Goal: Communication & Community: Answer question/provide support

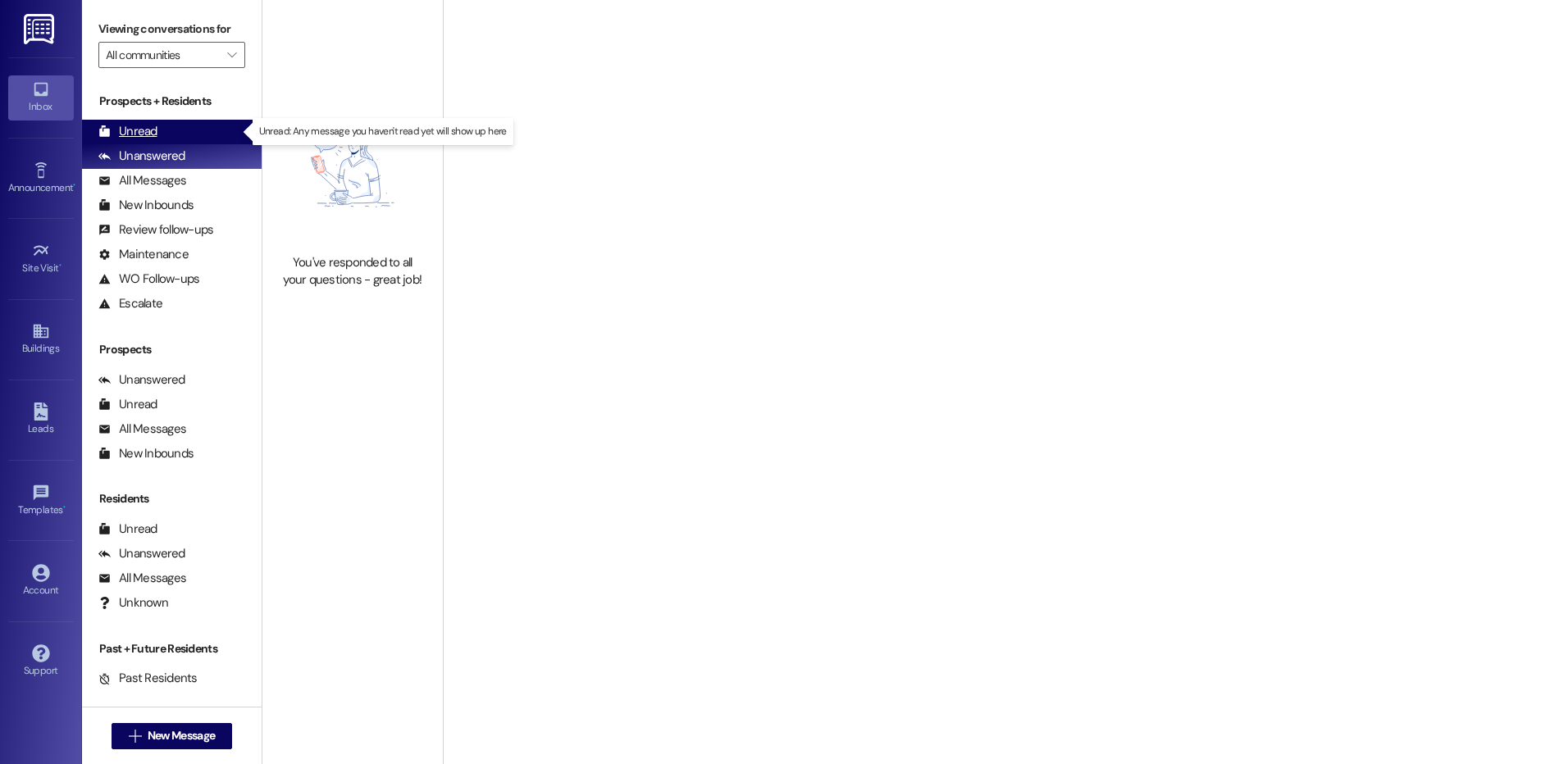
click at [164, 133] on div "Unread (0)" at bounding box center [171, 132] width 180 height 24
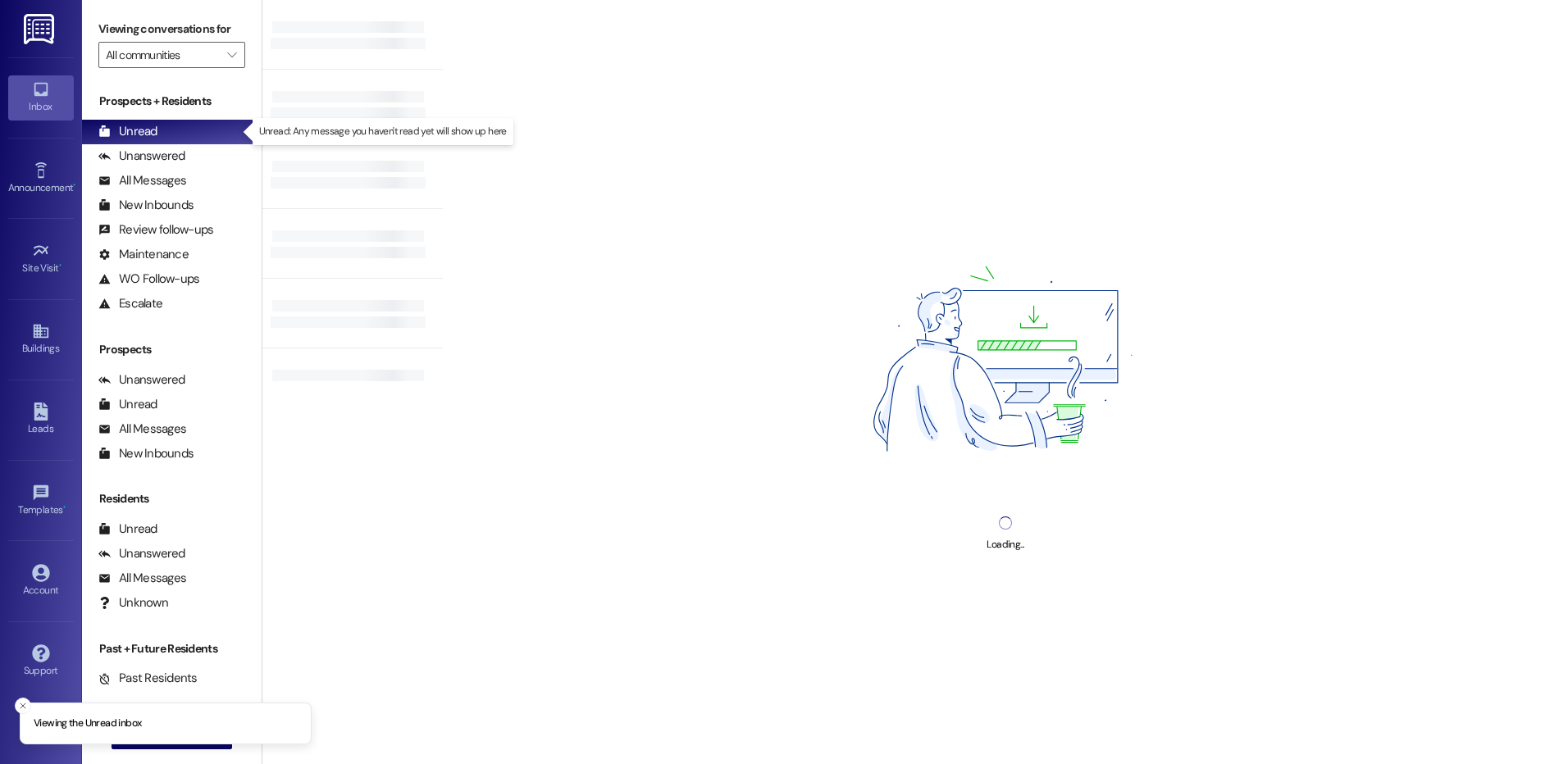
click at [185, 109] on div "Prospects + Residents" at bounding box center [171, 101] width 180 height 17
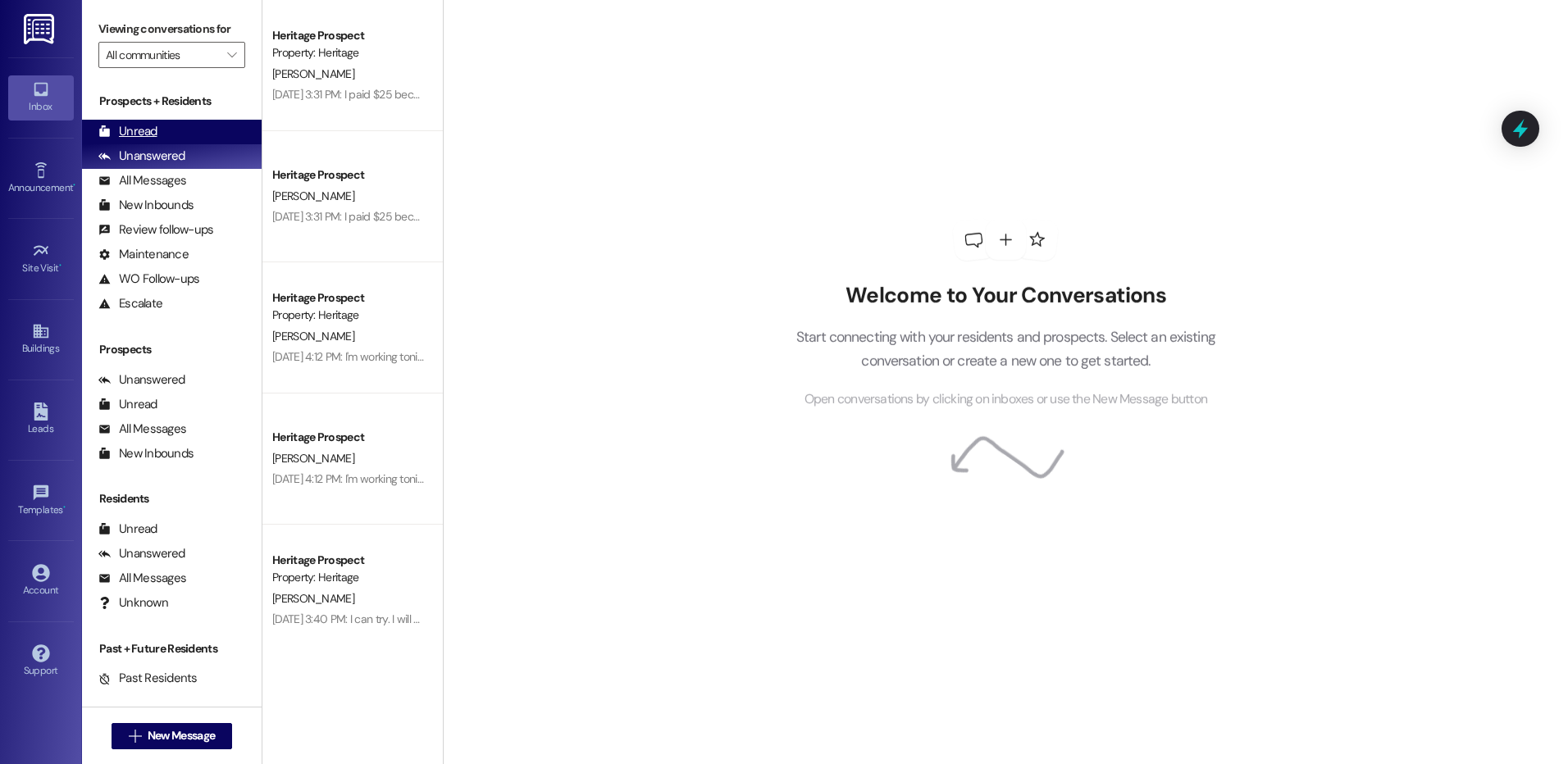
click at [163, 125] on div "Unread (0)" at bounding box center [171, 132] width 180 height 24
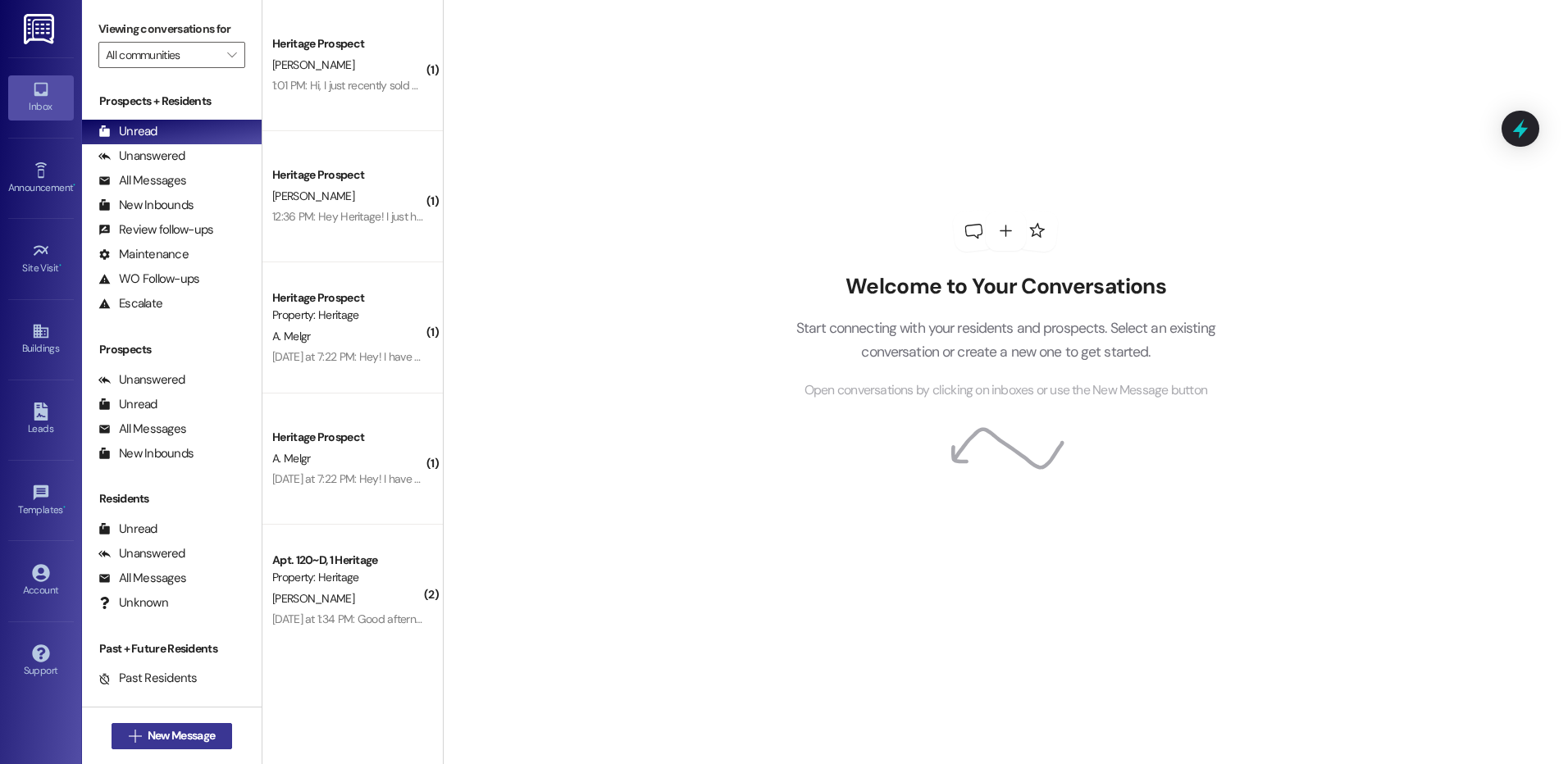
click at [187, 741] on span "New Message" at bounding box center [180, 735] width 67 height 17
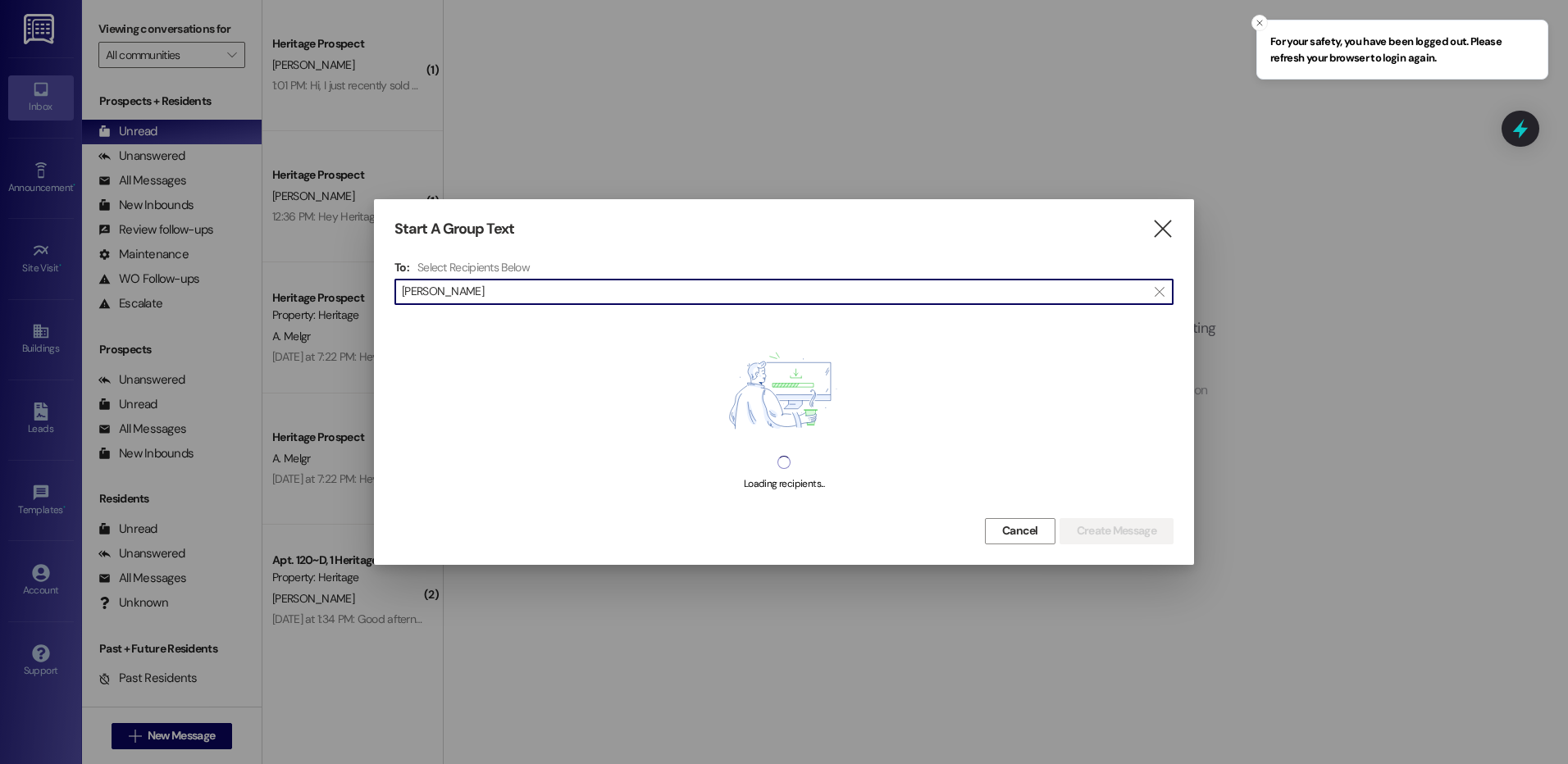
type input "tanner"
click at [1155, 224] on icon "" at bounding box center [1163, 229] width 23 height 17
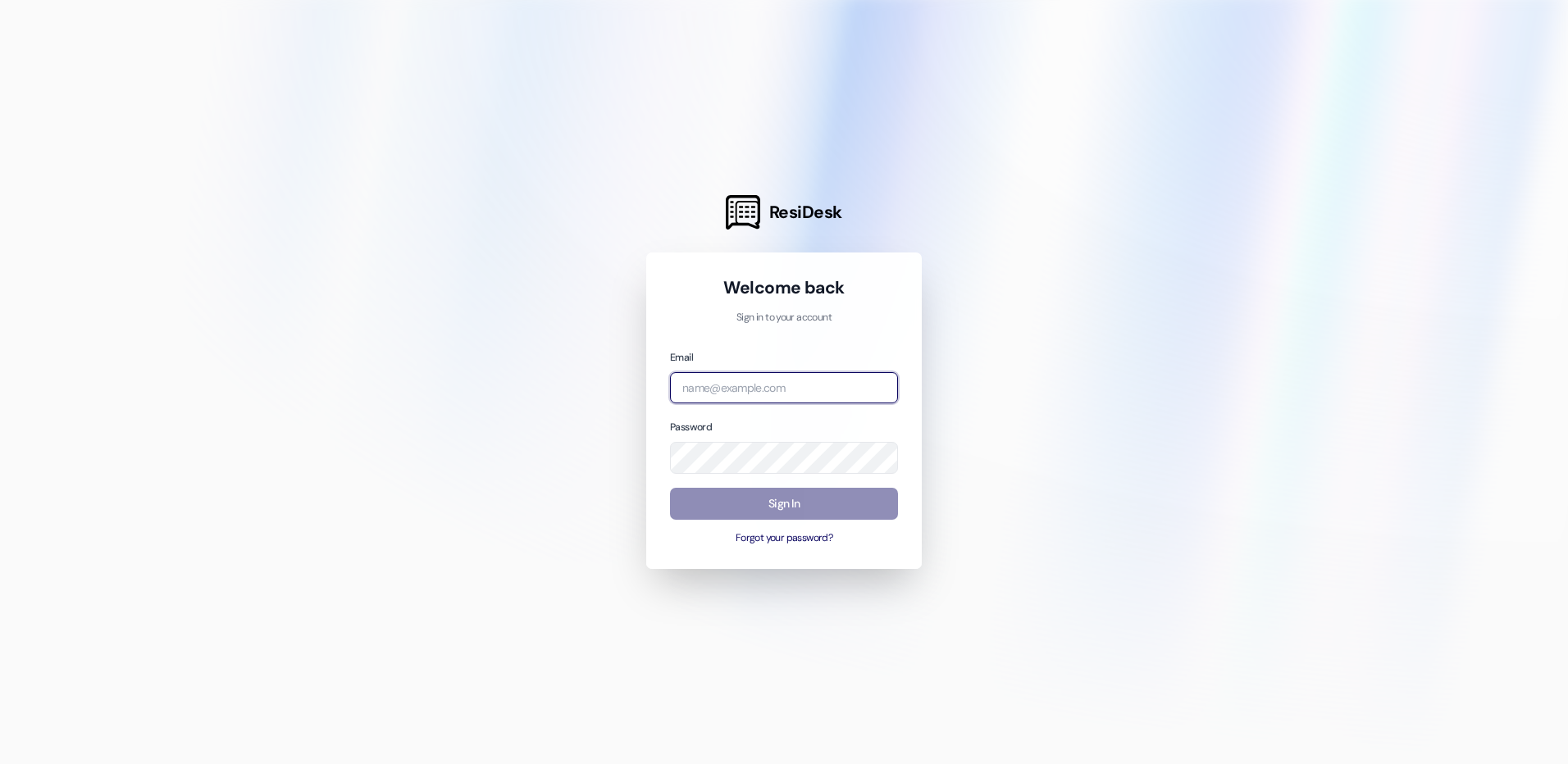
type input "management.heritage@redstoneresidential.com"
click at [748, 500] on button "Sign In" at bounding box center [784, 503] width 228 height 32
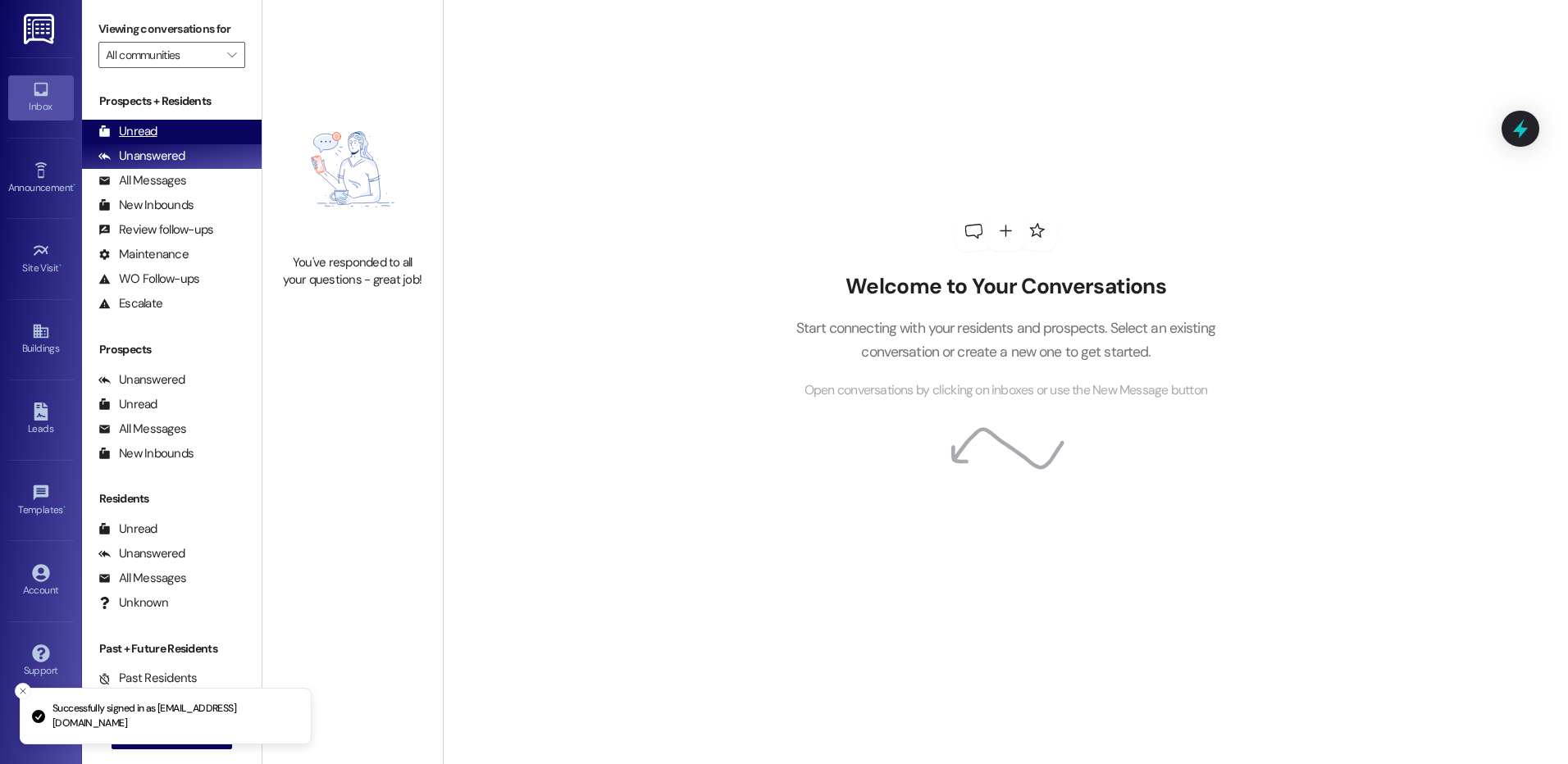
click at [171, 129] on div "Unread (0)" at bounding box center [171, 132] width 180 height 24
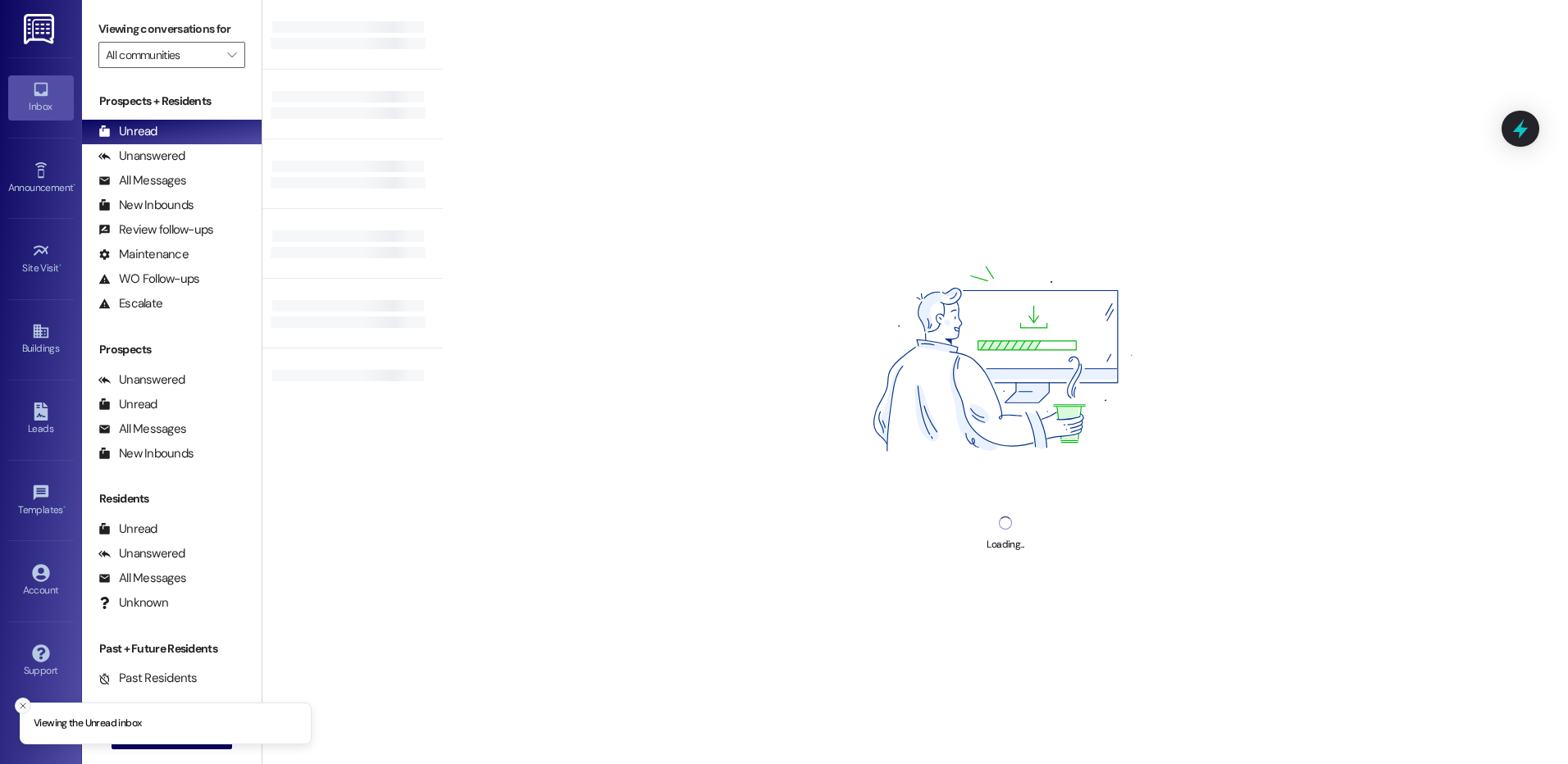
click at [23, 702] on icon "Close toast" at bounding box center [23, 705] width 10 height 10
click at [178, 737] on span "New Message" at bounding box center [180, 735] width 67 height 17
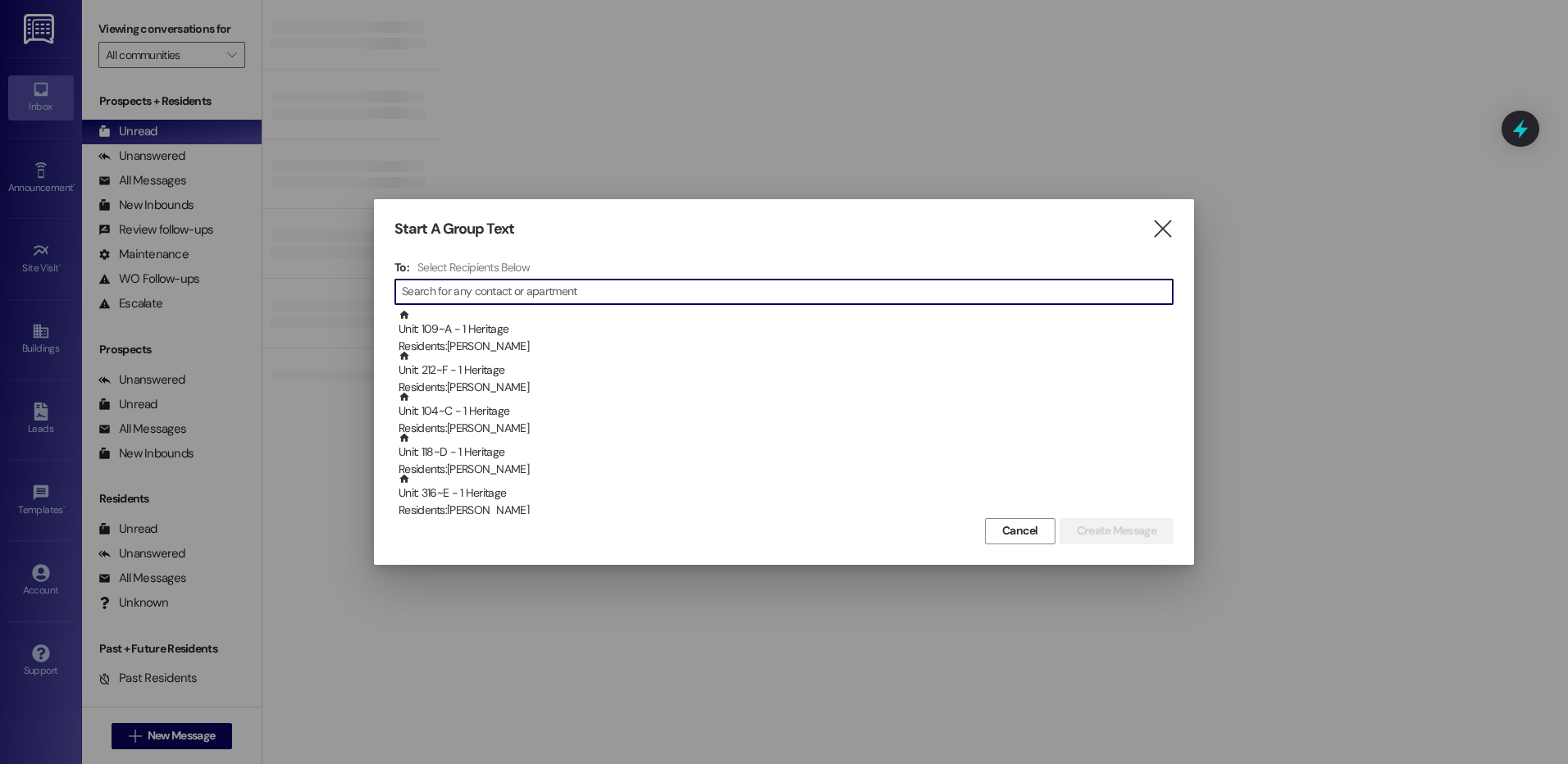
click at [469, 284] on input at bounding box center [787, 291] width 771 height 23
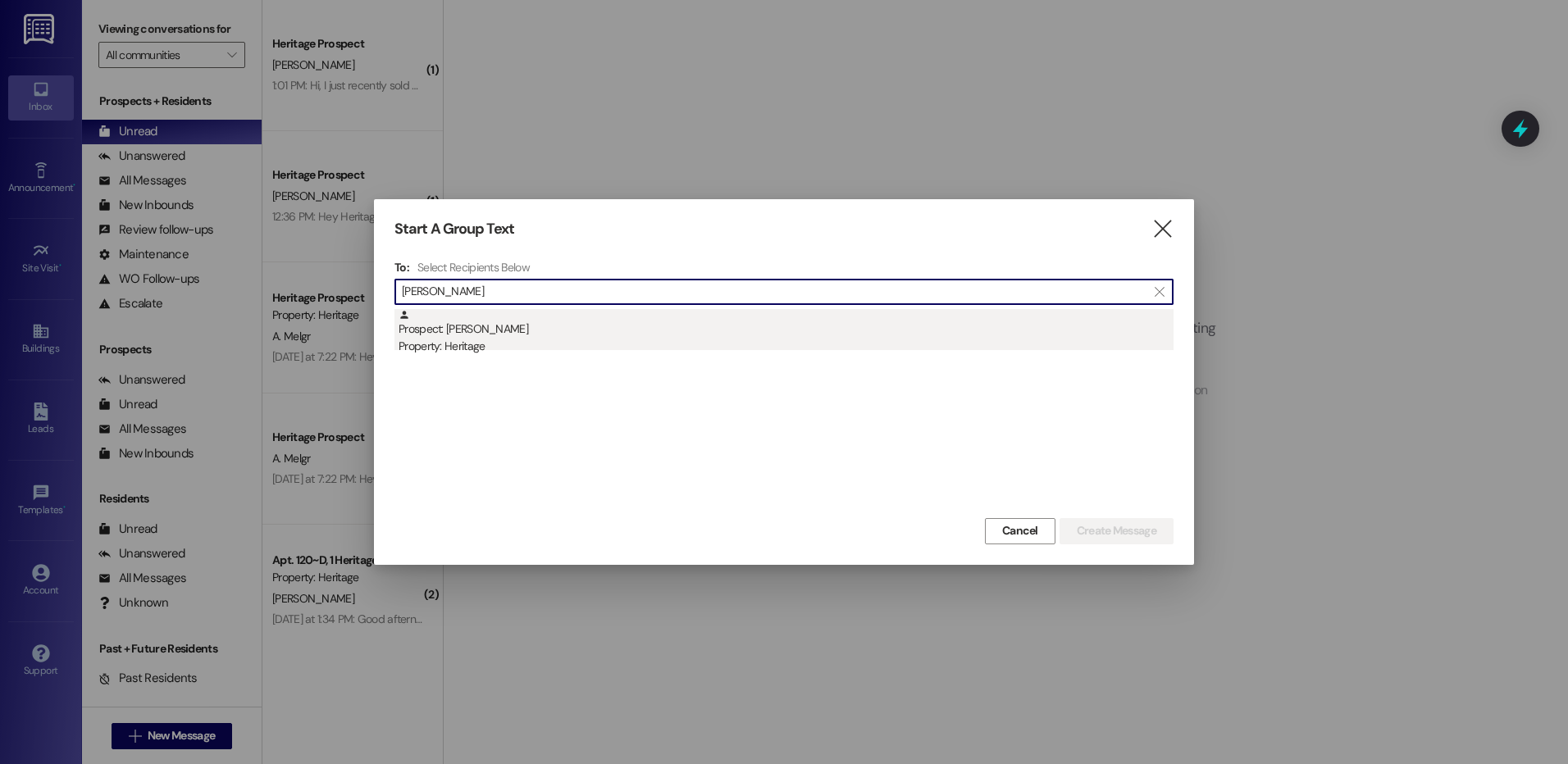
type input "tanner fluck"
click at [640, 313] on div "Prospect: Tanner Fluckiger Property: Heritage" at bounding box center [785, 332] width 775 height 47
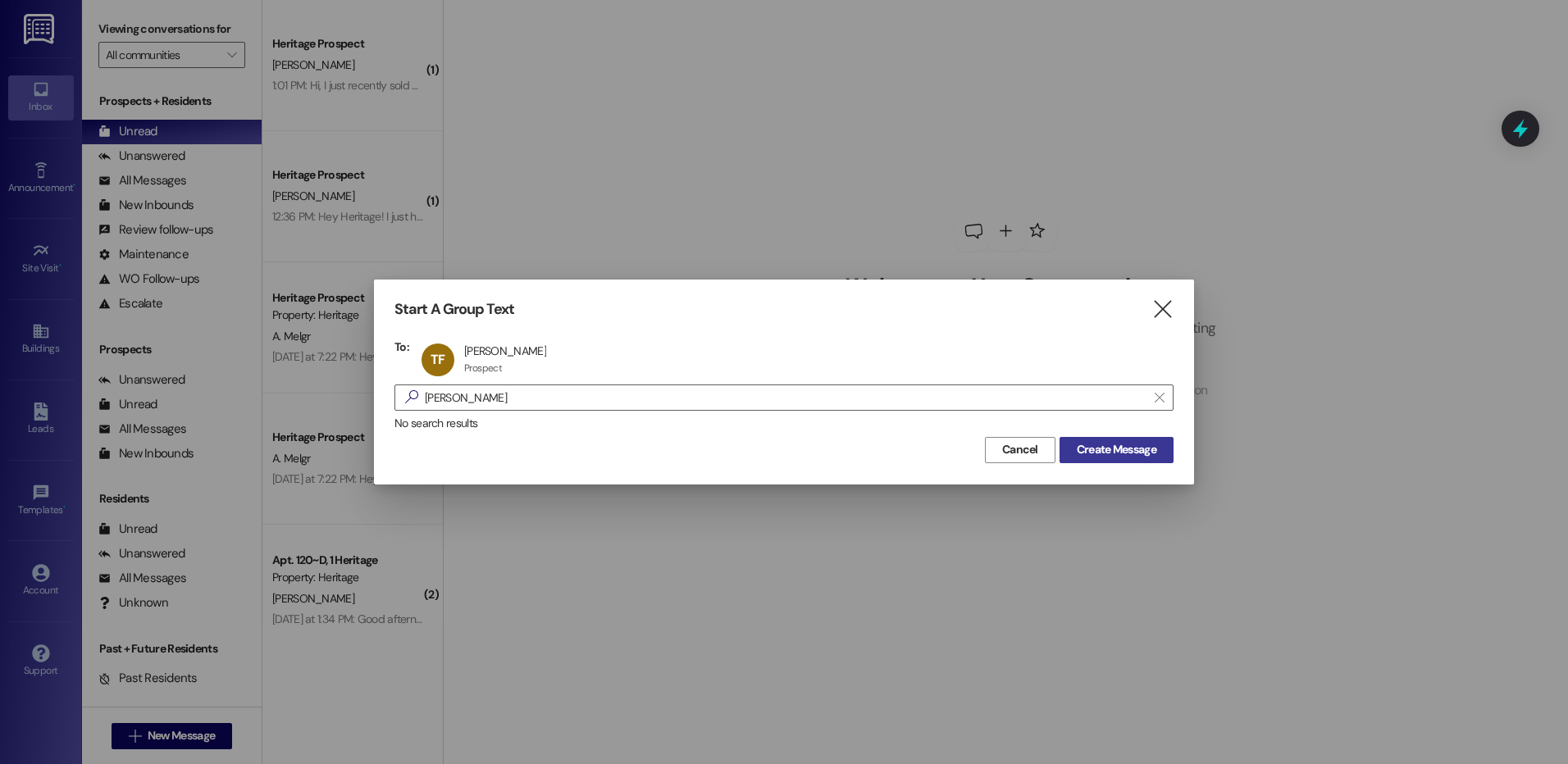
click at [1073, 445] on span "Create Message" at bounding box center [1116, 449] width 86 height 17
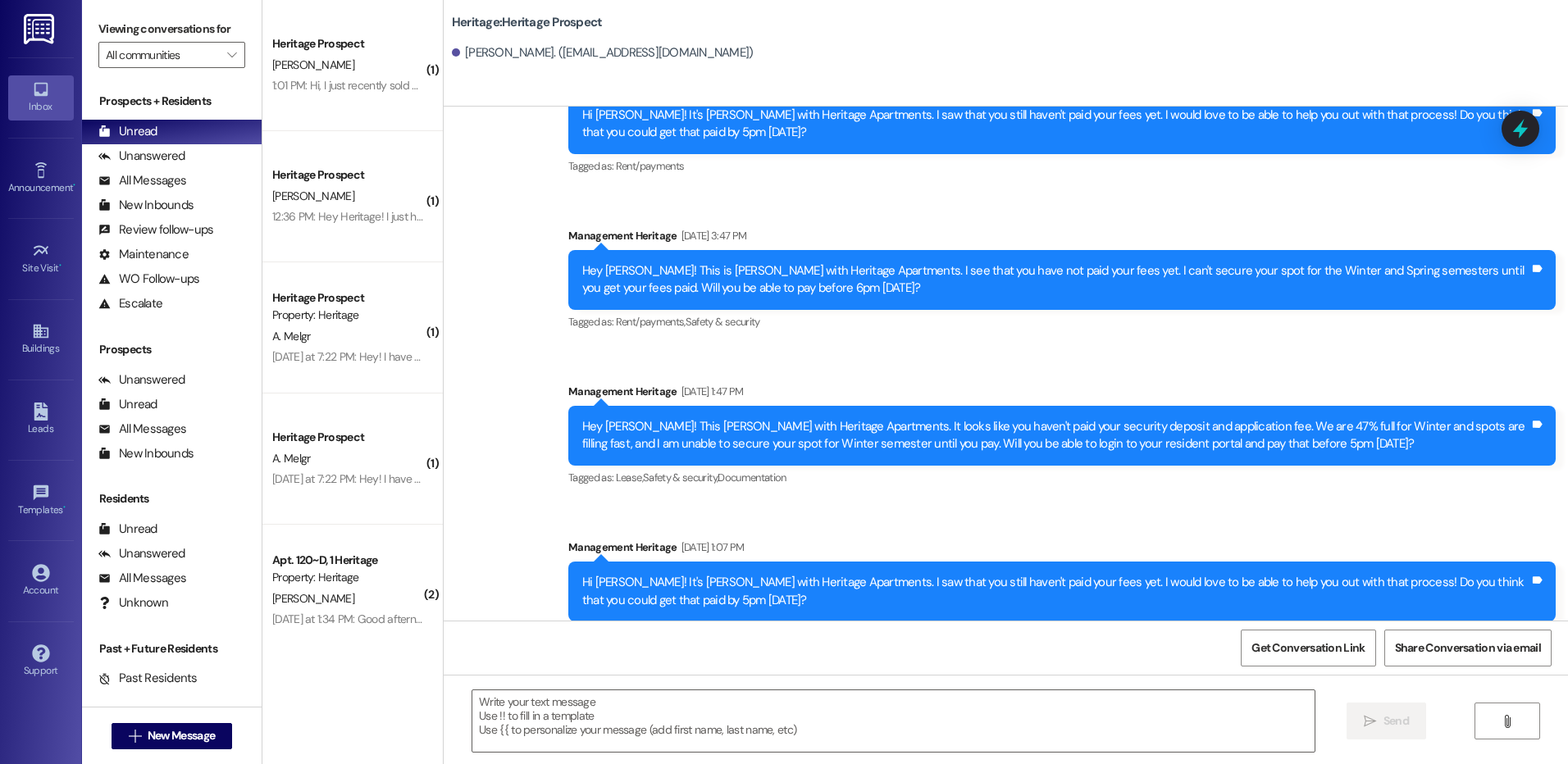
scroll to position [741, 0]
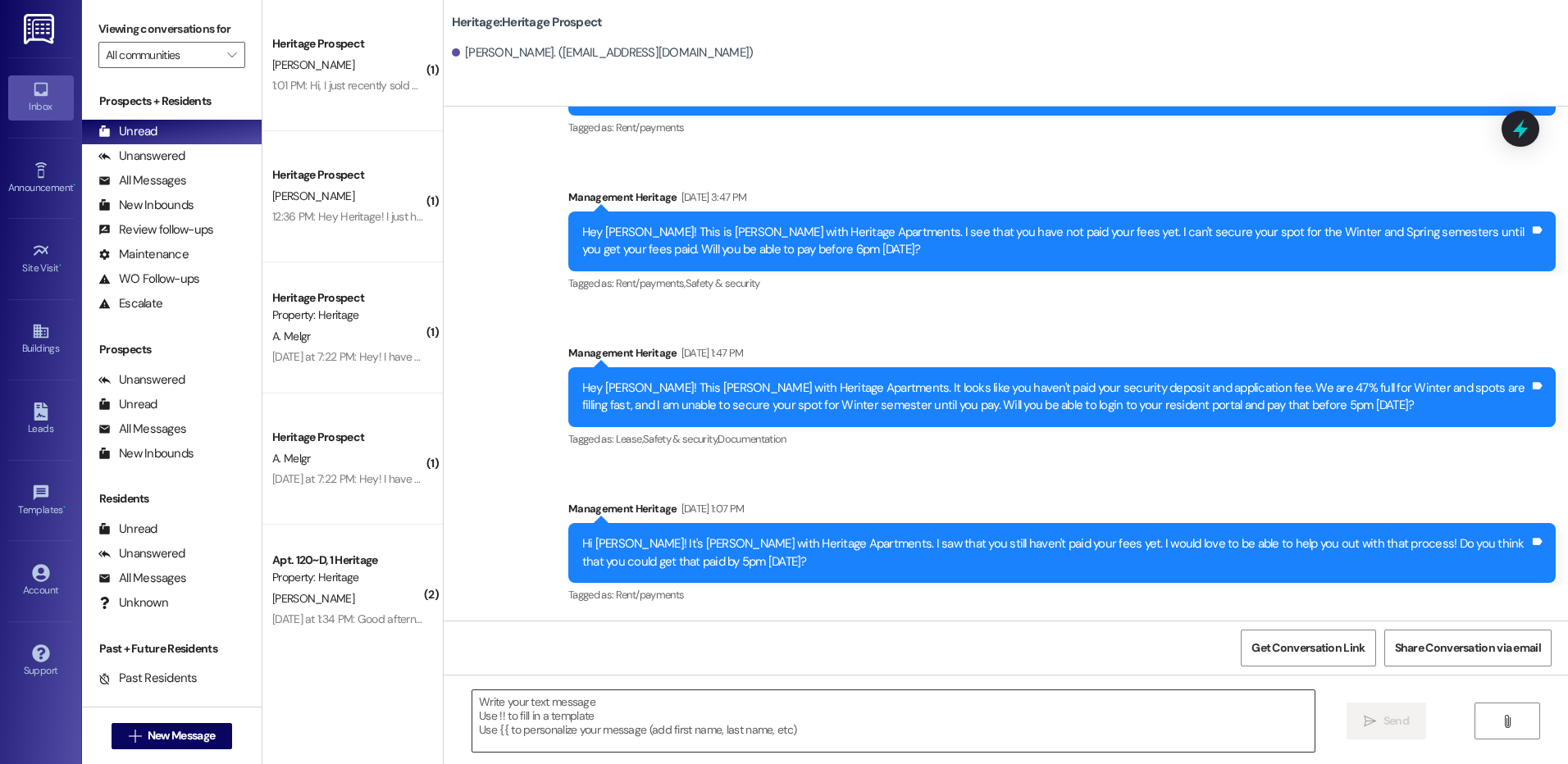
click at [671, 709] on textarea at bounding box center [892, 721] width 841 height 62
click at [180, 753] on div " New Message" at bounding box center [172, 735] width 121 height 41
click at [181, 734] on span "New Message" at bounding box center [180, 735] width 67 height 17
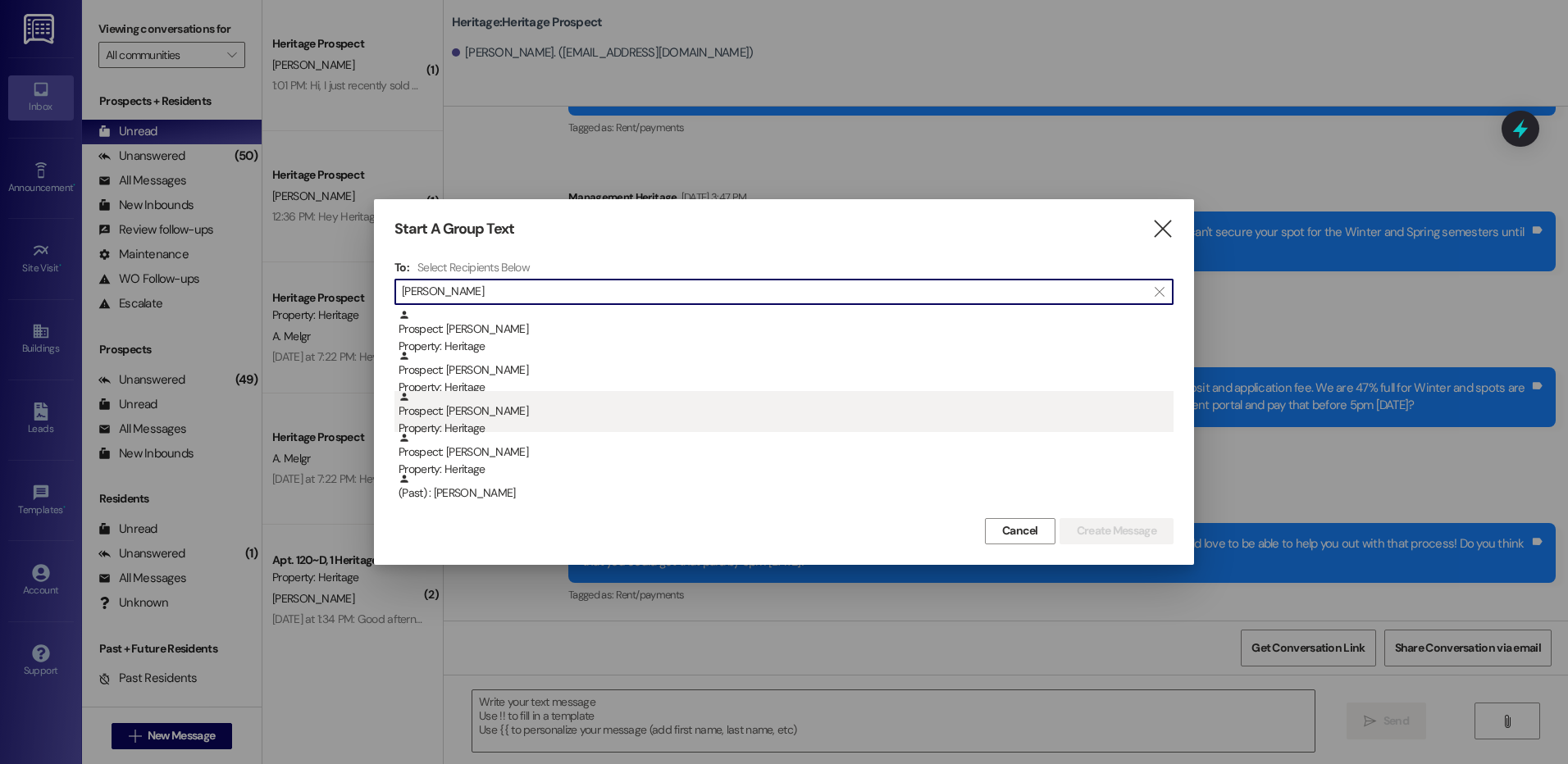
type input "elia"
click at [511, 419] on div "Prospect: Elia Fadhili Property: Heritage" at bounding box center [785, 415] width 775 height 47
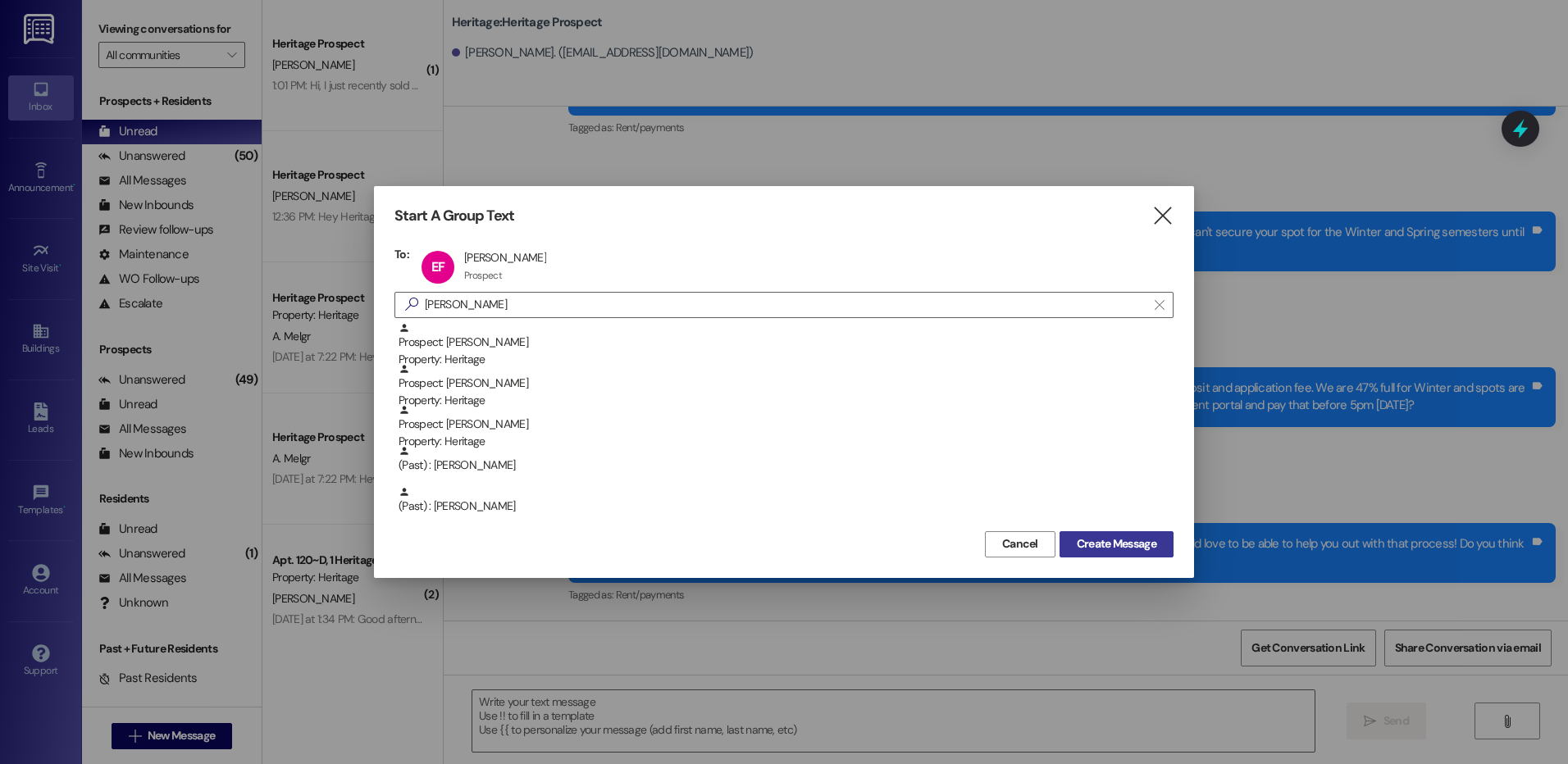
click at [1127, 539] on span "Create Message" at bounding box center [1117, 544] width 80 height 17
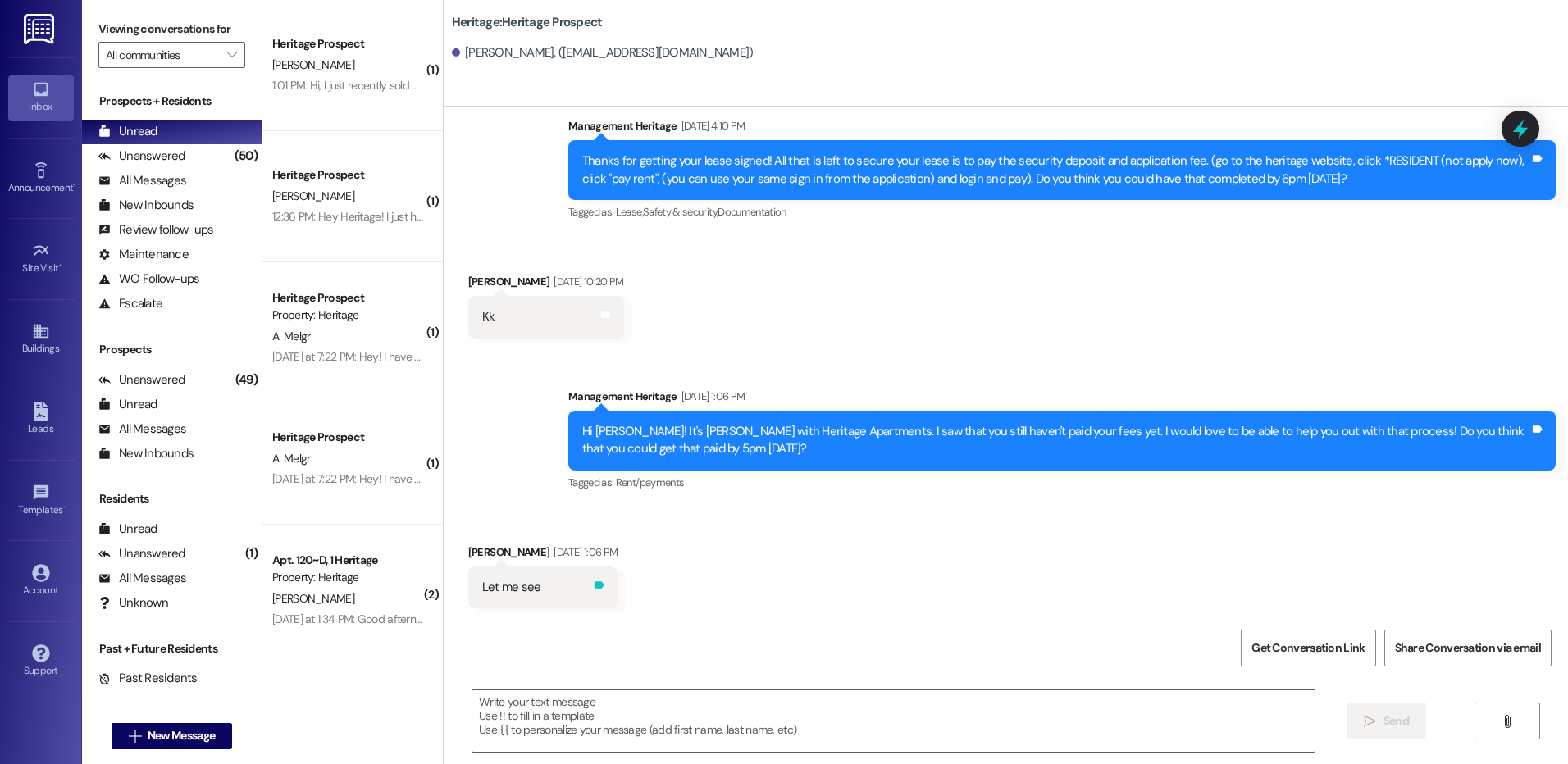
scroll to position [448, 0]
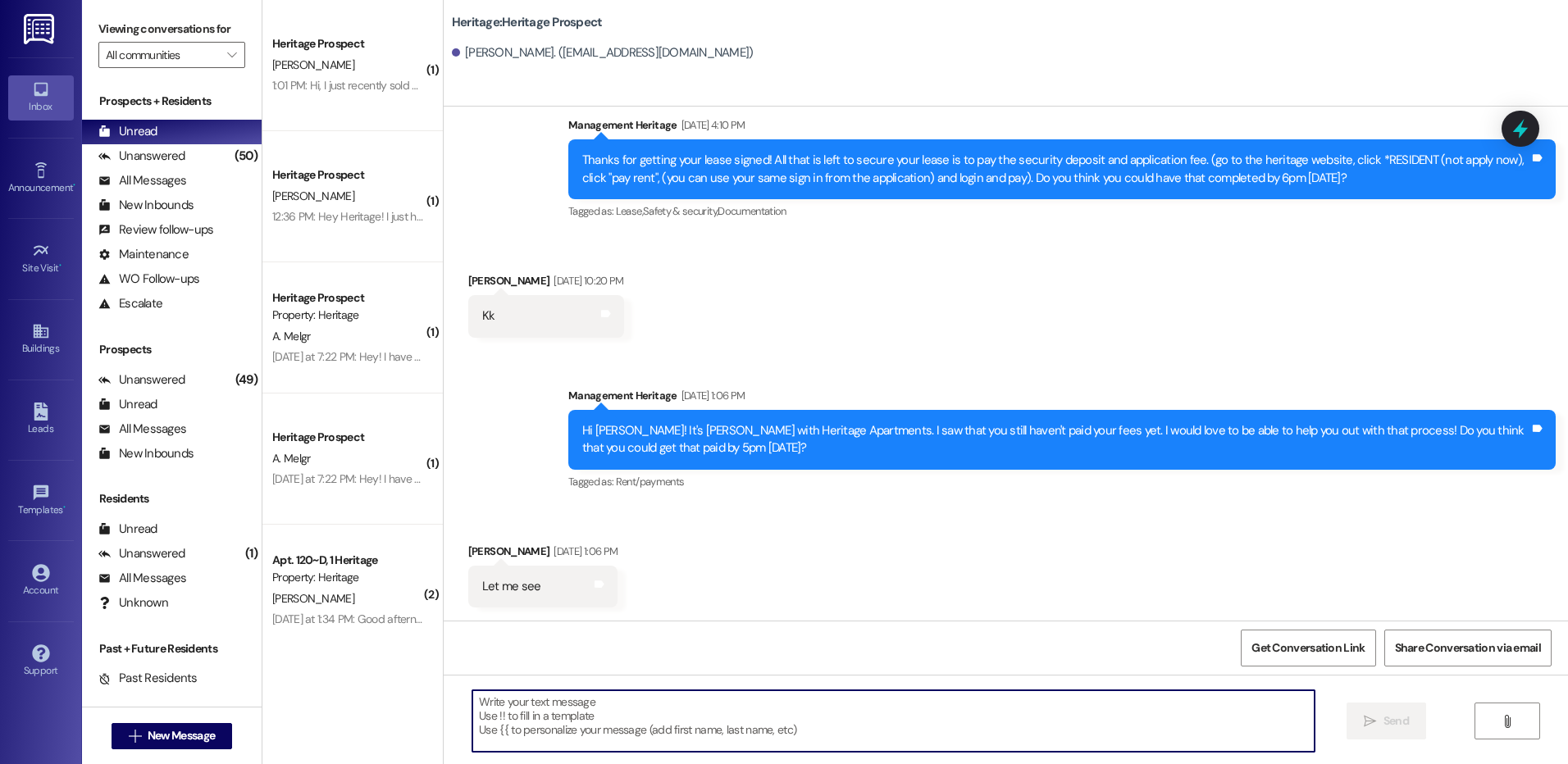
click at [575, 719] on textarea at bounding box center [892, 721] width 841 height 62
click at [574, 718] on textarea at bounding box center [892, 721] width 841 height 62
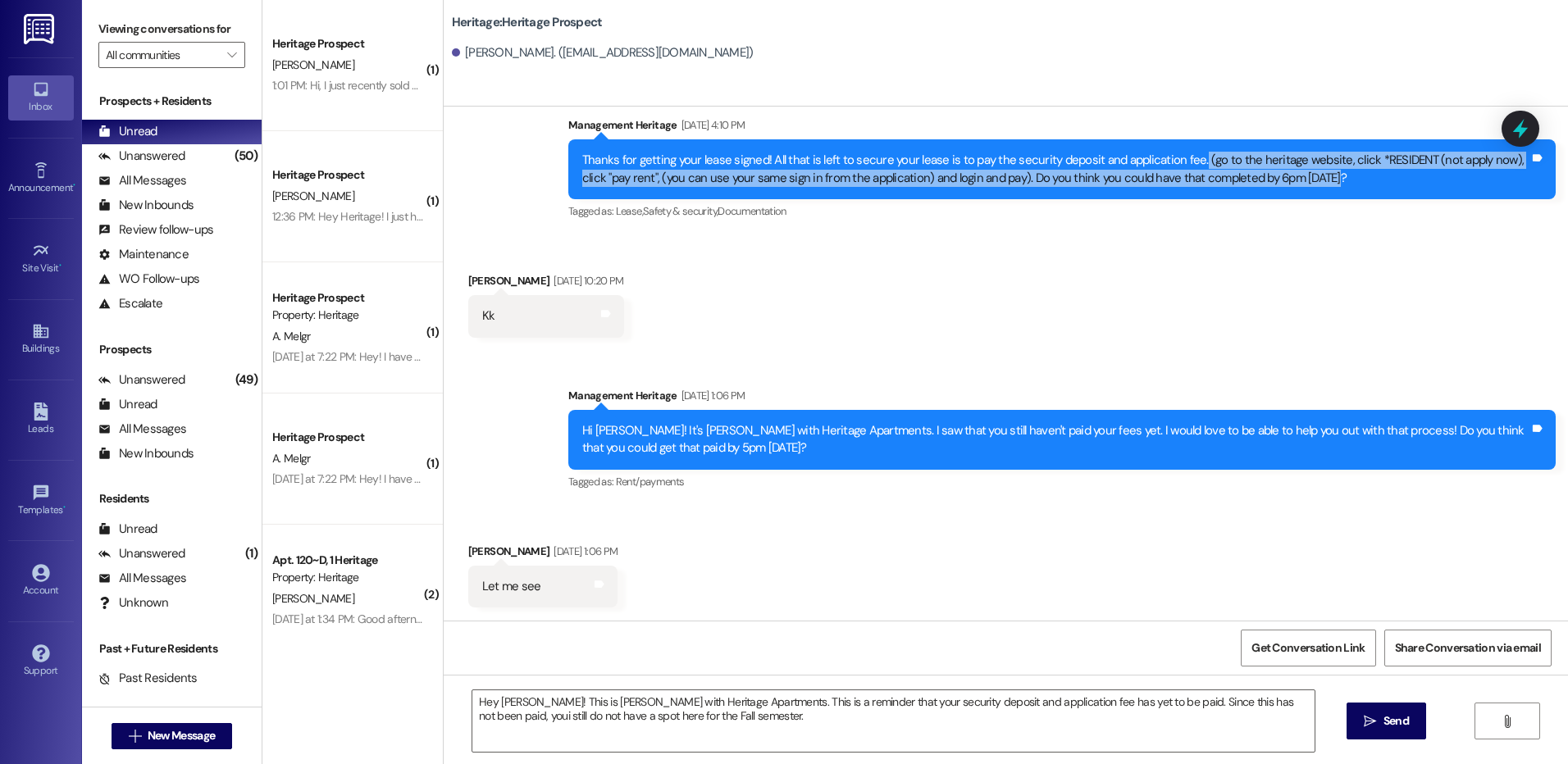
drag, startPoint x: 1182, startPoint y: 154, endPoint x: 1318, endPoint y: 183, distance: 139.1
click at [1318, 183] on div "Thanks for getting your lease signed! All that is left to secure your lease is …" at bounding box center [1055, 169] width 947 height 36
copy div "(go to the heritage website, click *RESIDENT (not apply now), click "pay rent",…"
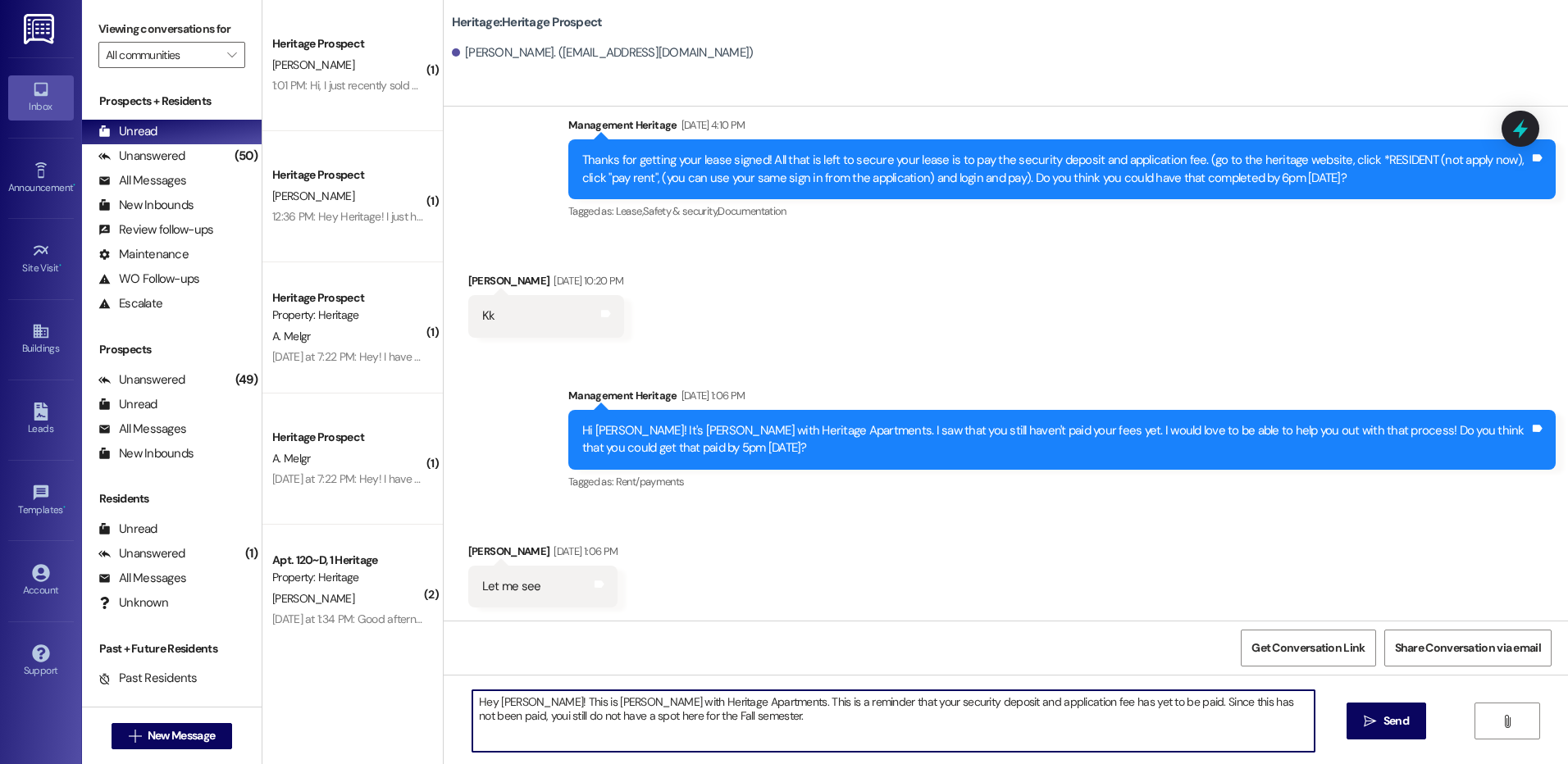
click at [701, 731] on textarea "Hey Elia! This is Paige with Heritage Apartments. This is a reminder that your …" at bounding box center [892, 721] width 841 height 62
paste textarea "(go to the heritage website, click *RESIDENT (not apply now), click "pay rent",…"
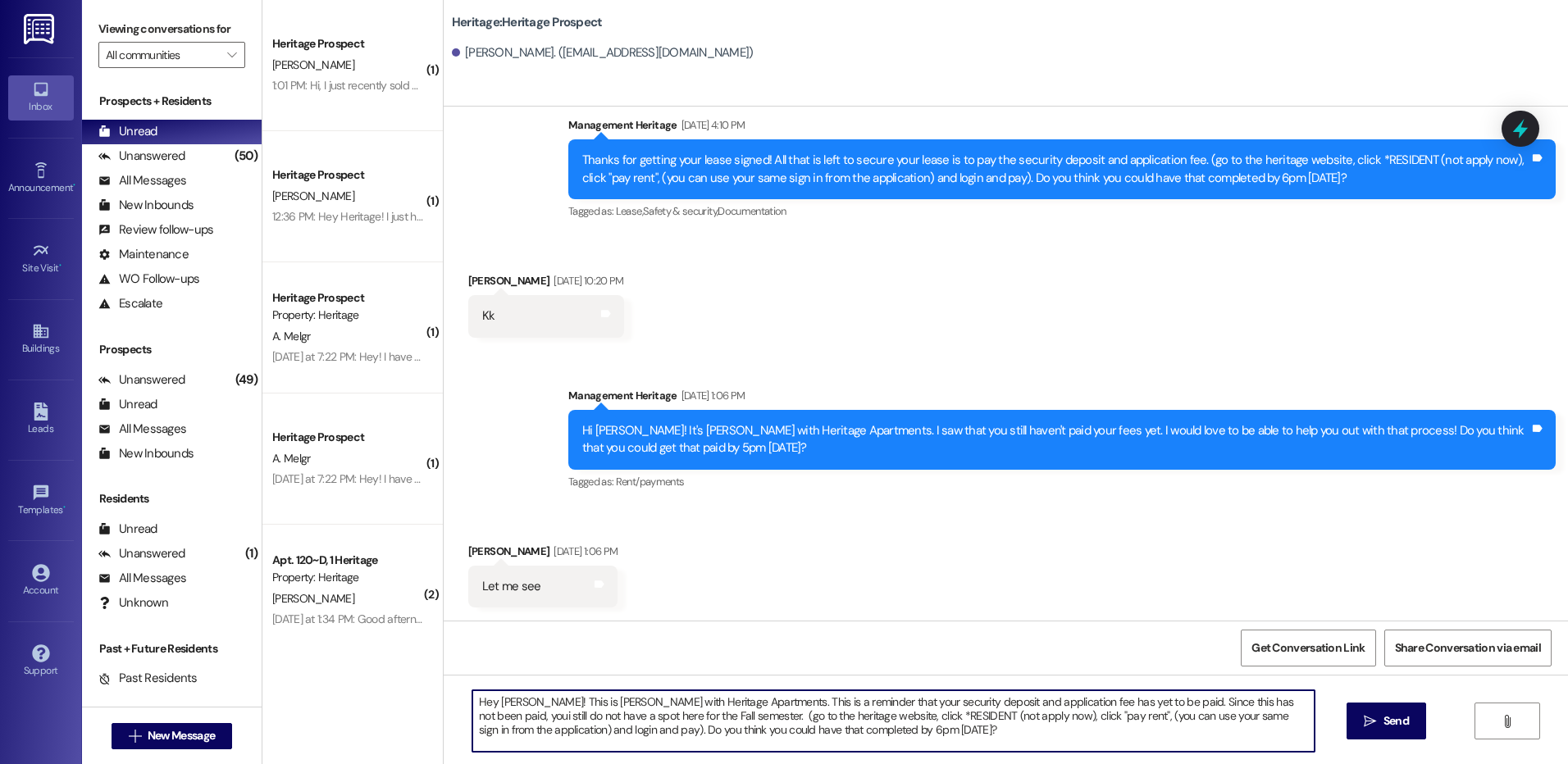
click at [652, 720] on textarea "Hey Elia! This is Paige with Heritage Apartments. This is a reminder that your …" at bounding box center [892, 721] width 841 height 62
click at [1123, 708] on textarea "Hey Elia! This is Paige with Heritage Apartments. This is a reminder that your …" at bounding box center [892, 721] width 841 height 62
type textarea "Hey Elia! This is Paige with Heritage Apartments. This is a reminder that your …"
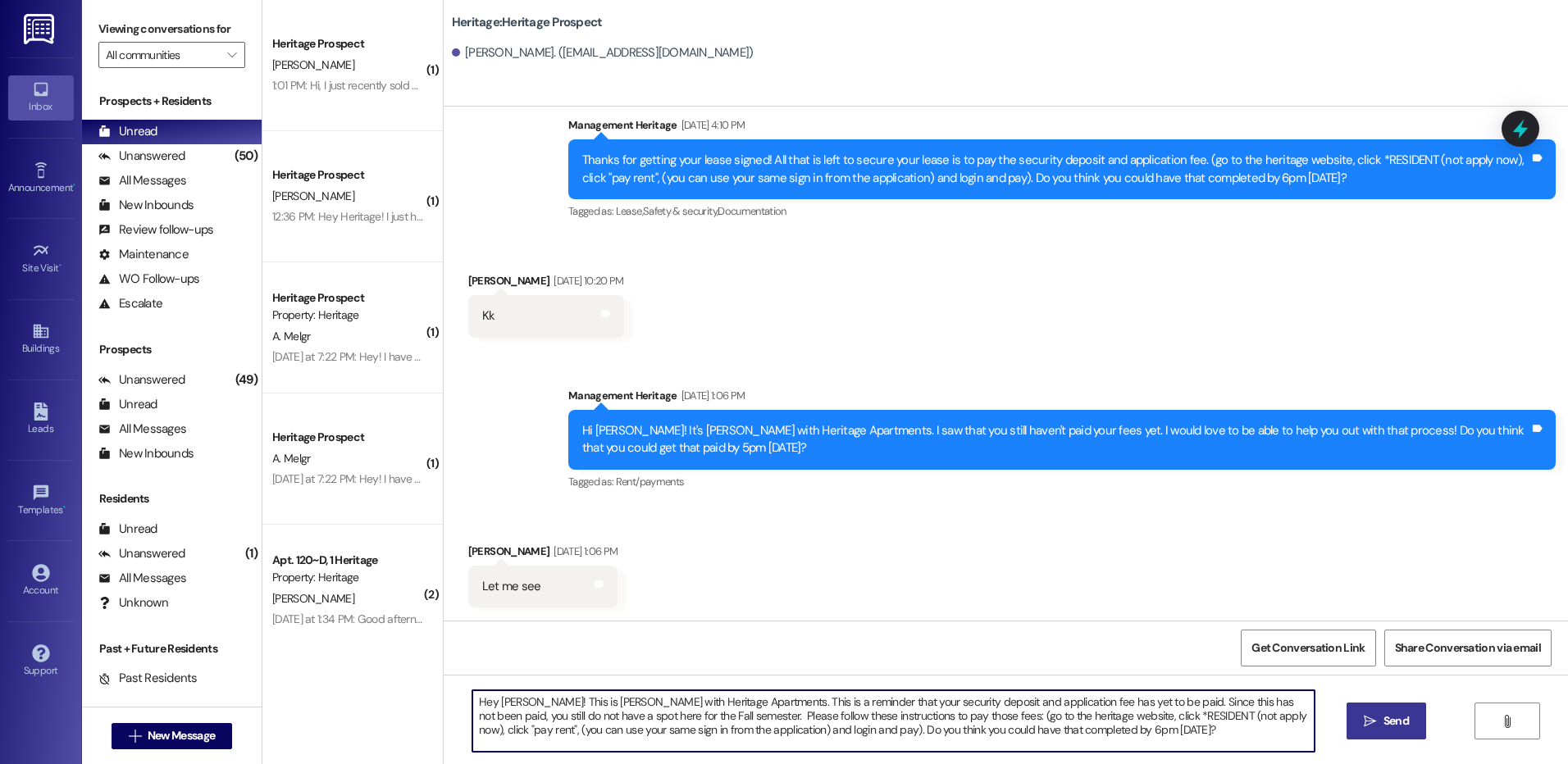
click at [1363, 720] on icon "" at bounding box center [1369, 721] width 12 height 13
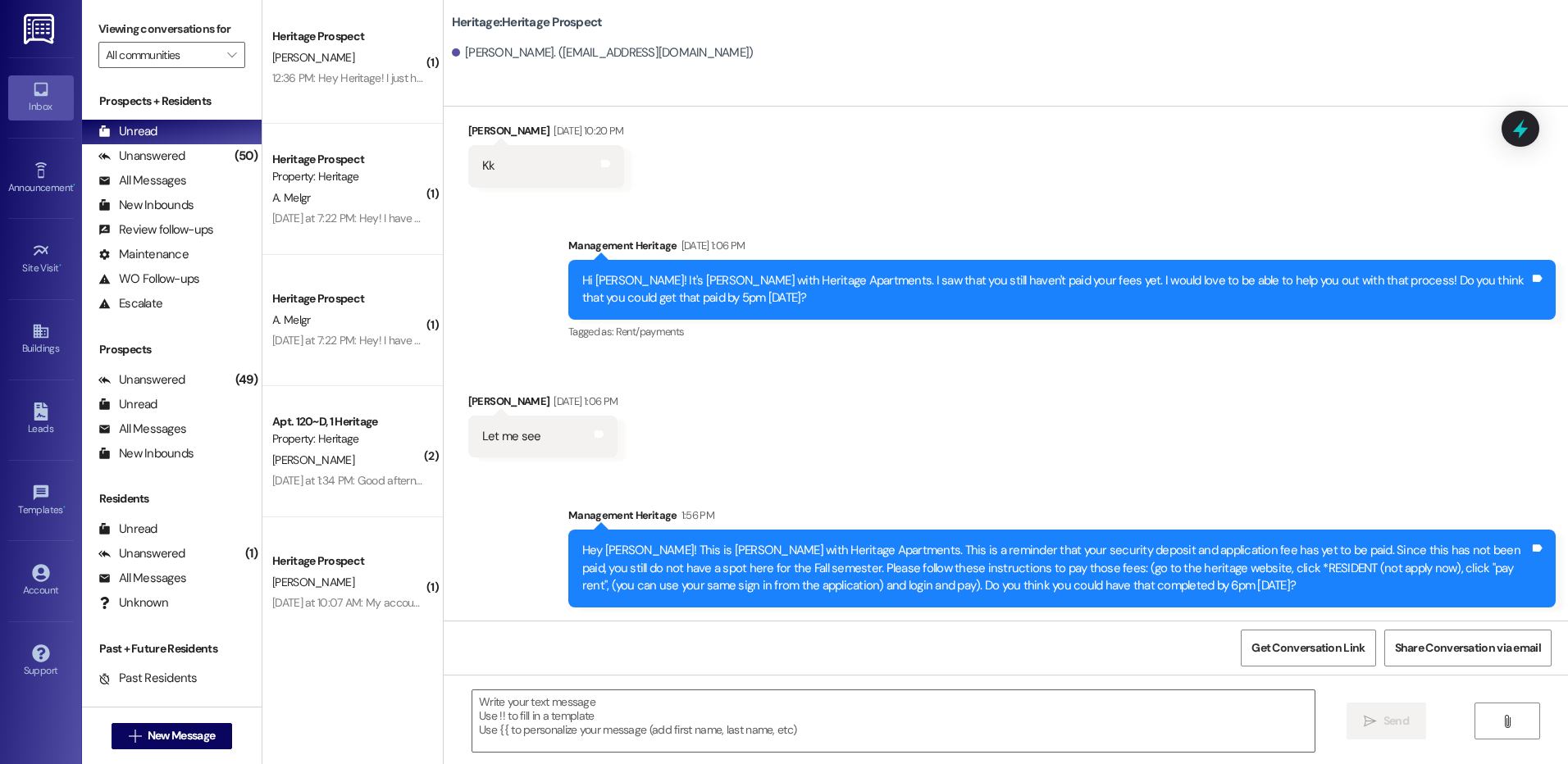
scroll to position [140, 0]
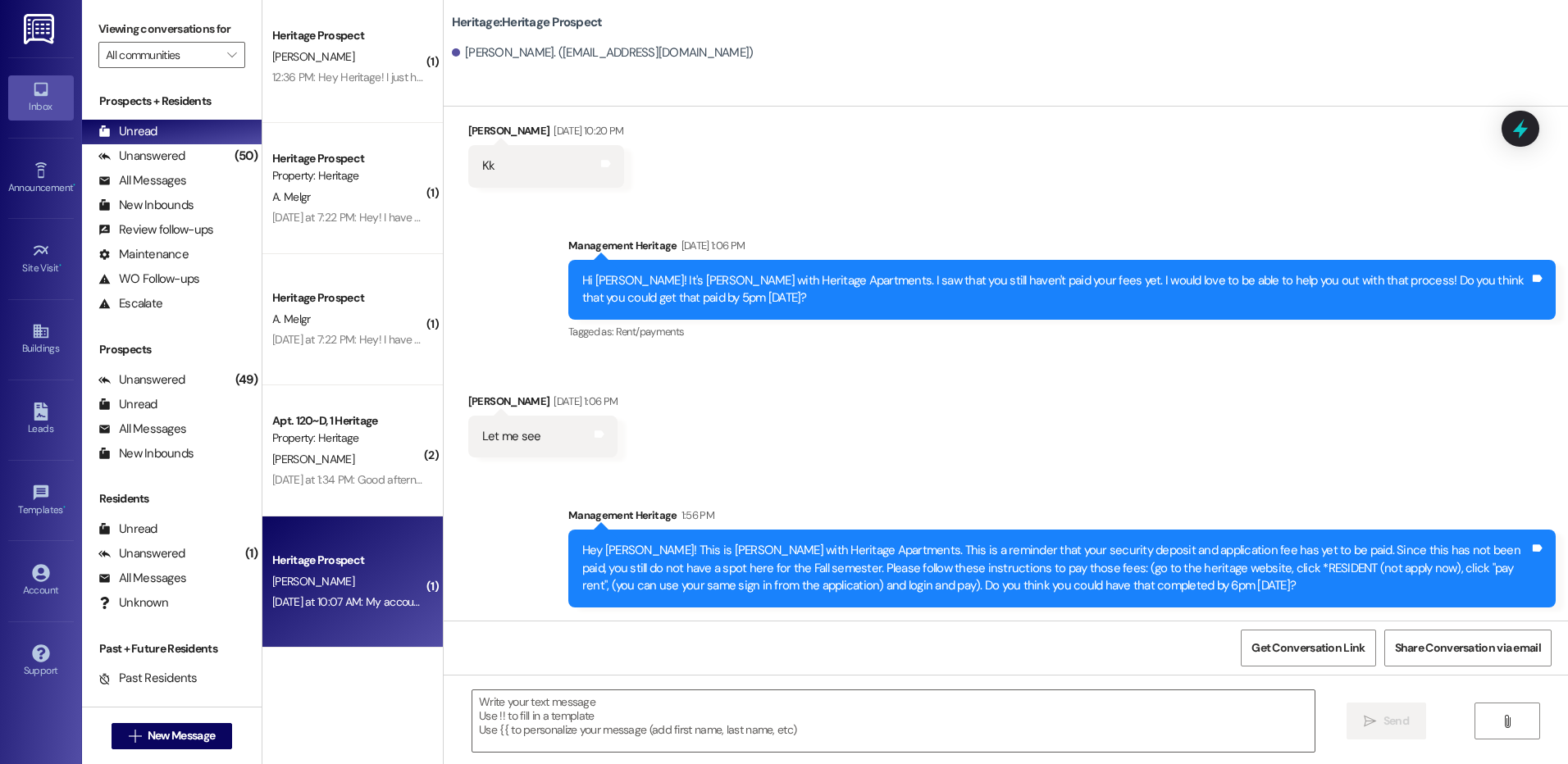
click at [351, 621] on div "Heritage Prospect S. Ntshalintshali Yesterday at 10:07 AM: My account is showin…" at bounding box center [352, 581] width 180 height 131
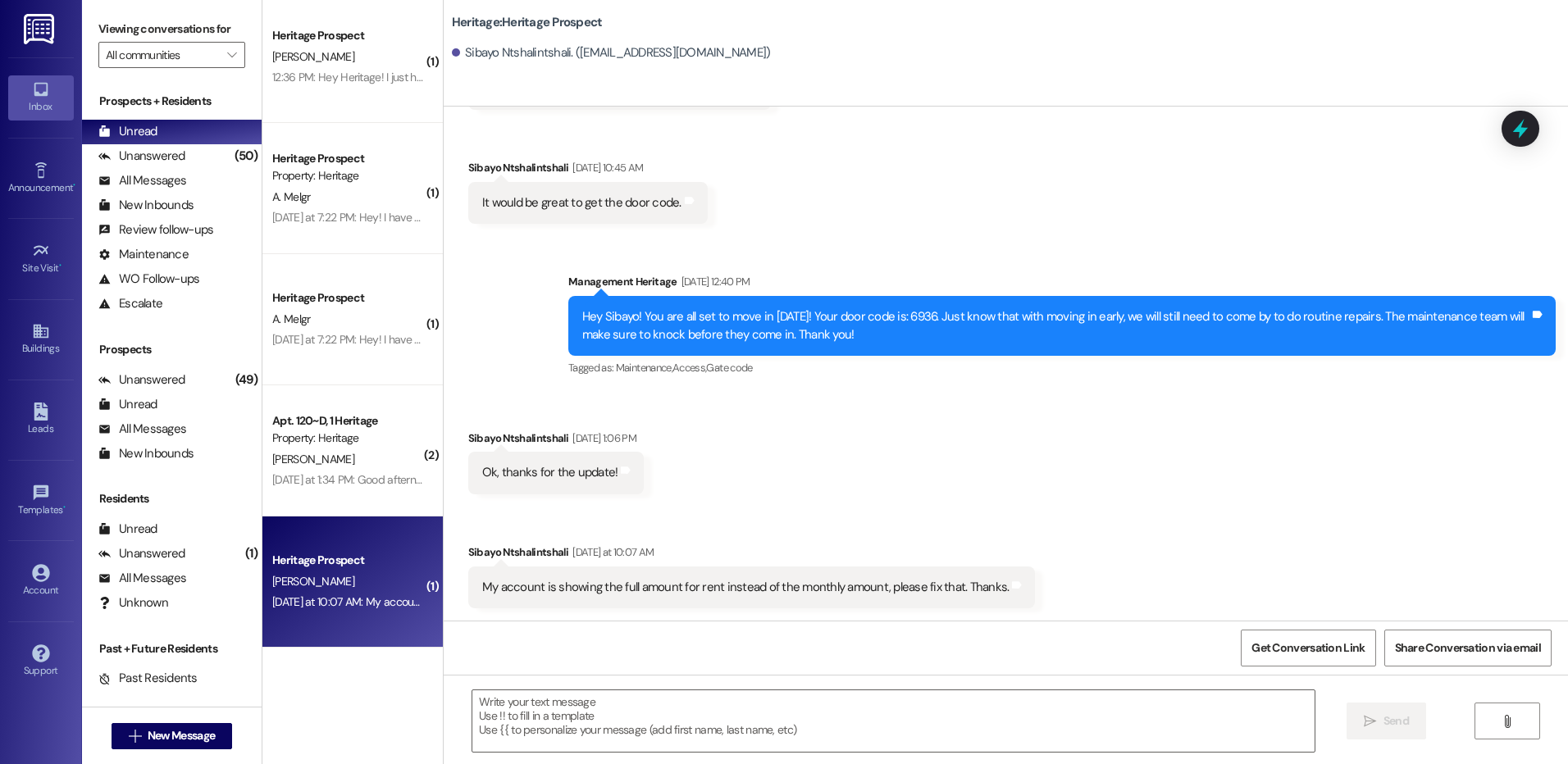
scroll to position [3740, 0]
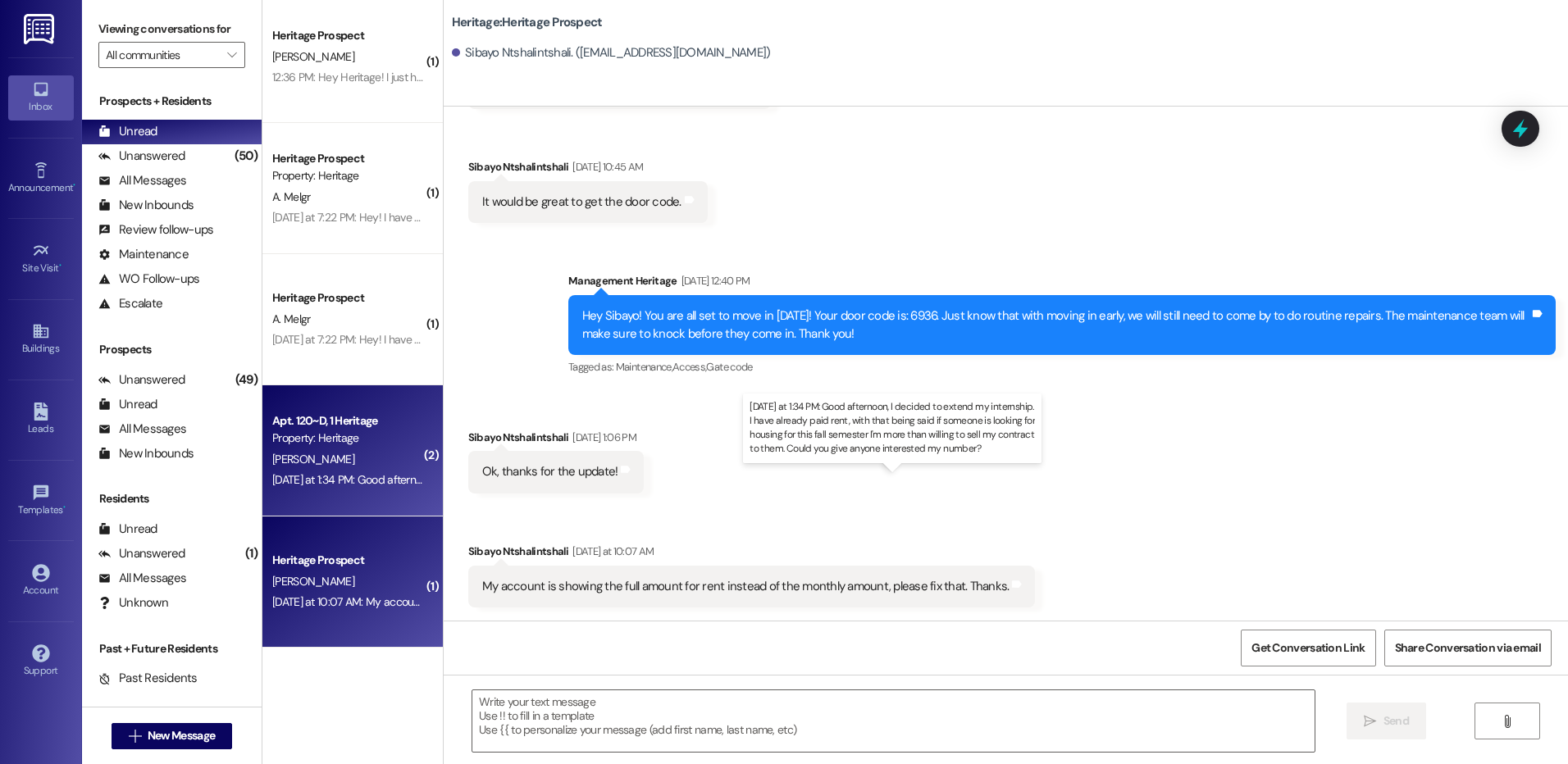
click at [380, 473] on div "Yesterday at 1:34 PM: Good afternoon, I decided to extend my internship. I have…" at bounding box center [898, 479] width 1251 height 15
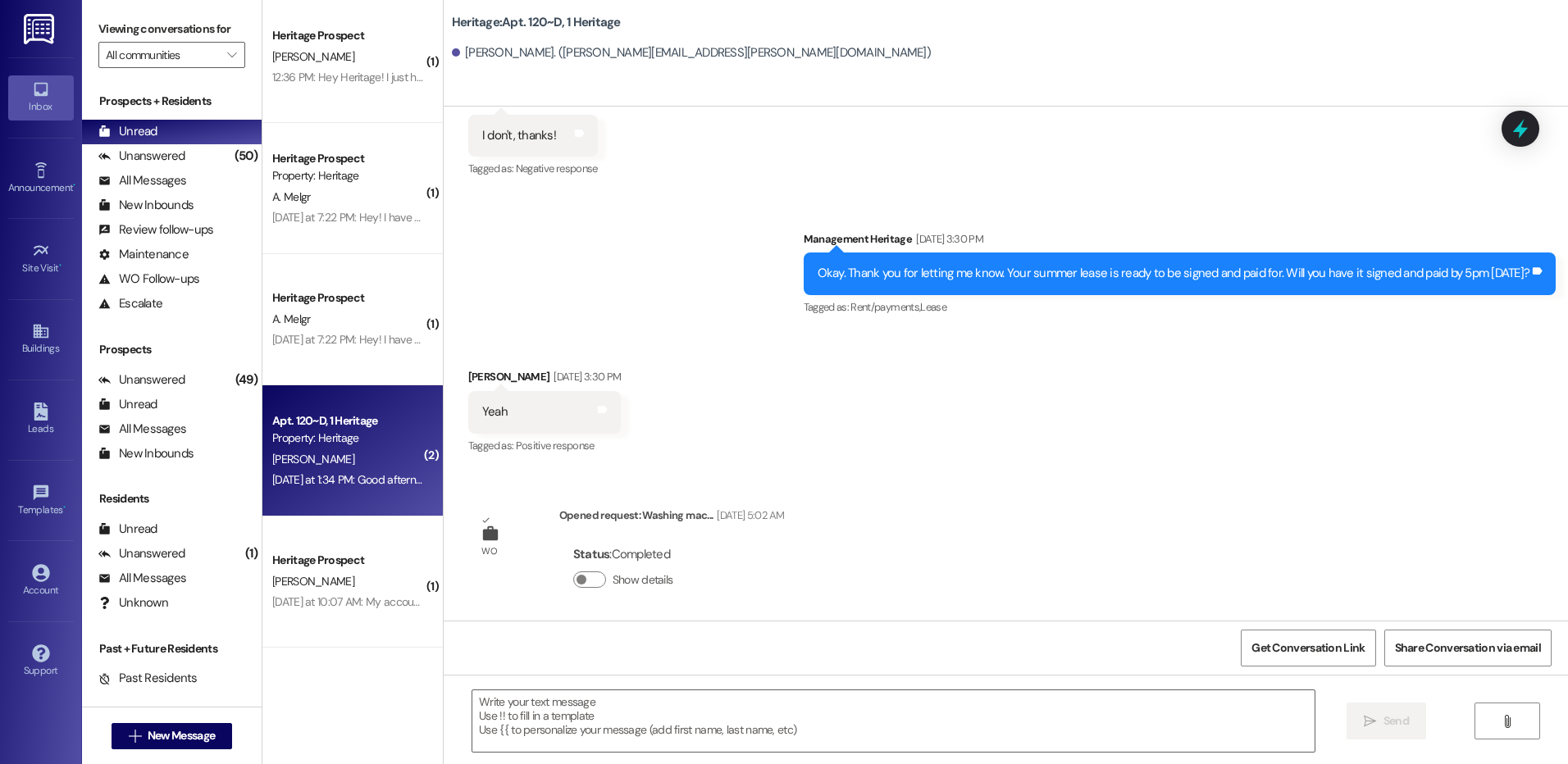
scroll to position [51507, 0]
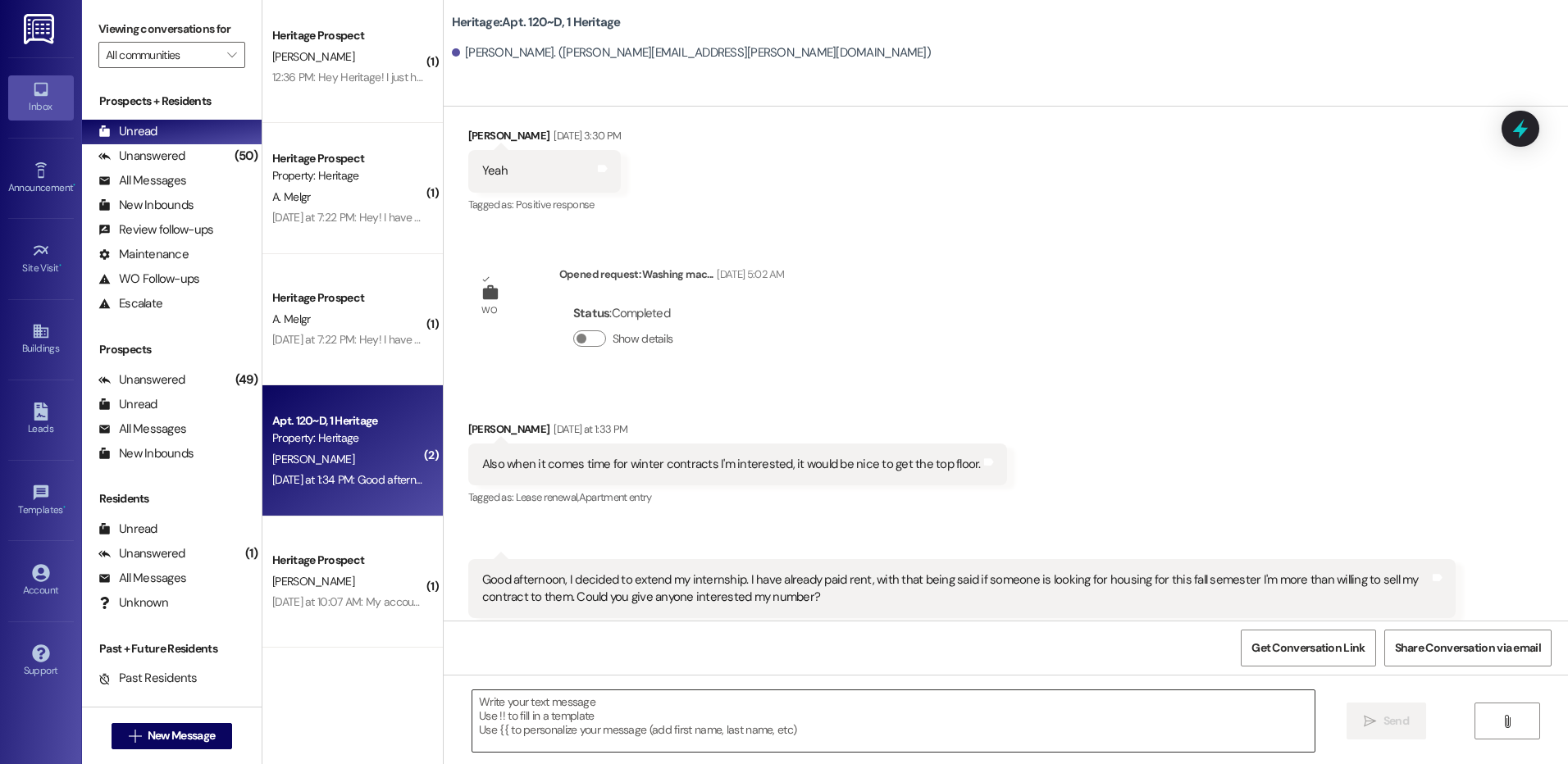
click at [620, 726] on textarea at bounding box center [892, 721] width 841 height 62
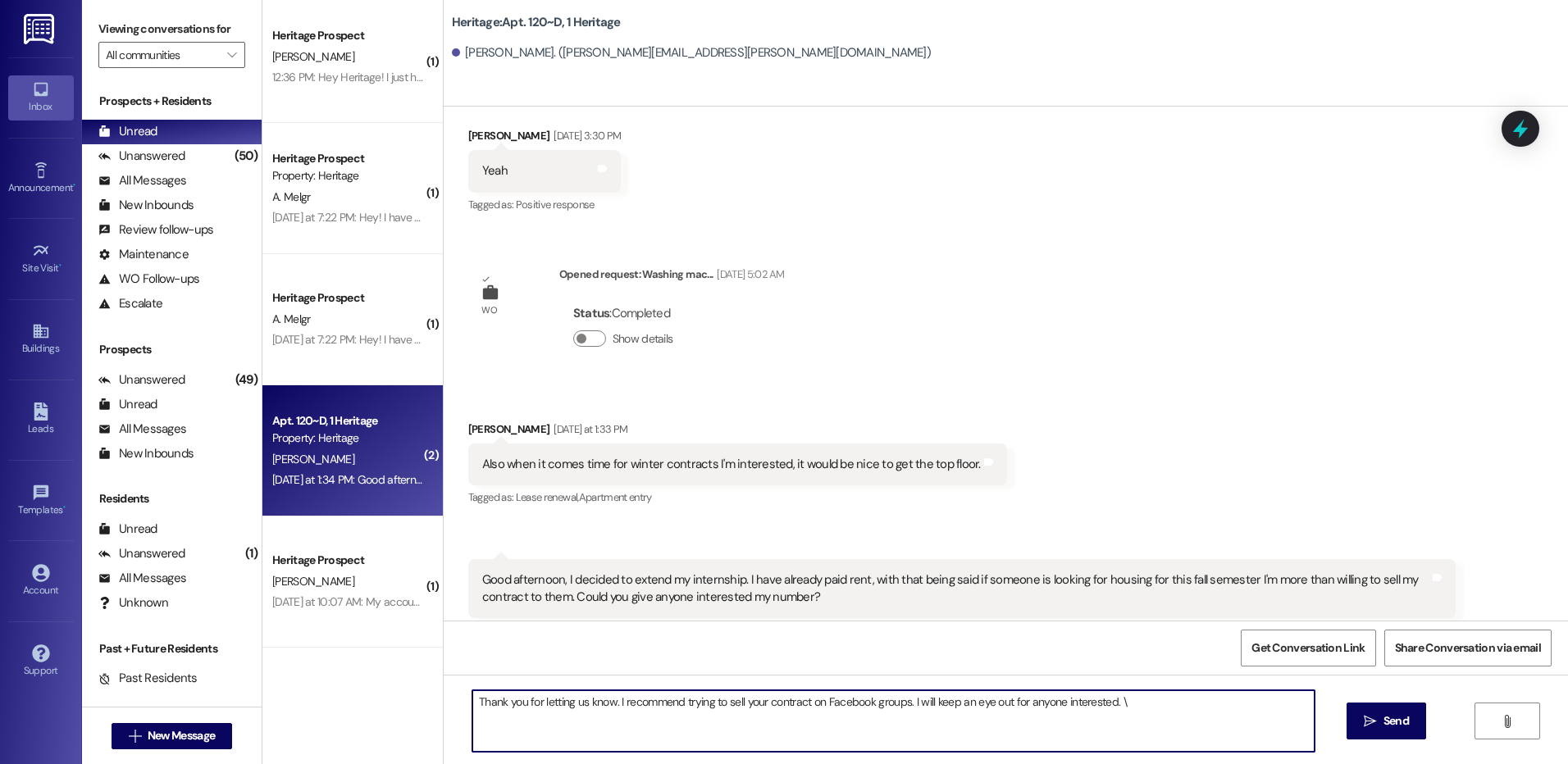
type textarea "Thank you for letting us know. I recommend trying to sell your contract on Face…"
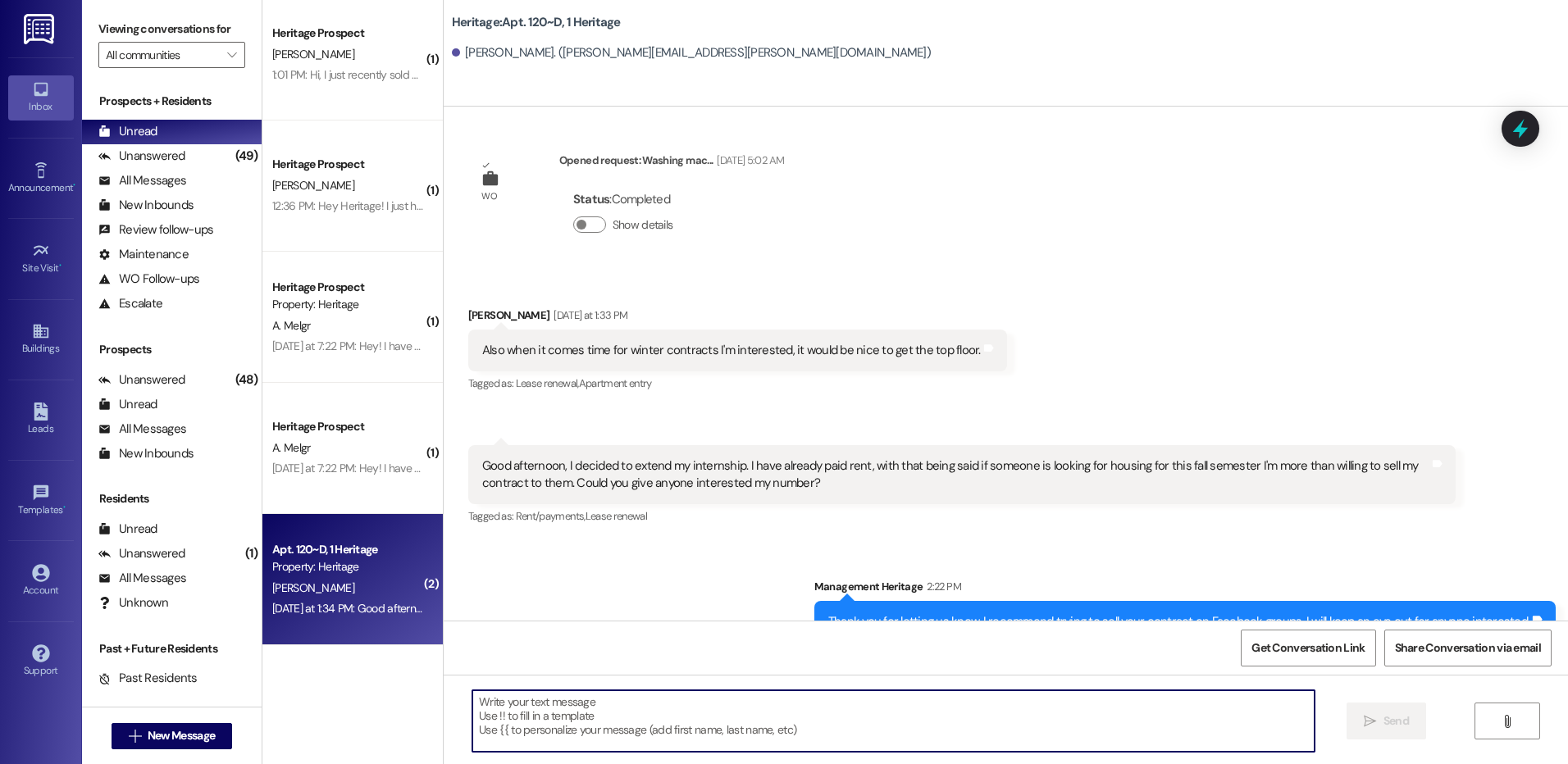
scroll to position [0, 0]
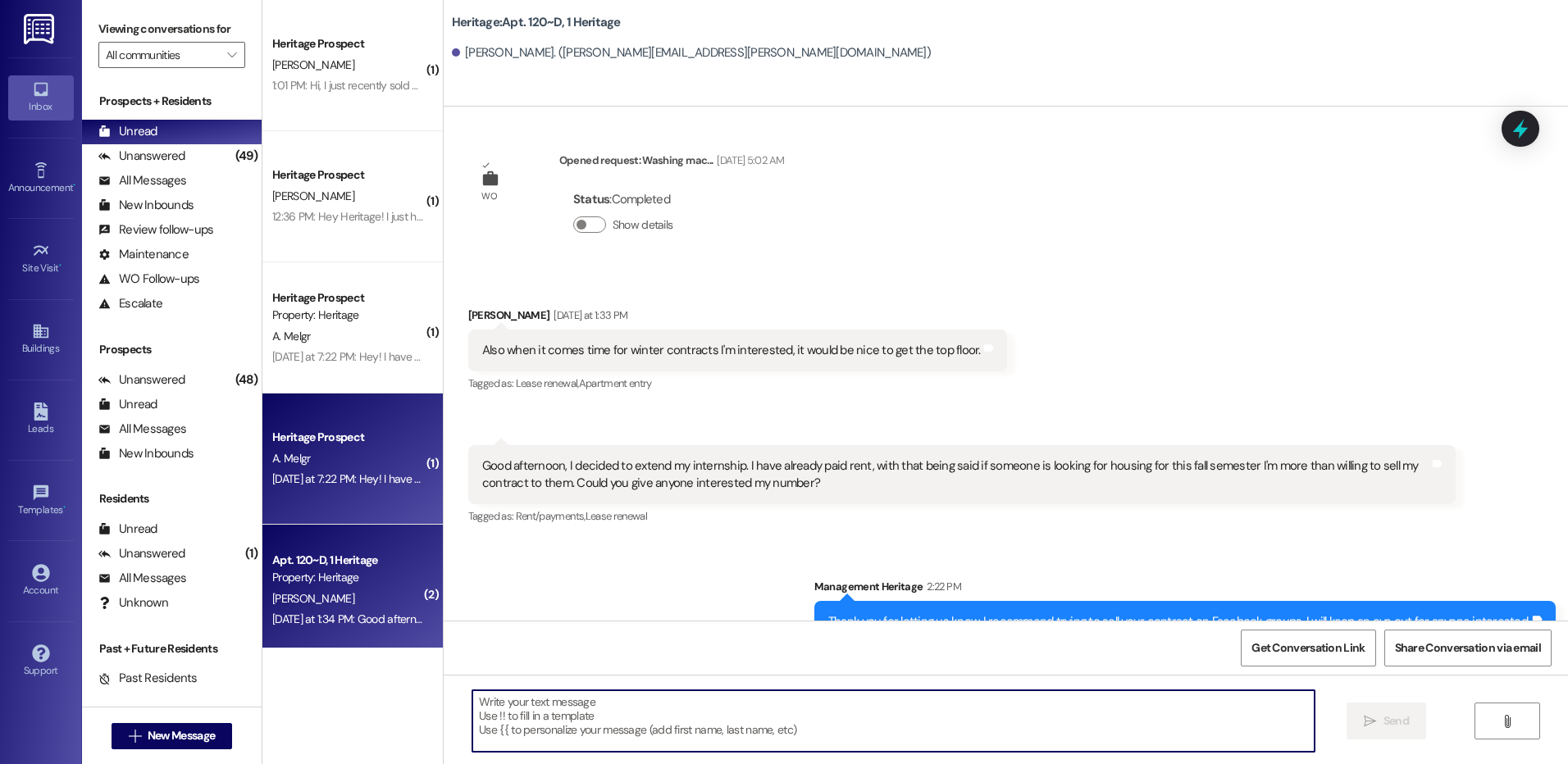
click at [334, 472] on div "Yesterday at 7:22 PM: Hey! I have a package that was delivered and was wonderin…" at bounding box center [564, 478] width 584 height 15
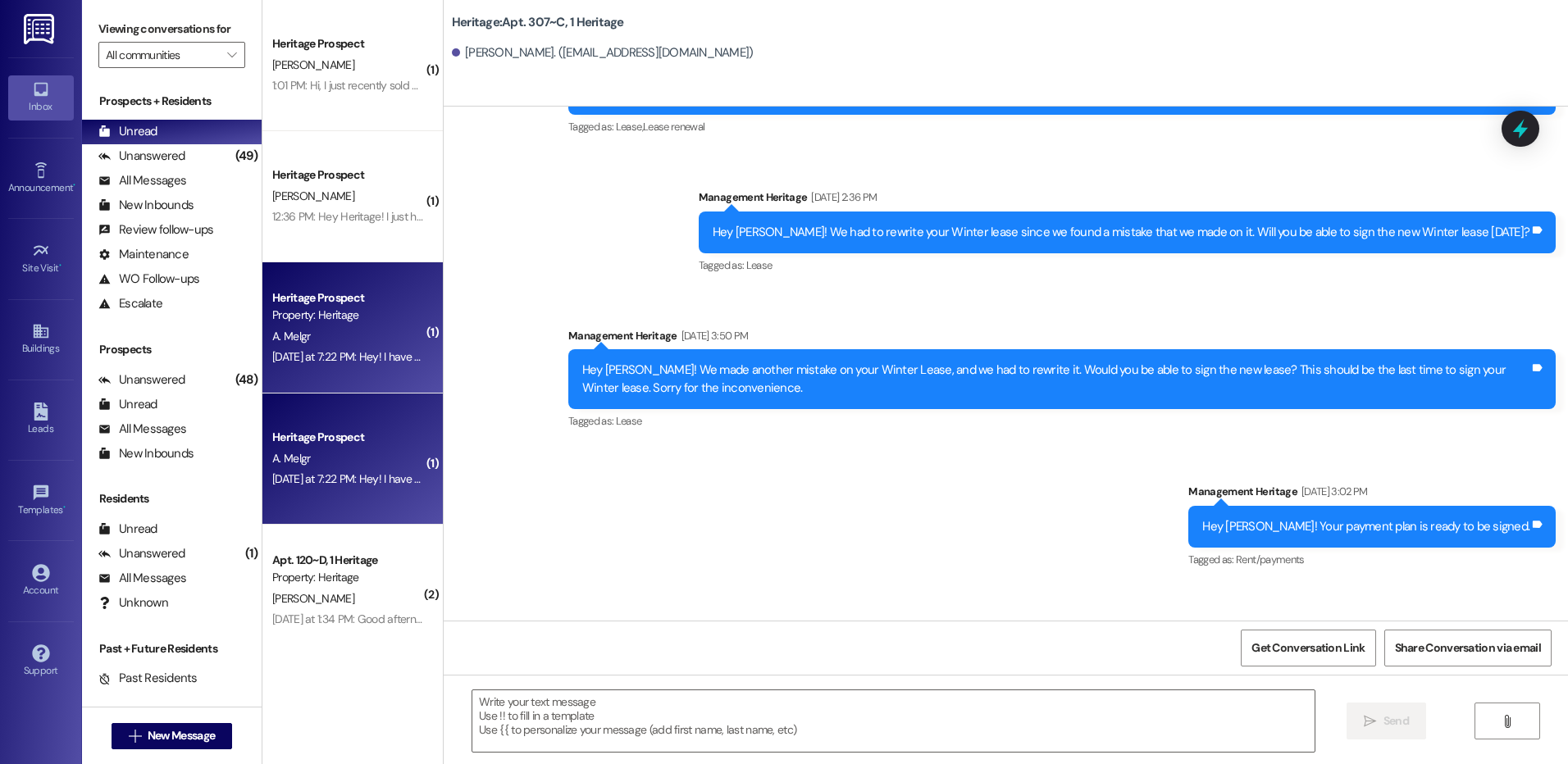
scroll to position [40313, 0]
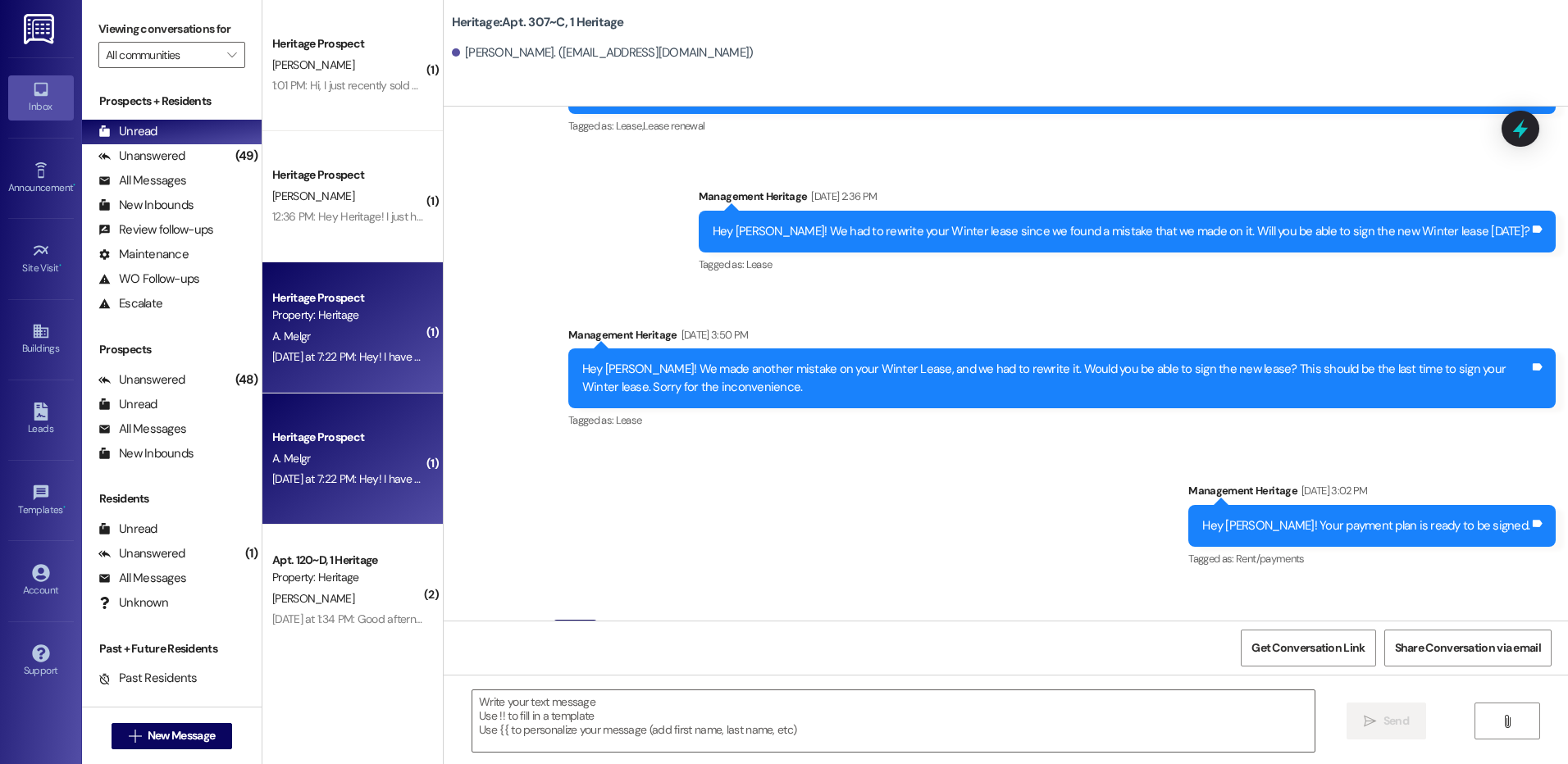
click at [600, 753] on div " Send " at bounding box center [1005, 736] width 1124 height 123
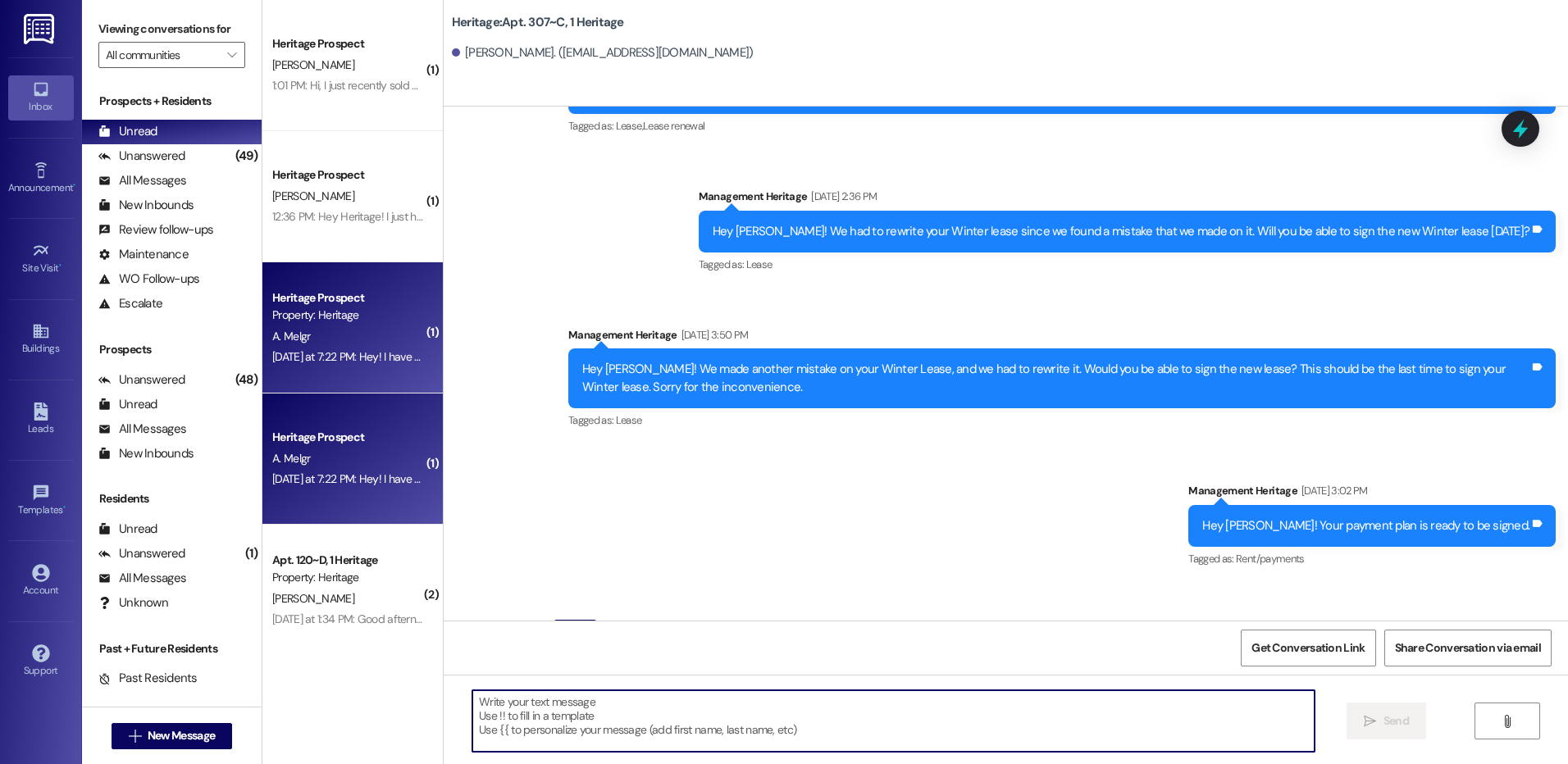
click at [592, 738] on textarea at bounding box center [892, 721] width 841 height 62
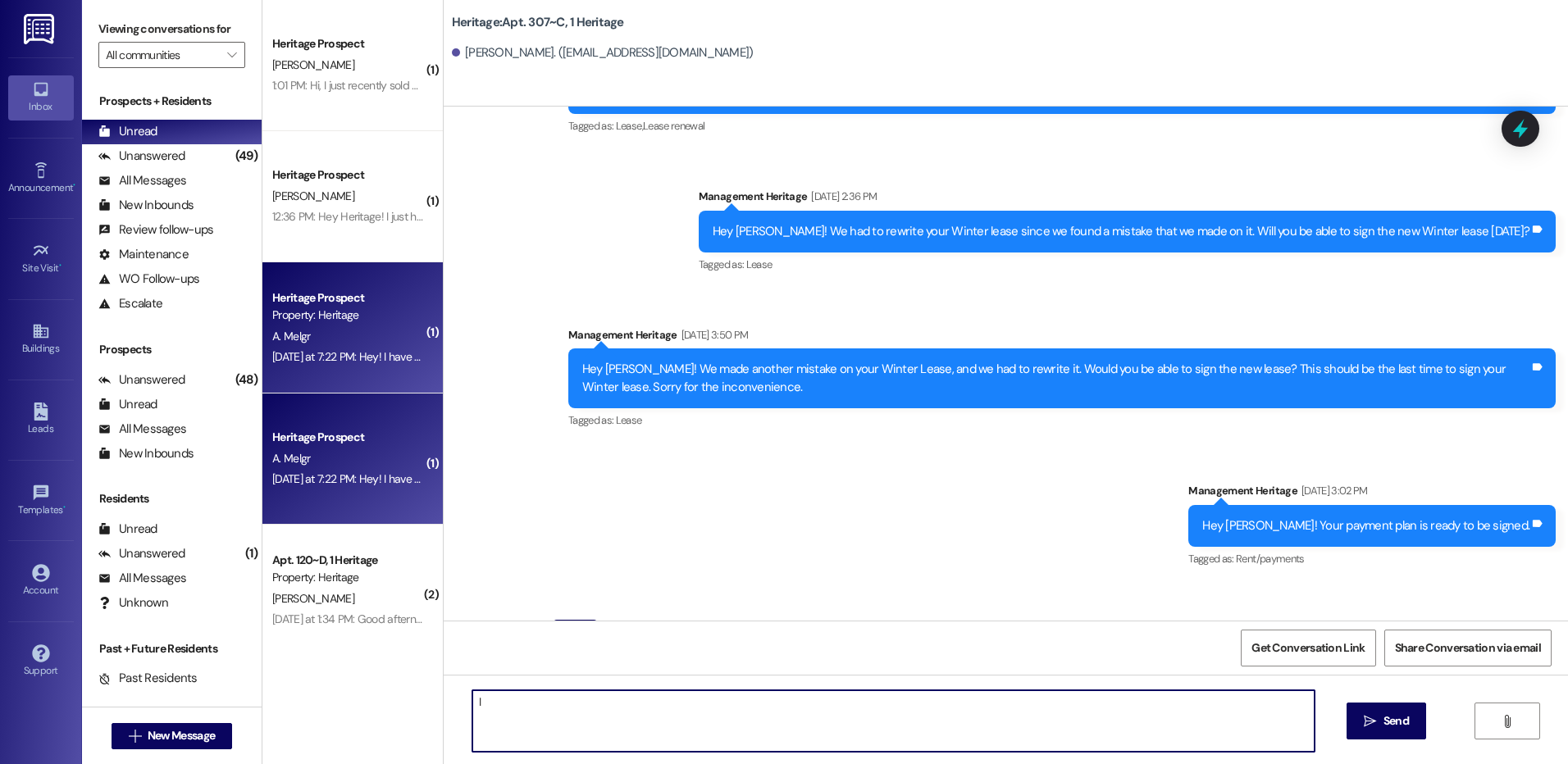
type textarea "I"
type textarea "I will check mail today and let you know if anything was dropped off."
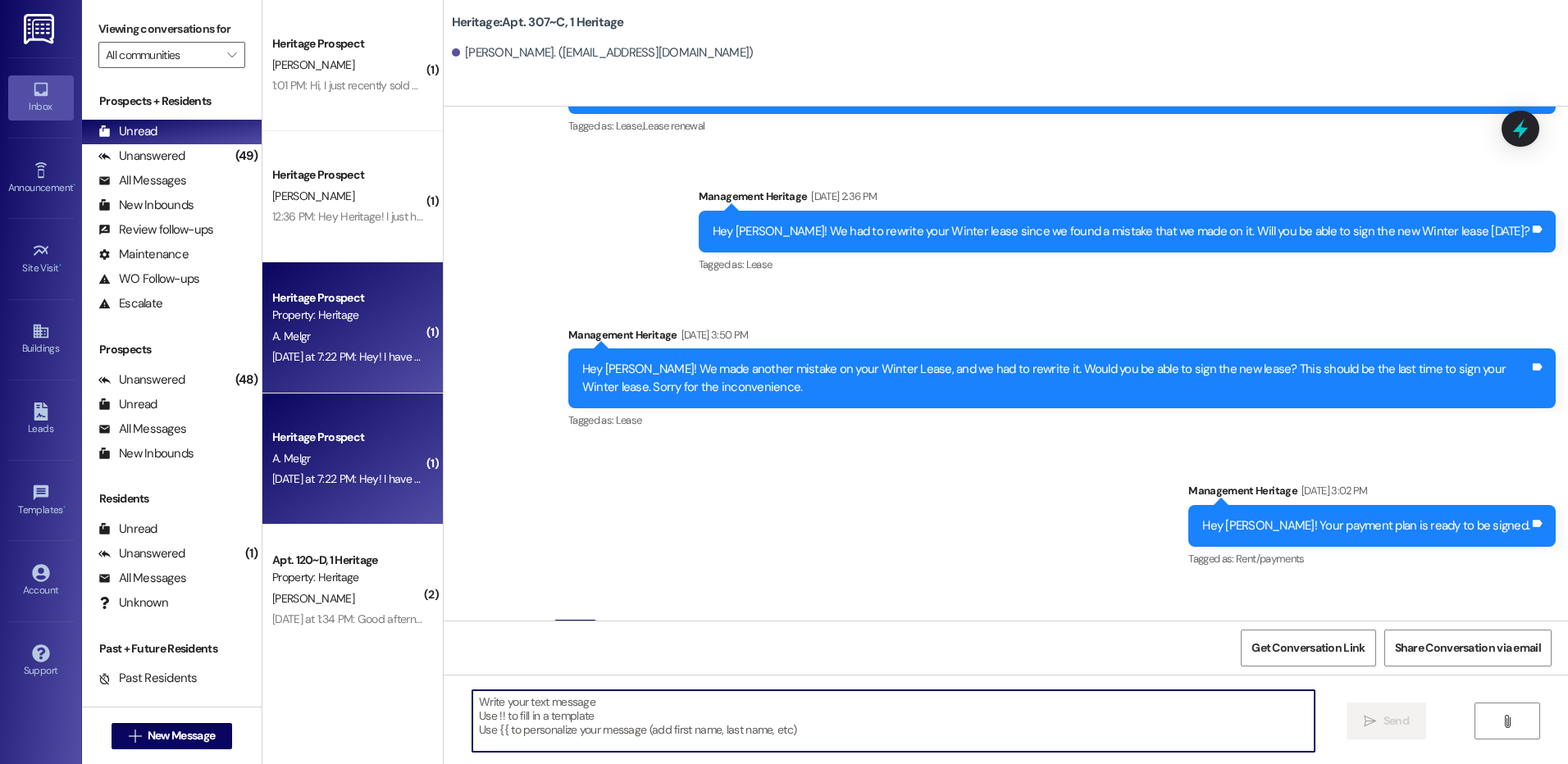
scroll to position [40312, 0]
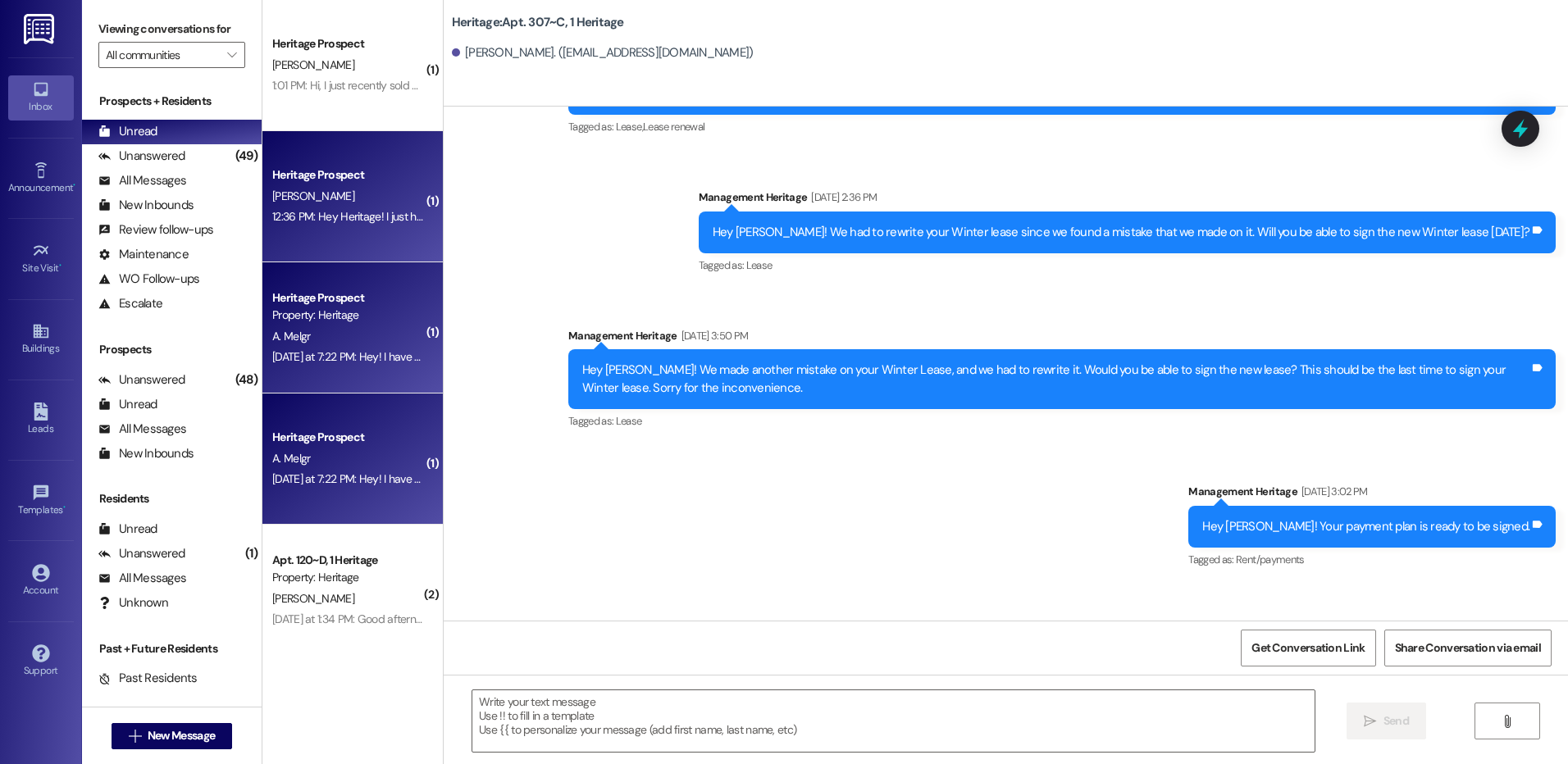
click at [361, 227] on div "12:36 PM: Hey Heritage! I just have a quick question, how full is parking for w…" at bounding box center [348, 217] width 155 height 21
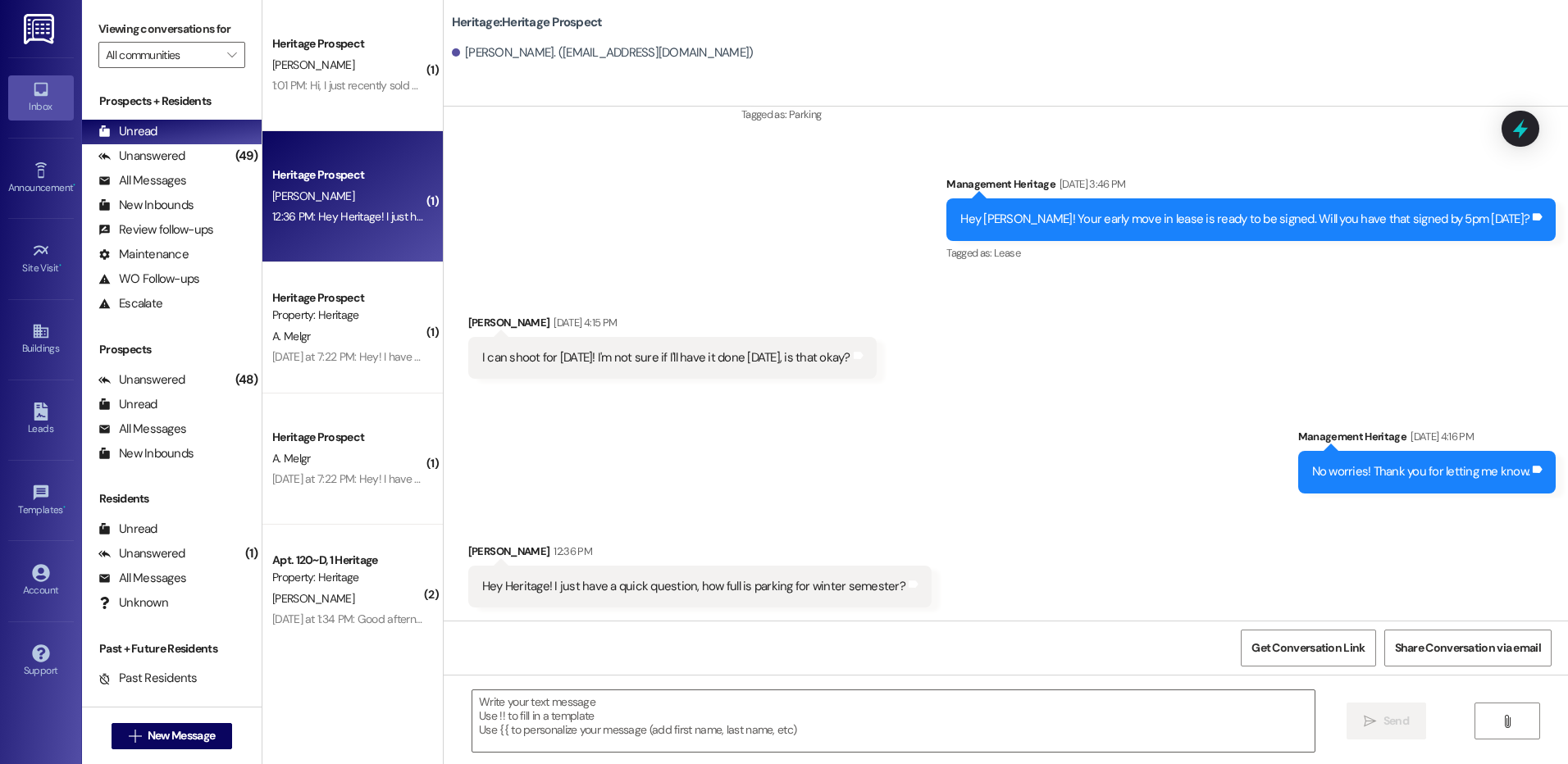
scroll to position [4093, 0]
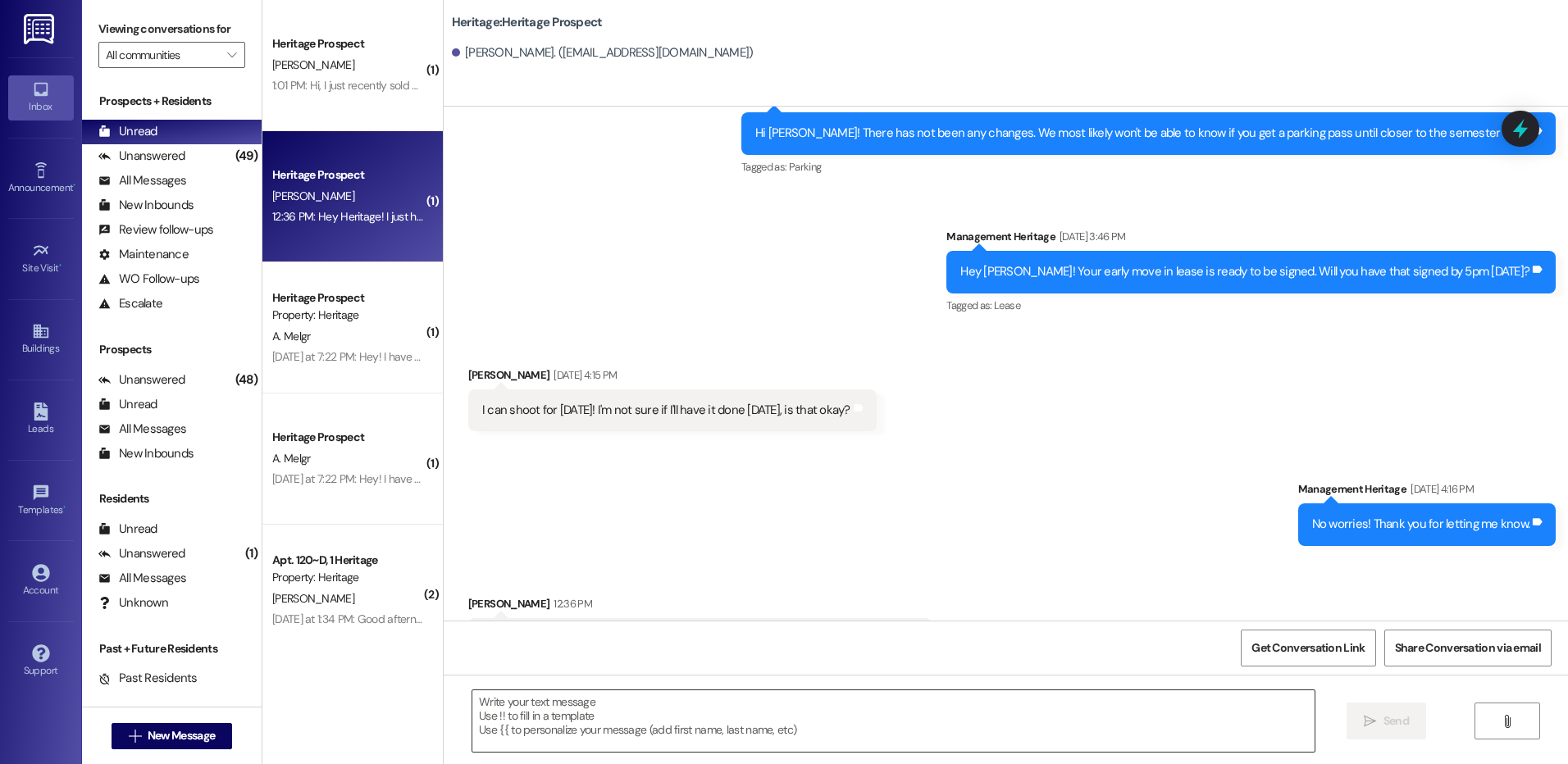
click at [652, 750] on textarea at bounding box center [892, 721] width 841 height 62
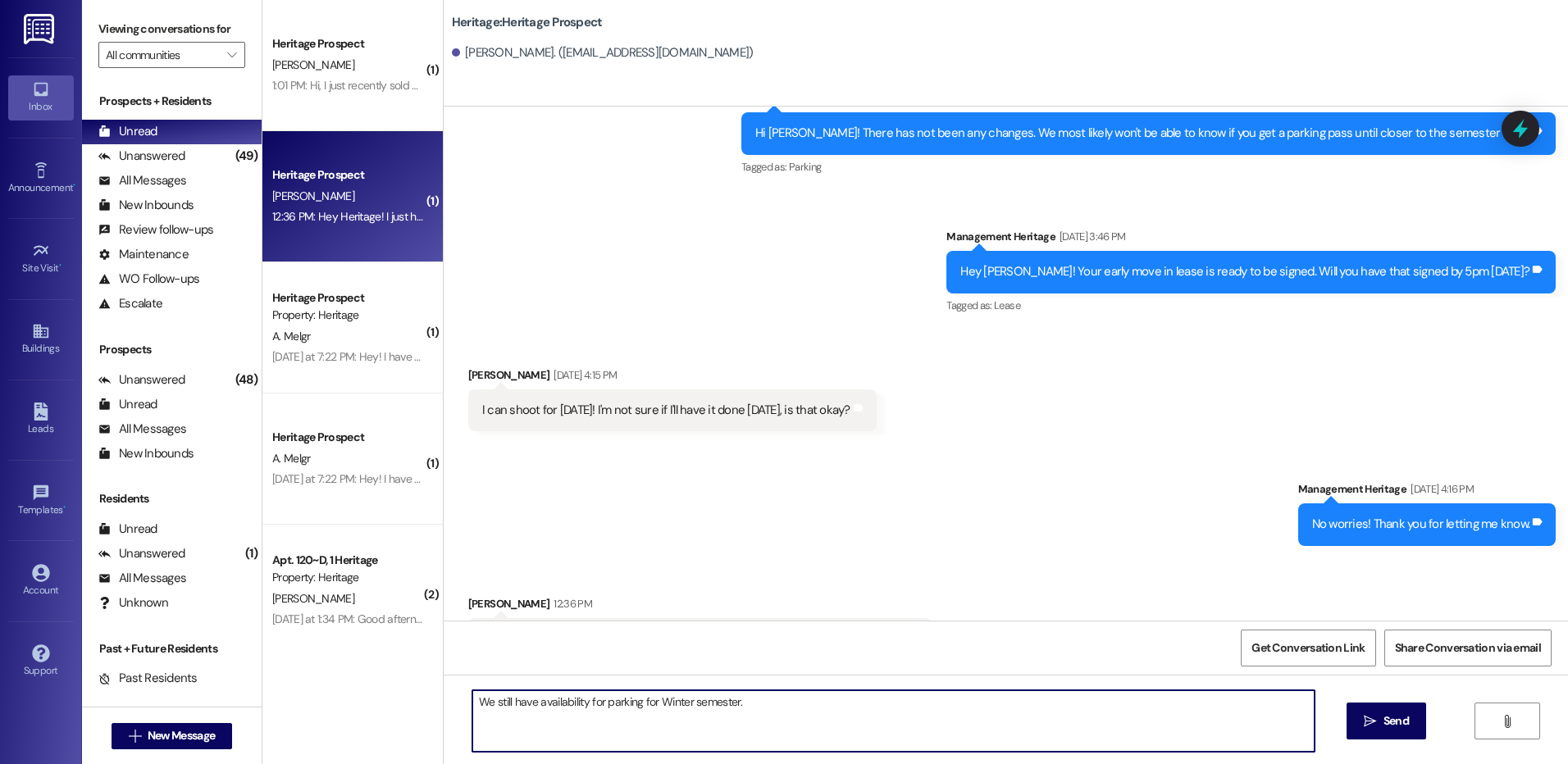
type textarea "We still have availability for parking for Winter semester."
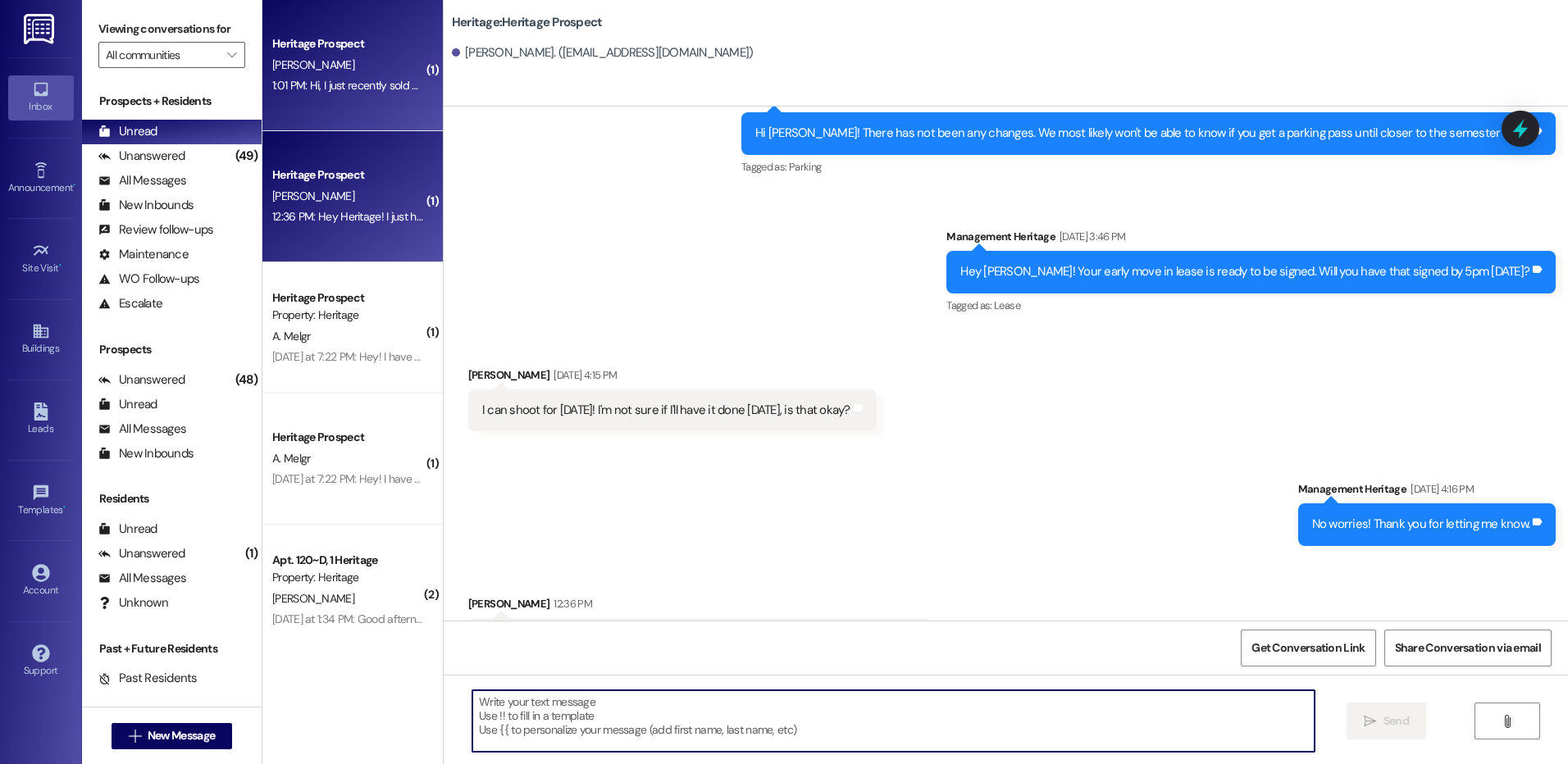
click at [360, 96] on div "1:01 PM: Hi, I just recently sold my contract but it looks like I'm still getti…" at bounding box center [348, 86] width 155 height 21
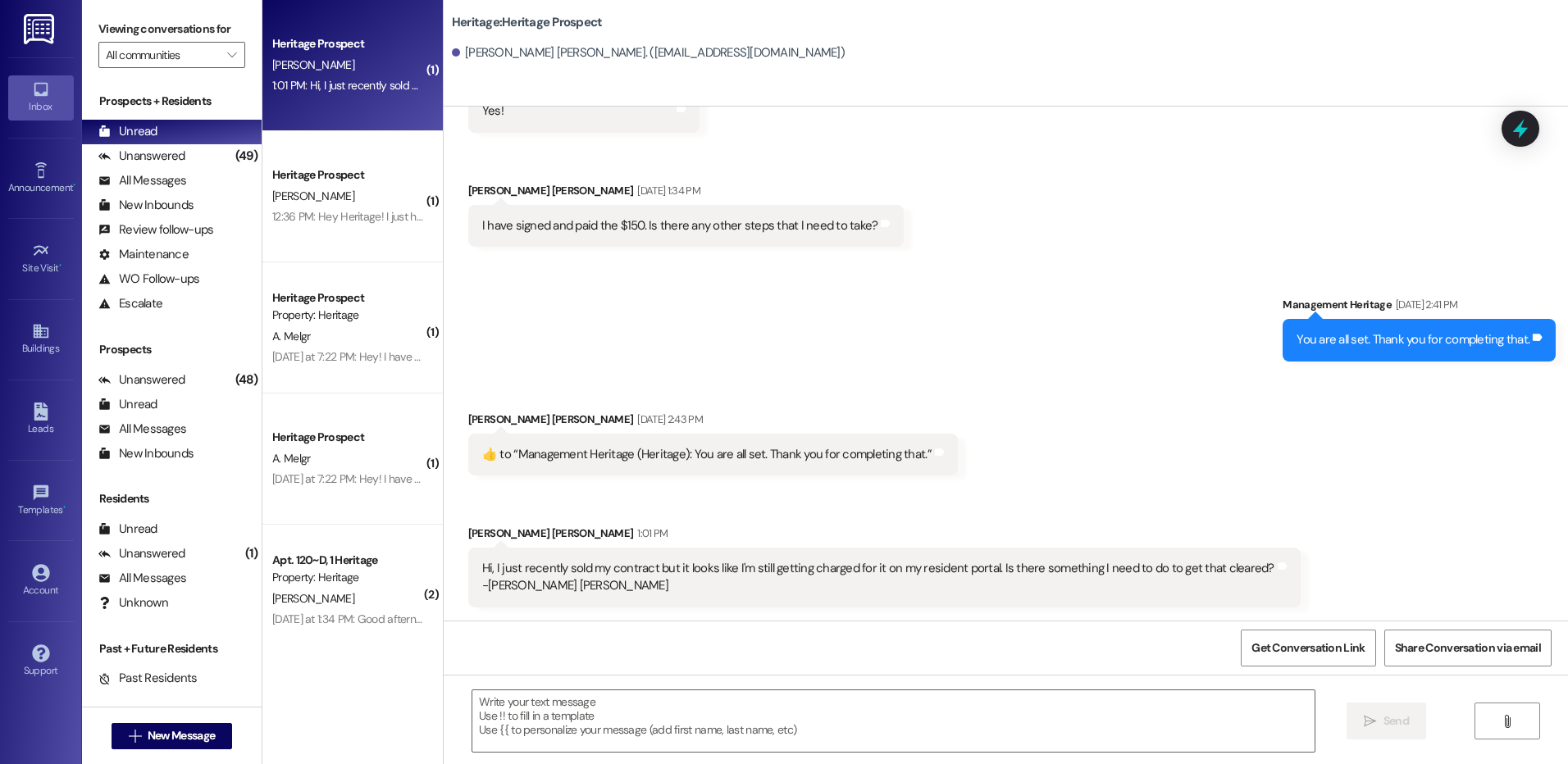
scroll to position [1179, 0]
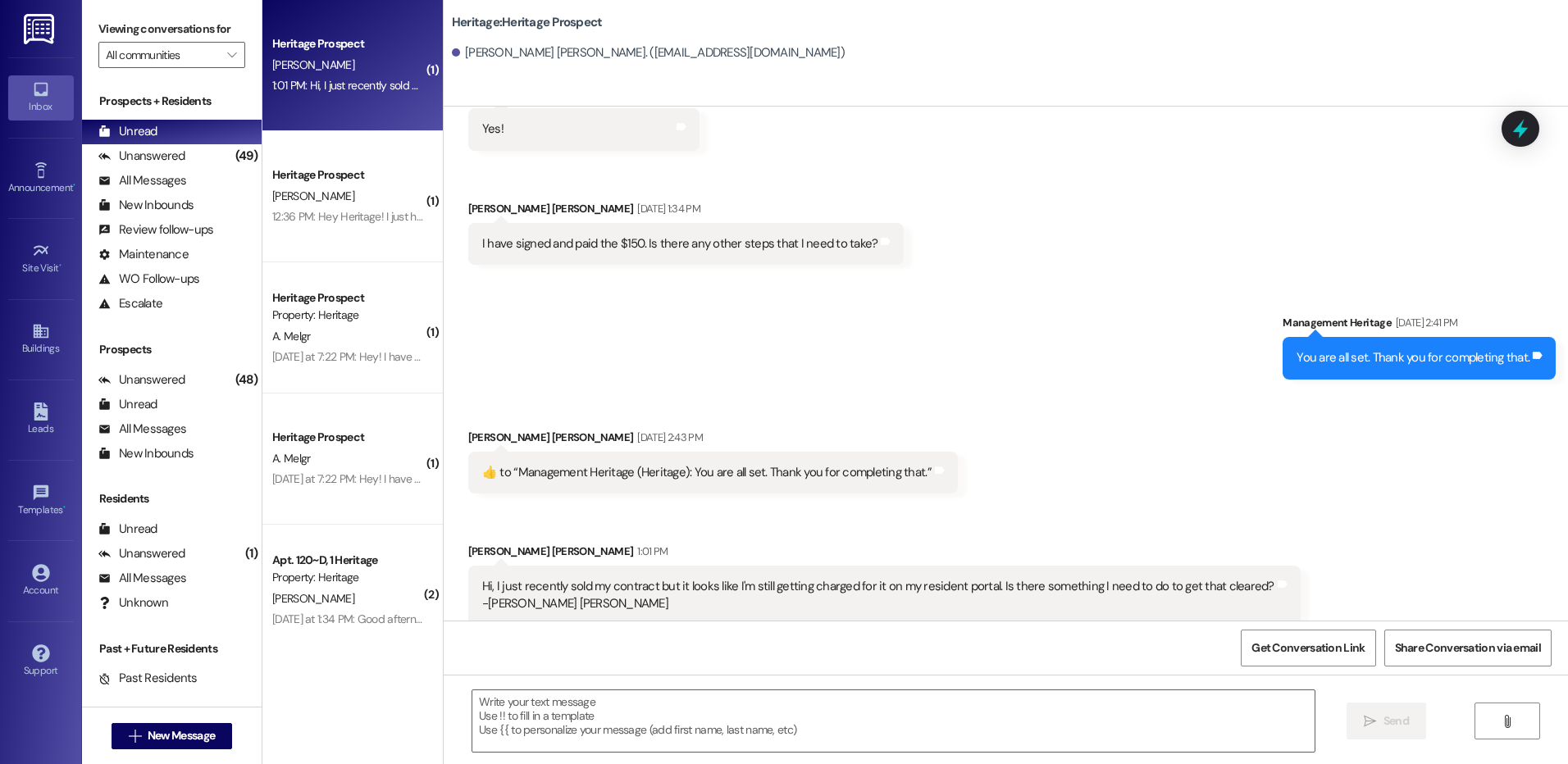
click at [669, 763] on html "Inbox Go to Inbox Announcement • Send A Text Announcement Site Visit • Go to Si…" at bounding box center [784, 382] width 1568 height 764
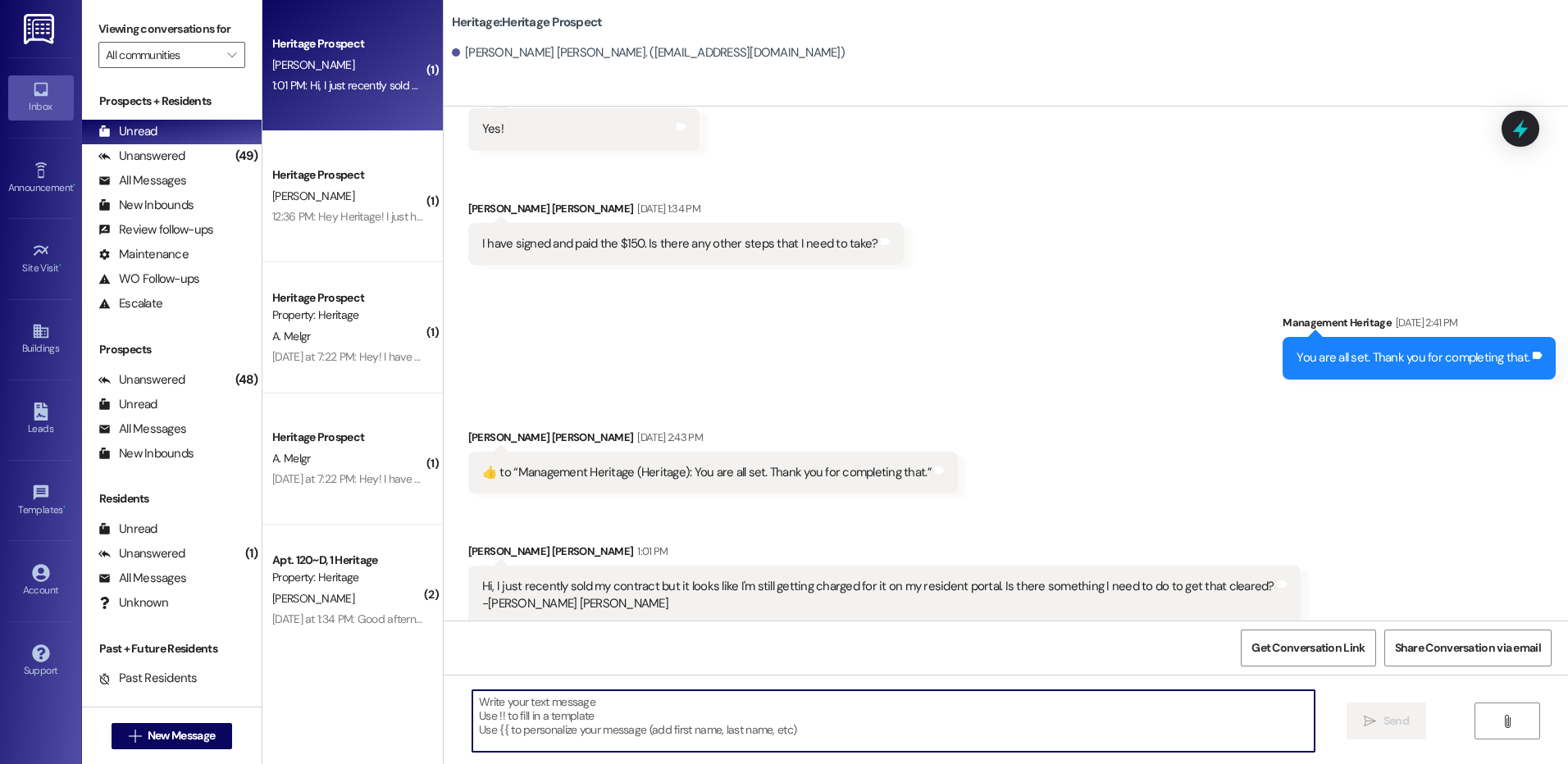
click at [679, 731] on textarea at bounding box center [892, 721] width 841 height 62
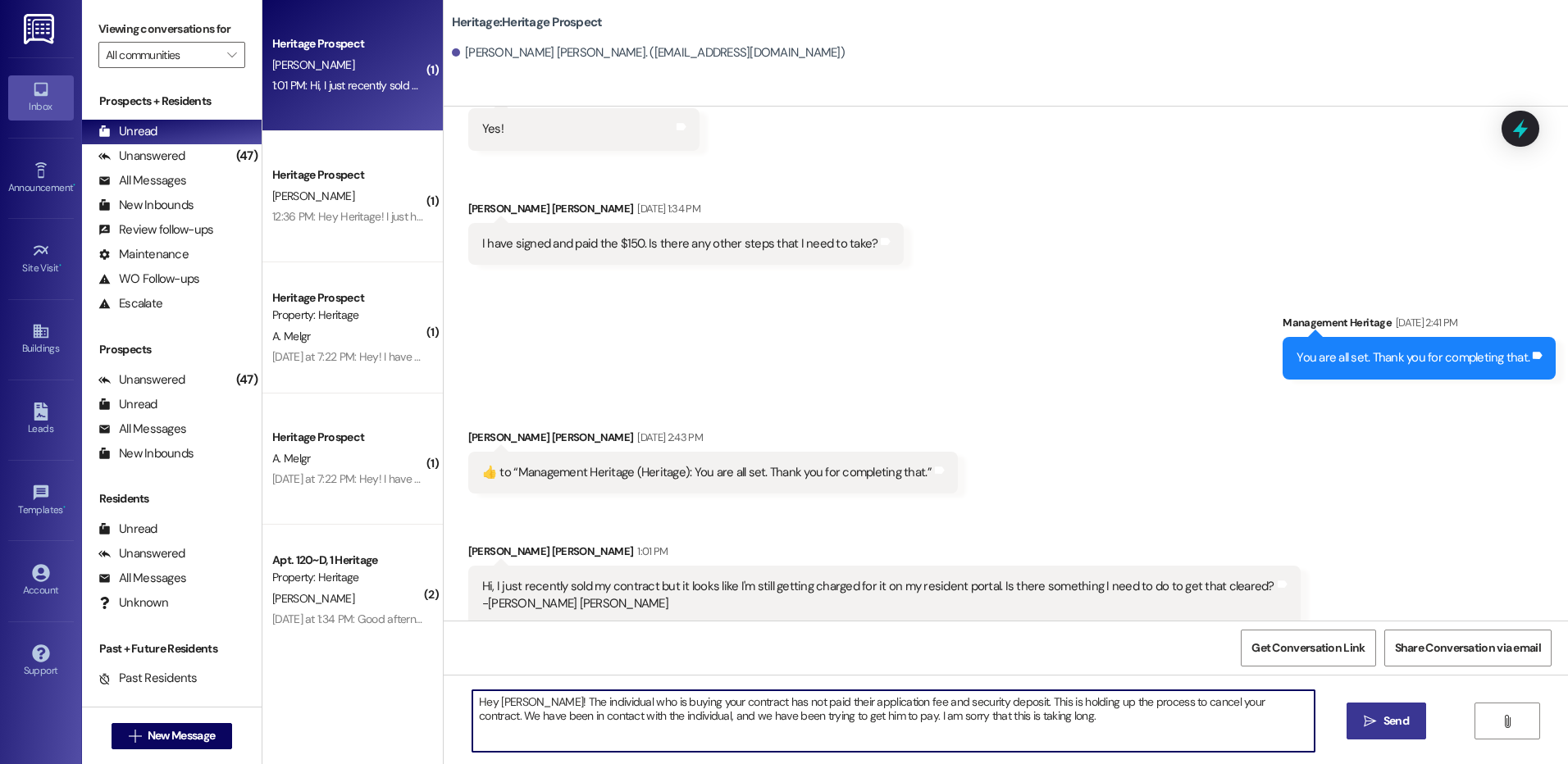
type textarea "Hey Jackson! The individual who is buying your contract has not paid their appl…"
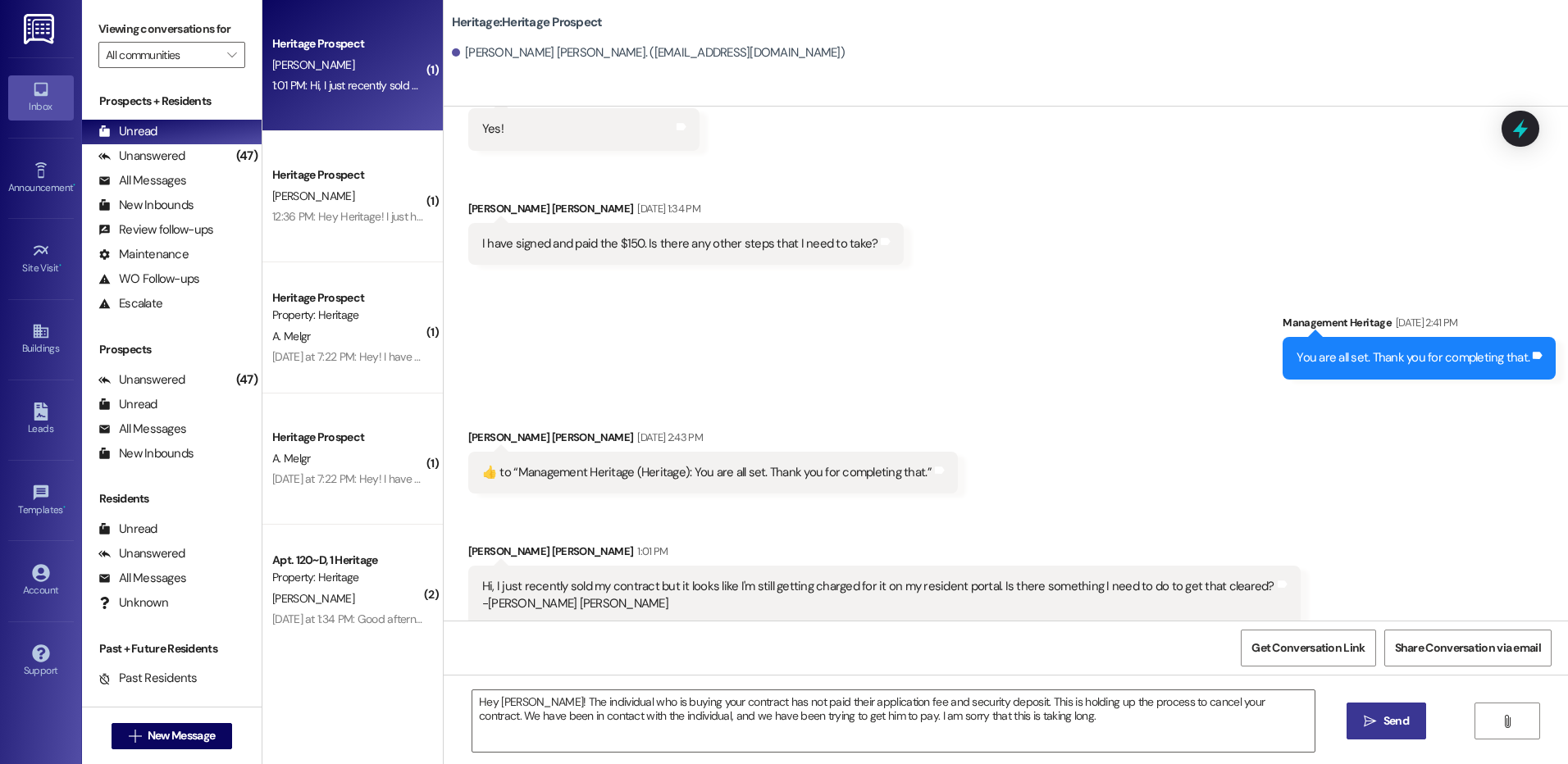
click at [1409, 728] on span "Send" at bounding box center [1395, 721] width 32 height 17
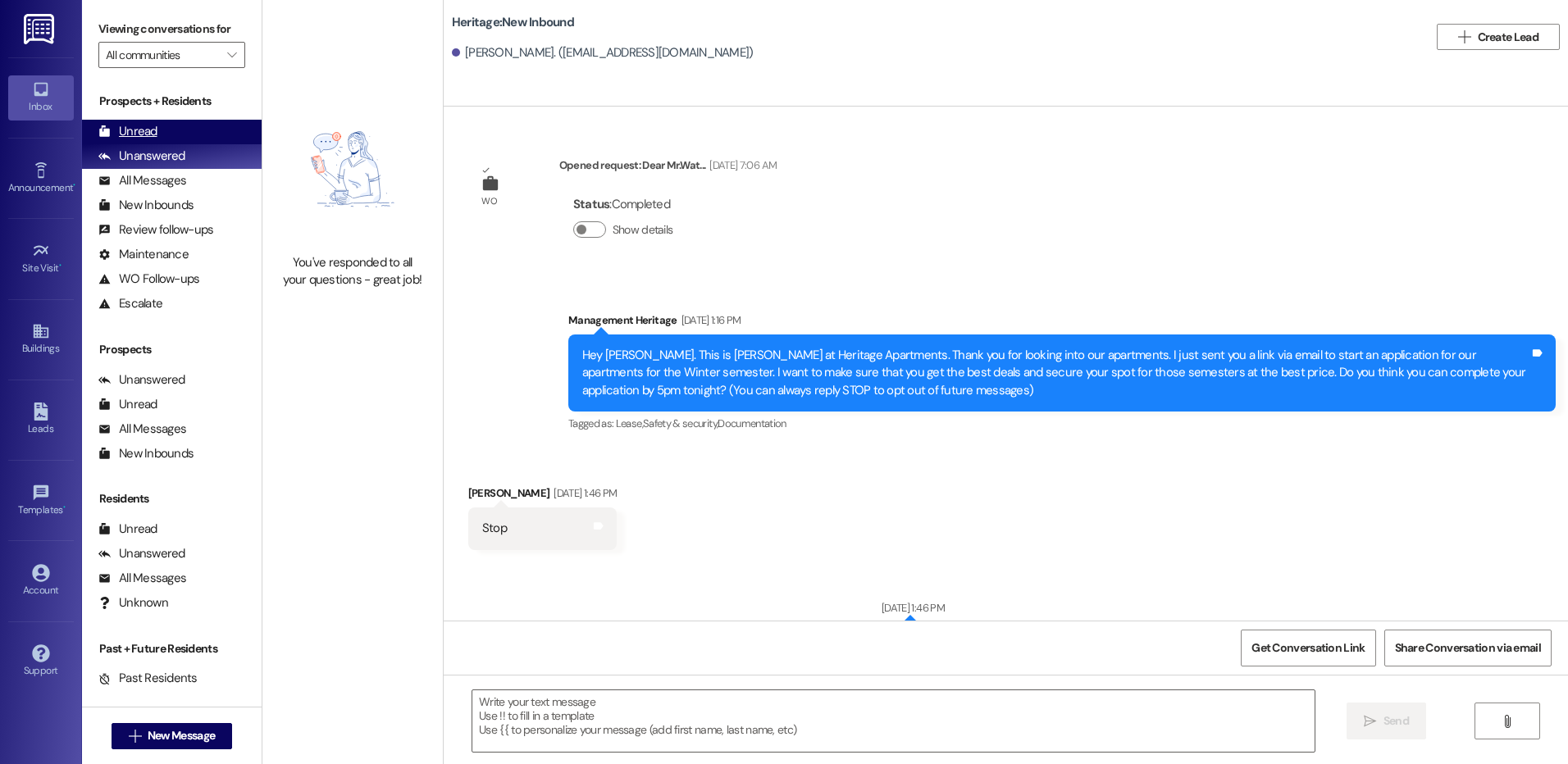
click at [151, 121] on div "Unread (0)" at bounding box center [171, 132] width 180 height 24
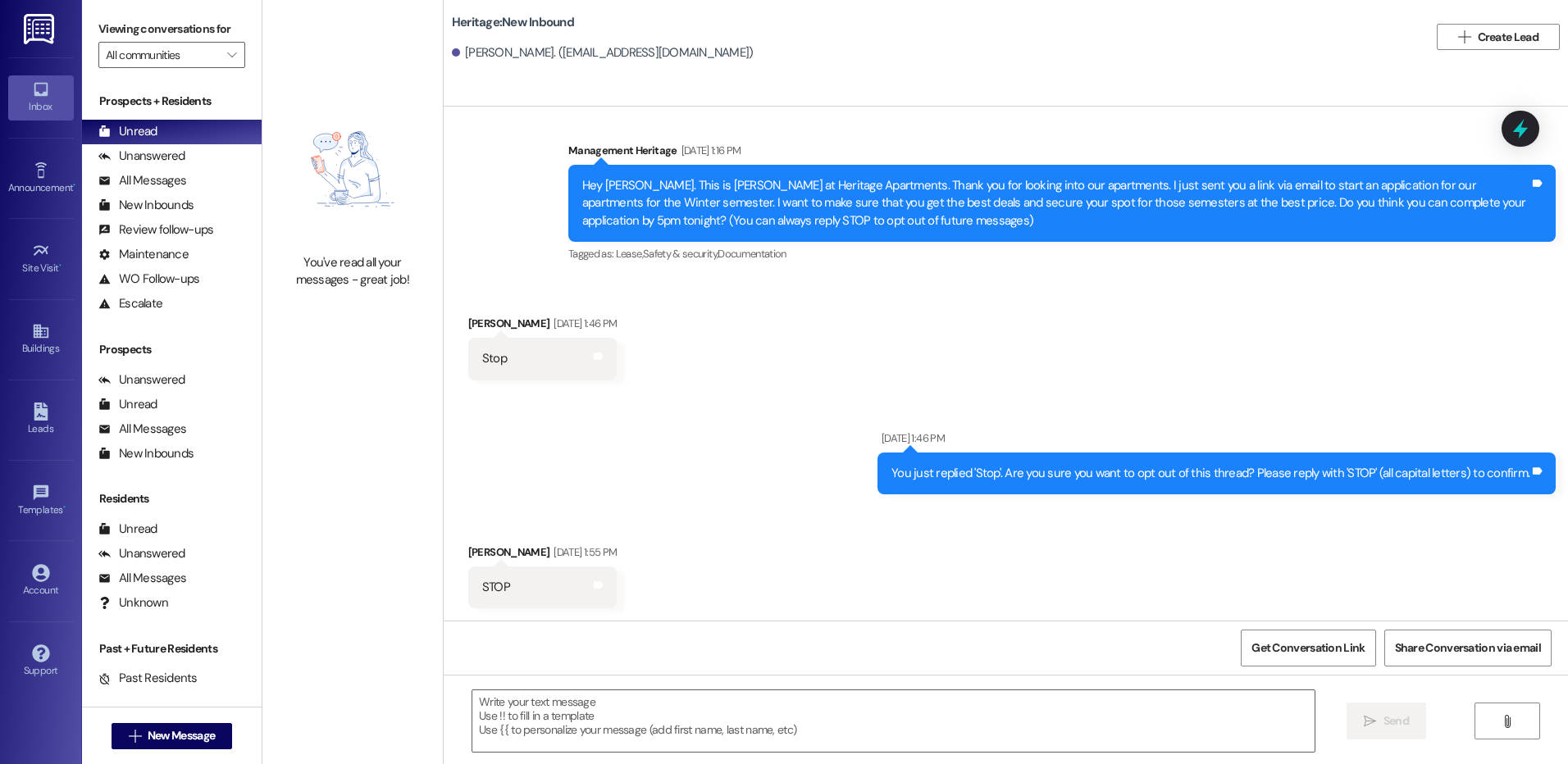
scroll to position [285, 0]
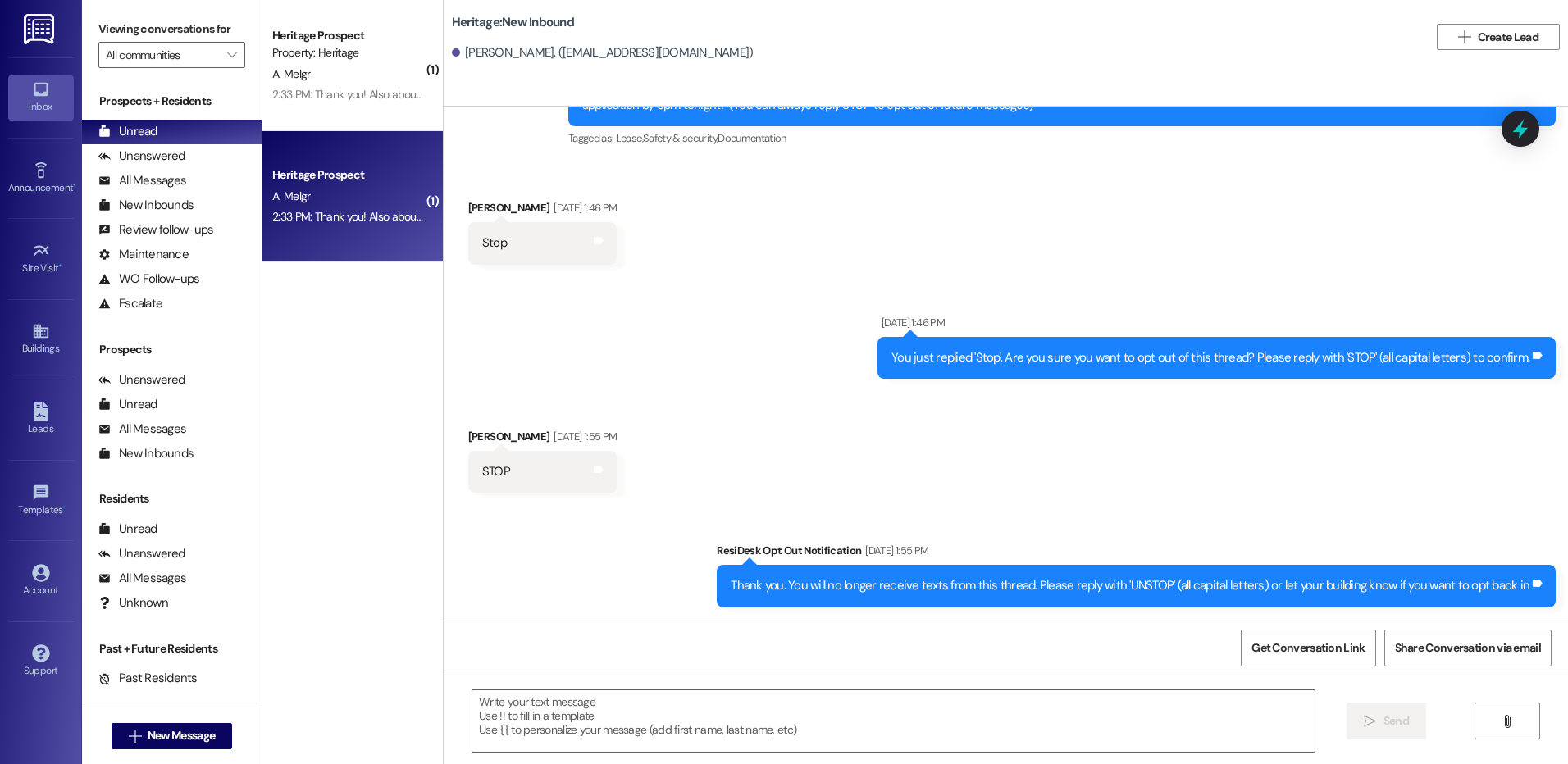
click at [385, 174] on div "Heritage Prospect" at bounding box center [348, 175] width 152 height 17
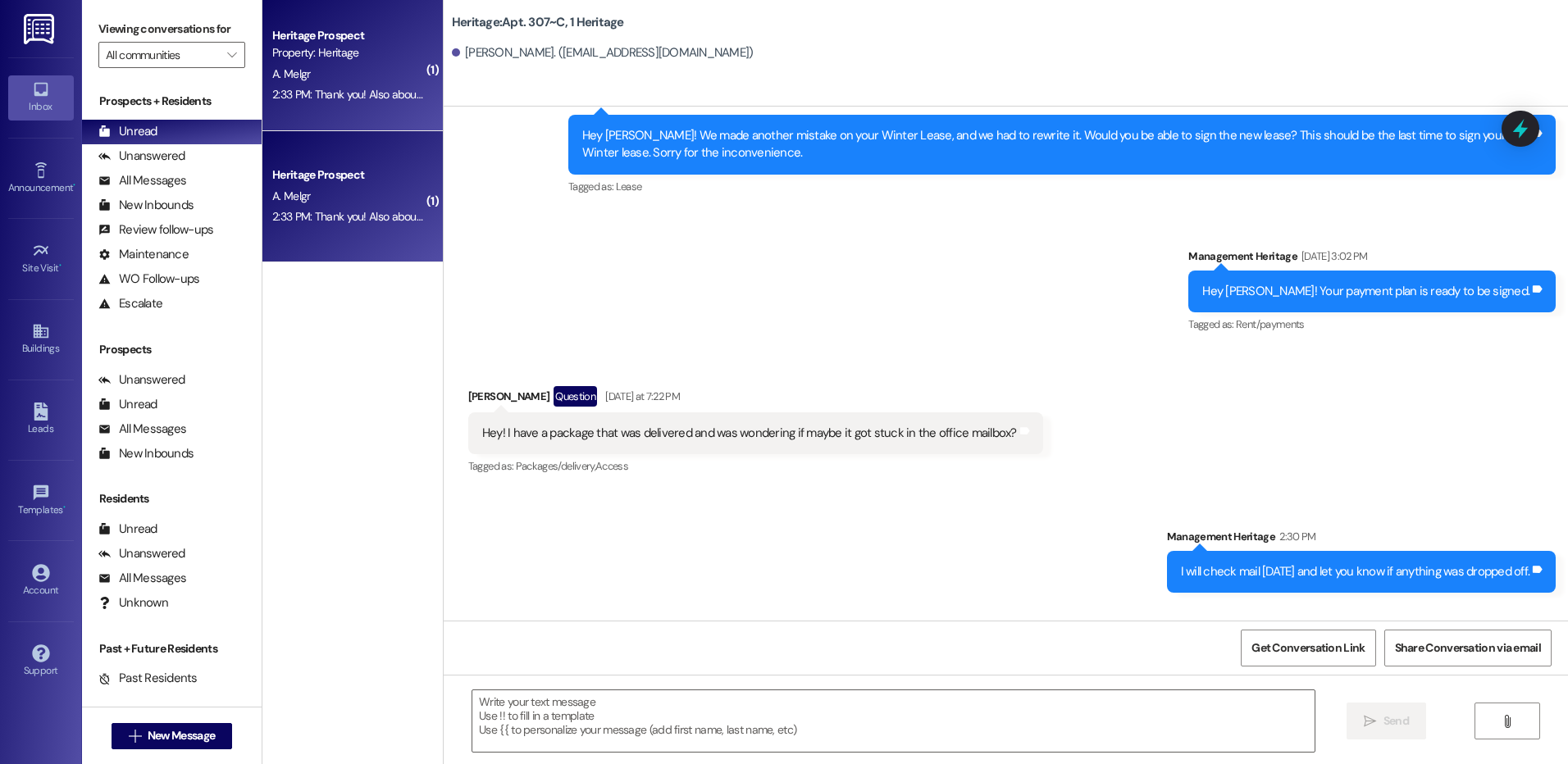
scroll to position [40566, 0]
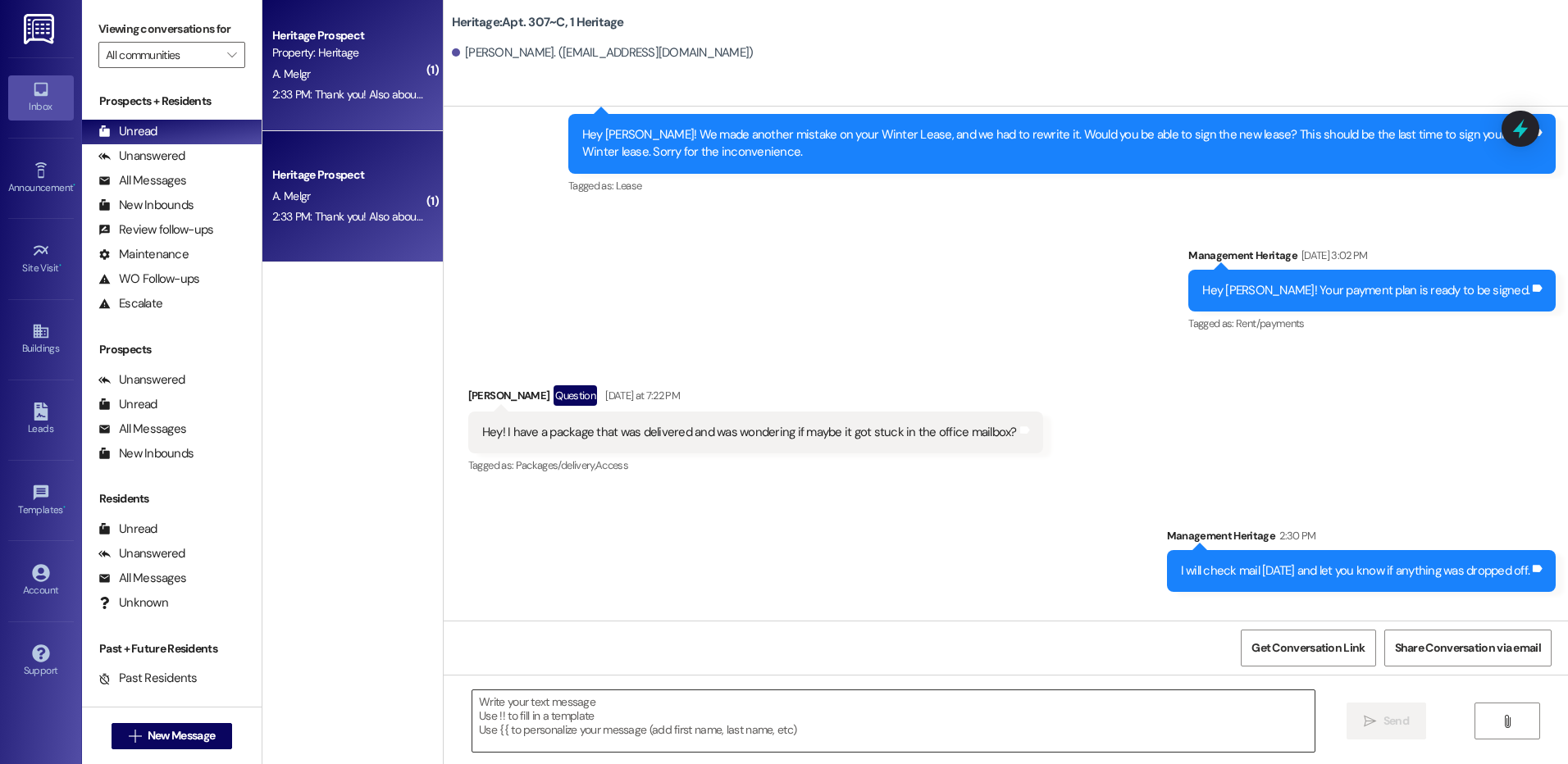
click at [653, 704] on textarea at bounding box center [892, 721] width 841 height 62
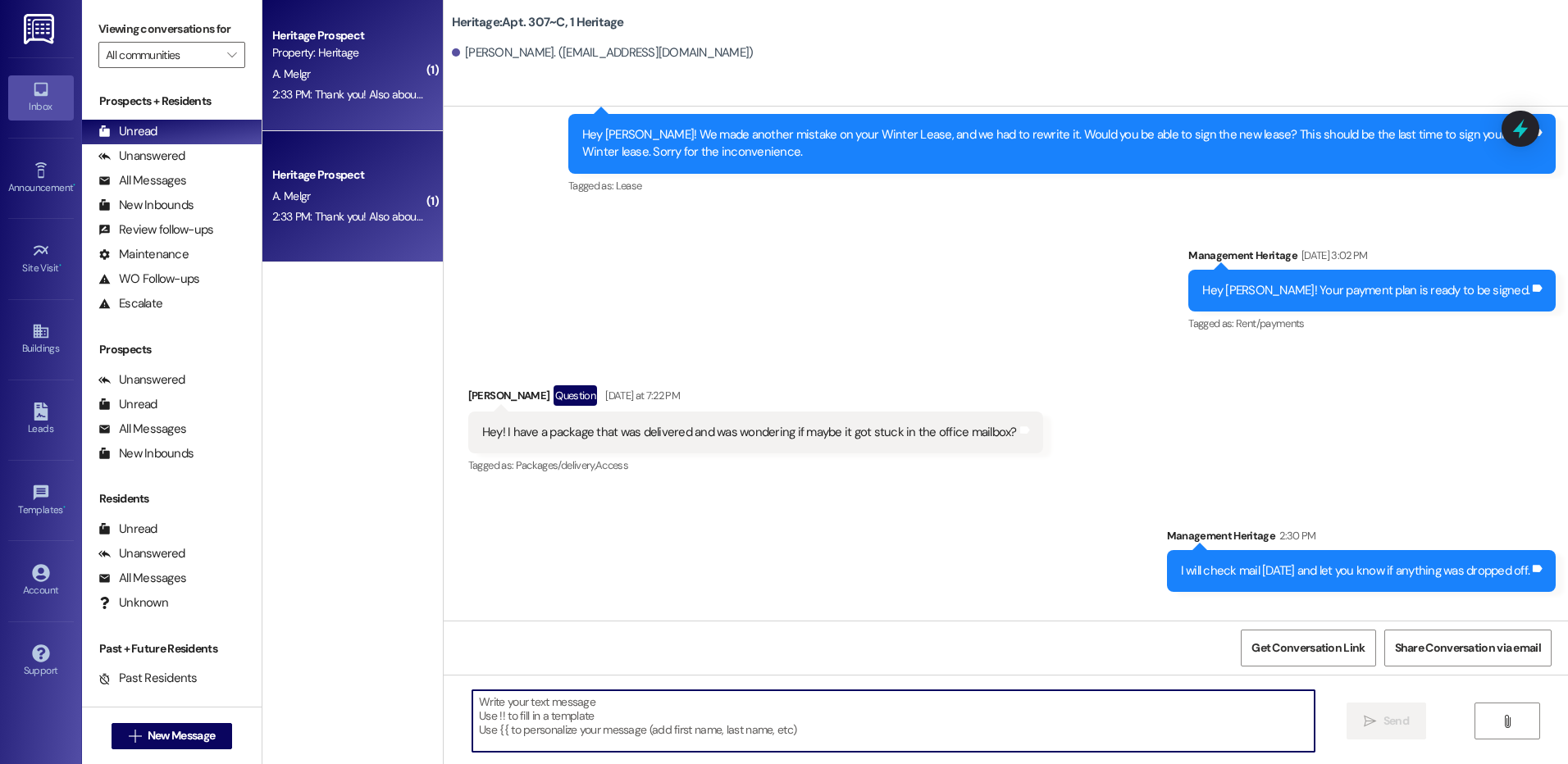
click at [766, 741] on textarea at bounding box center [892, 721] width 841 height 62
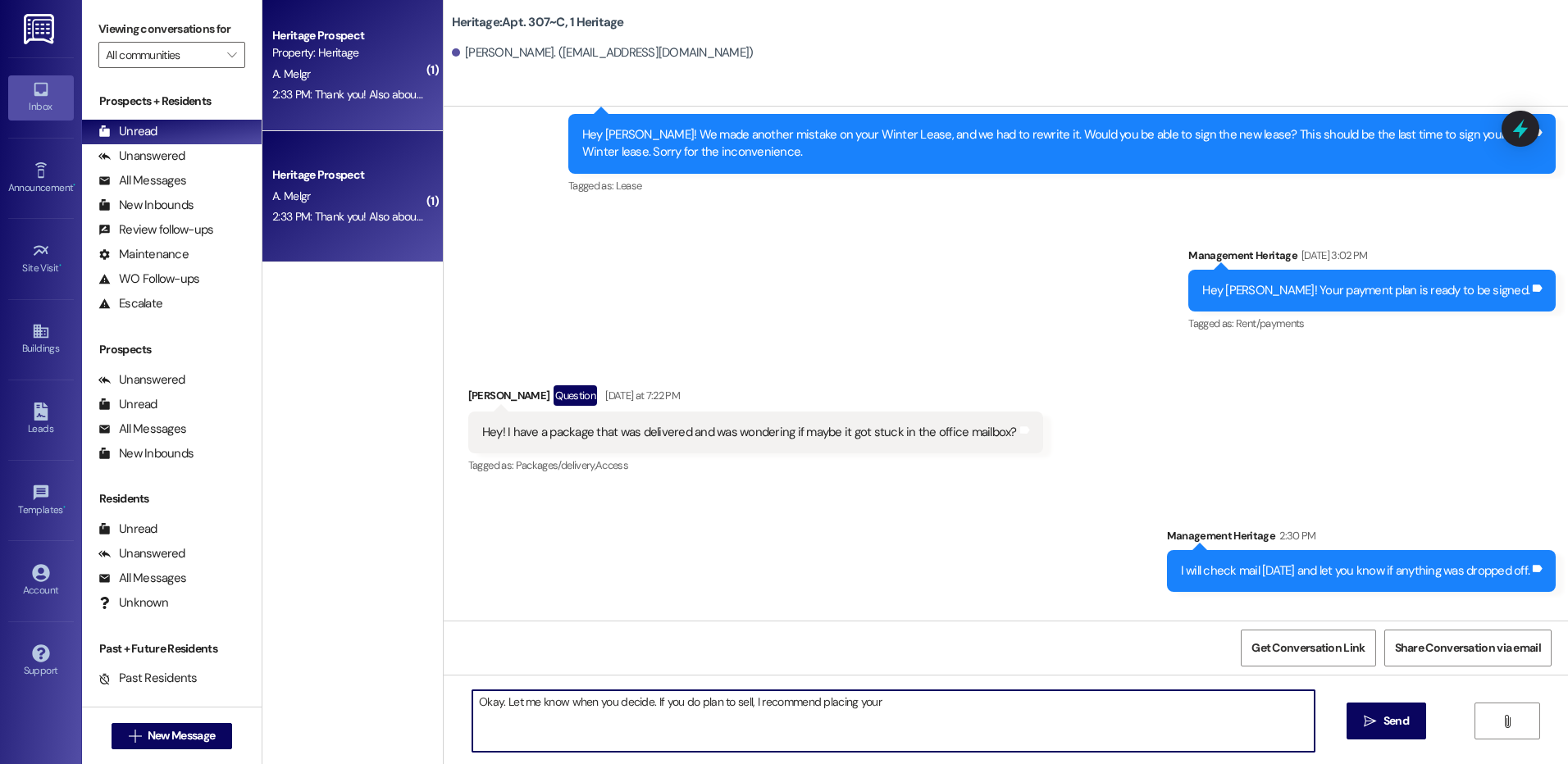
click at [904, 720] on textarea "Okay. Let me know when you decide. If you do plan to sell, I recommend placing …" at bounding box center [892, 721] width 841 height 62
type textarea "Okay. Let me know when you decide. If you do plan to sell, I recommend placing …"
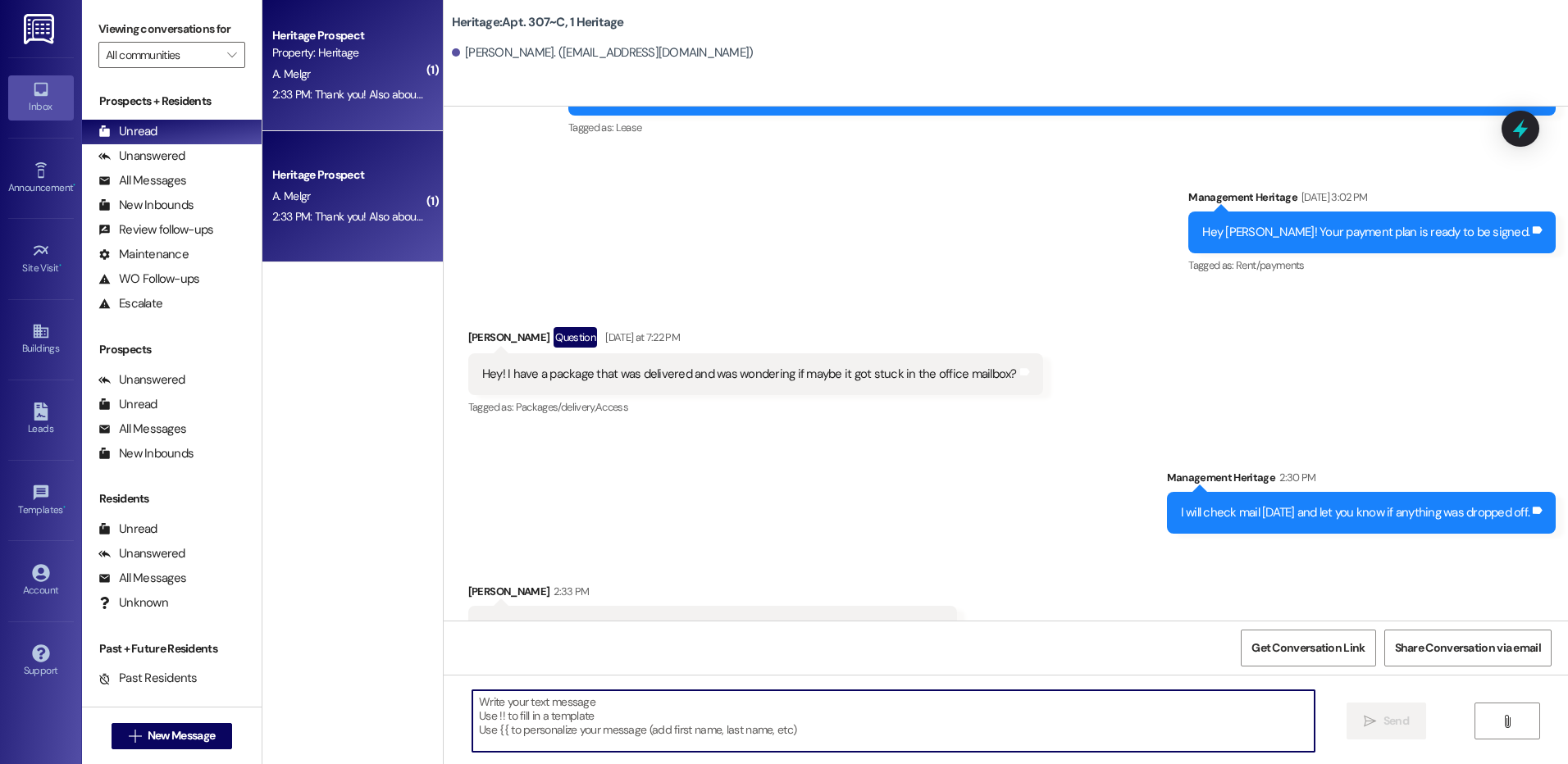
scroll to position [40679, 0]
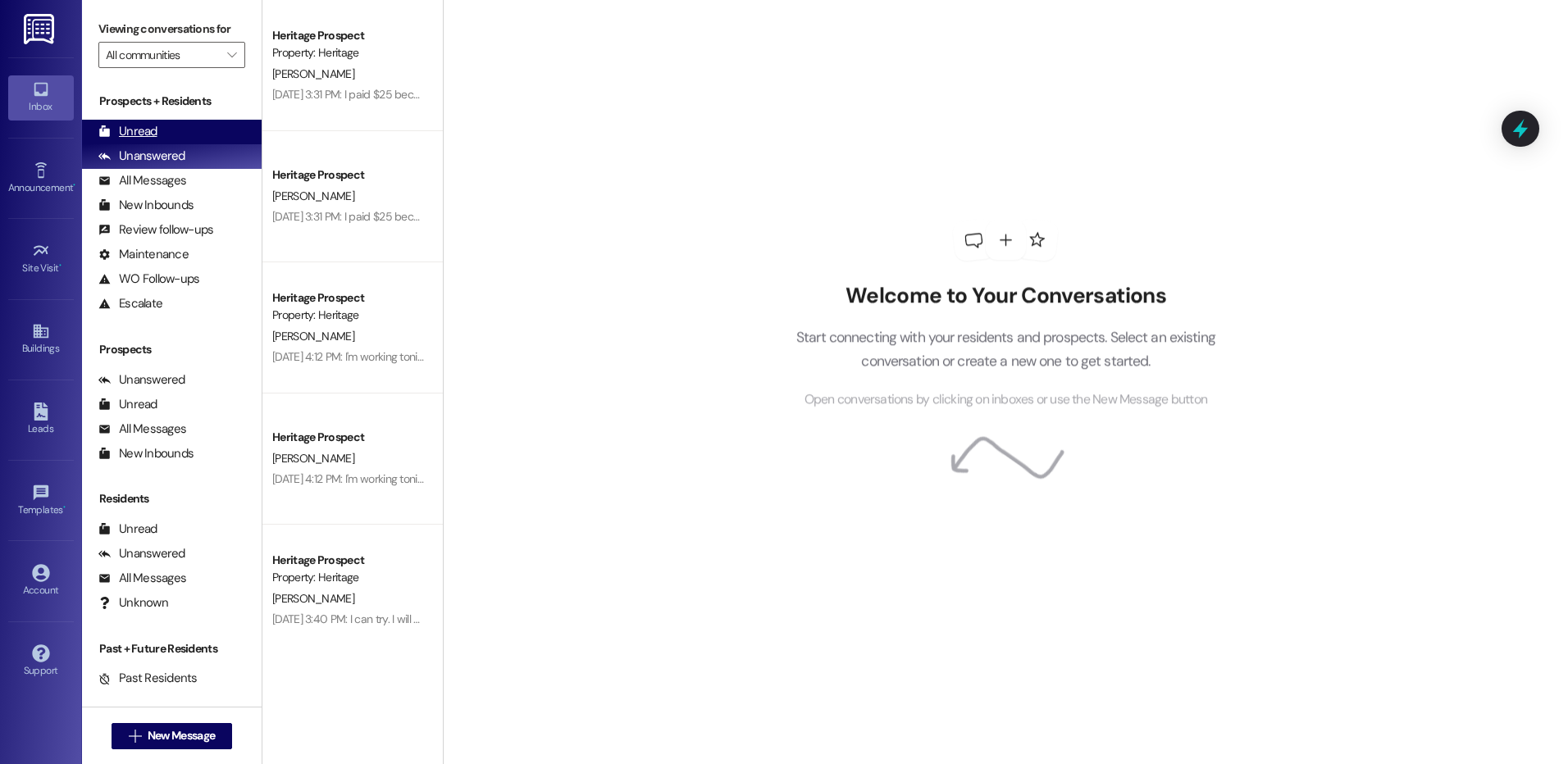
click at [209, 136] on div "Unread (0)" at bounding box center [171, 132] width 180 height 24
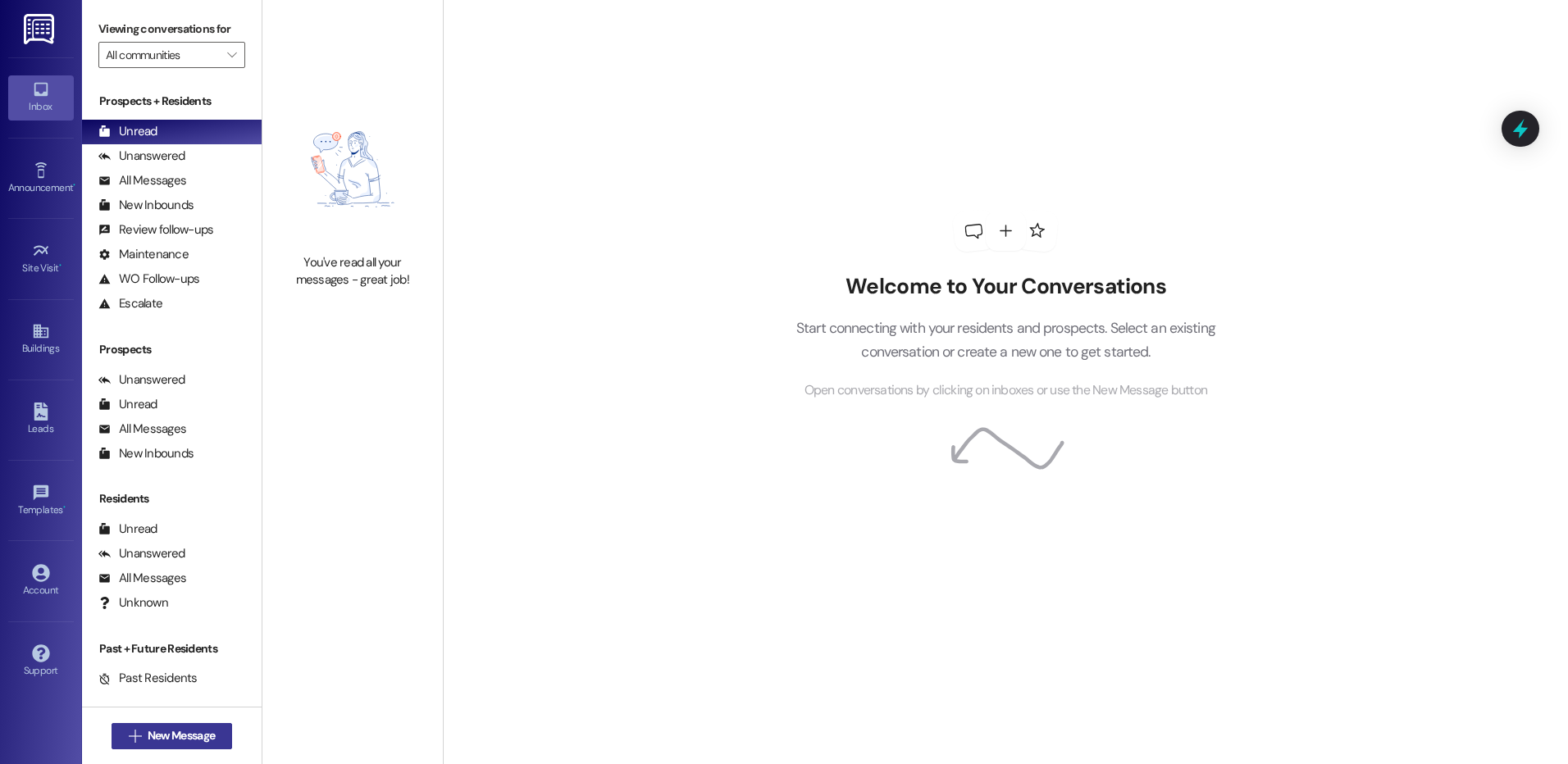
click at [134, 737] on span " New Message" at bounding box center [173, 735] width 94 height 17
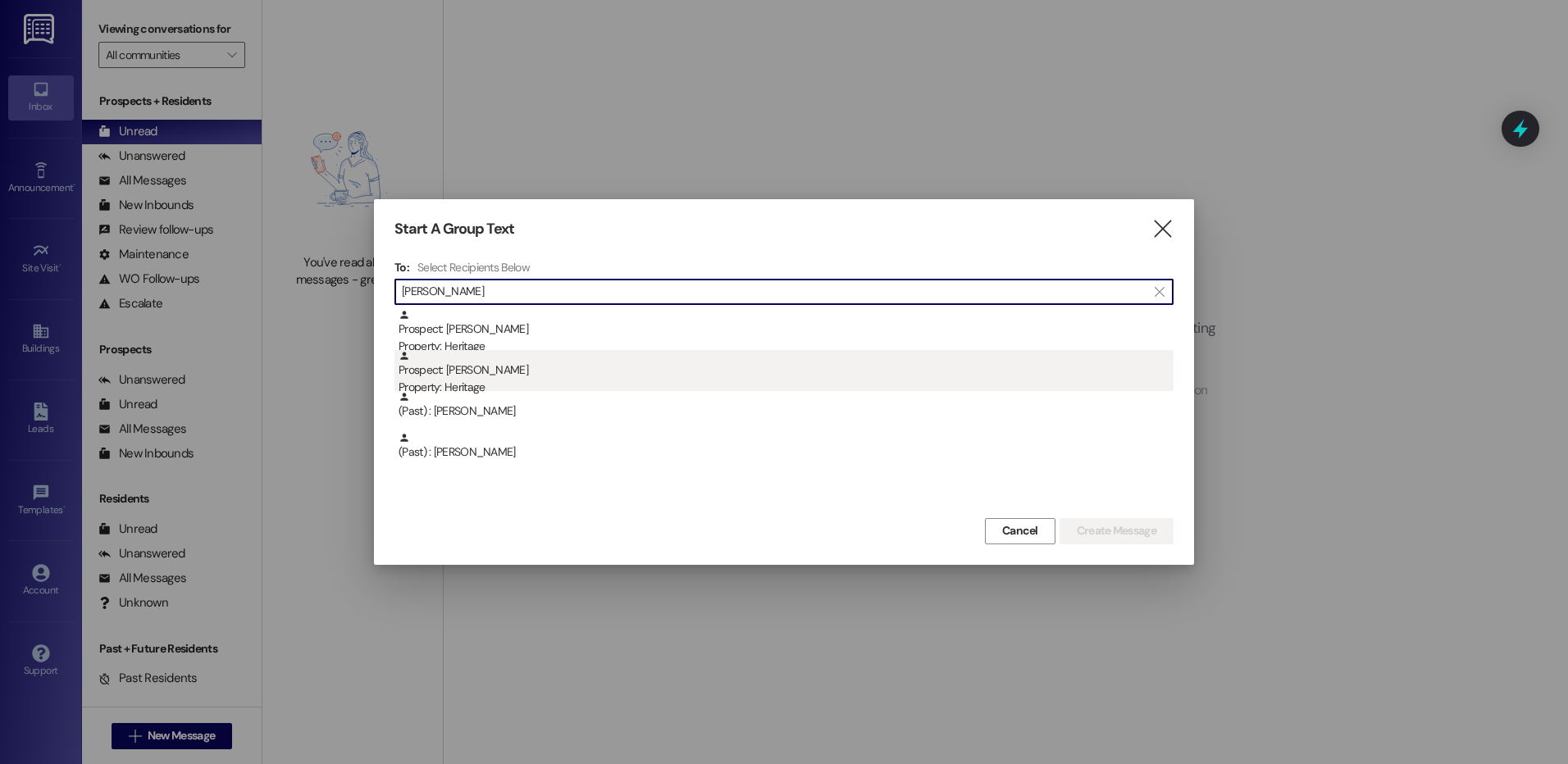
type input "pett"
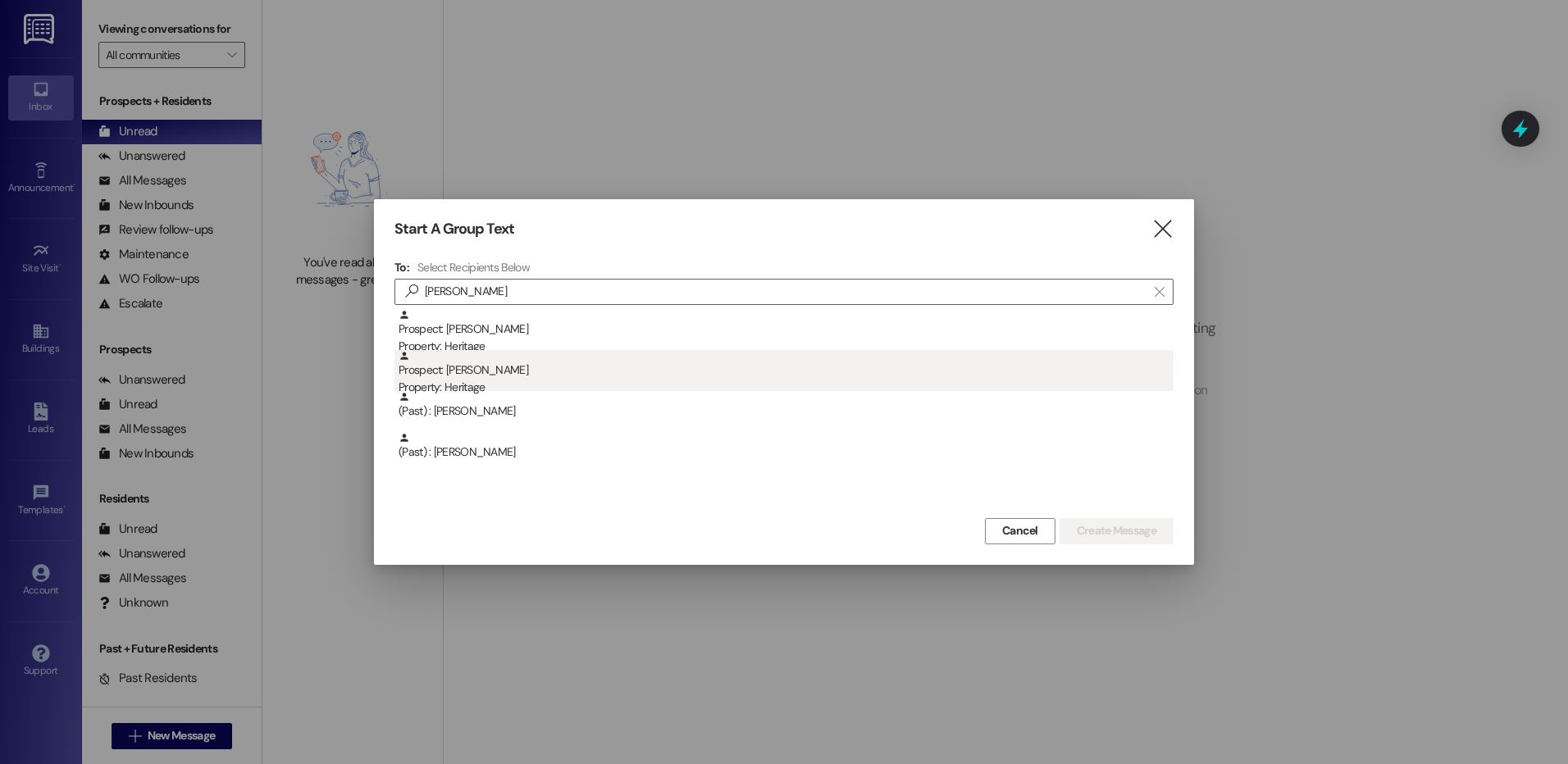
click at [507, 384] on div "Property: Heritage" at bounding box center [785, 388] width 775 height 17
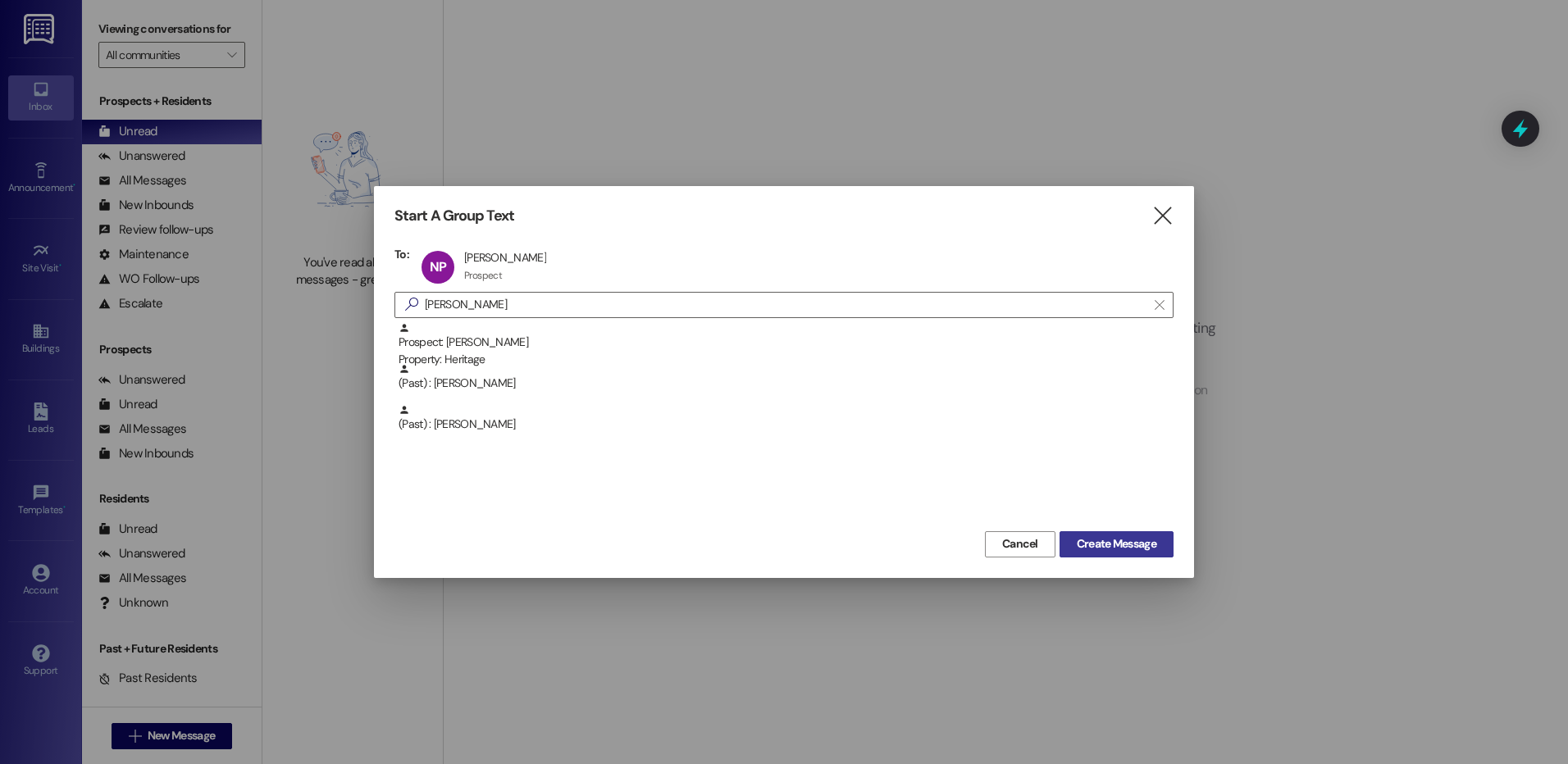
click at [1099, 552] on span "Create Message" at bounding box center [1117, 544] width 80 height 17
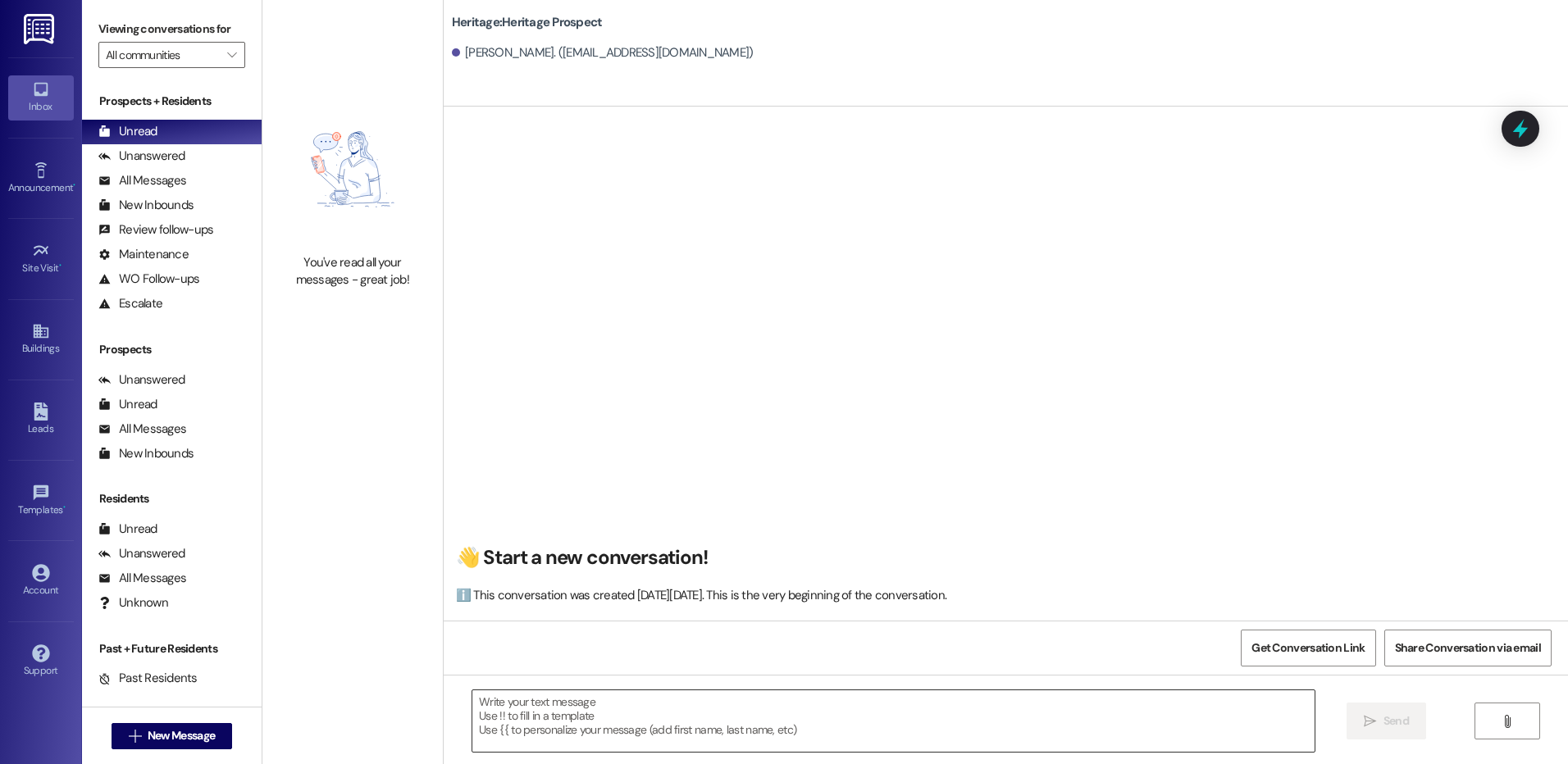
click at [668, 716] on textarea at bounding box center [892, 721] width 841 height 62
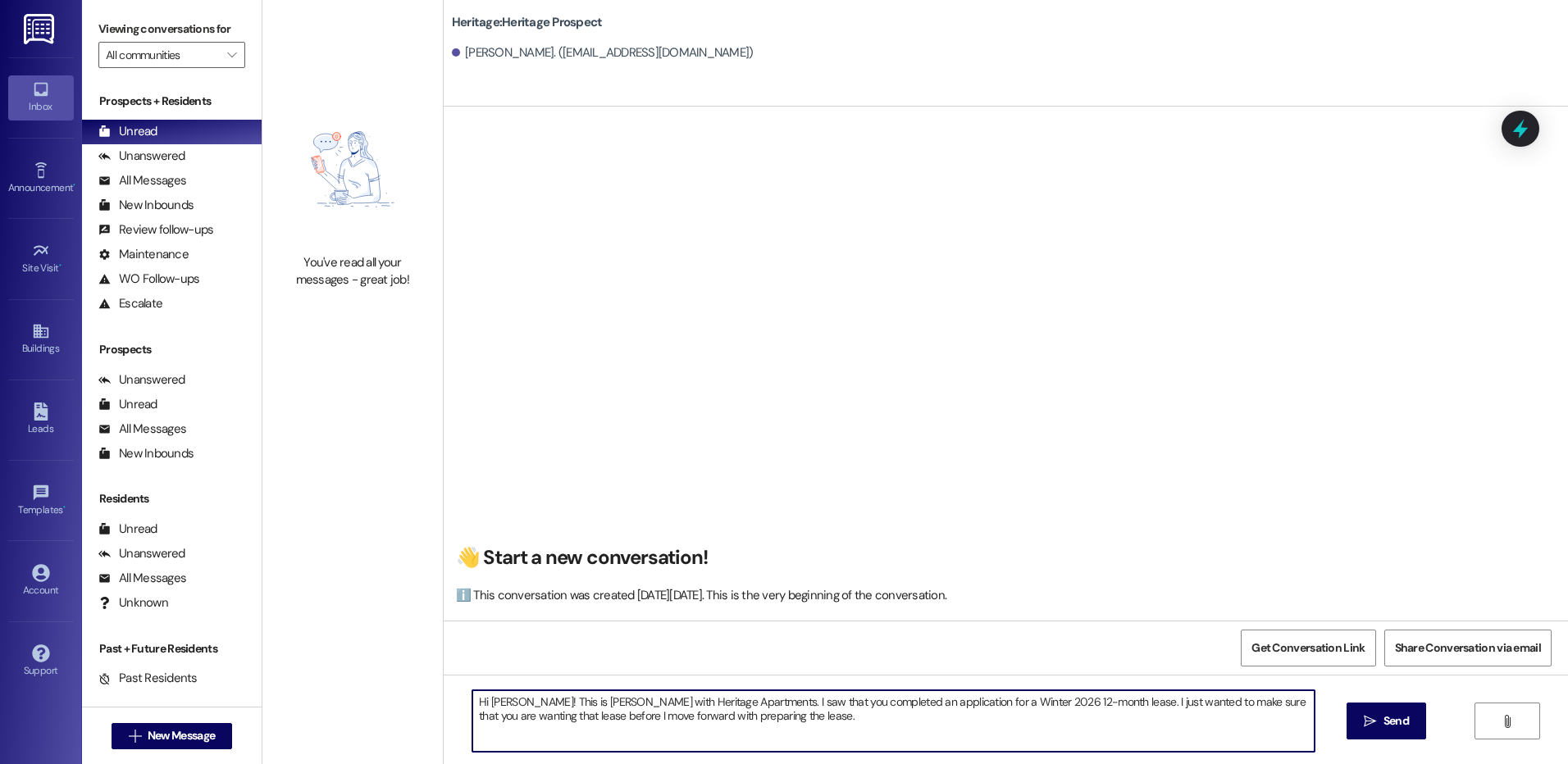
click at [854, 751] on textarea "Hi Nicole! This is Paige with Heritage Apartments. I saw that you completed an …" at bounding box center [892, 721] width 841 height 62
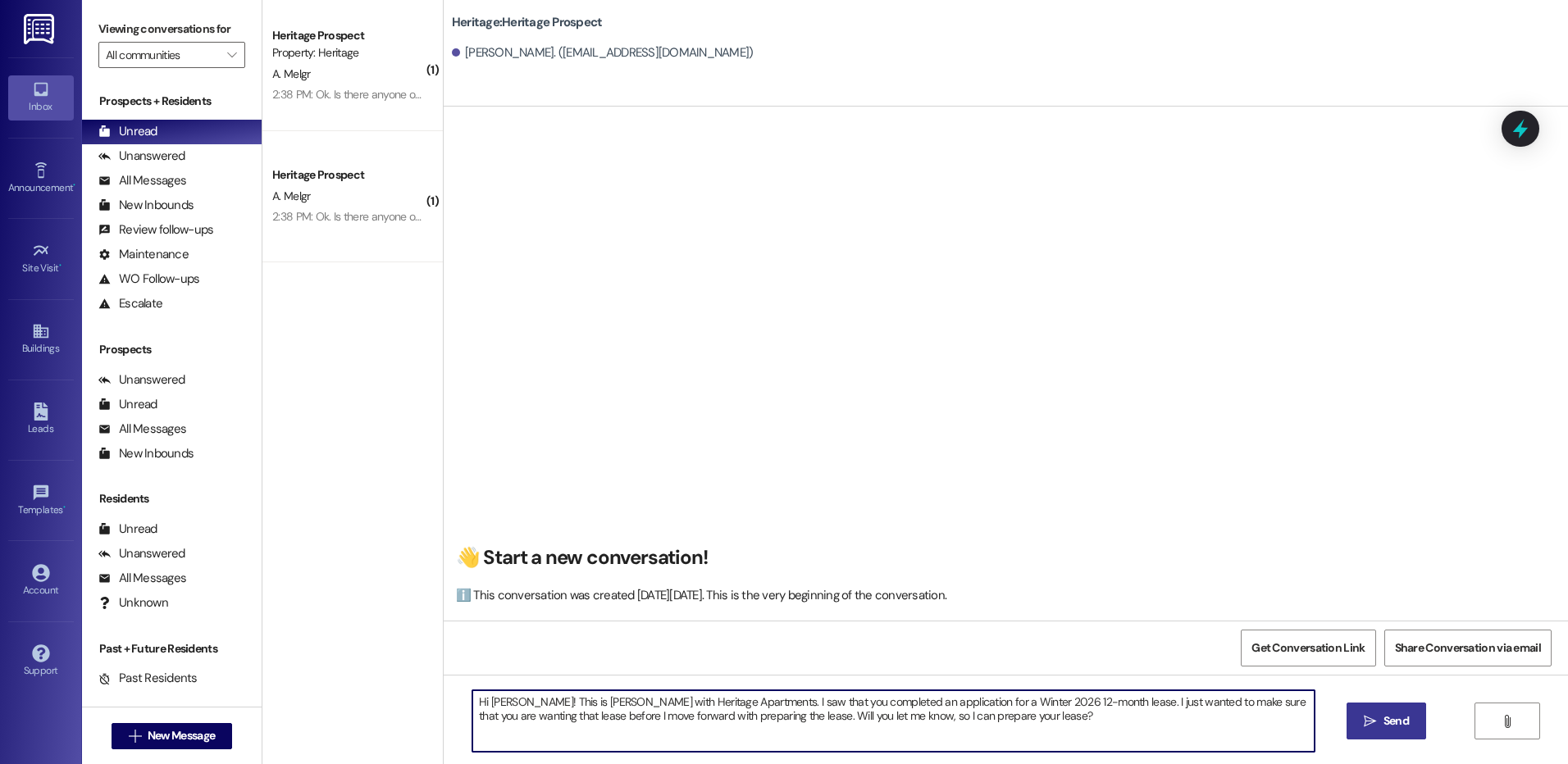
type textarea "Hi Nicole! This is Paige with Heritage Apartments. I saw that you completed an …"
click at [1375, 721] on span " Send" at bounding box center [1386, 721] width 52 height 17
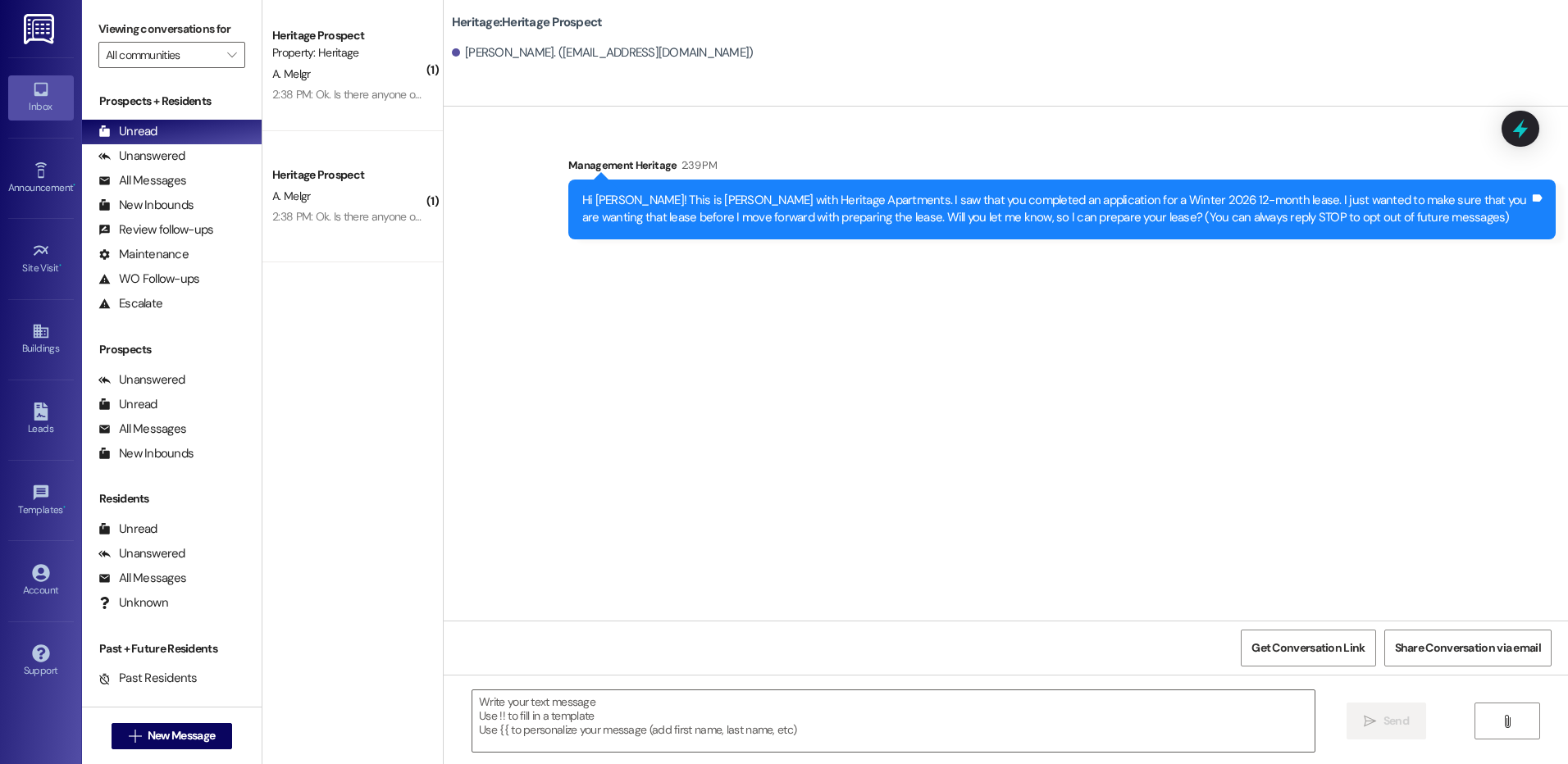
click at [777, 228] on div "Hi Nicole! This is Paige with Heritage Apartments. I saw that you completed an …" at bounding box center [1062, 209] width 987 height 60
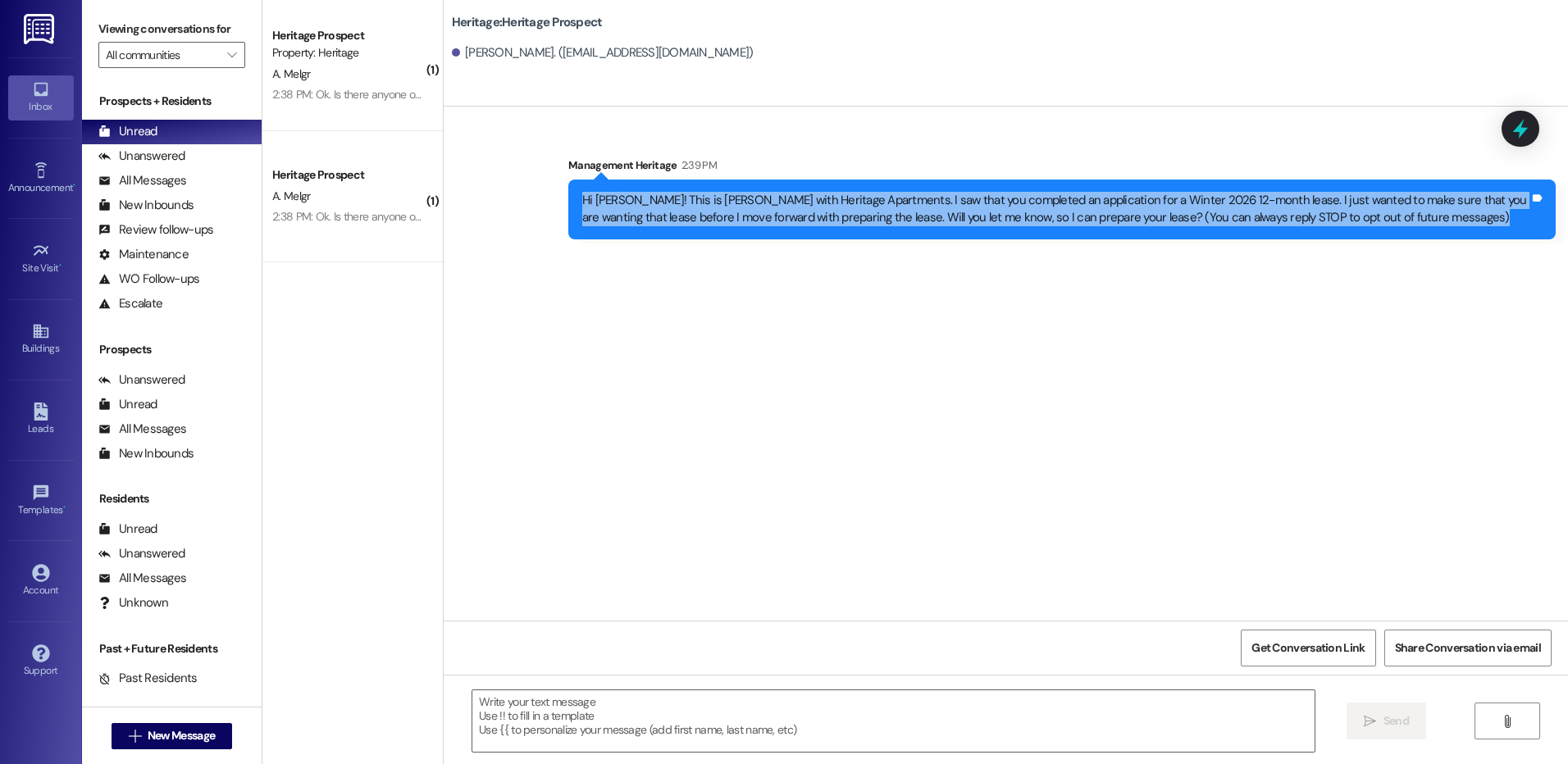
click at [777, 228] on div "Hi Nicole! This is Paige with Heritage Apartments. I saw that you completed an …" at bounding box center [1062, 209] width 987 height 60
copy div "Hi Nicole! This is Paige with Heritage Apartments. I saw that you completed an …"
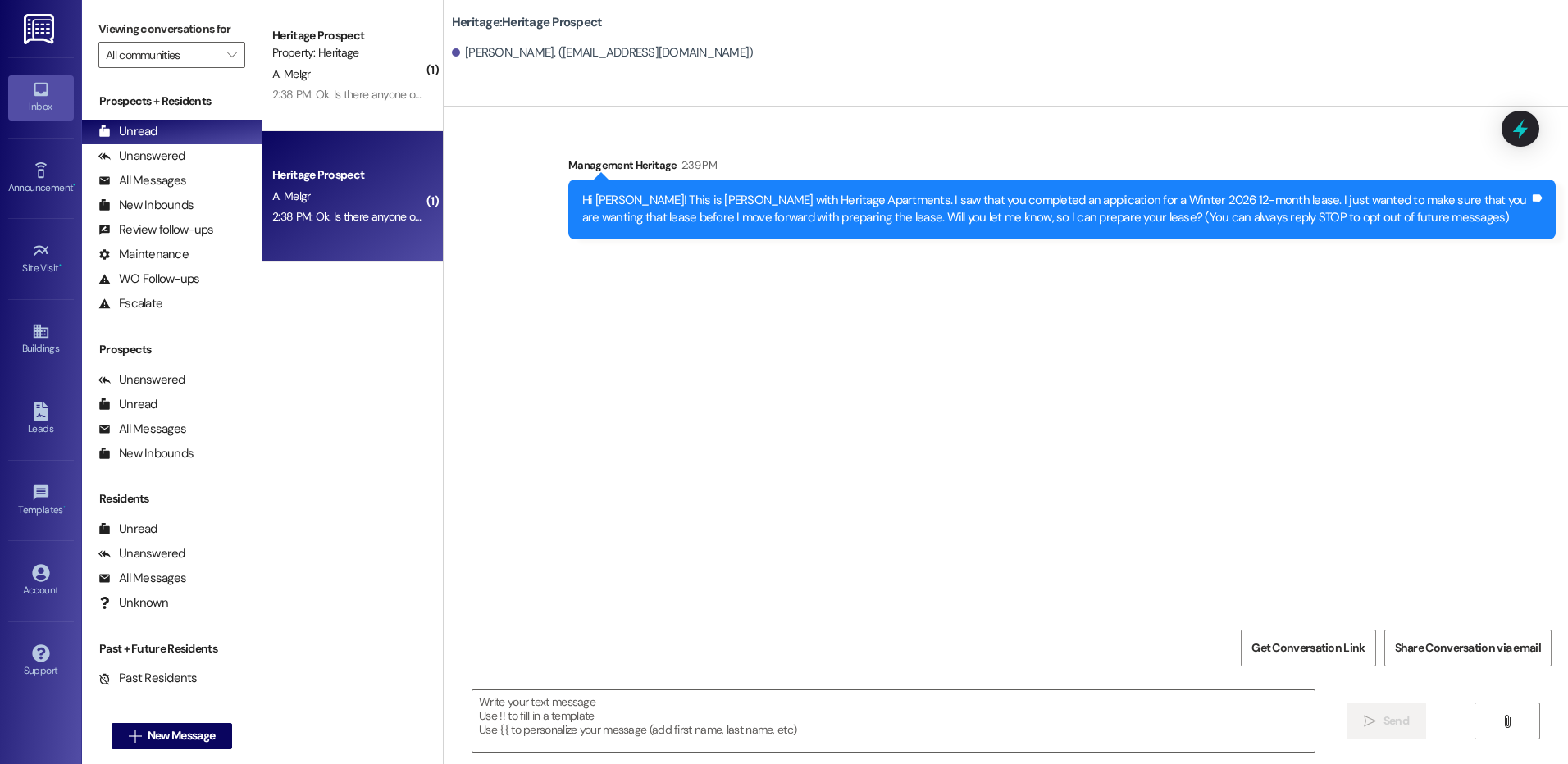
click at [404, 141] on div "Heritage Prospect A. Melgr 2:38 PM: Ok. Is there anyone on the waitlist at all?…" at bounding box center [352, 196] width 180 height 131
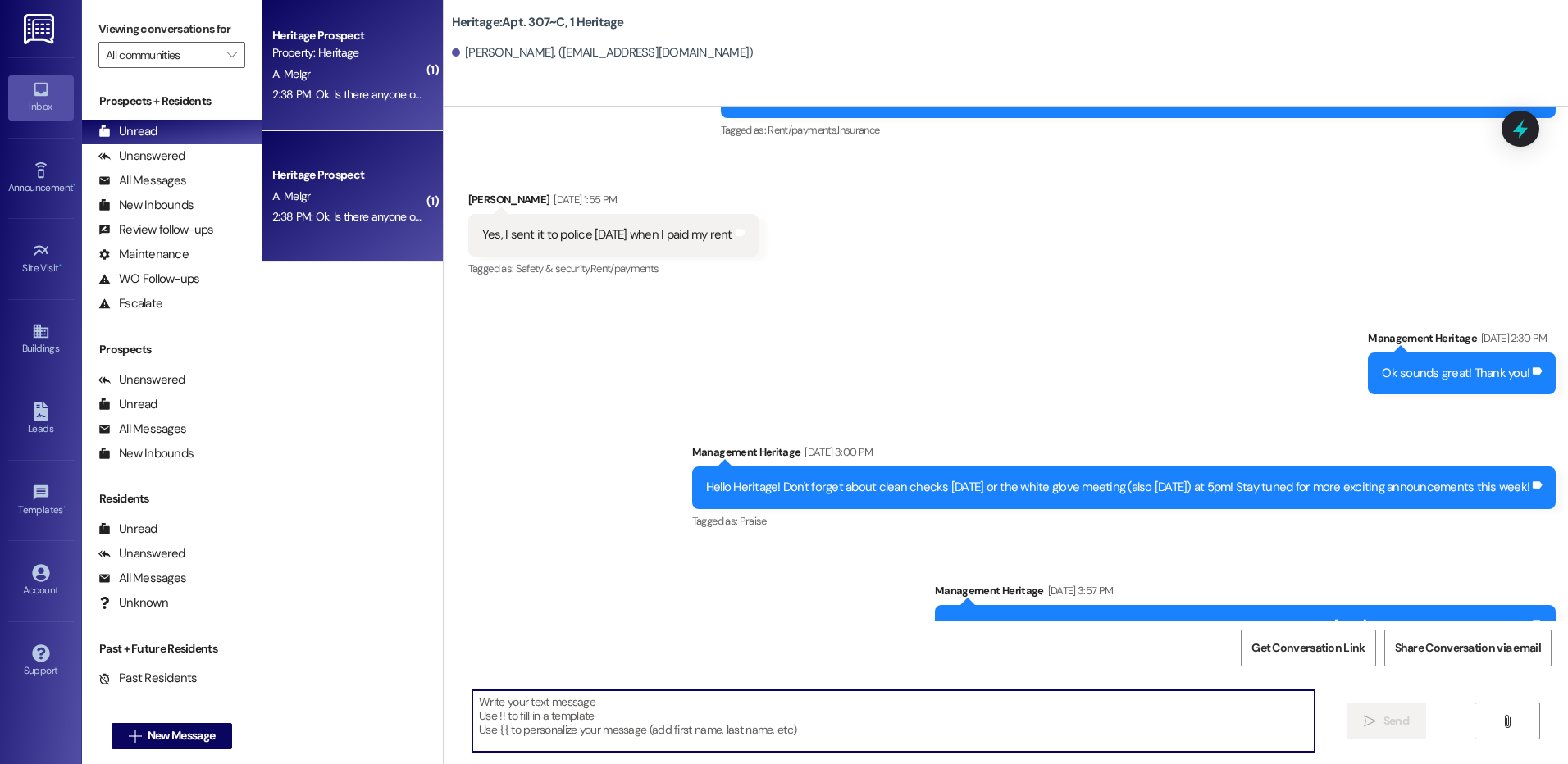
scroll to position [40821, 0]
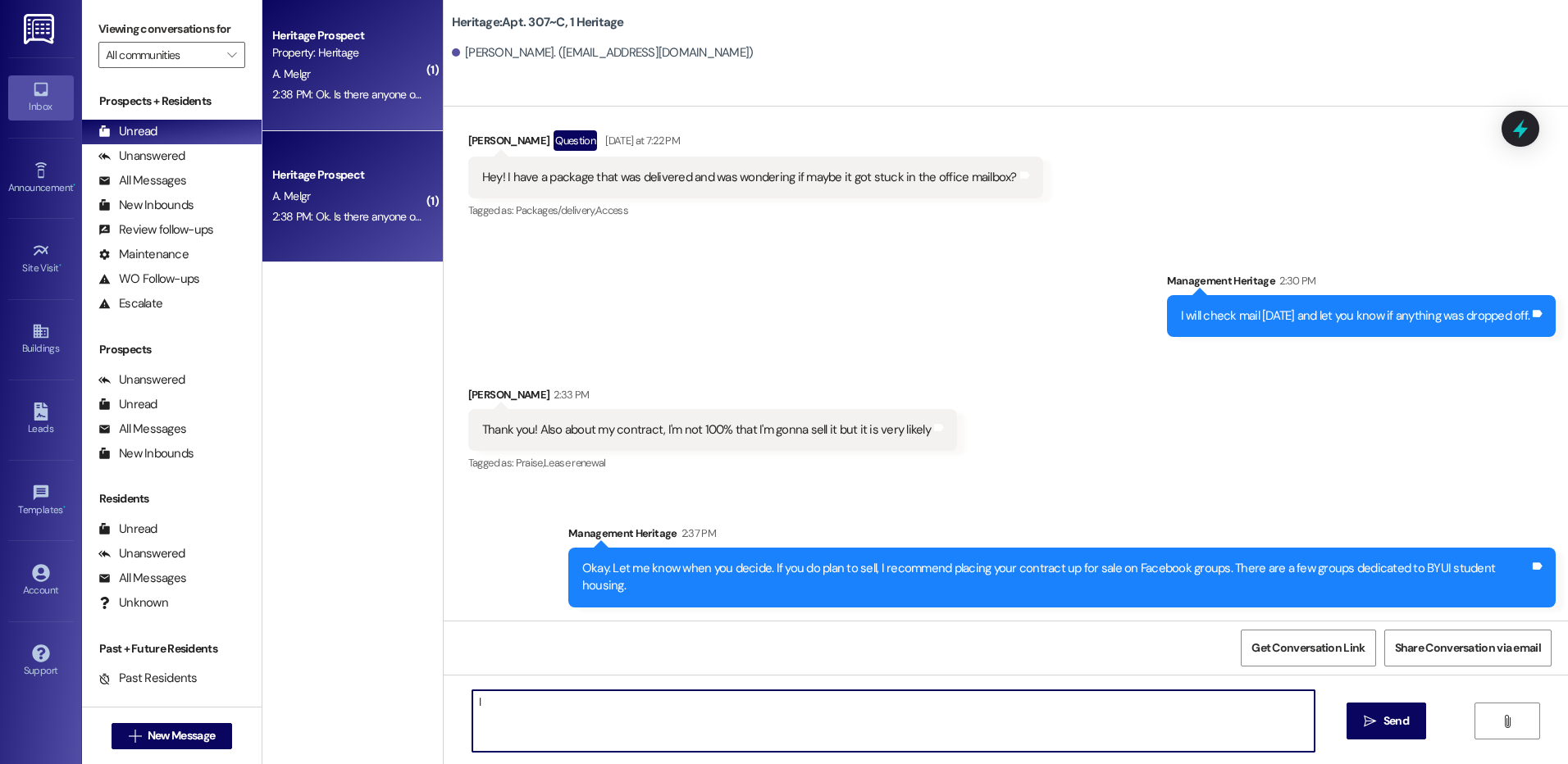
type textarea "I"
type textarea "I helped another girl try to sell her lease and I went through the whole waitli…"
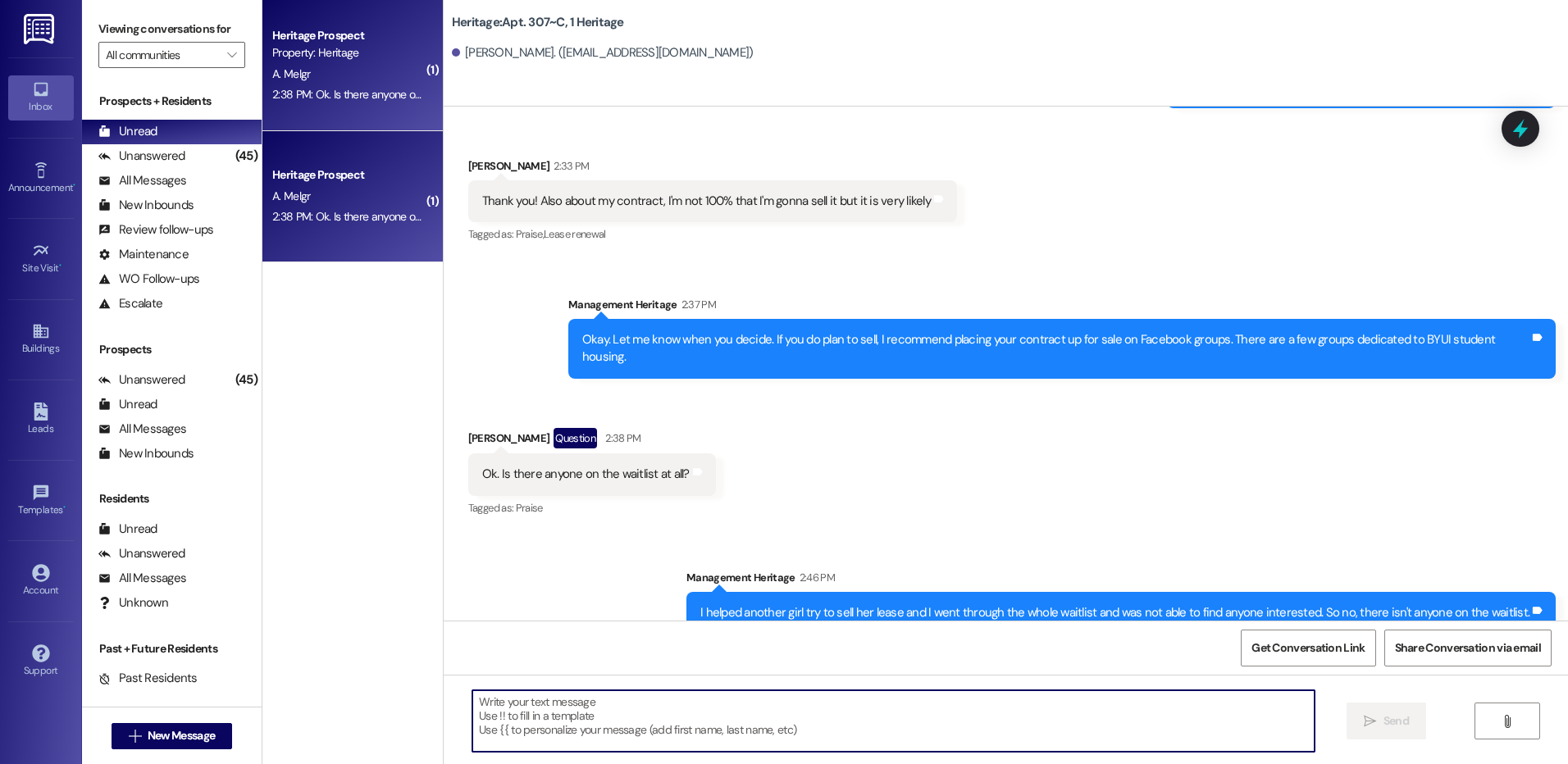
scroll to position [41050, 0]
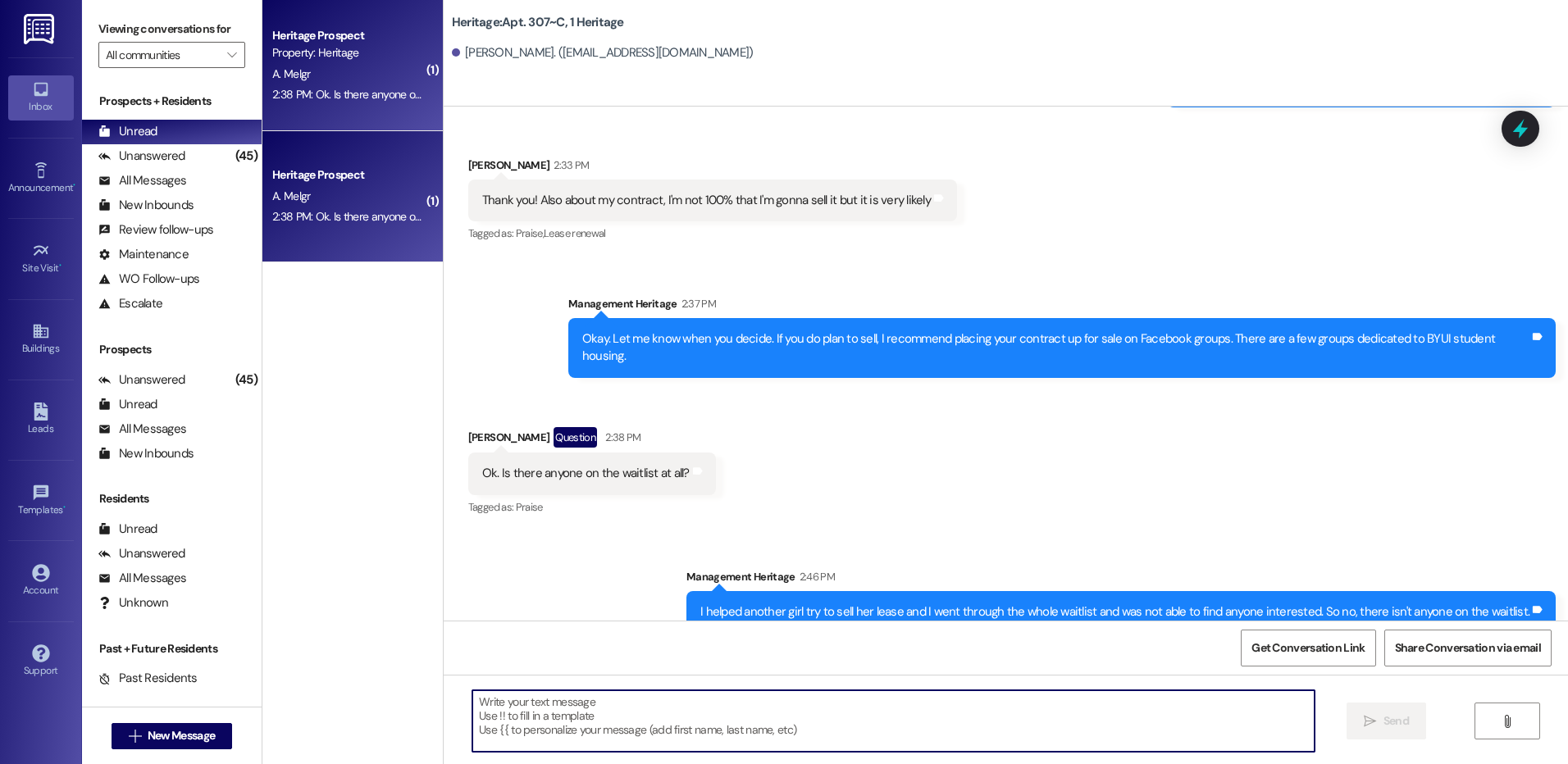
click at [620, 708] on textarea at bounding box center [892, 721] width 841 height 62
click at [560, 705] on textarea at bounding box center [892, 721] width 841 height 62
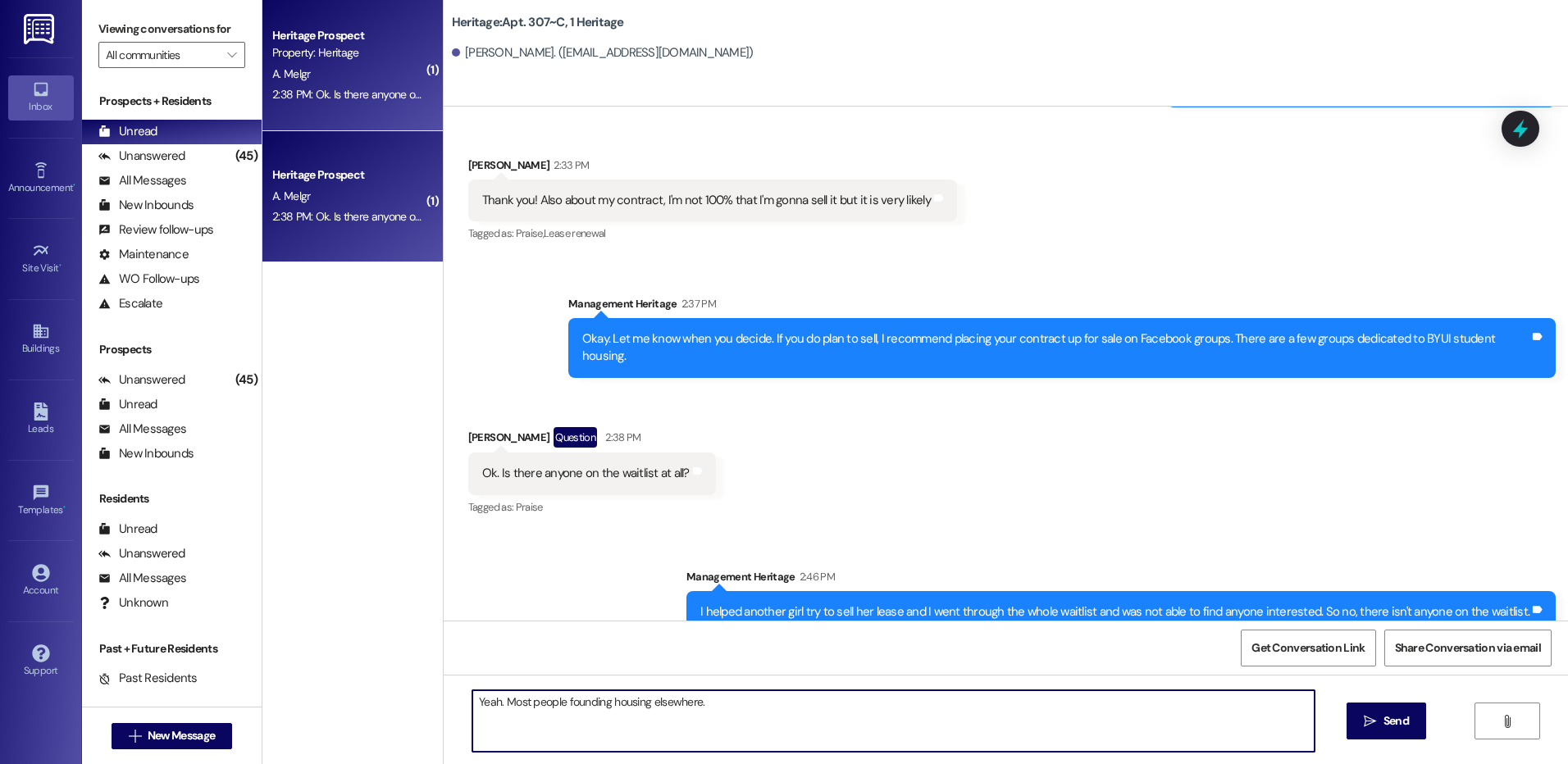
type textarea "Yeah. Most people founding housing elsewhere."
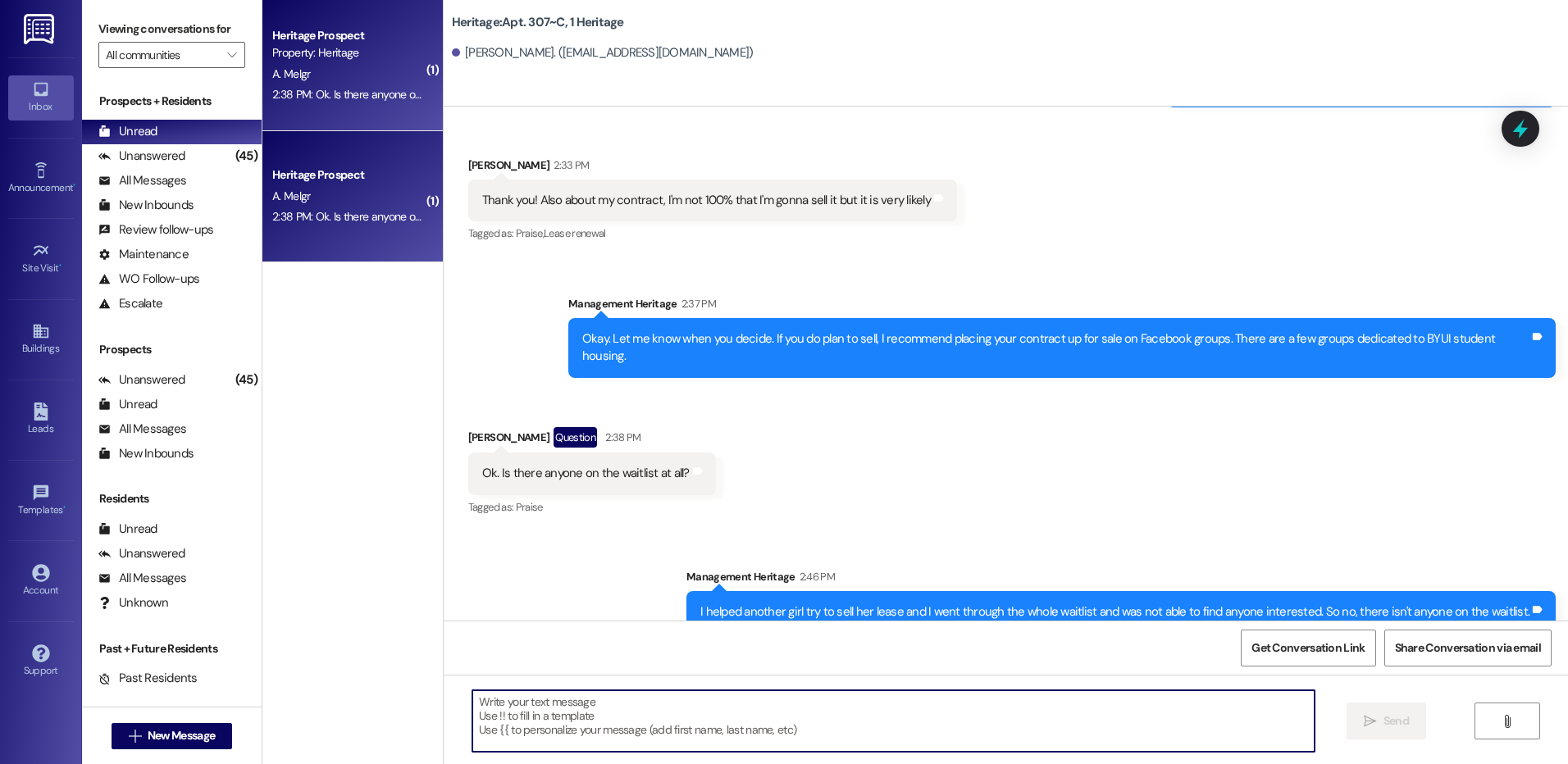
scroll to position [41050, 0]
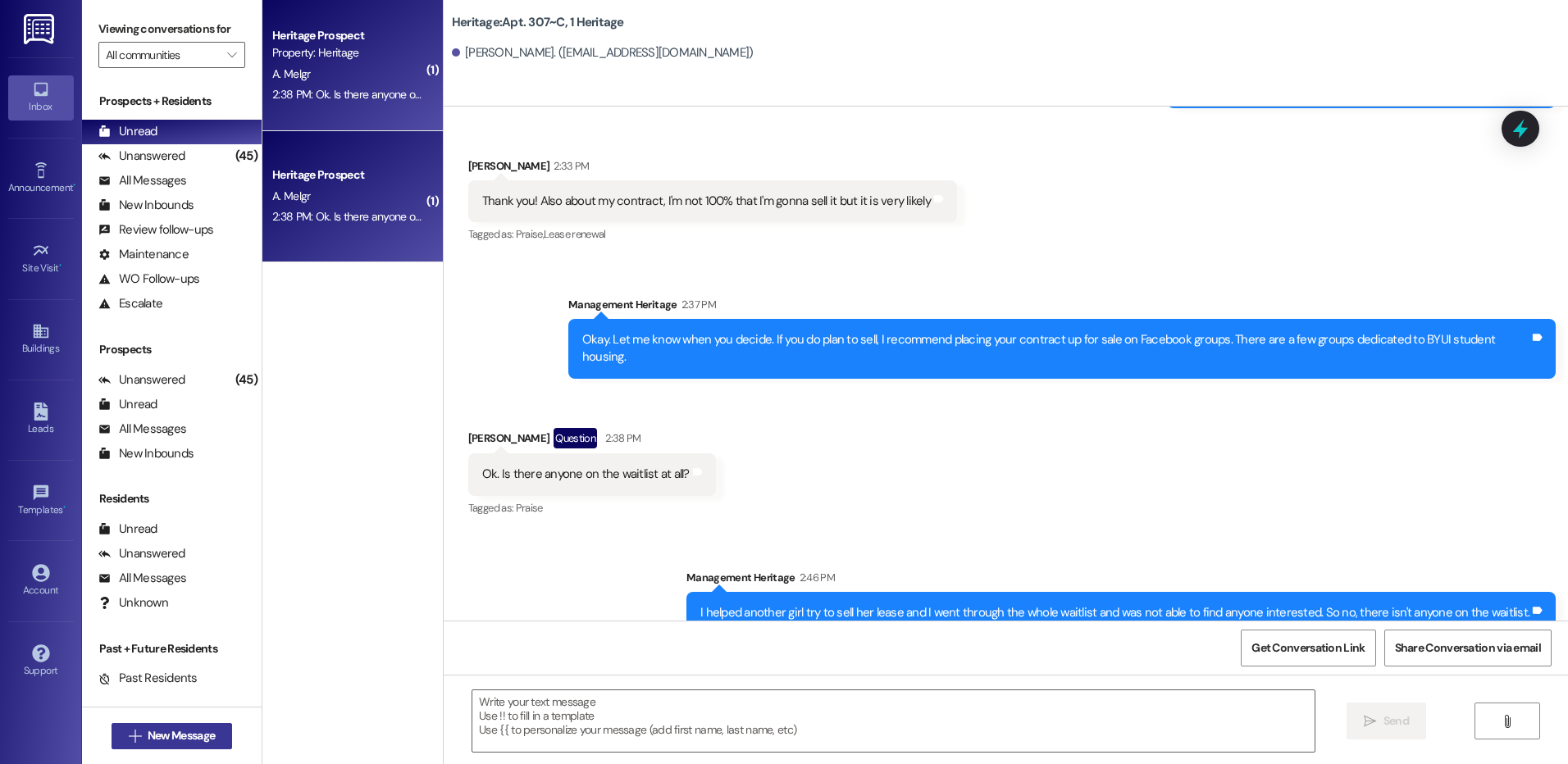
click at [163, 747] on button " New Message" at bounding box center [172, 735] width 121 height 26
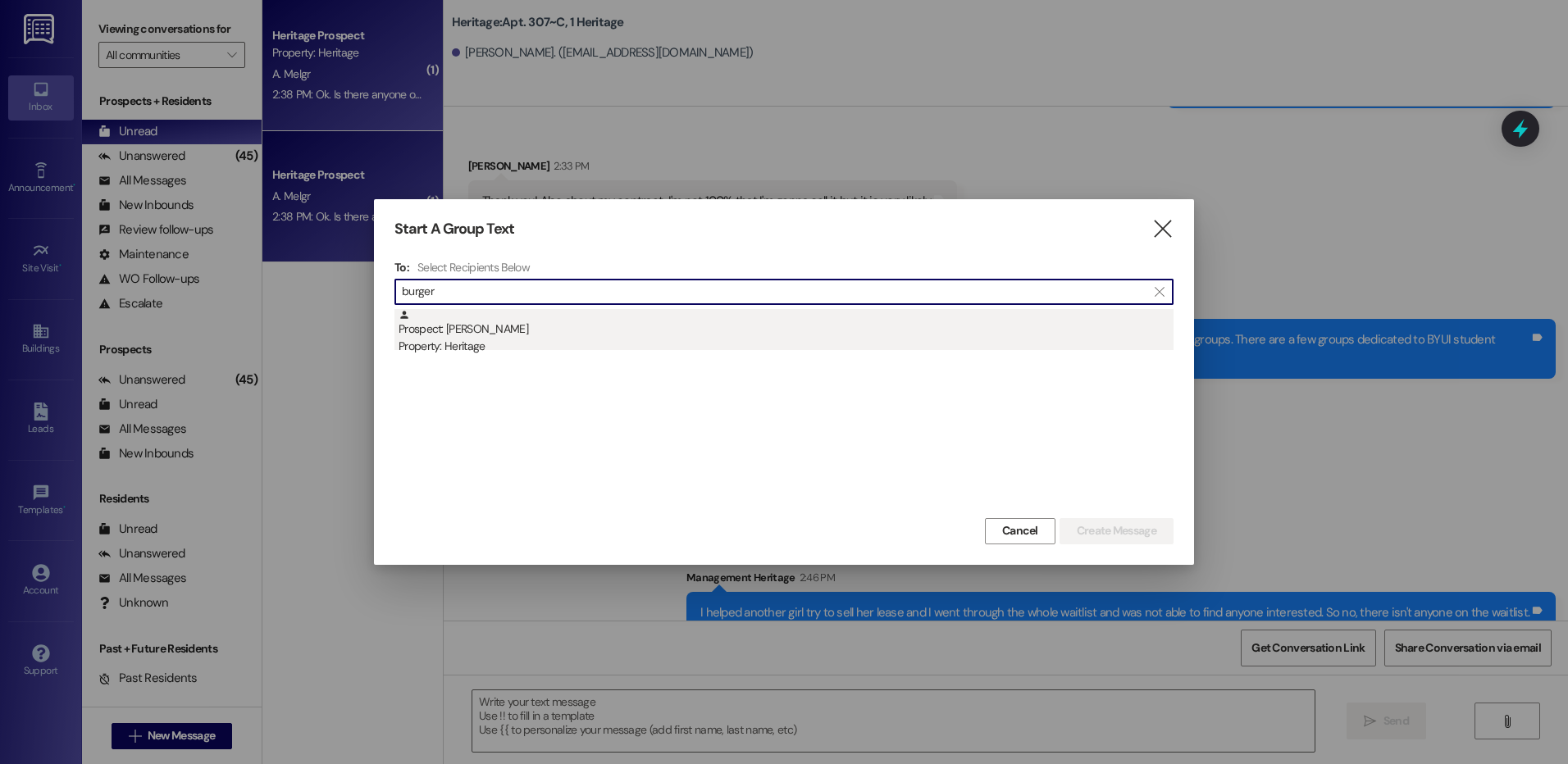
type input "burger"
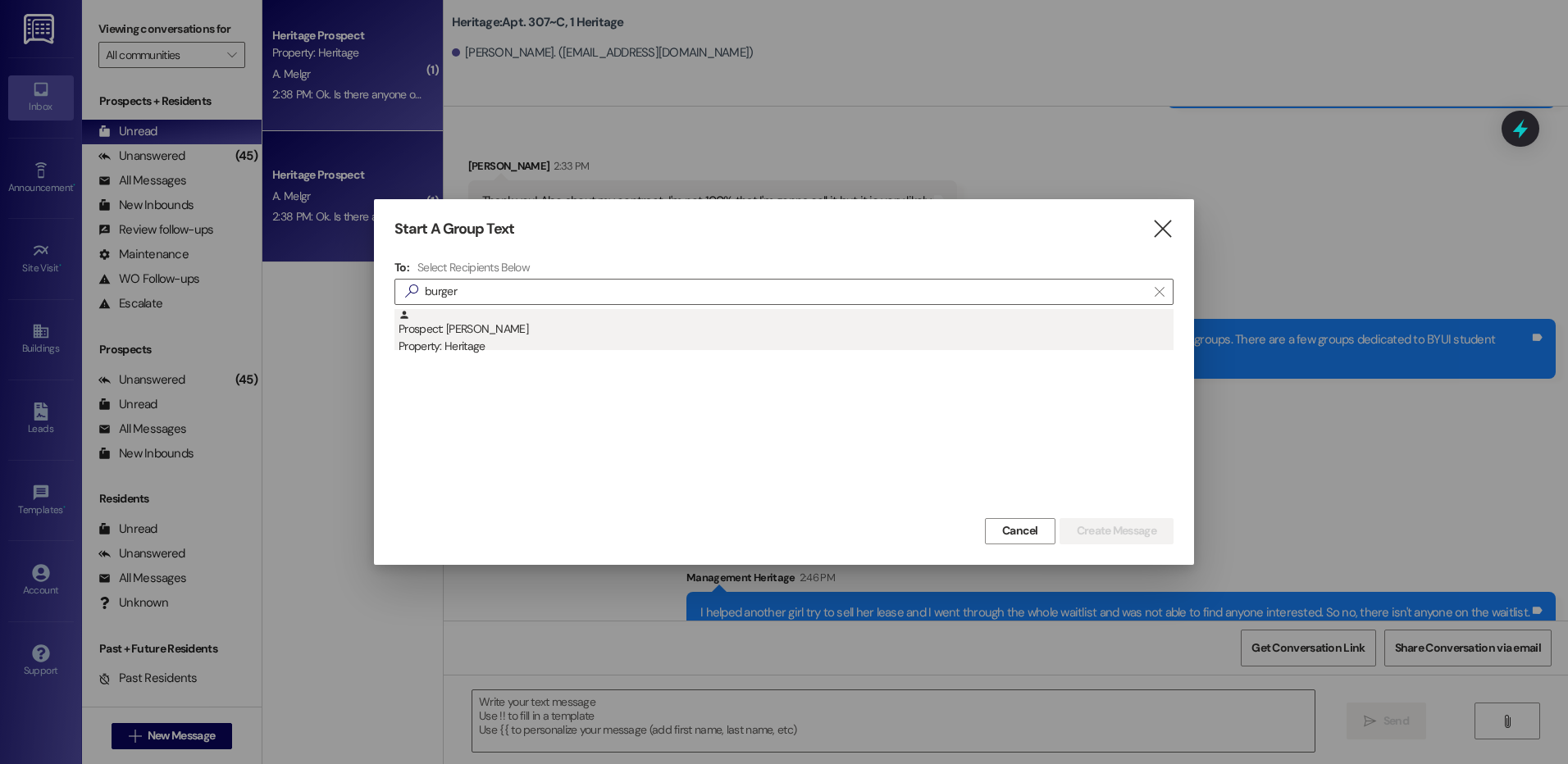
drag, startPoint x: 528, startPoint y: 344, endPoint x: 831, endPoint y: 408, distance: 309.7
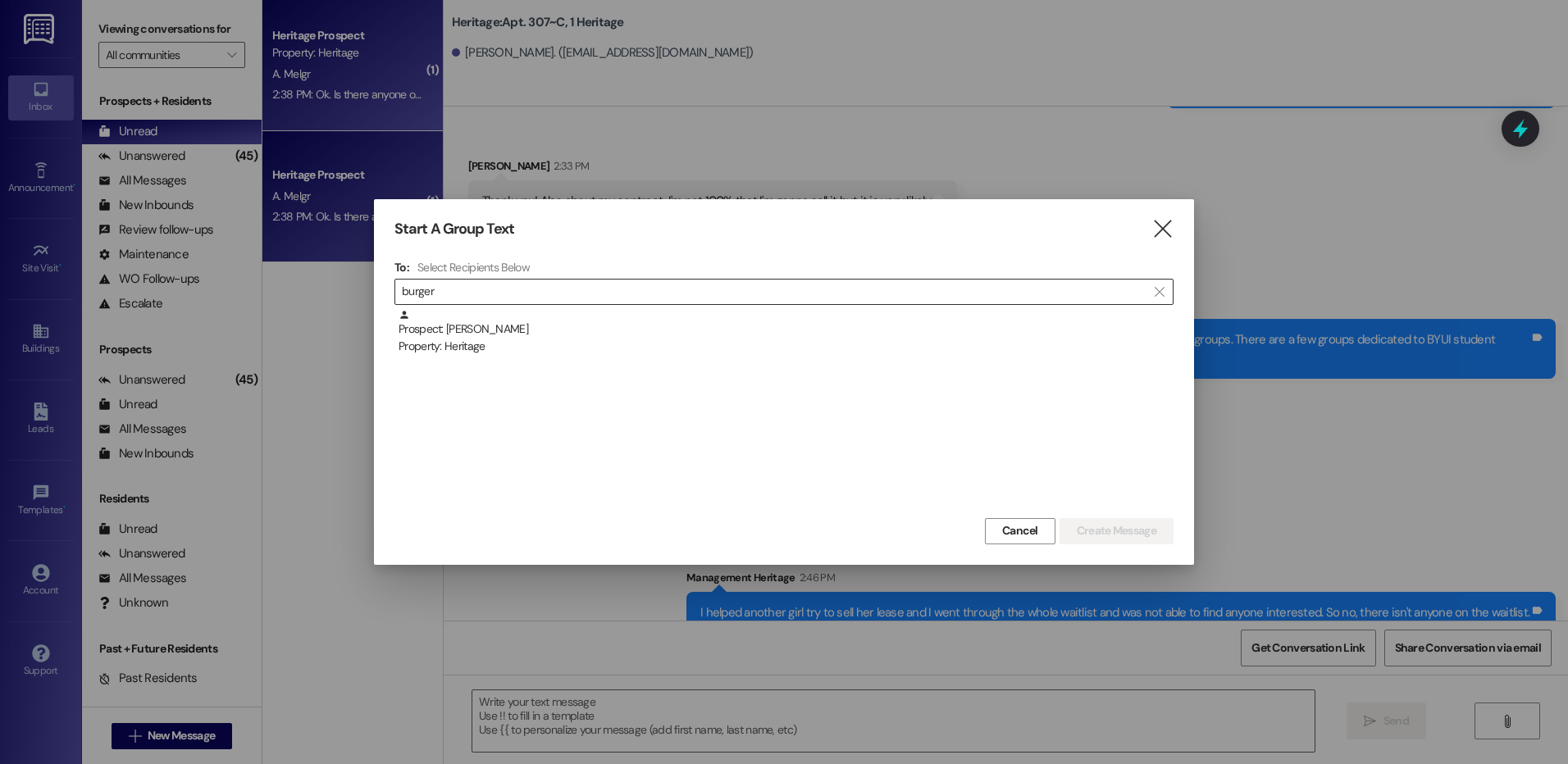
click at [528, 344] on div "Property: Heritage" at bounding box center [785, 346] width 775 height 17
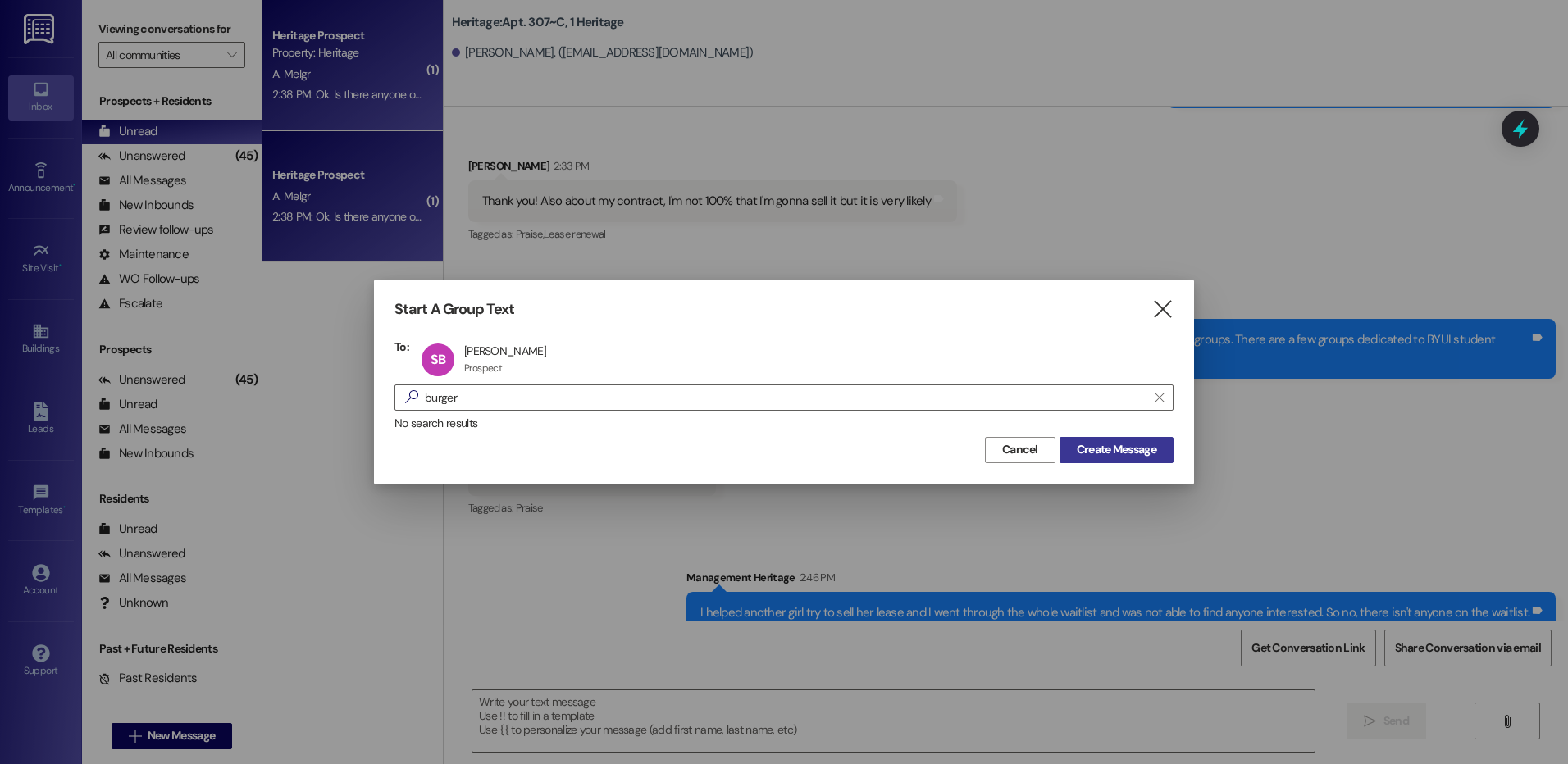
click at [1118, 447] on span "Create Message" at bounding box center [1117, 449] width 80 height 17
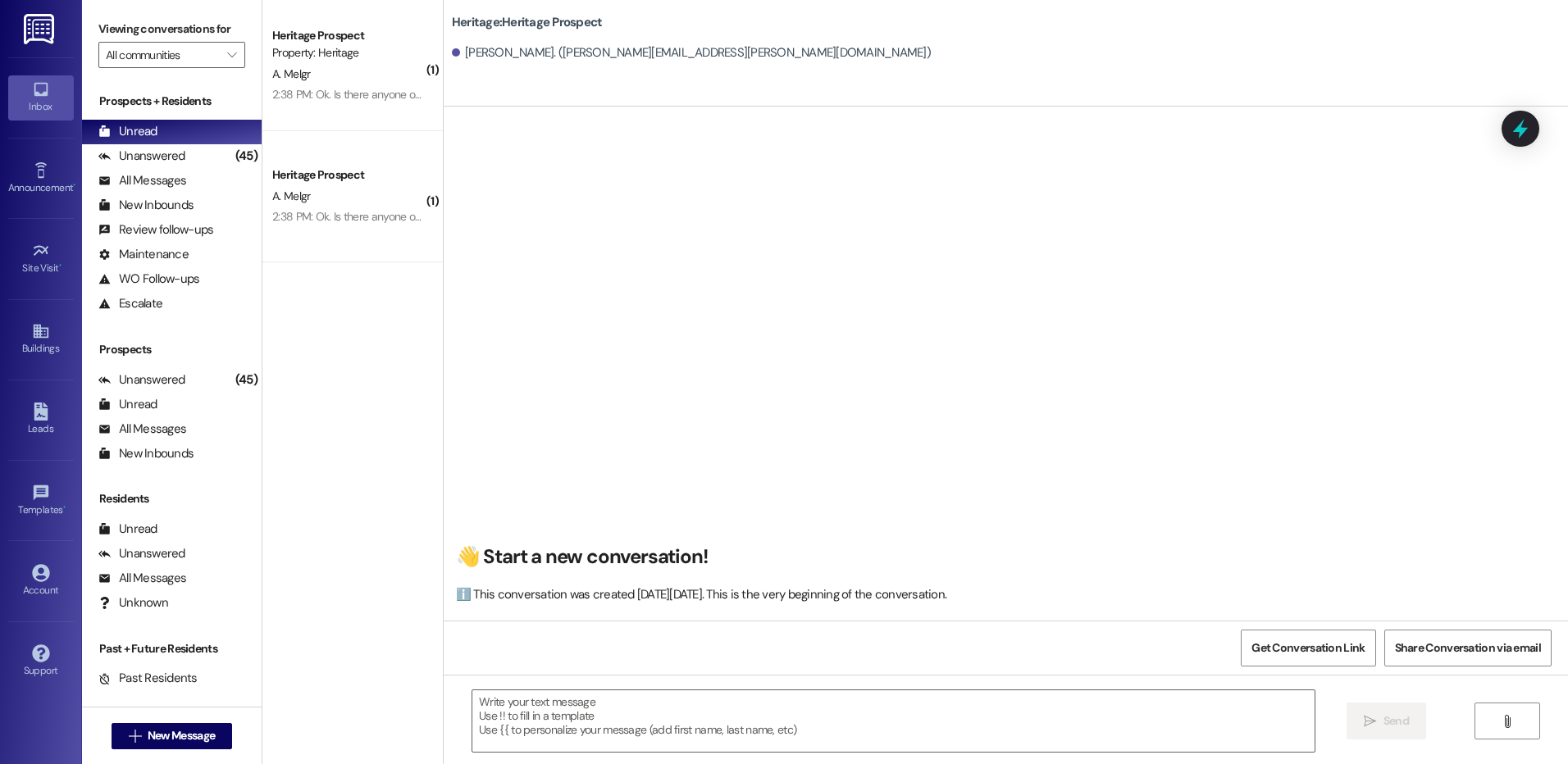
scroll to position [1, 0]
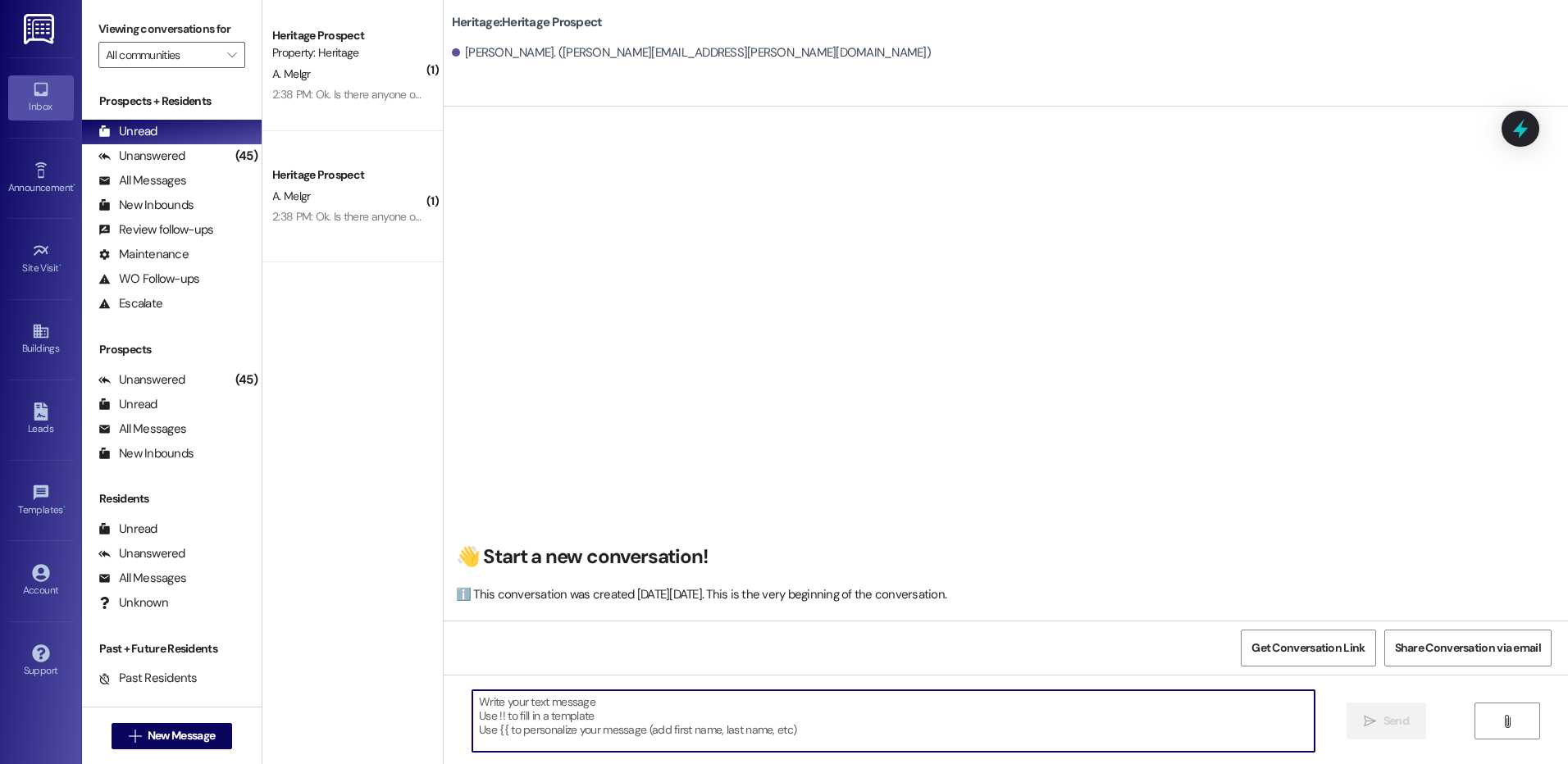
click at [587, 734] on textarea at bounding box center [892, 721] width 841 height 62
paste textarea "Hi ____! This is Paige with Heritage Apartments. I just sent your ____ semester…"
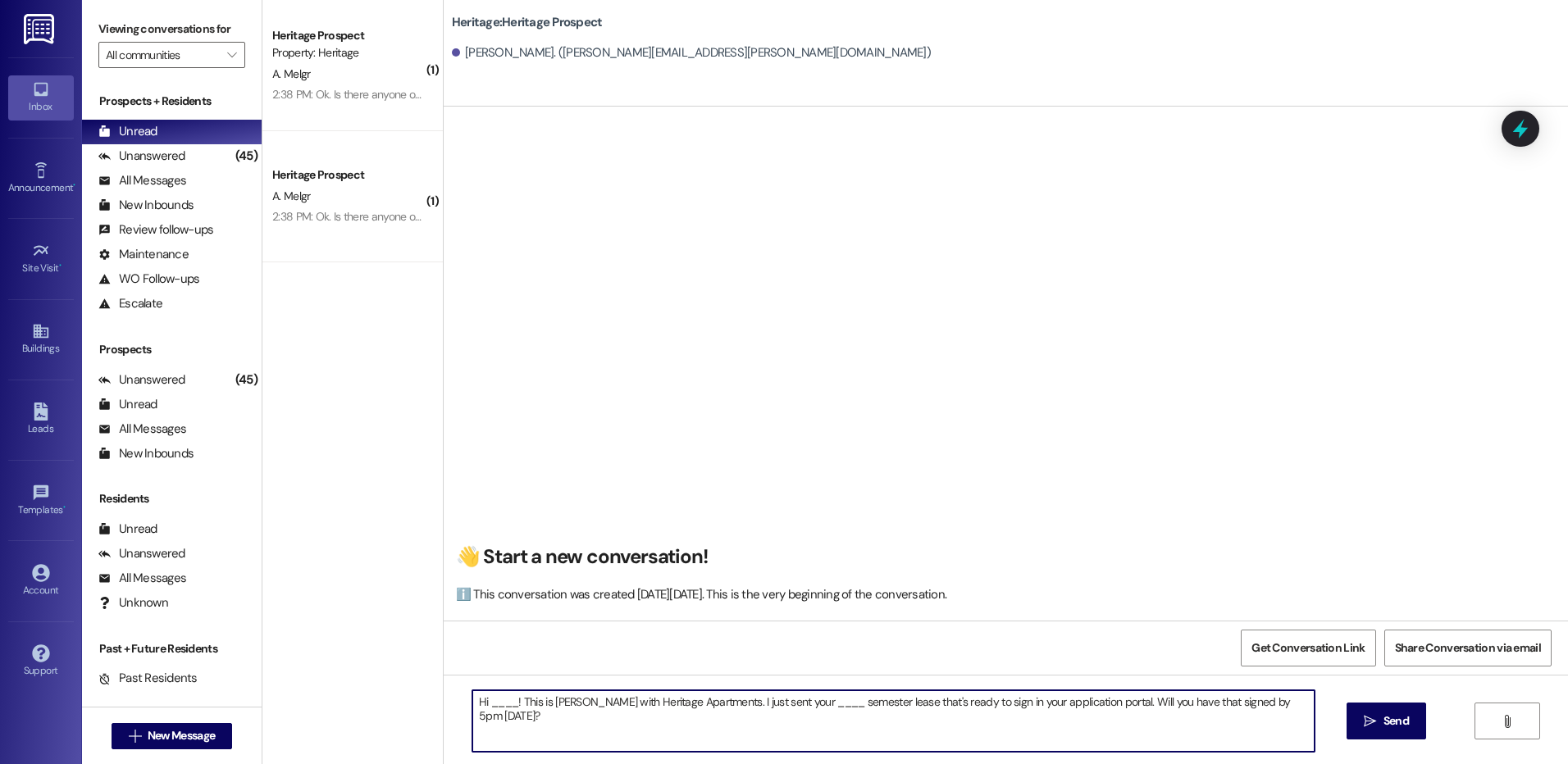
click at [495, 706] on textarea "Hi ____! This is Paige with Heritage Apartments. I just sent your ____ semester…" at bounding box center [892, 721] width 841 height 62
click at [780, 695] on textarea "Hi Sean! This is Paige with Heritage Apartments. I just sent your ____ semester…" at bounding box center [892, 721] width 841 height 62
click at [1256, 708] on textarea "Hi Sean! This is Paige with Heritage Apartments. I just sent your Winter/Spring…" at bounding box center [892, 721] width 841 height 62
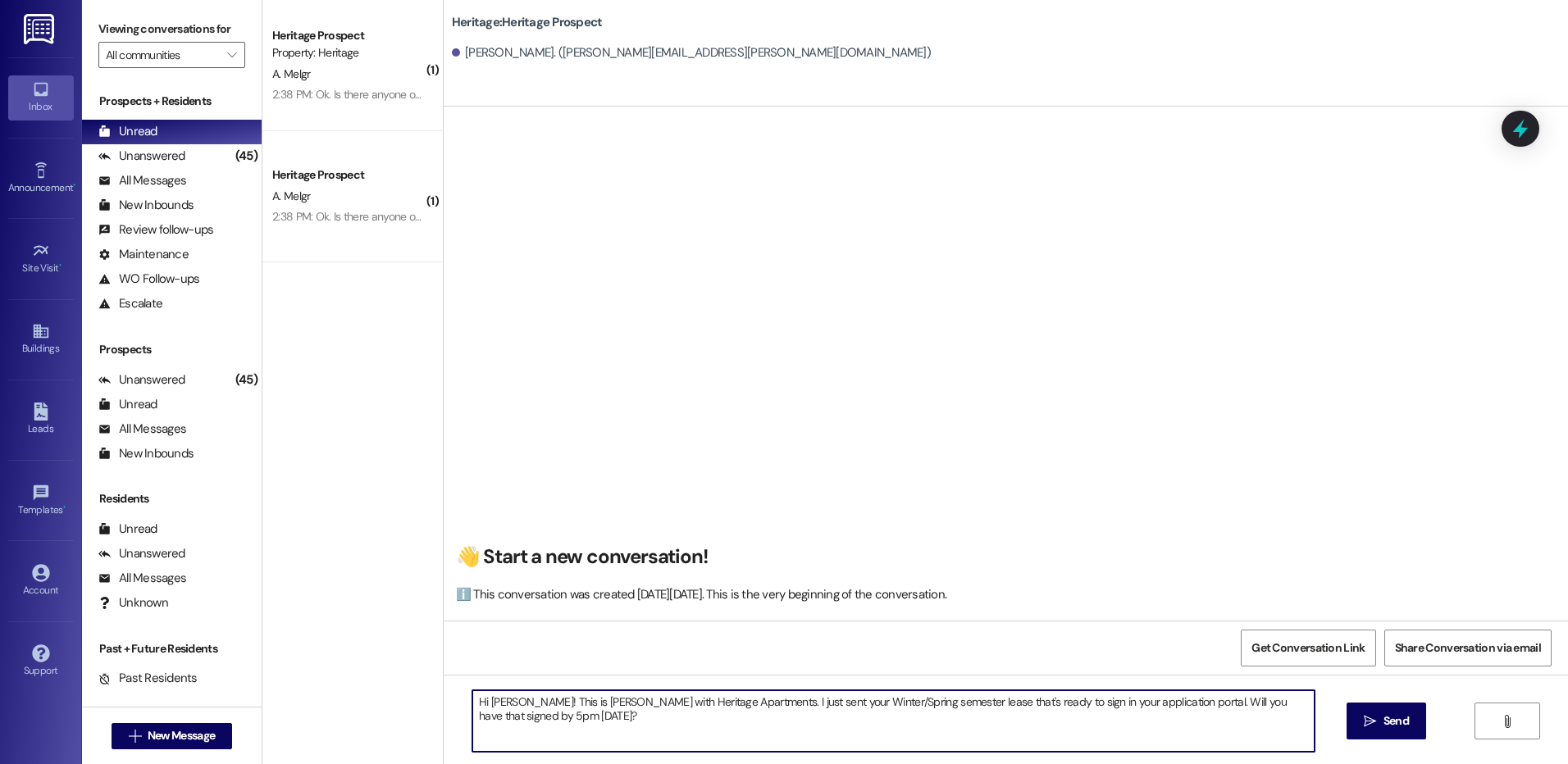
click at [1256, 708] on textarea "Hi Sean! This is Paige with Heritage Apartments. I just sent your Winter/Spring…" at bounding box center [892, 721] width 841 height 62
type textarea "Hi Sean! This is Paige with Heritage Apartments. I just sent your Winter/Spring…"
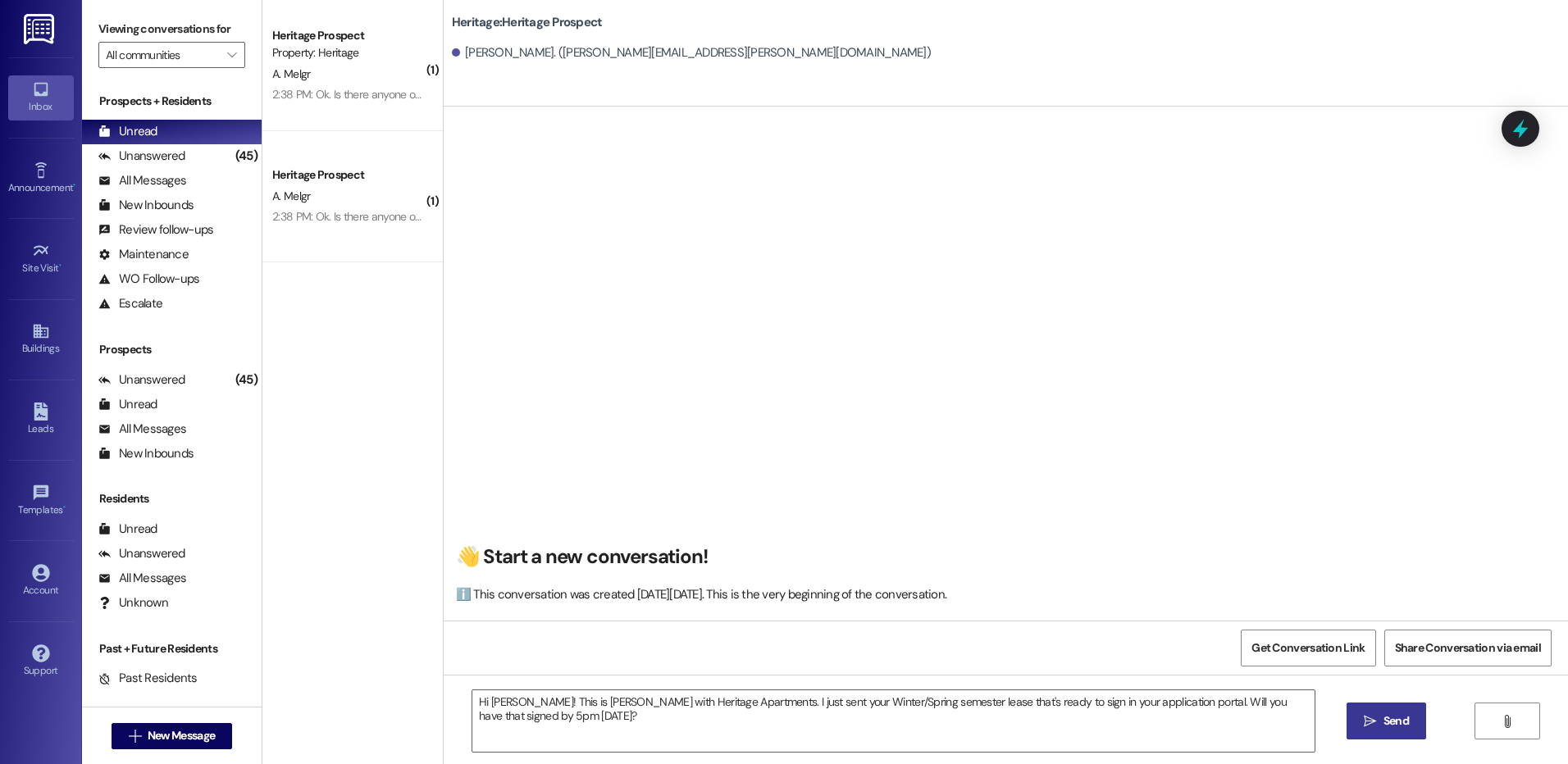
click at [1390, 722] on span "Send" at bounding box center [1395, 721] width 25 height 17
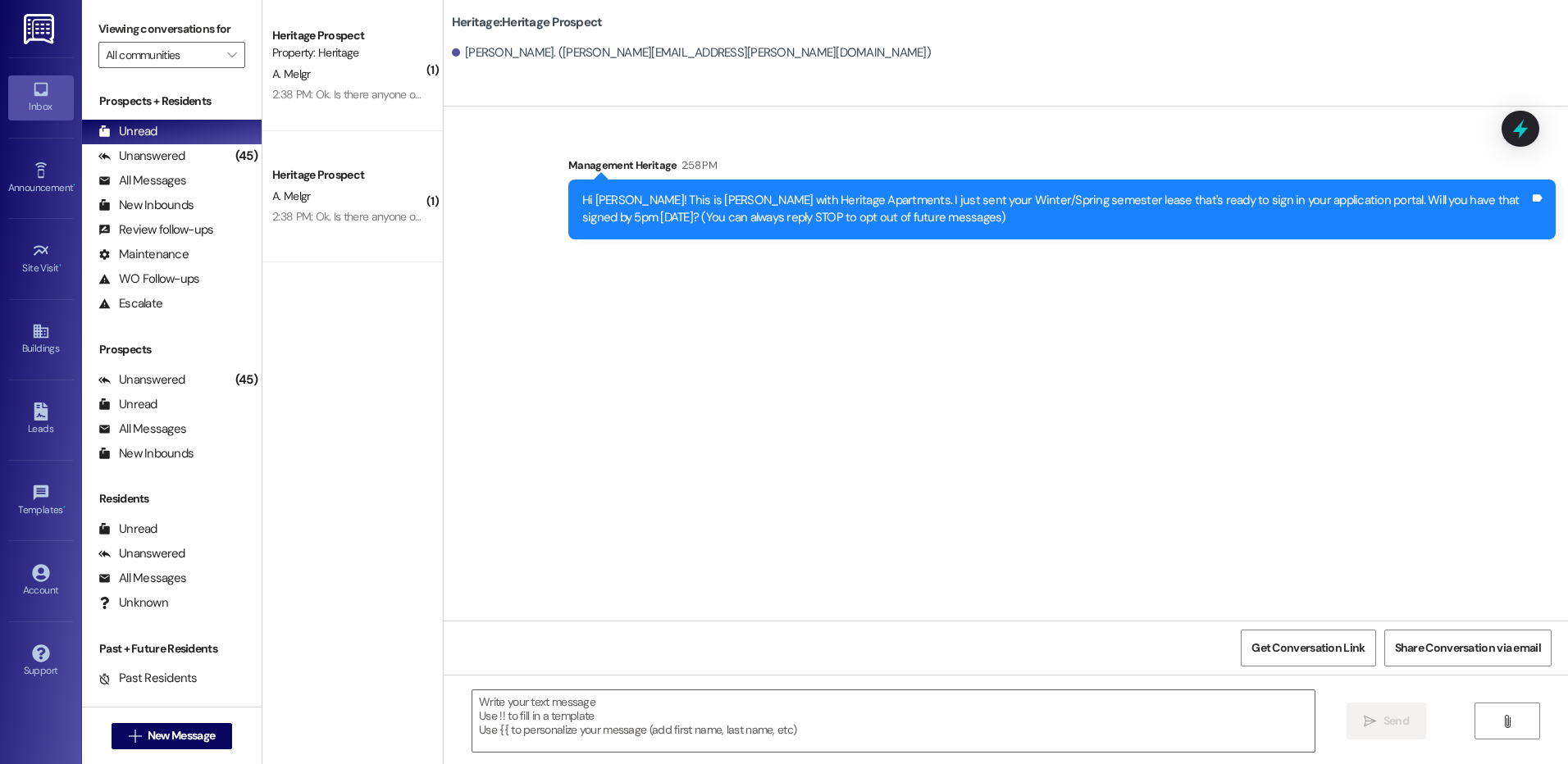
scroll to position [0, 0]
click at [173, 729] on span "New Message" at bounding box center [180, 735] width 67 height 17
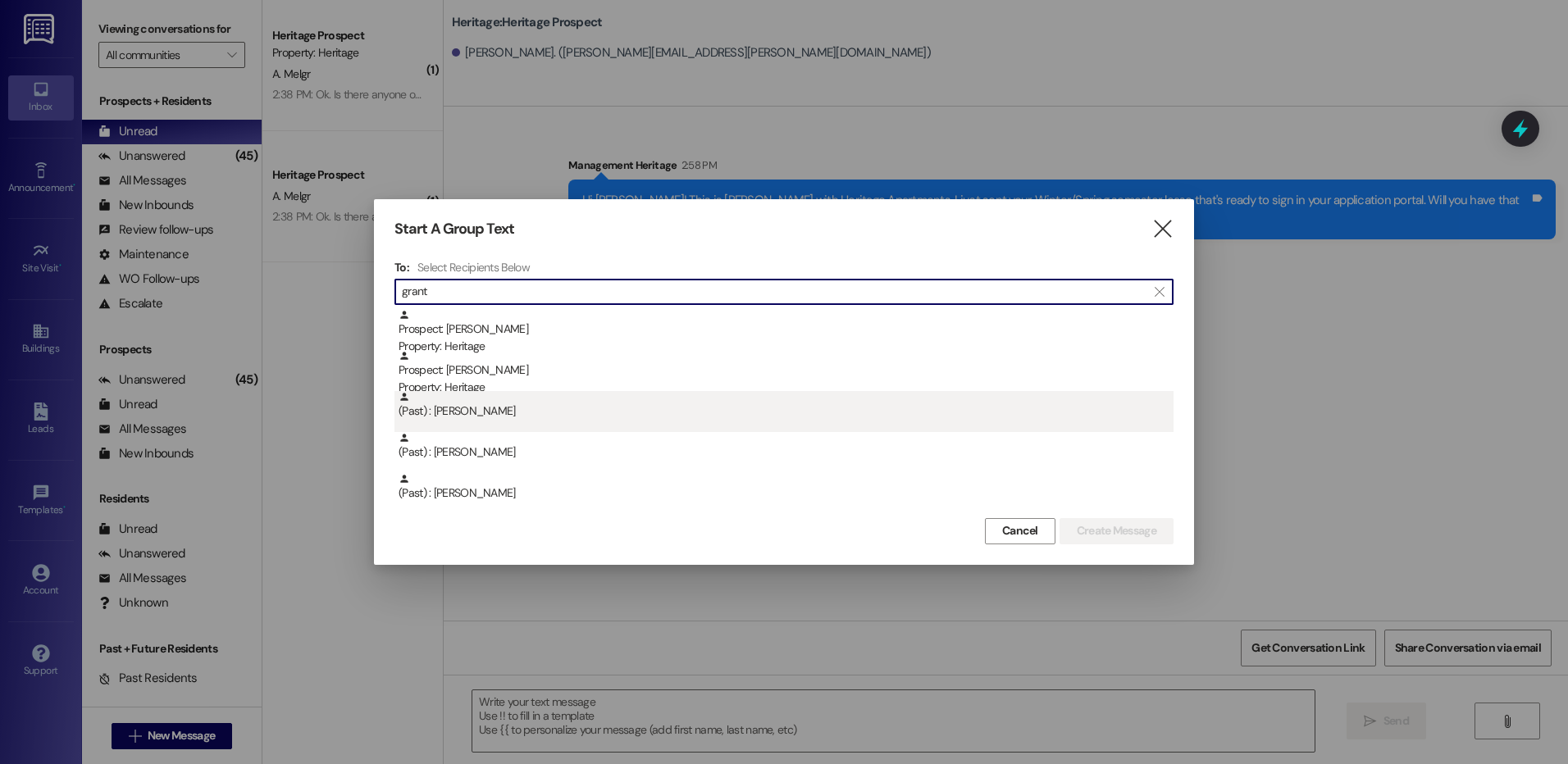
type input "grant"
click at [532, 412] on div "(Past) : Grant Orton" at bounding box center [785, 405] width 775 height 29
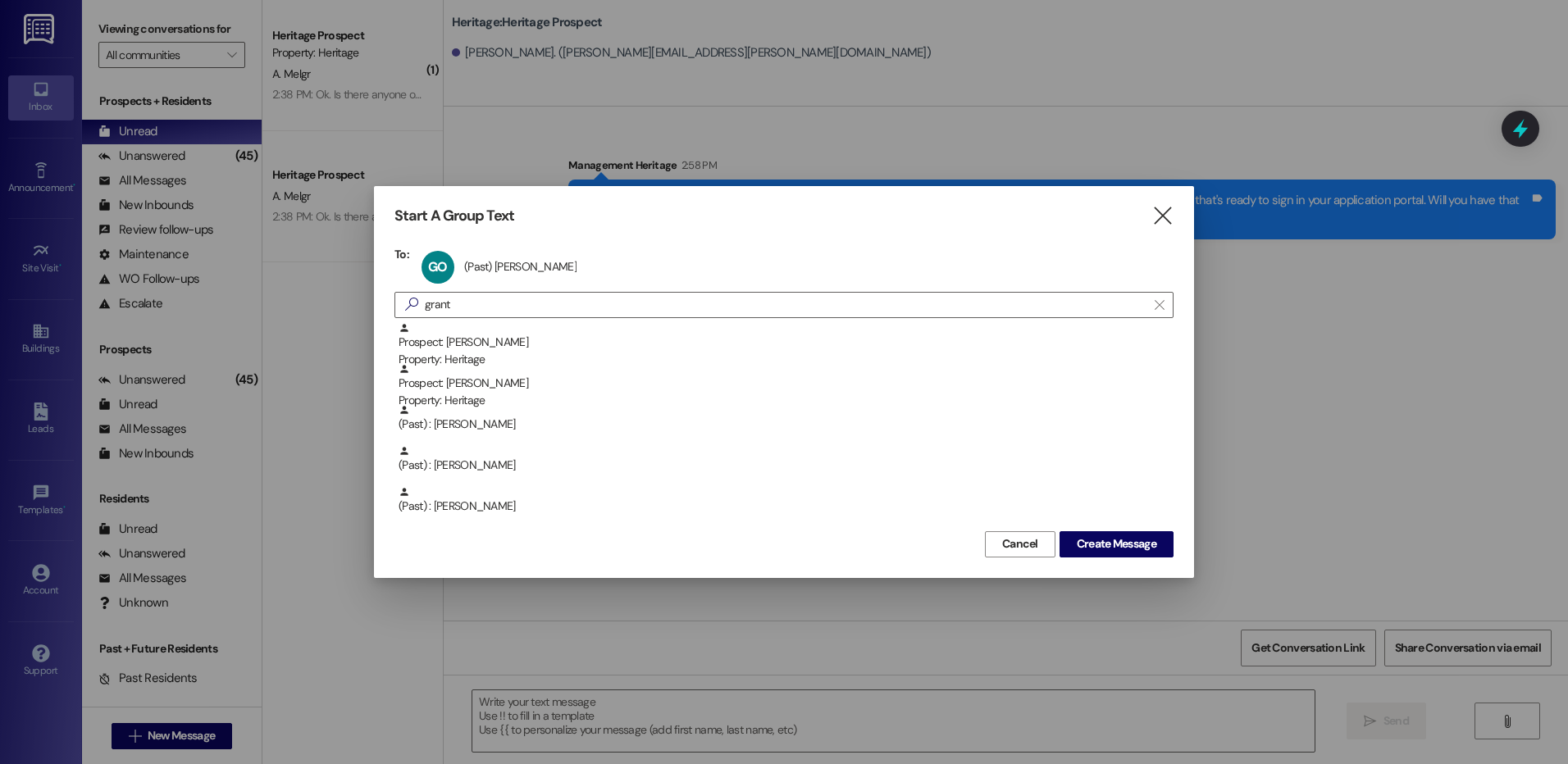
click at [1087, 527] on div "Cancel Create Message" at bounding box center [784, 542] width 779 height 30
click at [1106, 540] on span "Create Message" at bounding box center [1117, 544] width 80 height 17
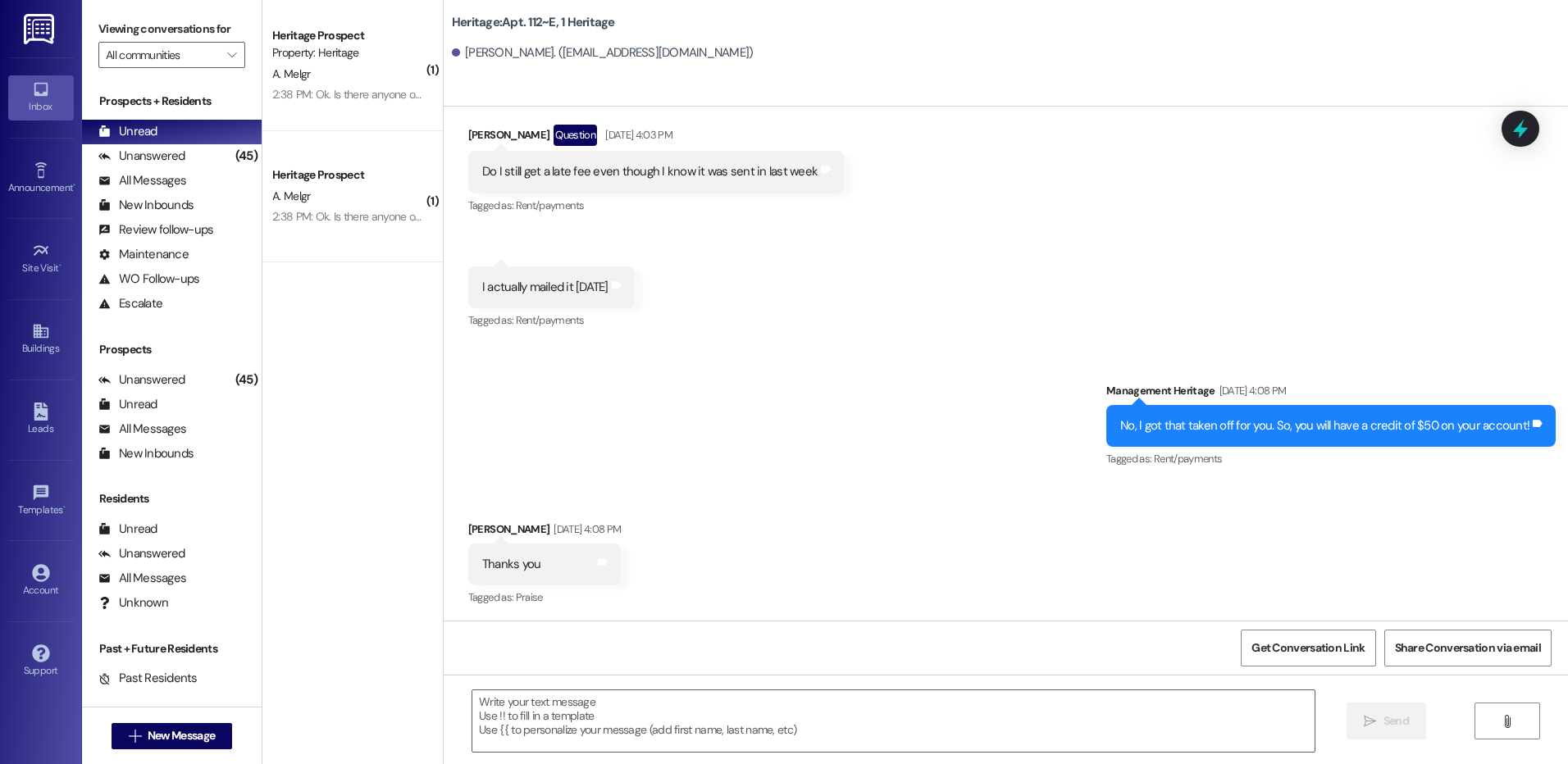
scroll to position [2547, 0]
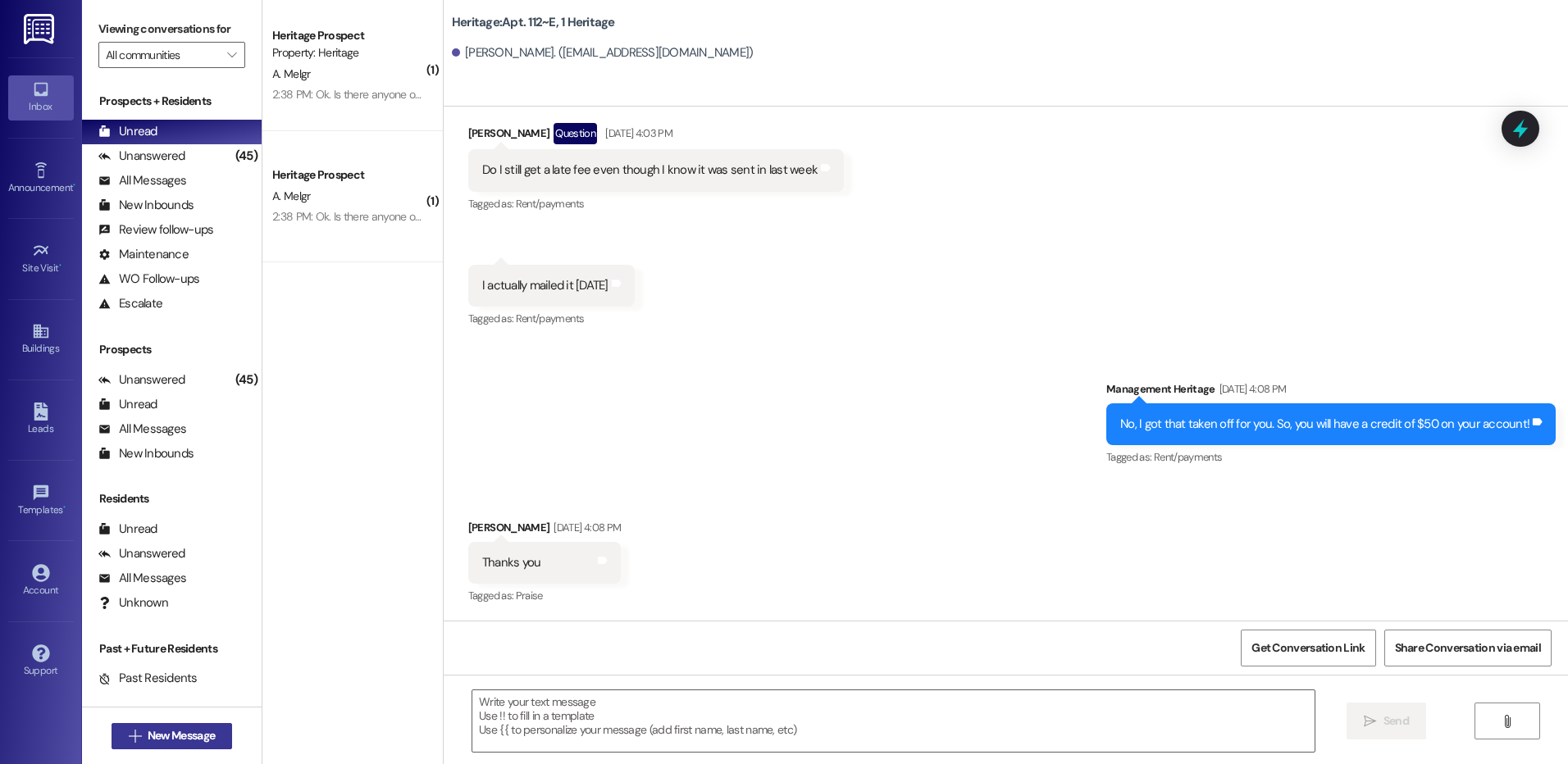
click at [213, 734] on span "New Message" at bounding box center [180, 735] width 74 height 17
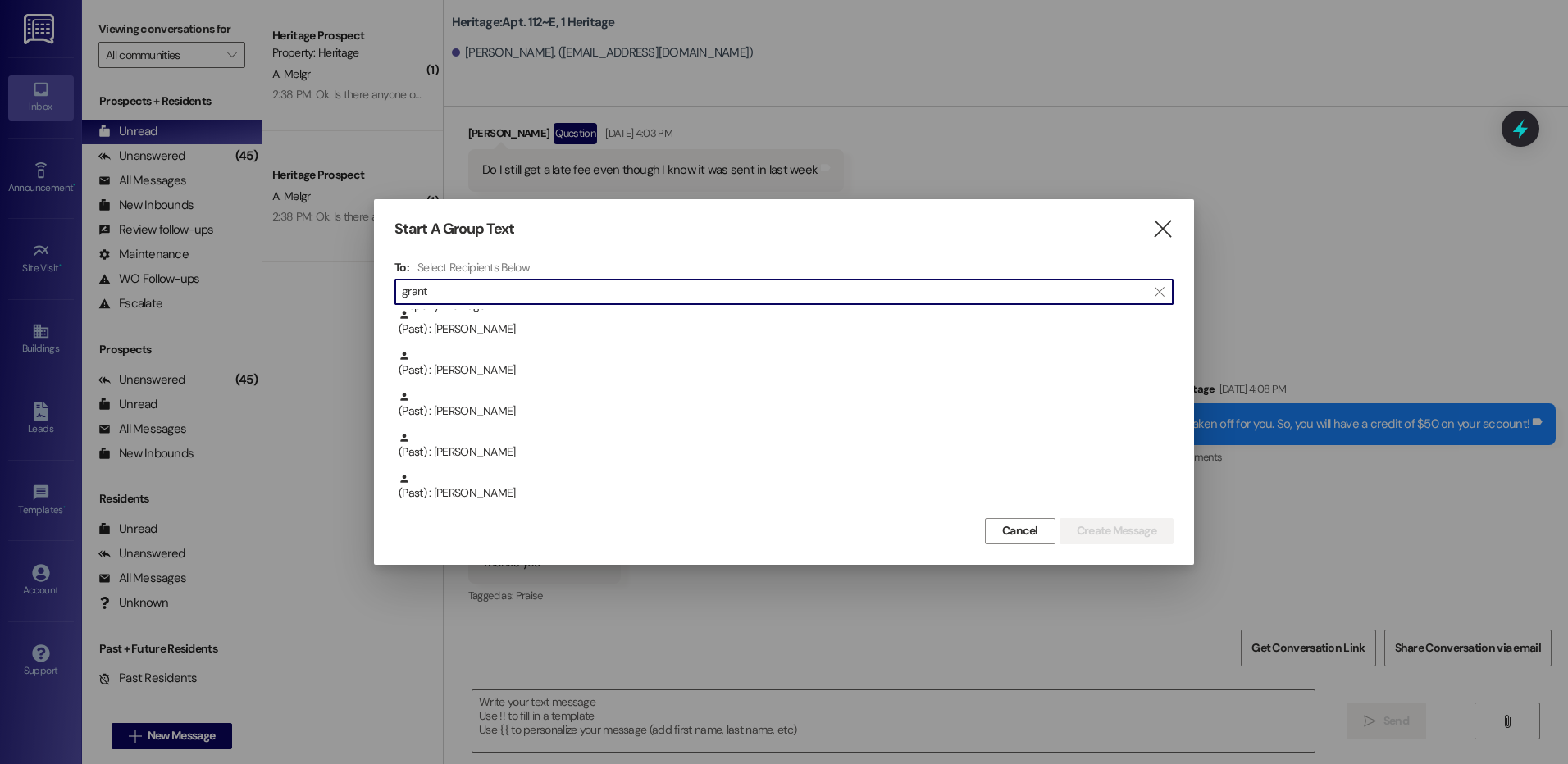
scroll to position [41, 0]
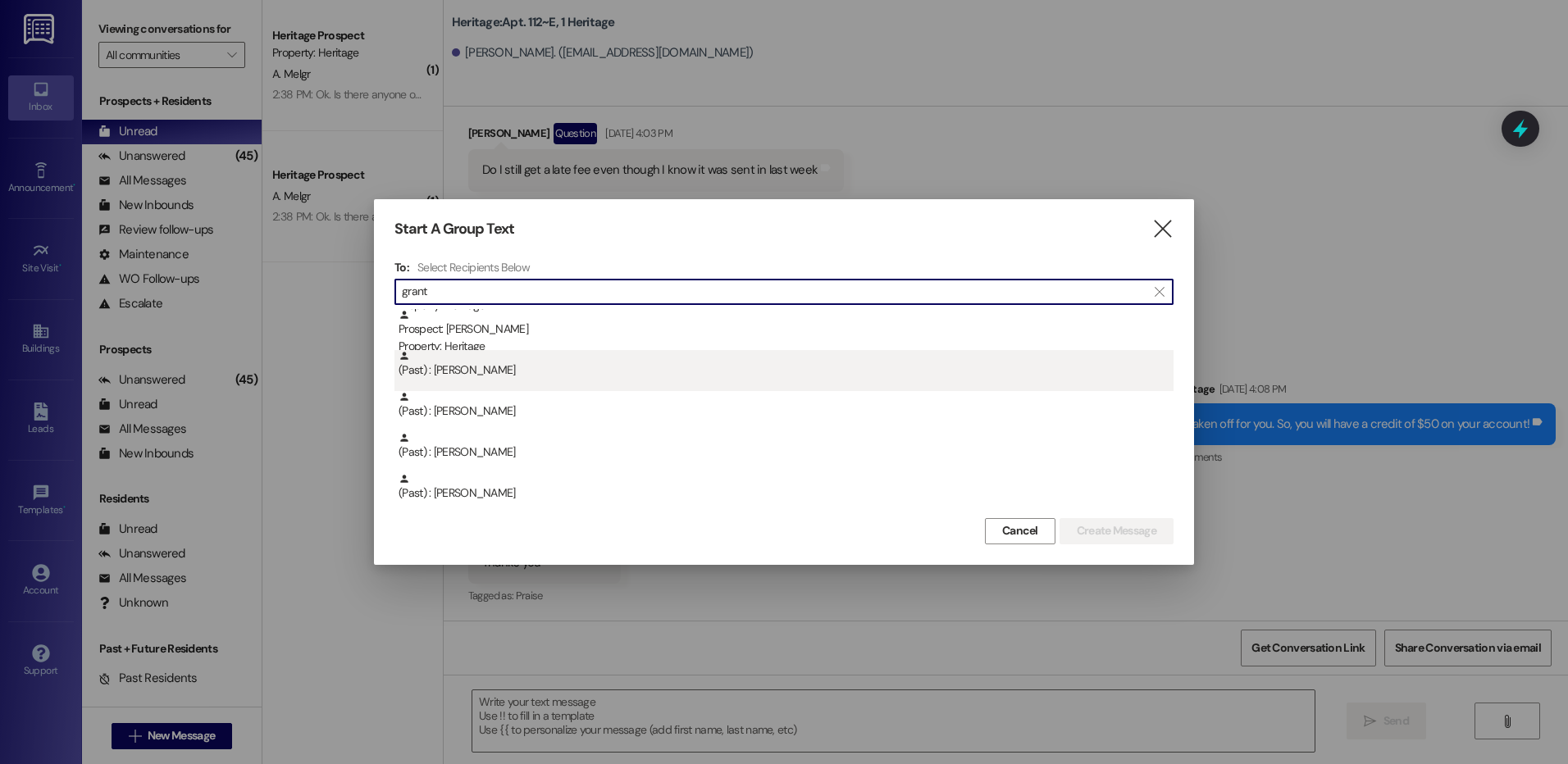
type input "grant"
click at [503, 365] on div "(Past) : Grant Orton" at bounding box center [785, 363] width 775 height 29
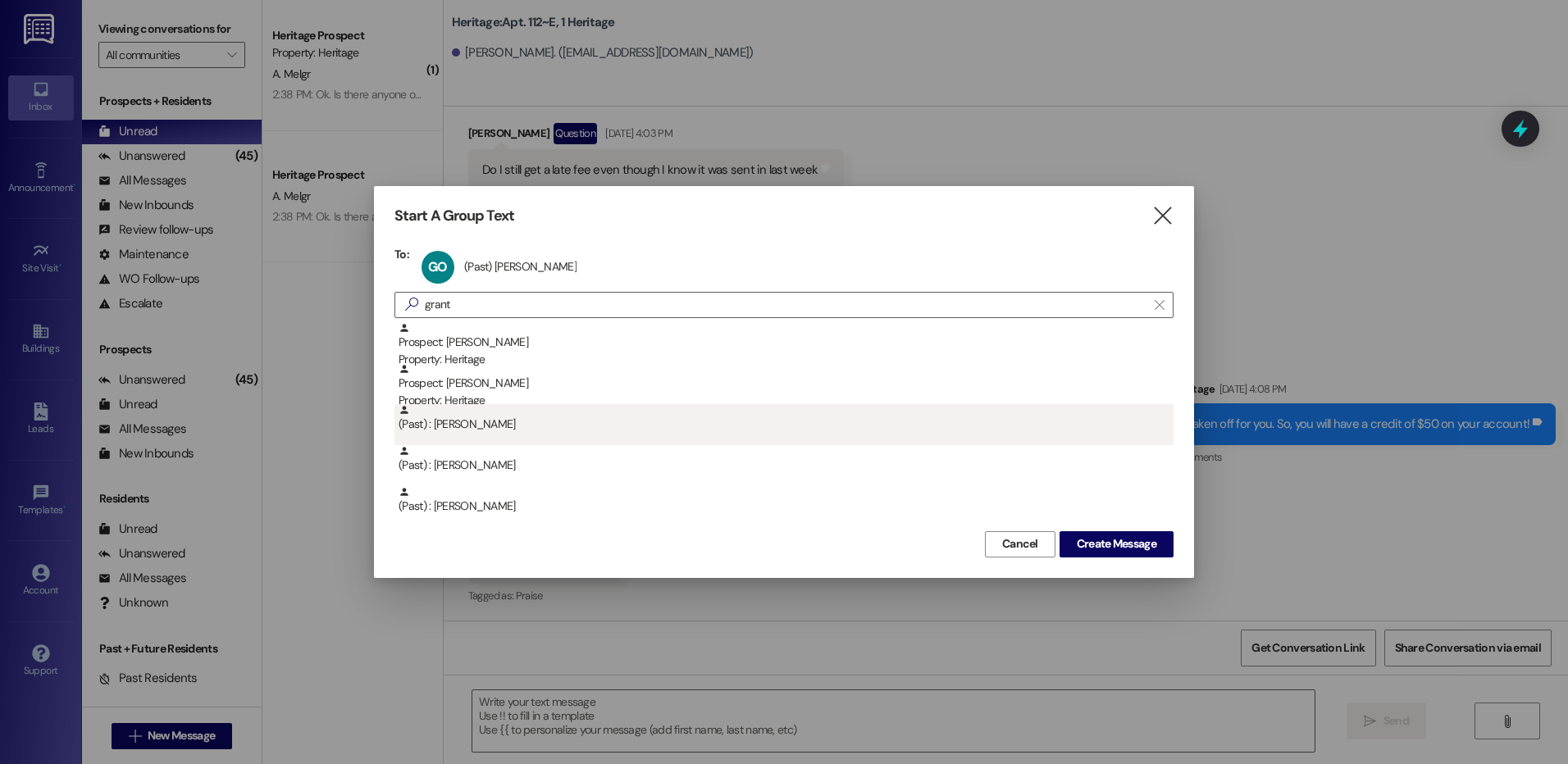
scroll to position [0, 0]
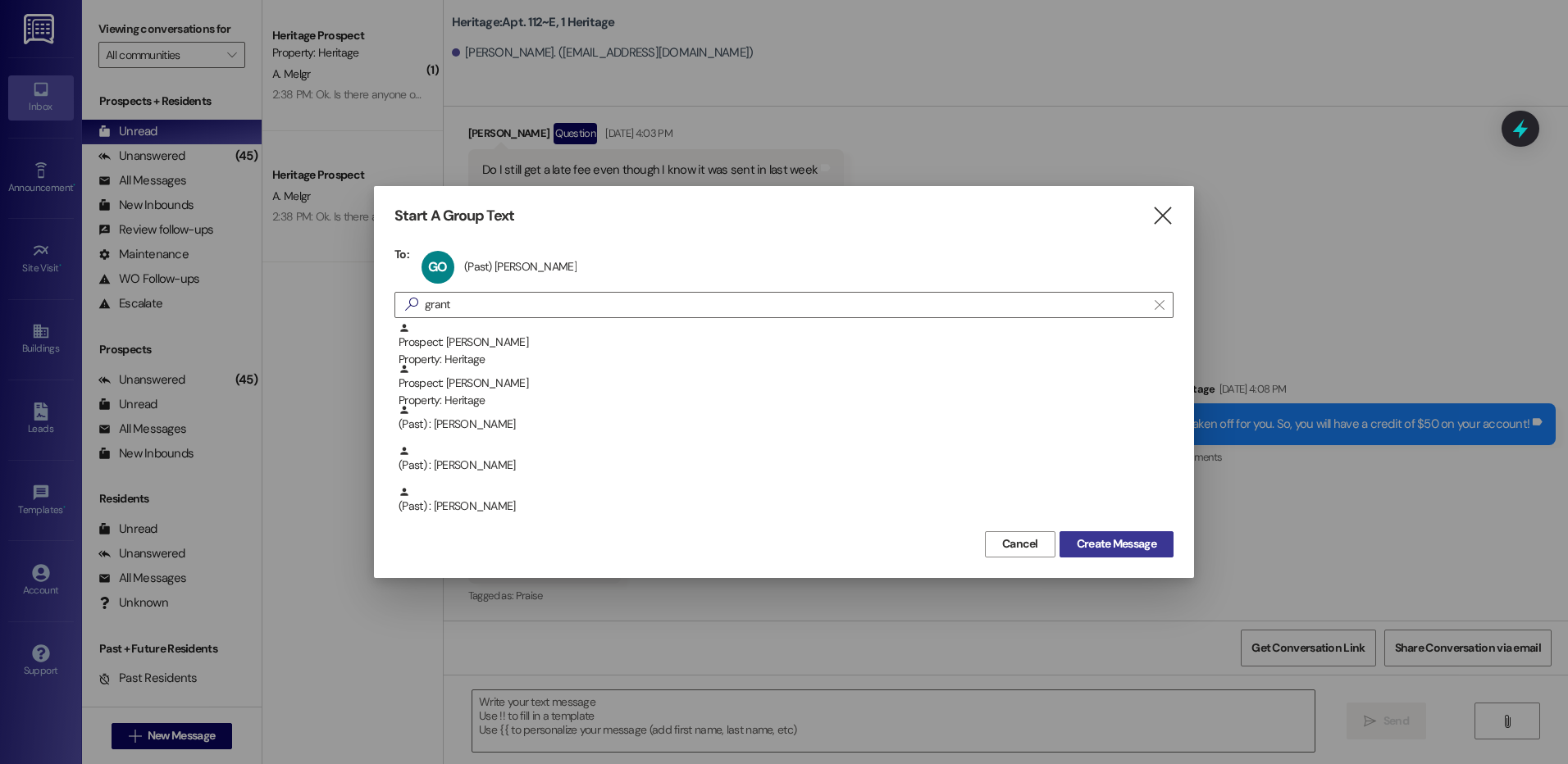
click at [1077, 539] on span "Create Message" at bounding box center [1117, 544] width 80 height 17
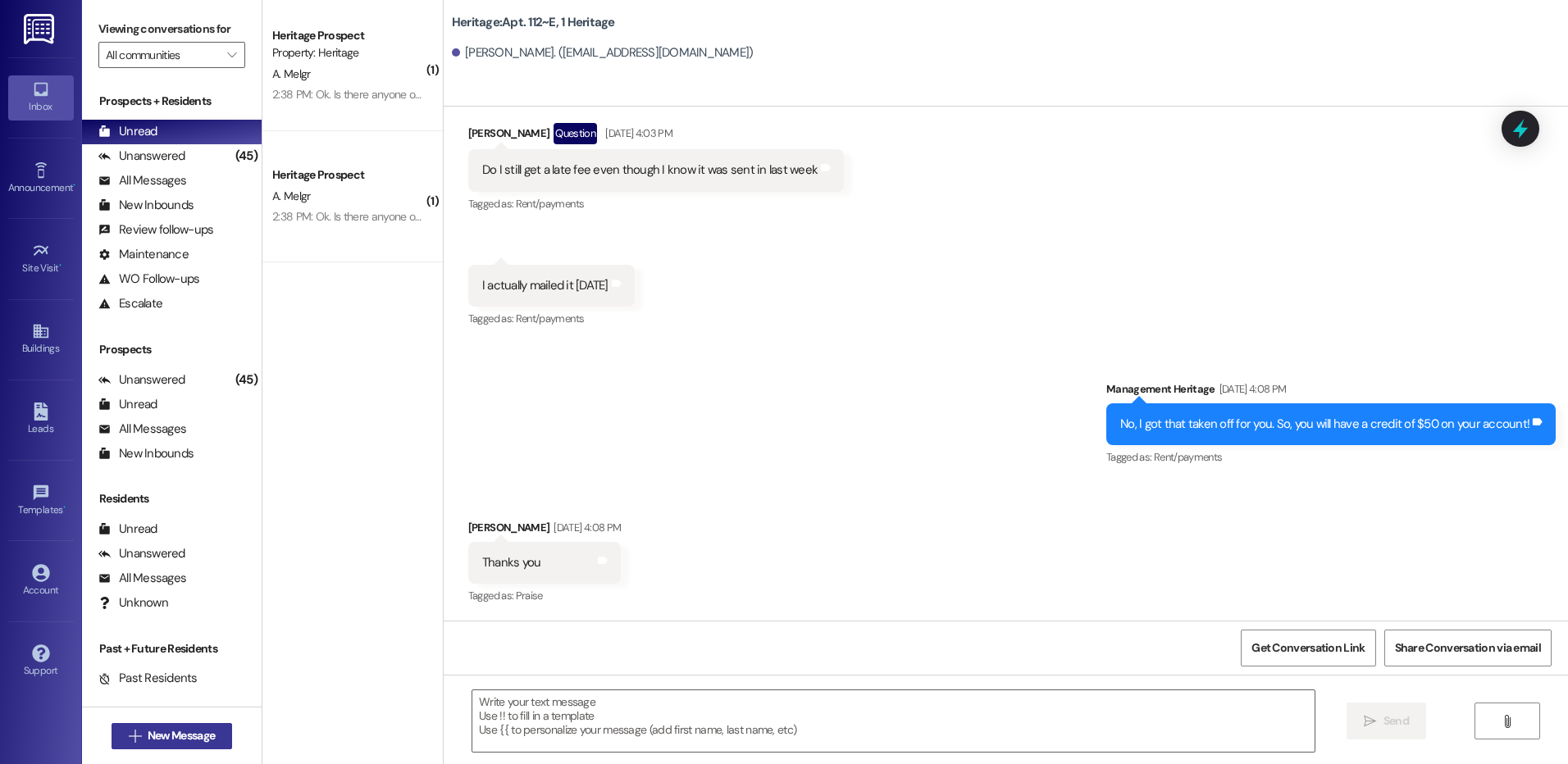
click at [203, 747] on button " New Message" at bounding box center [172, 735] width 121 height 26
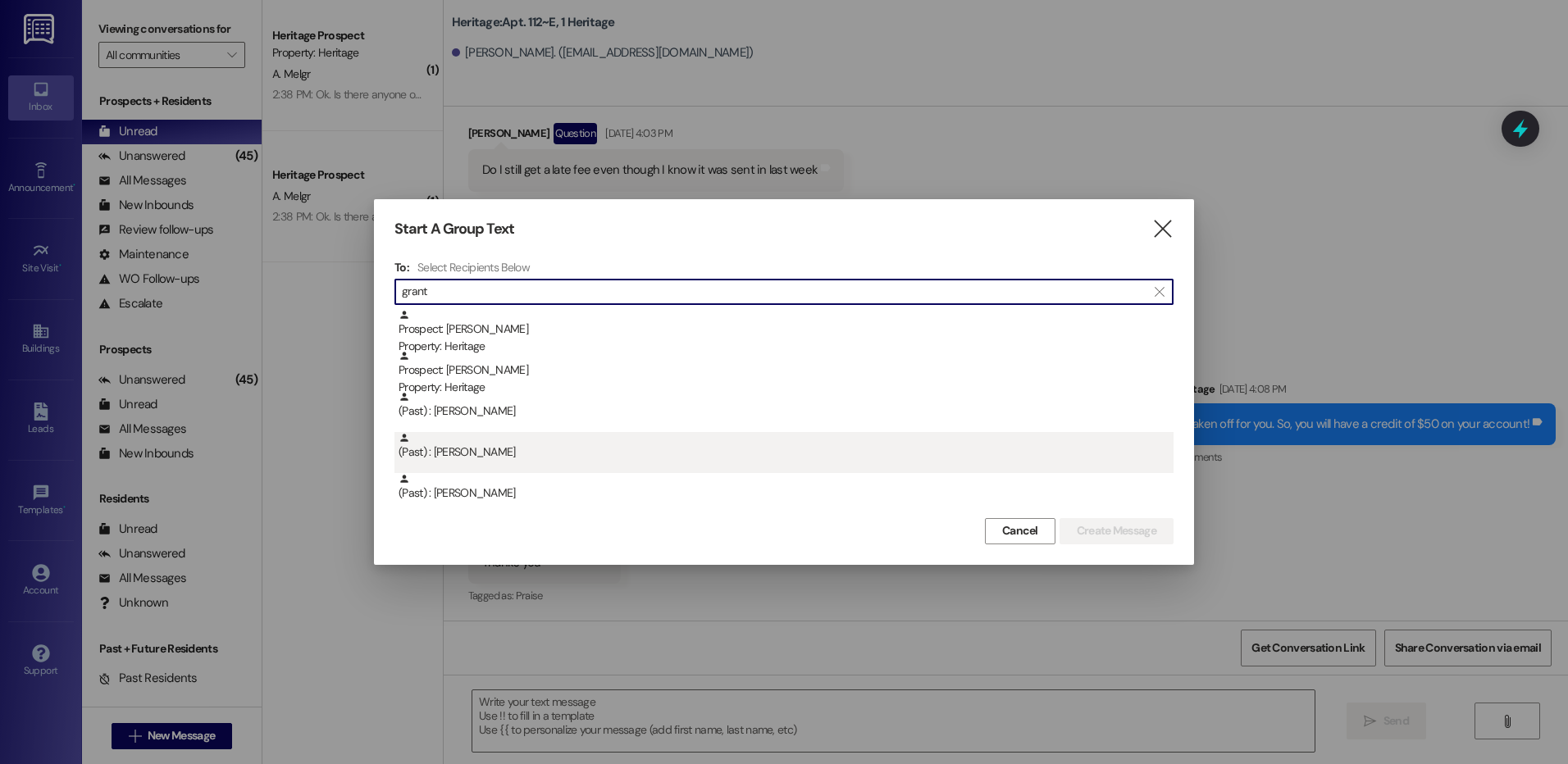
type input "grant"
click at [550, 446] on div "(Past) : Grant Orton" at bounding box center [785, 446] width 775 height 29
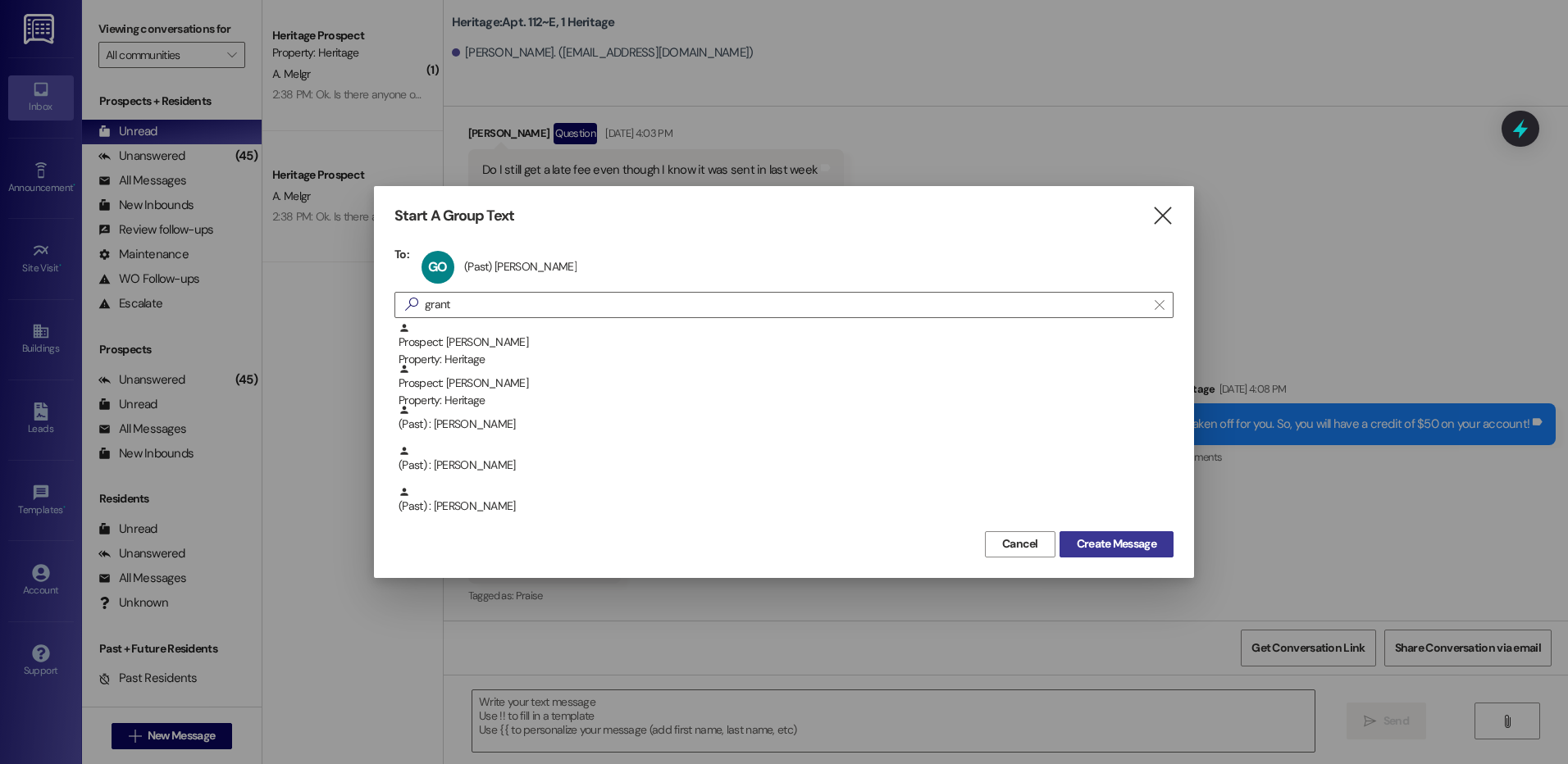
click at [1079, 543] on span "Create Message" at bounding box center [1117, 544] width 80 height 17
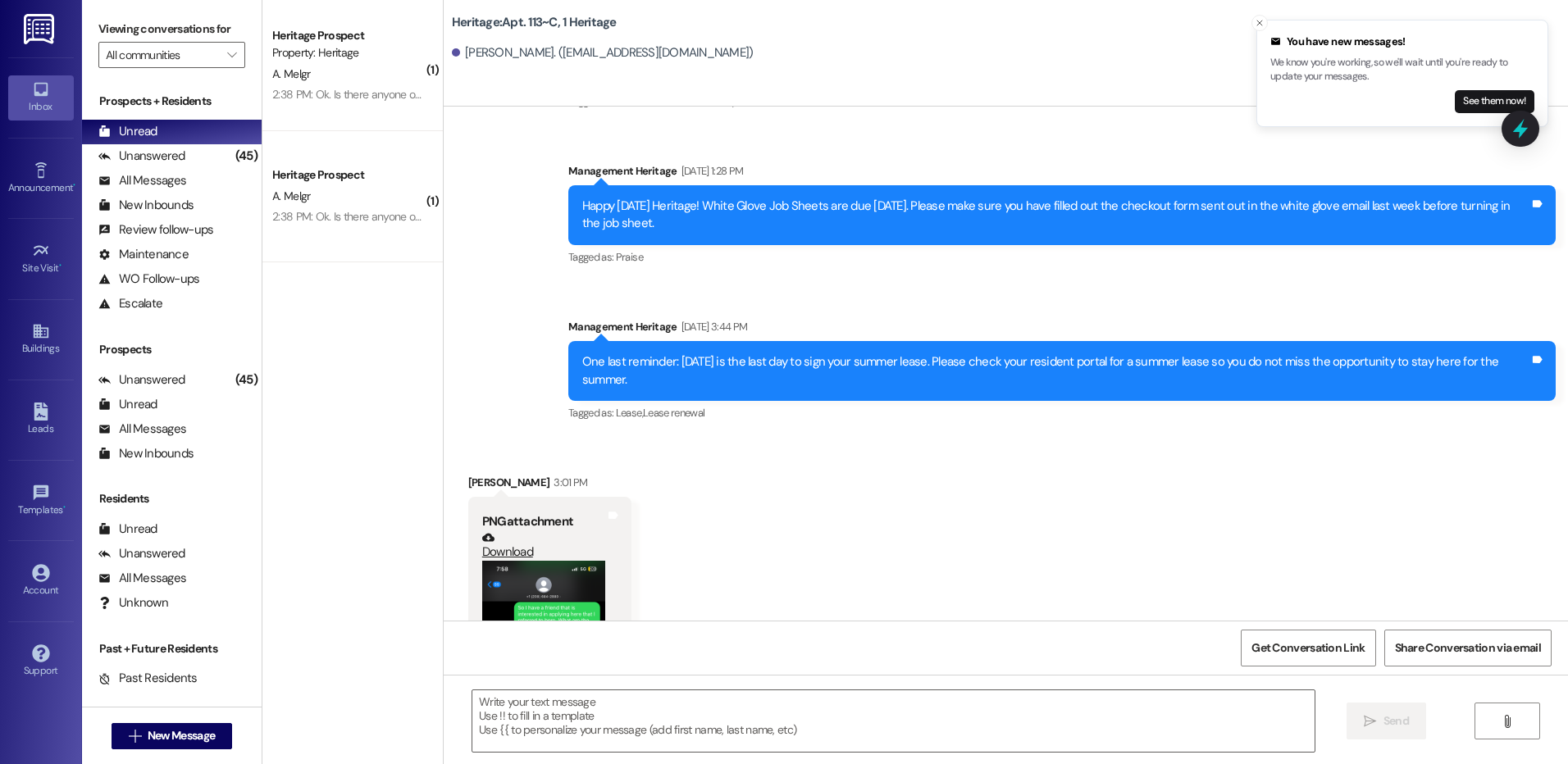
scroll to position [7480, 0]
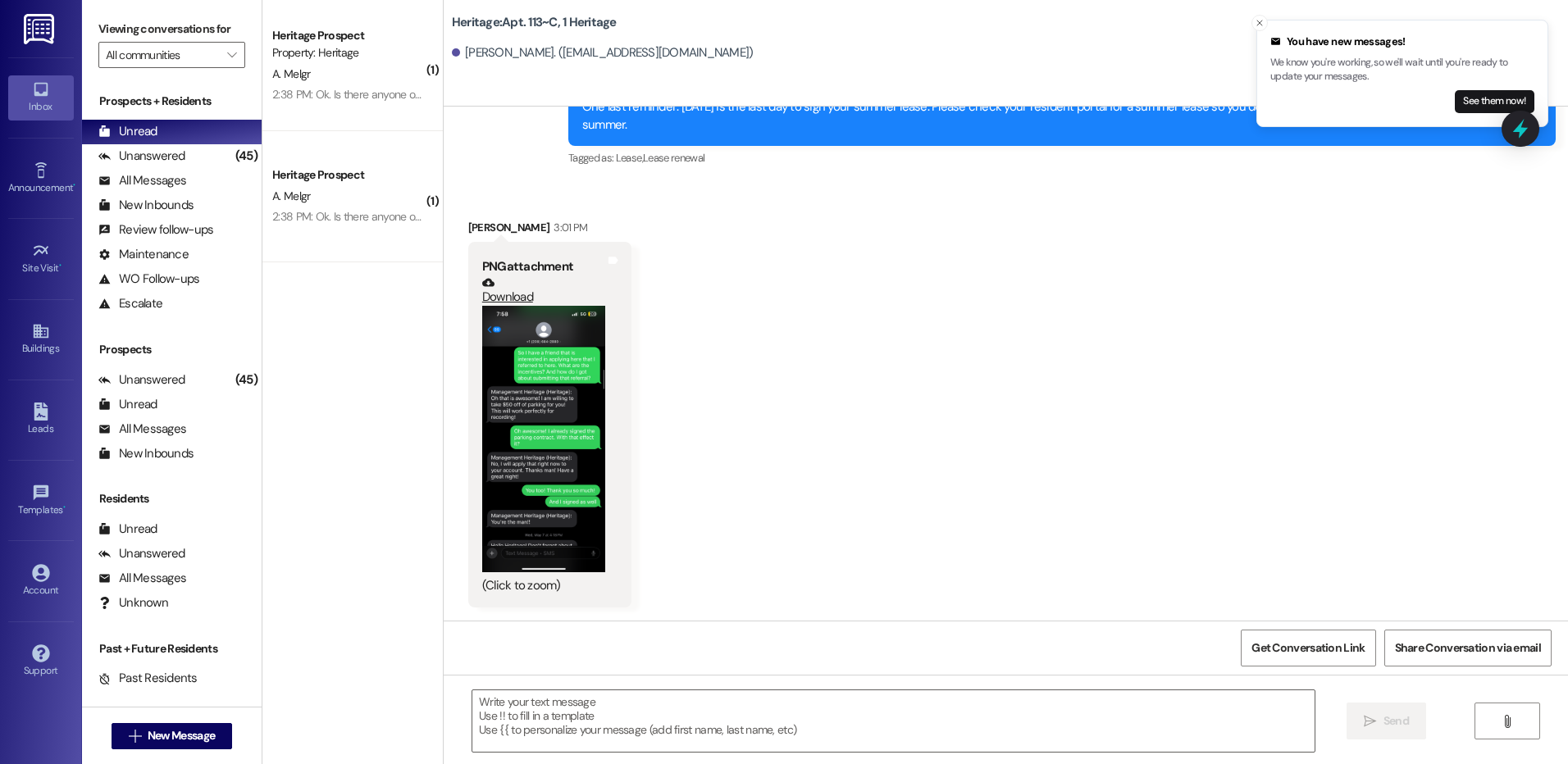
click at [505, 438] on button "Zoom image" at bounding box center [544, 438] width 123 height 266
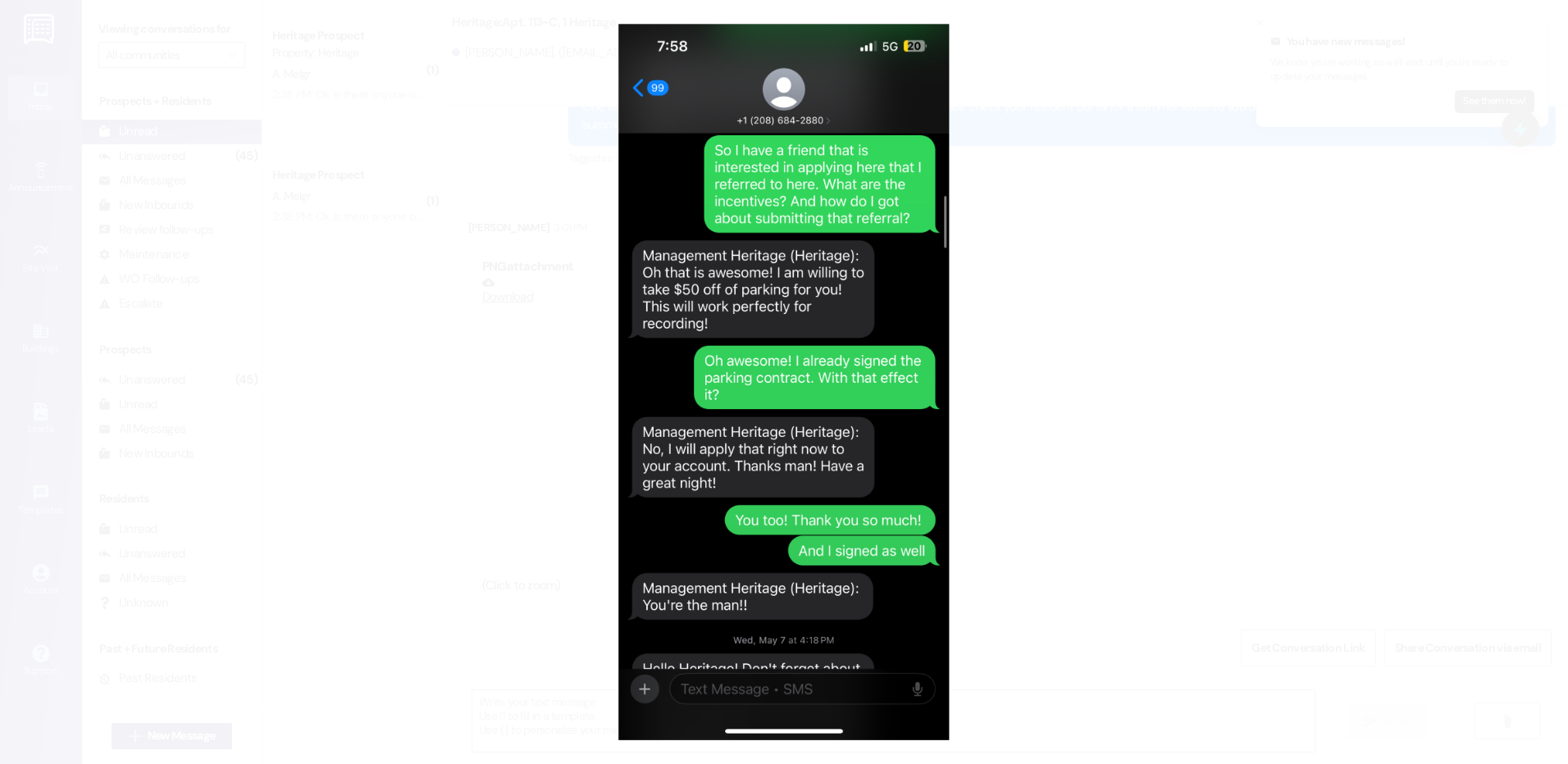
click at [1066, 457] on button "Unzoom image" at bounding box center [784, 382] width 1568 height 764
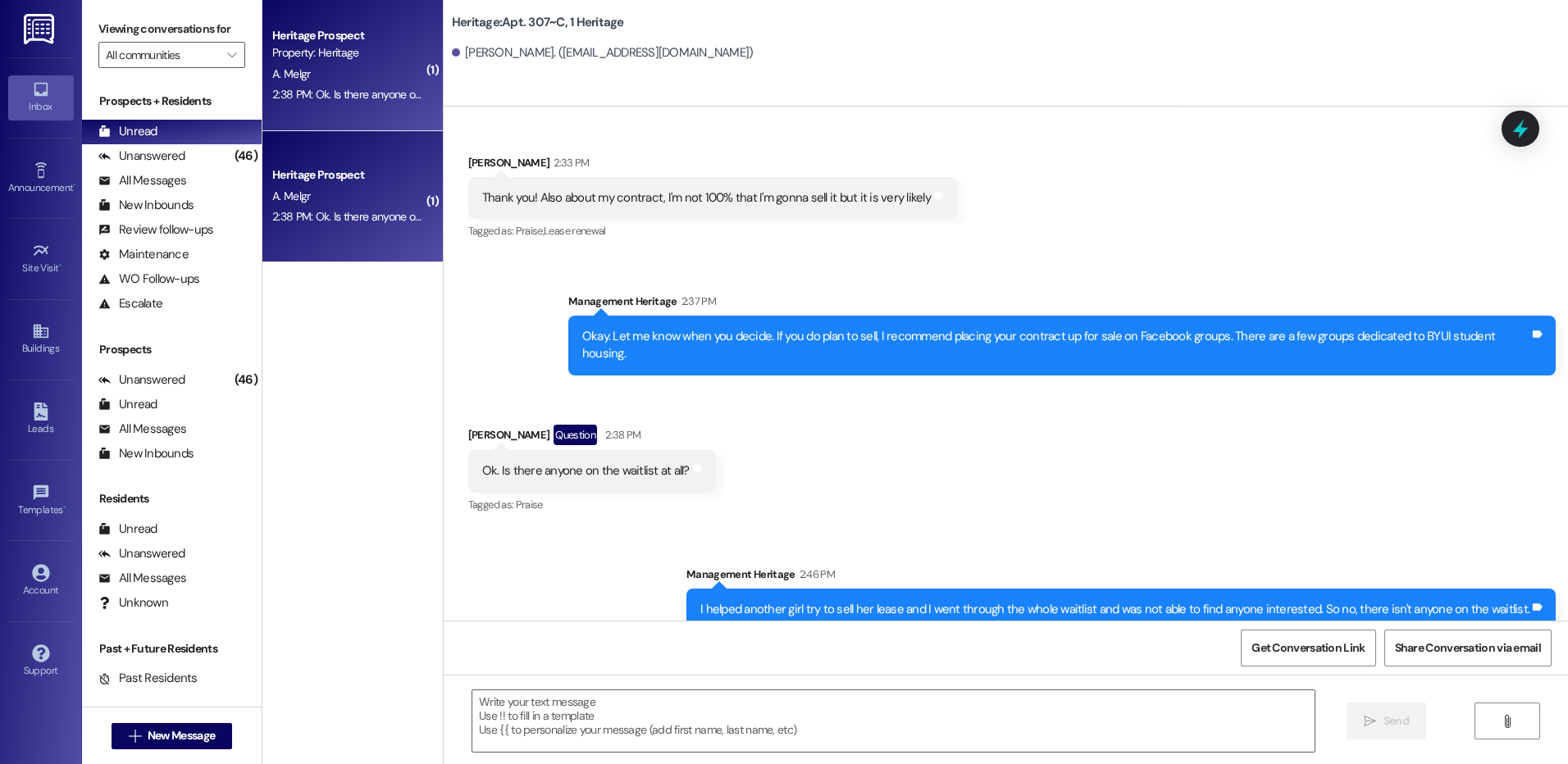
scroll to position [41096, 0]
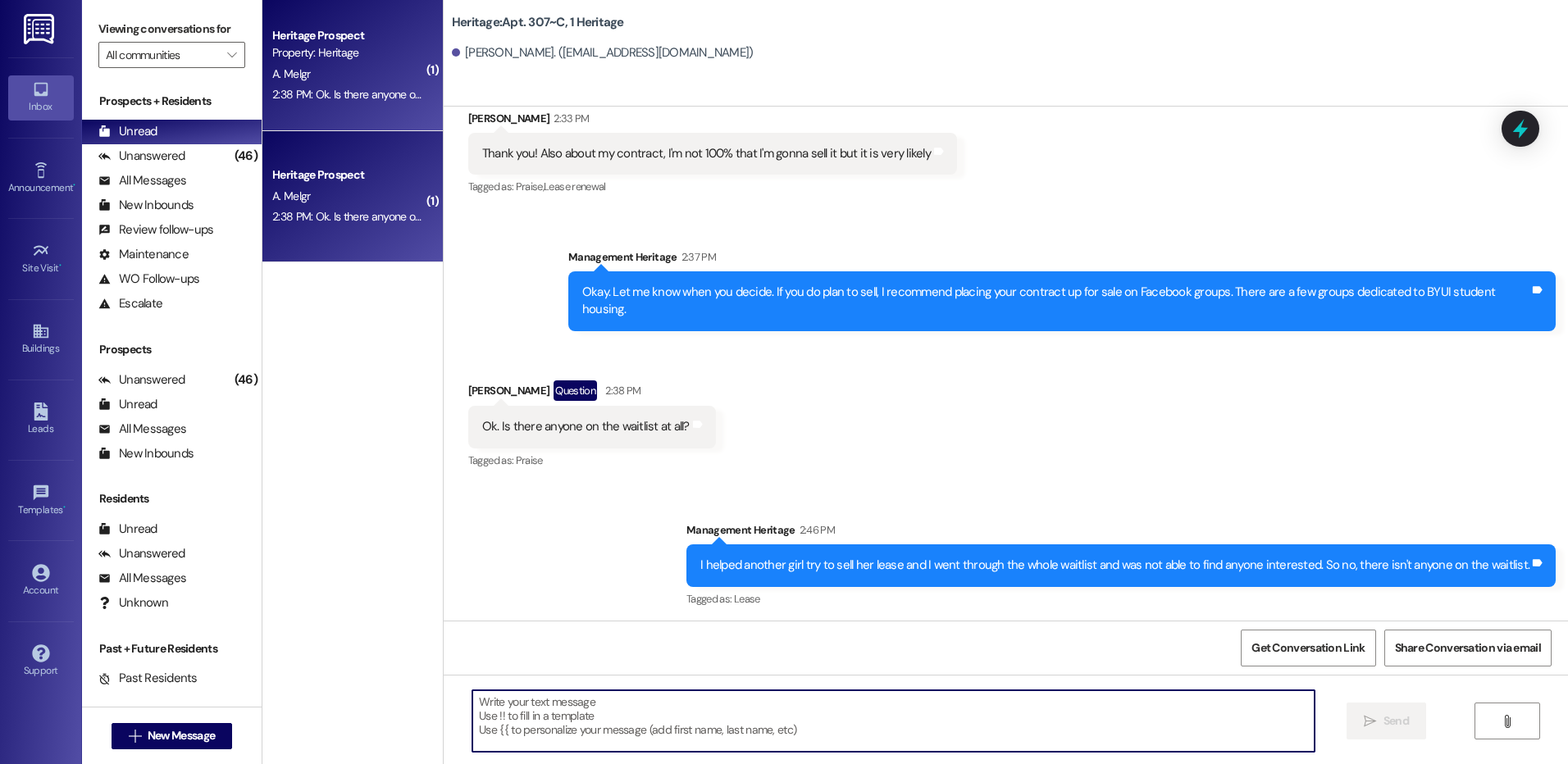
click at [579, 710] on textarea at bounding box center [892, 721] width 841 height 62
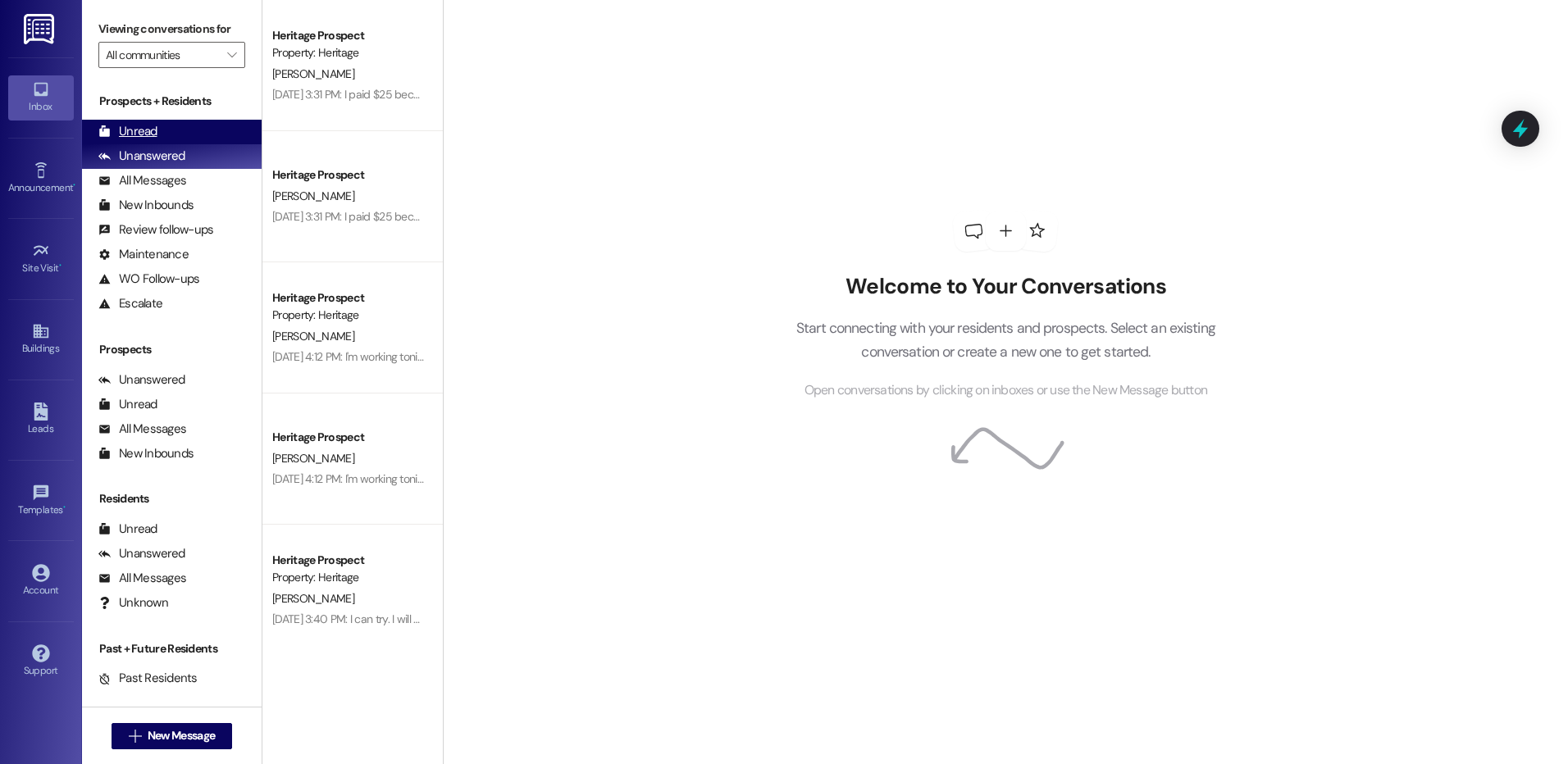
click at [138, 140] on div "Unread" at bounding box center [128, 132] width 59 height 17
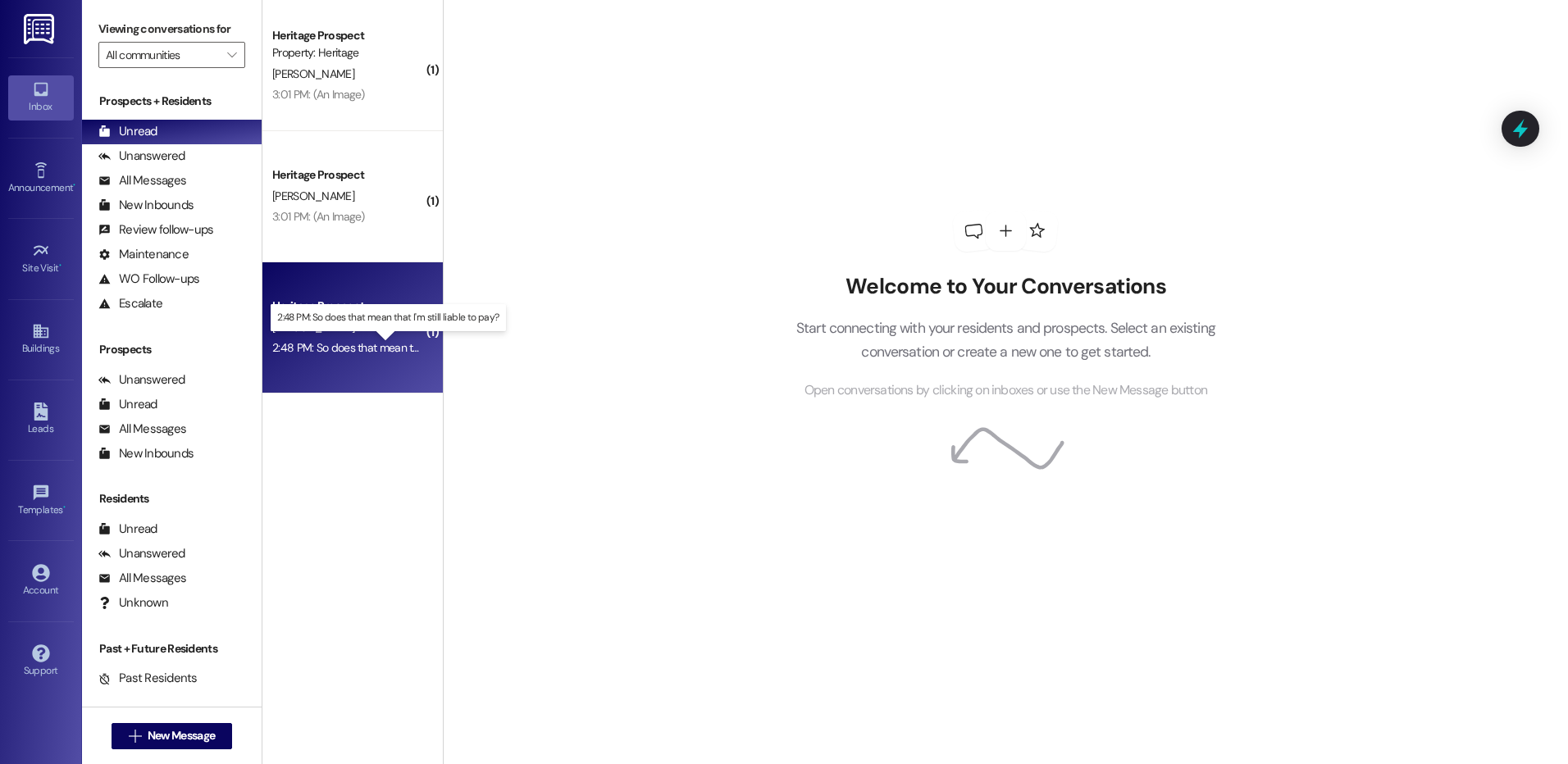
click at [370, 349] on div "2:48 PM: So does that mean that I'm still liable to pay? 2:48 PM: So does that …" at bounding box center [399, 347] width 254 height 15
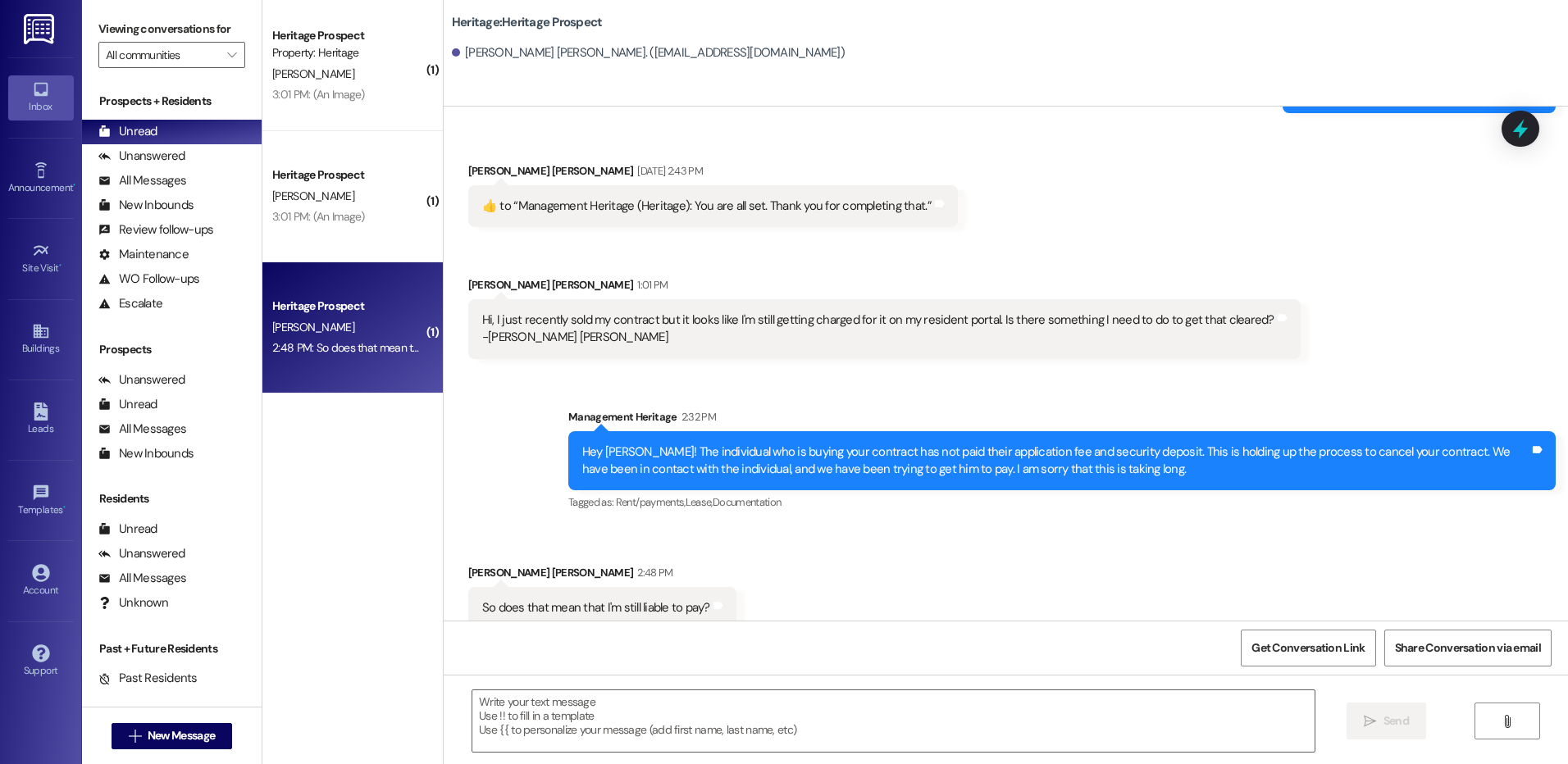
scroll to position [1448, 0]
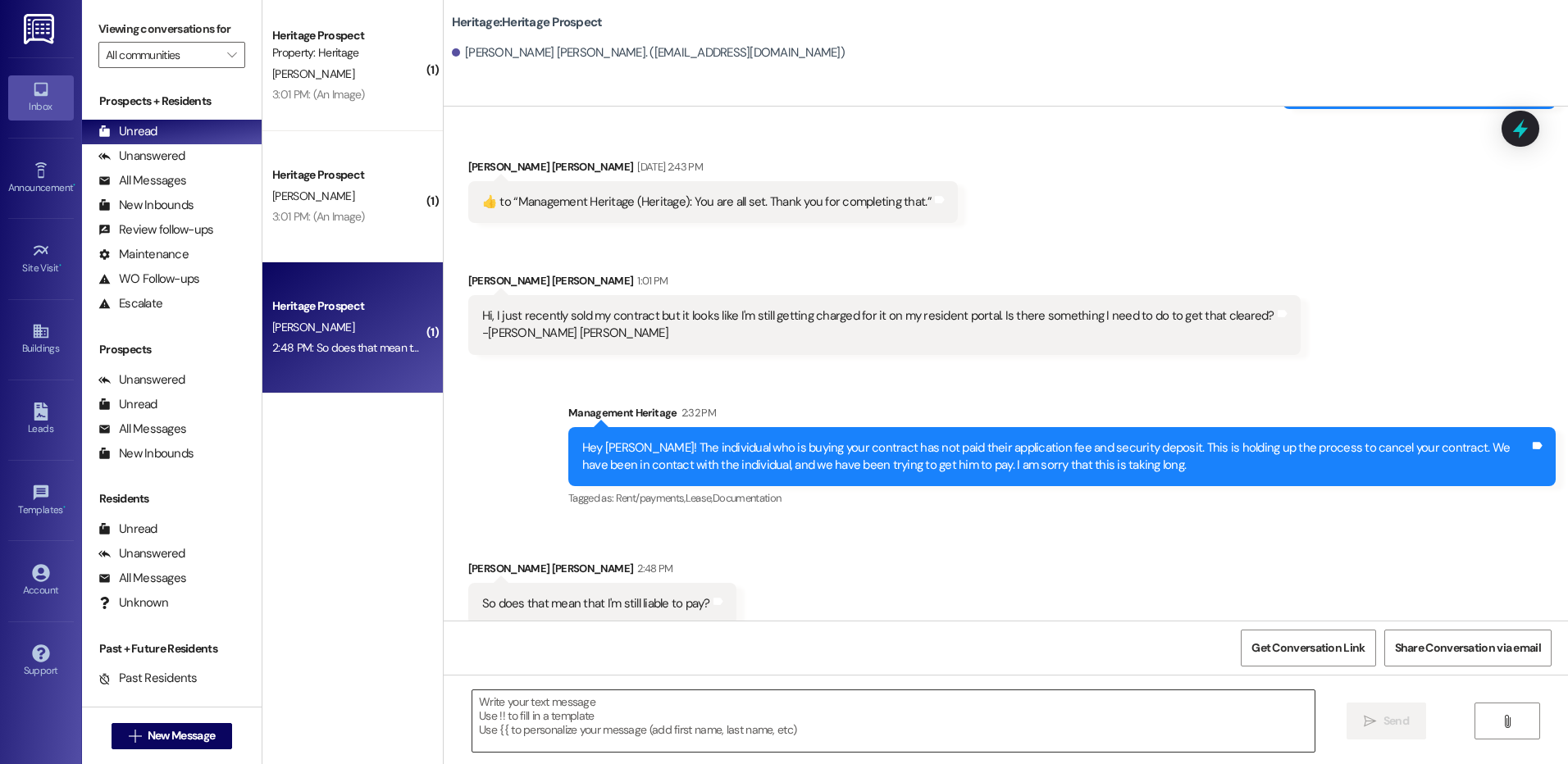
click at [574, 721] on textarea at bounding box center [892, 721] width 841 height 62
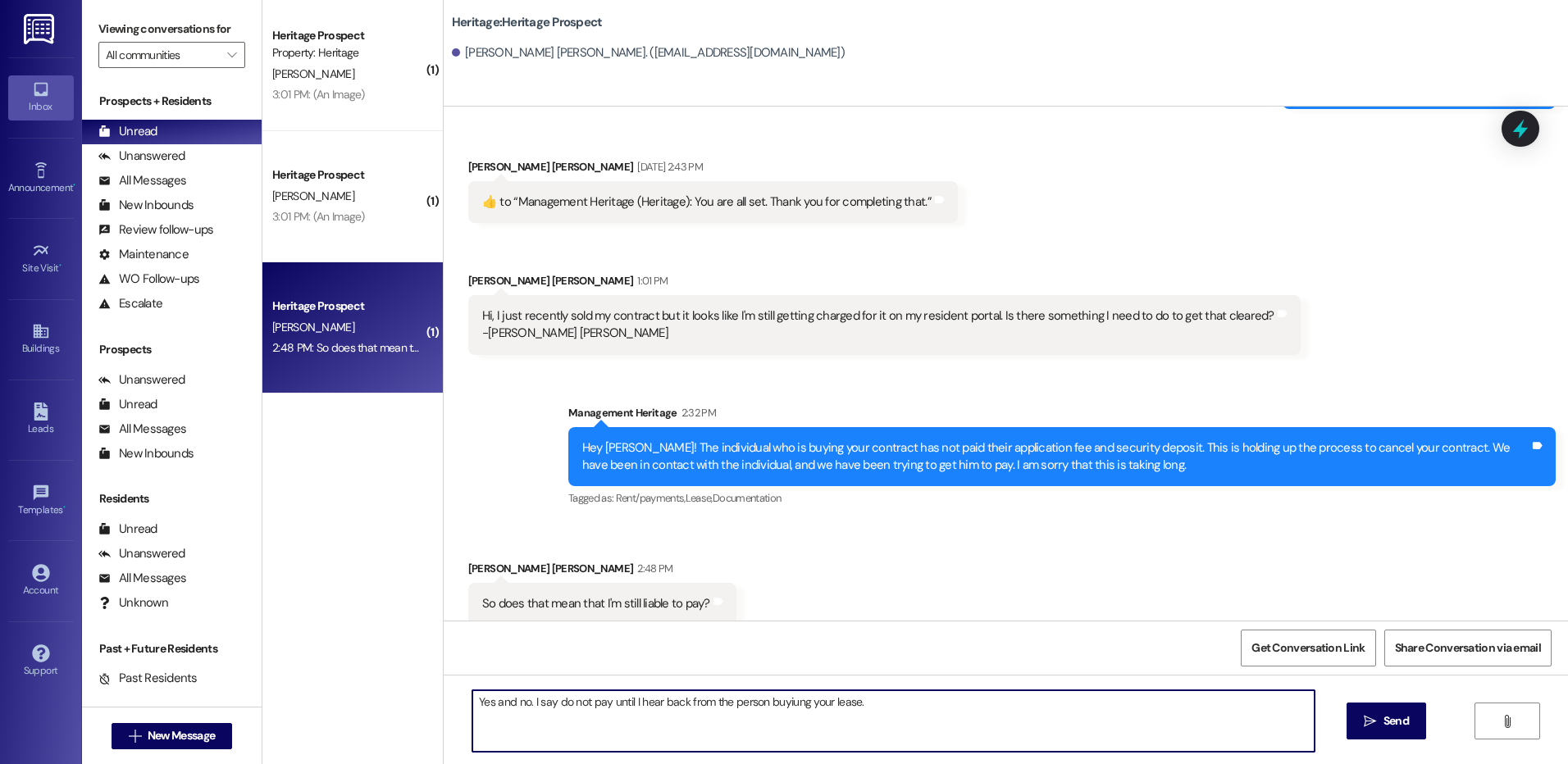
drag, startPoint x: 754, startPoint y: 697, endPoint x: 769, endPoint y: 697, distance: 15.0
click at [758, 697] on textarea "Yes and no. I say do not pay until I hear back from the person buyiung your lea…" at bounding box center [892, 721] width 841 height 62
type textarea "Yes and no. I say do not pay until I hear back from the person buying your leas…"
click at [1402, 734] on button " Send" at bounding box center [1386, 721] width 80 height 37
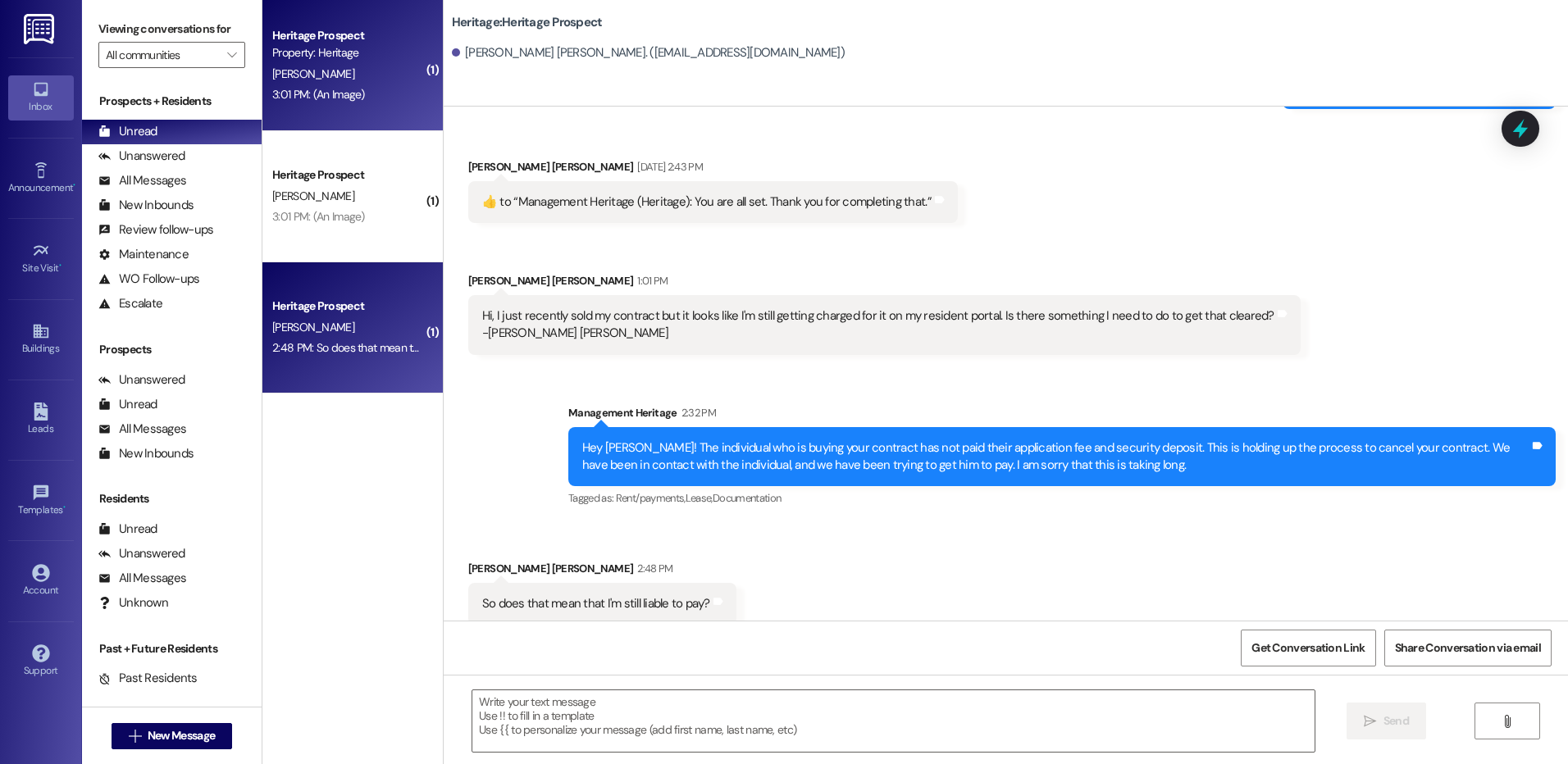
scroll to position [1448, 0]
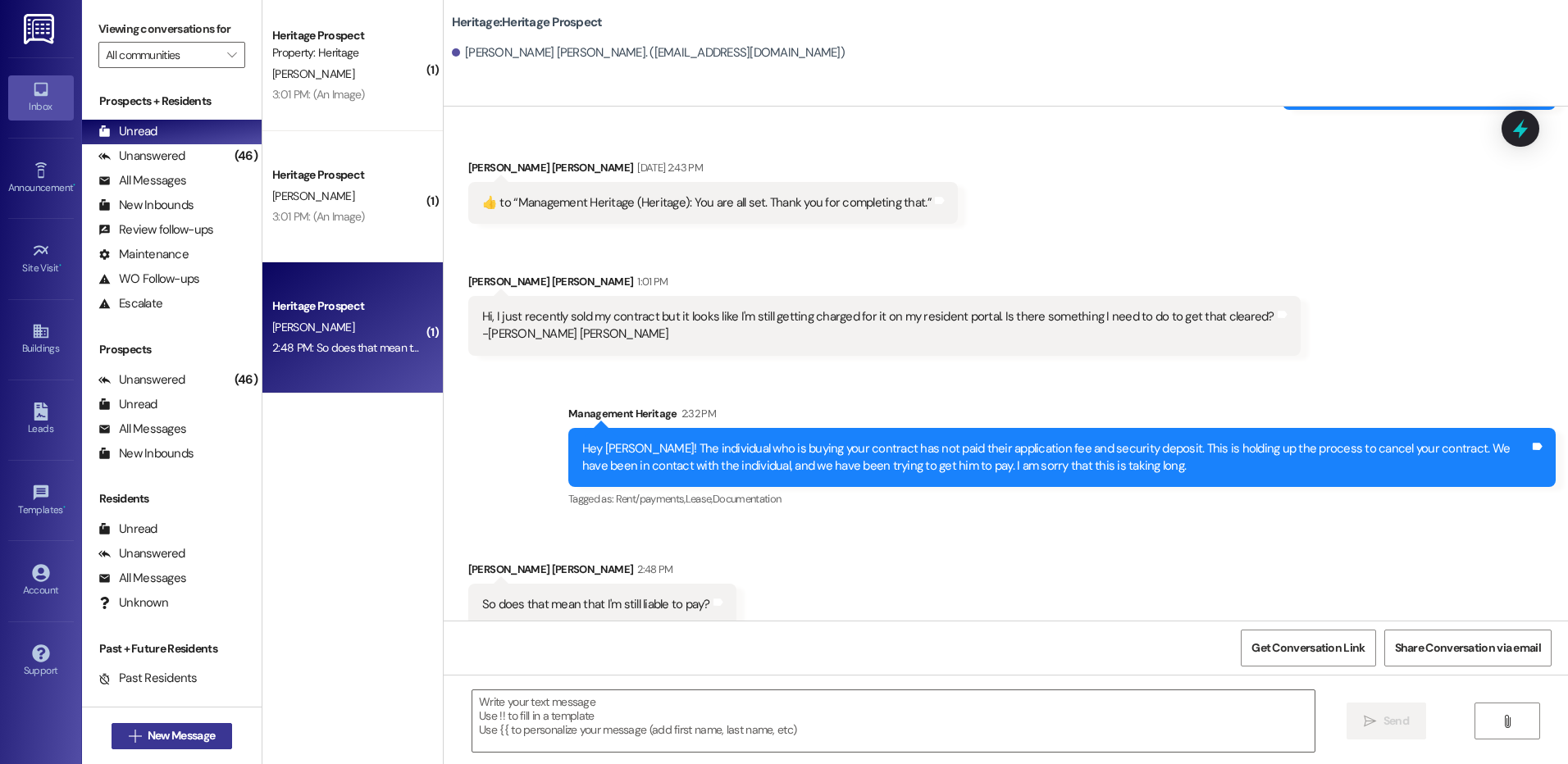
click at [148, 731] on span "New Message" at bounding box center [180, 735] width 67 height 17
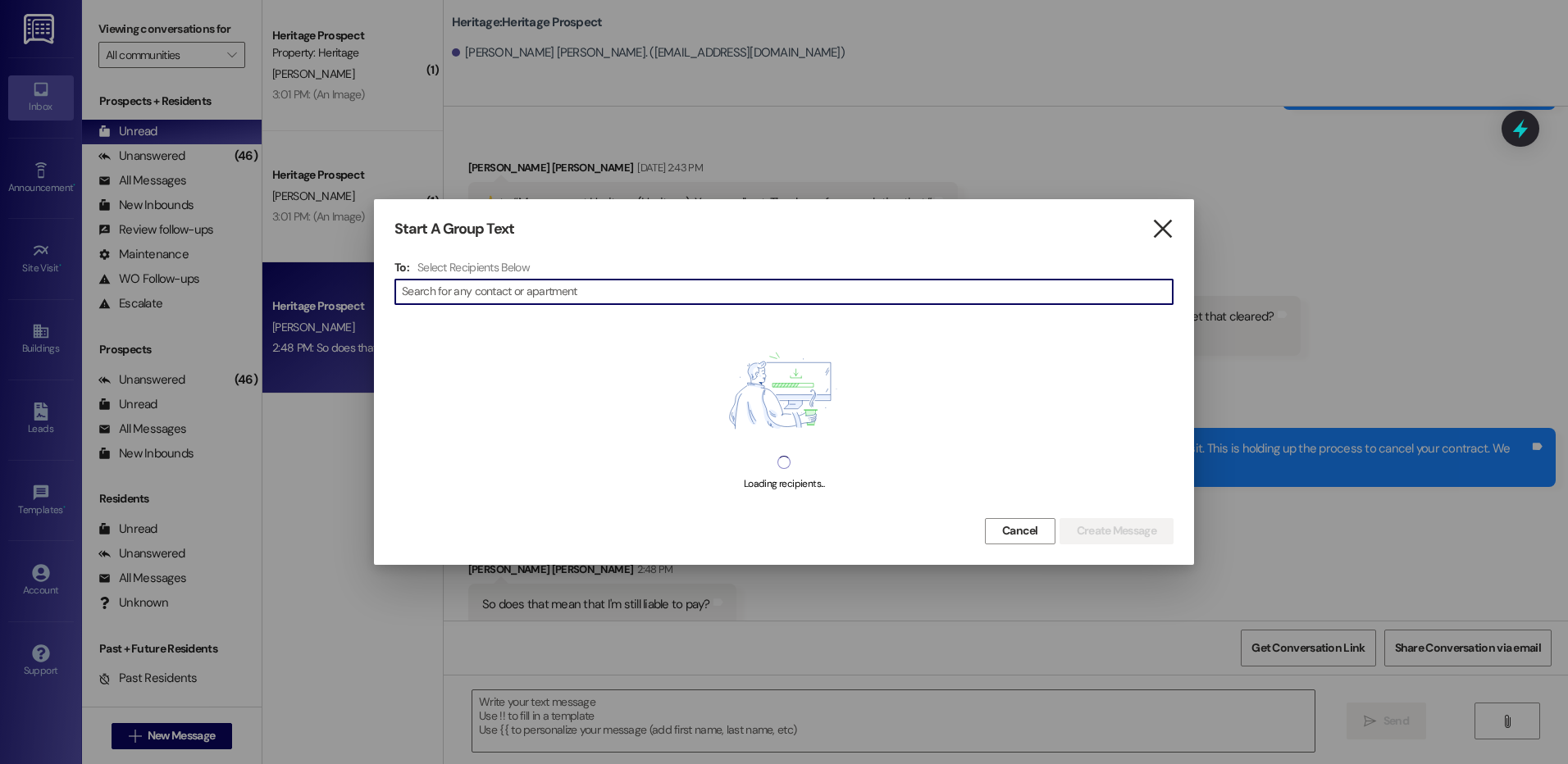
click at [1166, 227] on icon "" at bounding box center [1163, 229] width 23 height 17
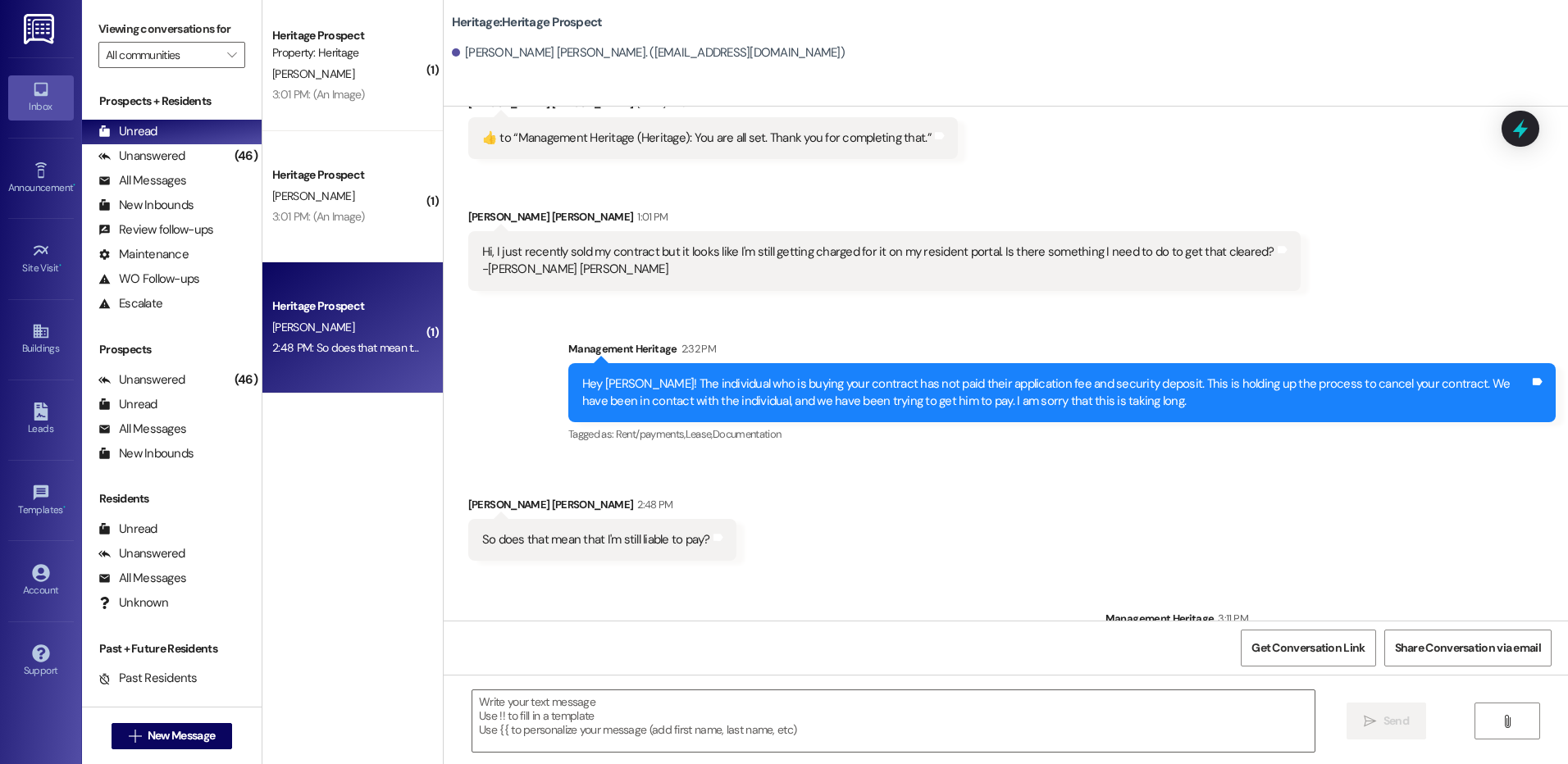
scroll to position [1563, 0]
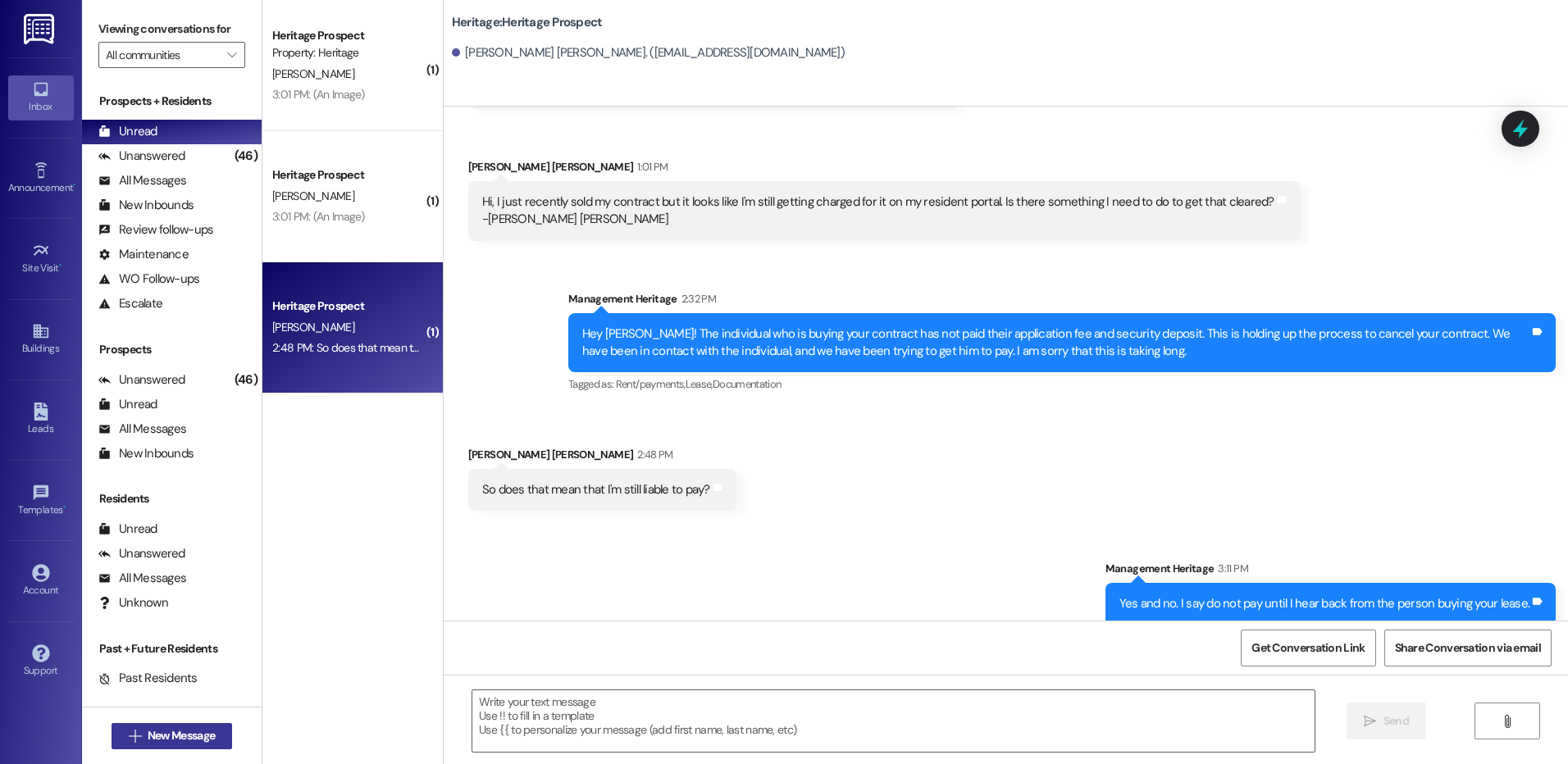
click at [168, 738] on span "New Message" at bounding box center [180, 735] width 67 height 17
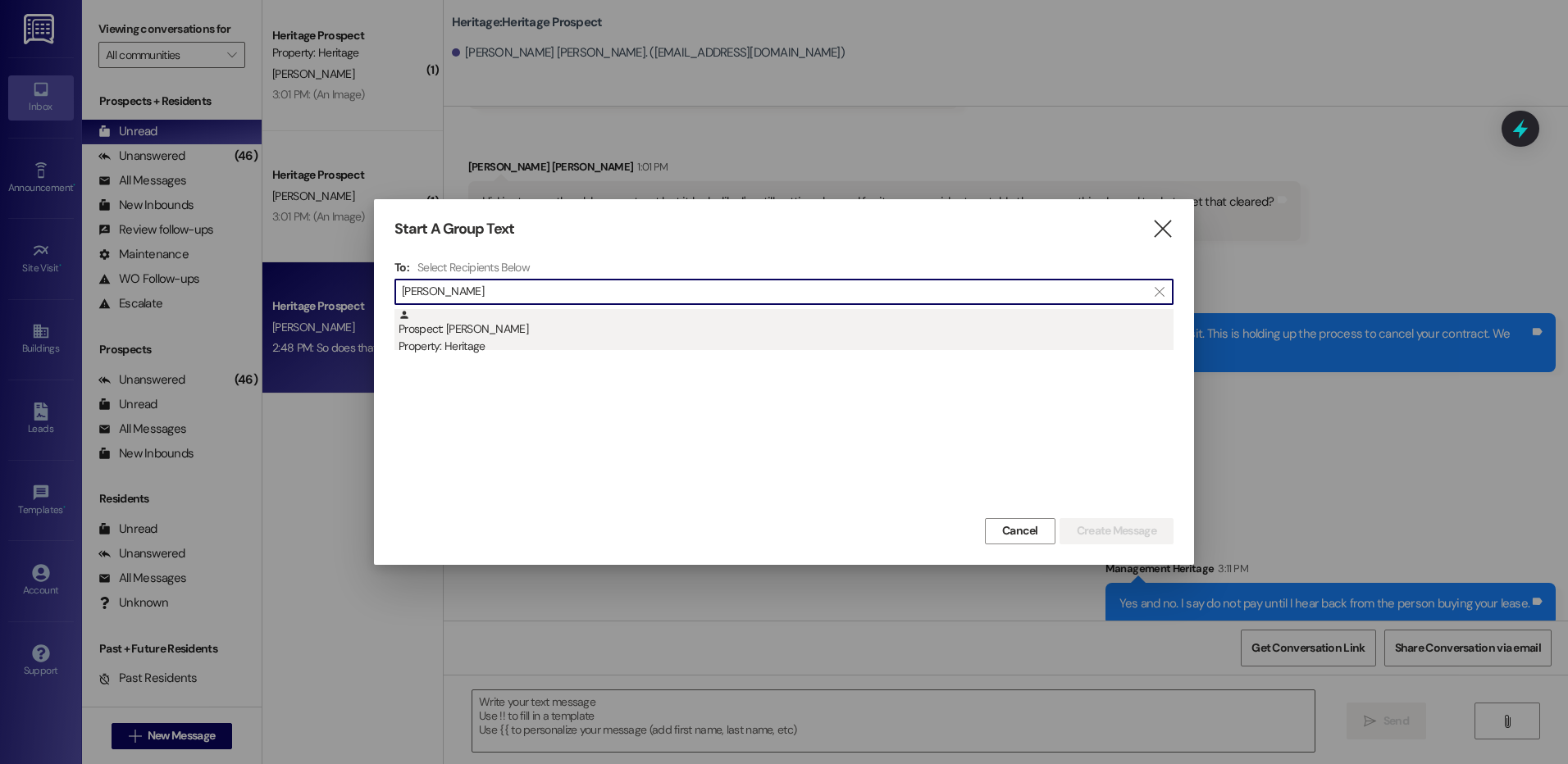
type input "[PERSON_NAME]"
click at [869, 332] on div "Prospect: [PERSON_NAME] Property: Heritage" at bounding box center [785, 332] width 775 height 47
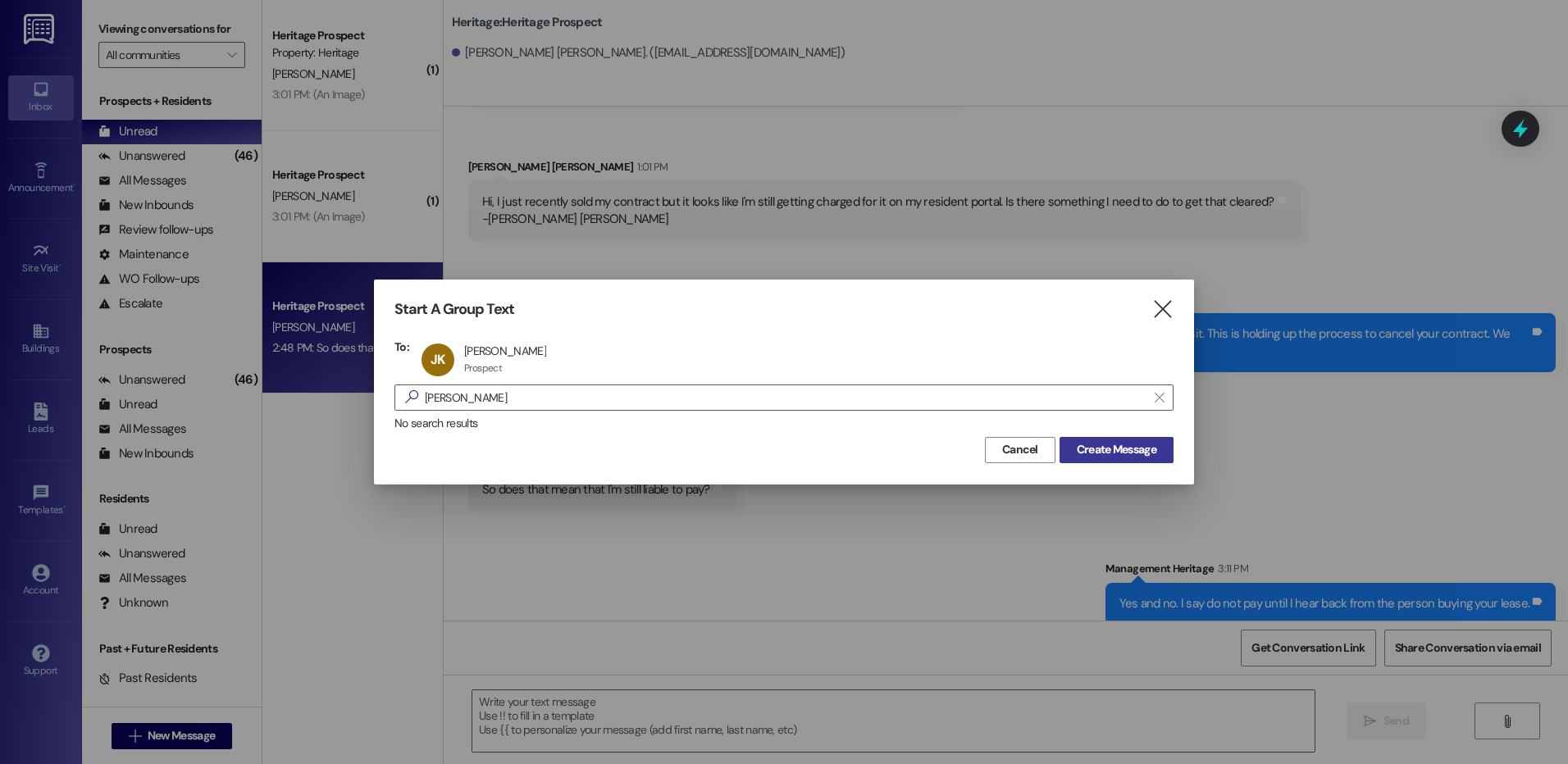
click at [1137, 456] on span "Create Message" at bounding box center [1117, 449] width 80 height 17
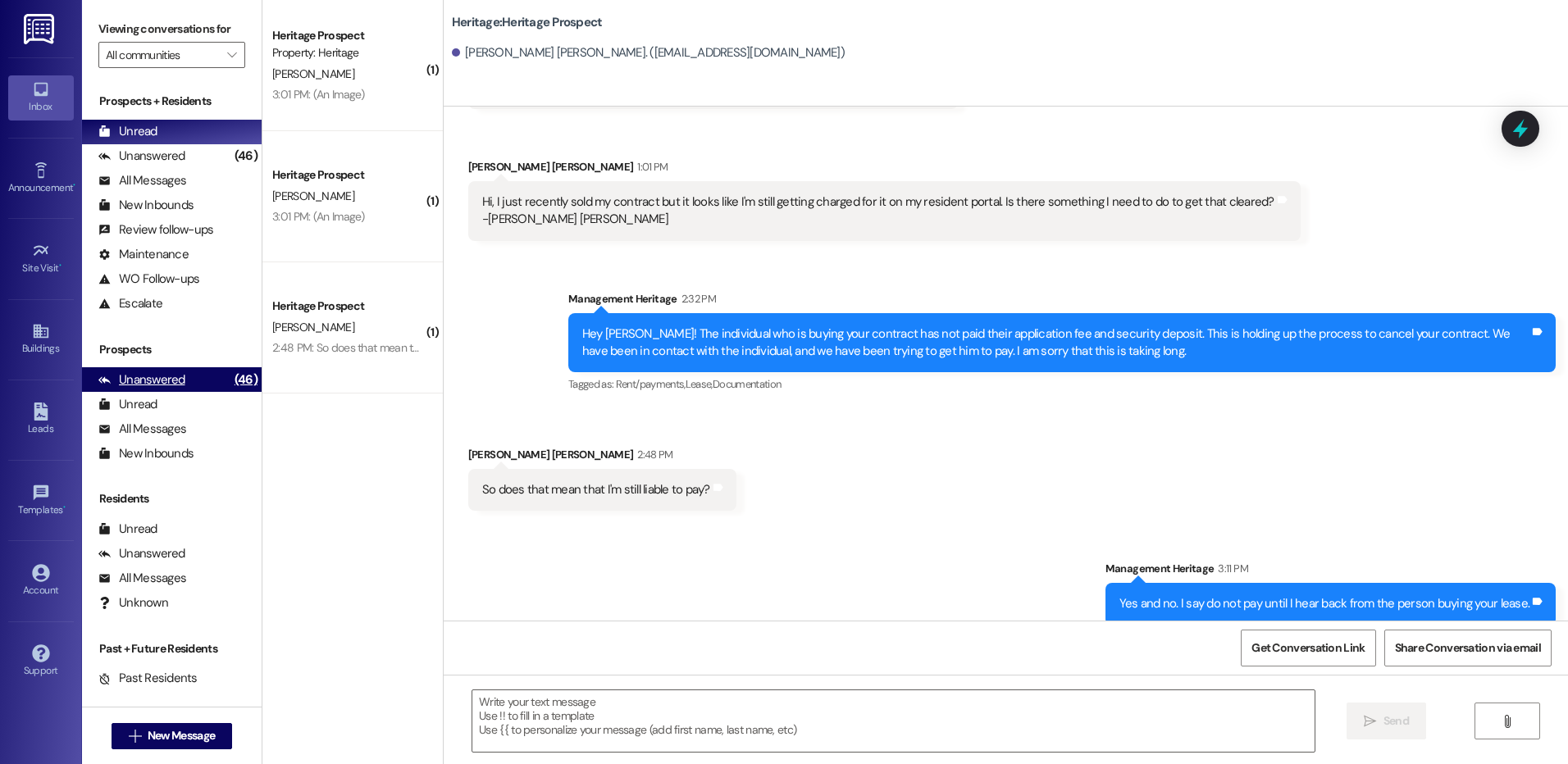
scroll to position [1, 0]
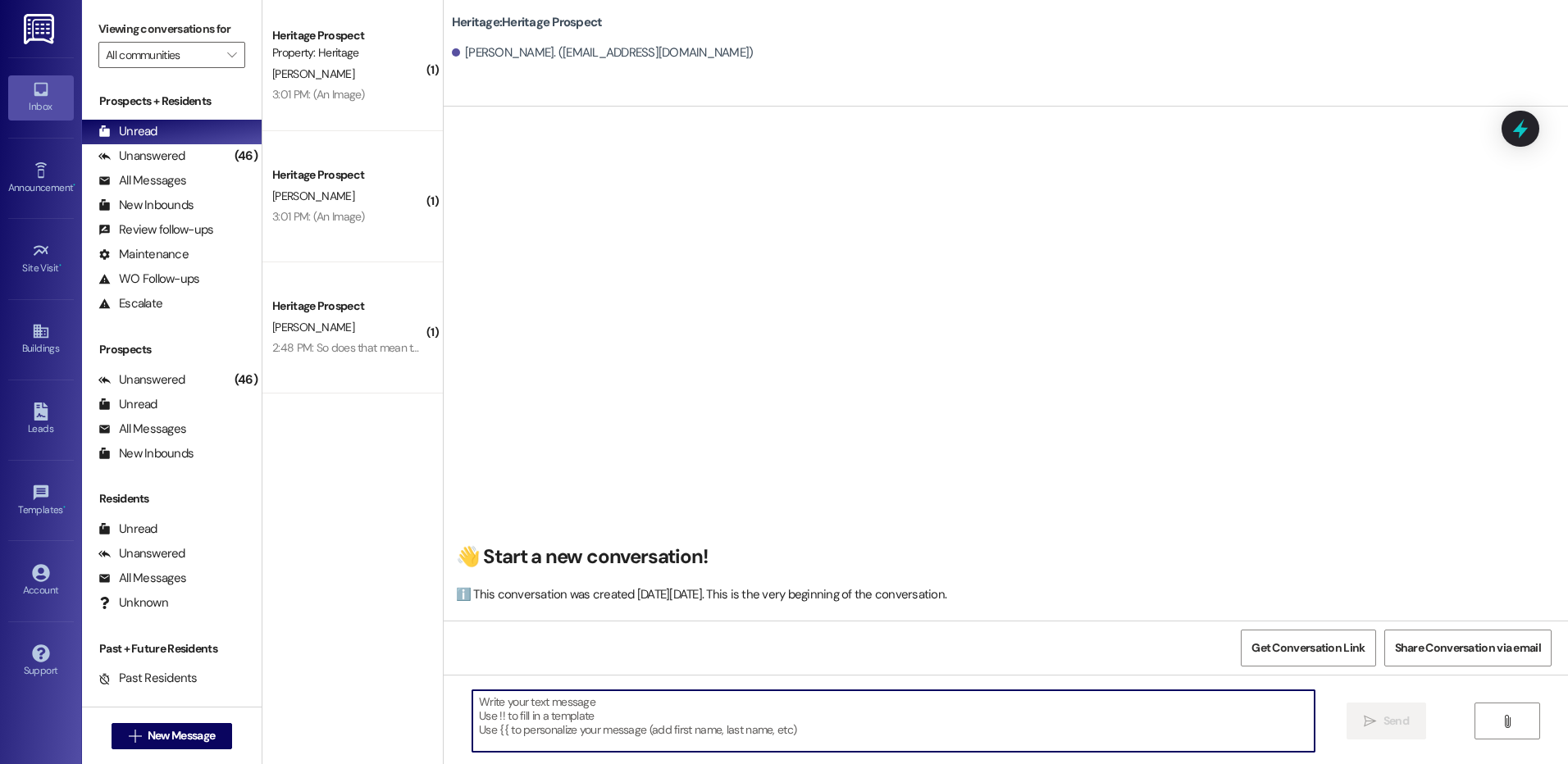
click at [567, 709] on textarea at bounding box center [892, 721] width 841 height 62
paste textarea "Hi ____! This is Paige with Heritage Apartments. I just sent your ____ semester…"
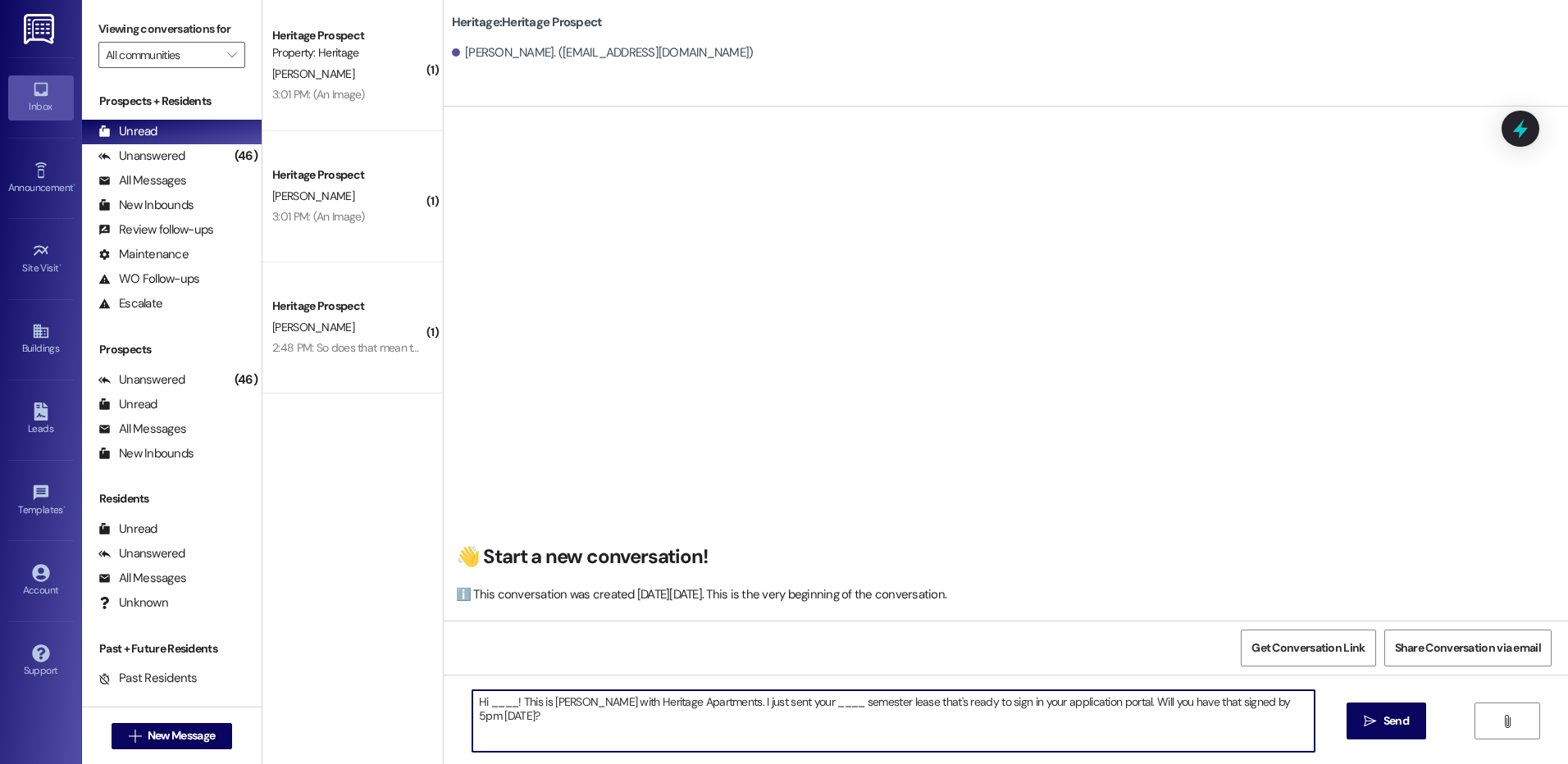
click at [485, 697] on textarea "Hi ____! This is Paige with Heritage Apartments. I just sent your ____ semester…" at bounding box center [892, 721] width 841 height 62
click at [780, 707] on textarea "Hi Jaxon! This is Paige with Heritage Apartments. I just sent your ____ semeste…" at bounding box center [892, 721] width 841 height 62
click at [780, 706] on textarea "Hi Jaxon! This is Paige with Heritage Apartments. I just sent your ____ semeste…" at bounding box center [892, 721] width 841 height 62
click at [780, 706] on textarea "Hi Jaxon! This is Paige with Heritage Apartments. I just sent your Winter/Sprin…" at bounding box center [892, 721] width 841 height 62
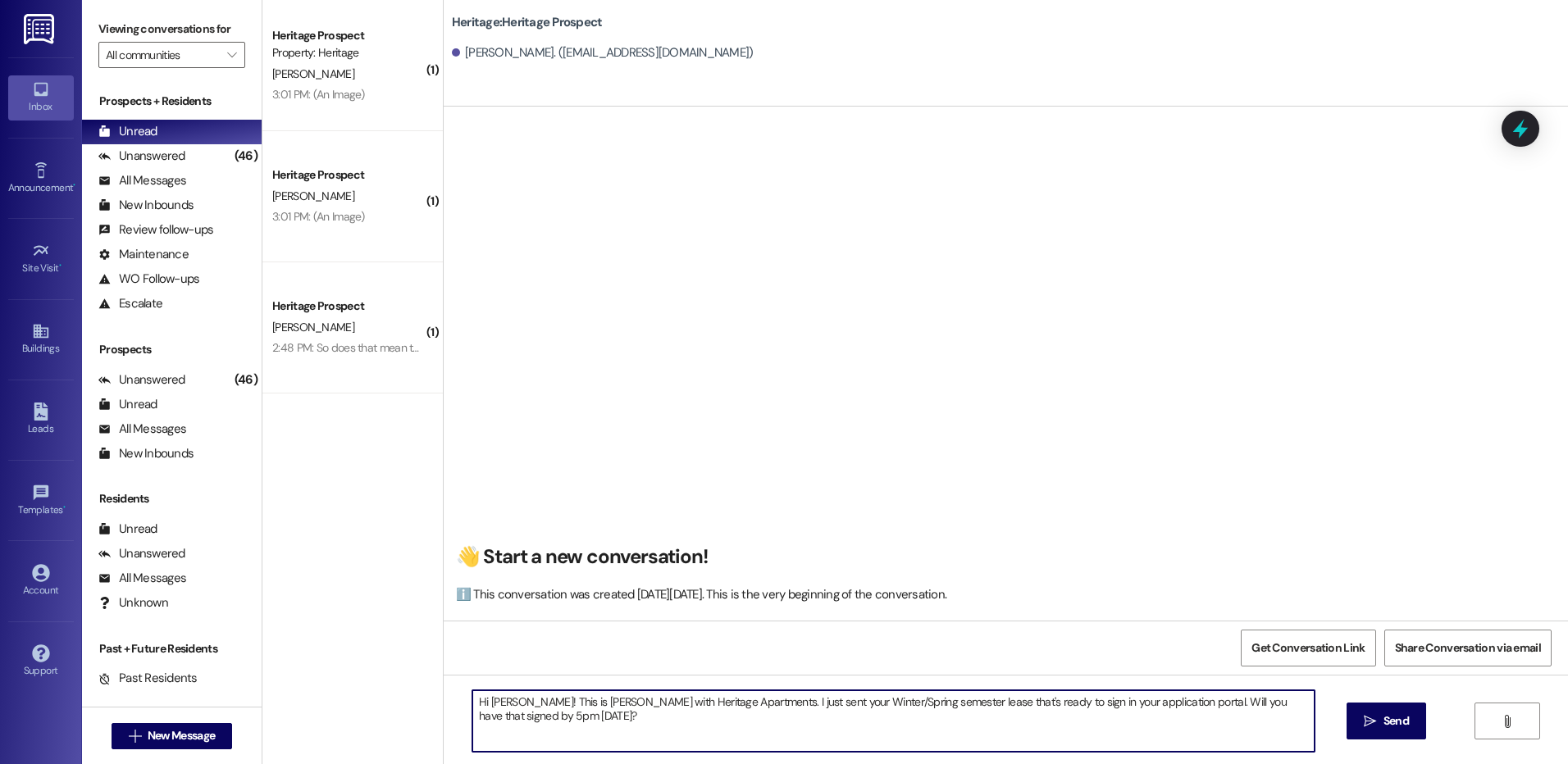
click at [780, 706] on textarea "Hi Jaxon! This is Paige with Heritage Apartments. I just sent your Winter/Sprin…" at bounding box center [892, 721] width 841 height 62
type textarea "Hi Jaxon! This is Paige with Heritage Apartments. I just sent your Winter/Sprin…"
click at [1363, 728] on span " Send" at bounding box center [1386, 721] width 52 height 17
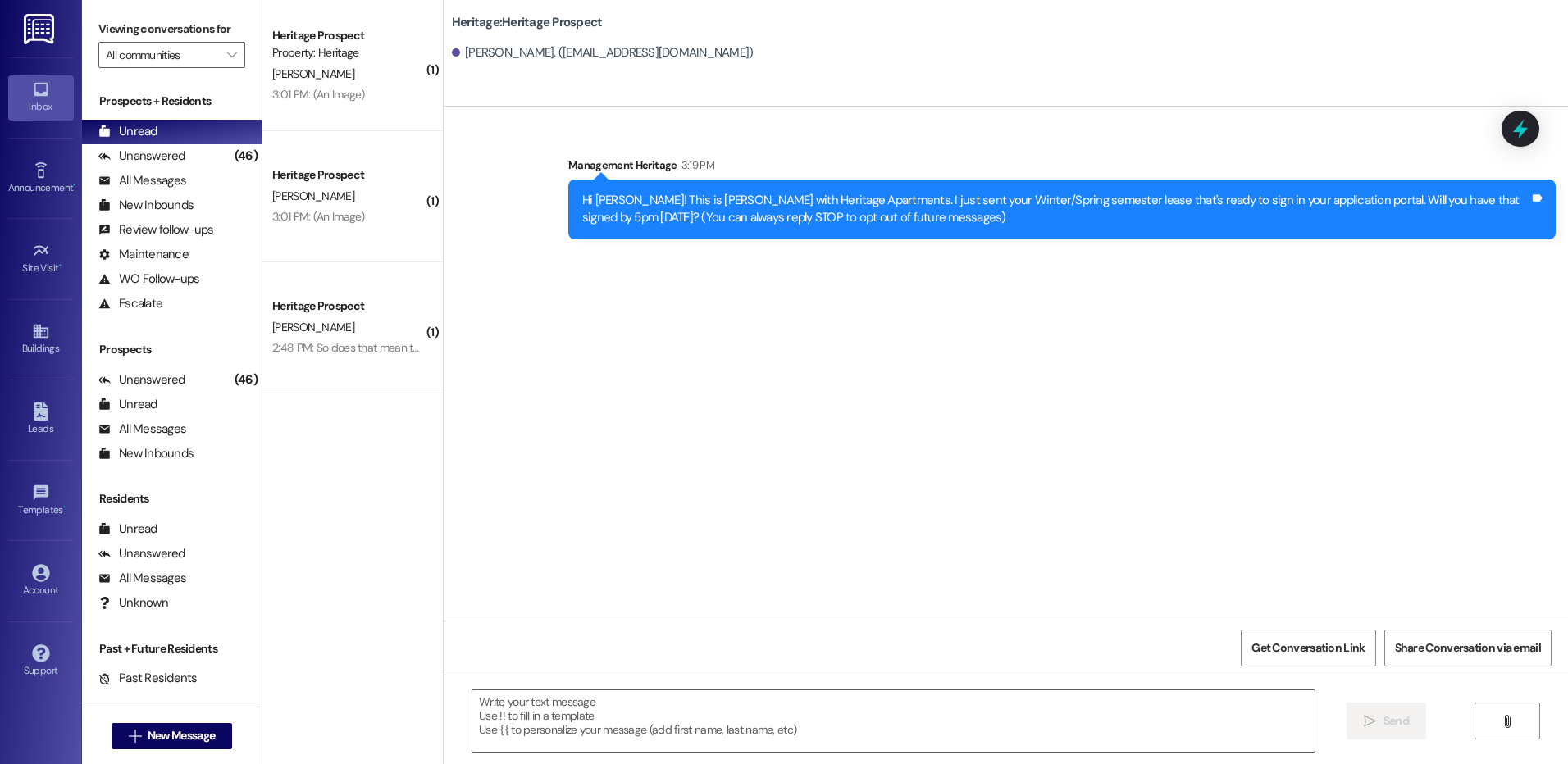
scroll to position [0, 0]
click at [141, 750] on div " New Message" at bounding box center [172, 735] width 121 height 41
click at [148, 739] on span "New Message" at bounding box center [180, 735] width 67 height 17
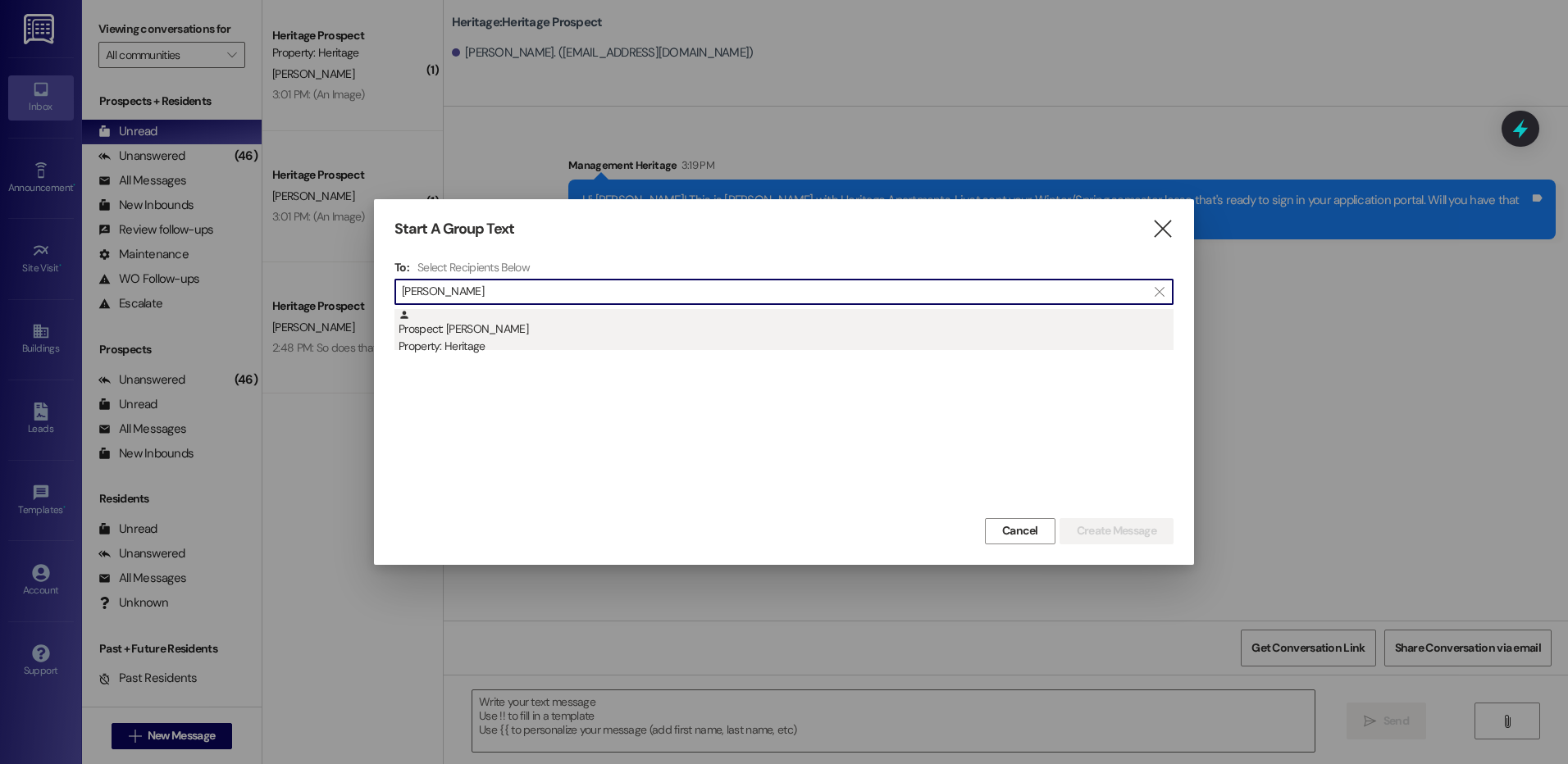
type input "zheng"
click at [556, 338] on div "Property: Heritage" at bounding box center [785, 346] width 775 height 17
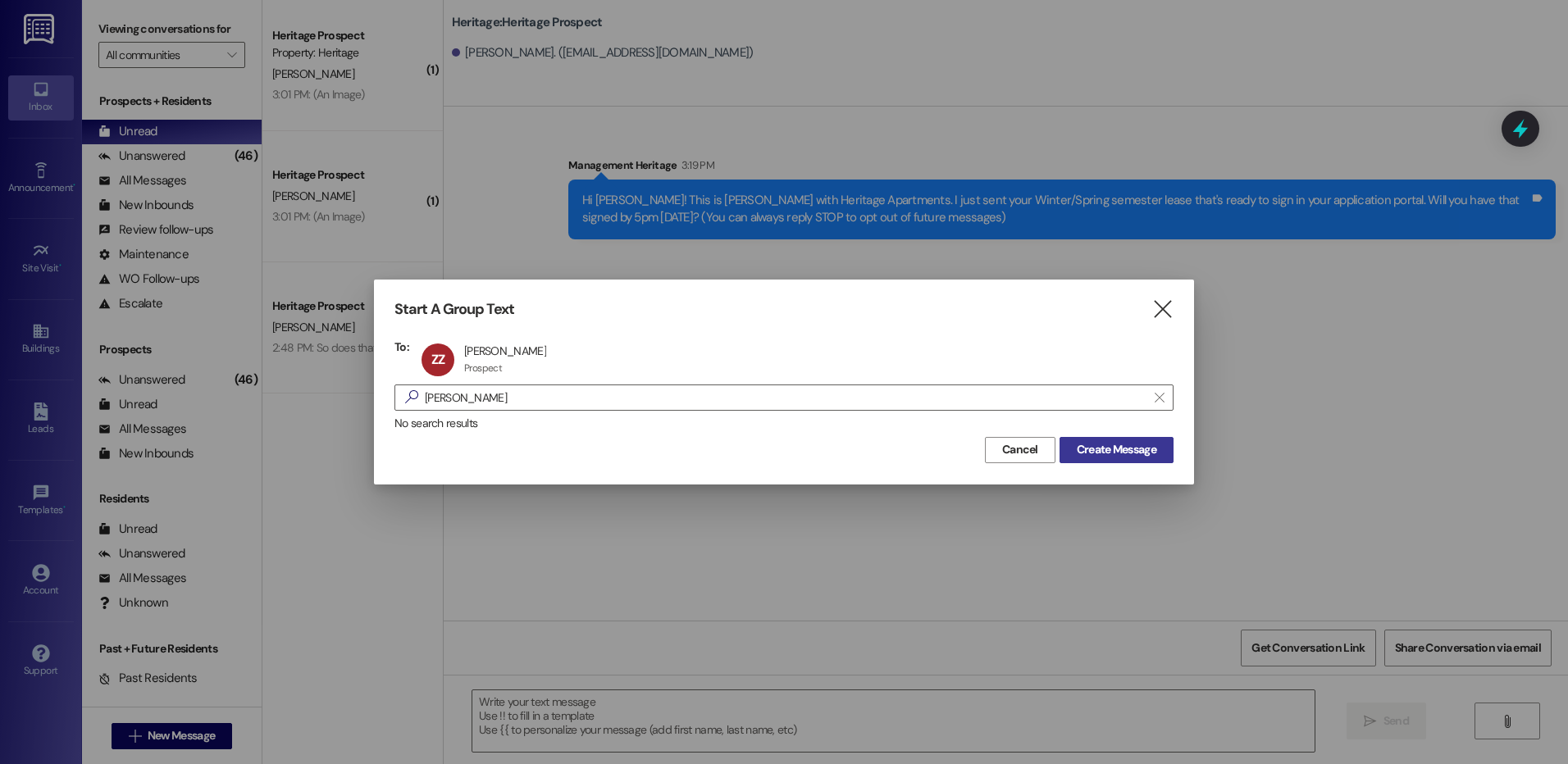
click at [1119, 443] on span "Create Message" at bounding box center [1117, 449] width 80 height 17
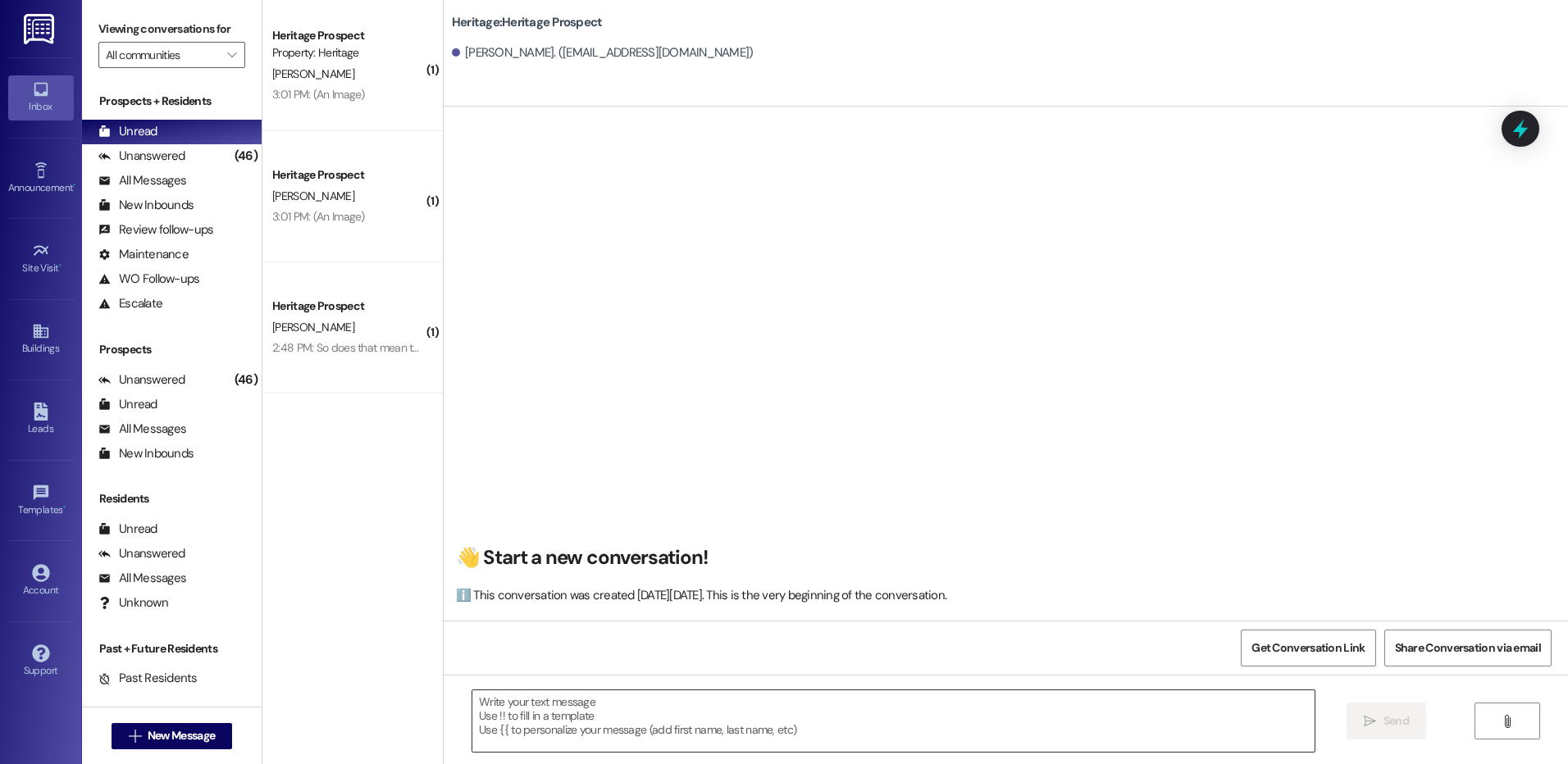
click at [549, 705] on textarea at bounding box center [892, 721] width 841 height 62
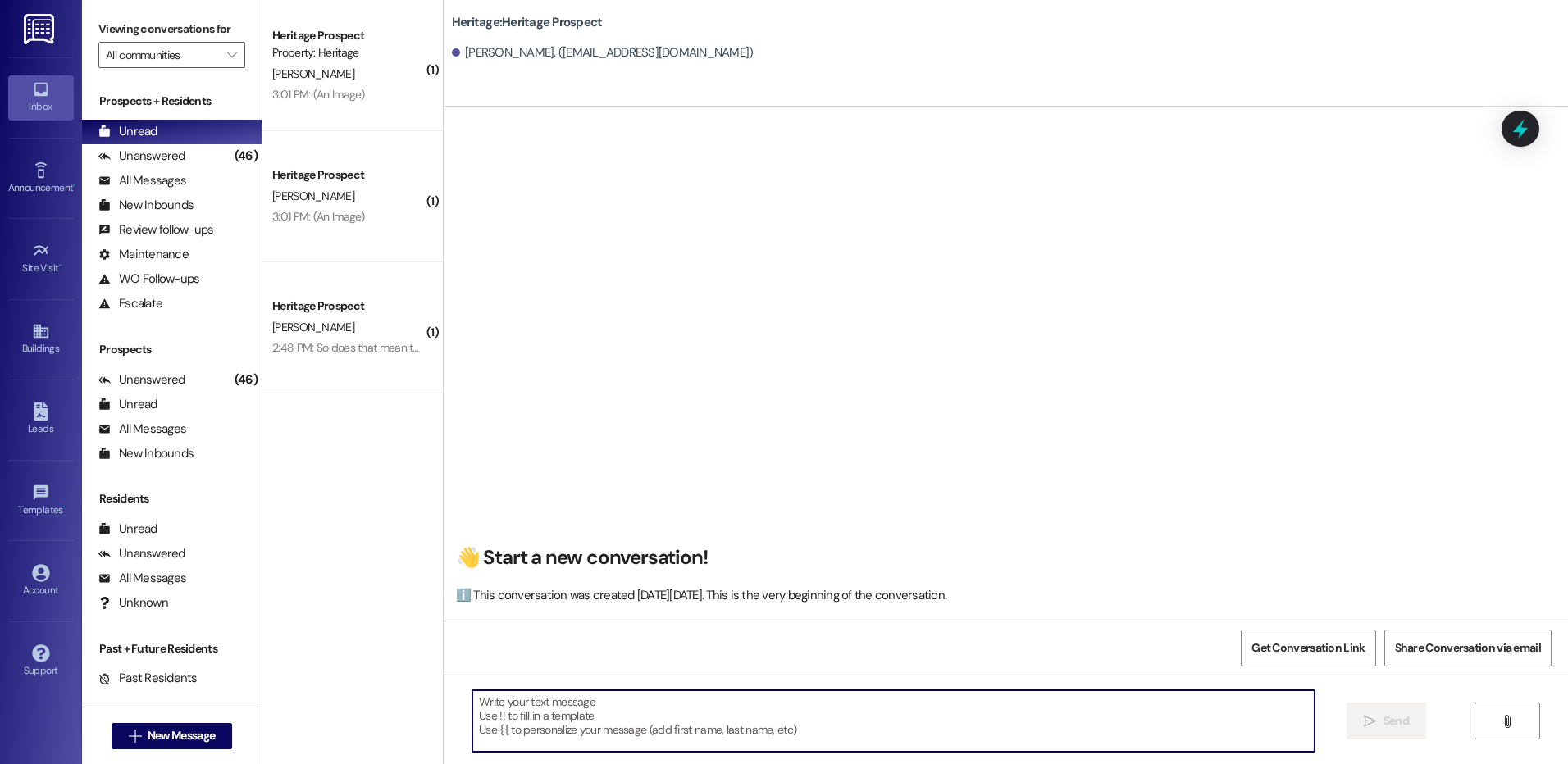
paste textarea "Hey ___! It’s Paige at Heritage Apartments. It looks like you started a ____ ap…"
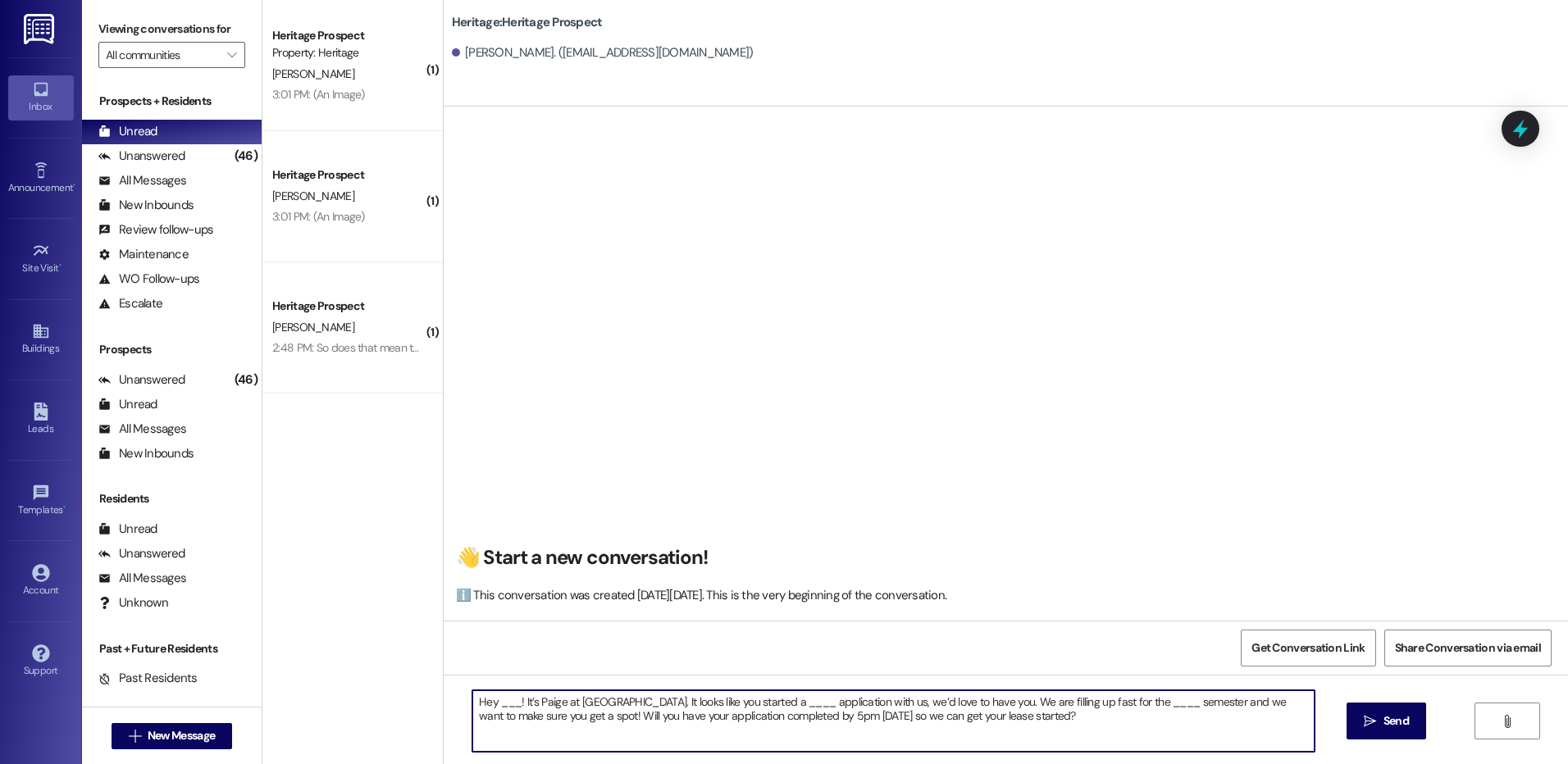
click at [502, 706] on textarea "Hey ___! It’s Paige at Heritage Apartments. It looks like you started a ____ ap…" at bounding box center [892, 721] width 841 height 62
click at [818, 702] on textarea "Hey Zhongye! It’s Paige at Heritage Apartments. It looks like you started a ___…" at bounding box center [892, 721] width 841 height 62
click at [1151, 702] on textarea "Hey Zhongye! It’s Paige at Heritage Apartments. It looks like you started an ap…" at bounding box center [892, 721] width 841 height 62
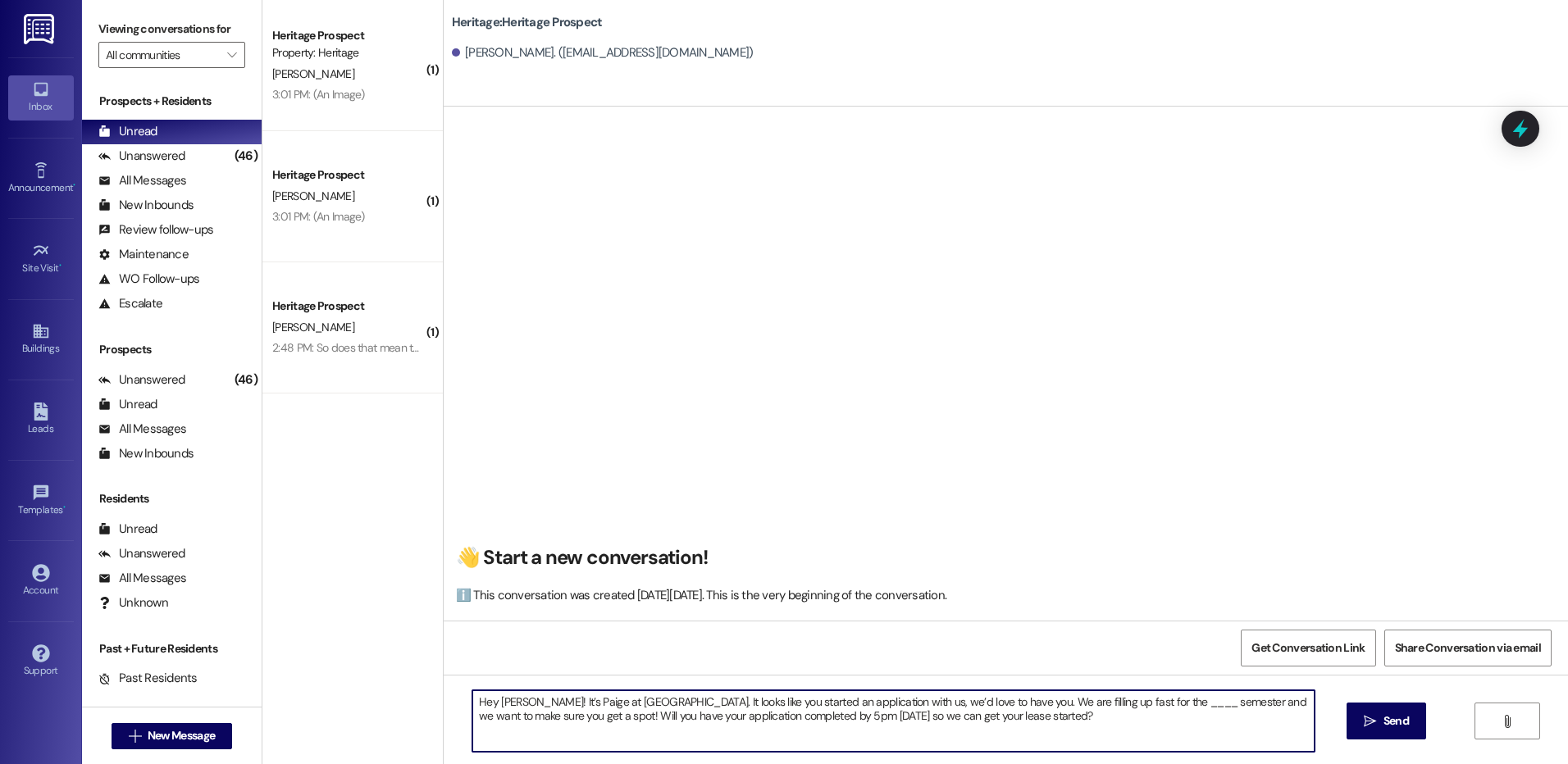
click at [1151, 702] on textarea "Hey Zhongye! It’s Paige at Heritage Apartments. It looks like you started an ap…" at bounding box center [892, 721] width 841 height 62
click at [1152, 702] on textarea "Hey Zhongye! It’s Paige at Heritage Apartments. It looks like you started an ap…" at bounding box center [892, 721] width 841 height 62
click at [1153, 702] on textarea "Hey Zhongye! It’s Paige at Heritage Apartments. It looks like you started an ap…" at bounding box center [892, 721] width 841 height 62
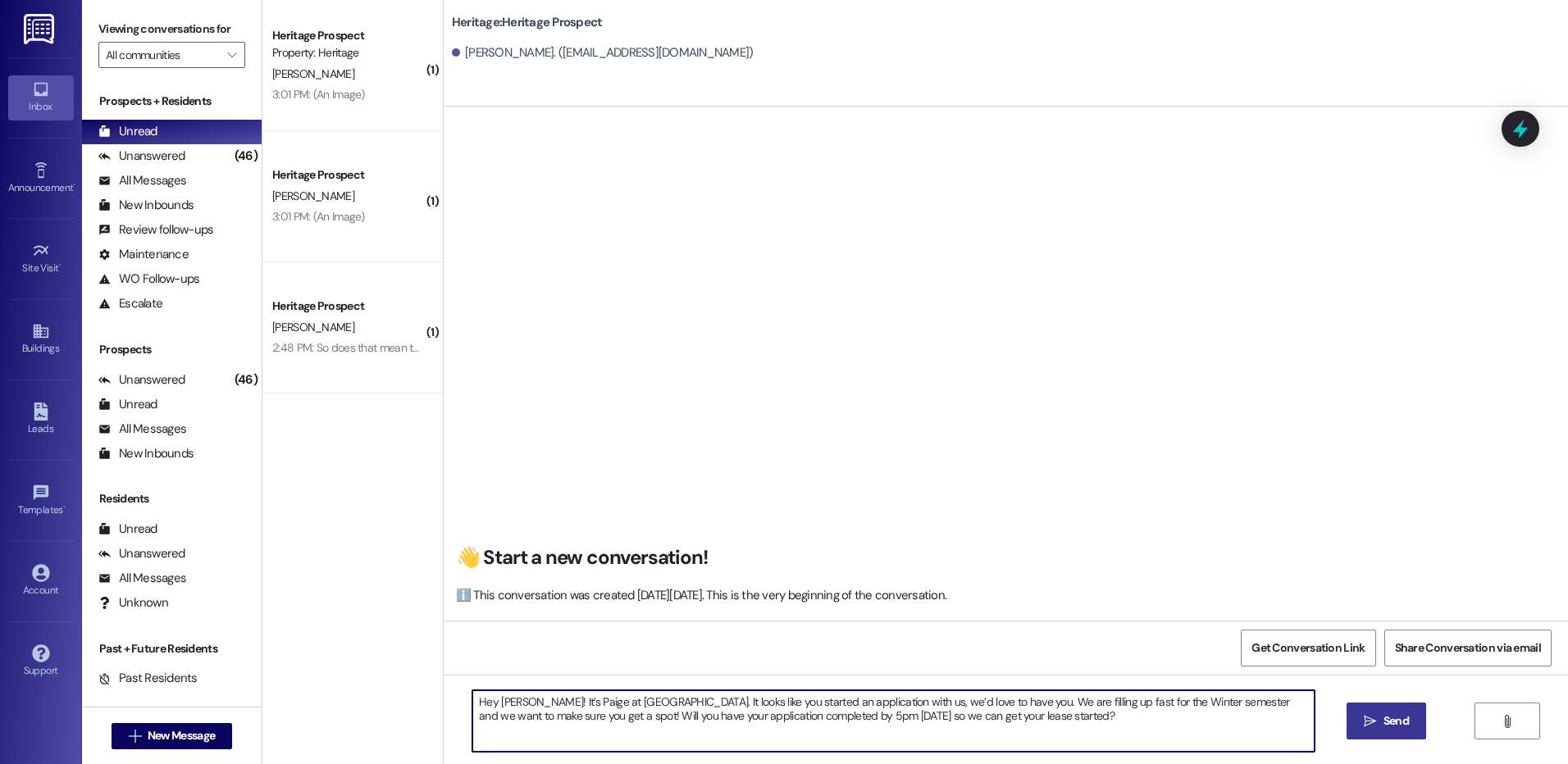
type textarea "Hey Zhongye! It’s Paige at Heritage Apartments. It looks like you started an ap…"
click at [1410, 703] on button " Send" at bounding box center [1386, 721] width 80 height 37
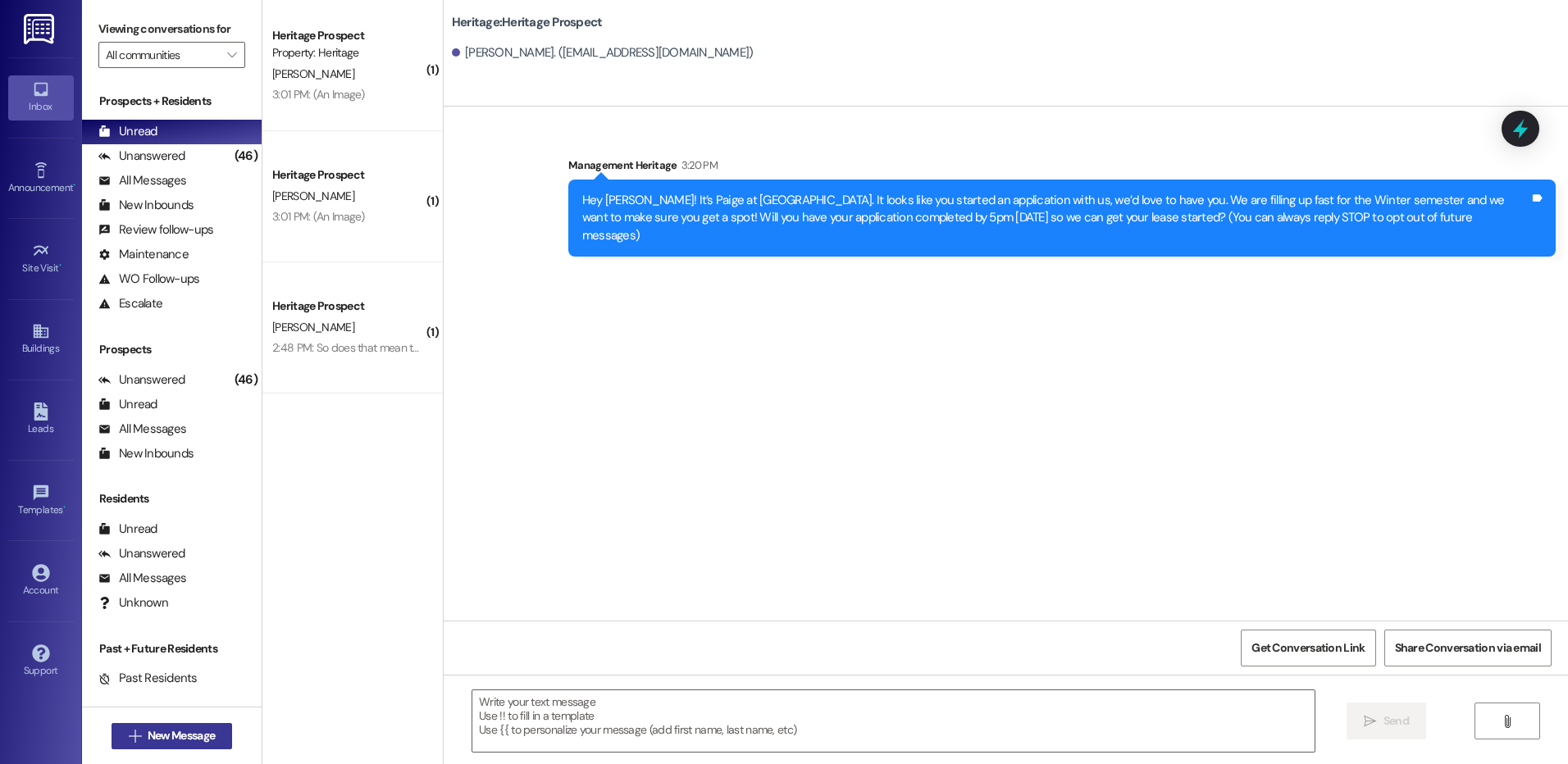
click at [128, 737] on icon "" at bounding box center [134, 735] width 12 height 13
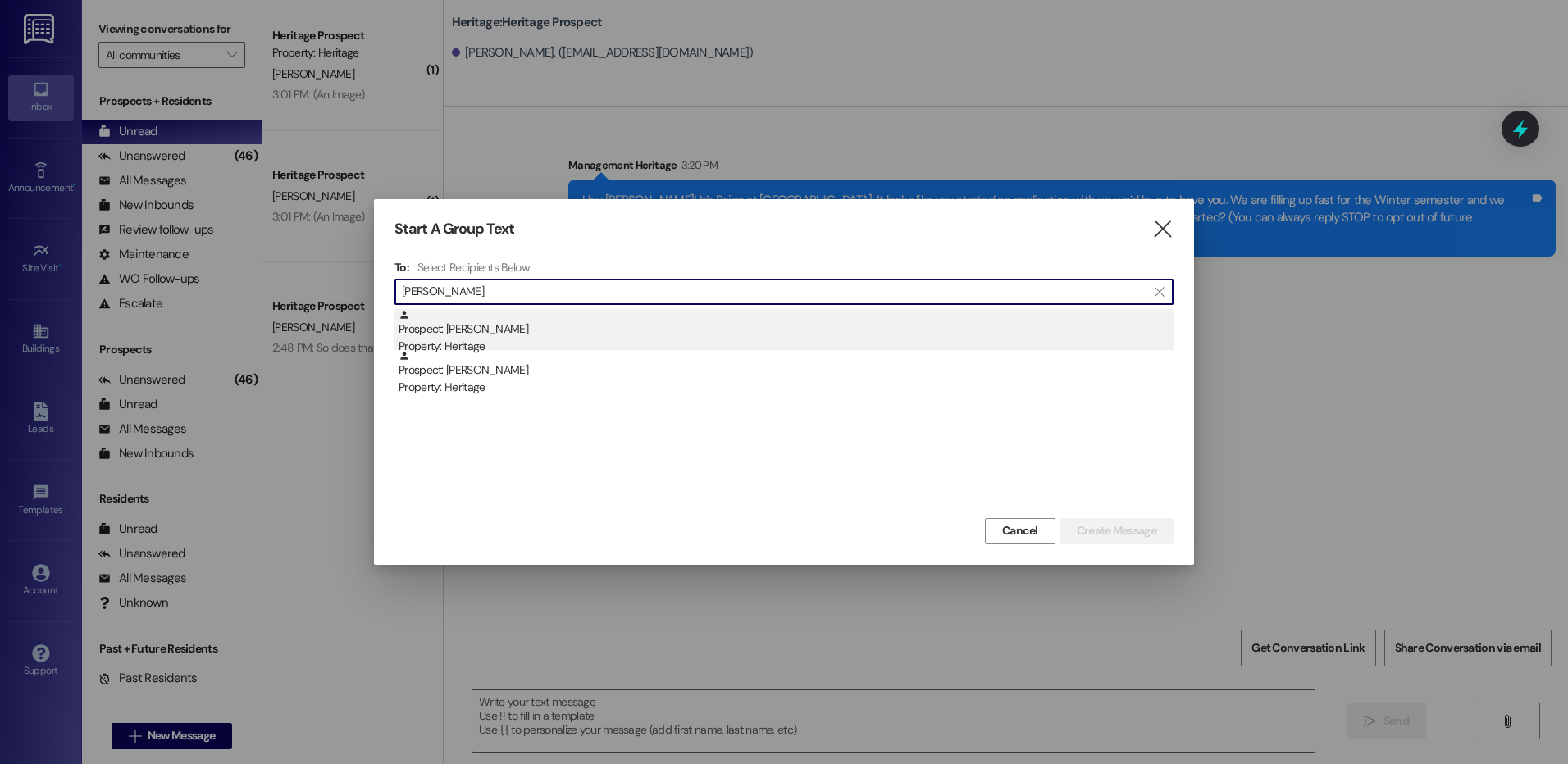
type input "kate we"
click at [632, 320] on div "Prospect: Kate Webster Property: Heritage" at bounding box center [785, 332] width 775 height 47
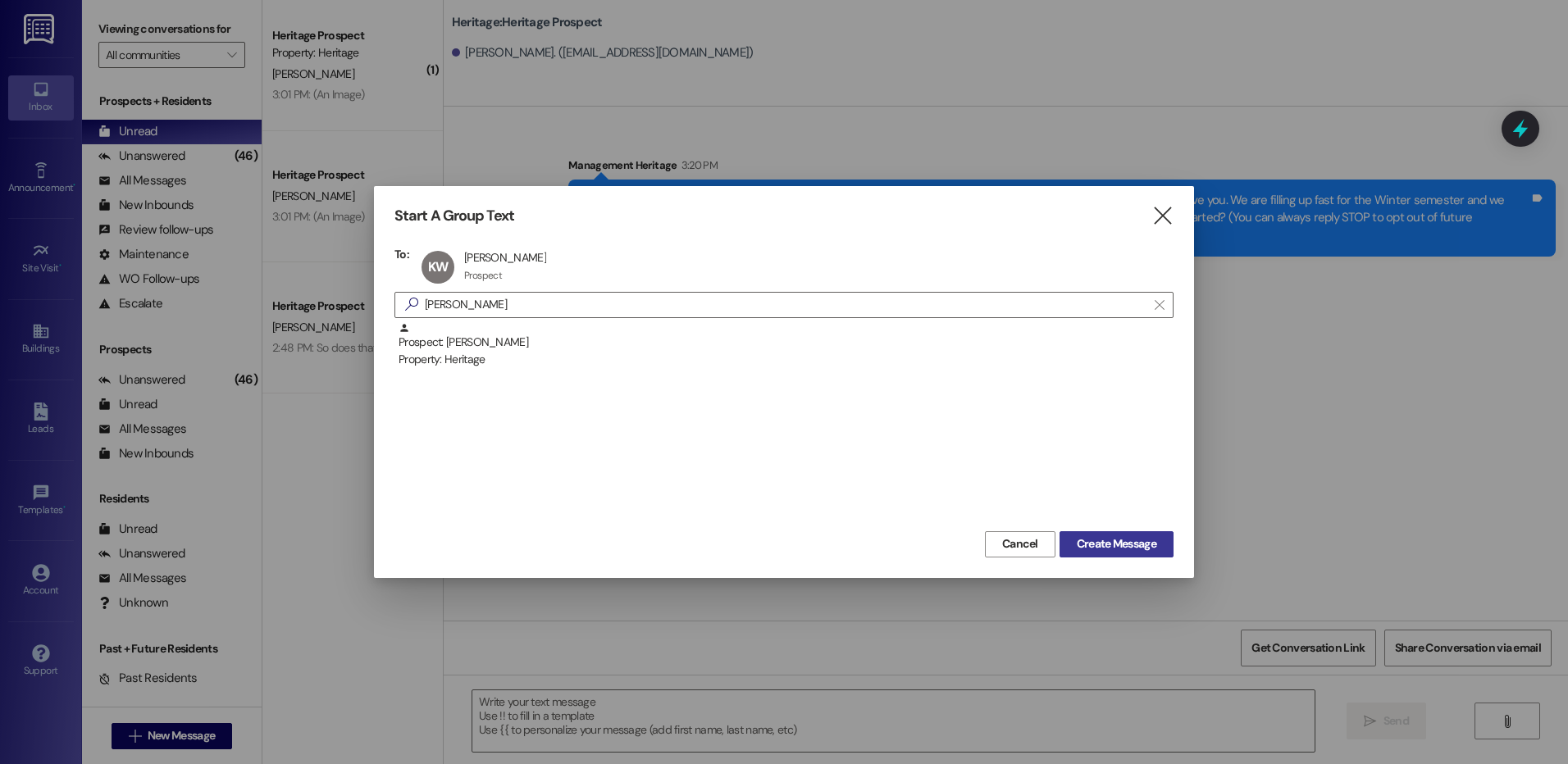
click at [1107, 547] on span "Create Message" at bounding box center [1117, 544] width 80 height 17
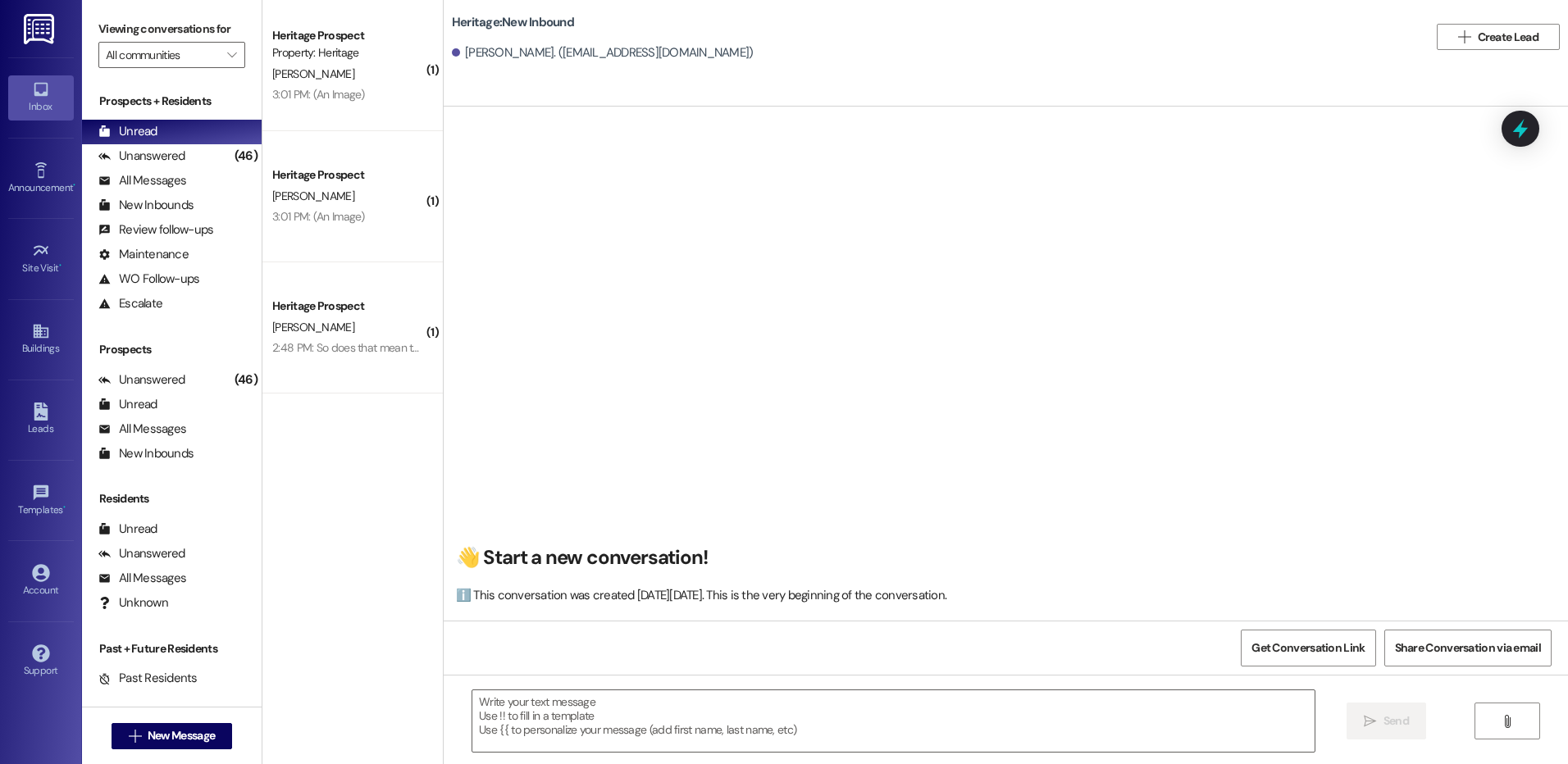
click at [549, 754] on div " Send " at bounding box center [1005, 736] width 1124 height 123
click at [548, 727] on textarea at bounding box center [892, 721] width 841 height 62
paste textarea "Hey Zhongye! It’s Paige at Heritage Apartments. It looks like you started an ap…"
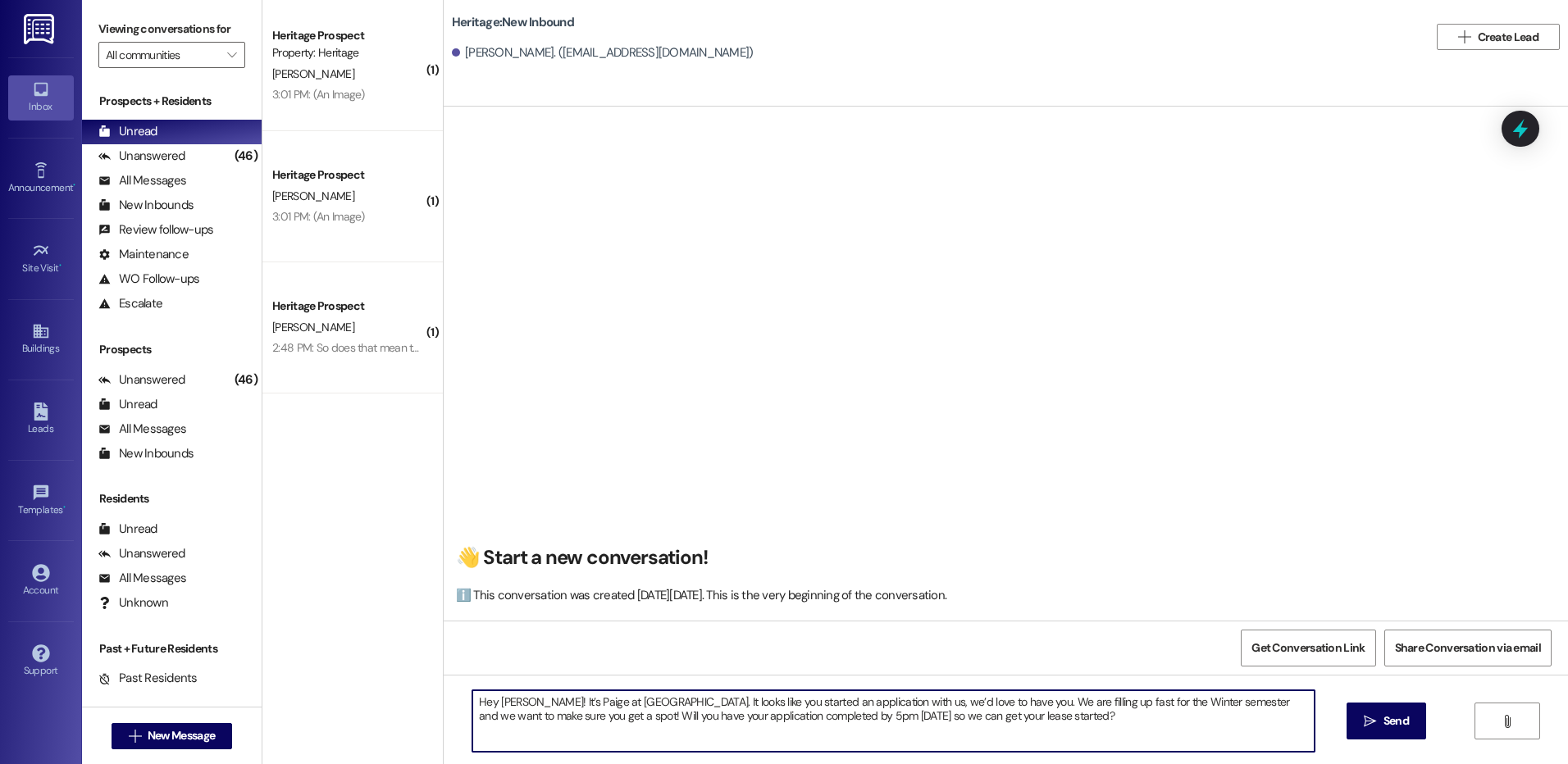
click at [515, 702] on textarea "Hey Zhongye! It’s Paige at Heritage Apartments. It looks like you started an ap…" at bounding box center [892, 721] width 841 height 62
click at [515, 705] on textarea "Hey Kate! It’s Paige at Heritage Apartments. It looks like you started an appli…" at bounding box center [892, 721] width 841 height 62
click at [720, 717] on textarea "Hey Kate! It’s Paige at Heritage Apartments. It looks like you started an appli…" at bounding box center [892, 721] width 841 height 62
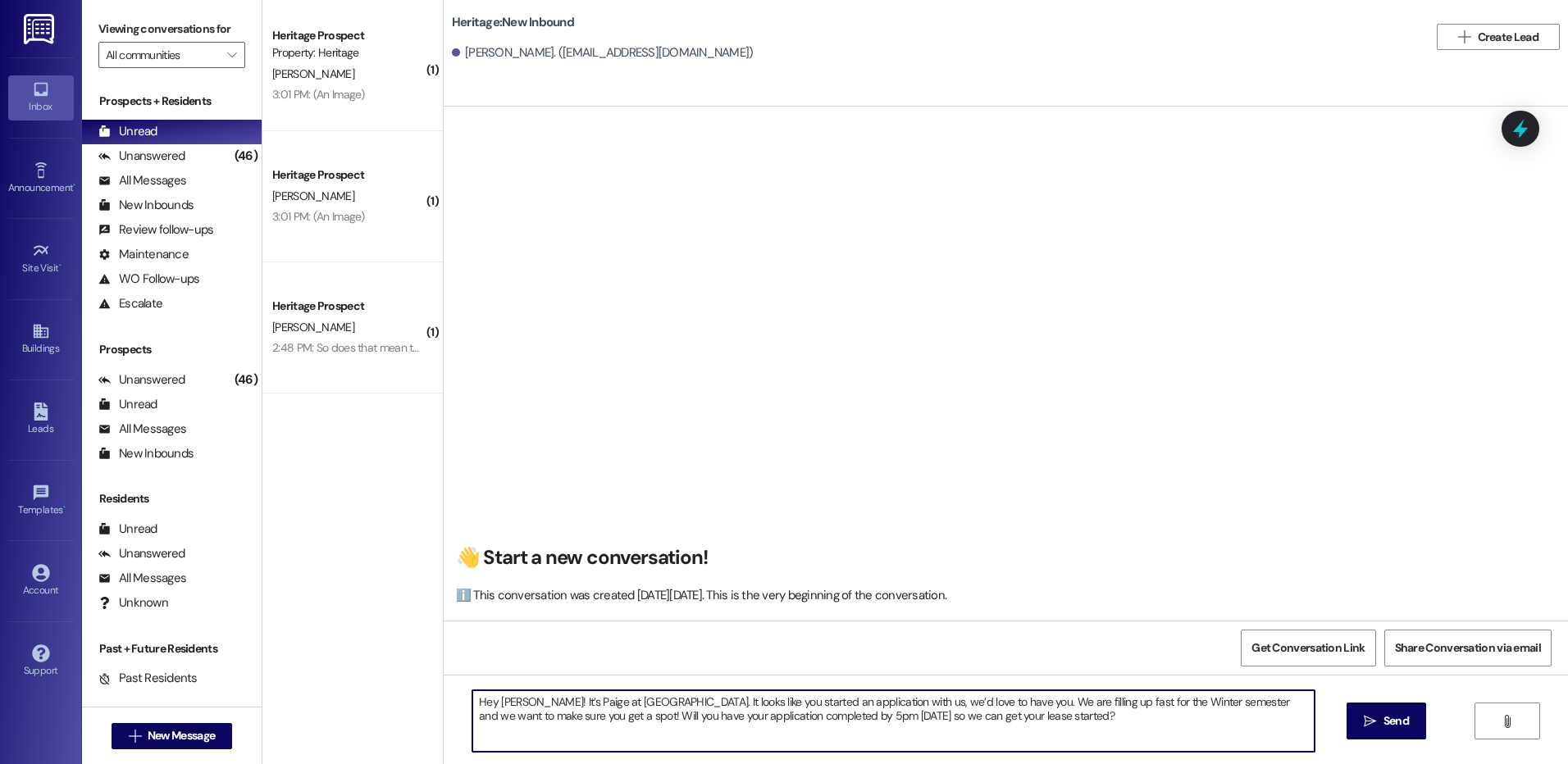
click at [720, 717] on textarea "Hey Kate! It’s Paige at Heritage Apartments. It looks like you started an appli…" at bounding box center [892, 721] width 841 height 62
type textarea "Hey Kate! It’s Paige at Heritage Apartments. It looks like you started an appli…"
click at [1365, 712] on span " Send" at bounding box center [1386, 721] width 52 height 17
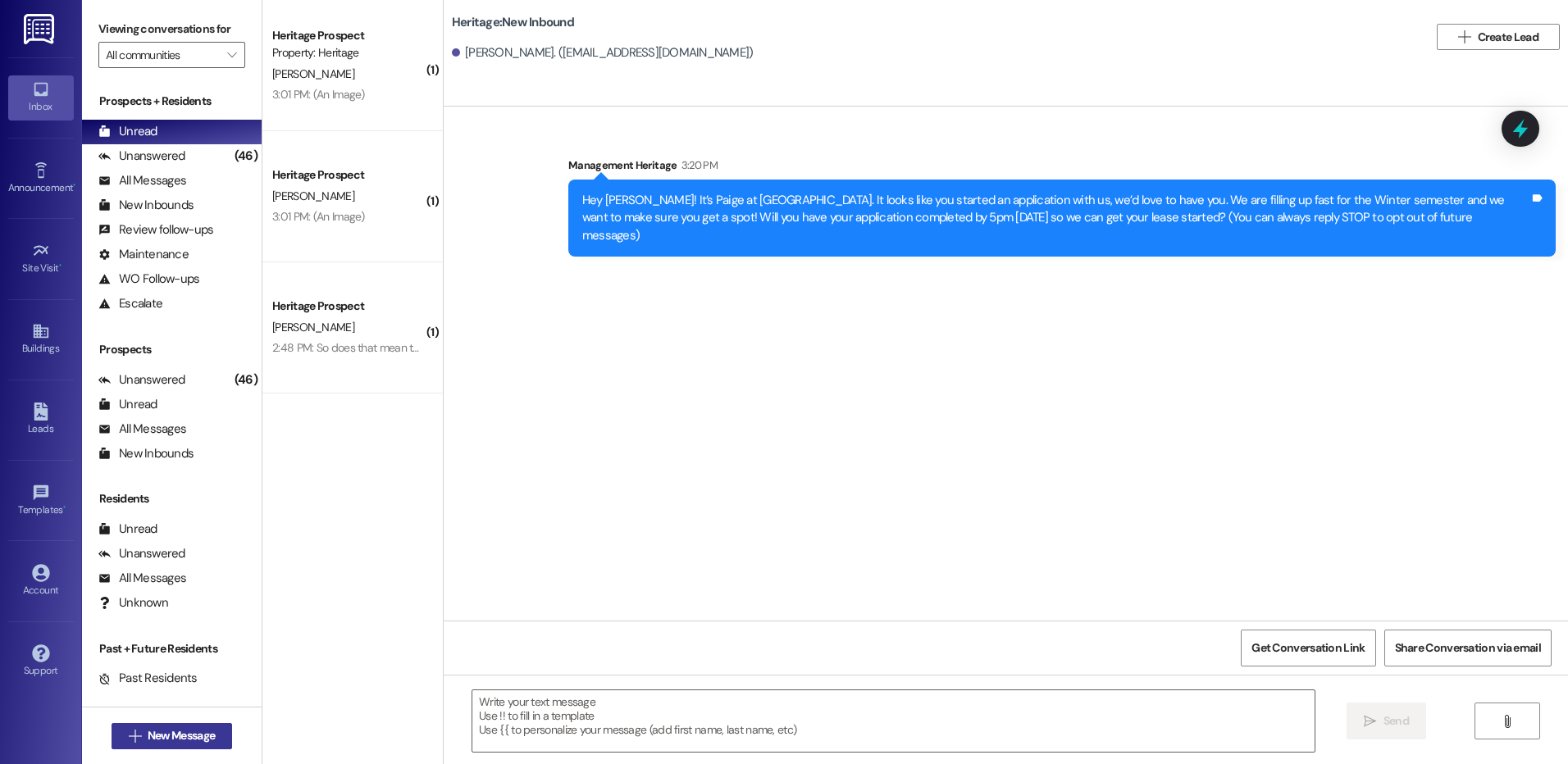
click at [213, 735] on span "New Message" at bounding box center [180, 735] width 74 height 17
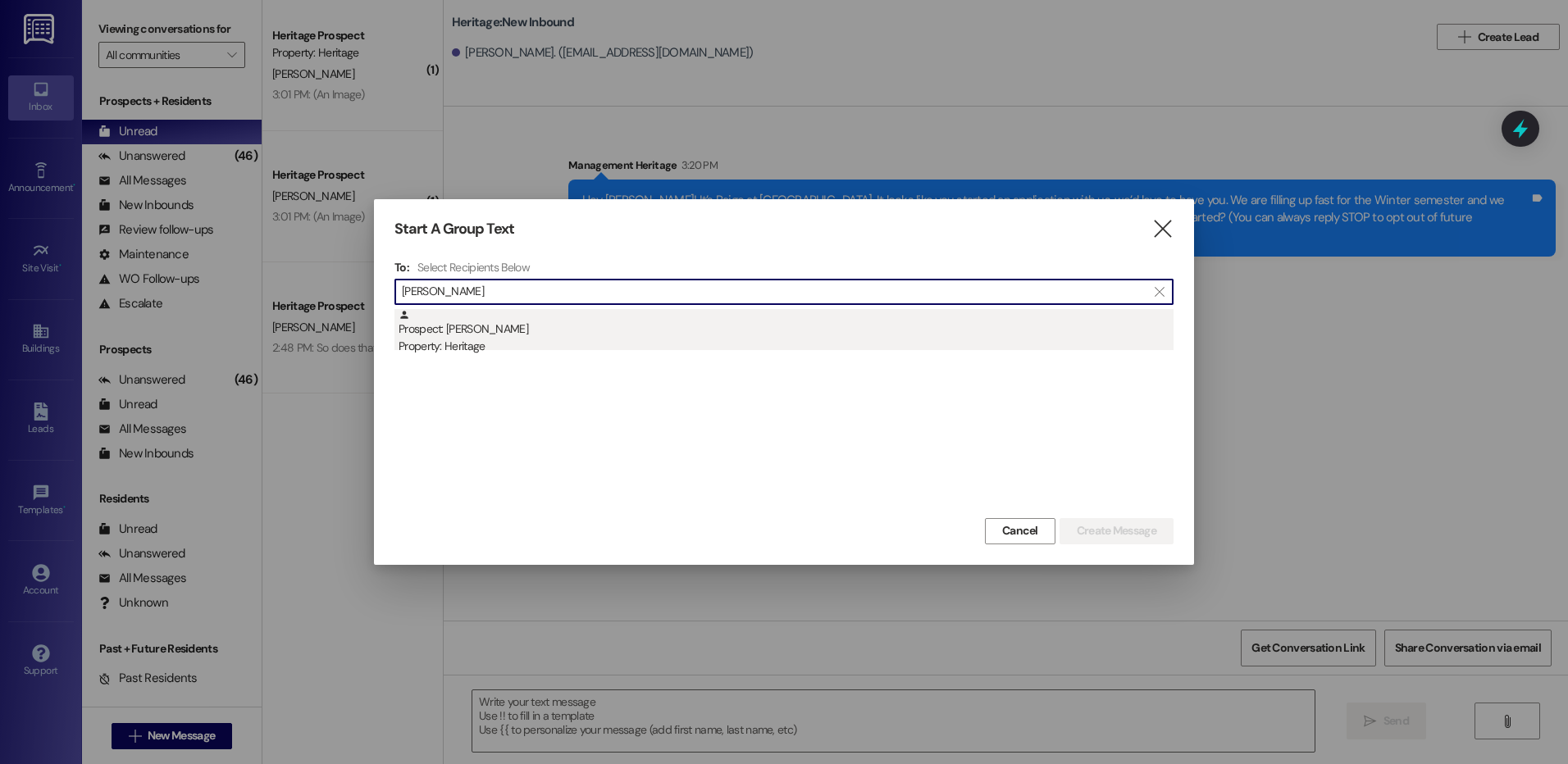
type input "emma sch"
click at [560, 312] on div "Prospect: Emma Schofield Property: Heritage" at bounding box center [785, 332] width 775 height 47
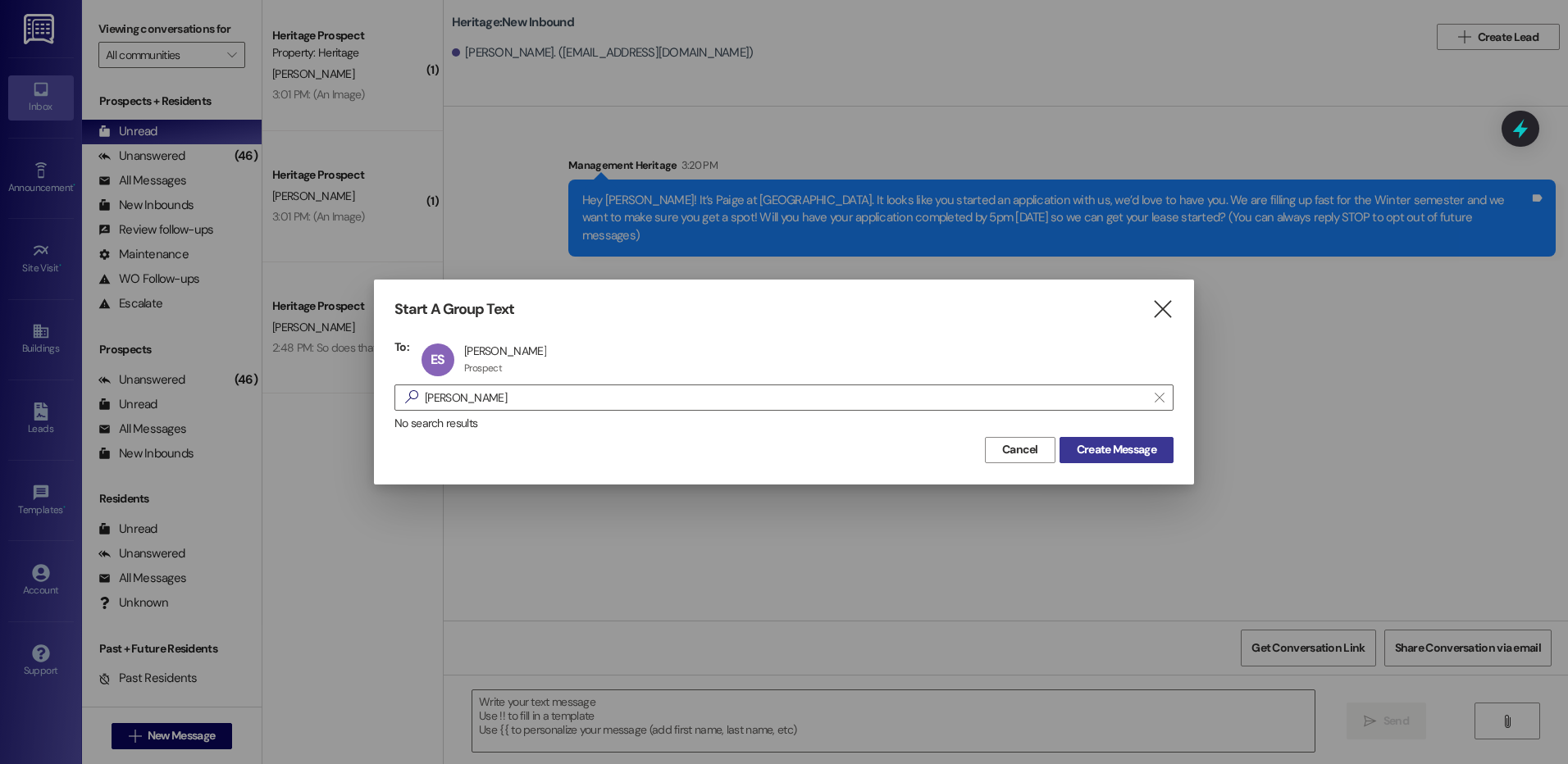
click at [1111, 454] on span "Create Message" at bounding box center [1117, 449] width 80 height 17
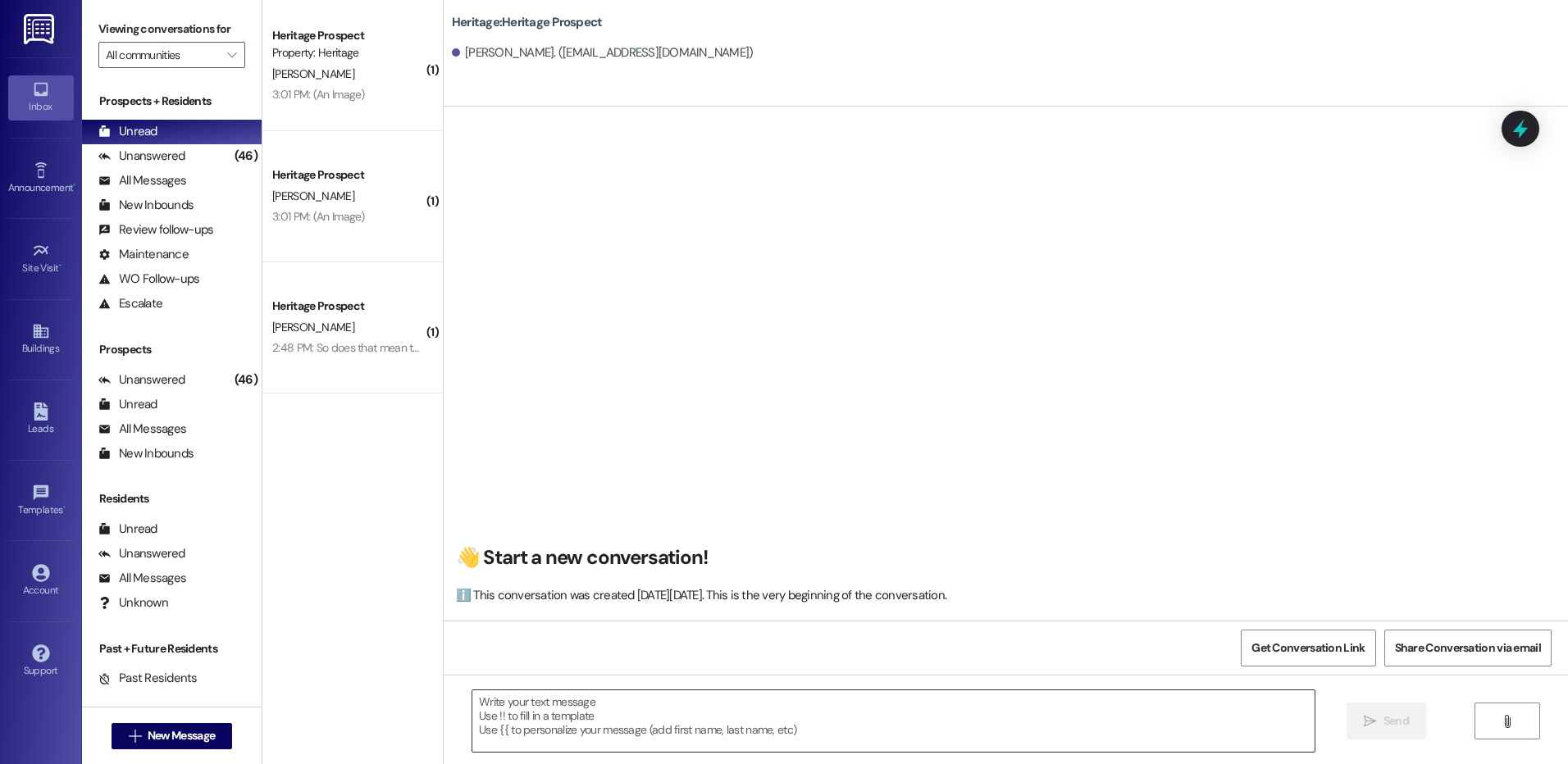
click at [535, 700] on textarea at bounding box center [892, 721] width 841 height 62
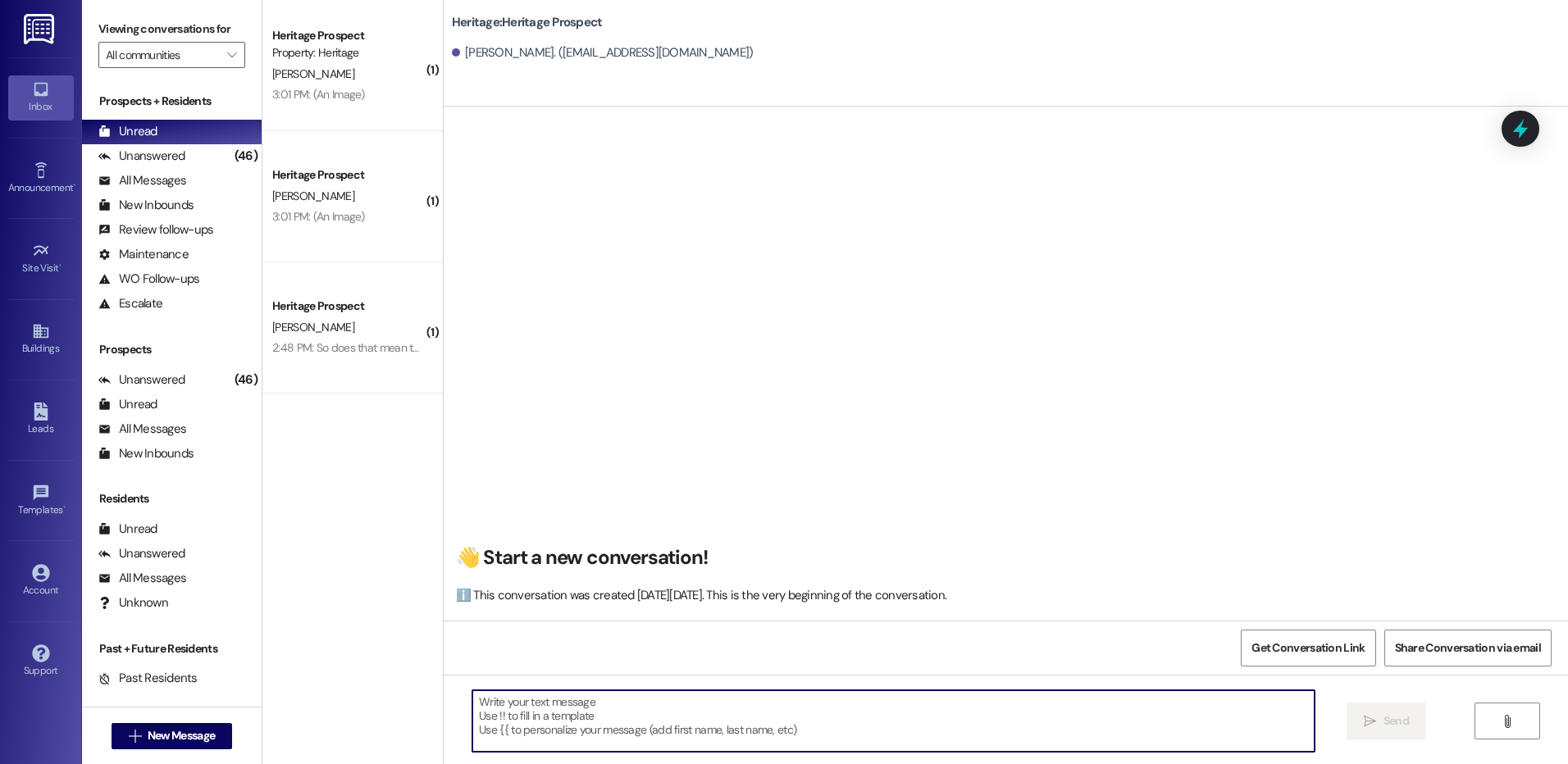
paste textarea "Hey Kate! It’s Paige at Heritage Apartments. It looks like you started an appli…"
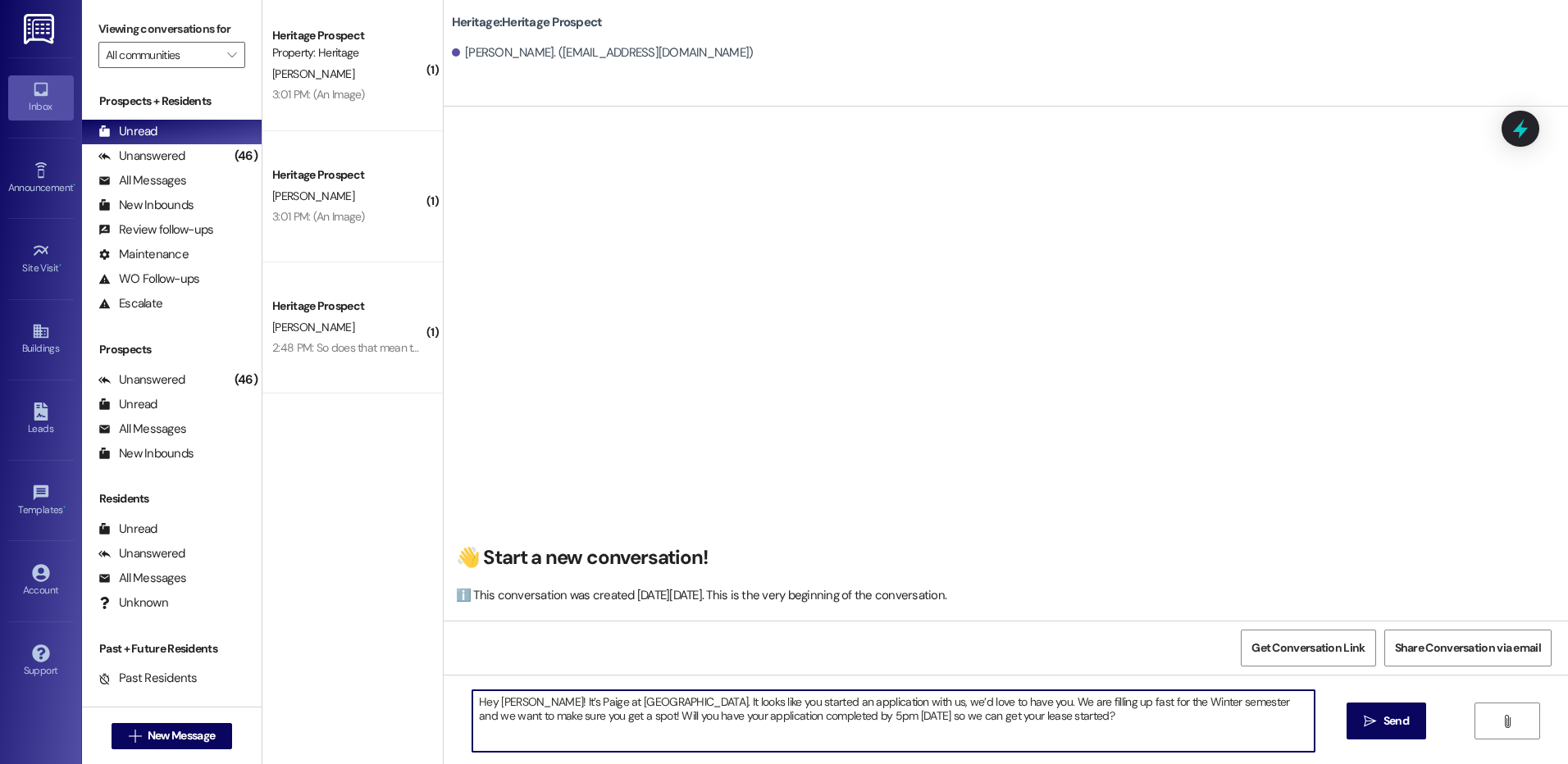
click at [504, 700] on textarea "Hey Kate! It’s Paige at Heritage Apartments. It looks like you started an appli…" at bounding box center [892, 721] width 841 height 62
drag, startPoint x: 504, startPoint y: 700, endPoint x: 505, endPoint y: 708, distance: 8.1
click at [505, 708] on textarea "Hey Emma! It’s Paige at Heritage Apartments. It looks like you started an appli…" at bounding box center [892, 721] width 841 height 62
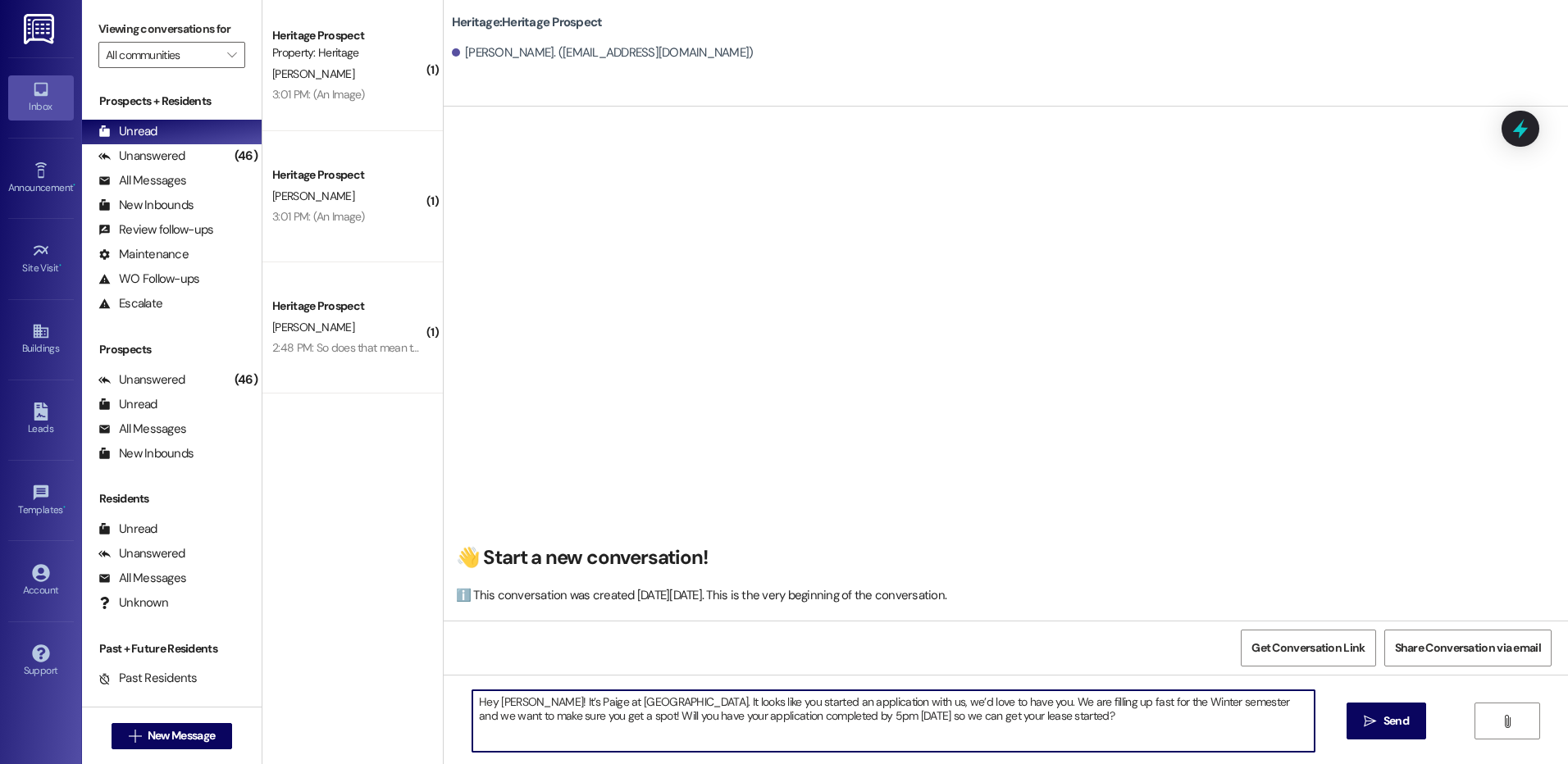
click at [505, 708] on textarea "Hey Emma! It’s Paige at Heritage Apartments. It looks like you started an appli…" at bounding box center [892, 721] width 841 height 62
click at [505, 709] on textarea "Hey Emma! It’s Paige at Heritage Apartments. It looks like you started an appli…" at bounding box center [892, 721] width 841 height 62
type textarea "Hey Emma! It’s Paige at Heritage Apartments. It looks like you started an appli…"
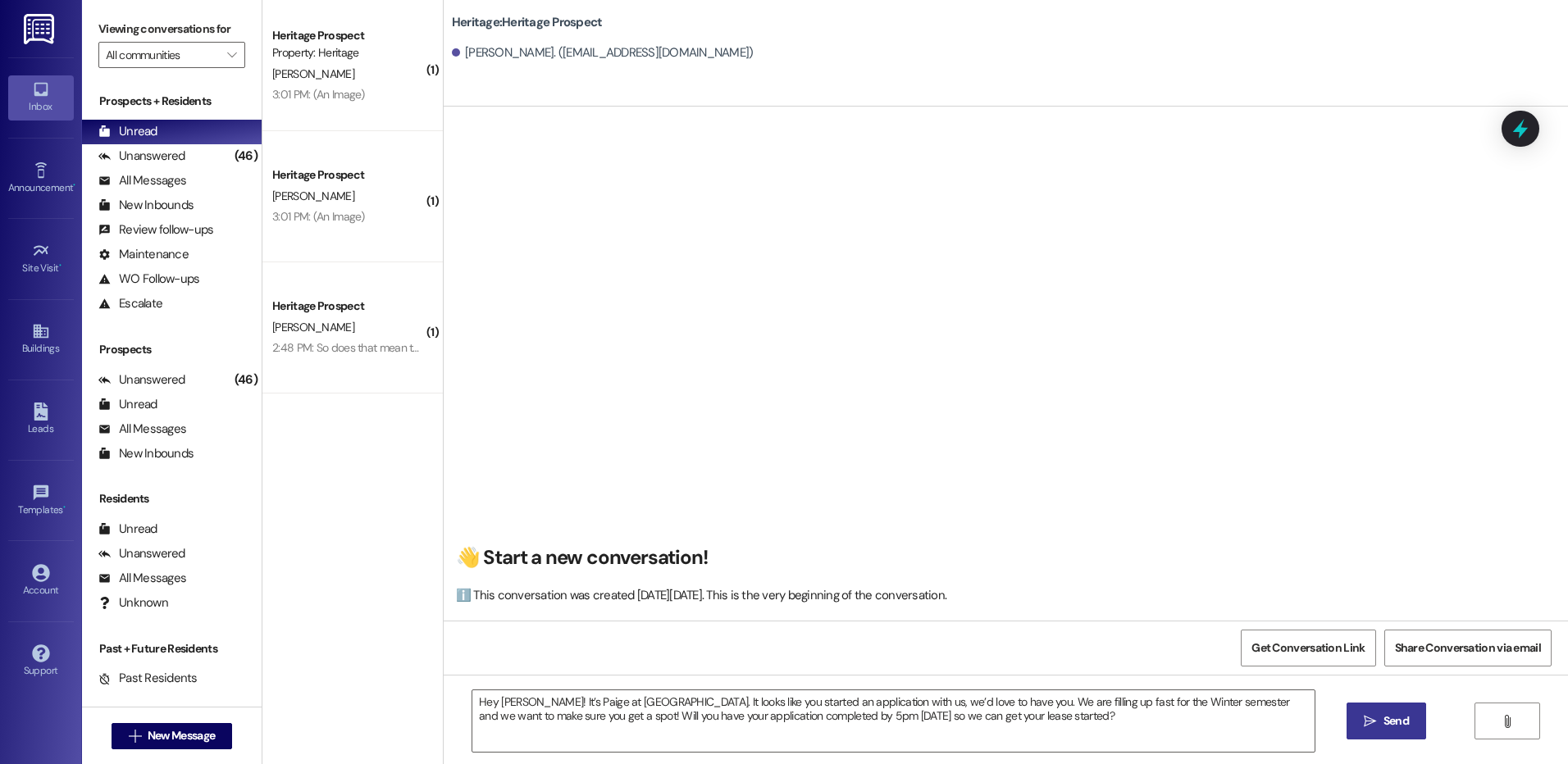
click at [1377, 734] on button " Send" at bounding box center [1386, 721] width 80 height 37
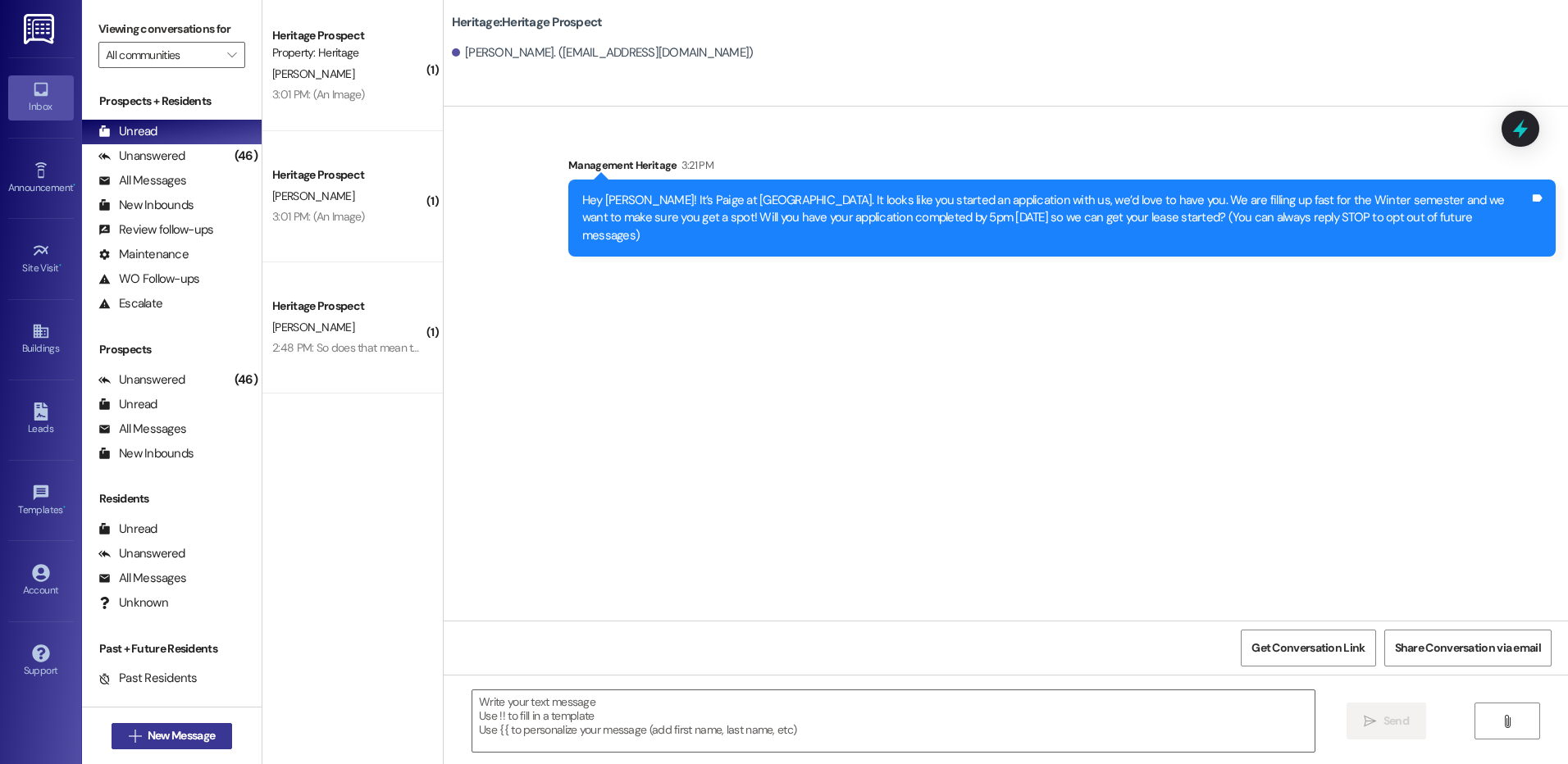
click at [111, 729] on button " New Message" at bounding box center [172, 735] width 121 height 26
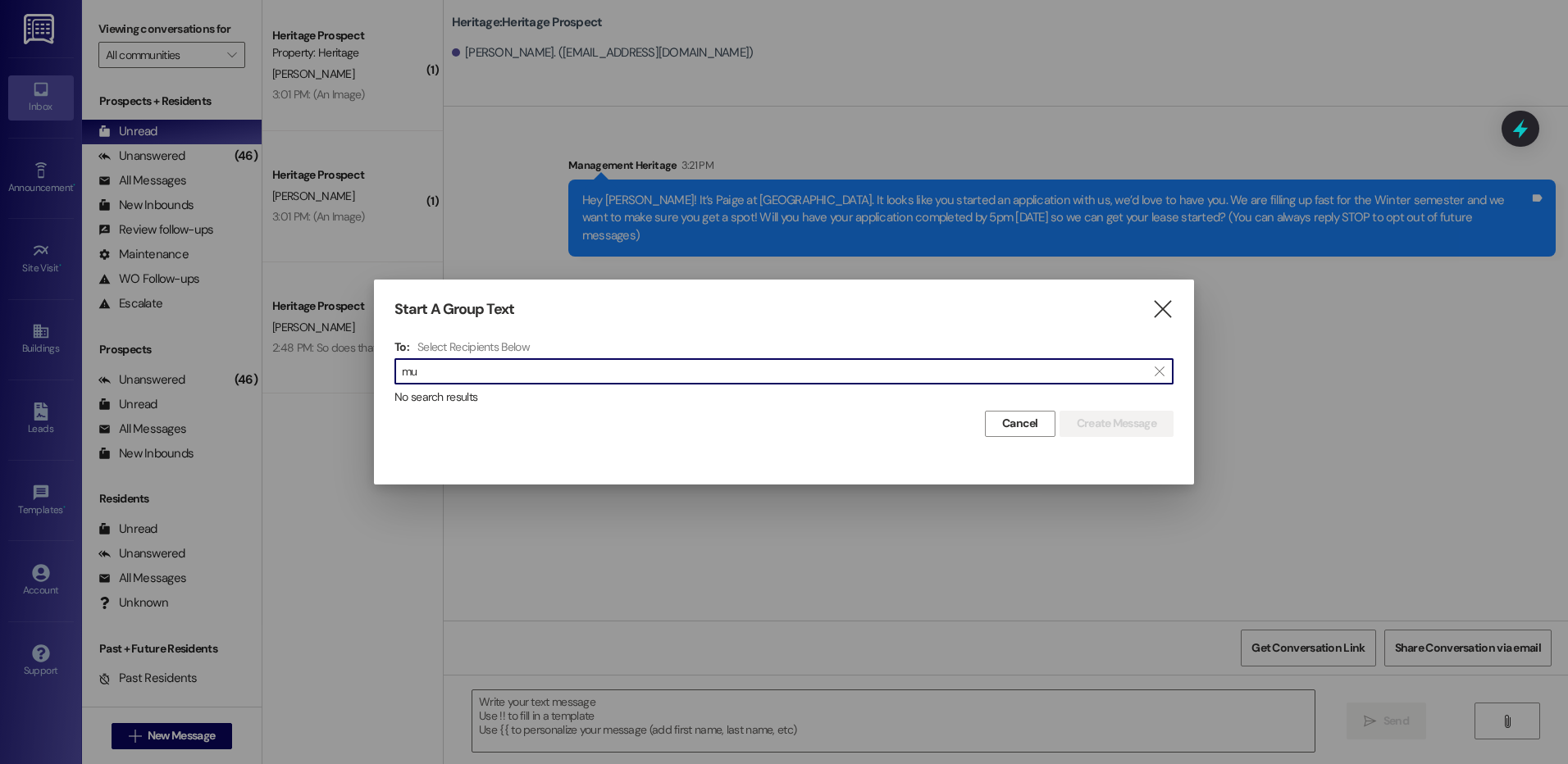
type input "m"
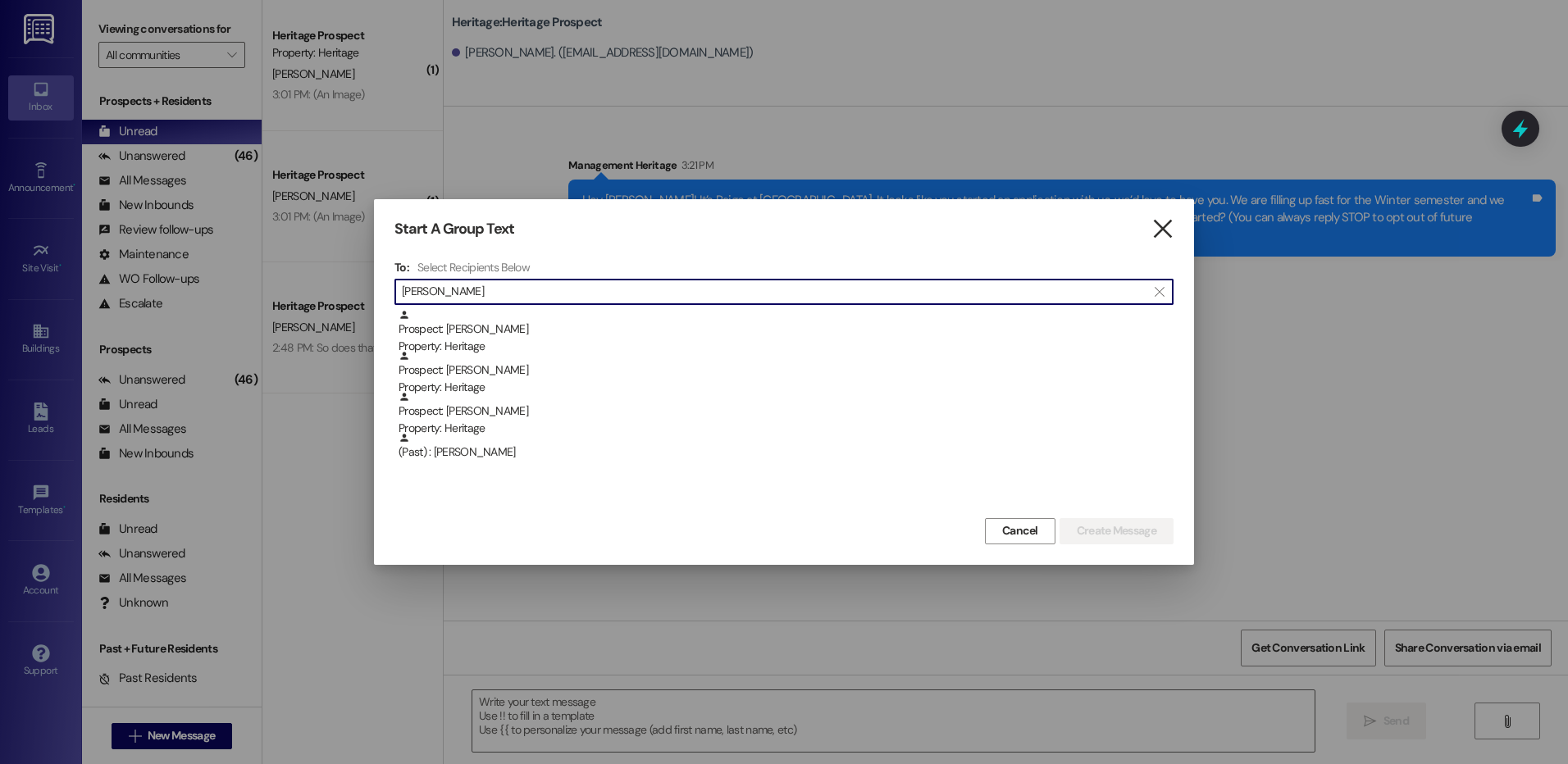
type input "isabella"
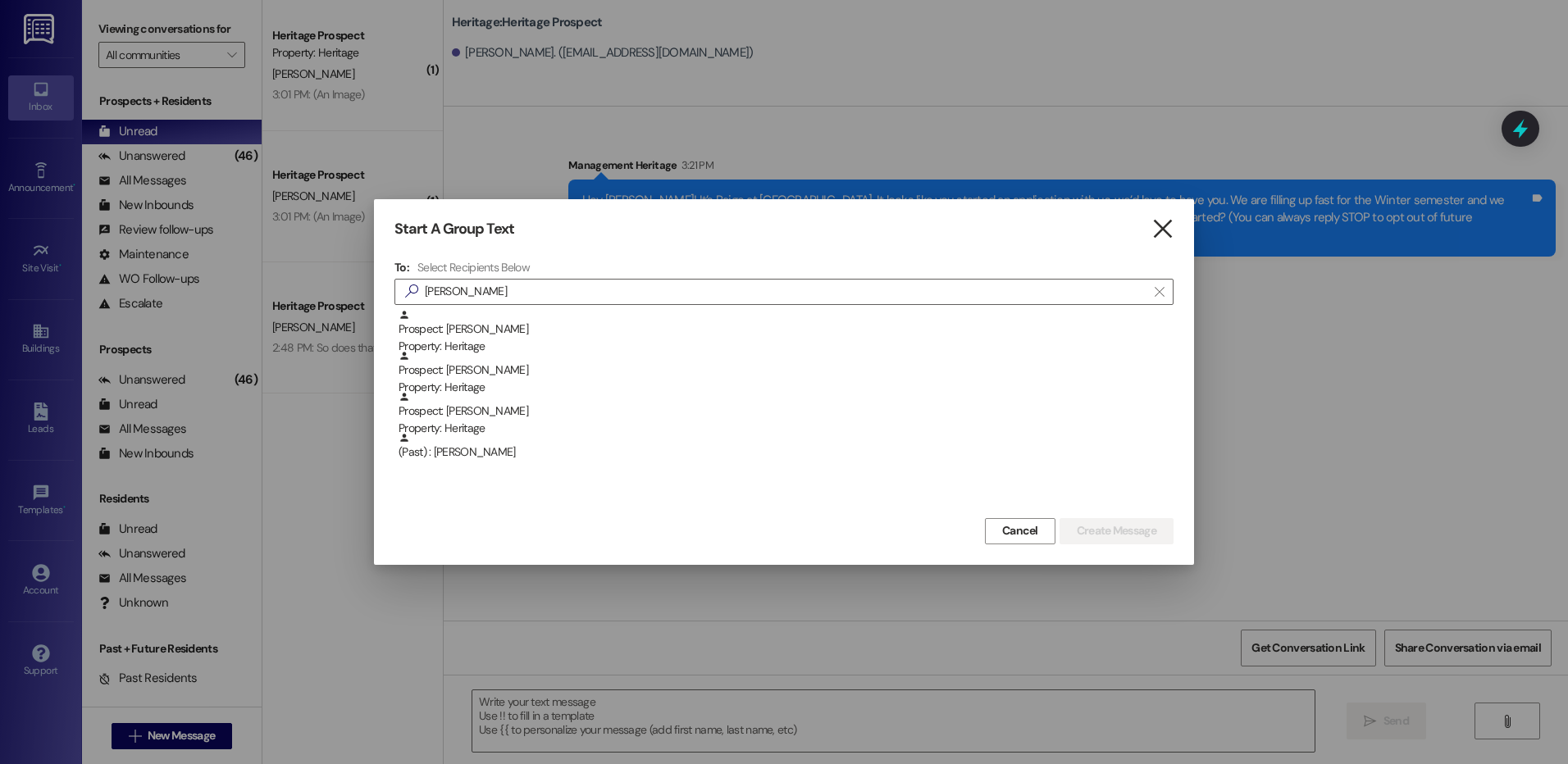
click at [1162, 238] on icon "" at bounding box center [1163, 229] width 23 height 17
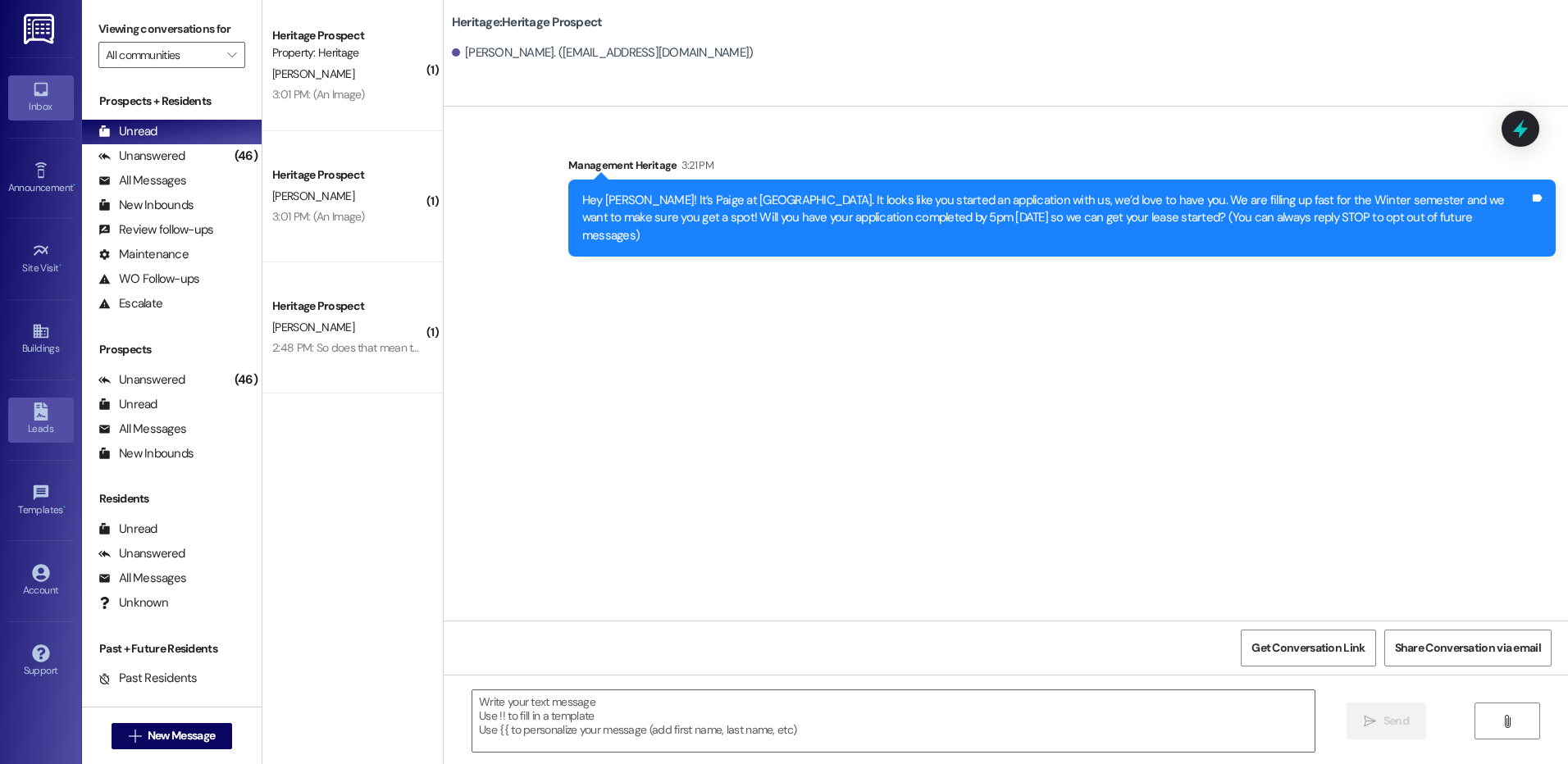
click at [67, 428] on div "Leads" at bounding box center [41, 428] width 82 height 16
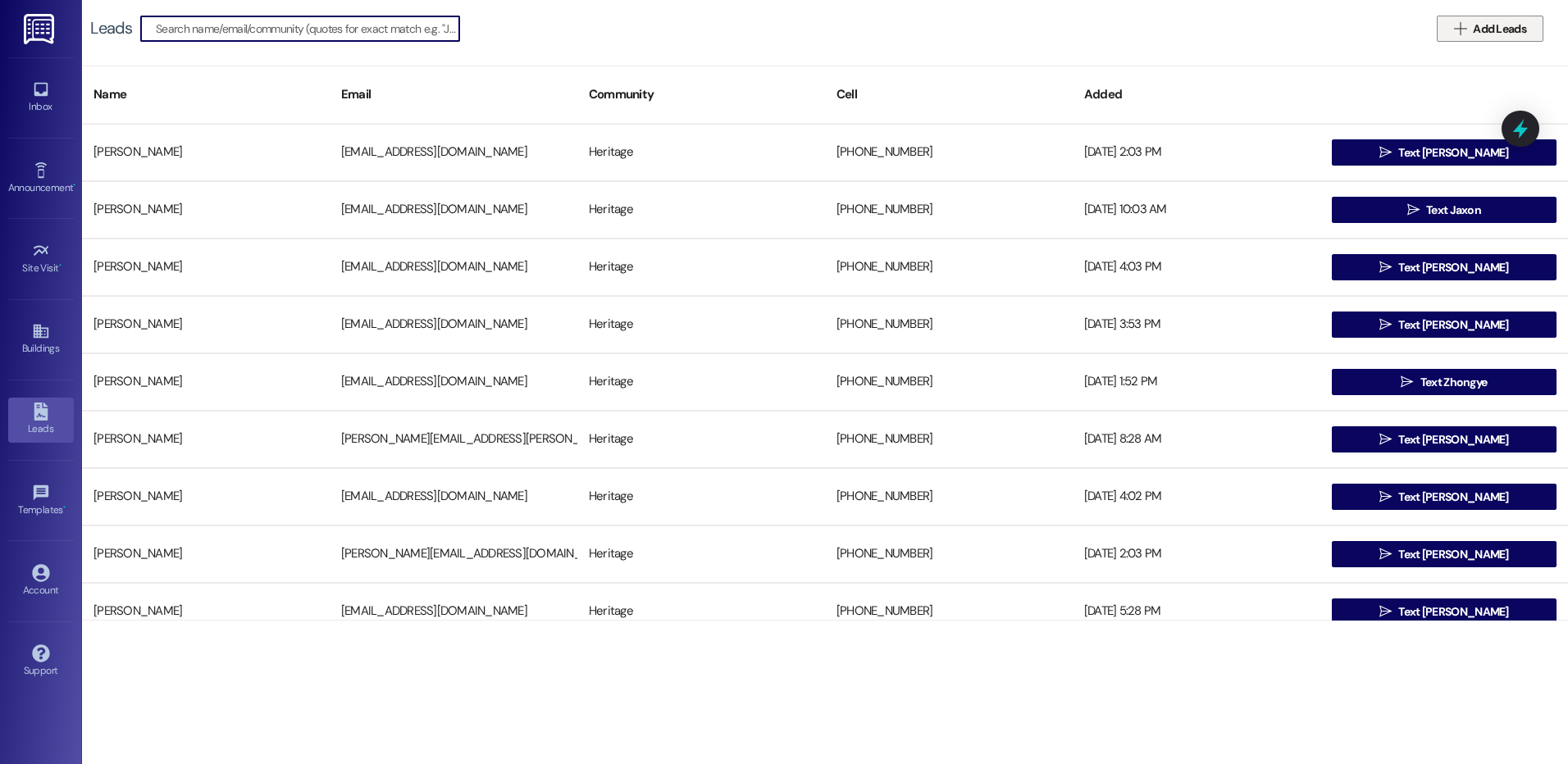
click at [1499, 36] on span "Add Leads" at bounding box center [1499, 29] width 53 height 17
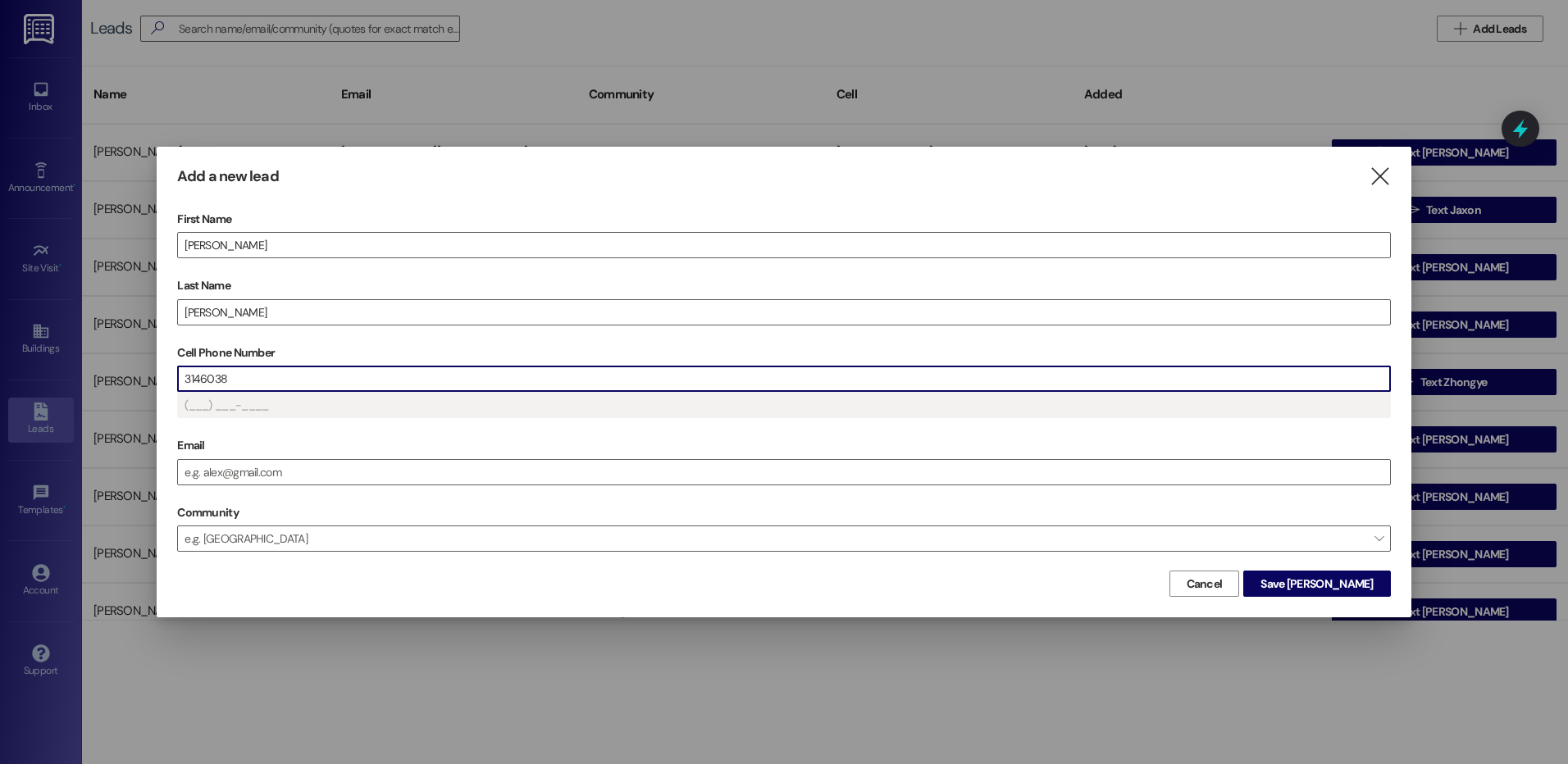
type input "(314) 603-8___"
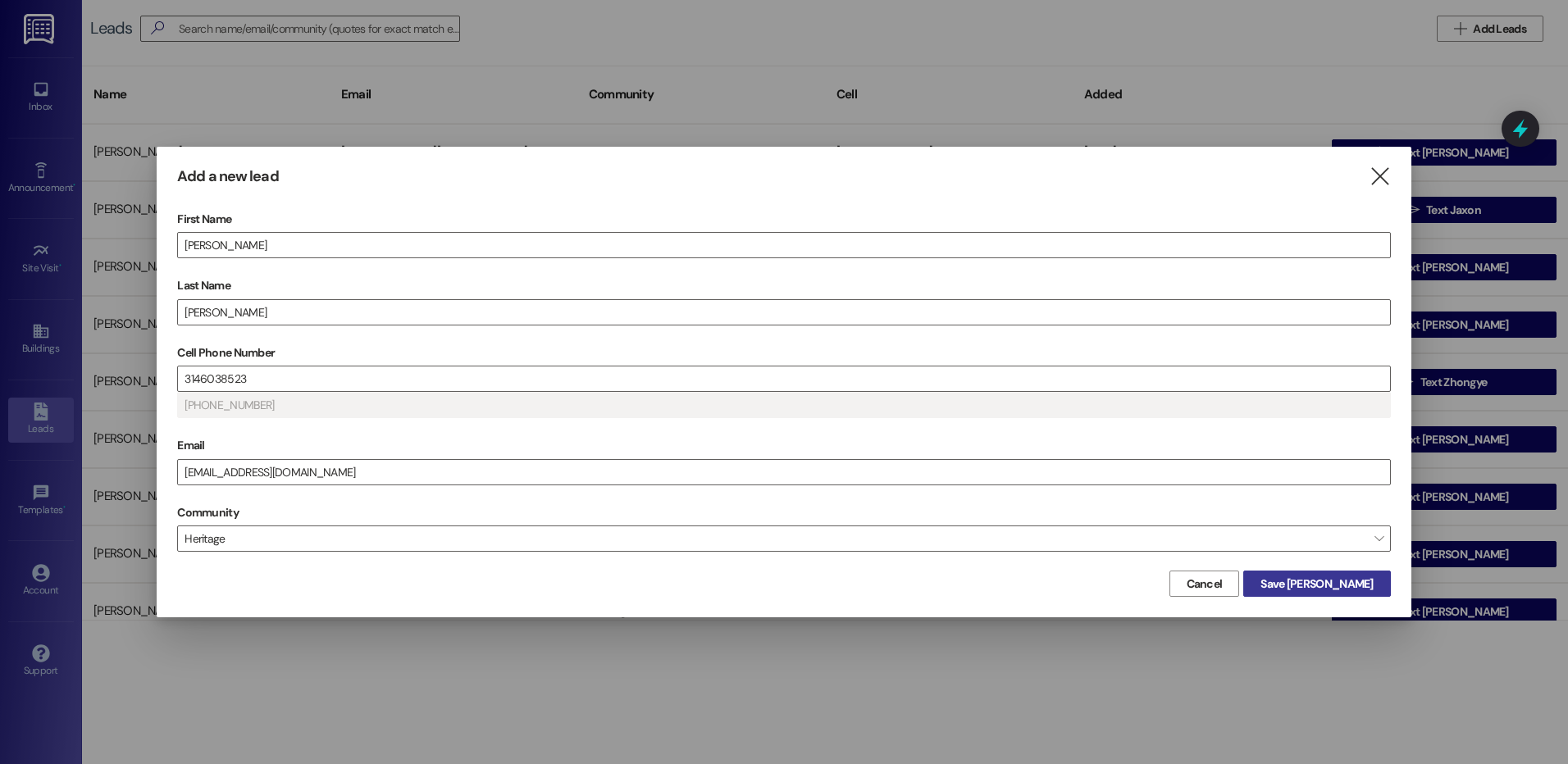
click at [1349, 591] on span "Save Isabella" at bounding box center [1315, 584] width 112 height 17
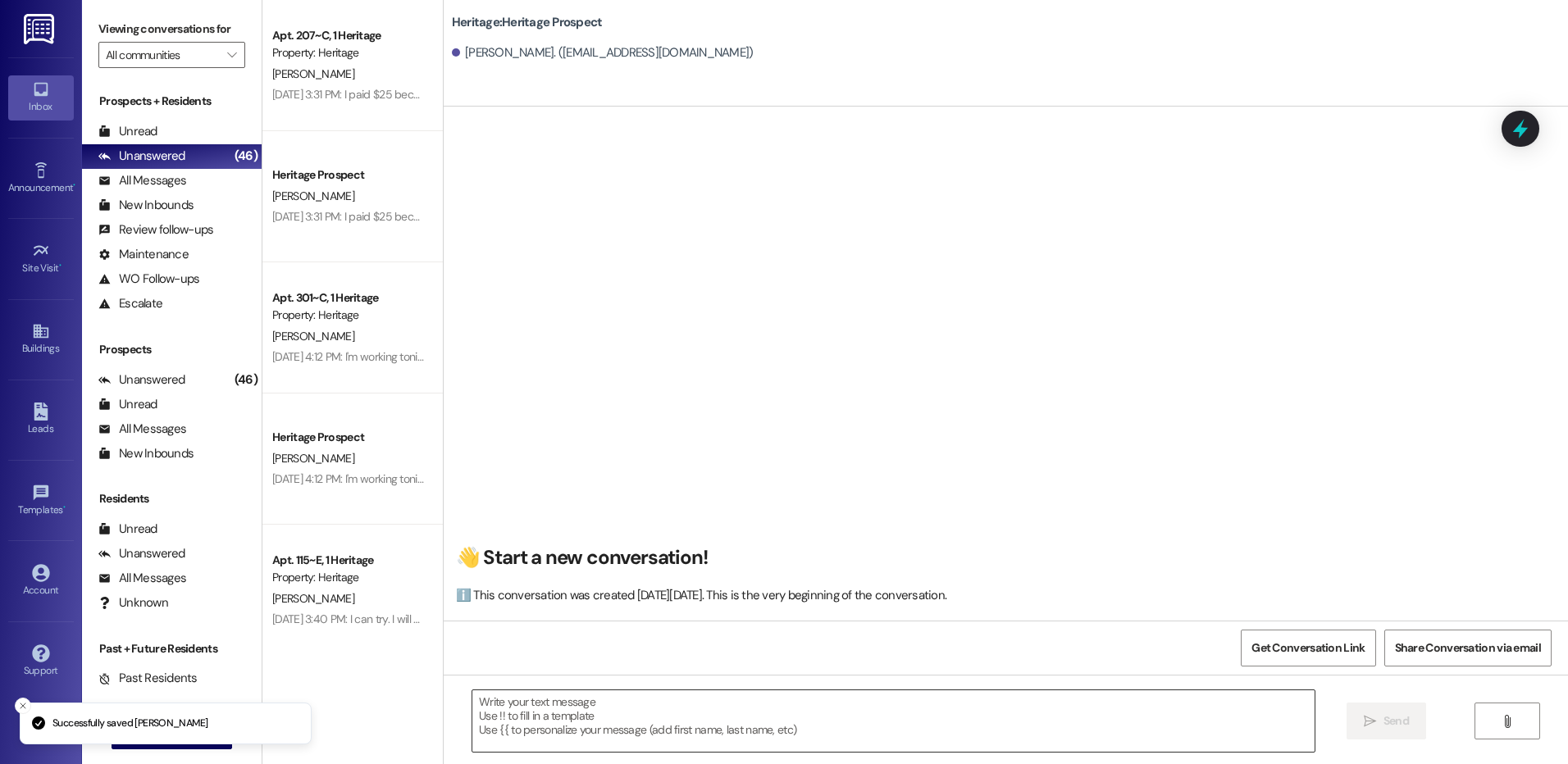
click at [587, 735] on textarea at bounding box center [892, 721] width 841 height 62
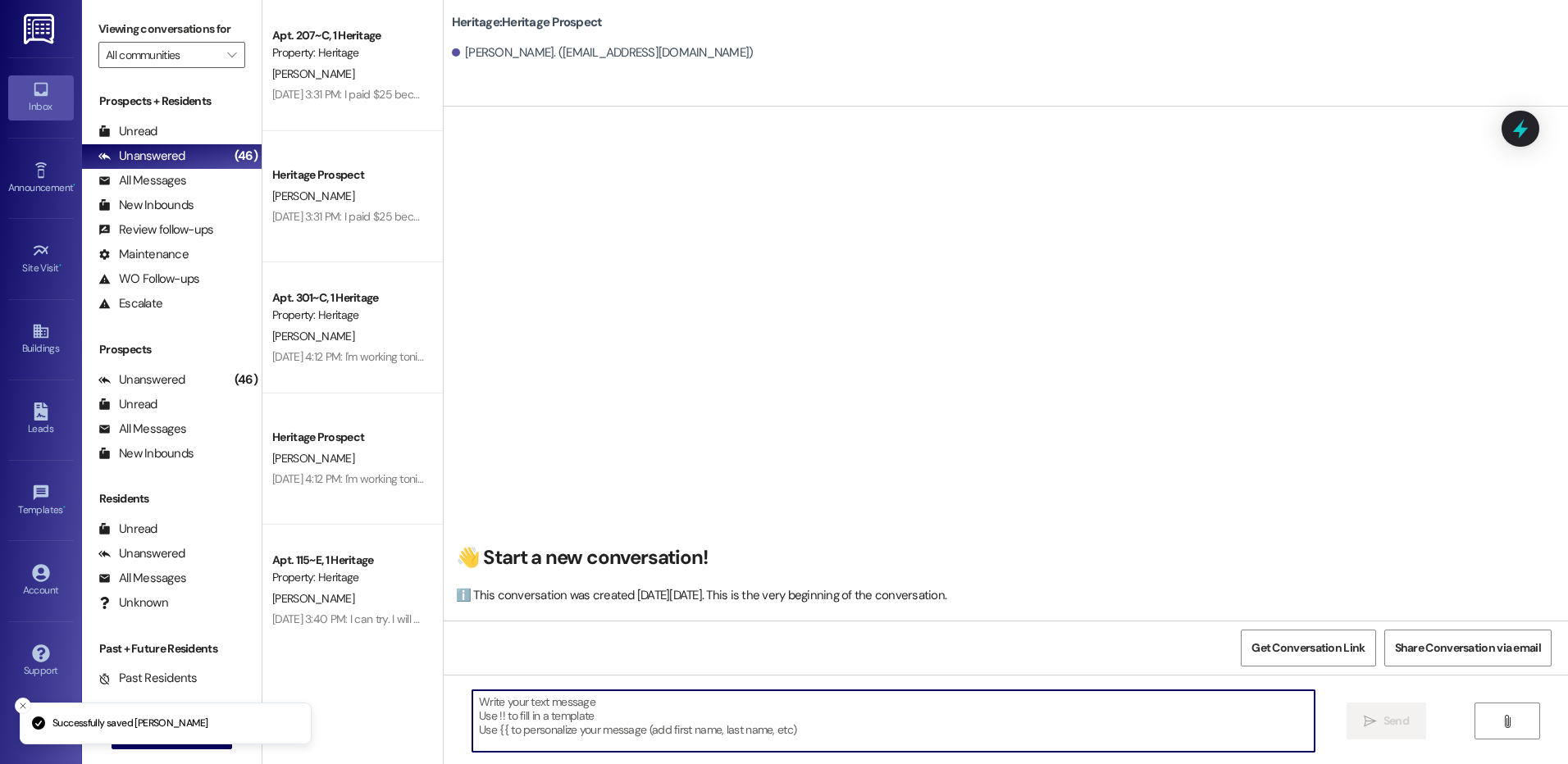
paste textarea "Hey ___. This is Paige at Heritage Apartments. Thank you for looking into our a…"
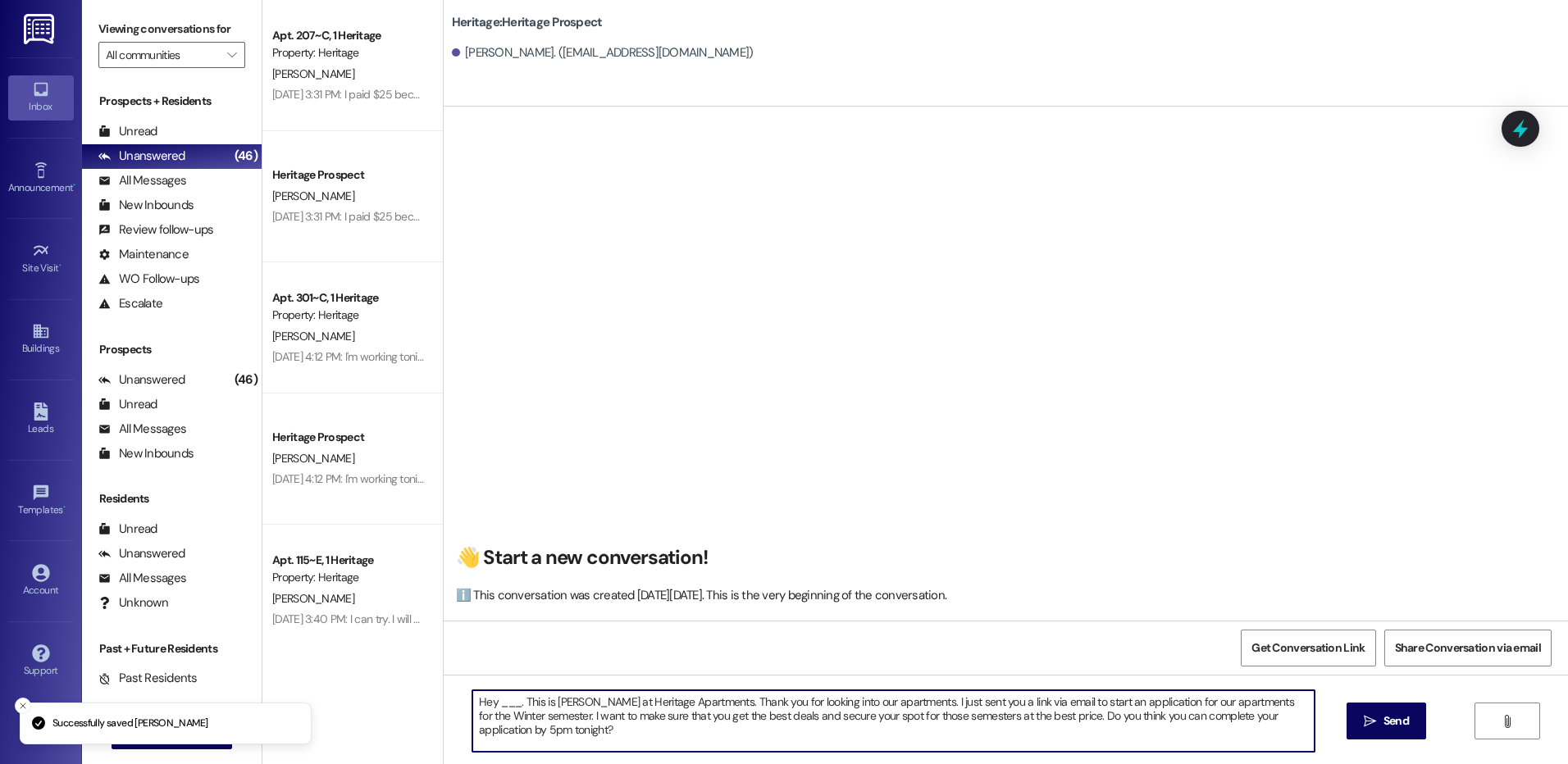
click at [498, 702] on textarea "Hey ___. This is Paige at Heritage Apartments. Thank you for looking into our a…" at bounding box center [892, 721] width 841 height 62
click at [498, 702] on textarea "Hey Isabella. This is Paige at Heritage Apartments. Thank you for looking into …" at bounding box center [892, 721] width 841 height 62
click at [498, 702] on textarea "Hey Isabella. This is Paige at Heritage Apartments. Thank you for looking into …" at bounding box center [892, 721] width 841 height 62
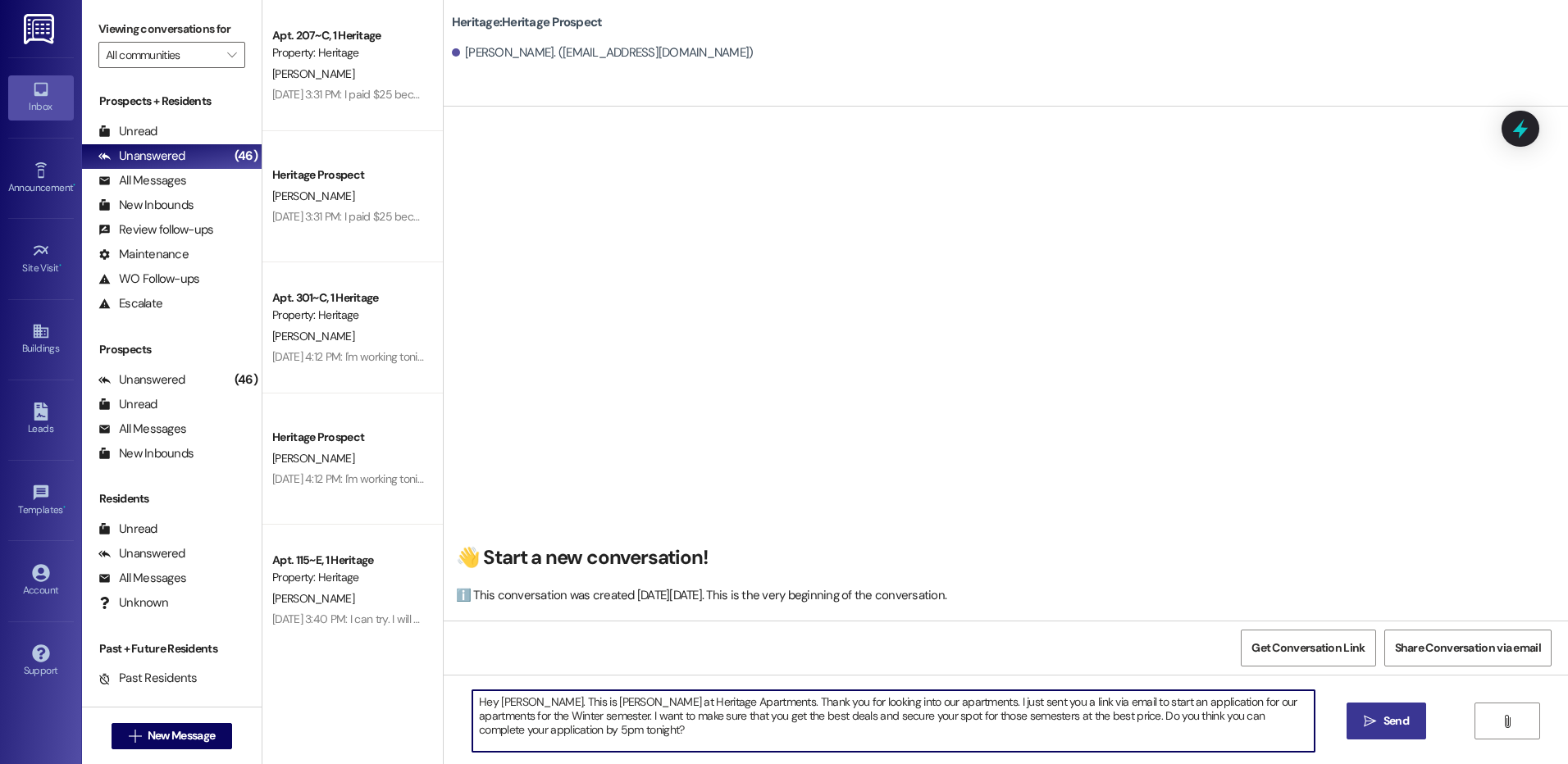
type textarea "Hey Isabella. This is Paige at Heritage Apartments. Thank you for looking into …"
click at [1365, 720] on icon "" at bounding box center [1369, 721] width 12 height 13
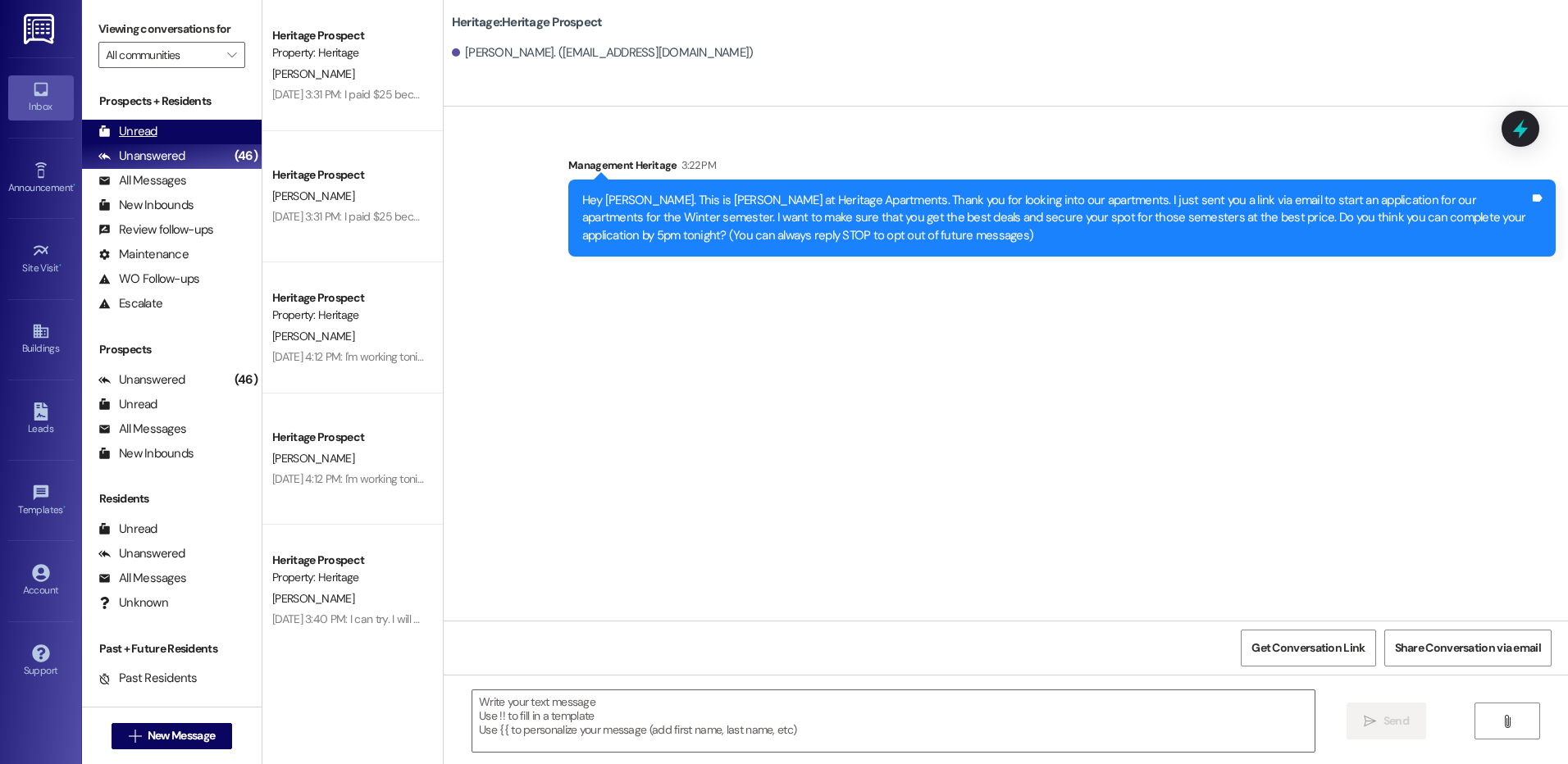
drag, startPoint x: 150, startPoint y: 128, endPoint x: 160, endPoint y: 142, distance: 17.2
click at [150, 128] on div "Unread" at bounding box center [128, 132] width 59 height 17
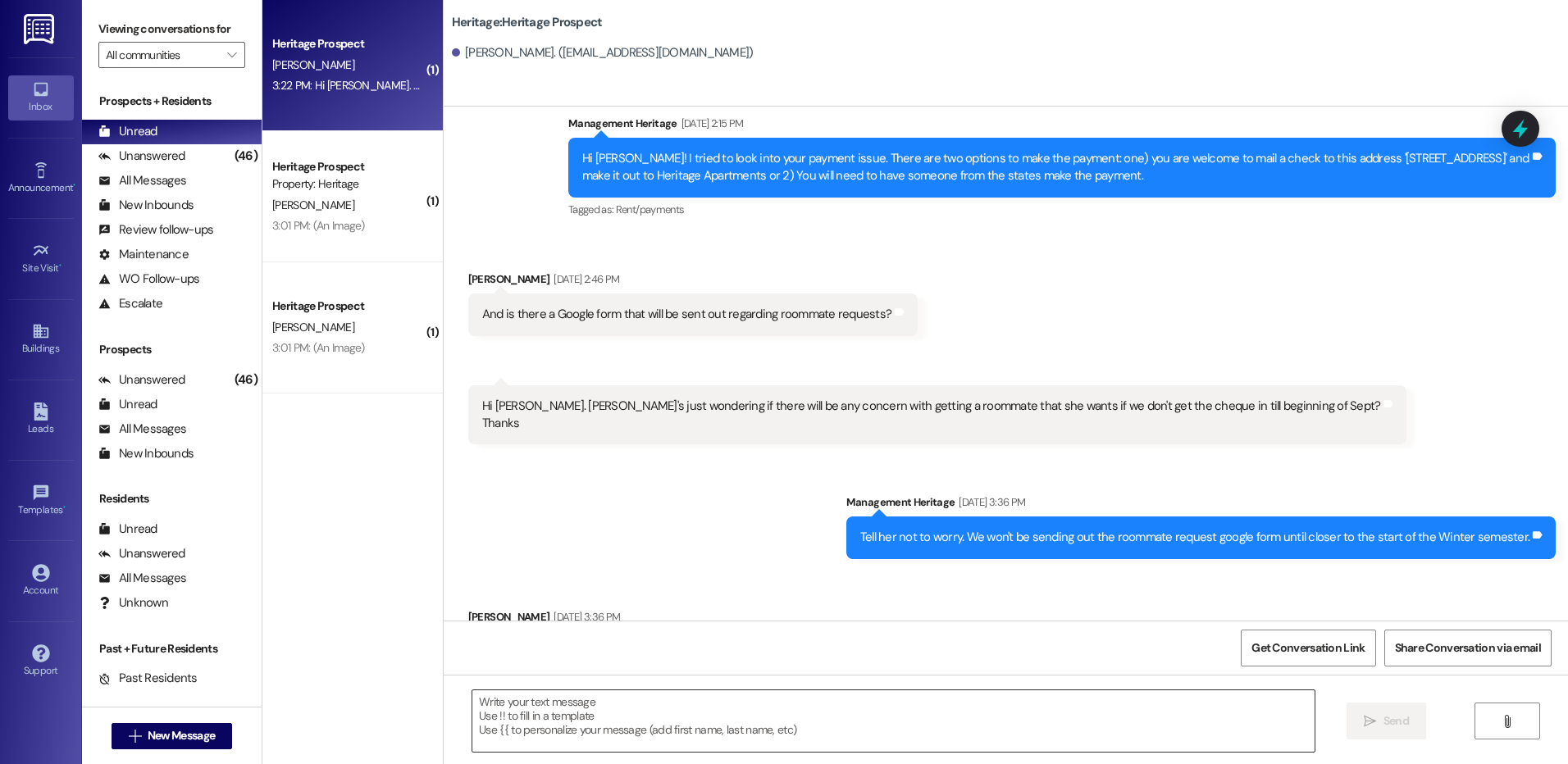
scroll to position [934, 0]
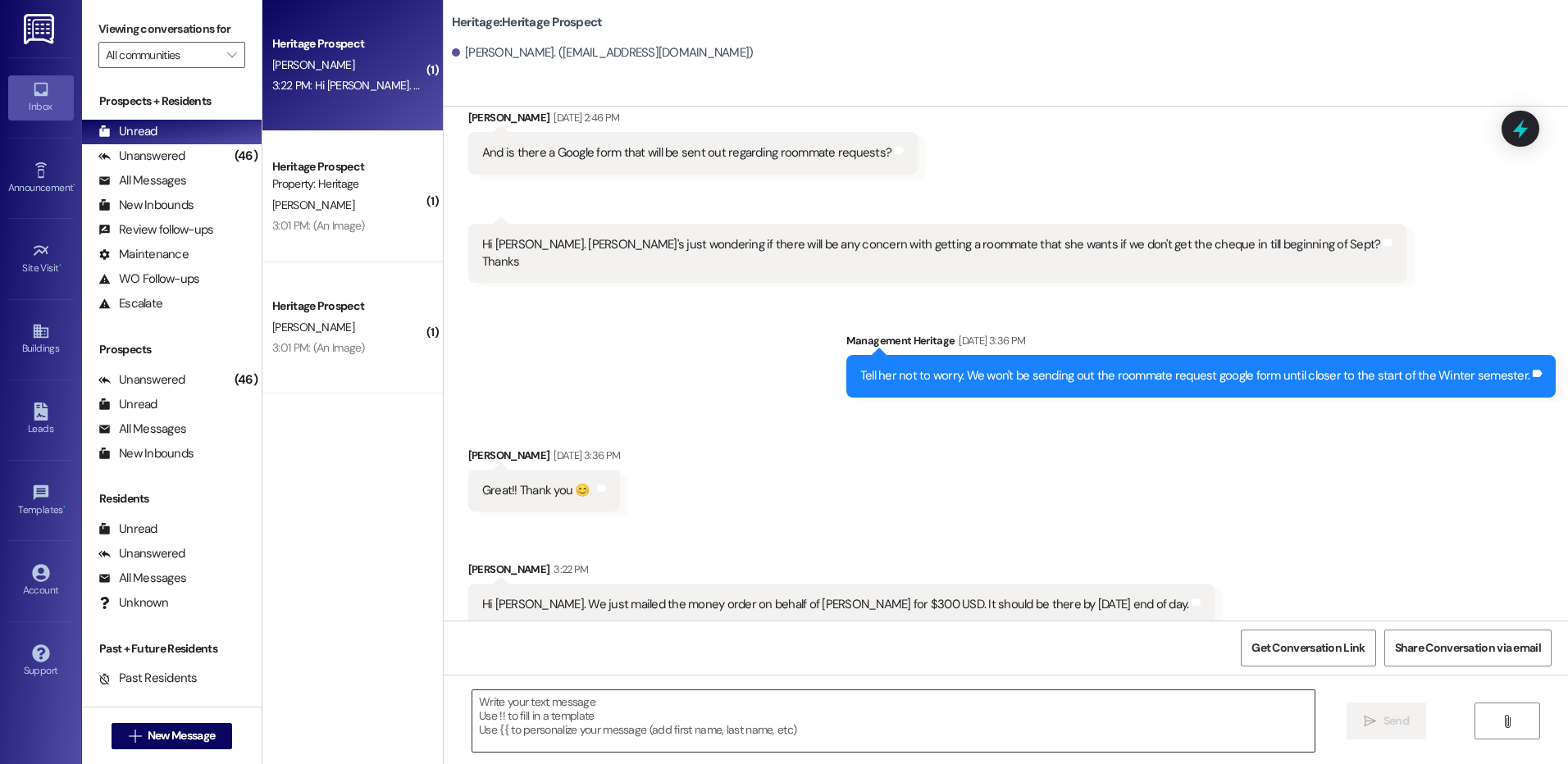
click at [568, 724] on textarea at bounding box center [892, 721] width 841 height 62
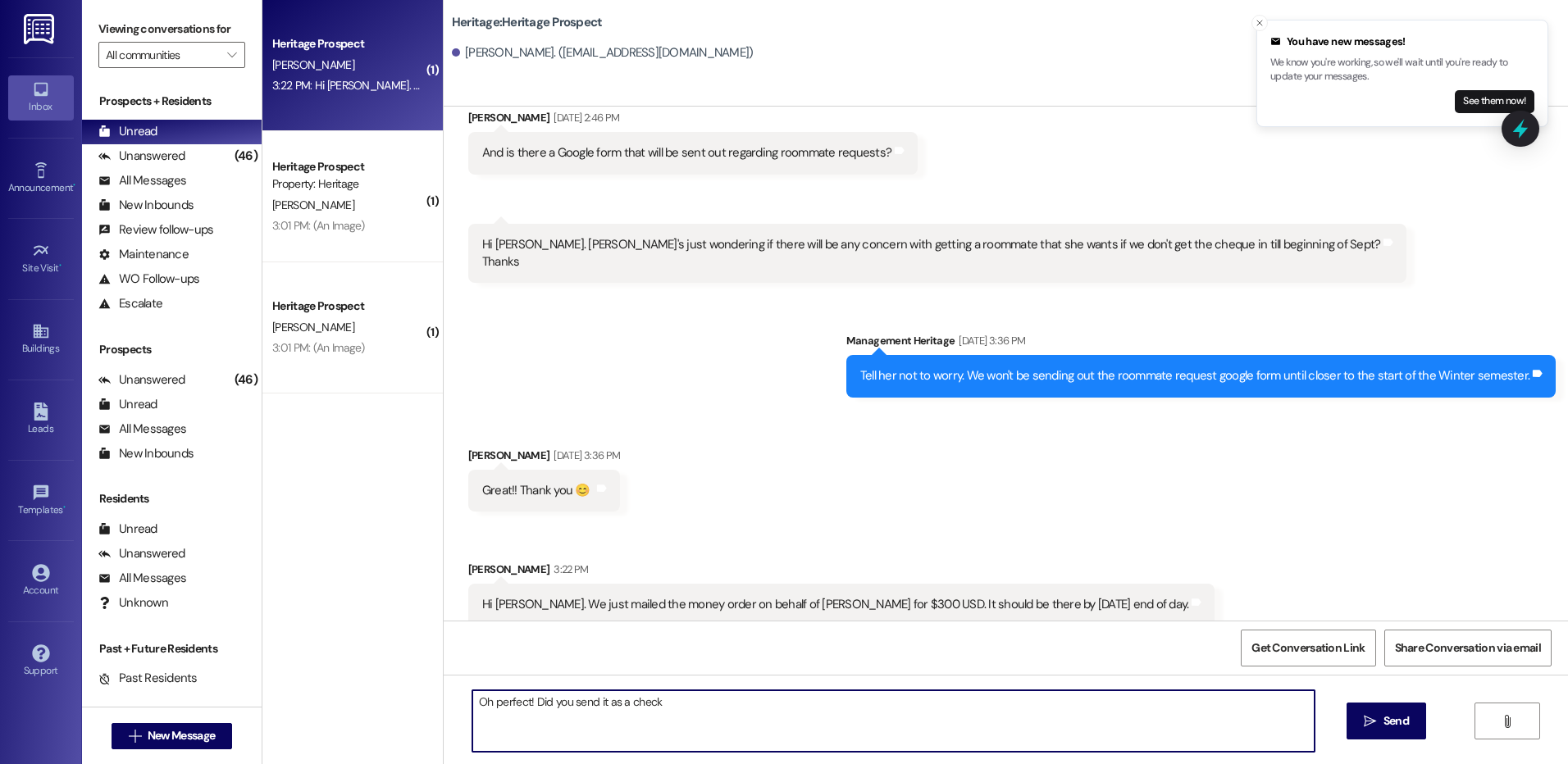
type textarea "Oh perfect! Did you send it as a check>"
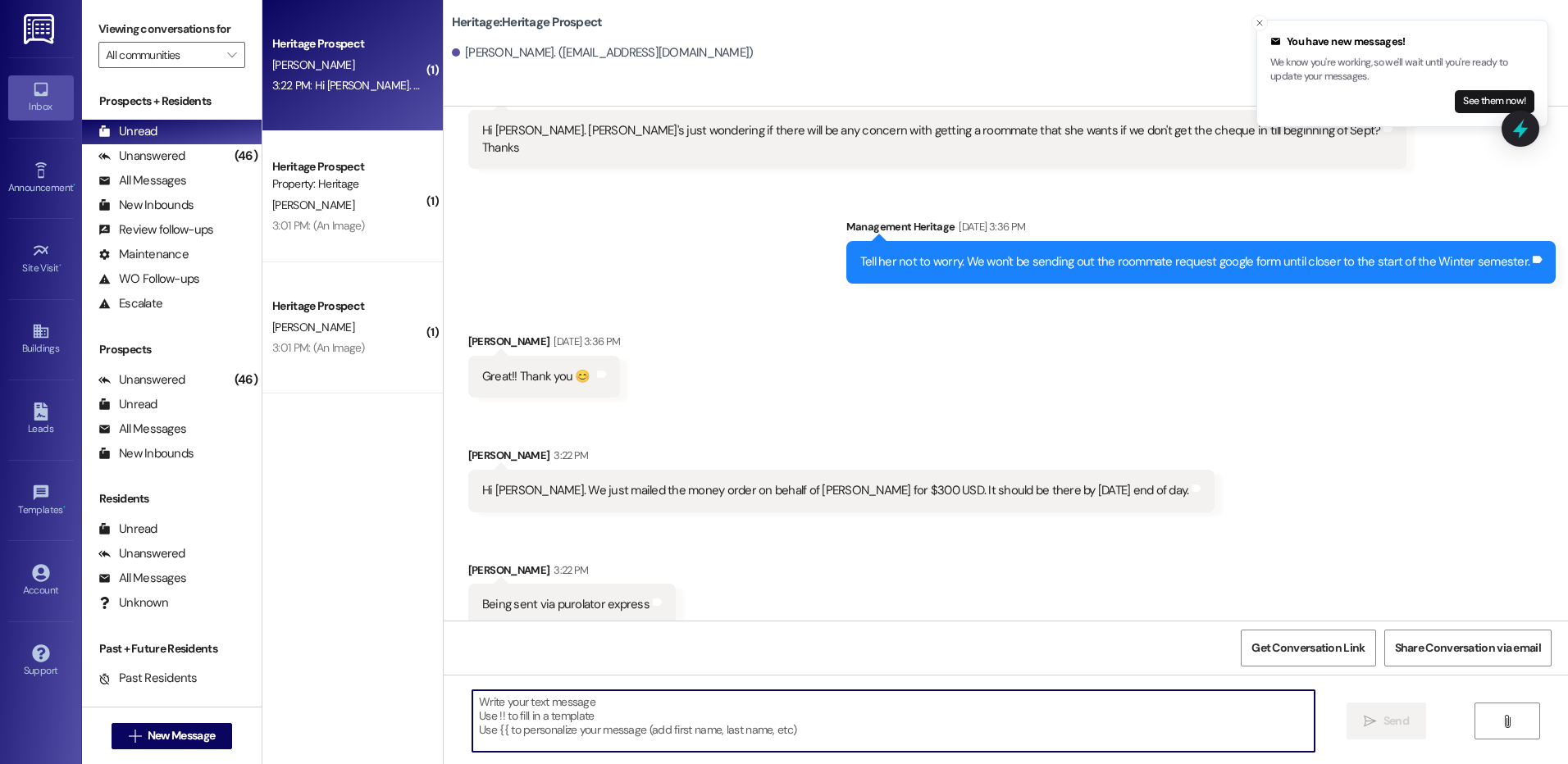
scroll to position [1164, 0]
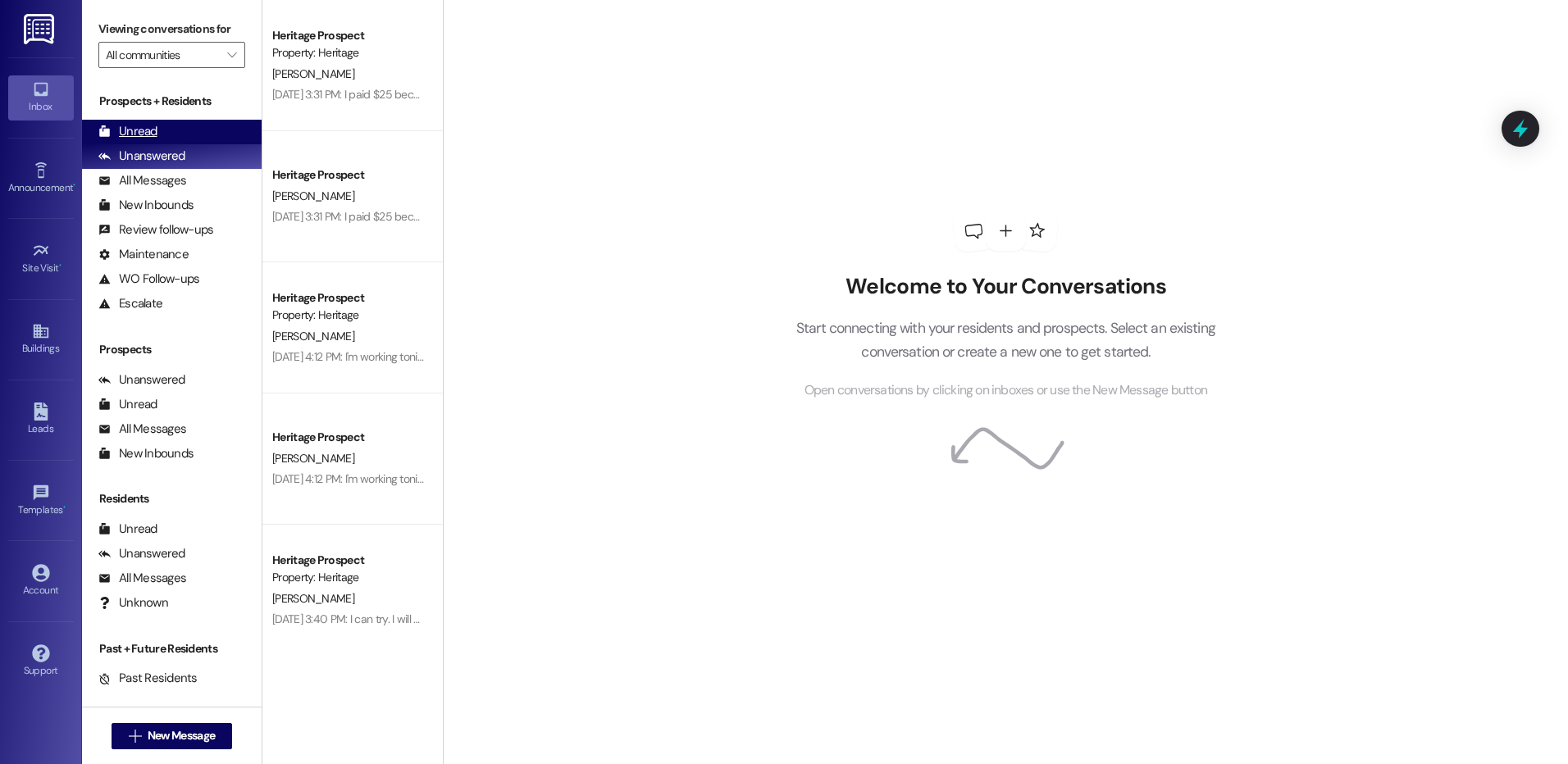
click at [193, 126] on div "Unread (0)" at bounding box center [171, 132] width 180 height 24
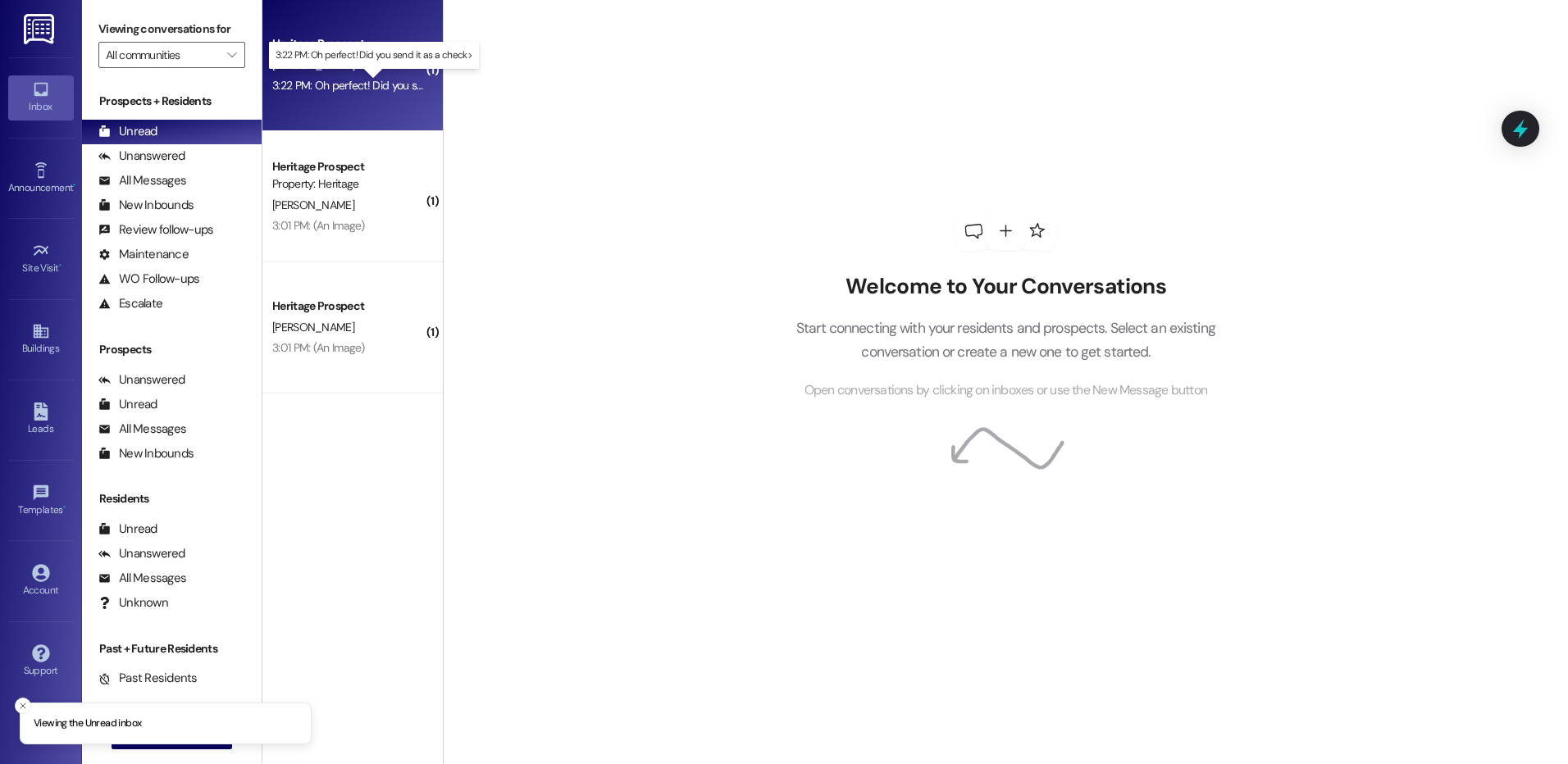
click at [353, 85] on div "3:22 PM: Oh perfect! Did you send it as a check> 3:22 PM: Oh perfect! Did you s…" at bounding box center [388, 85] width 231 height 15
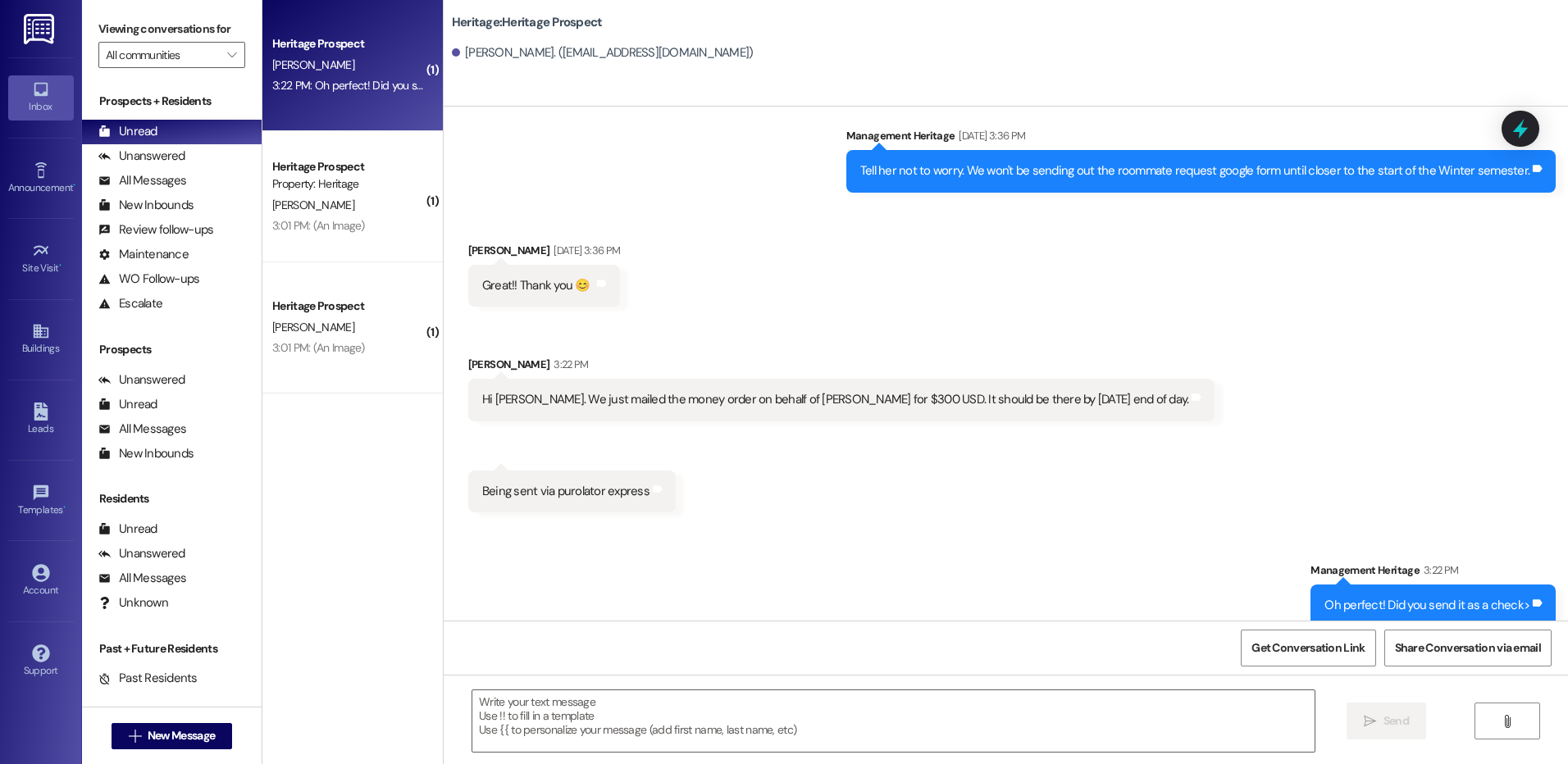
scroll to position [1140, 0]
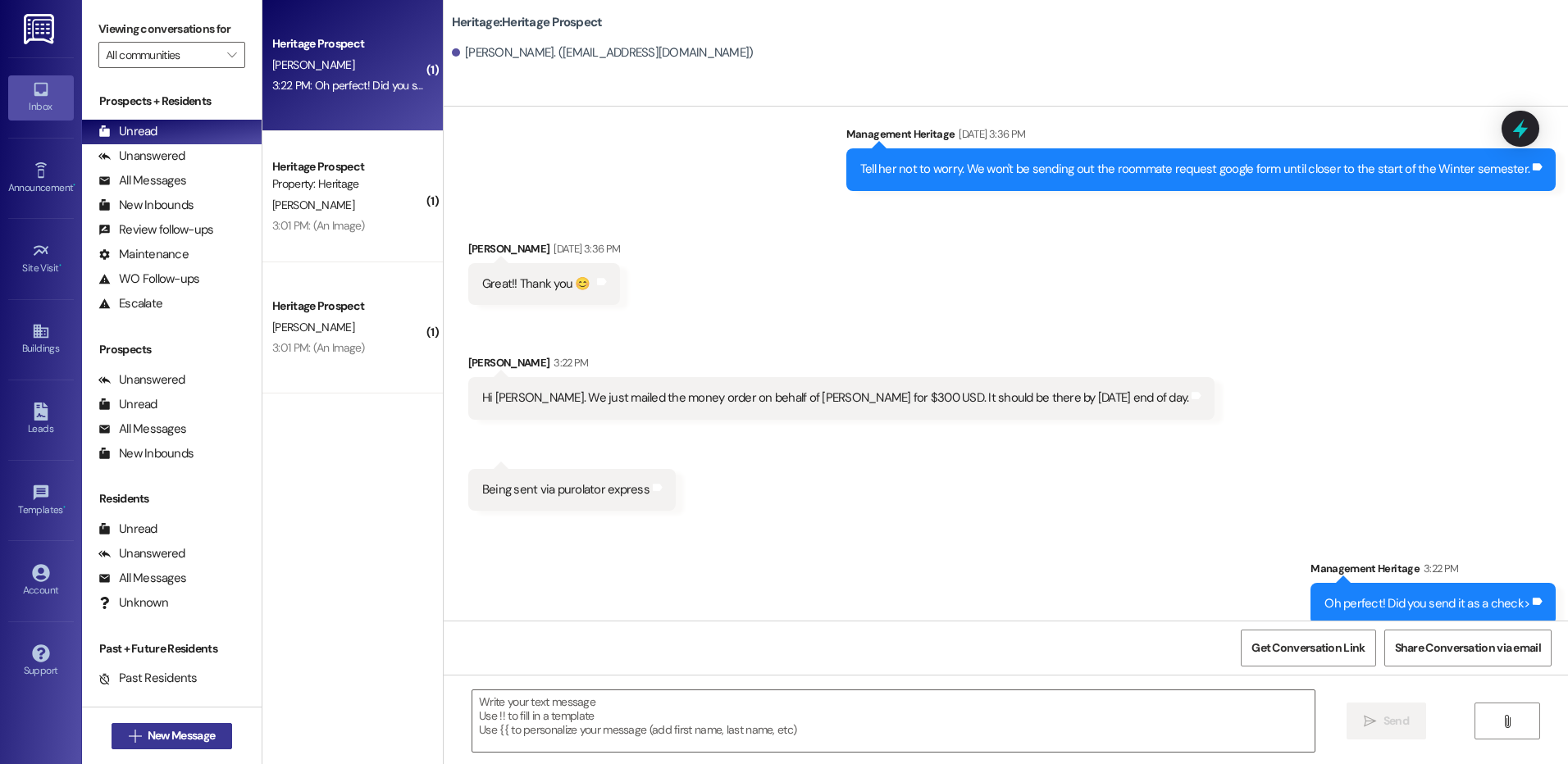
click at [202, 733] on span "New Message" at bounding box center [180, 735] width 67 height 17
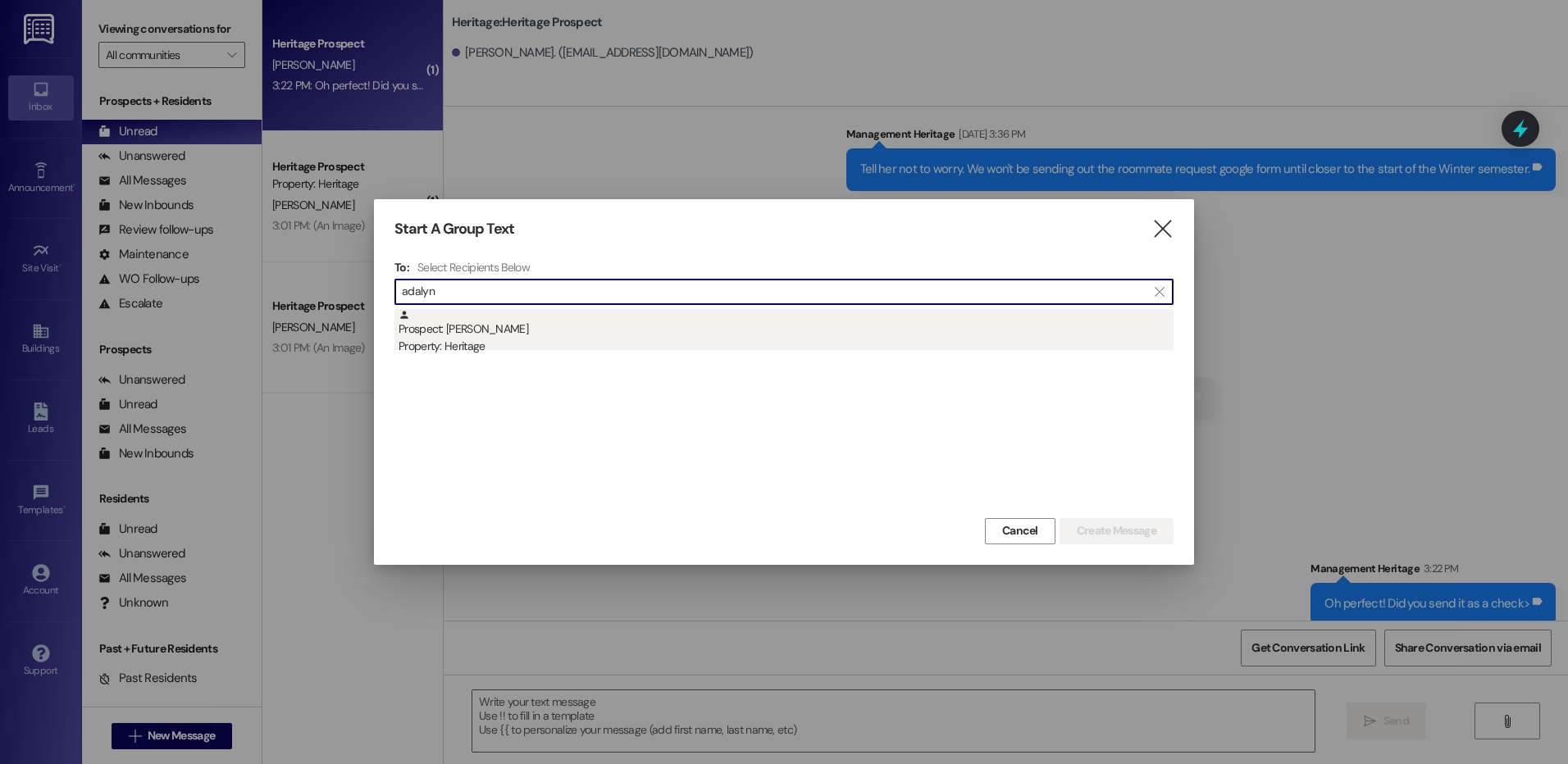
type input "adalyn"
click at [601, 347] on div "Property: Heritage" at bounding box center [785, 346] width 775 height 17
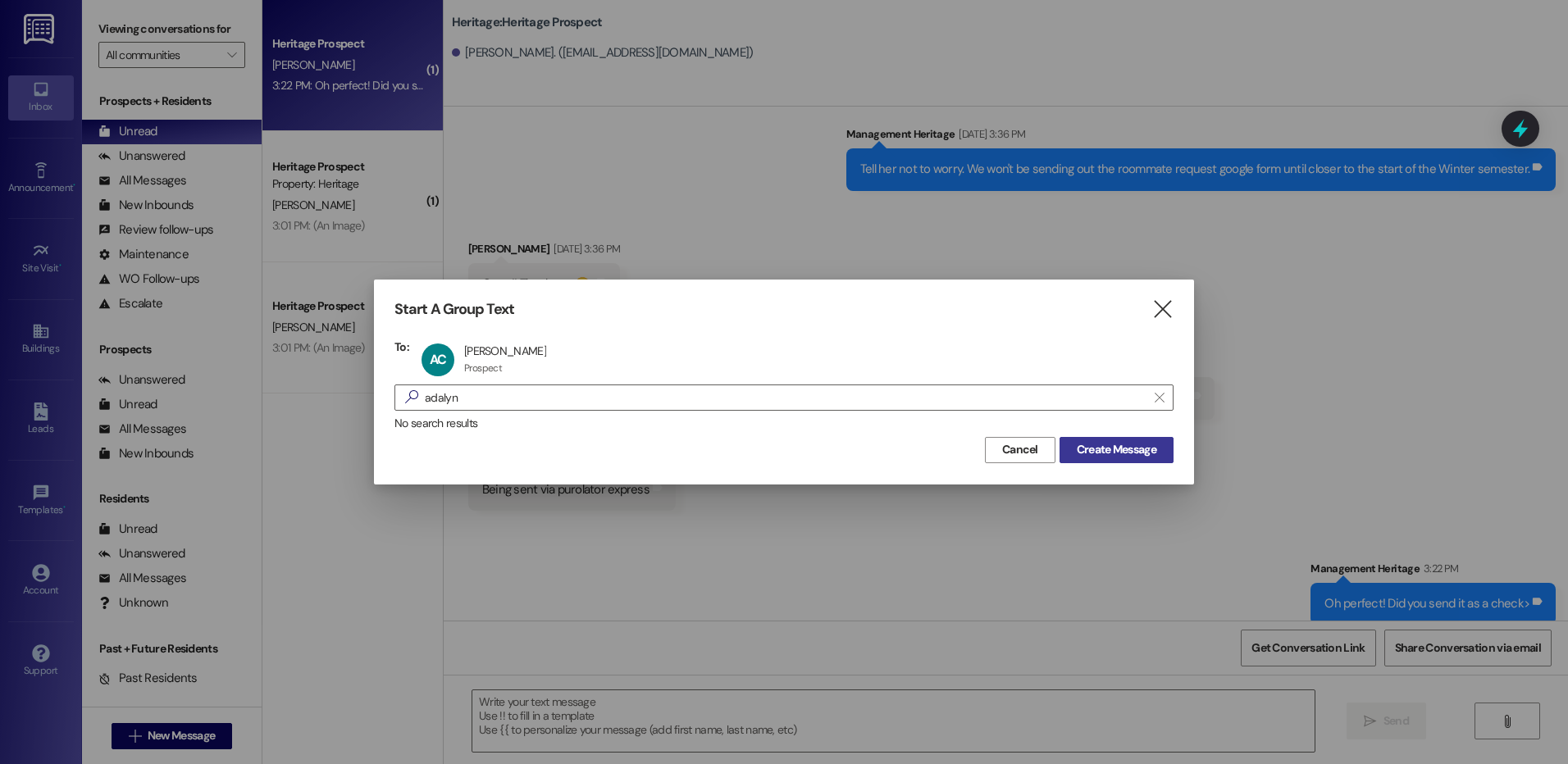
click at [1074, 453] on span "Create Message" at bounding box center [1116, 449] width 86 height 17
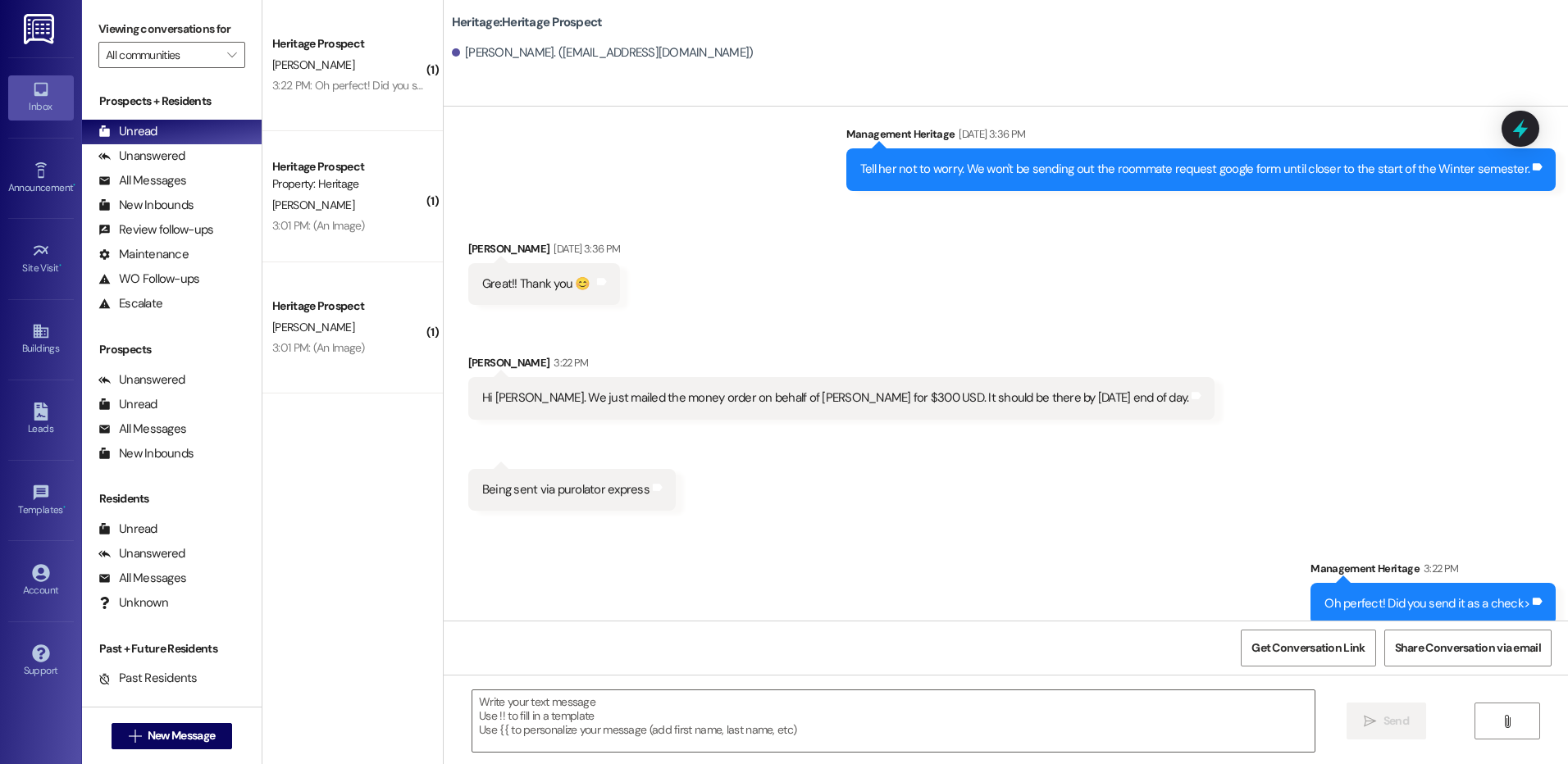
scroll to position [573, 0]
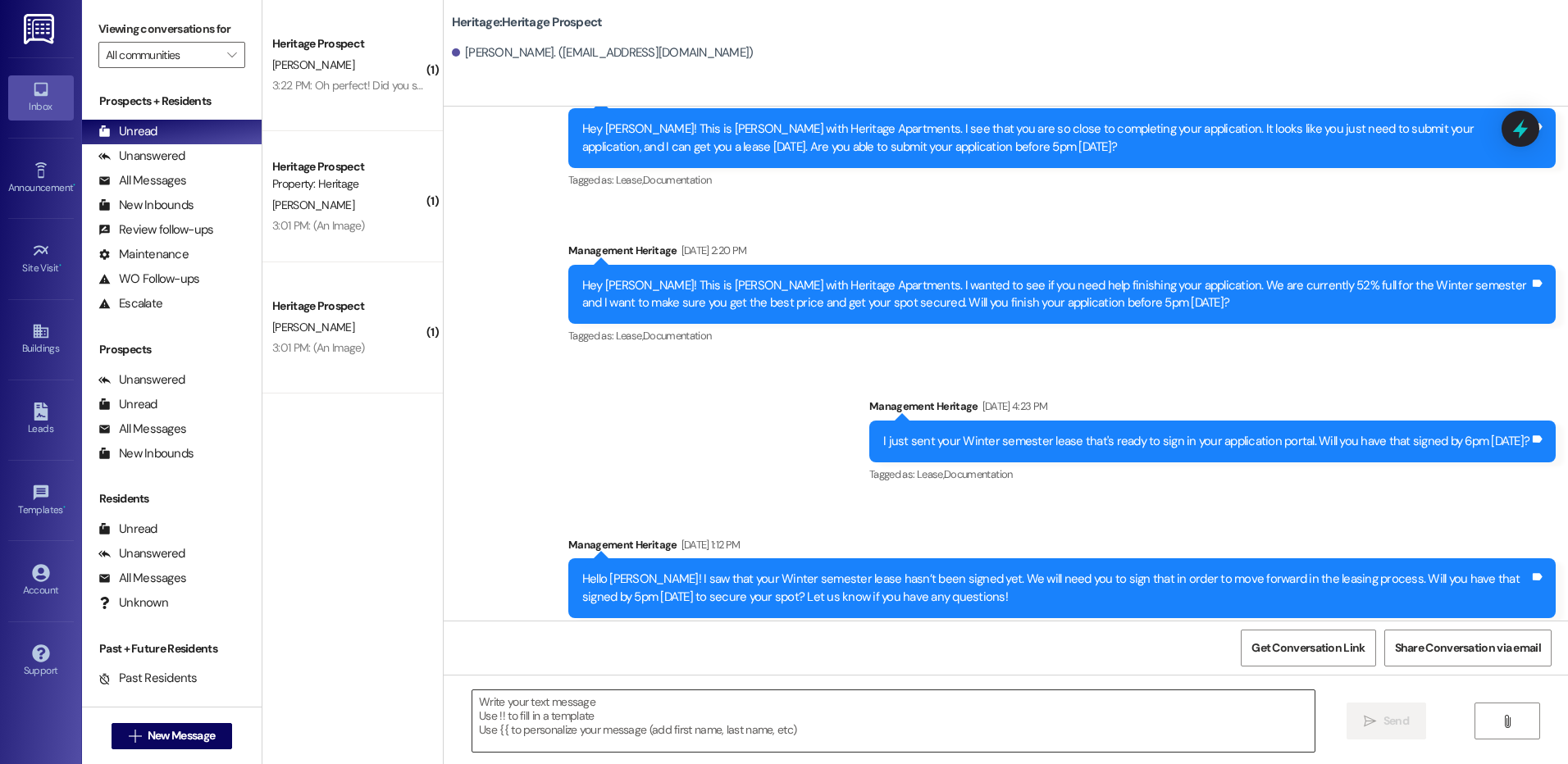
click at [617, 720] on textarea at bounding box center [892, 721] width 841 height 62
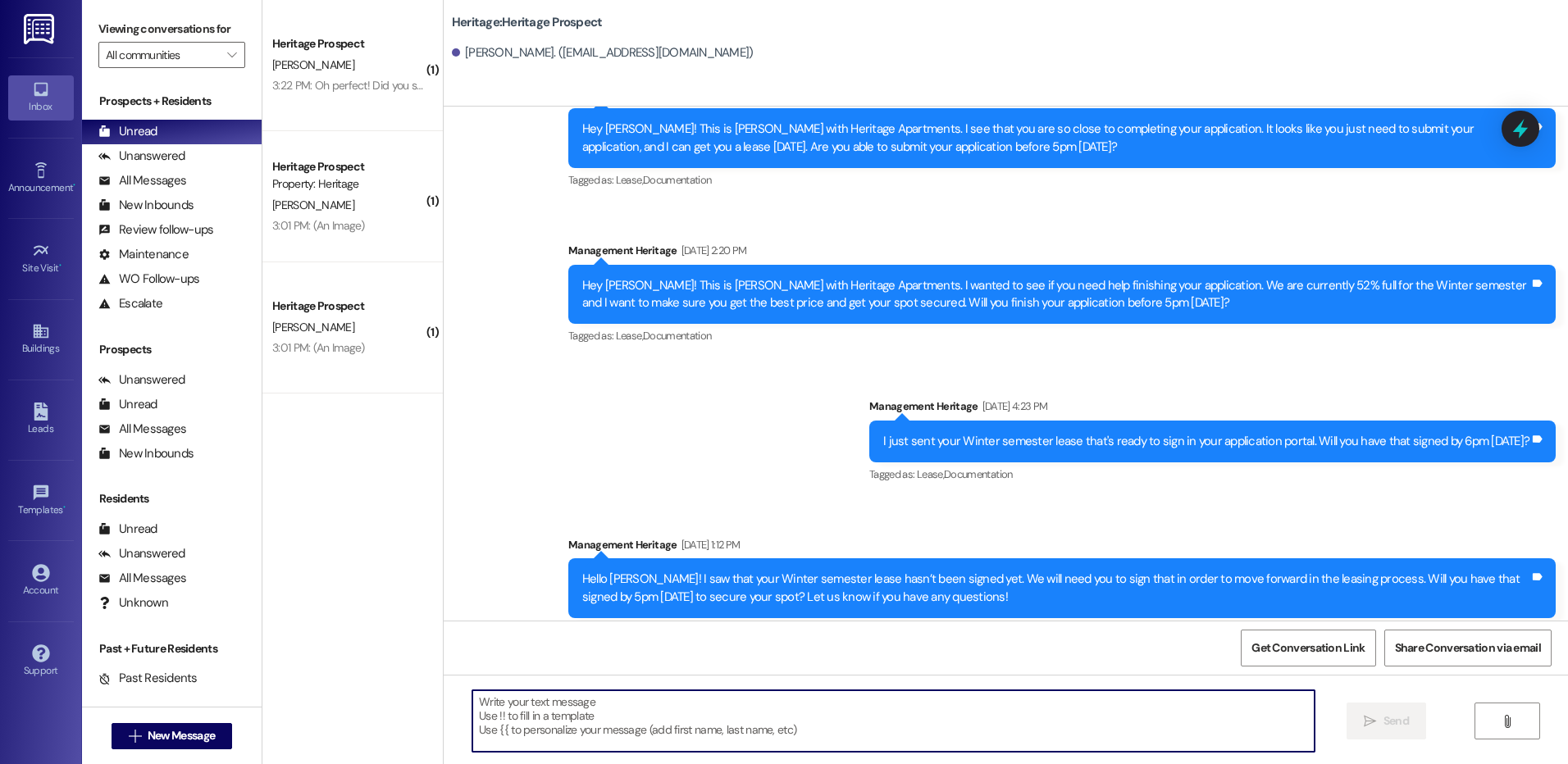
paste textarea "Hey ___! Your ___ lease has not been signed yet. We can't secure your spot unti…"
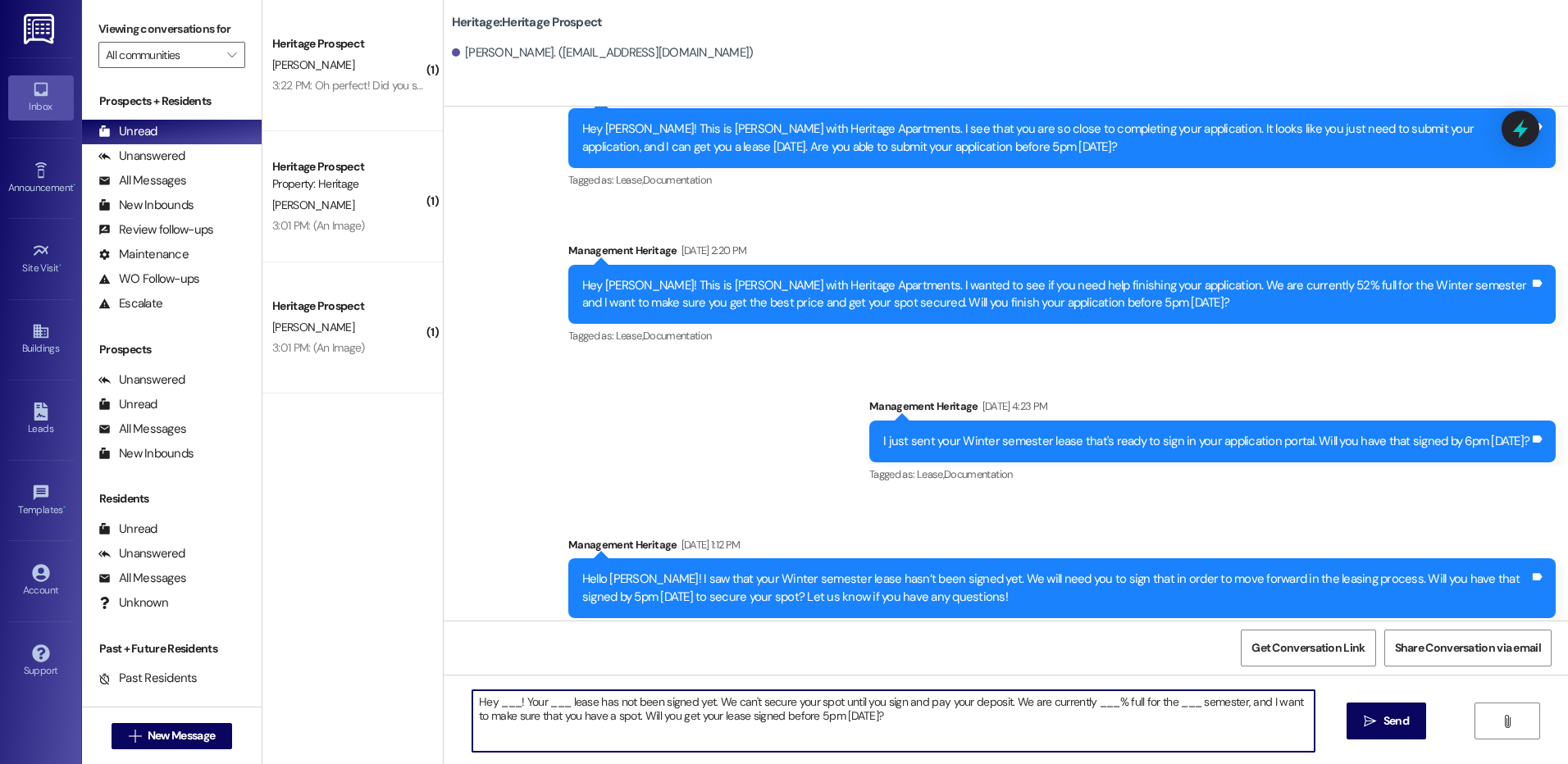
click at [495, 700] on textarea "Hey ___! Your ___ lease has not been signed yet. We can't secure your spot unti…" at bounding box center [892, 721] width 841 height 62
click at [560, 700] on textarea "Hey [PERSON_NAME]! Your ___ lease has not been signed yet. We can't secure your…" at bounding box center [892, 721] width 841 height 62
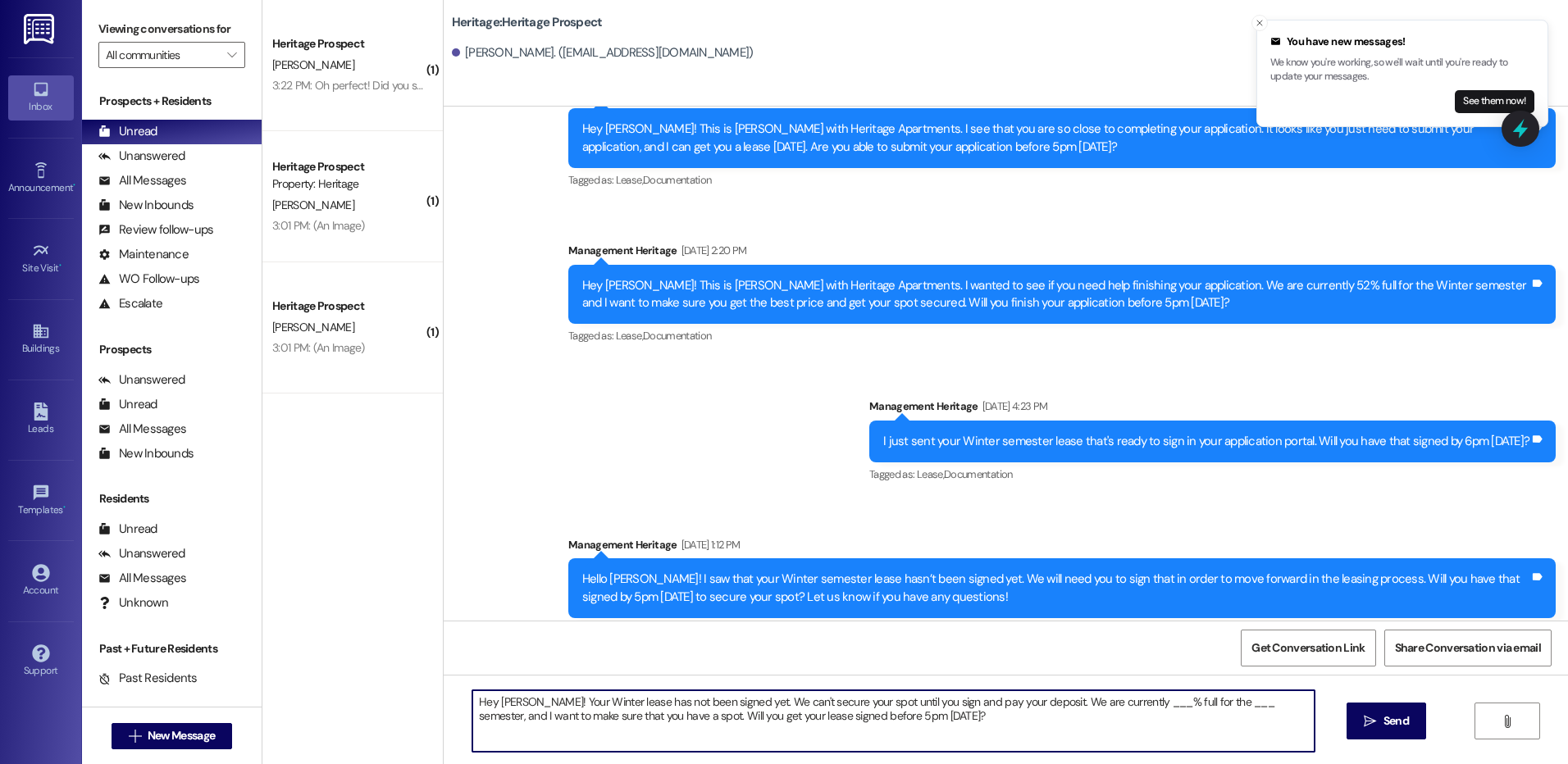
click at [1120, 705] on textarea "Hey [PERSON_NAME]! Your Winter lease has not been signed yet. We can't secure y…" at bounding box center [892, 721] width 841 height 62
click at [1191, 700] on textarea "Hey [PERSON_NAME]! Your Winter lease has not been signed yet. We can't secure y…" at bounding box center [892, 721] width 841 height 62
click at [1191, 701] on textarea "Hey [PERSON_NAME]! Your Winter lease has not been signed yet. We can't secure y…" at bounding box center [892, 721] width 841 height 62
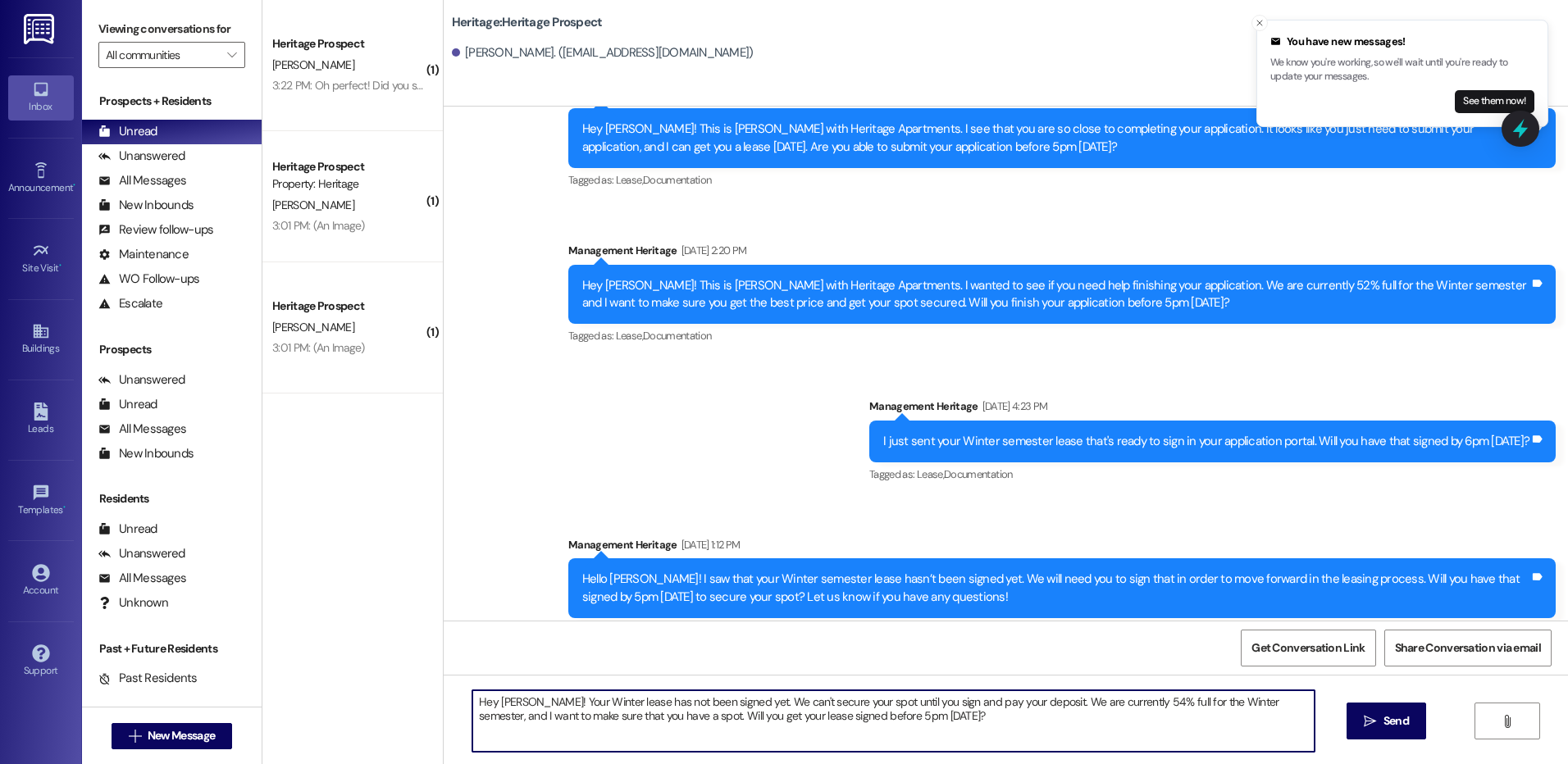
click at [1191, 701] on textarea "Hey [PERSON_NAME]! Your Winter lease has not been signed yet. We can't secure y…" at bounding box center [892, 721] width 841 height 62
type textarea "Hey [PERSON_NAME]! Your Winter lease has not been signed yet. We can't secure y…"
click at [1417, 723] on button " Send" at bounding box center [1386, 721] width 80 height 37
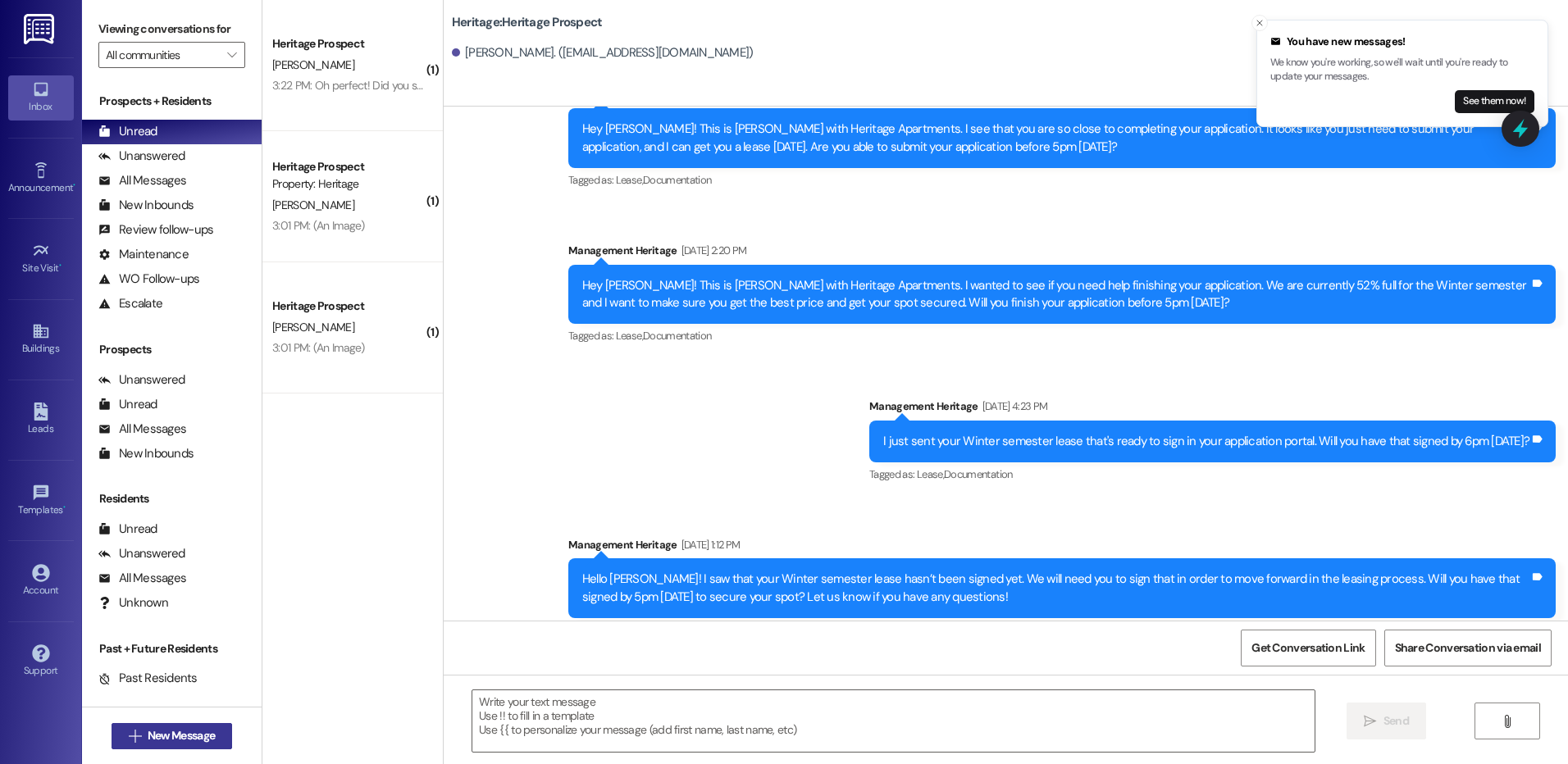
click at [180, 722] on button " New Message" at bounding box center [172, 735] width 121 height 26
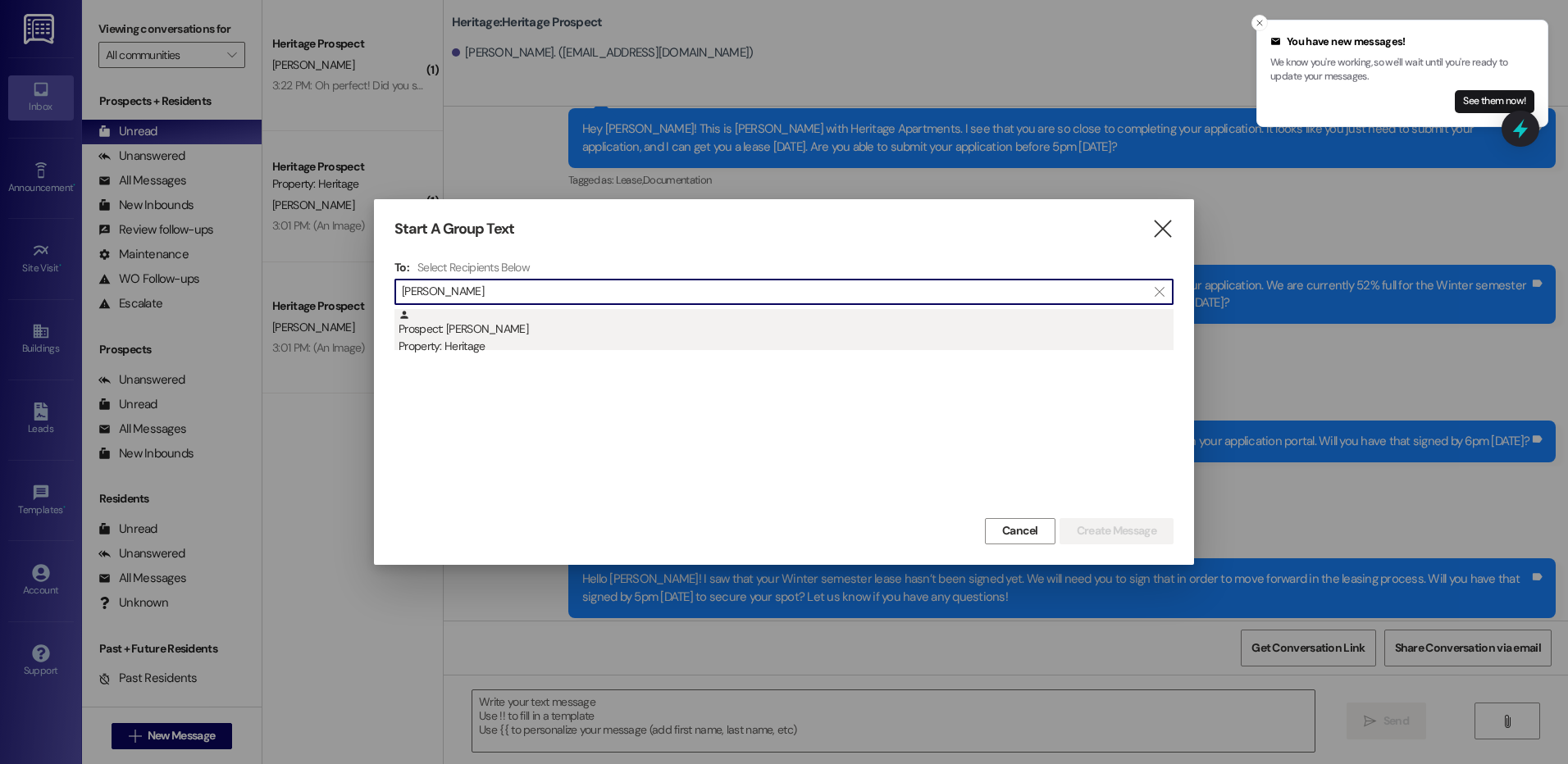
type input "[PERSON_NAME]"
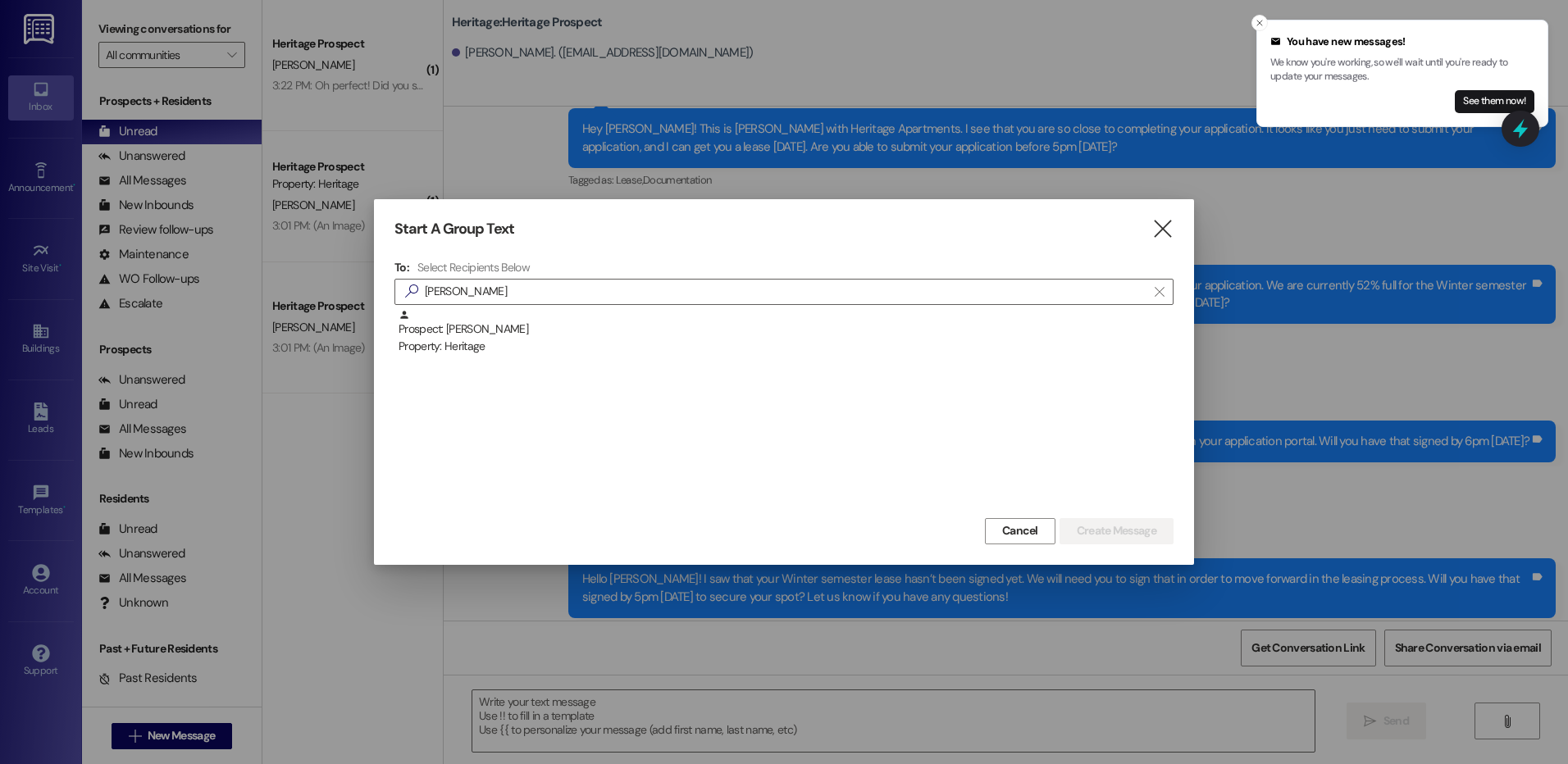
drag, startPoint x: 872, startPoint y: 337, endPoint x: 920, endPoint y: 382, distance: 65.8
click at [872, 336] on div "Prospect: [PERSON_NAME] Property: Heritage" at bounding box center [785, 332] width 775 height 47
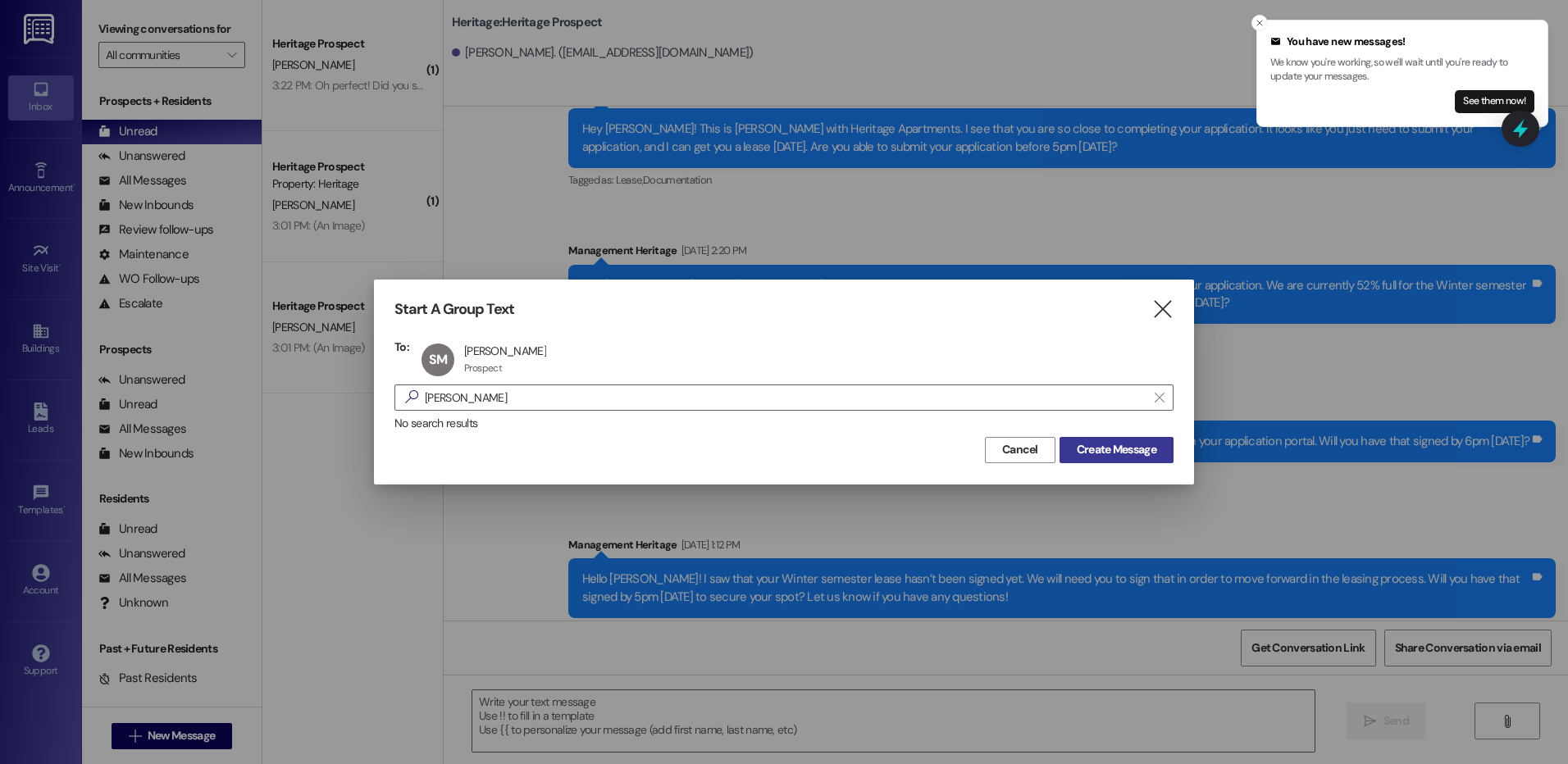
click at [1070, 437] on button "Create Message" at bounding box center [1116, 450] width 114 height 26
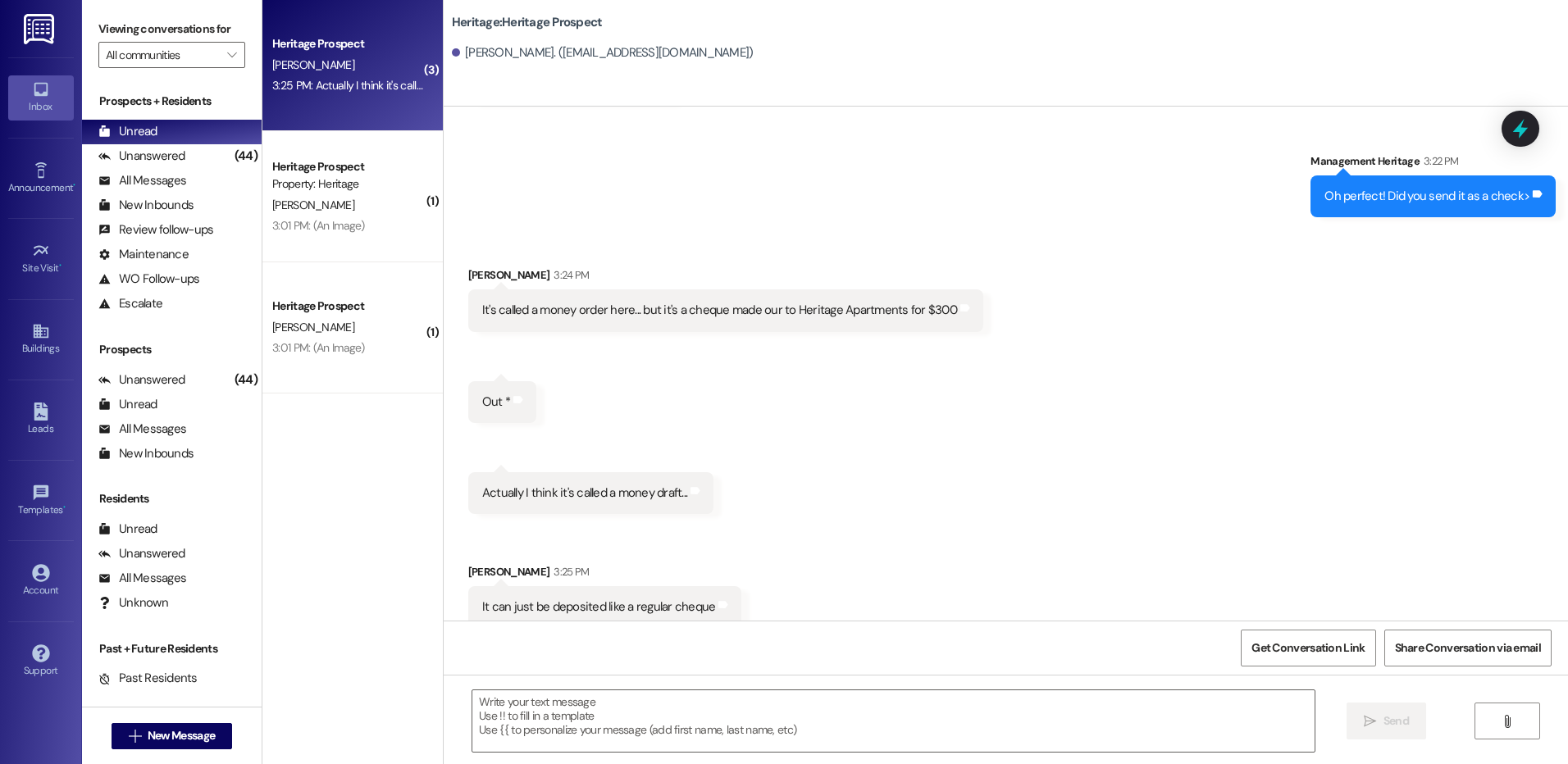
scroll to position [1551, 0]
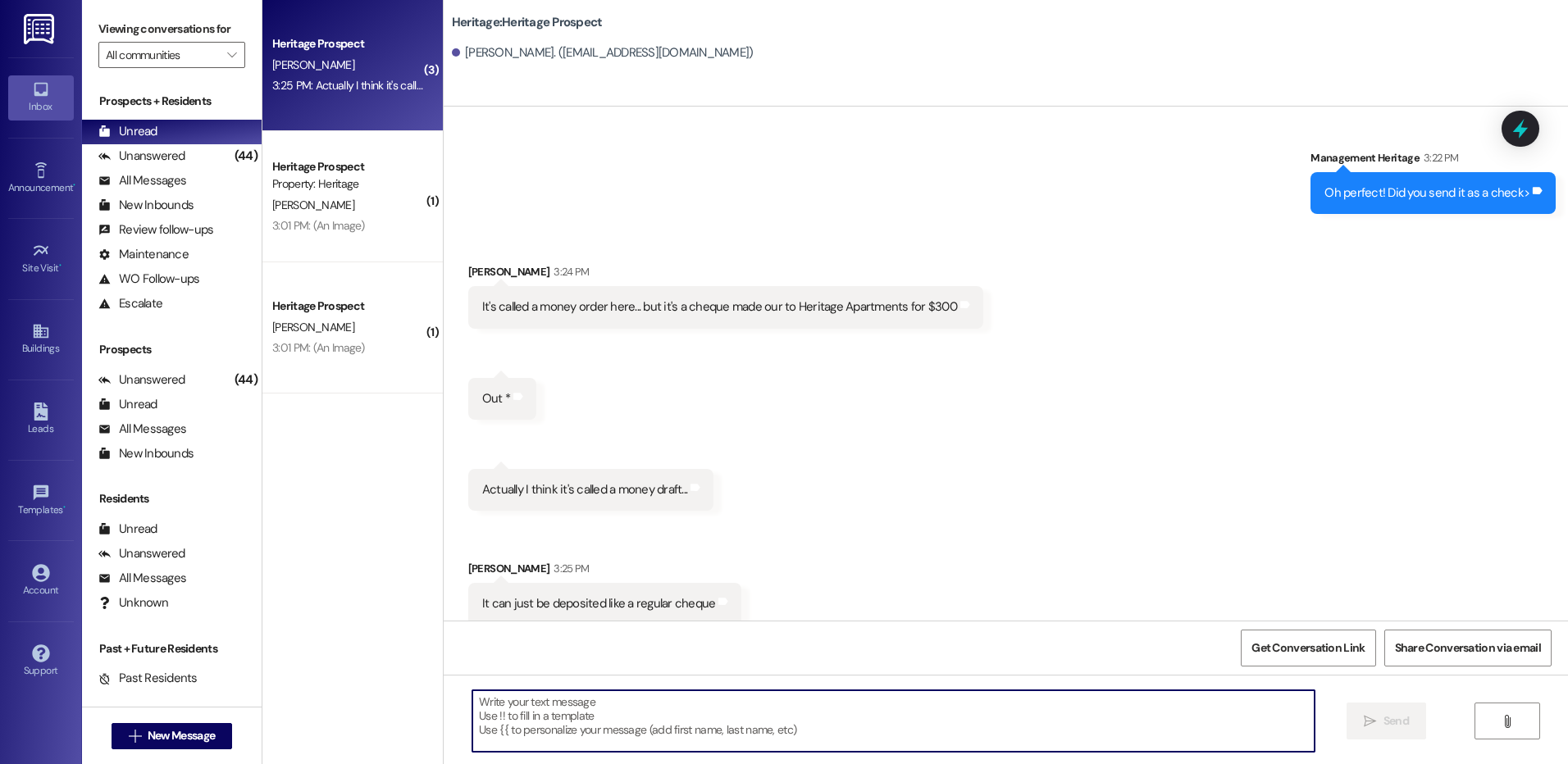
click at [637, 735] on textarea at bounding box center [892, 721] width 841 height 62
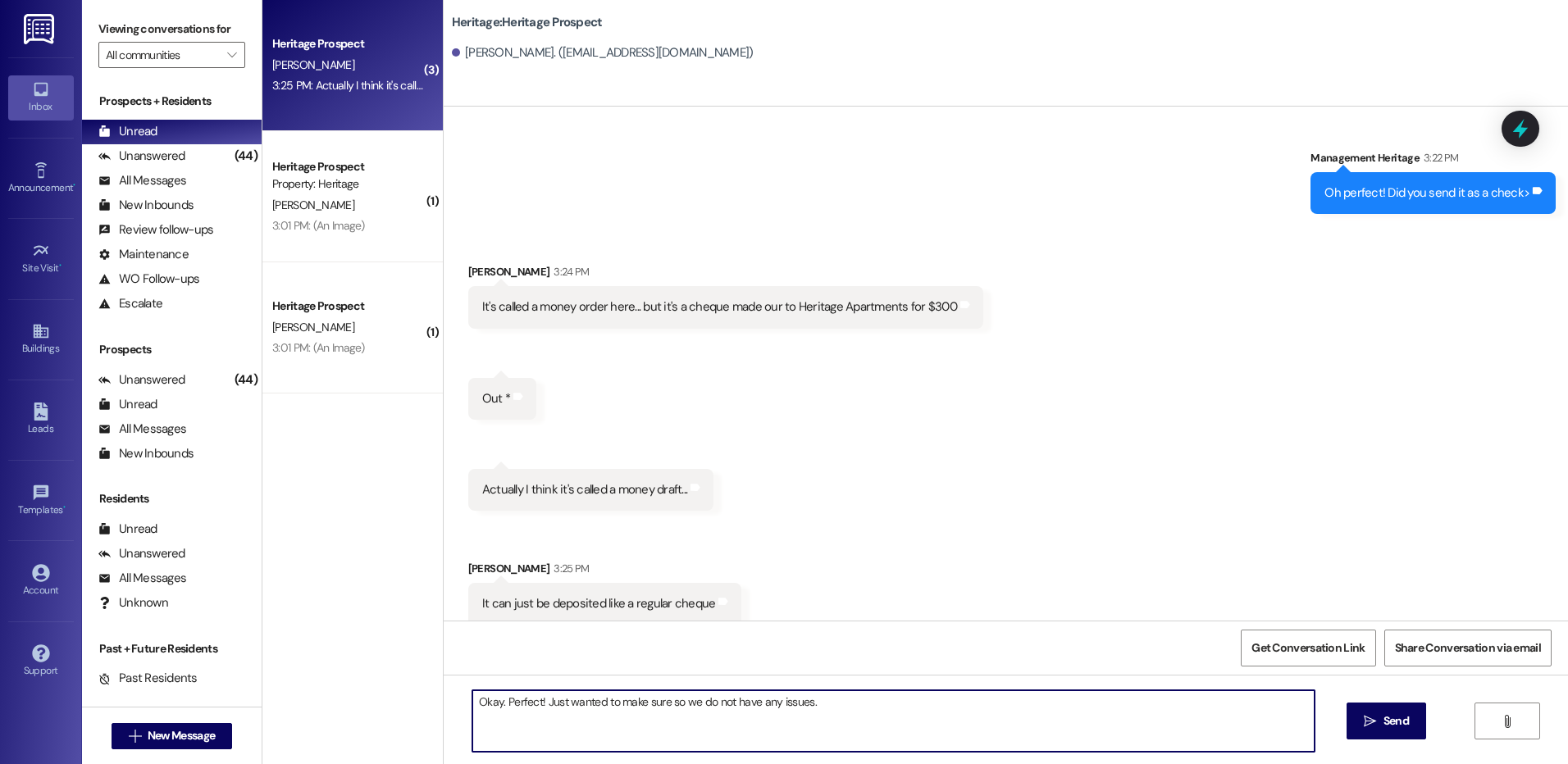
type textarea "Okay. Perfect! Just wanted to make sure so we do not have any issues."
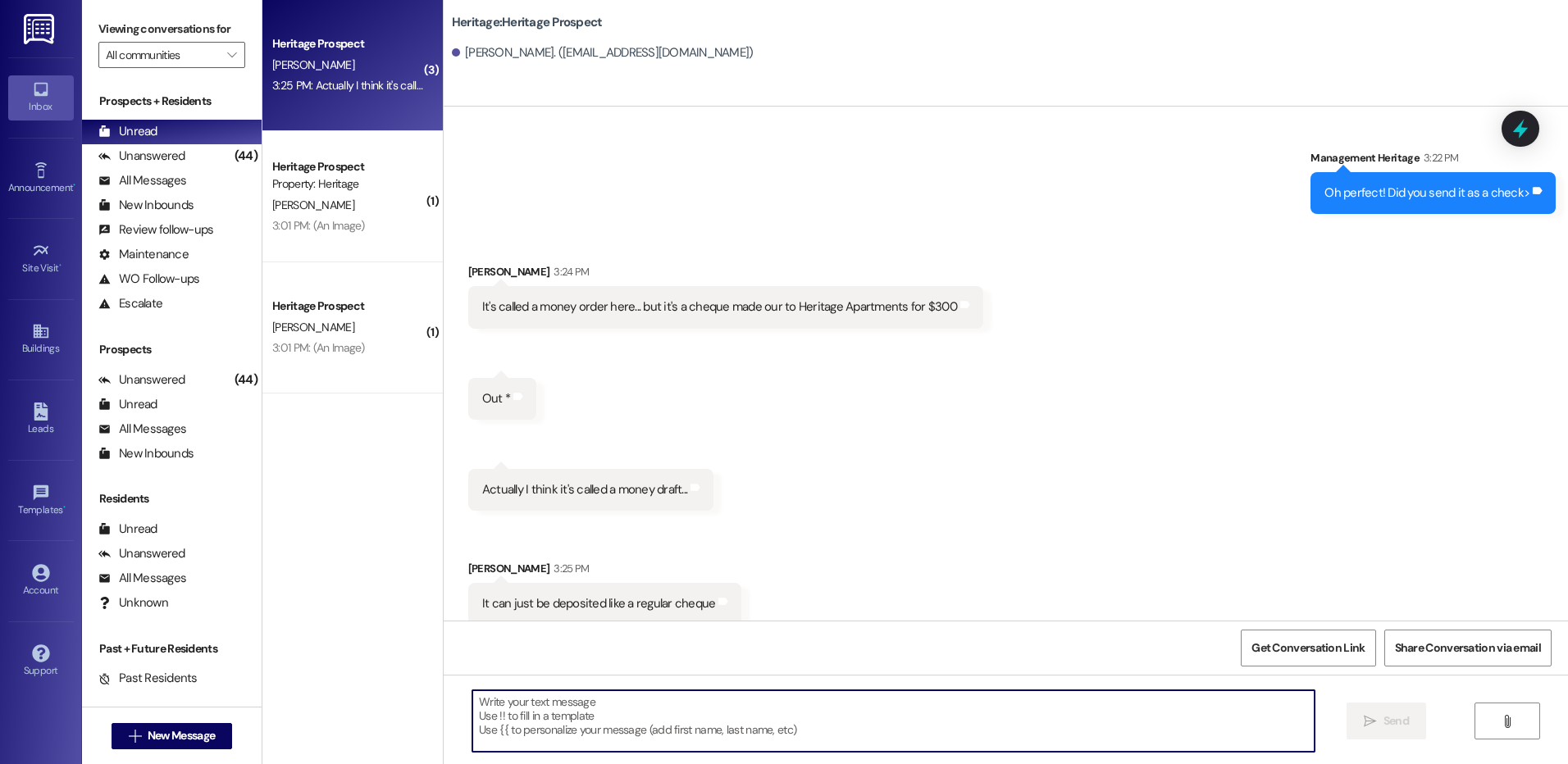
scroll to position [1551, 0]
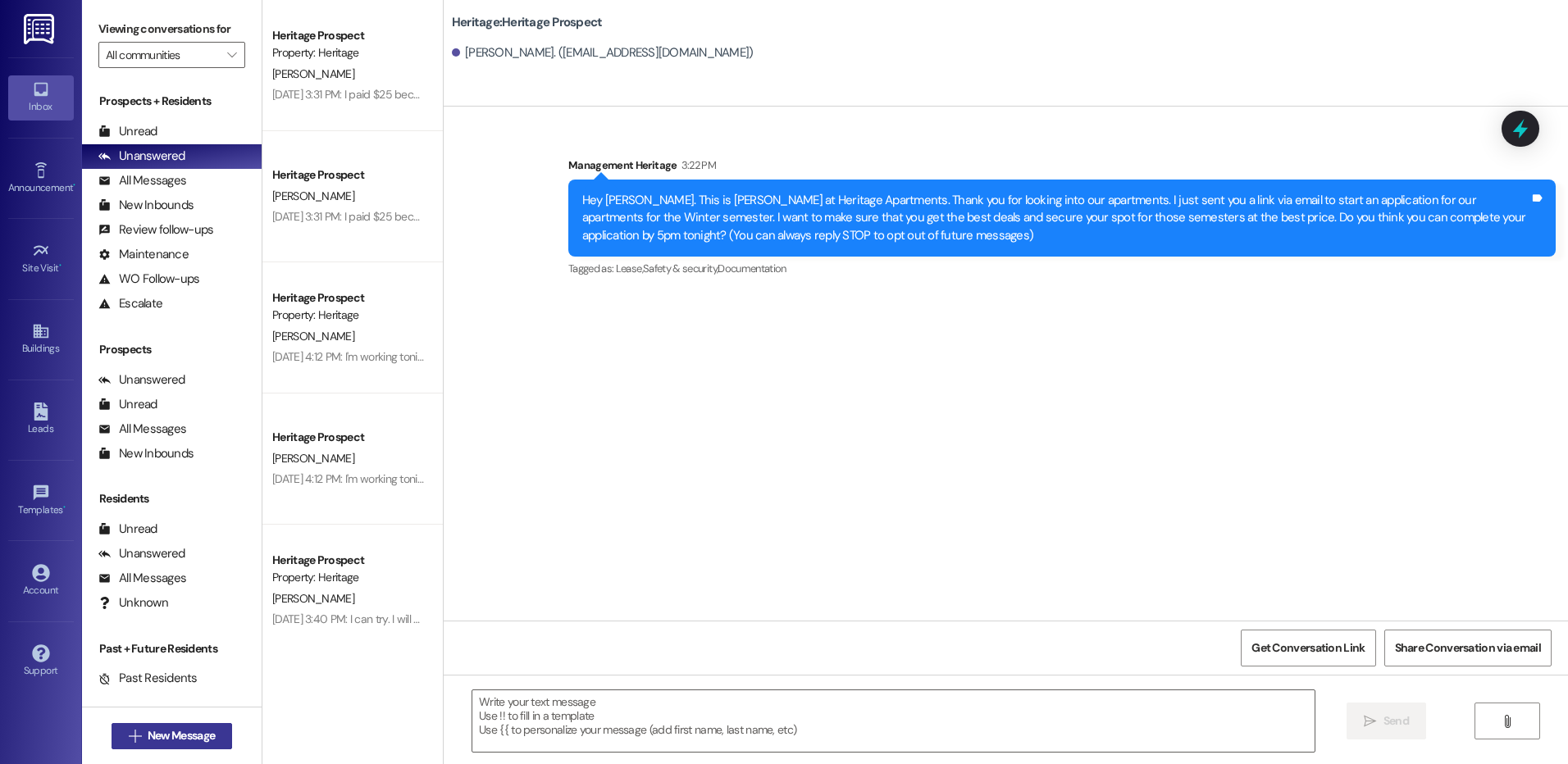
click at [154, 742] on span "New Message" at bounding box center [180, 735] width 67 height 17
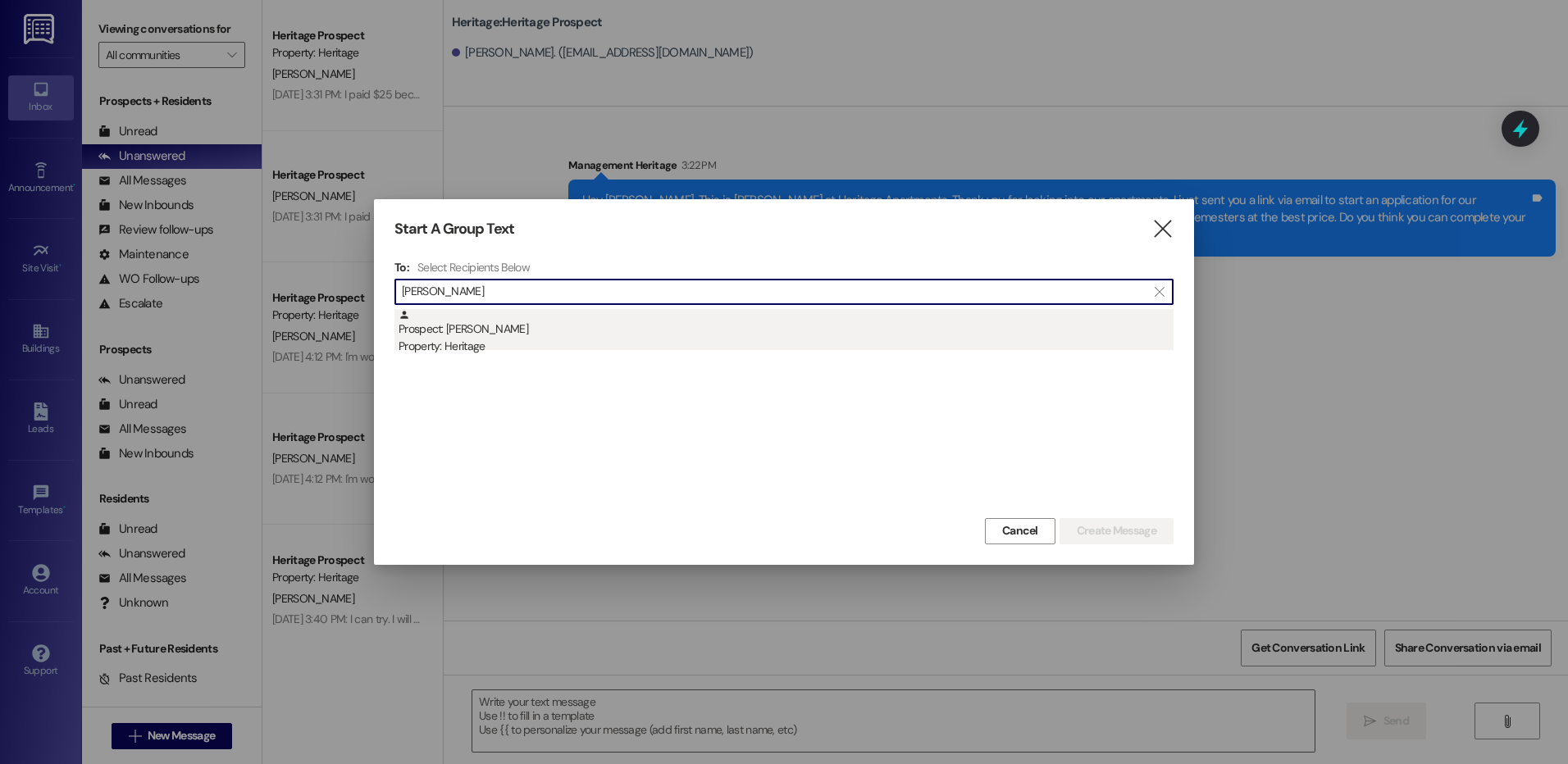
type input "[PERSON_NAME]"
click at [767, 330] on div "Prospect: [PERSON_NAME] Property: Heritage" at bounding box center [785, 332] width 775 height 47
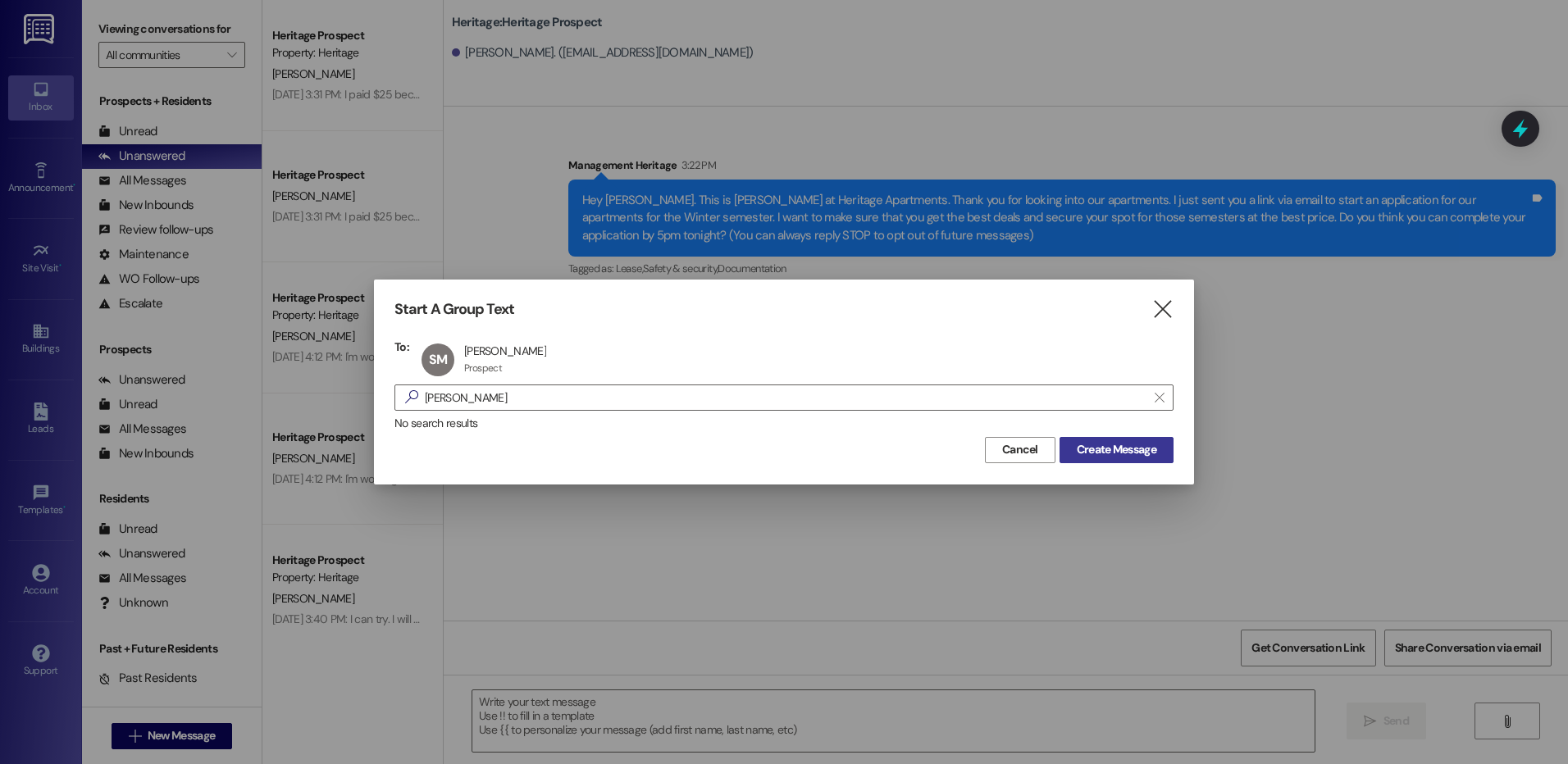
click at [1095, 453] on span "Create Message" at bounding box center [1117, 449] width 80 height 17
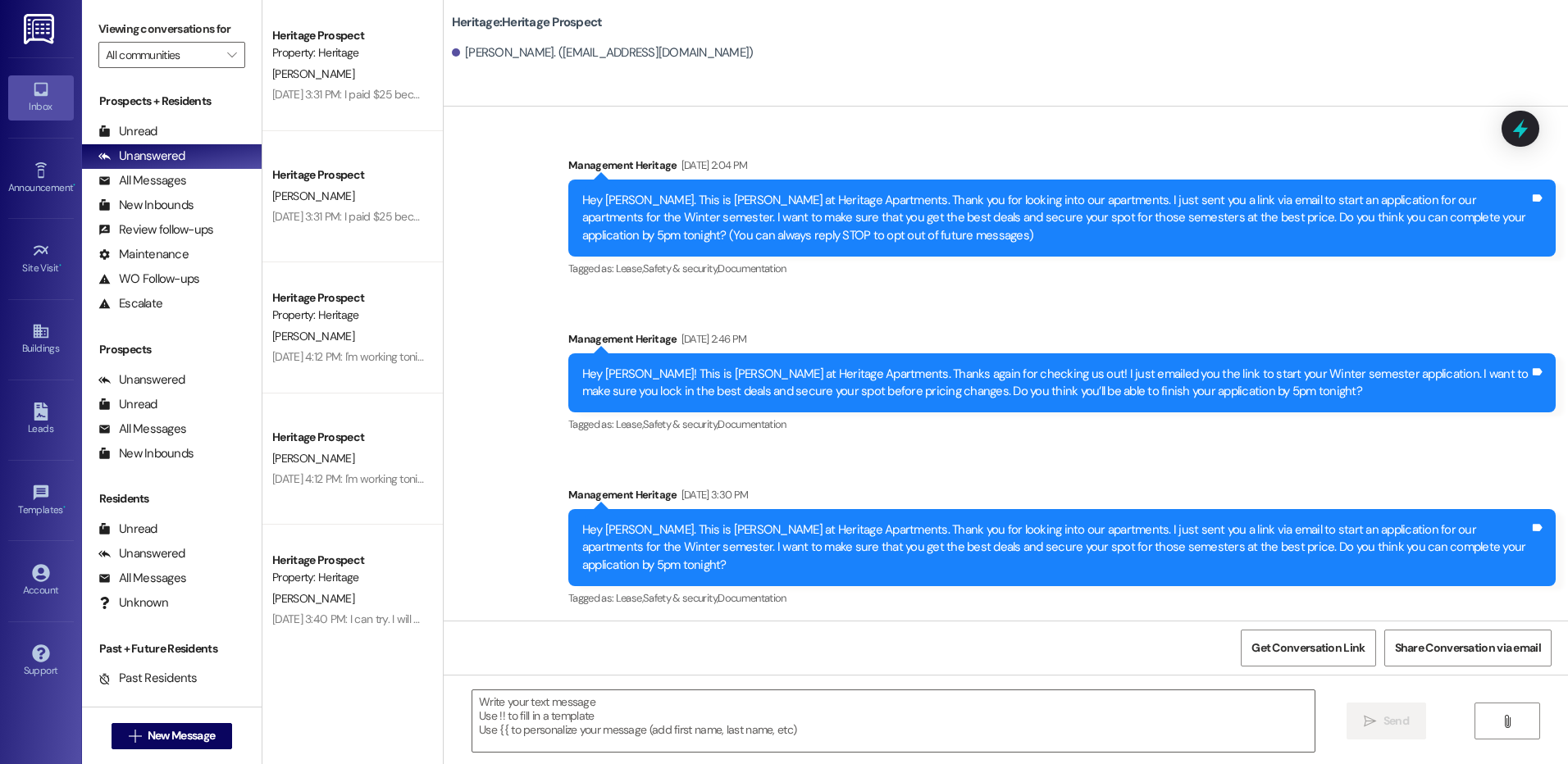
scroll to position [99, 0]
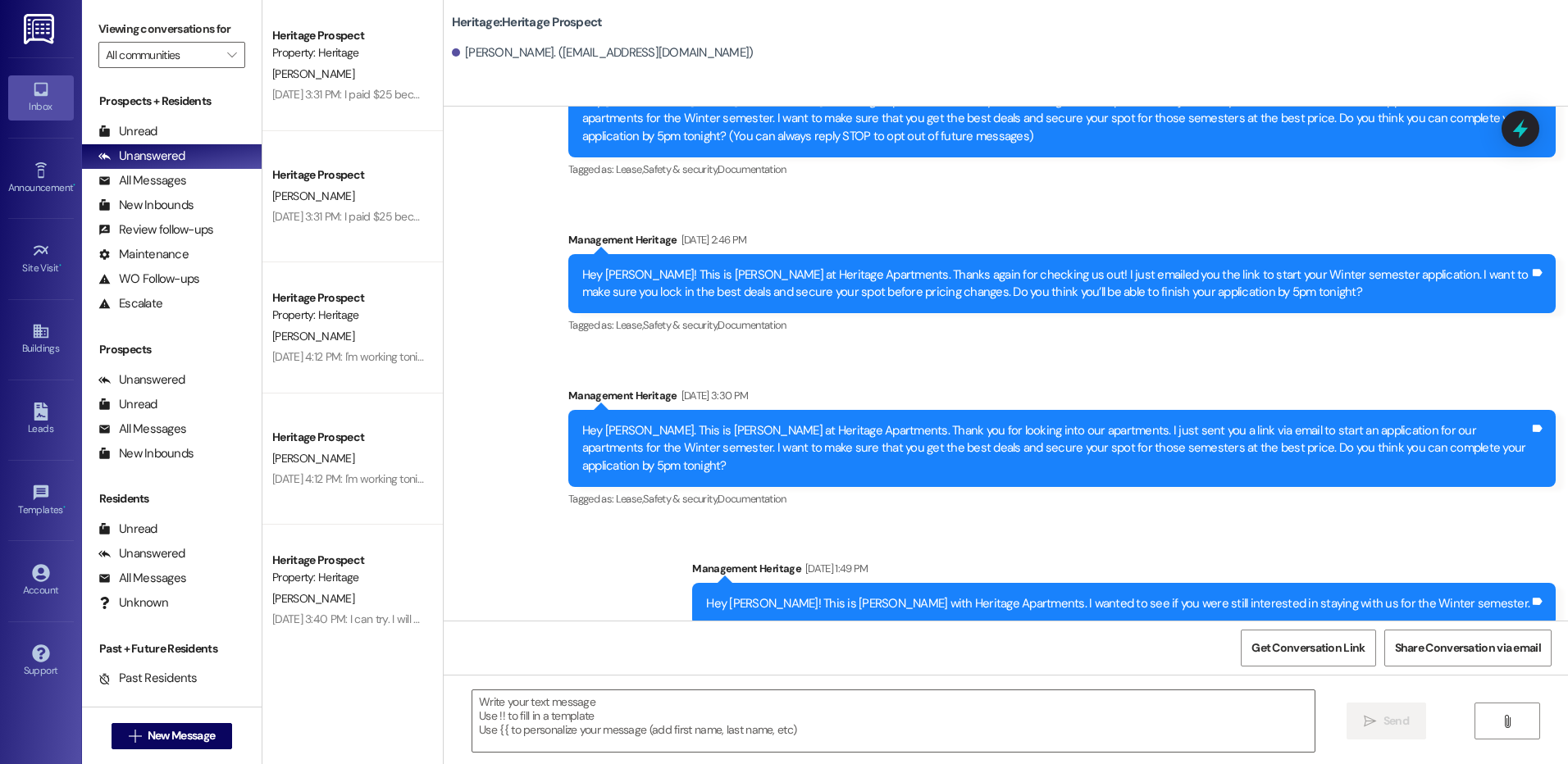
click at [740, 689] on div " Send " at bounding box center [1005, 736] width 1124 height 123
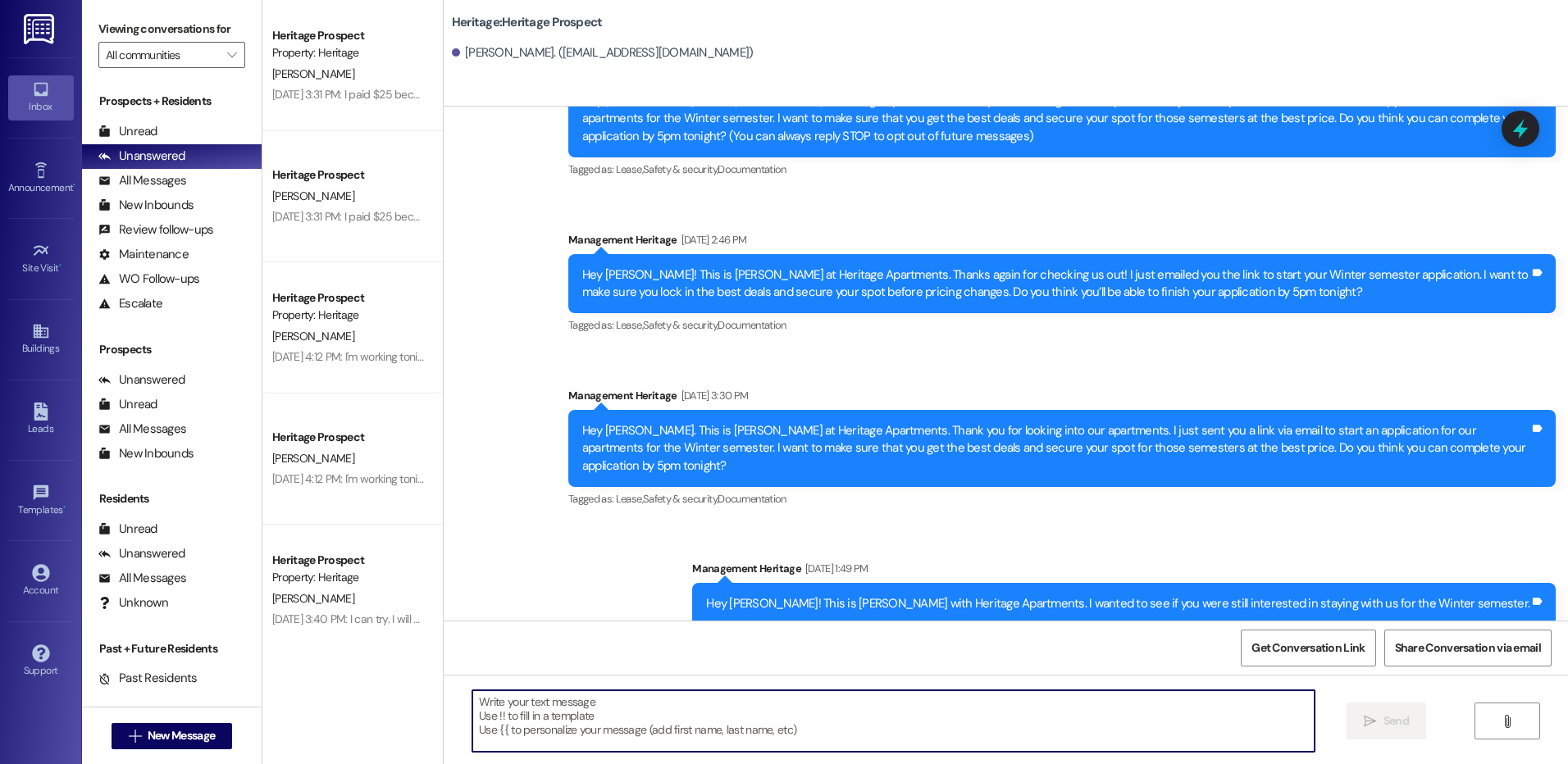
click at [733, 704] on textarea at bounding box center [892, 721] width 841 height 62
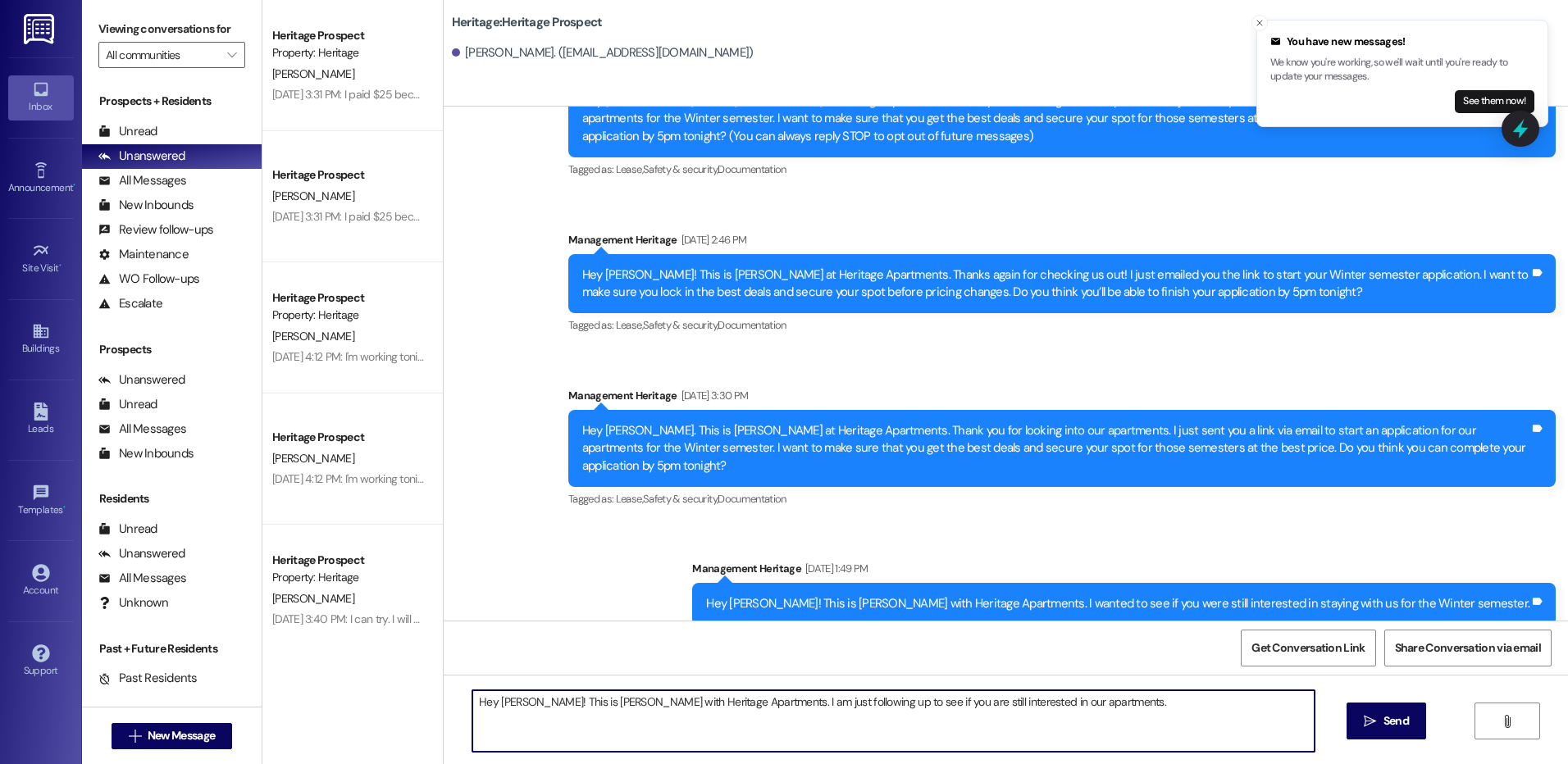
type textarea "Hey [PERSON_NAME]! This is [PERSON_NAME] with Heritage Apartments. I am just fo…"
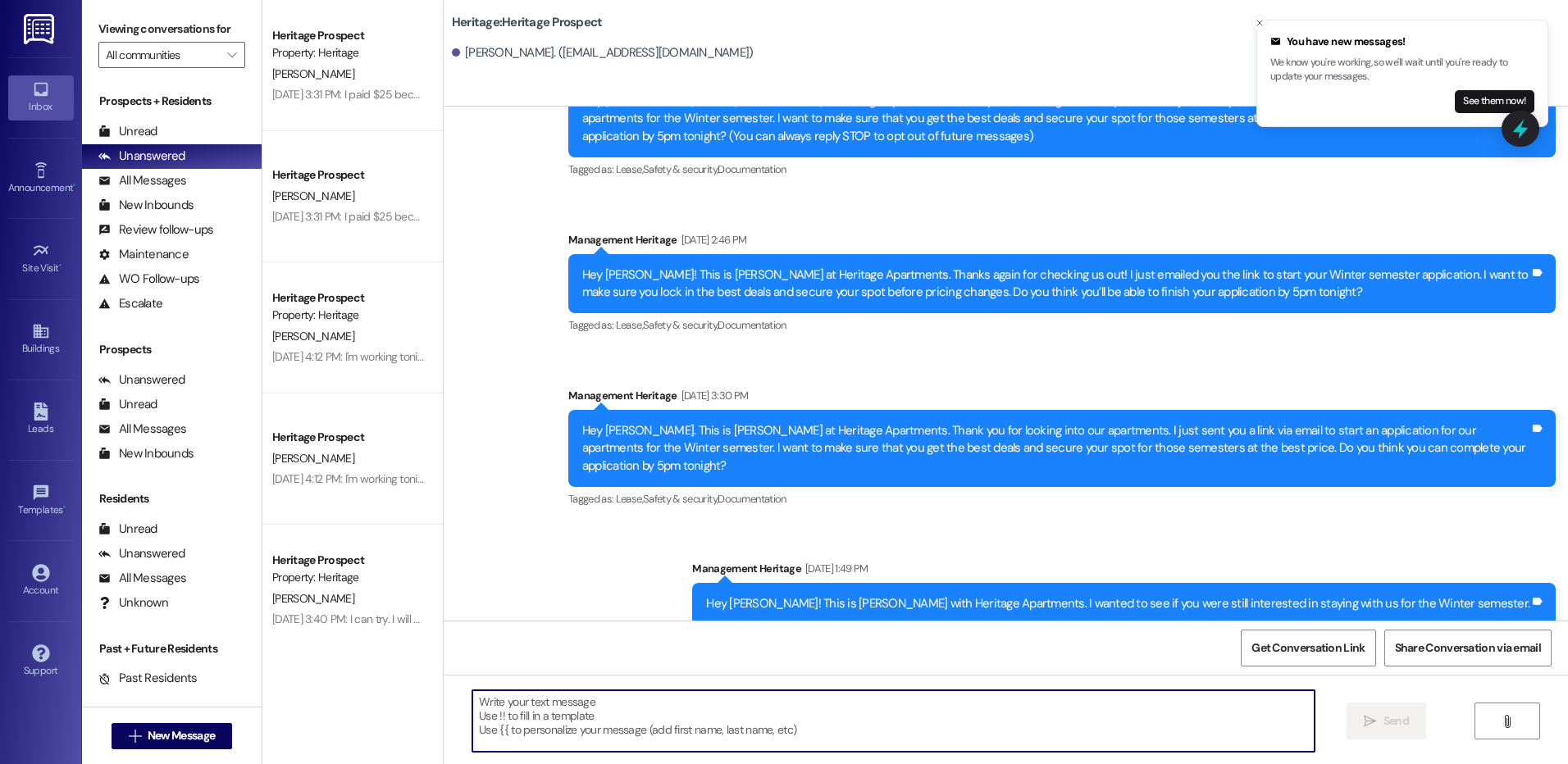
scroll to position [214, 0]
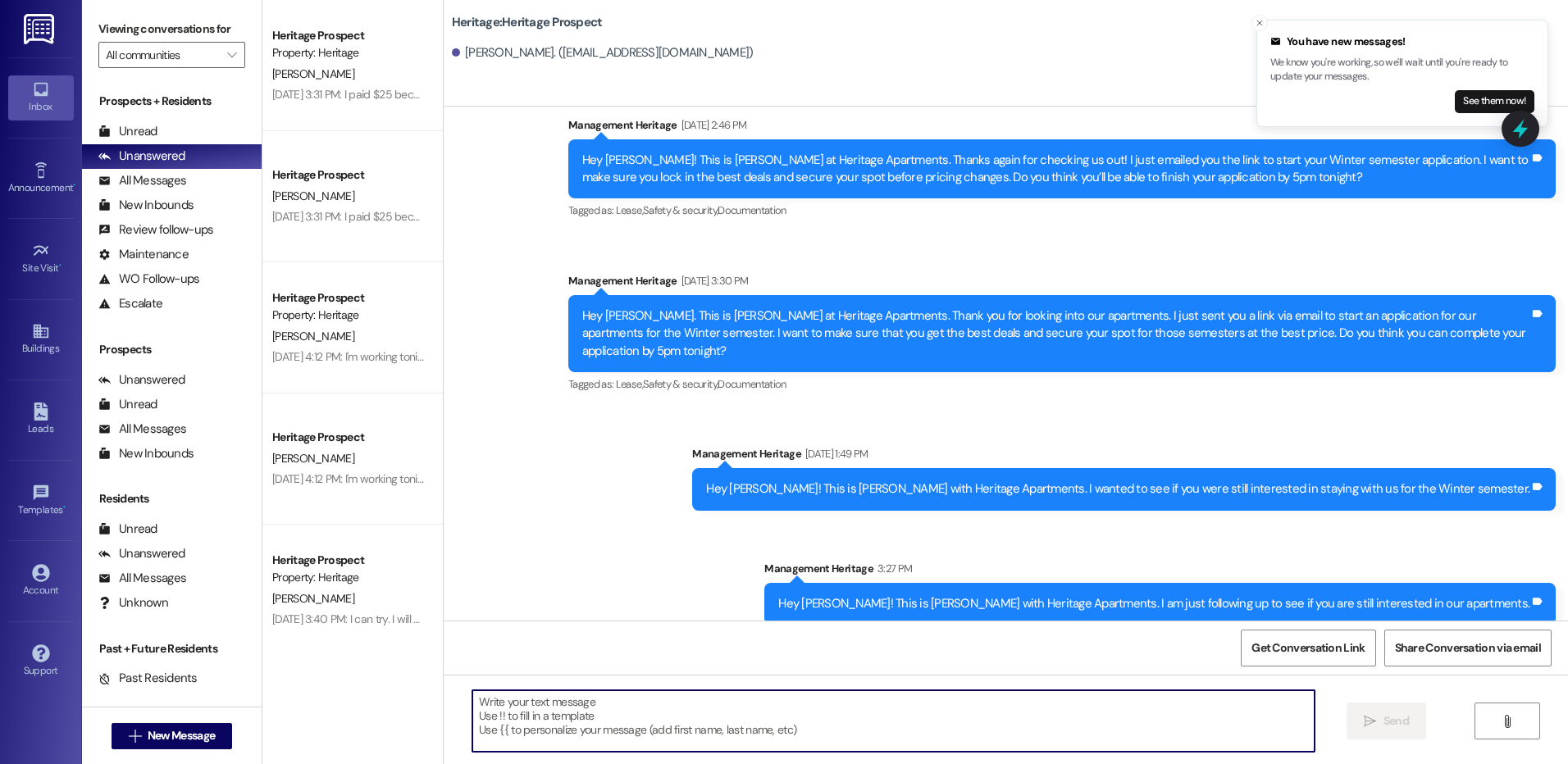
click at [1022, 595] on div "Hey [PERSON_NAME]! This is [PERSON_NAME] with Heritage Apartments. I am just fo…" at bounding box center [1153, 604] width 751 height 17
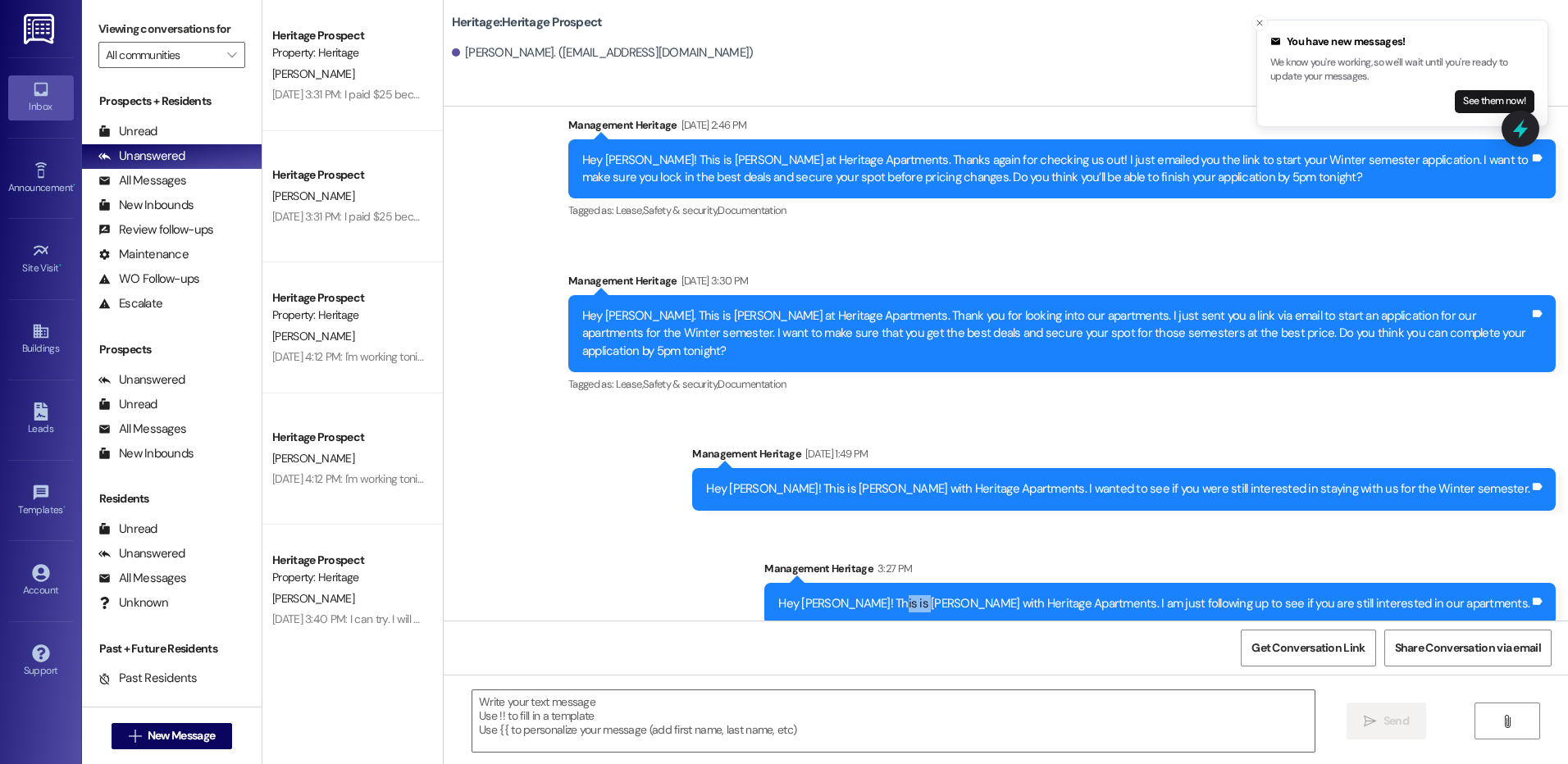
click at [1022, 595] on div "Hey [PERSON_NAME]! This is [PERSON_NAME] with Heritage Apartments. I am just fo…" at bounding box center [1153, 604] width 751 height 17
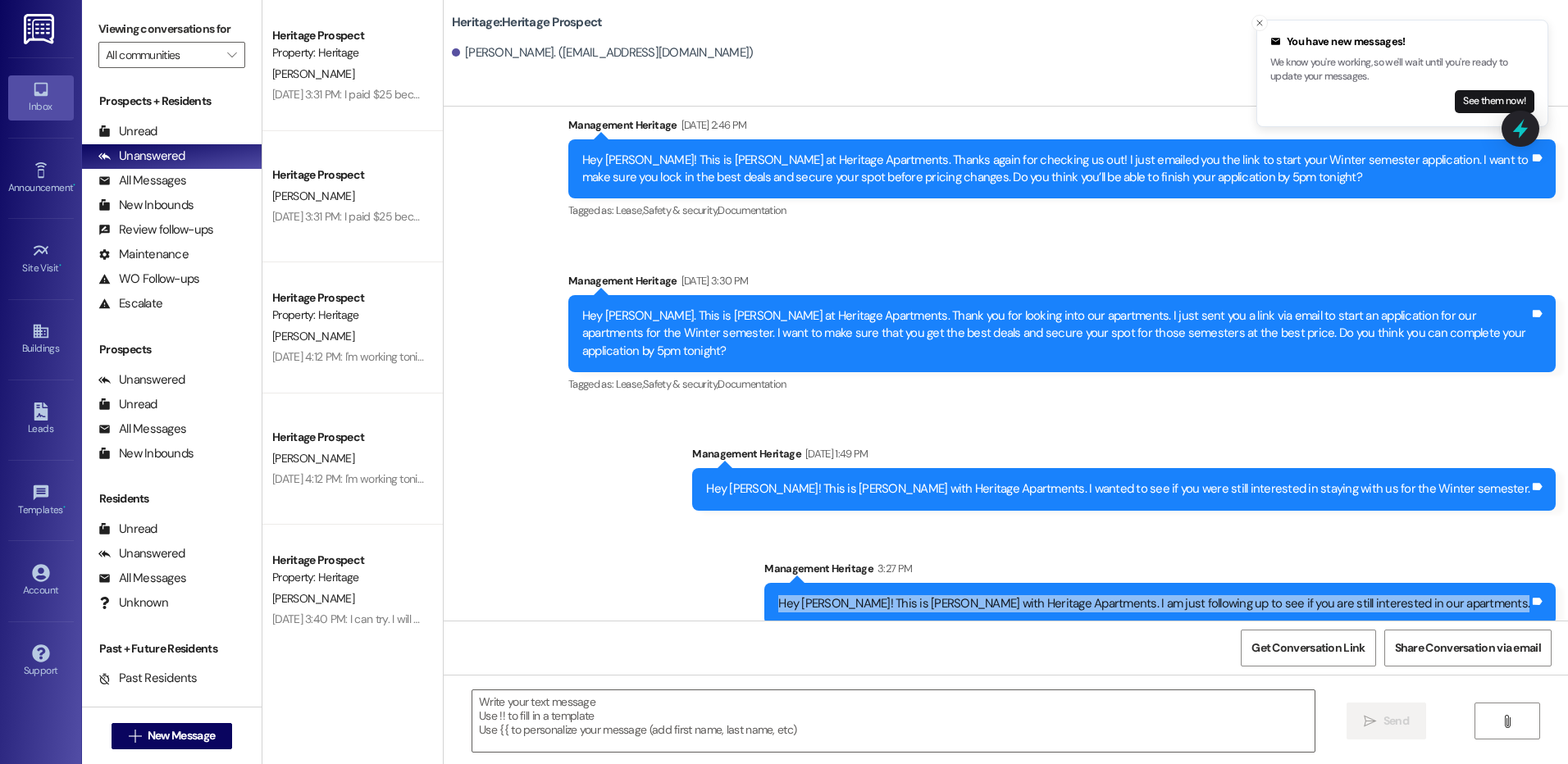
click at [1022, 595] on div "Hey [PERSON_NAME]! This is [PERSON_NAME] with Heritage Apartments. I am just fo…" at bounding box center [1153, 604] width 751 height 17
copy div "Hey [PERSON_NAME]! This is [PERSON_NAME] with Heritage Apartments. I am just fo…"
drag, startPoint x: 191, startPoint y: 753, endPoint x: 187, endPoint y: 738, distance: 15.5
click at [191, 753] on div " New Message" at bounding box center [172, 735] width 121 height 41
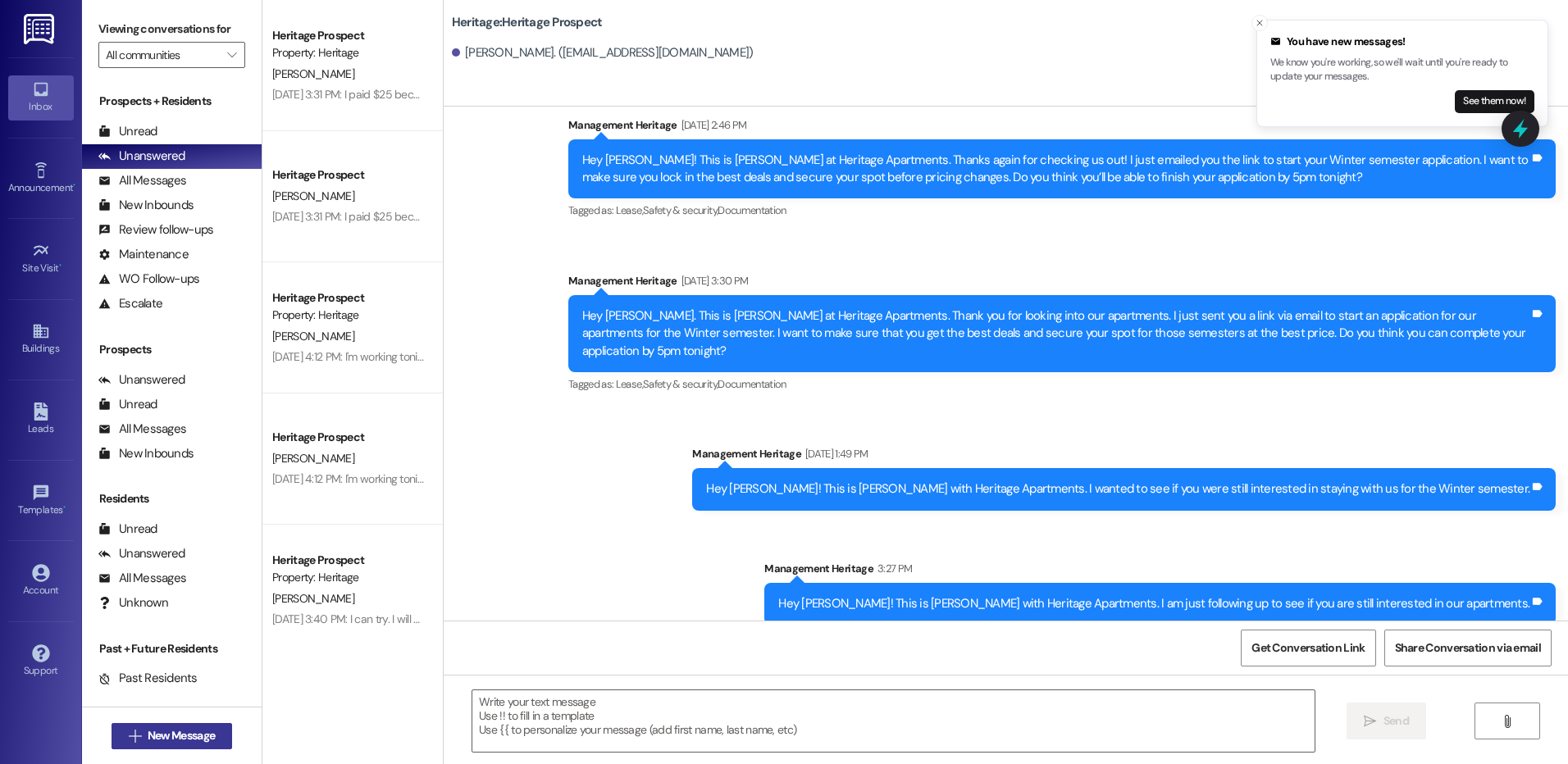
click at [187, 736] on span "New Message" at bounding box center [180, 735] width 67 height 17
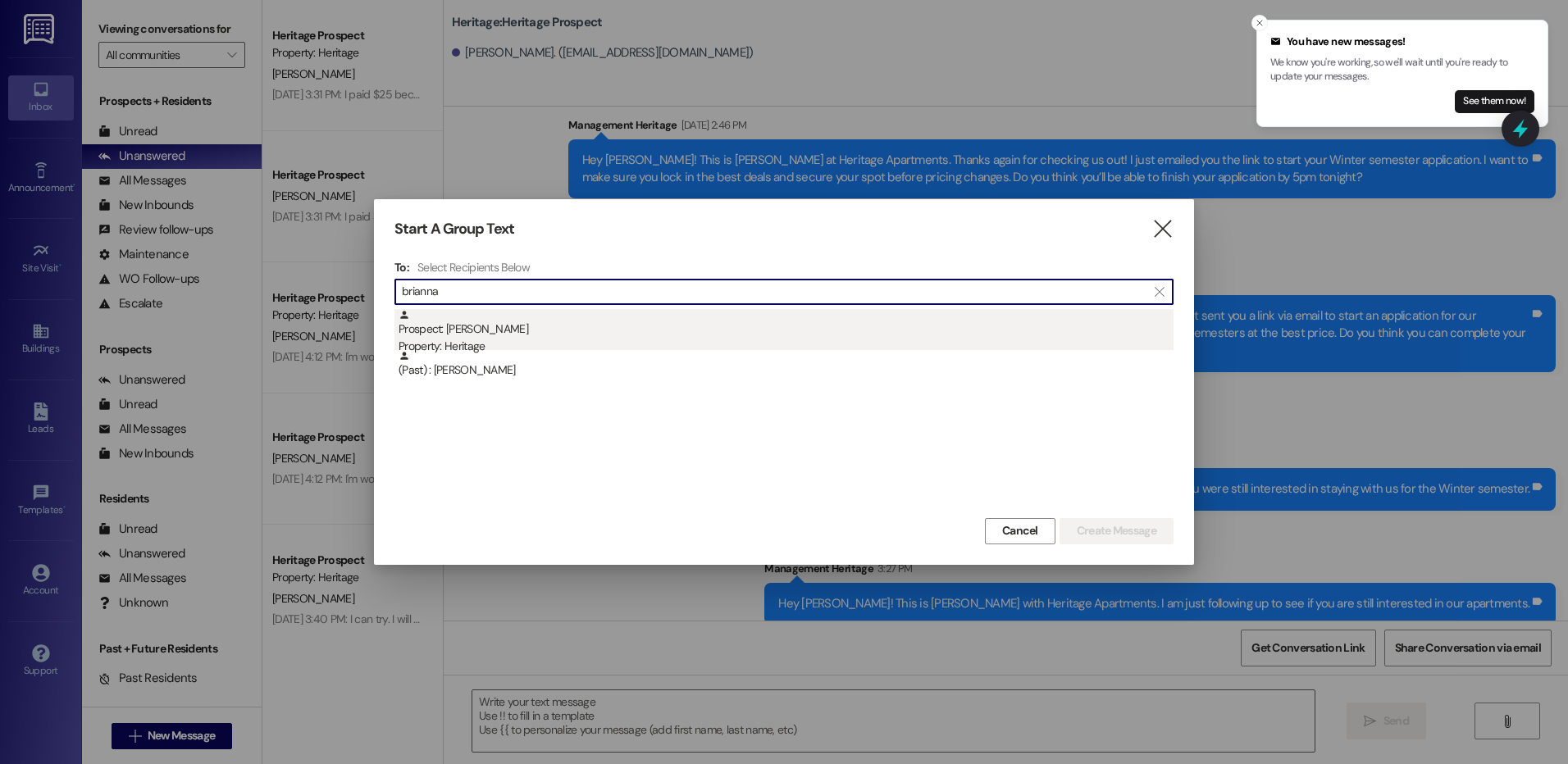
type input "brianna"
click at [565, 334] on div "Prospect: [PERSON_NAME] Property: Heritage" at bounding box center [785, 332] width 775 height 47
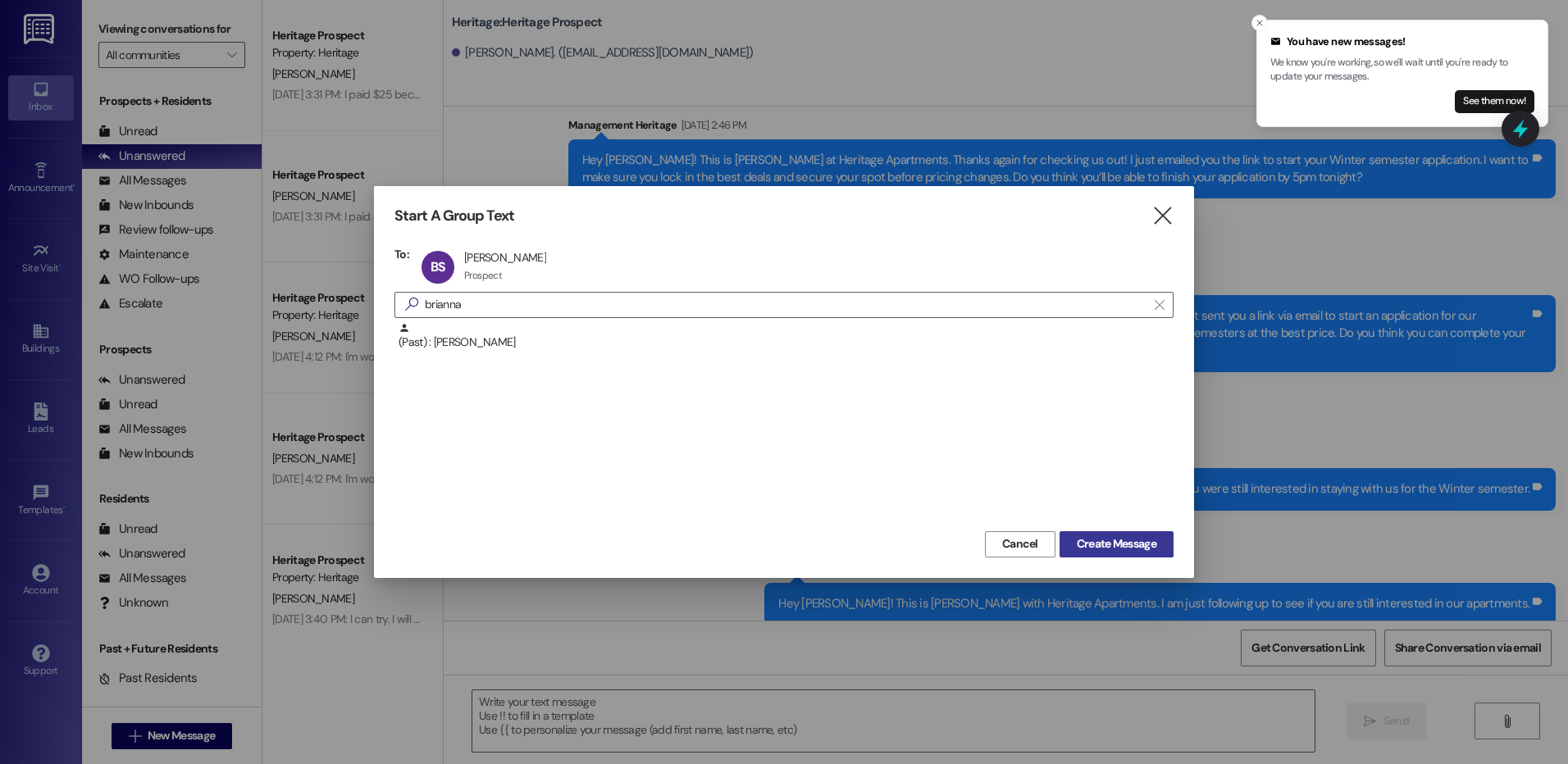
click at [1083, 538] on span "Create Message" at bounding box center [1117, 544] width 80 height 17
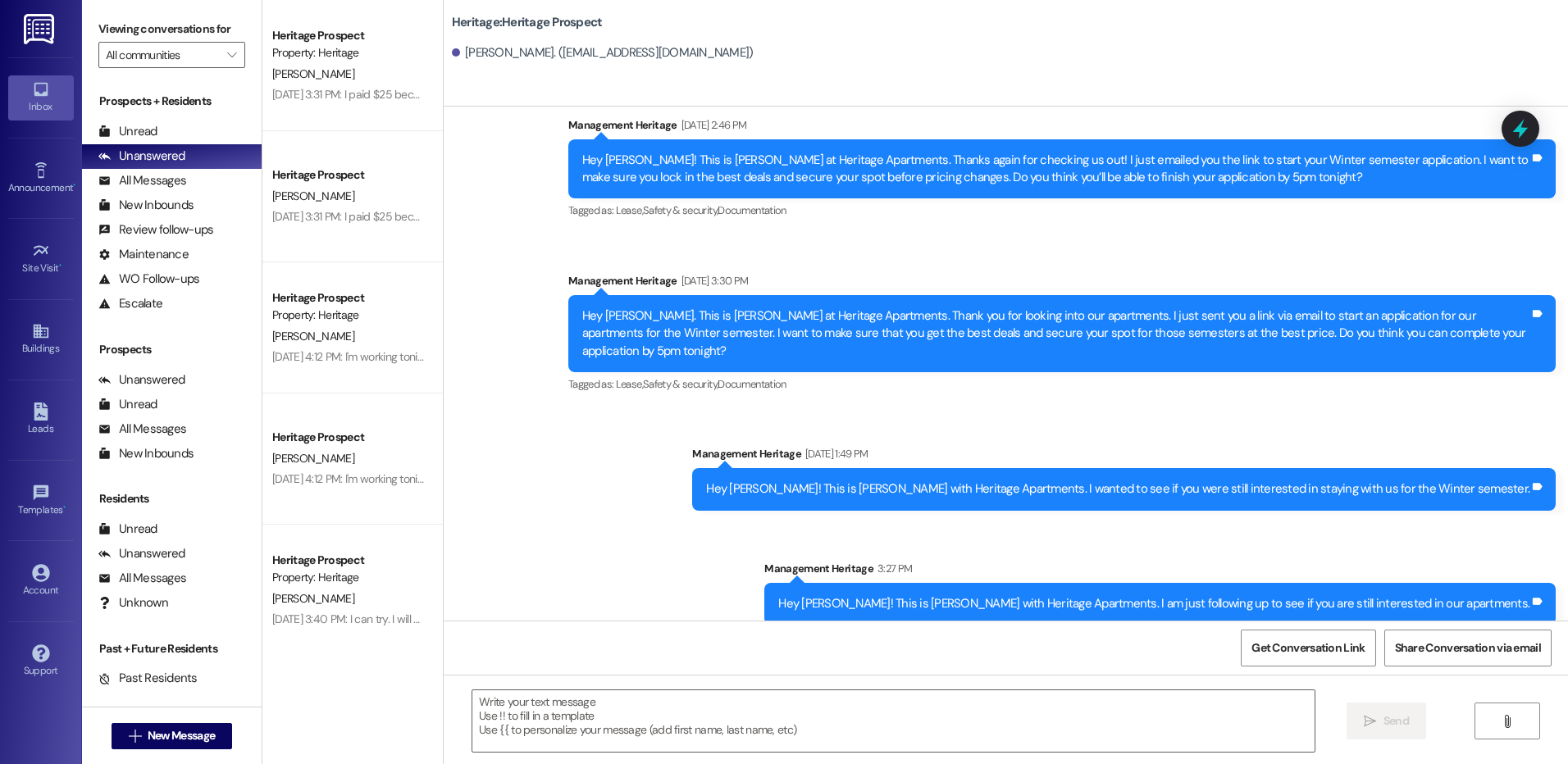
scroll to position [106, 0]
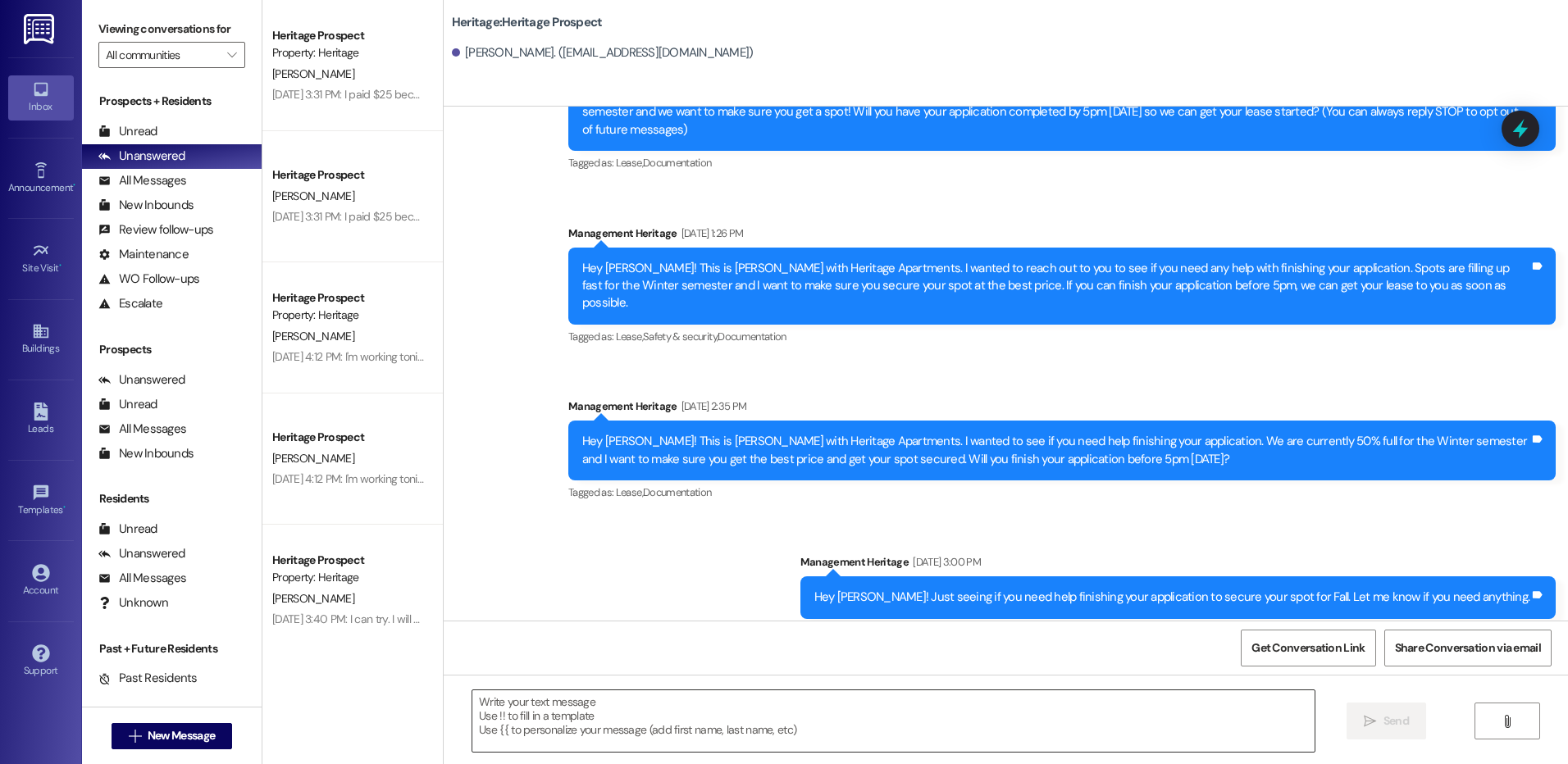
click at [755, 707] on textarea at bounding box center [892, 721] width 841 height 62
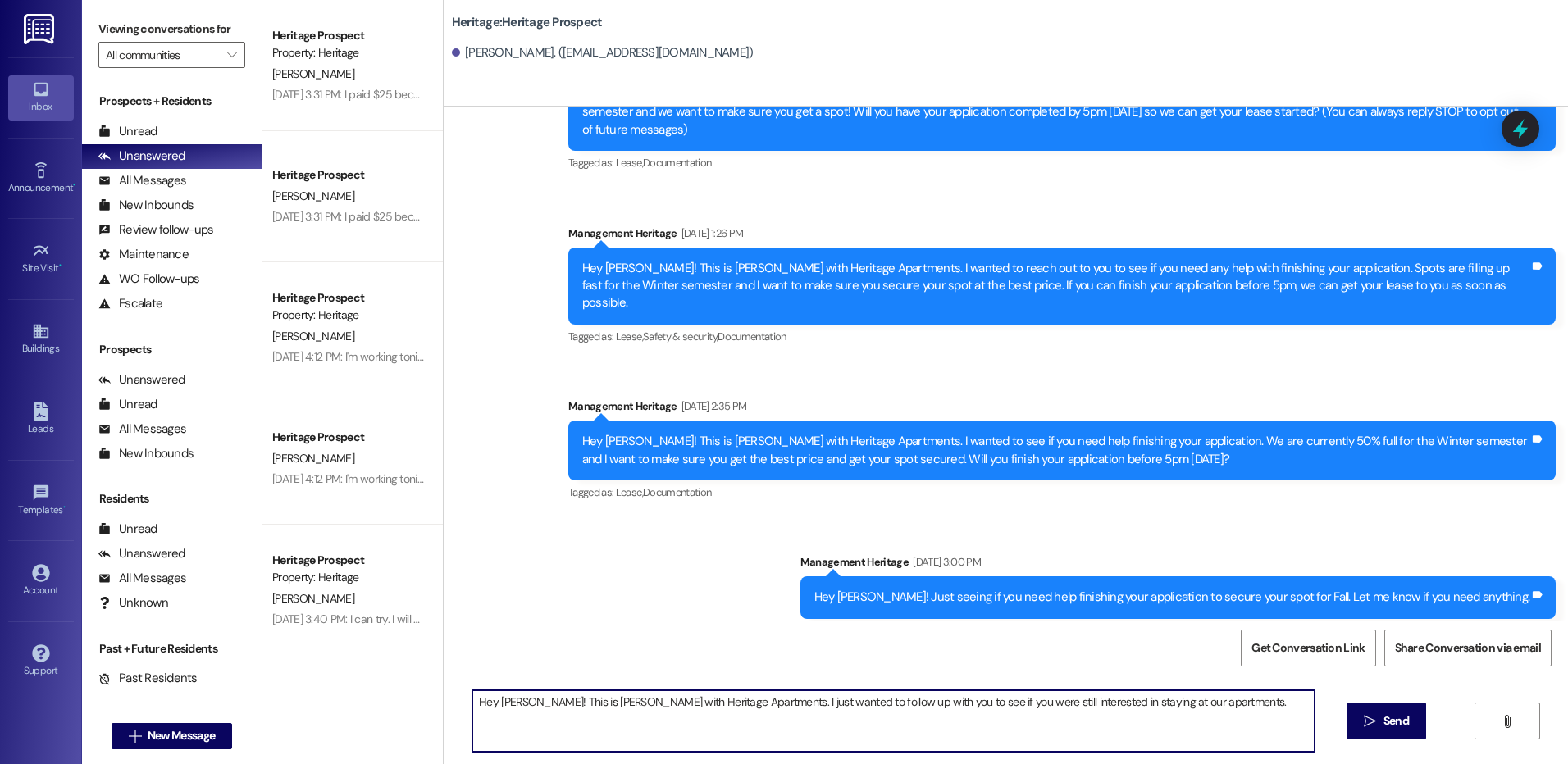
click at [755, 706] on textarea "Hey [PERSON_NAME]! This is [PERSON_NAME] with Heritage Apartments. I just wante…" at bounding box center [892, 721] width 841 height 62
type textarea "Hey [PERSON_NAME]! This is [PERSON_NAME] with Heritage Apartments. I just wante…"
drag, startPoint x: 1370, startPoint y: 712, endPoint x: 1367, endPoint y: 703, distance: 9.5
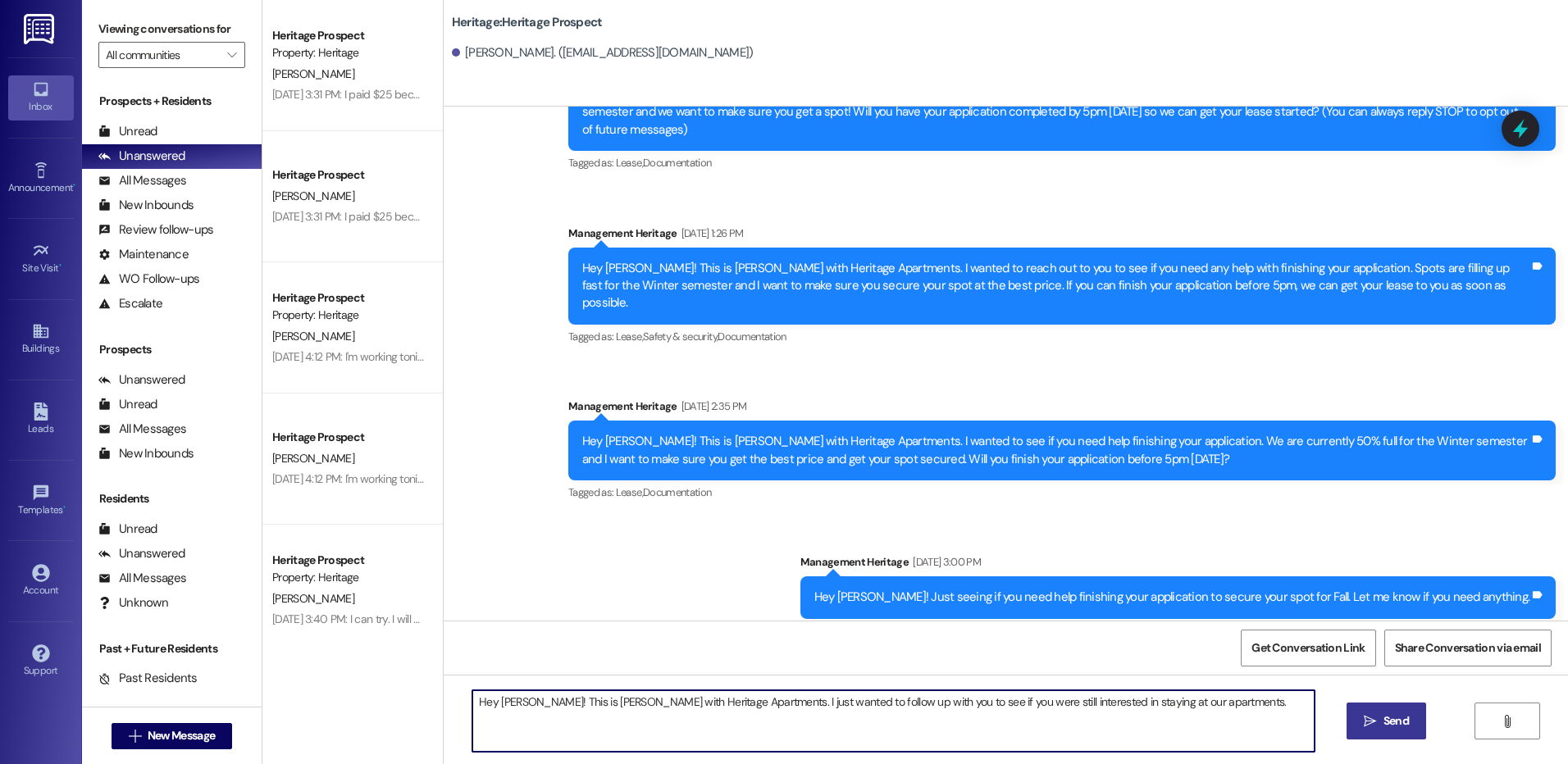
click at [1371, 711] on button " Send" at bounding box center [1386, 721] width 80 height 37
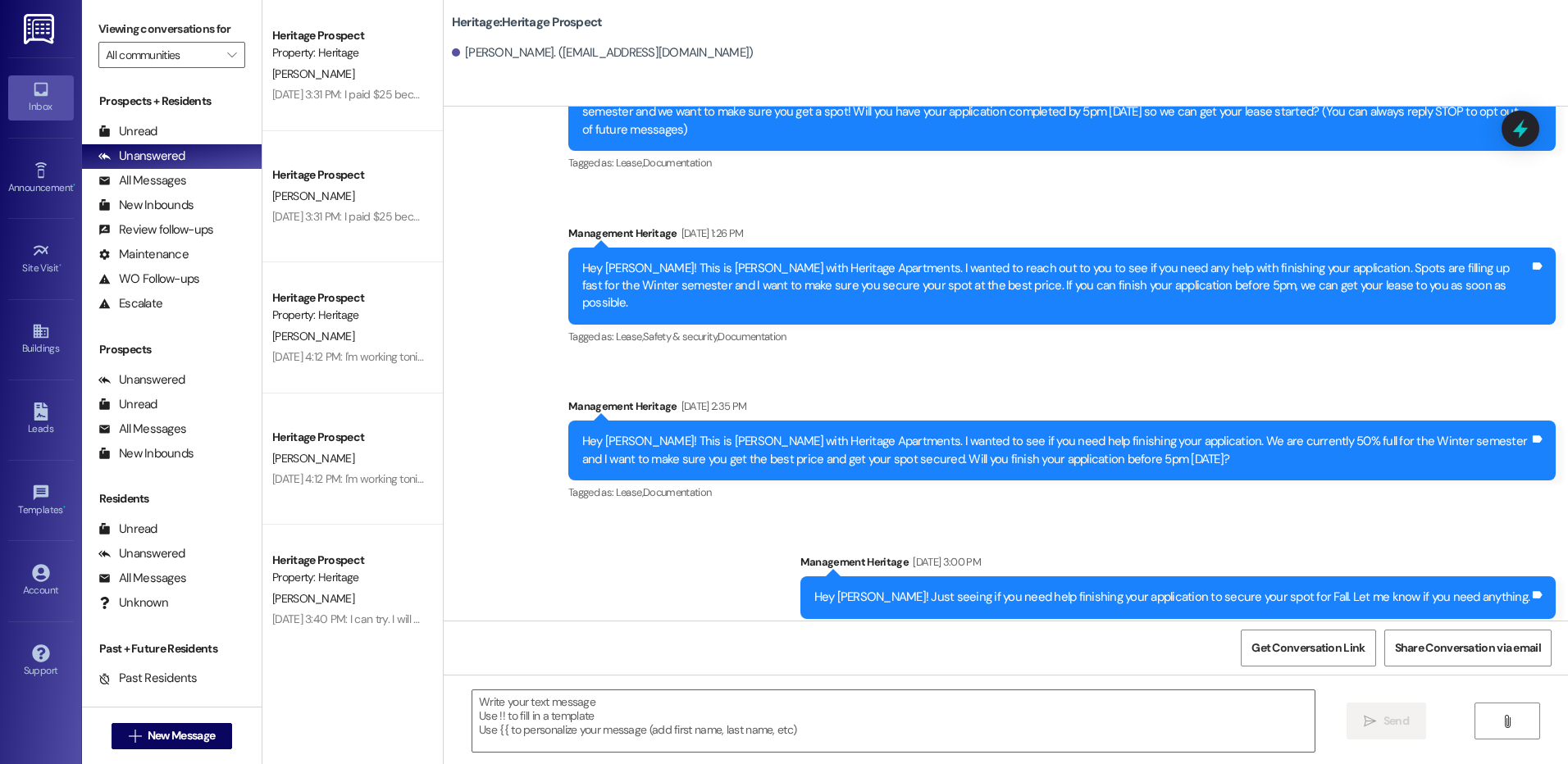
scroll to position [214, 0]
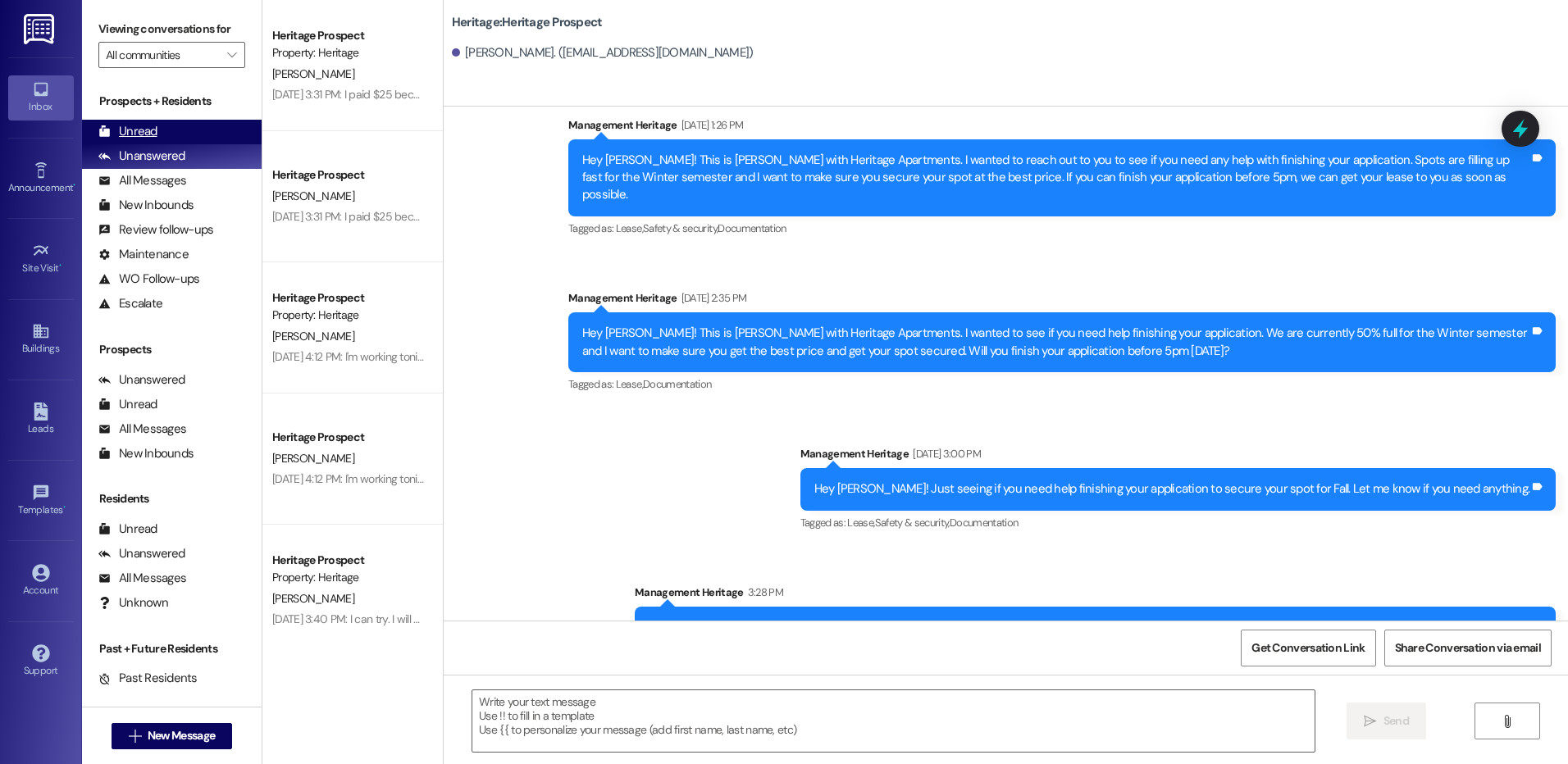
click at [192, 129] on div "Unread (0)" at bounding box center [171, 132] width 180 height 24
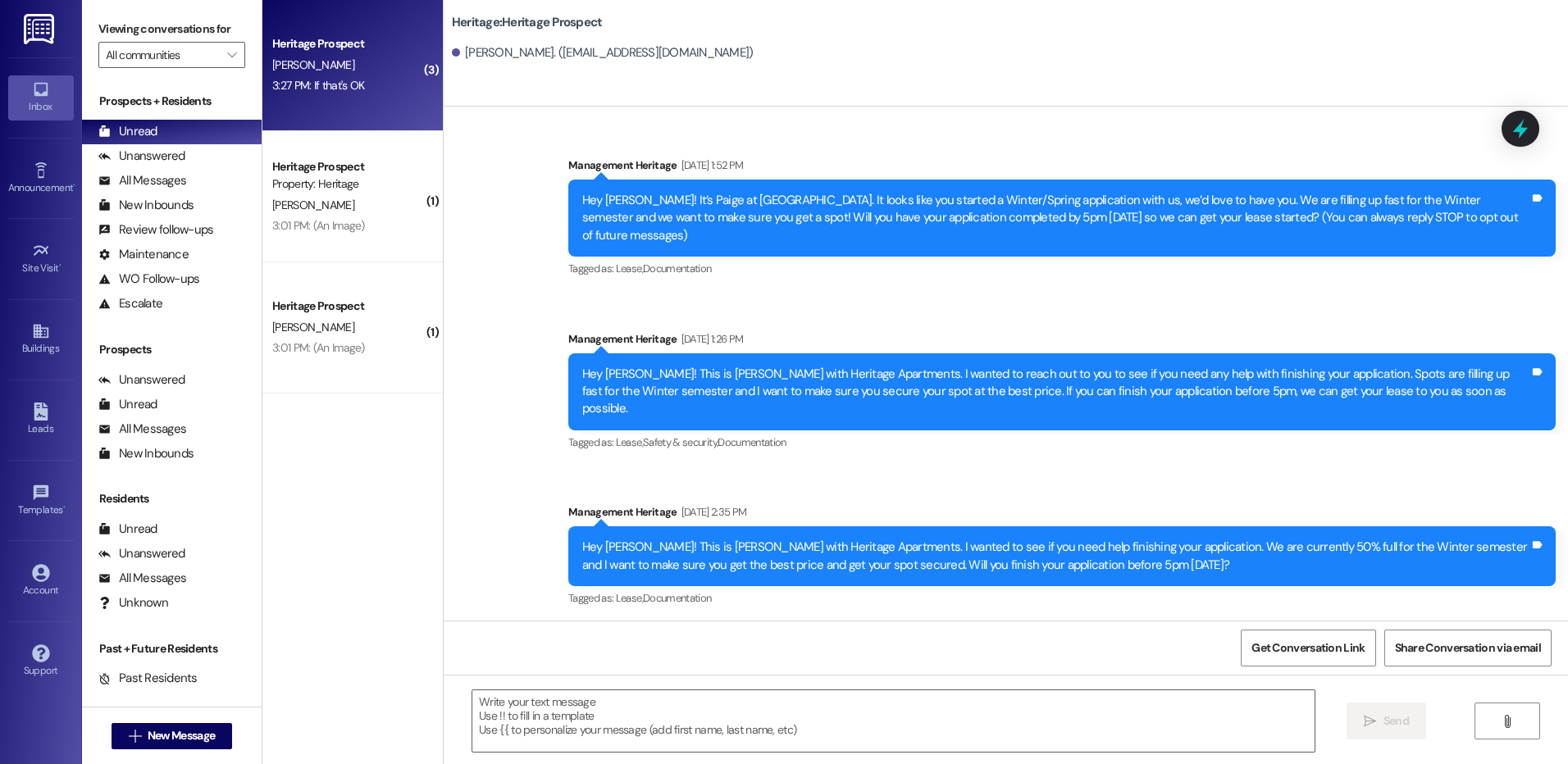
click at [320, 66] on div "[PERSON_NAME]" at bounding box center [348, 65] width 155 height 21
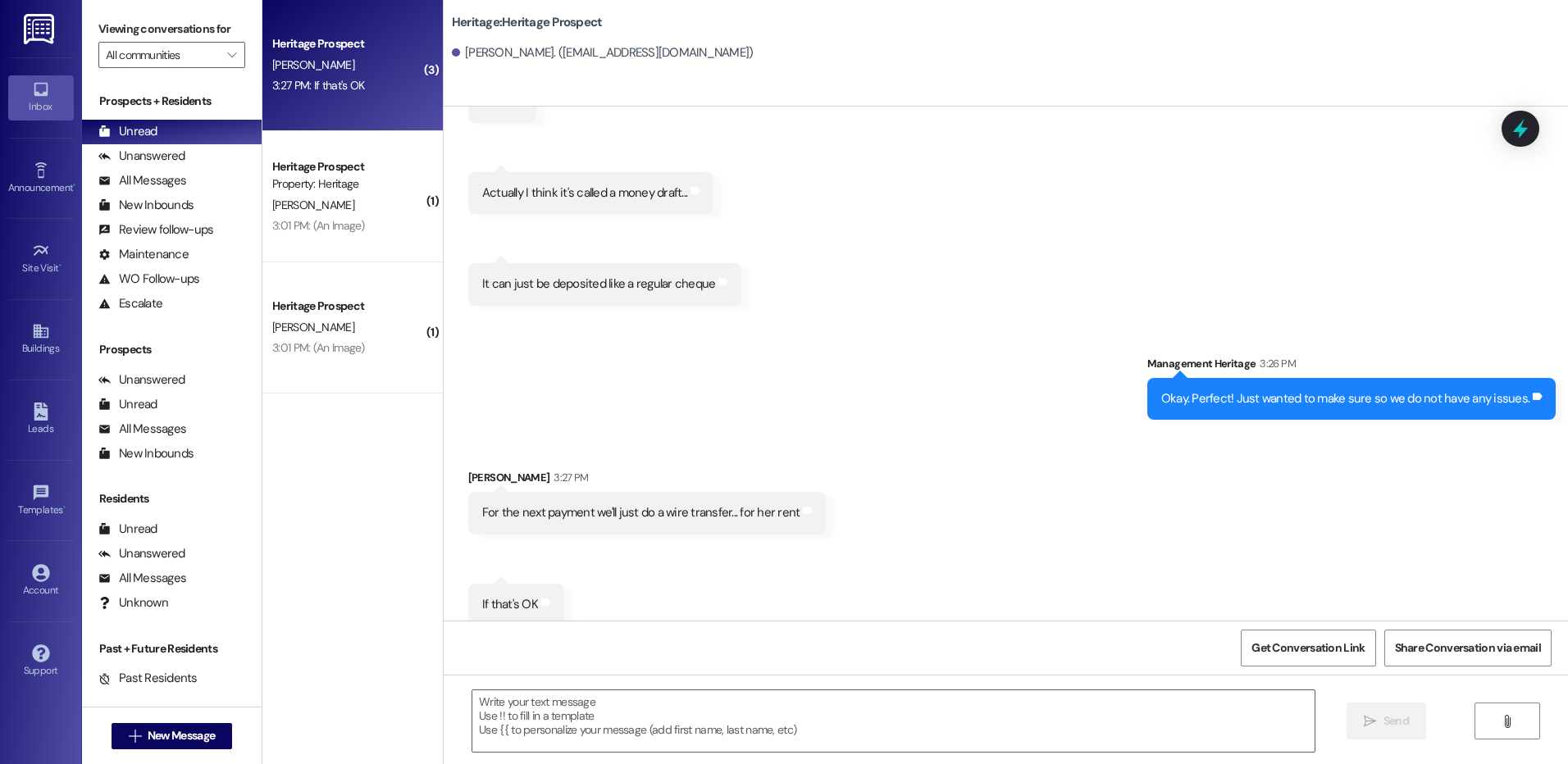
scroll to position [1849, 0]
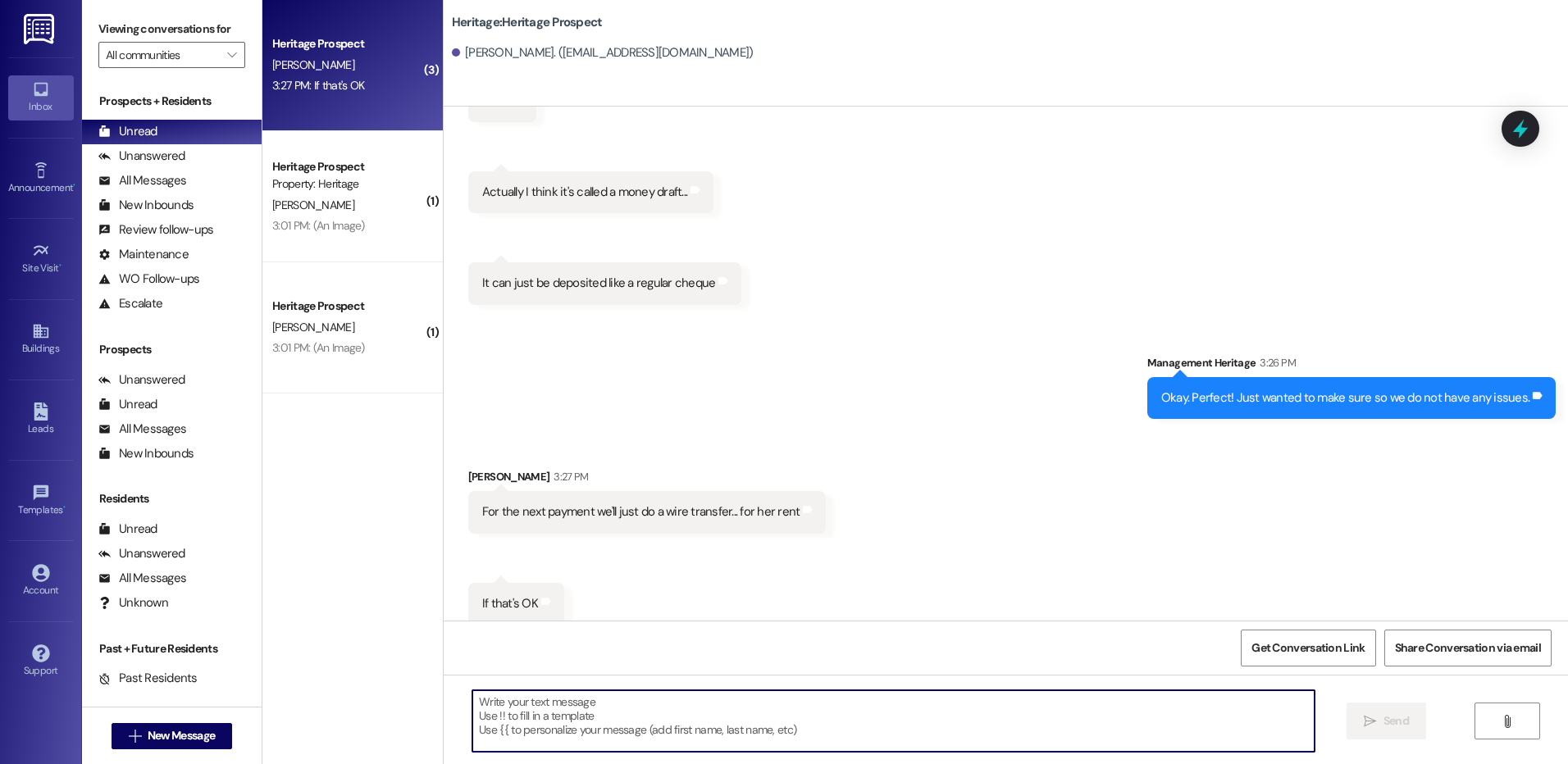
click at [653, 722] on textarea at bounding box center [892, 721] width 841 height 62
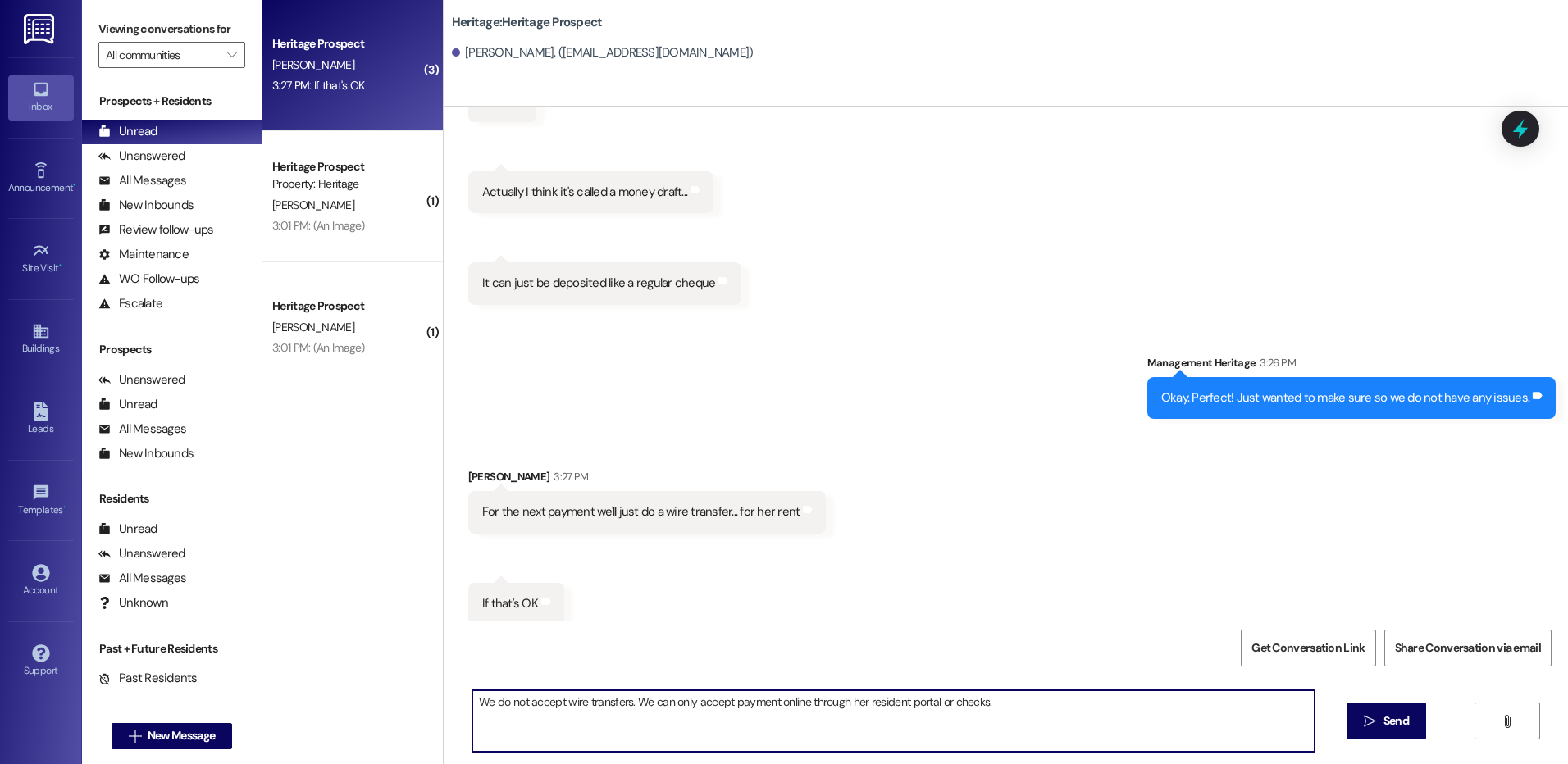
type textarea "We do not accept wire transfers. We can only accept payment online through her …"
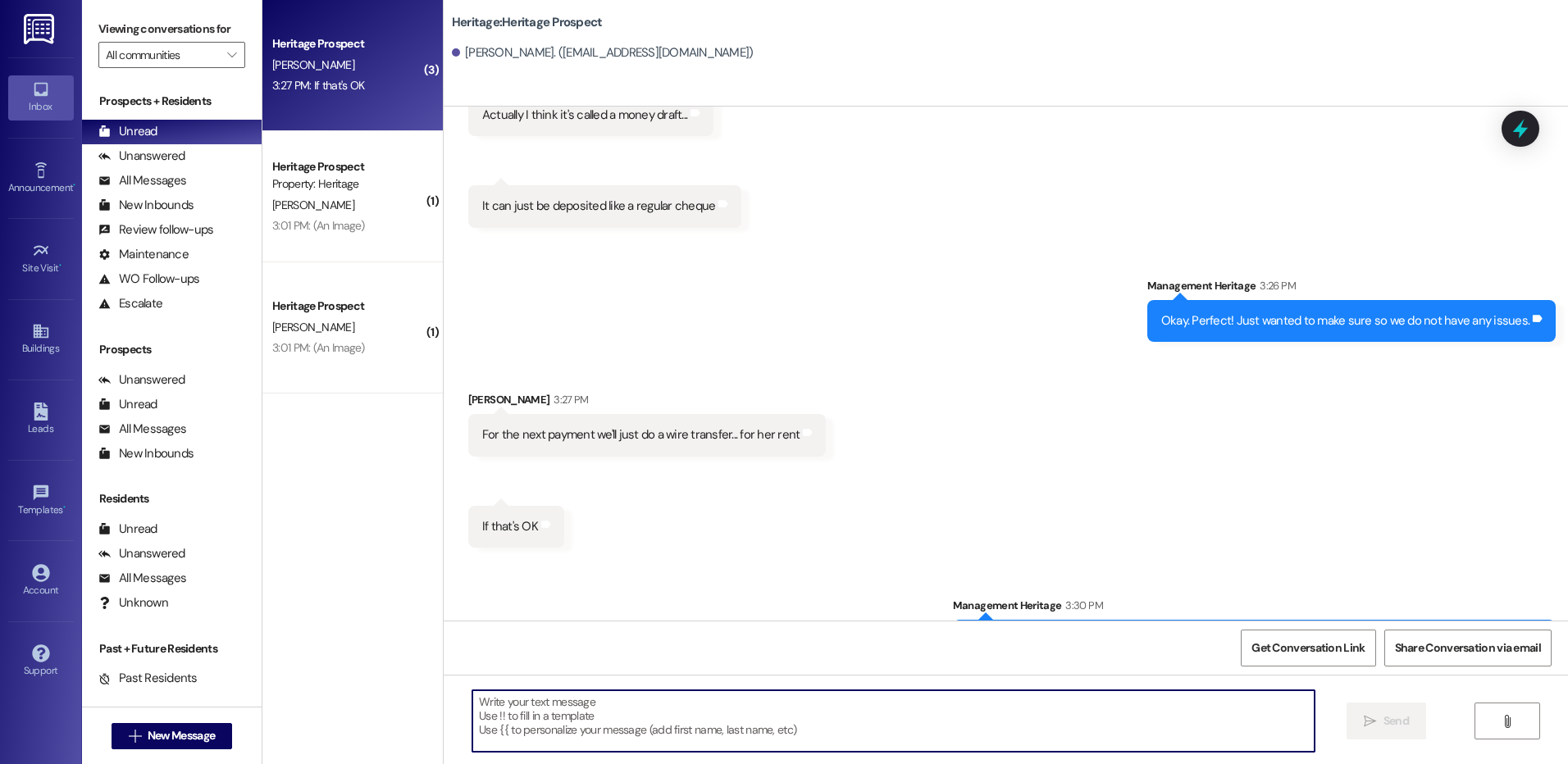
scroll to position [1962, 0]
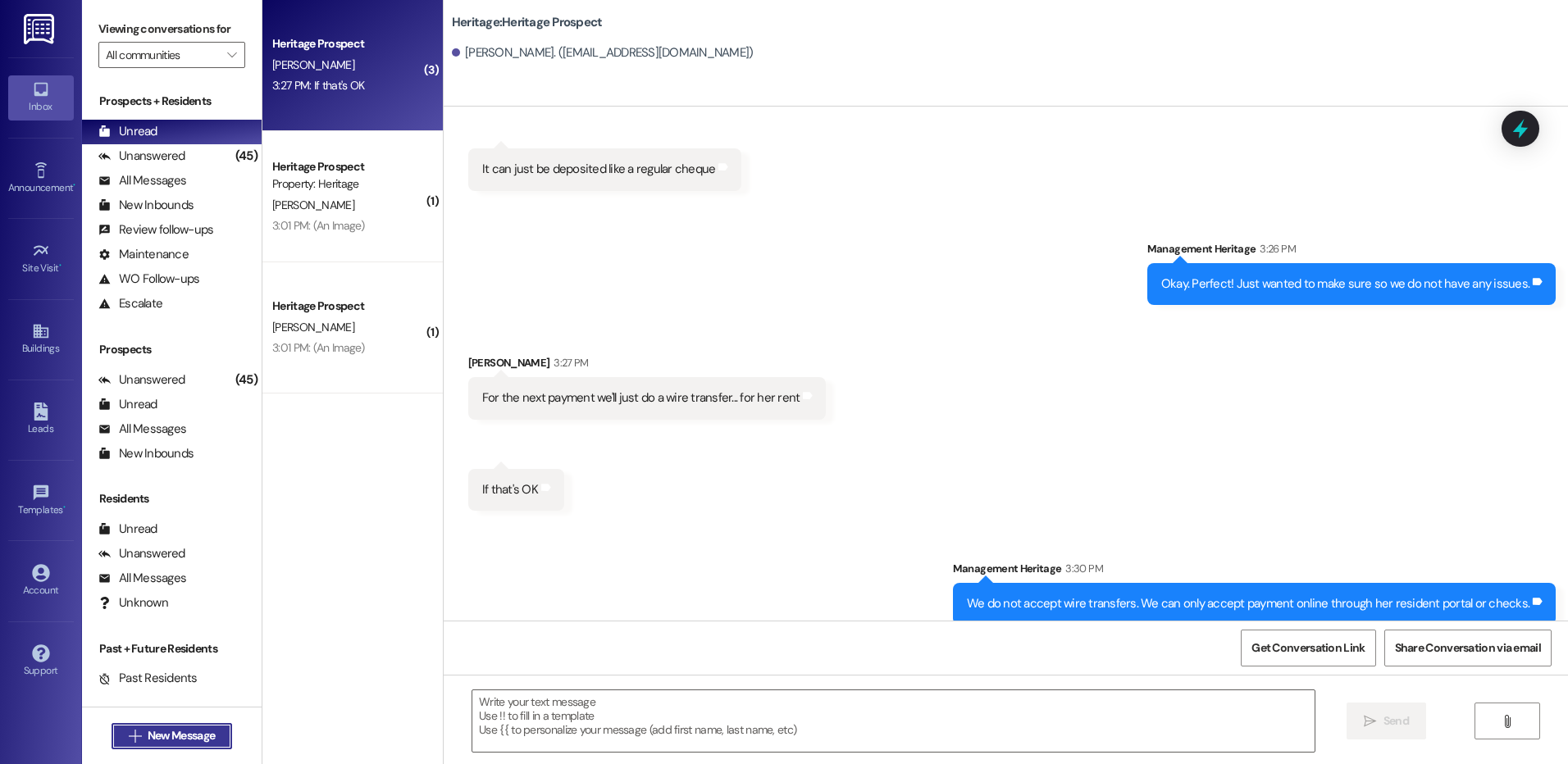
click at [202, 728] on span "New Message" at bounding box center [180, 735] width 67 height 17
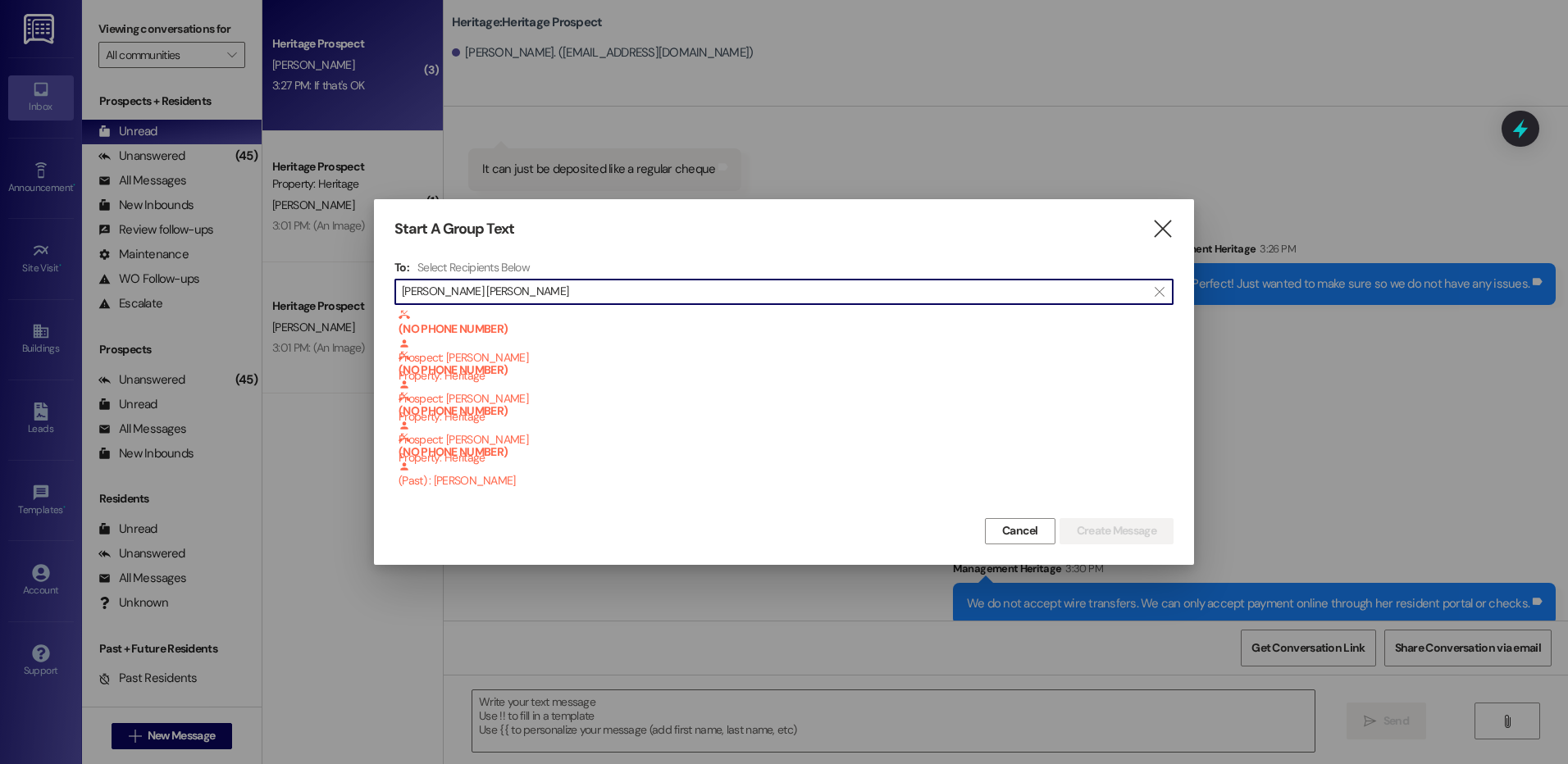
type input "evelyn peter"
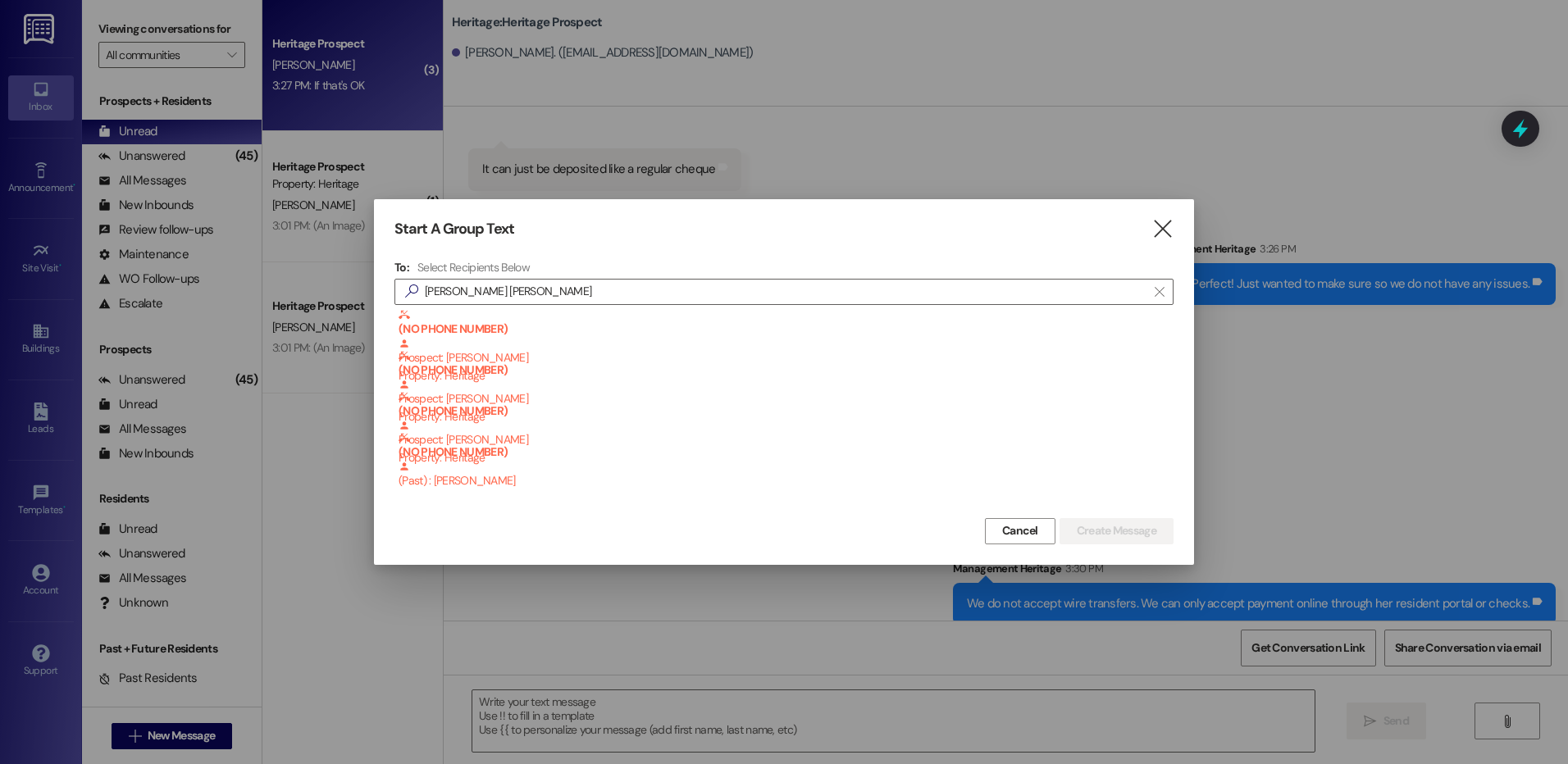
click at [1166, 225] on icon "" at bounding box center [1163, 229] width 23 height 17
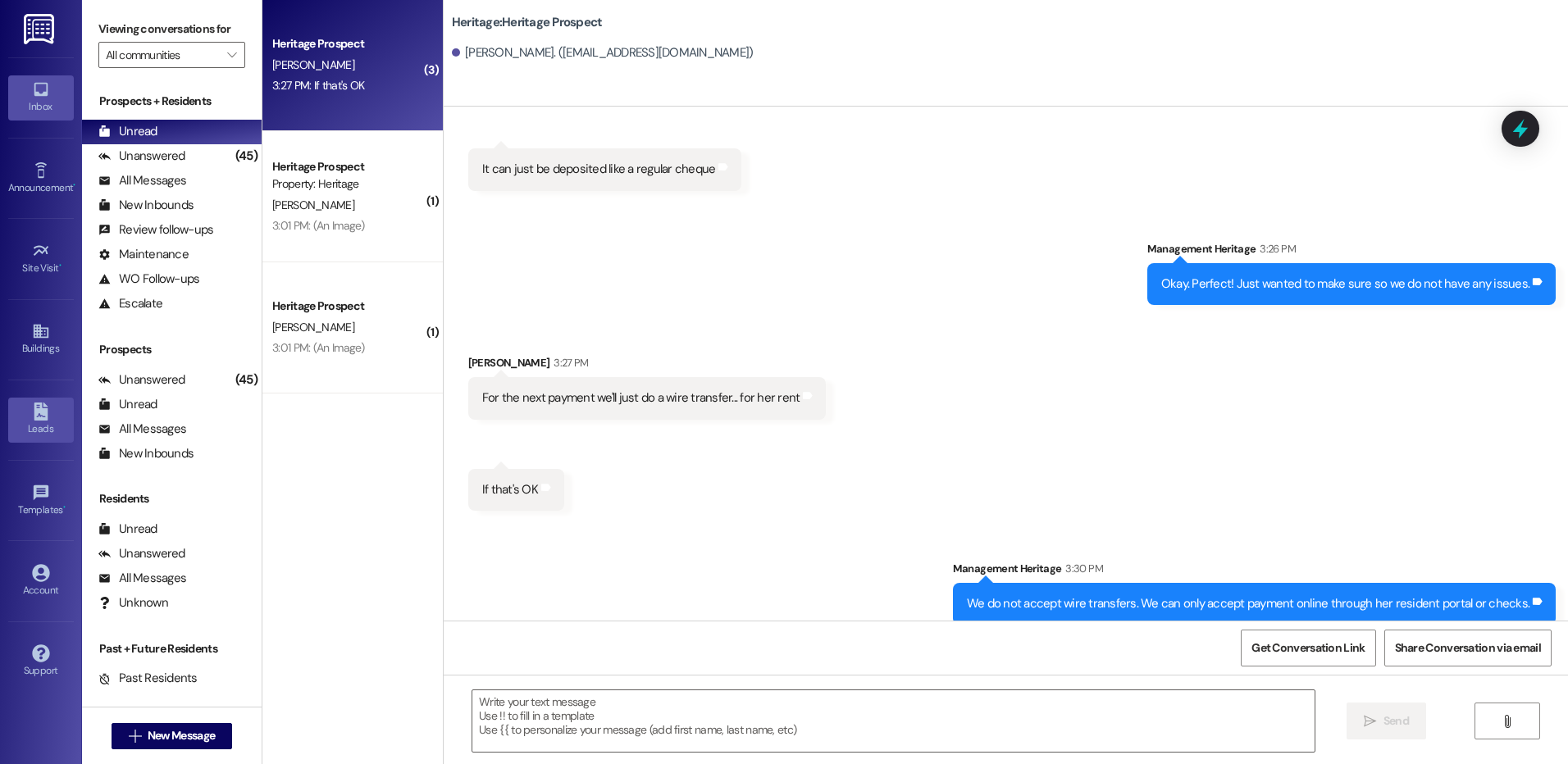
click at [42, 428] on div "Leads" at bounding box center [41, 428] width 82 height 16
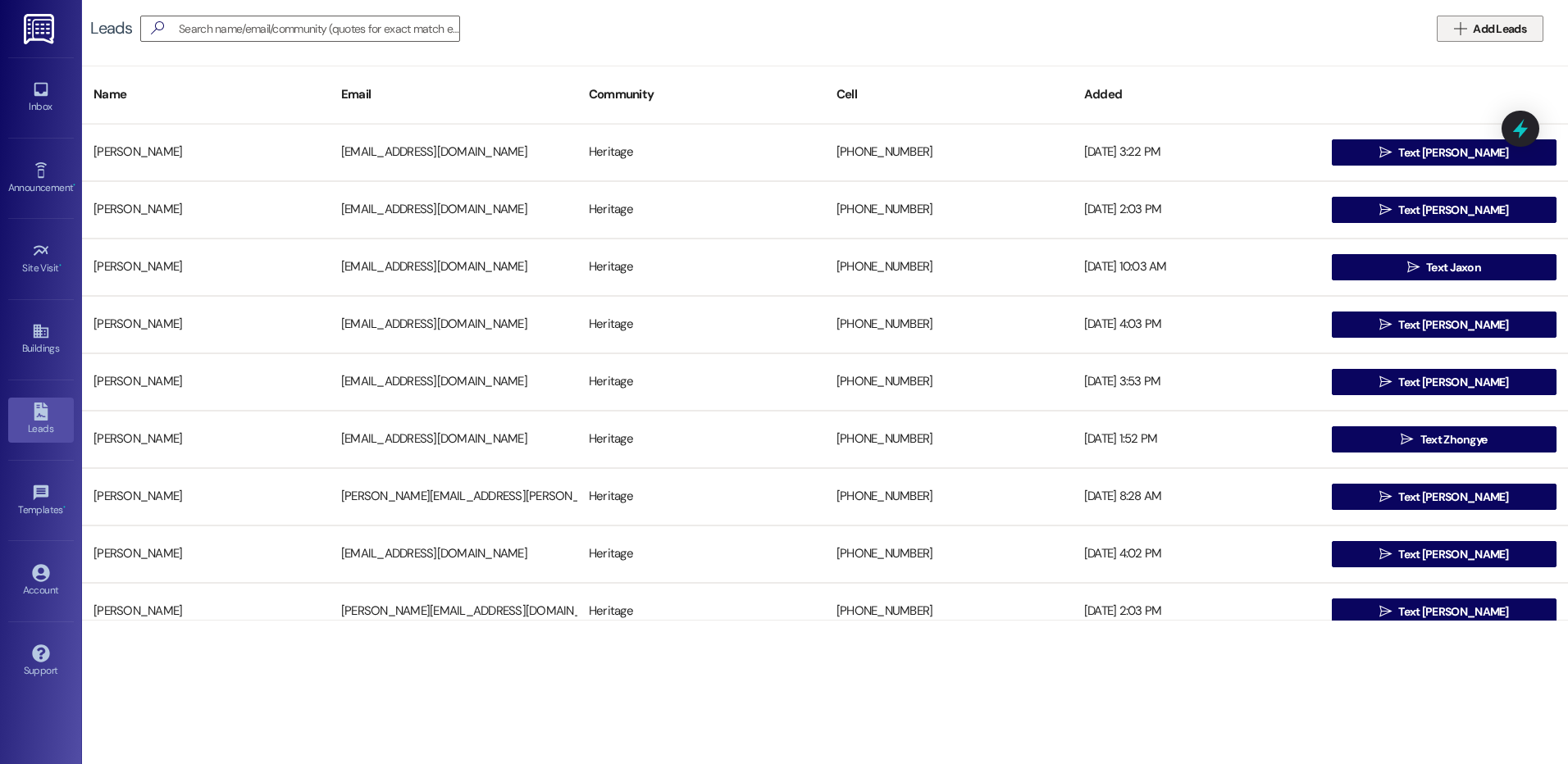
click at [1499, 37] on span "Add Leads" at bounding box center [1499, 29] width 53 height 17
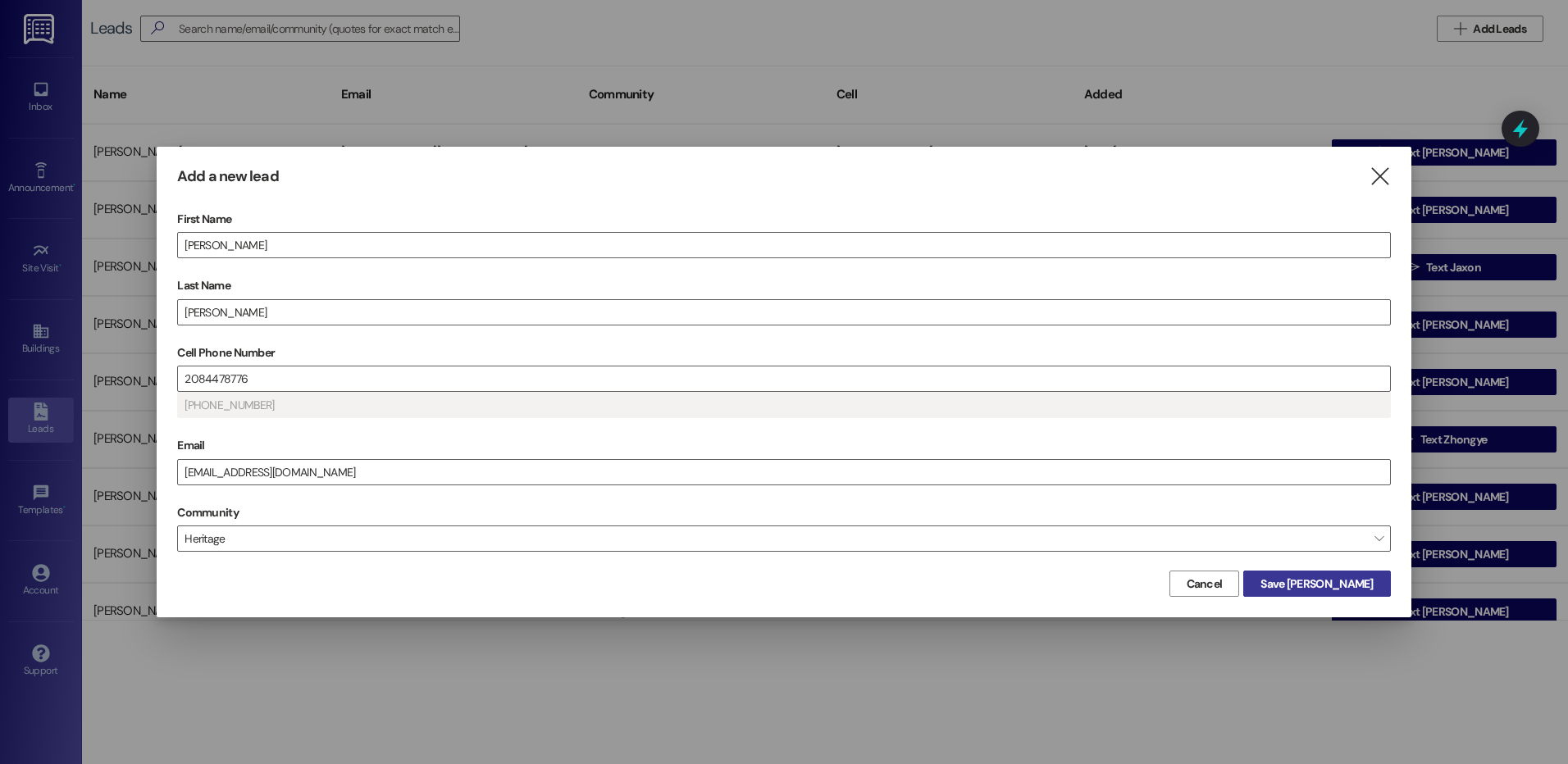
click at [1339, 585] on span "Save Evelyn" at bounding box center [1315, 584] width 112 height 17
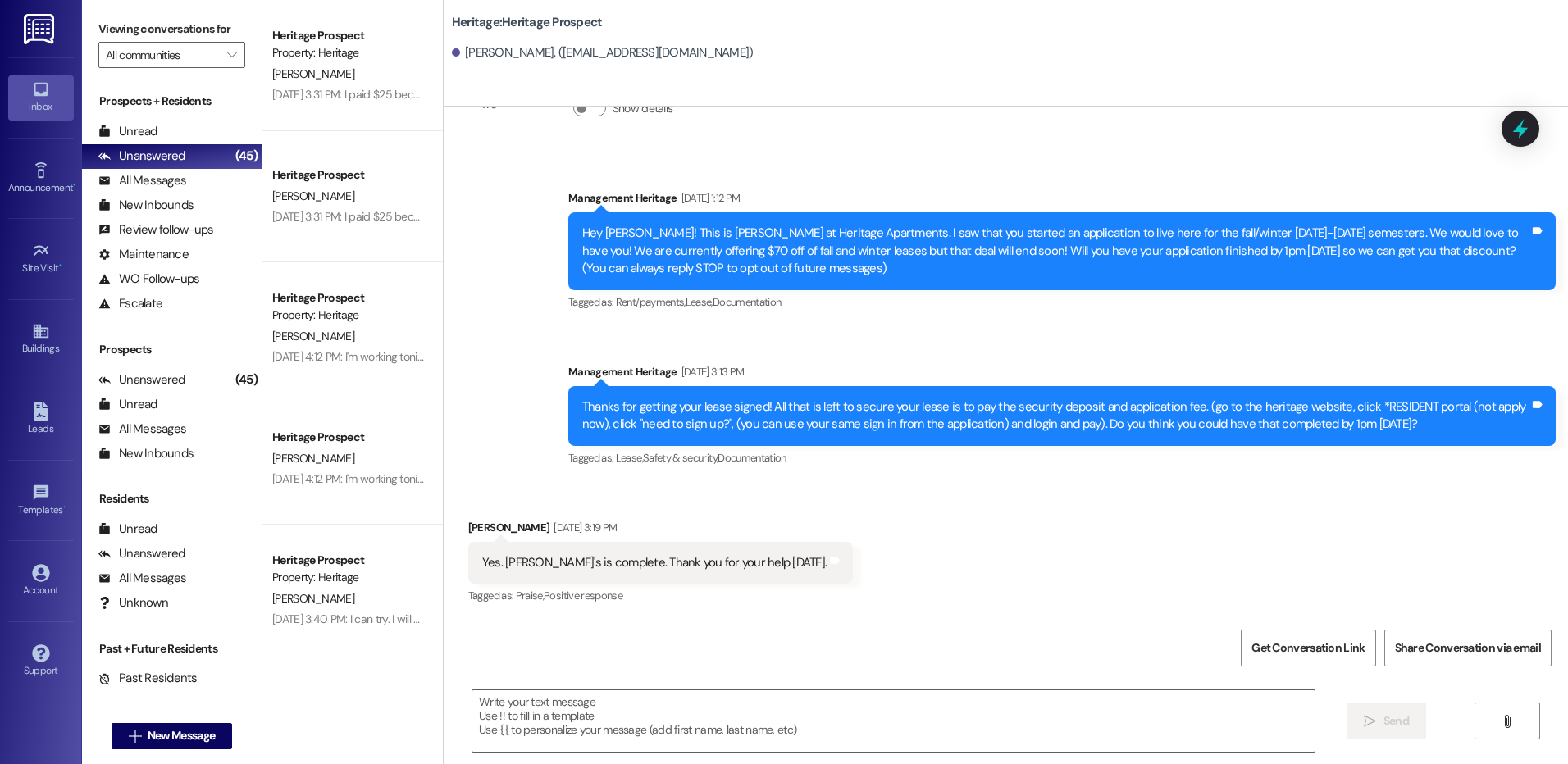
scroll to position [96, 0]
click at [605, 699] on textarea at bounding box center [892, 721] width 841 height 62
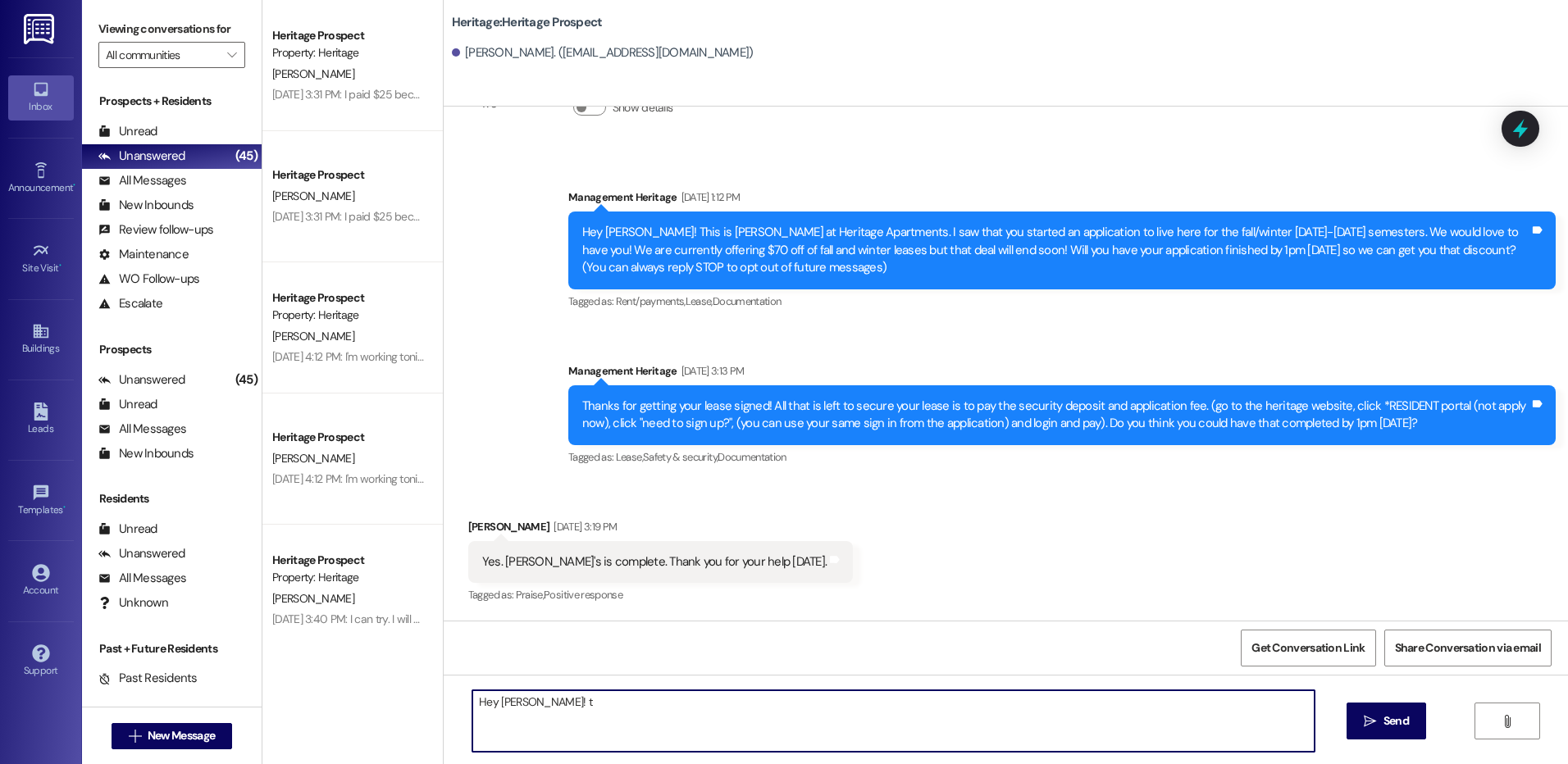
type textarea "Hey Evelyn! t"
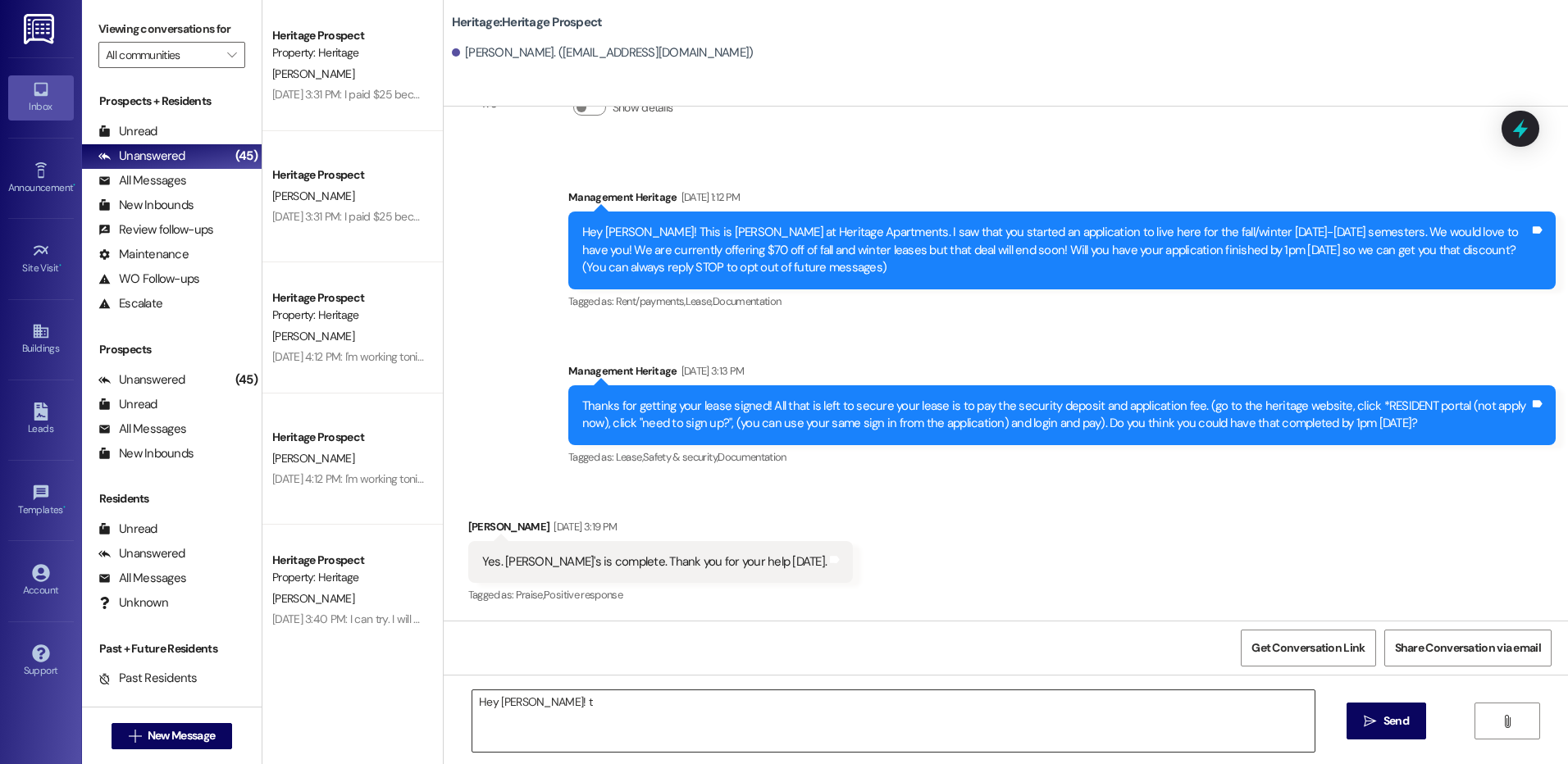
click at [557, 689] on div "Hey Evelyn! t" at bounding box center [892, 721] width 843 height 63
click at [524, 698] on textarea "Hey Evelyn! t" at bounding box center [892, 721] width 841 height 62
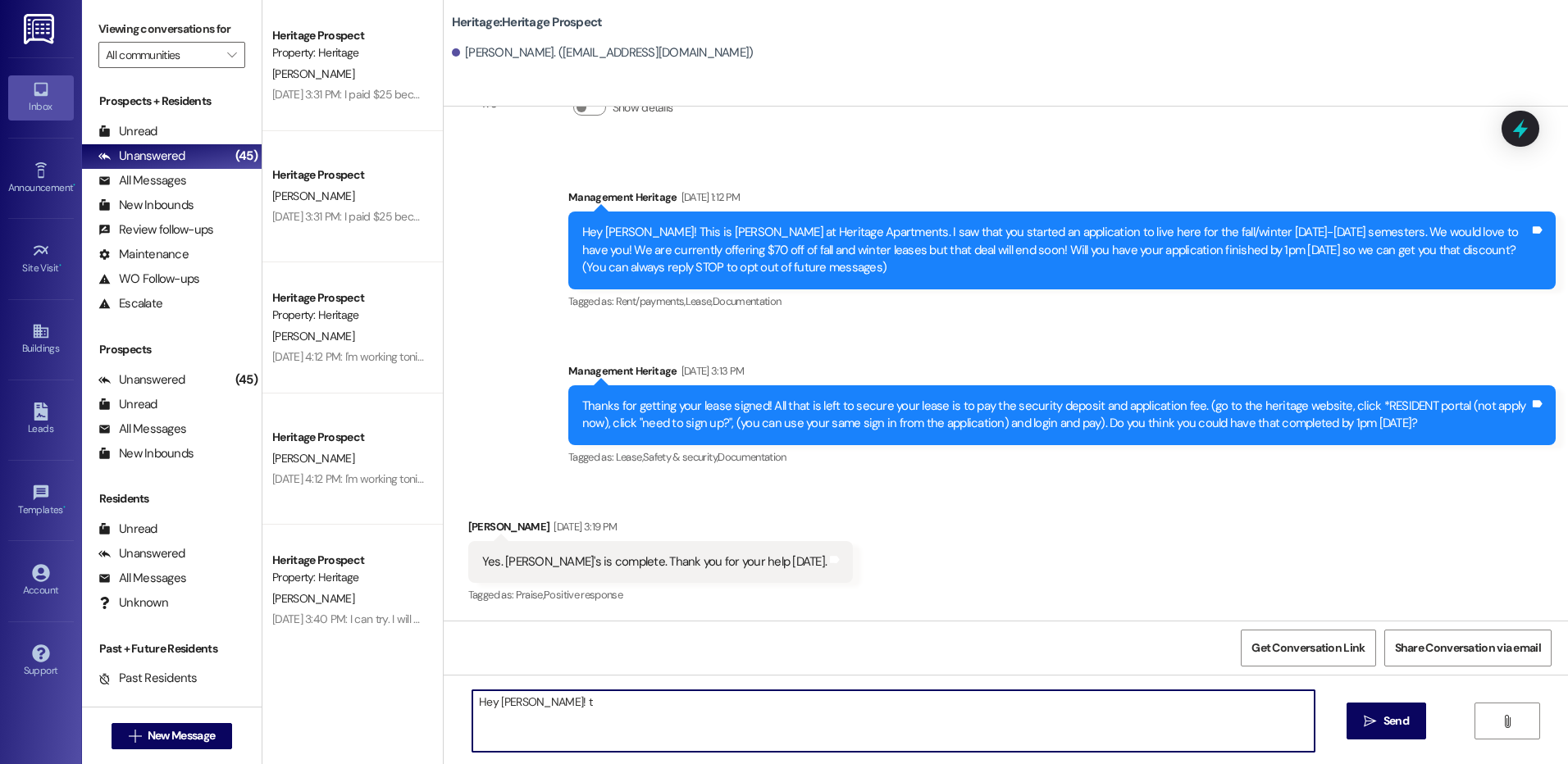
click at [572, 719] on textarea "Hey Evelyn! t" at bounding box center [892, 721] width 841 height 62
click at [576, 736] on textarea "Hey Evelyn! This is Paige with Heritage Apartments. Your payment plan is ready …" at bounding box center [892, 721] width 841 height 62
click at [576, 736] on textarea "Hey [PERSON_NAME]! This is [PERSON_NAME] with Heritage Apartments. Your payment…" at bounding box center [892, 721] width 841 height 62
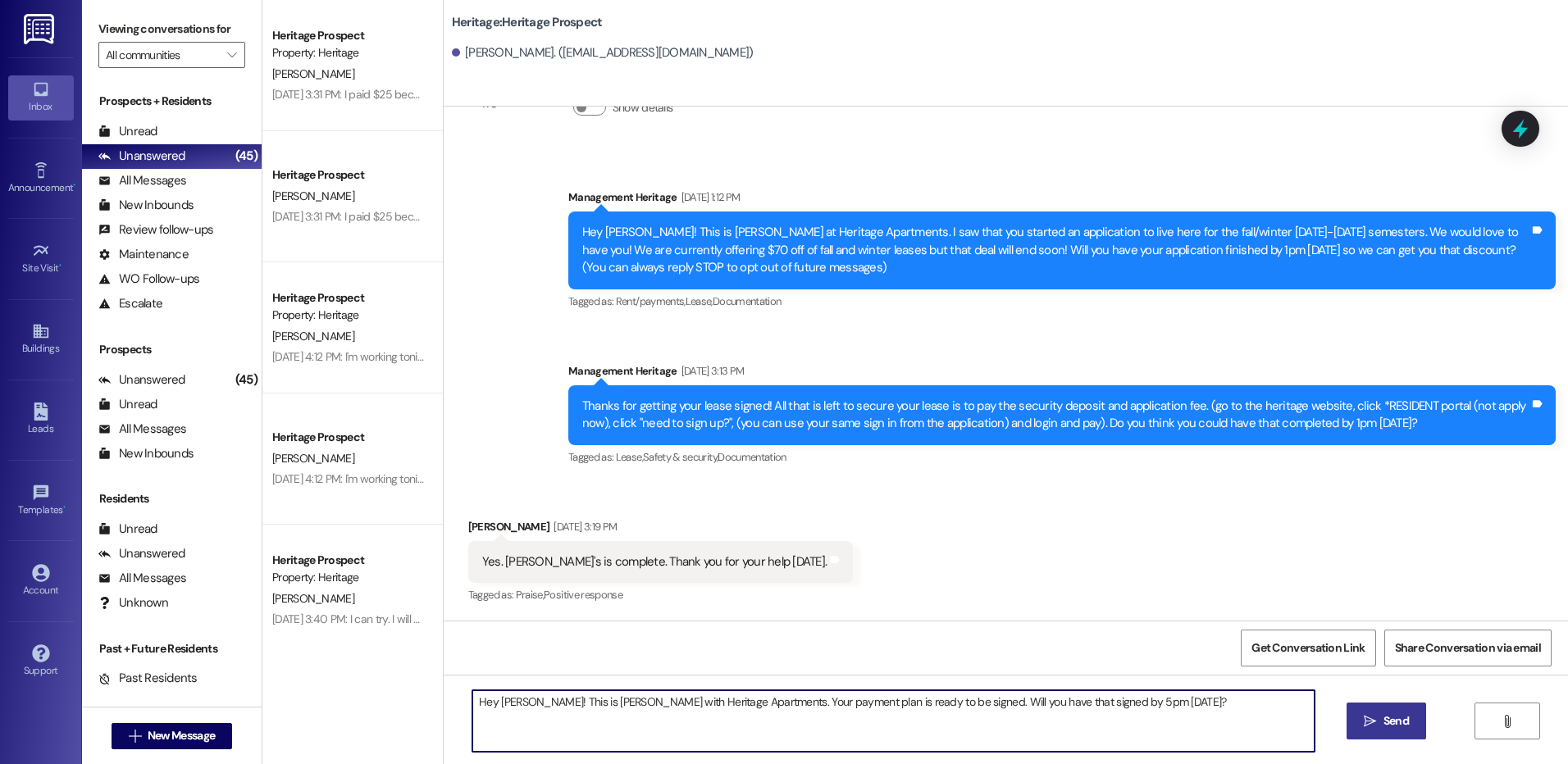
type textarea "Hey [PERSON_NAME]! This is [PERSON_NAME] with Heritage Apartments. Your payment…"
click at [1419, 727] on button " Send" at bounding box center [1386, 721] width 80 height 37
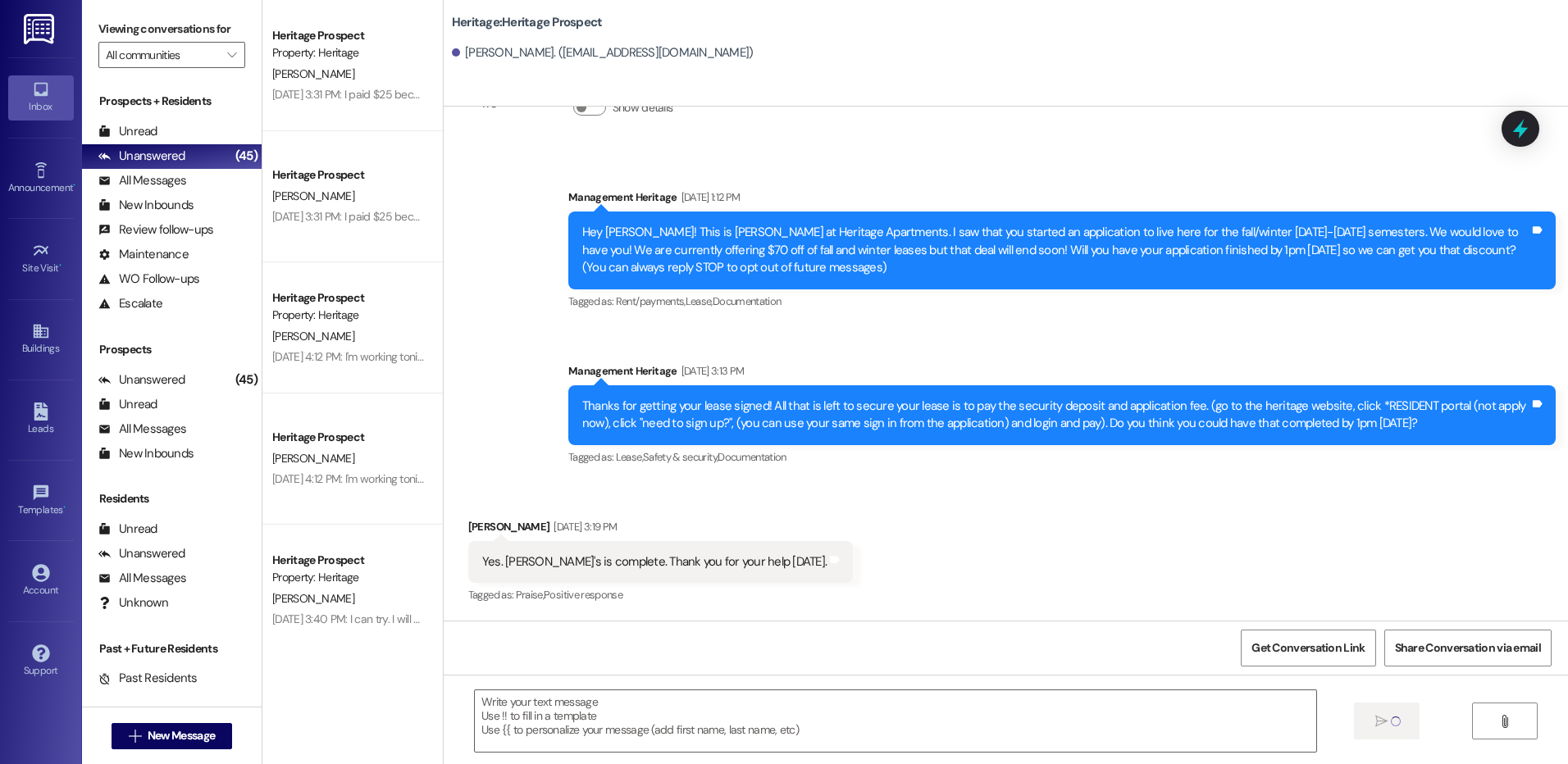
scroll to position [96, 0]
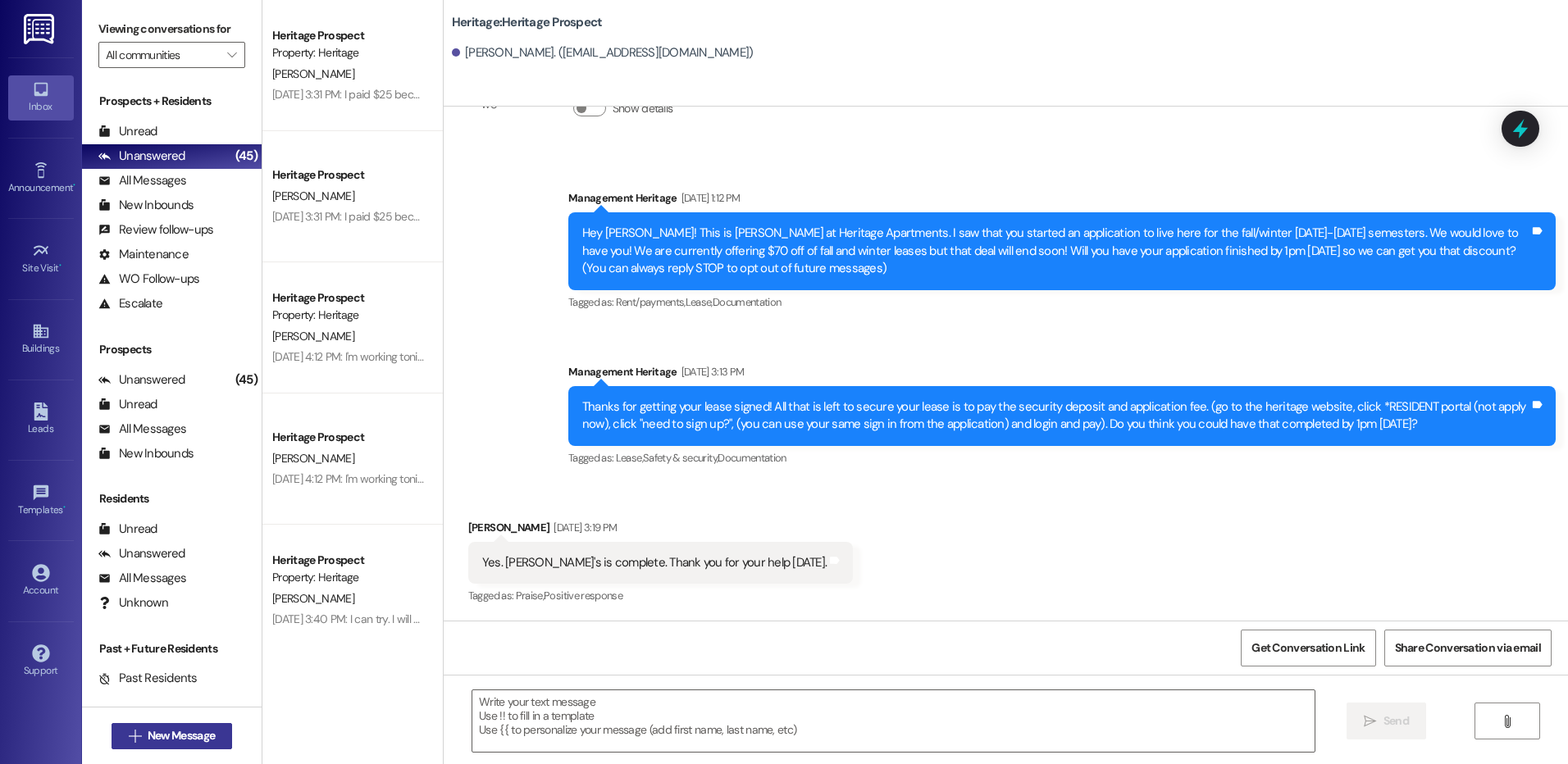
click at [191, 742] on span "New Message" at bounding box center [180, 735] width 67 height 17
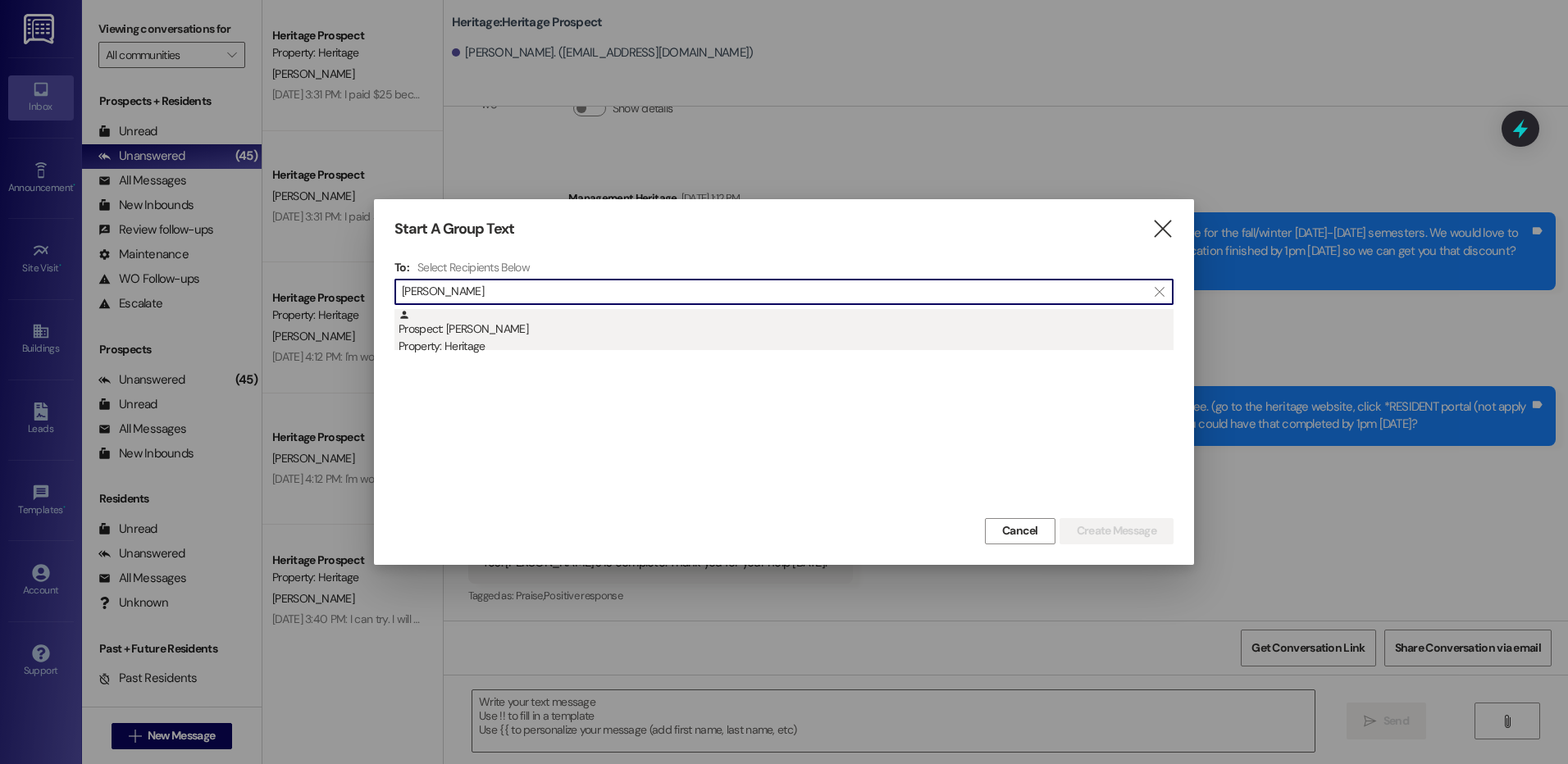
type input "gabriel ila"
click at [688, 338] on div "Property: Heritage" at bounding box center [785, 346] width 775 height 17
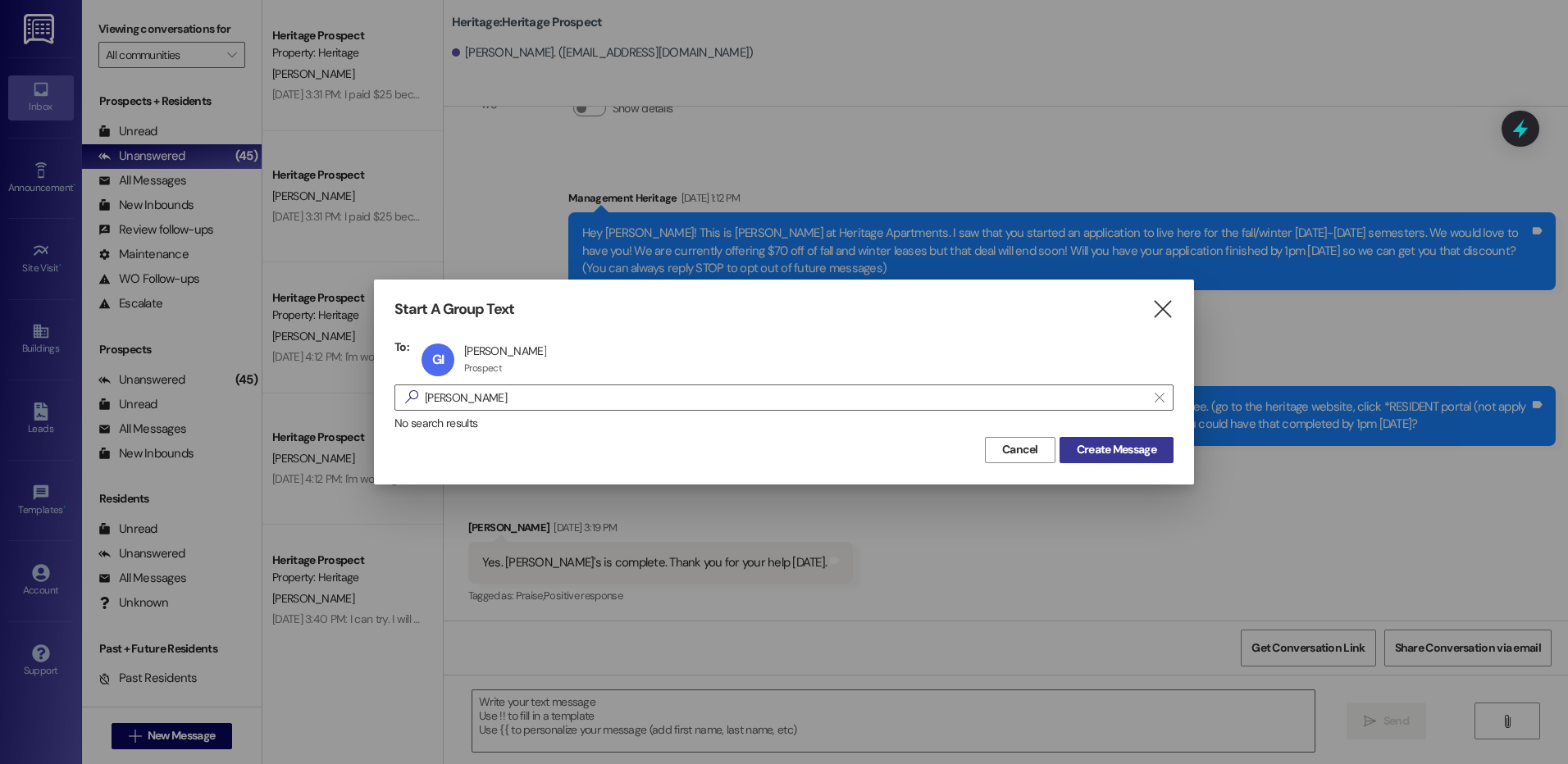
click at [1090, 454] on span "Create Message" at bounding box center [1117, 449] width 80 height 17
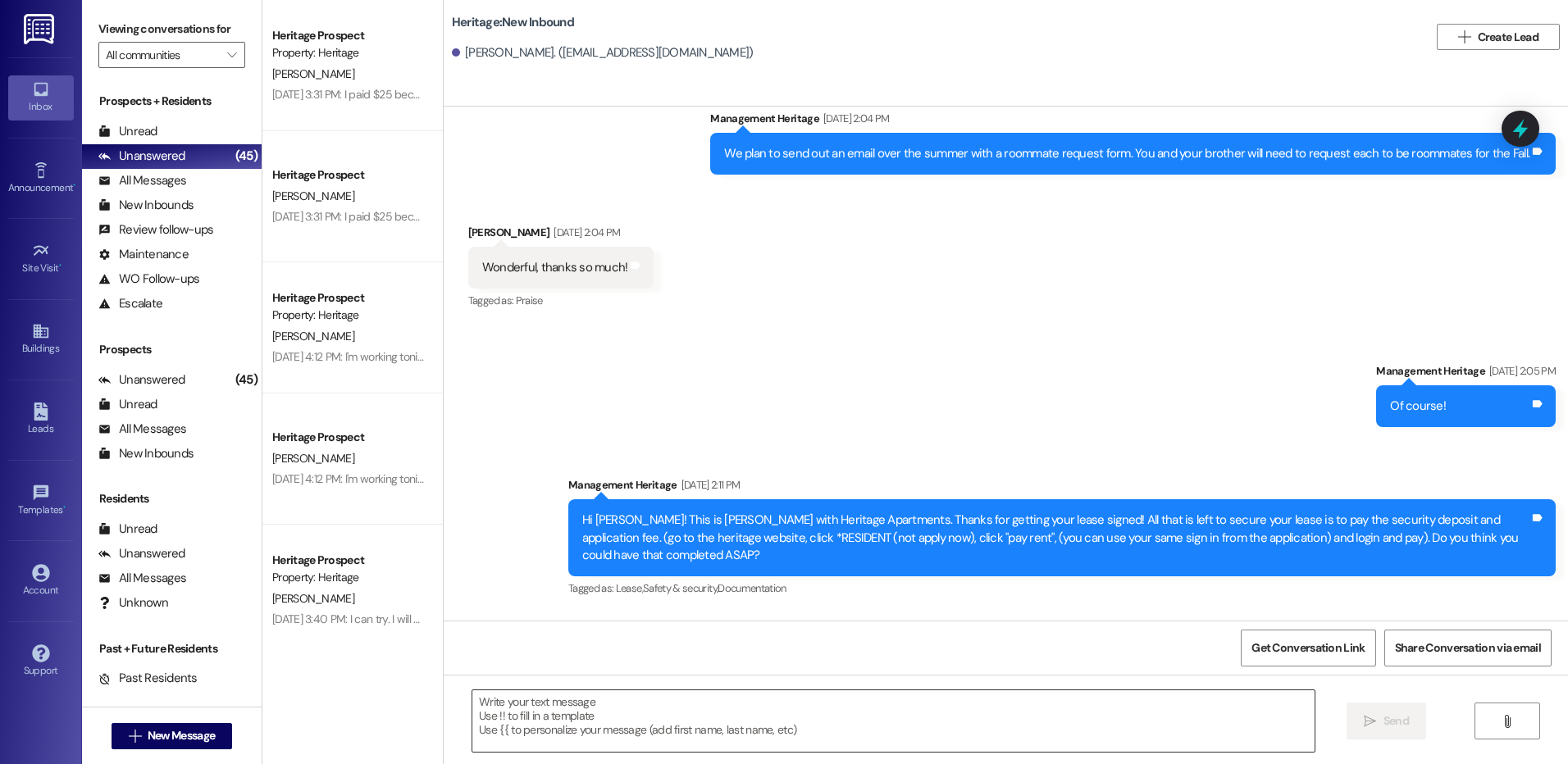
click at [678, 717] on textarea at bounding box center [892, 721] width 841 height 62
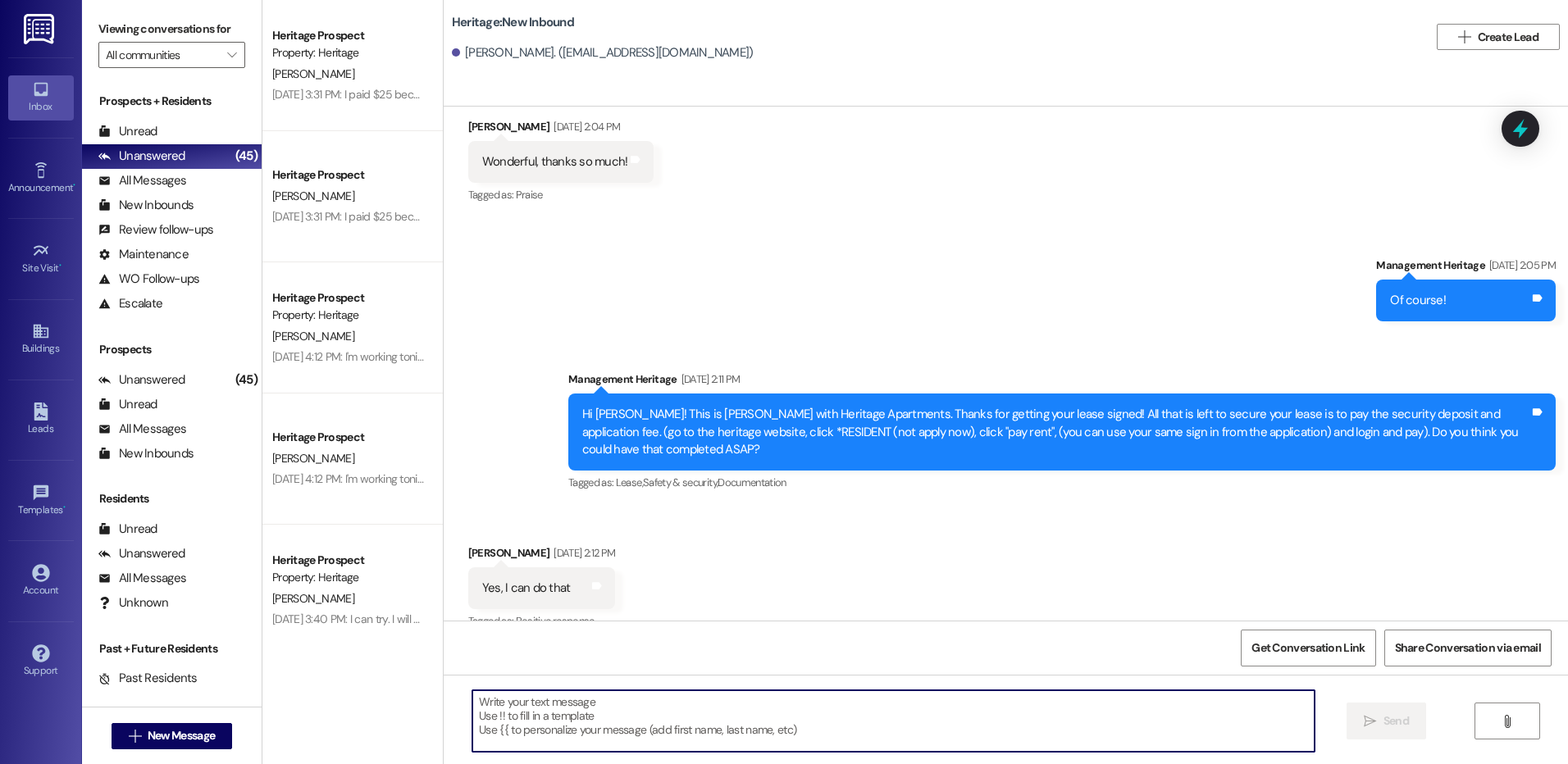
scroll to position [489, 0]
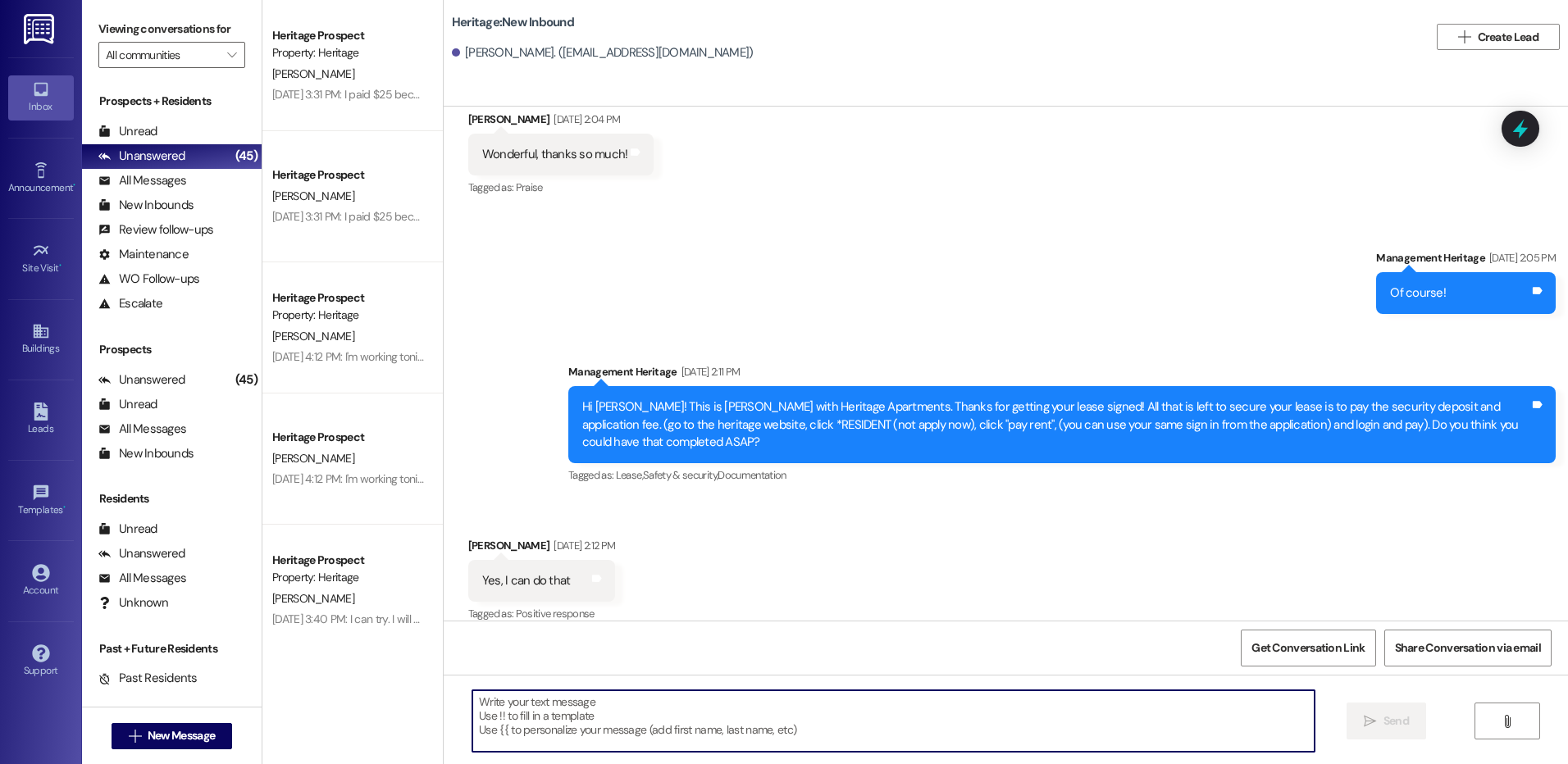
paste textarea "Hey [PERSON_NAME]! This is [PERSON_NAME] with Heritage Apartments. Your payment…"
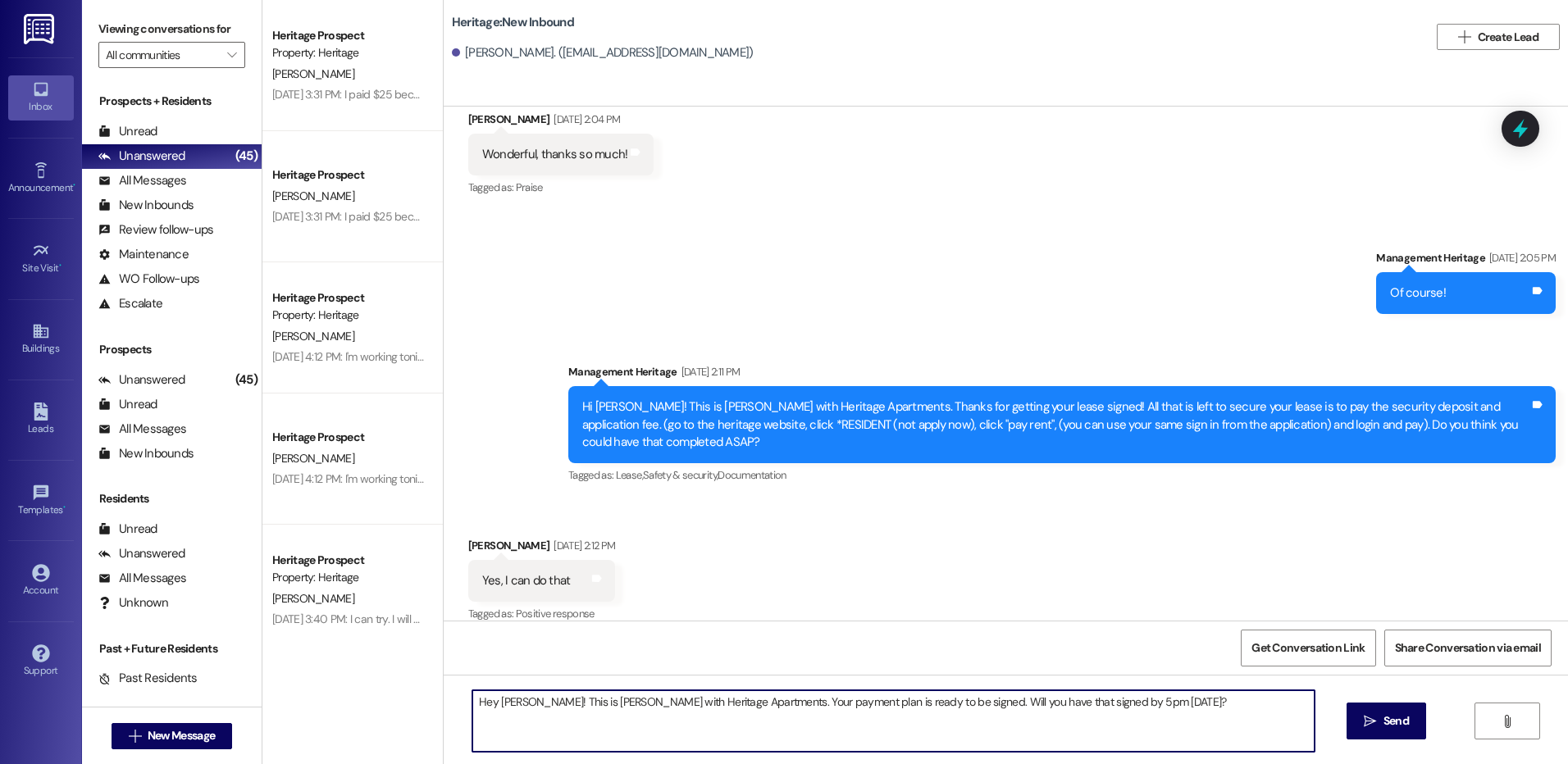
click at [500, 706] on textarea "Hey [PERSON_NAME]! This is [PERSON_NAME] with Heritage Apartments. Your payment…" at bounding box center [892, 721] width 841 height 62
click at [498, 706] on textarea "Hey Gabriel! This is Paige with Heritage Apartments. Your payment plan is ready…" at bounding box center [892, 721] width 841 height 62
click at [497, 716] on textarea "Hey Gabriel! This is Paige with Heritage Apartments. Your payment plan is ready…" at bounding box center [892, 721] width 841 height 62
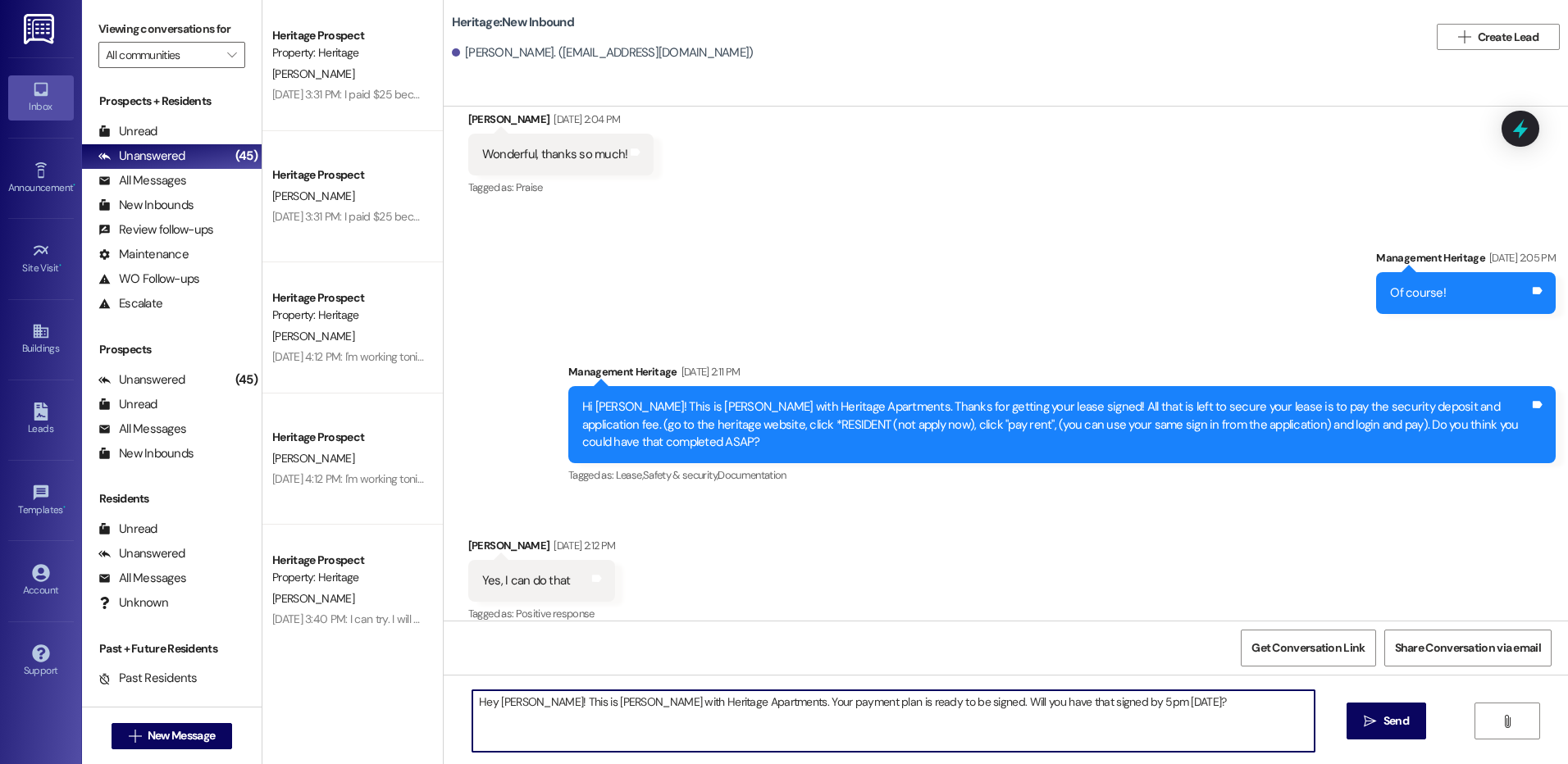
click at [497, 716] on textarea "Hey Gabriel! This is Paige with Heritage Apartments. Your payment plan is ready…" at bounding box center [892, 721] width 841 height 62
type textarea "Hey Gabriel! This is Paige with Heritage Apartments. Your payment plan is ready…"
click at [1399, 718] on span "Send" at bounding box center [1395, 721] width 25 height 17
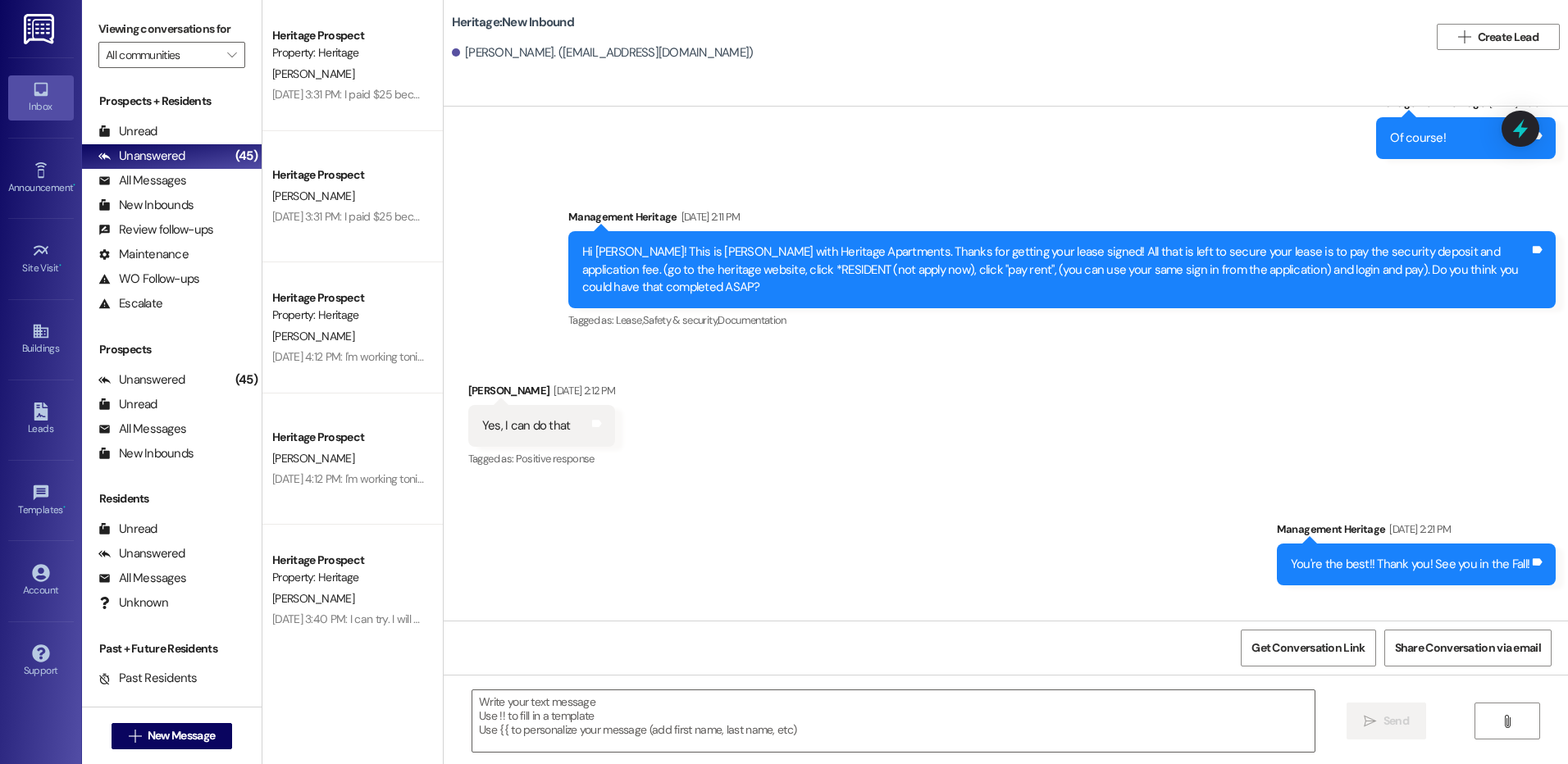
scroll to position [719, 0]
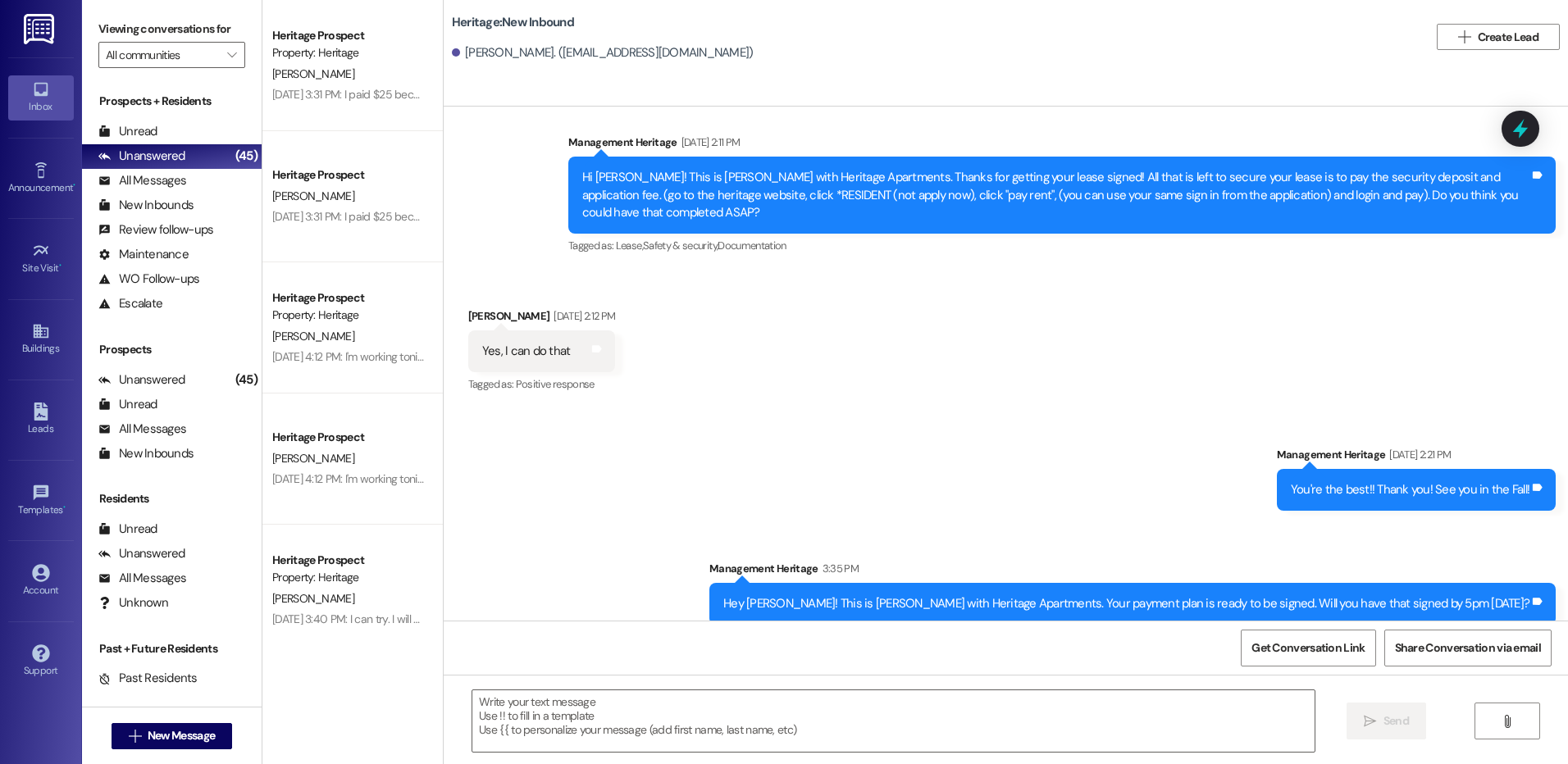
click at [967, 595] on div "Hey Gabriel! This is Paige with Heritage Apartments. Your payment plan is ready…" at bounding box center [1125, 604] width 806 height 17
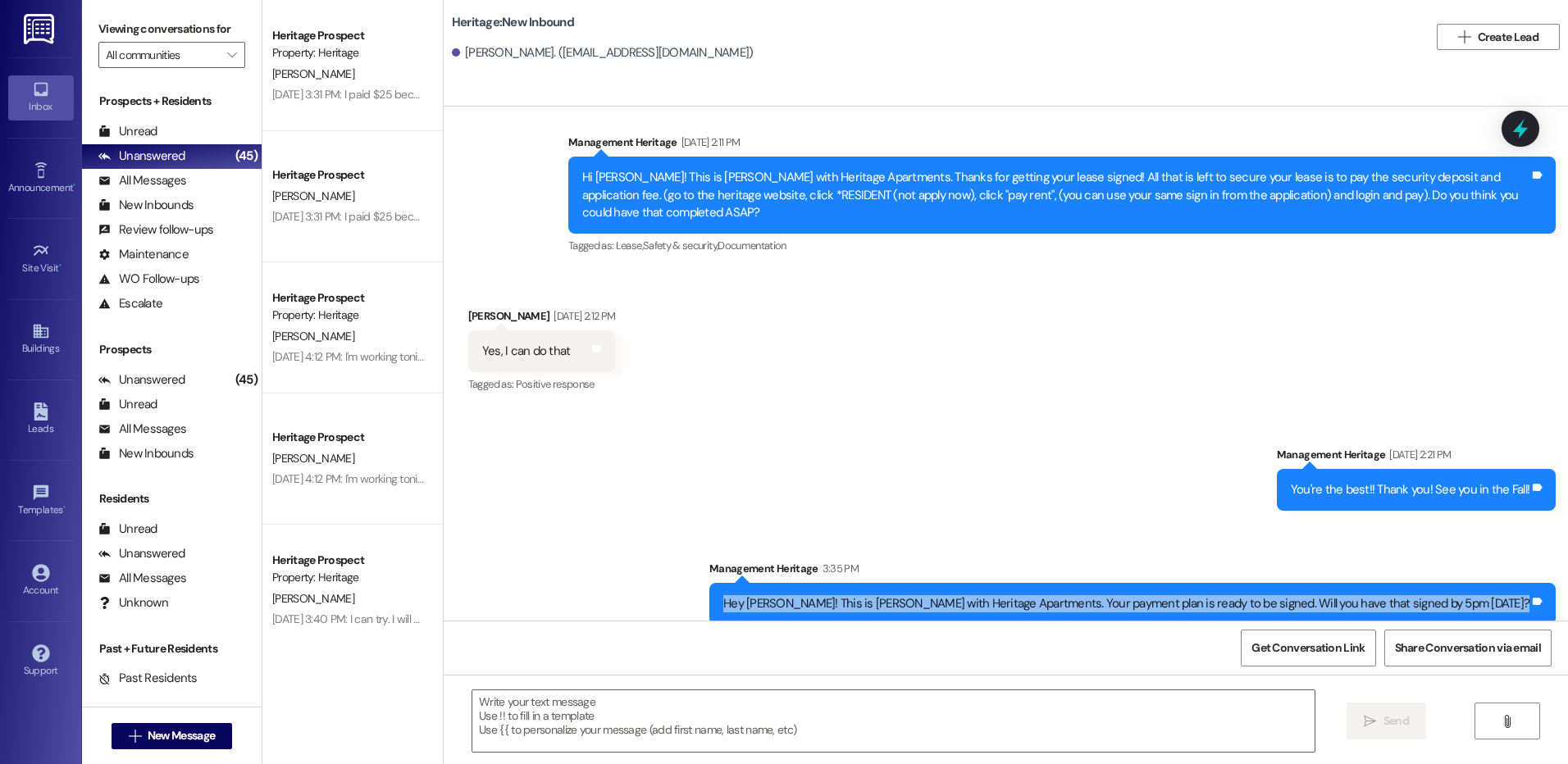
click at [967, 595] on div "Hey Gabriel! This is Paige with Heritage Apartments. Your payment plan is ready…" at bounding box center [1125, 604] width 806 height 17
copy div "Hey Gabriel! This is Paige with Heritage Apartments. Your payment plan is ready…"
click at [174, 732] on span "New Message" at bounding box center [180, 735] width 67 height 17
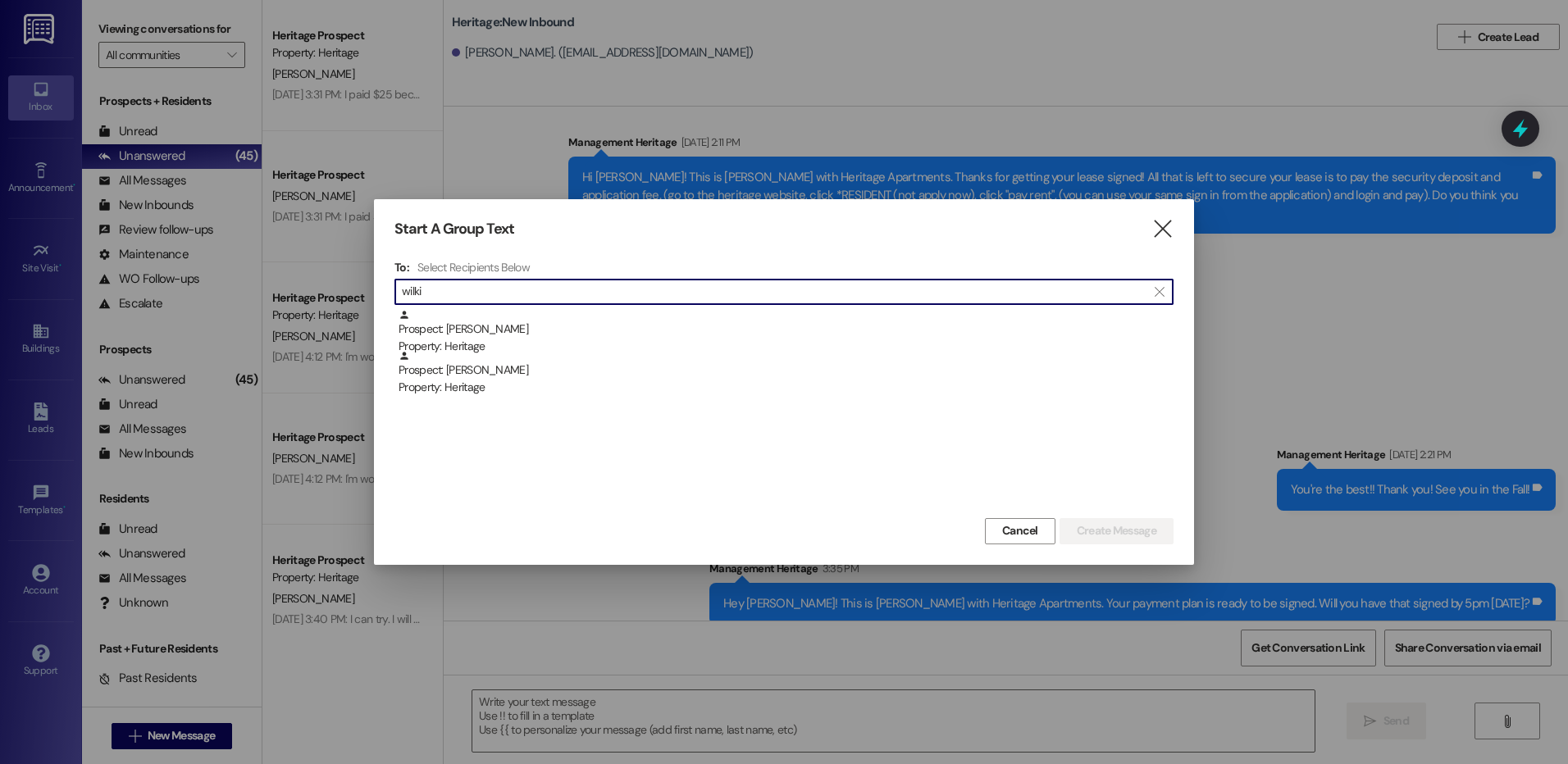
type input "wilki"
click at [527, 372] on div "Prospect: Andelyn Wilkins Property: Heritage" at bounding box center [785, 373] width 775 height 47
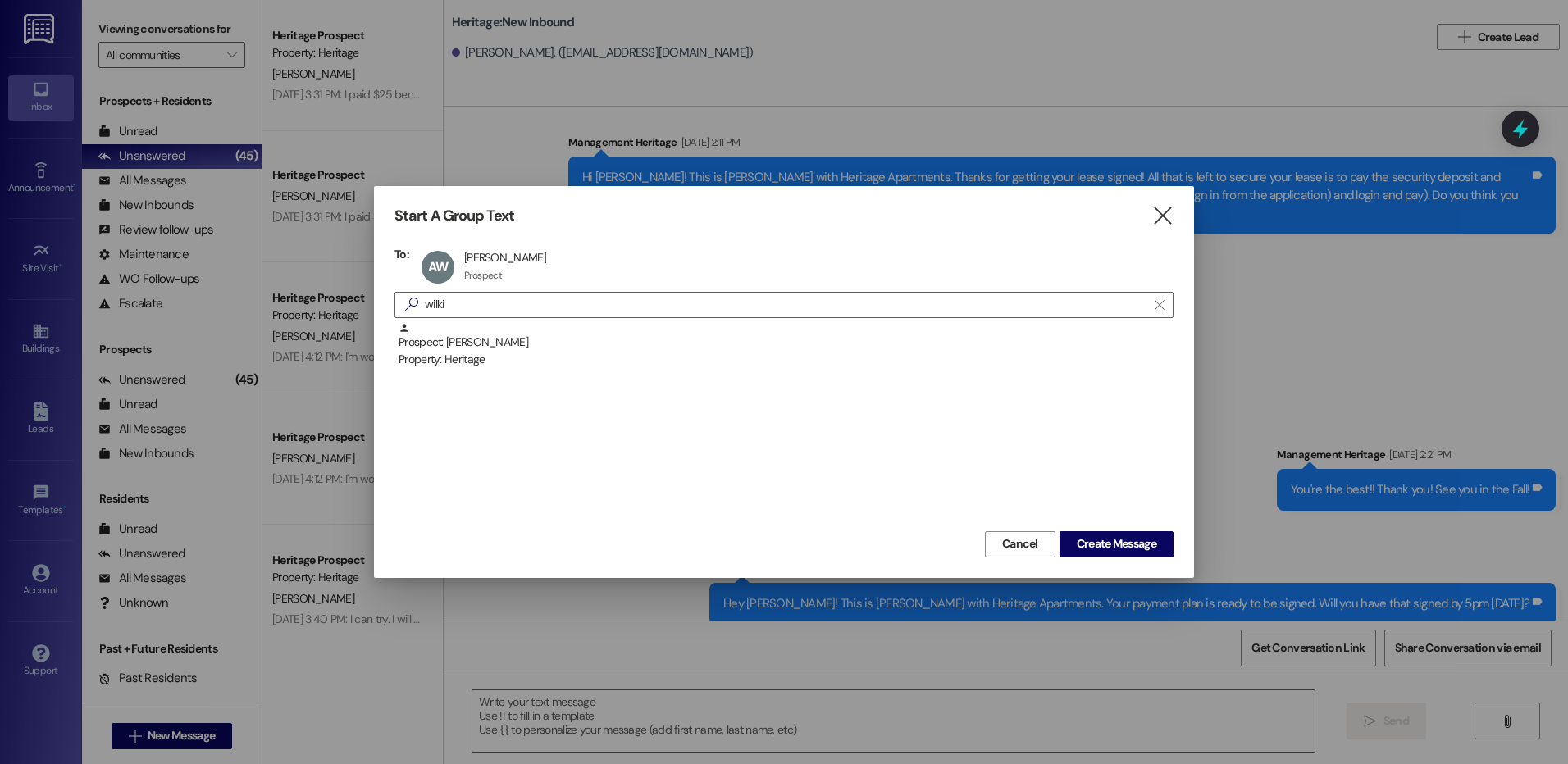
drag, startPoint x: 1087, startPoint y: 546, endPoint x: 943, endPoint y: 548, distance: 144.0
click at [1092, 546] on span "Create Message" at bounding box center [1117, 544] width 80 height 17
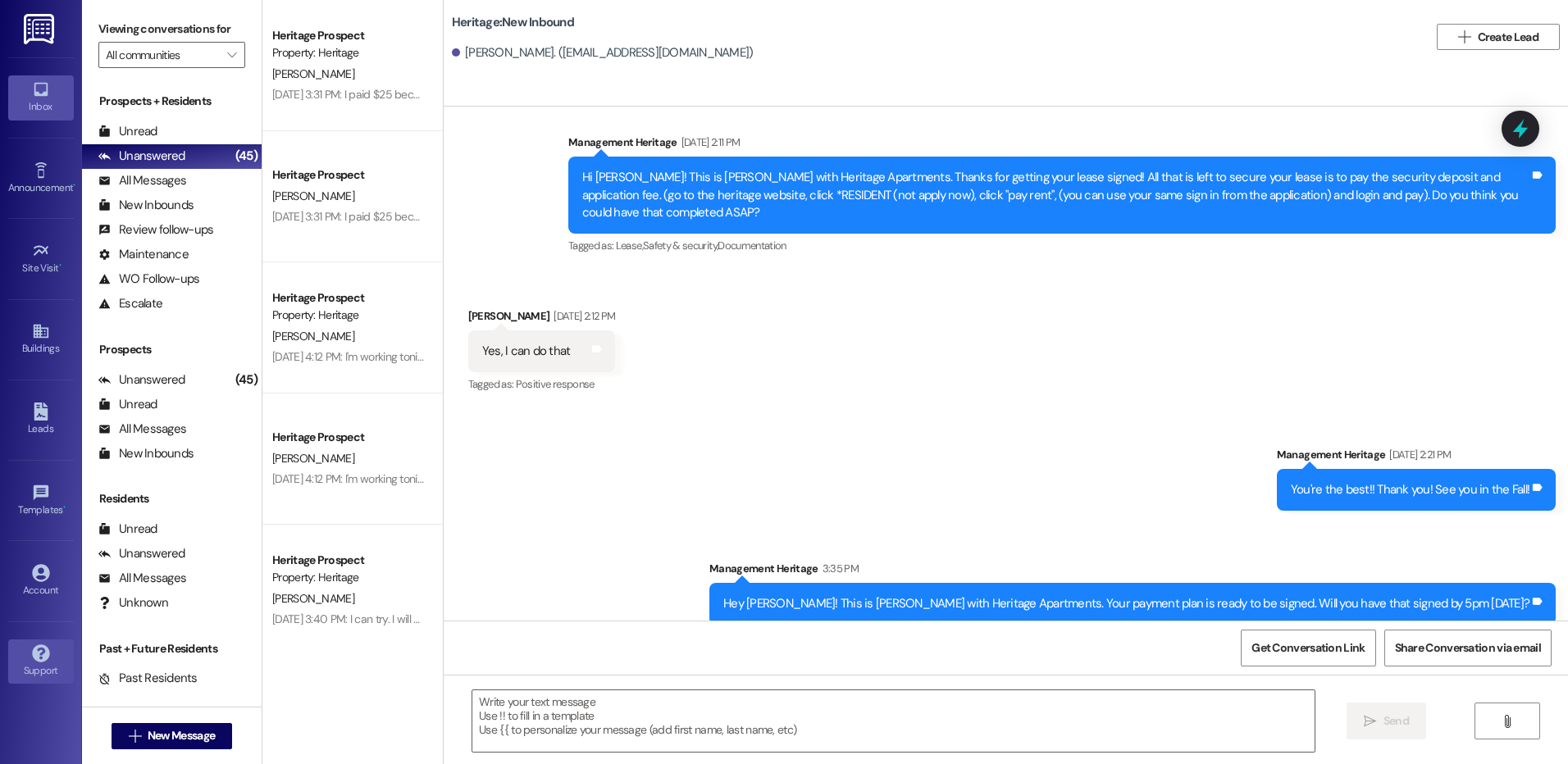
scroll to position [196, 0]
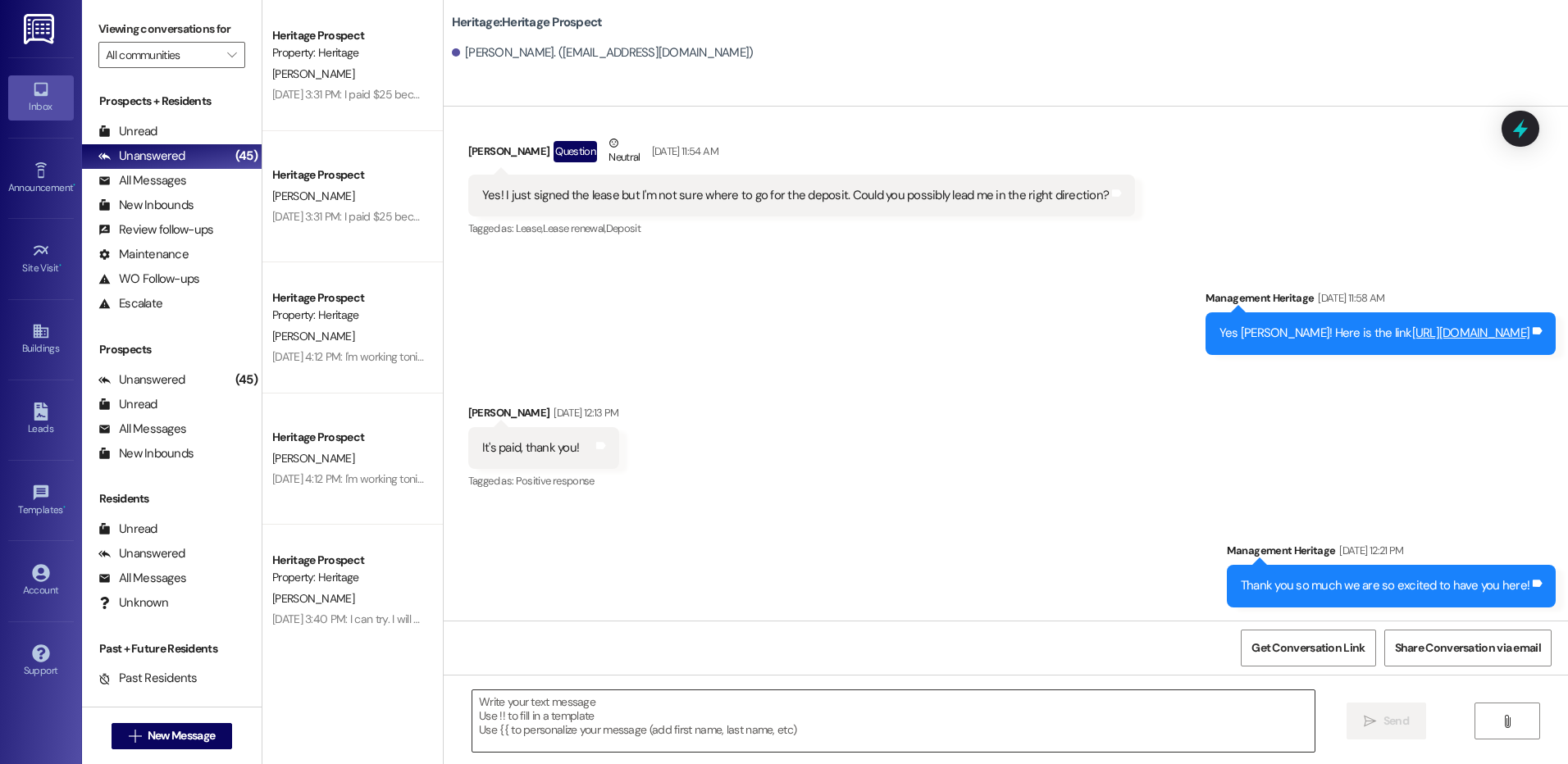
click at [555, 711] on textarea at bounding box center [892, 721] width 841 height 62
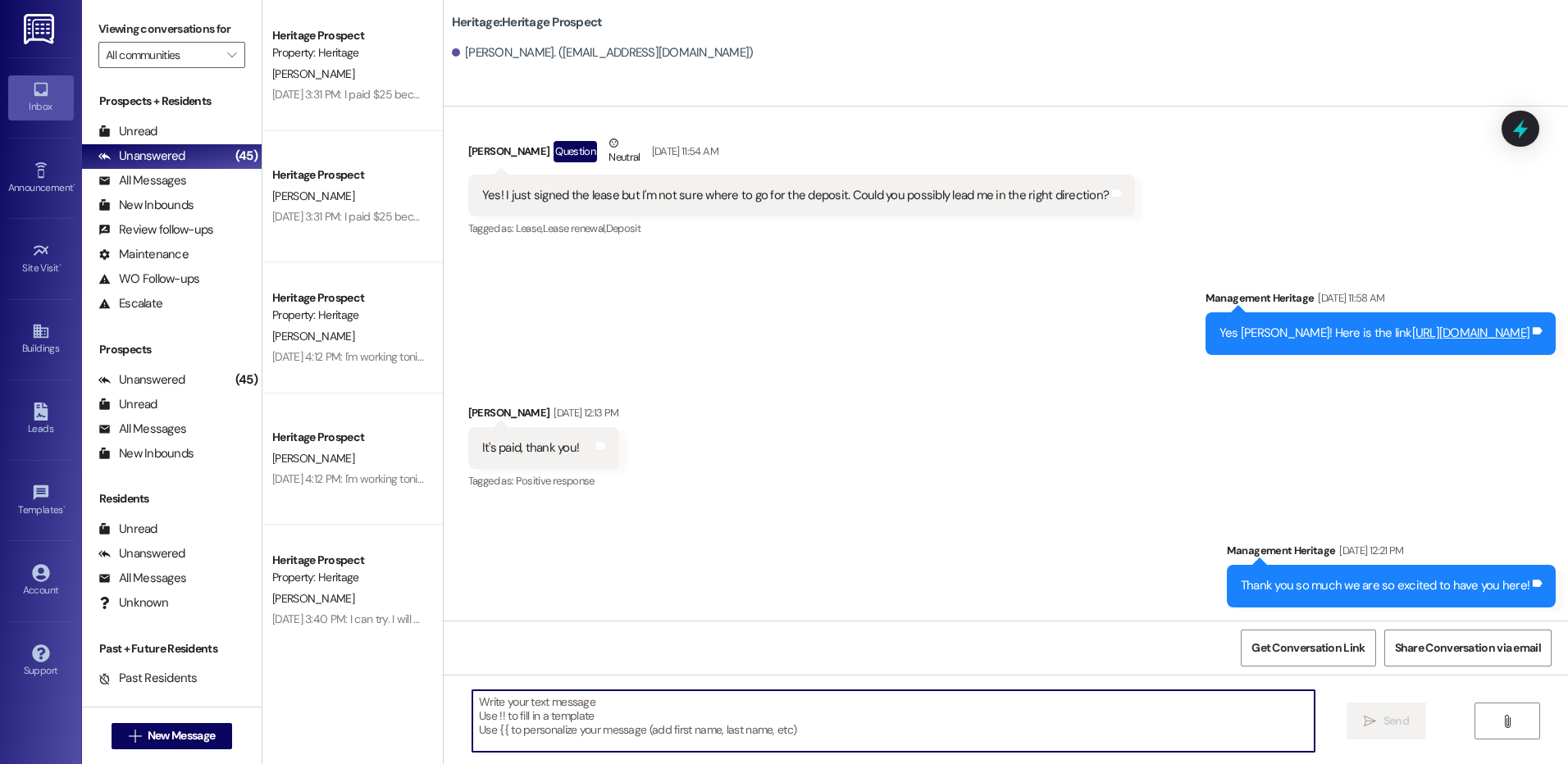
paste textarea "Hey Gabriel! This is Paige with Heritage Apartments. Your payment plan is ready…"
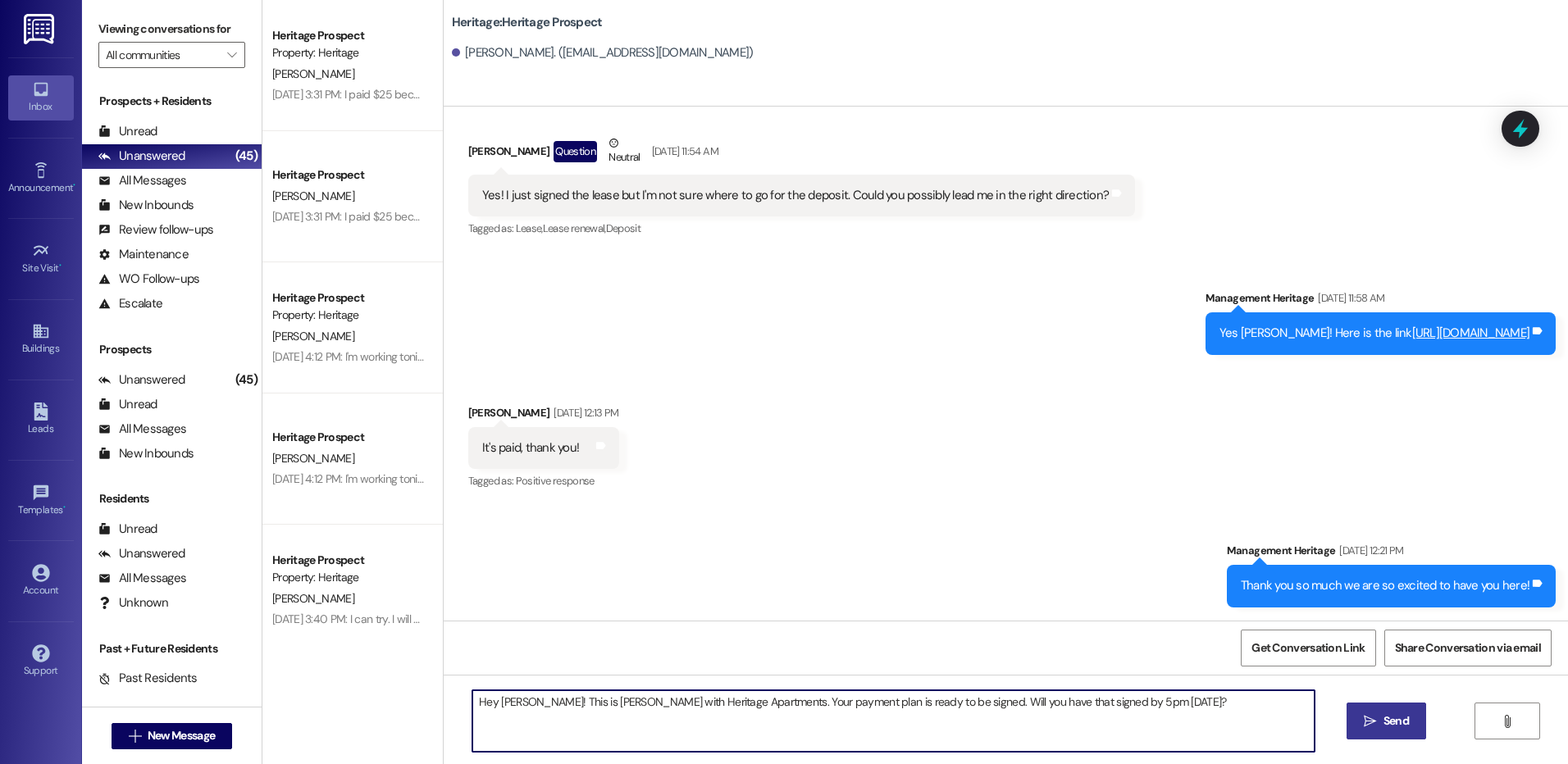
click at [491, 705] on textarea "Hey Gabriel! This is Paige with Heritage Apartments. Your payment plan is ready…" at bounding box center [892, 721] width 841 height 62
type textarea "Hey Andelyn! This is Paige with Heritage Apartments. Your payment plan is ready…"
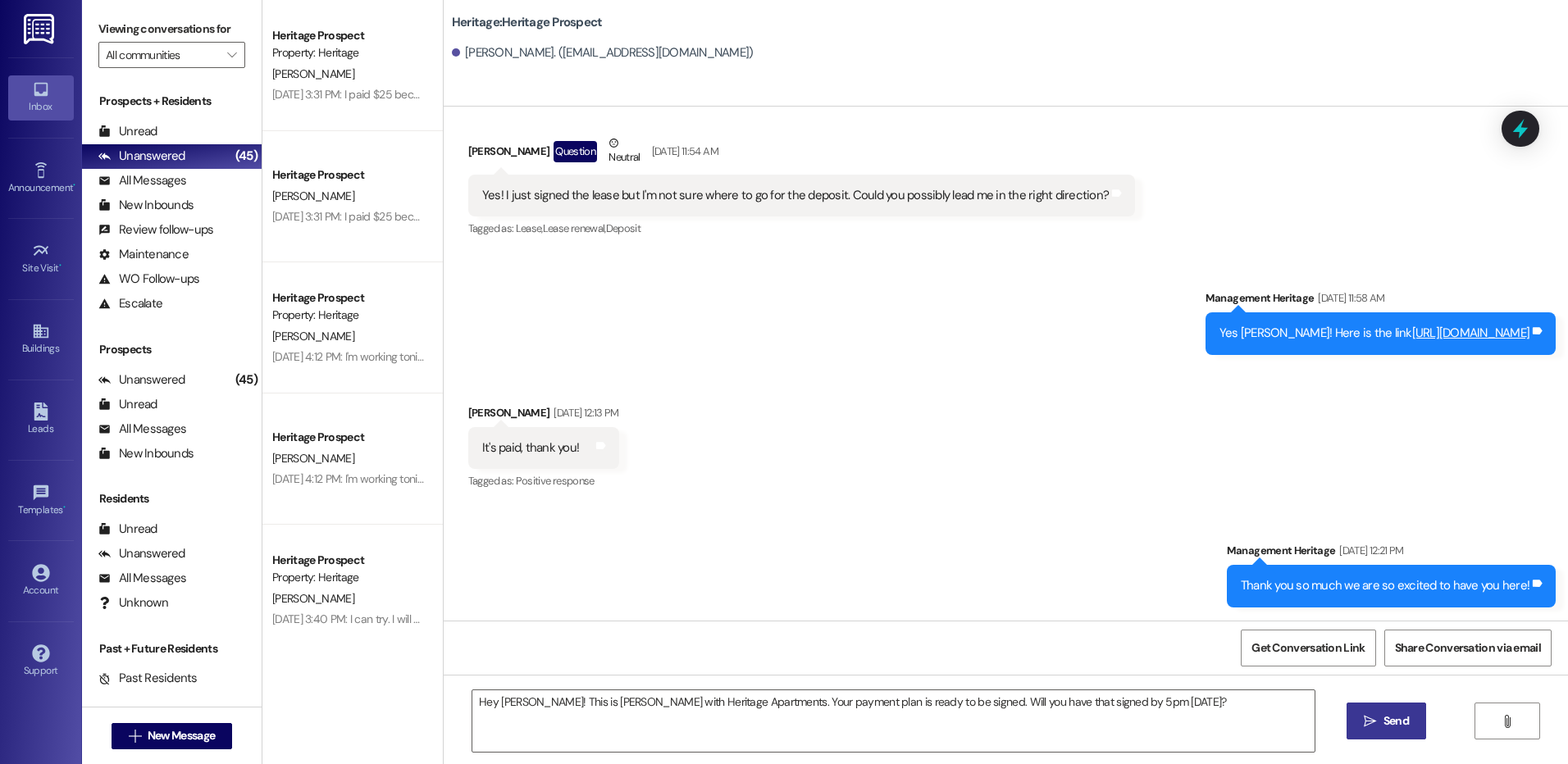
click at [1372, 713] on span " Send" at bounding box center [1386, 721] width 52 height 17
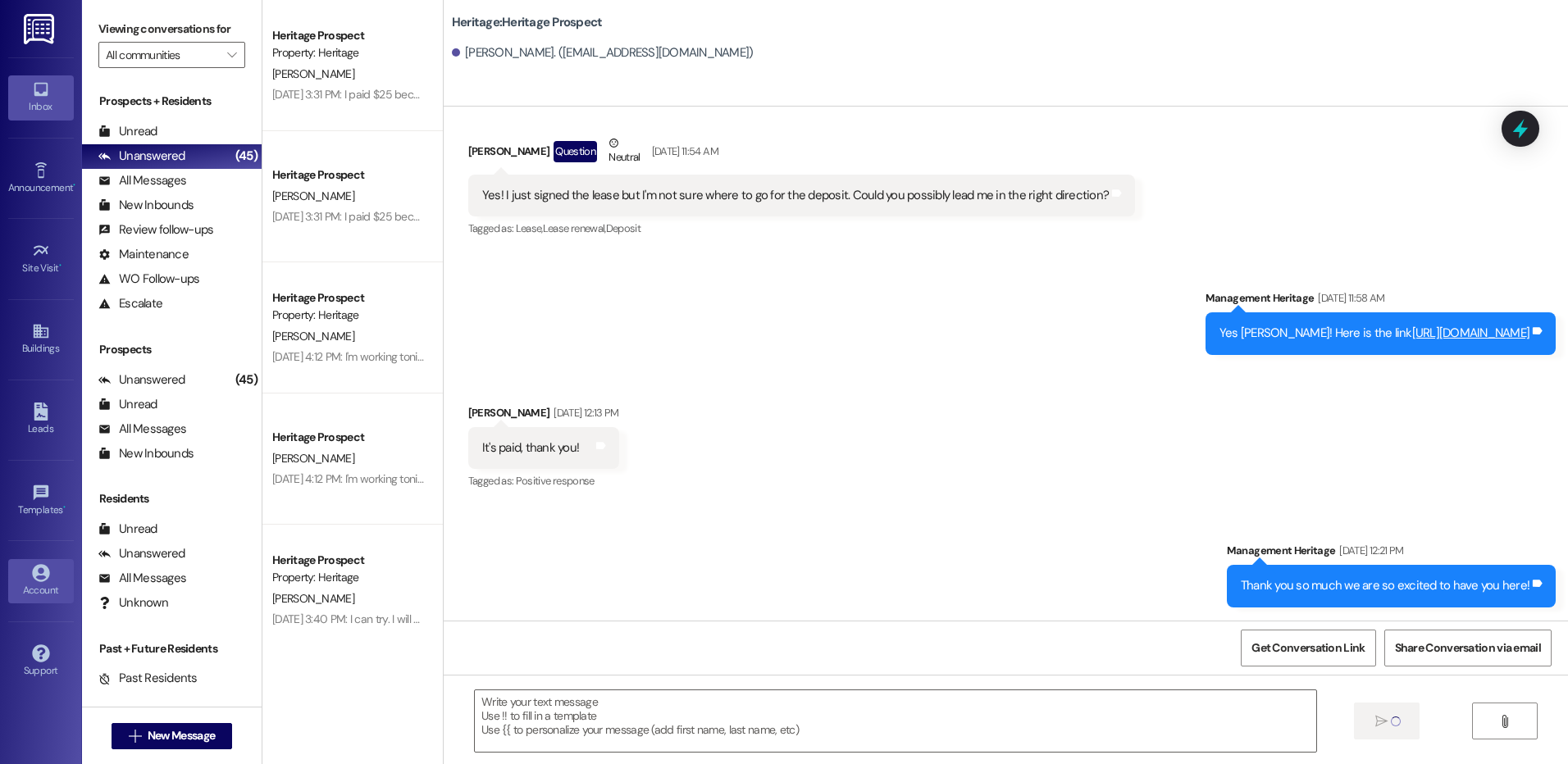
scroll to position [310, 0]
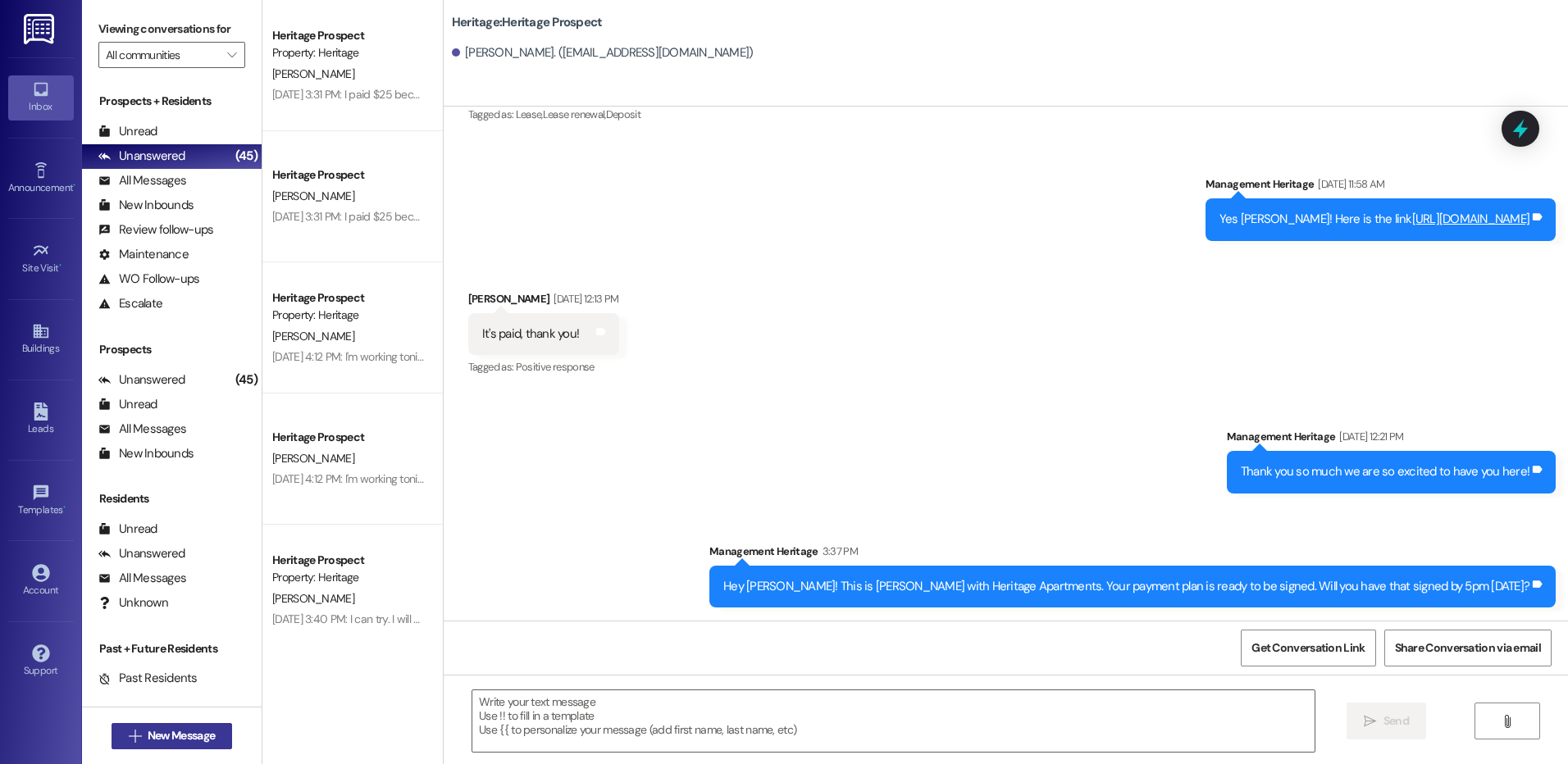
click at [173, 732] on span "New Message" at bounding box center [180, 735] width 67 height 17
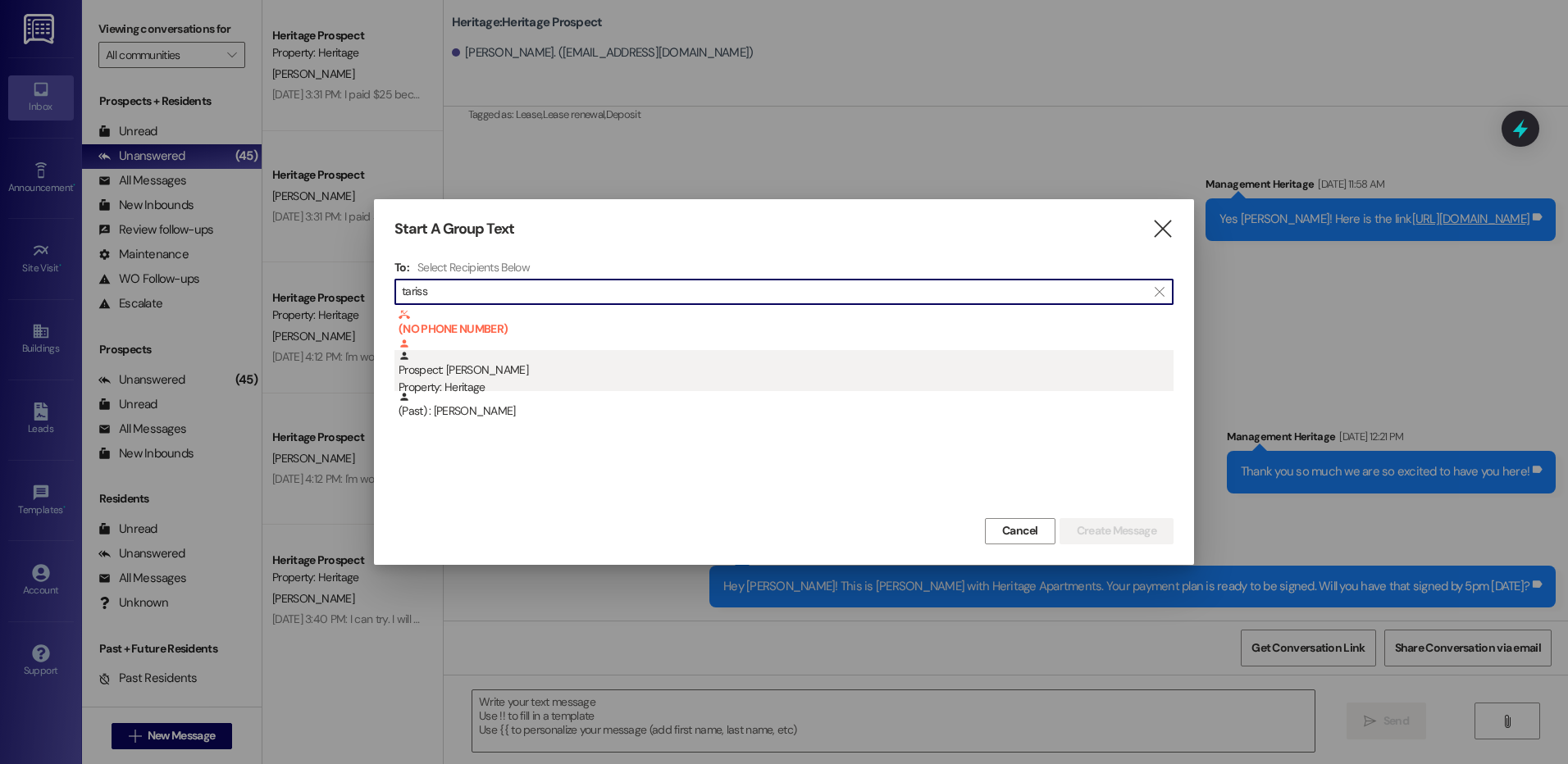
type input "tariss"
click at [686, 378] on div "Prospect: Tarissa Hughes Property: Heritage" at bounding box center [785, 373] width 775 height 47
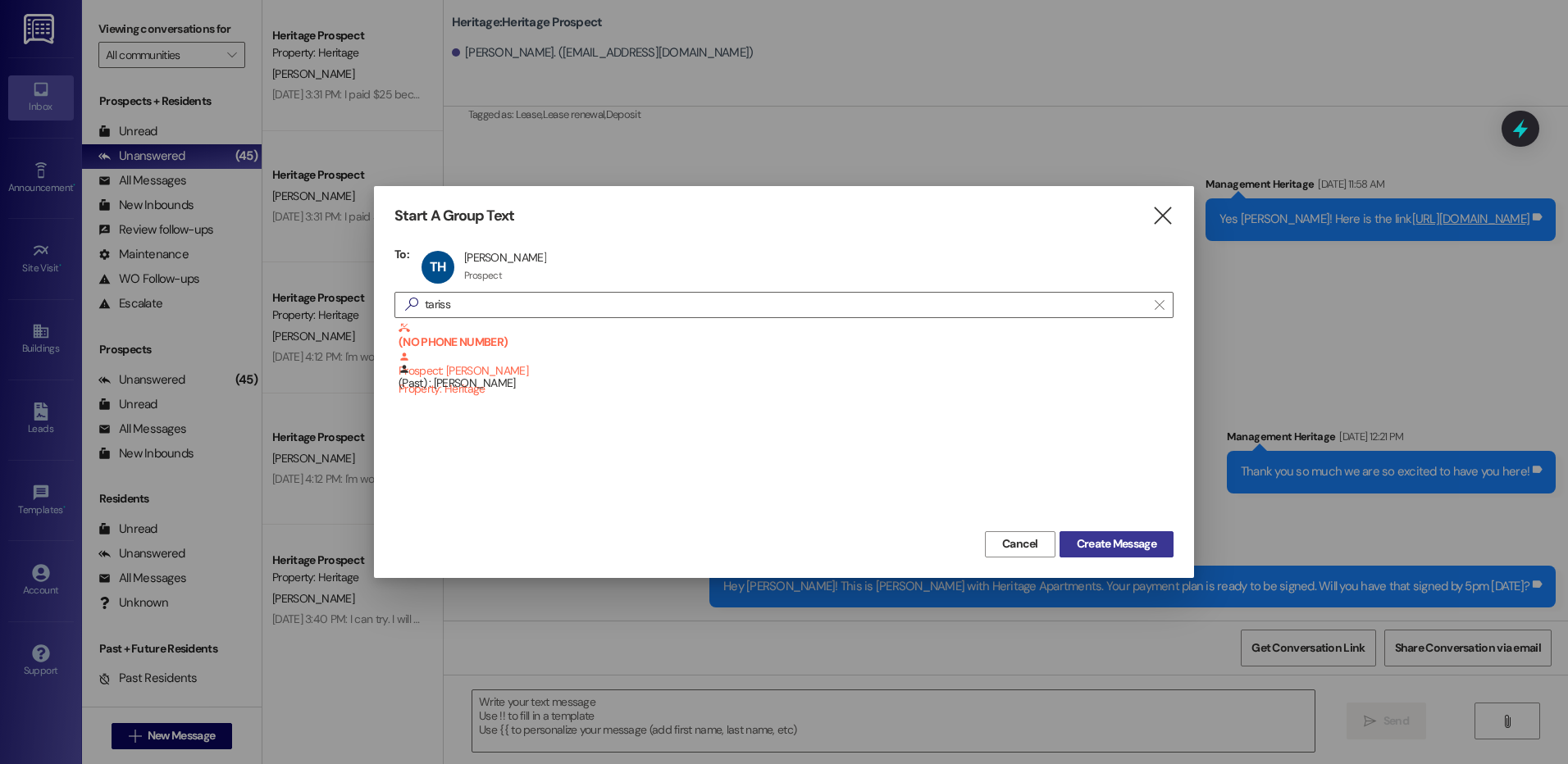
click at [1087, 536] on span "Create Message" at bounding box center [1117, 544] width 80 height 17
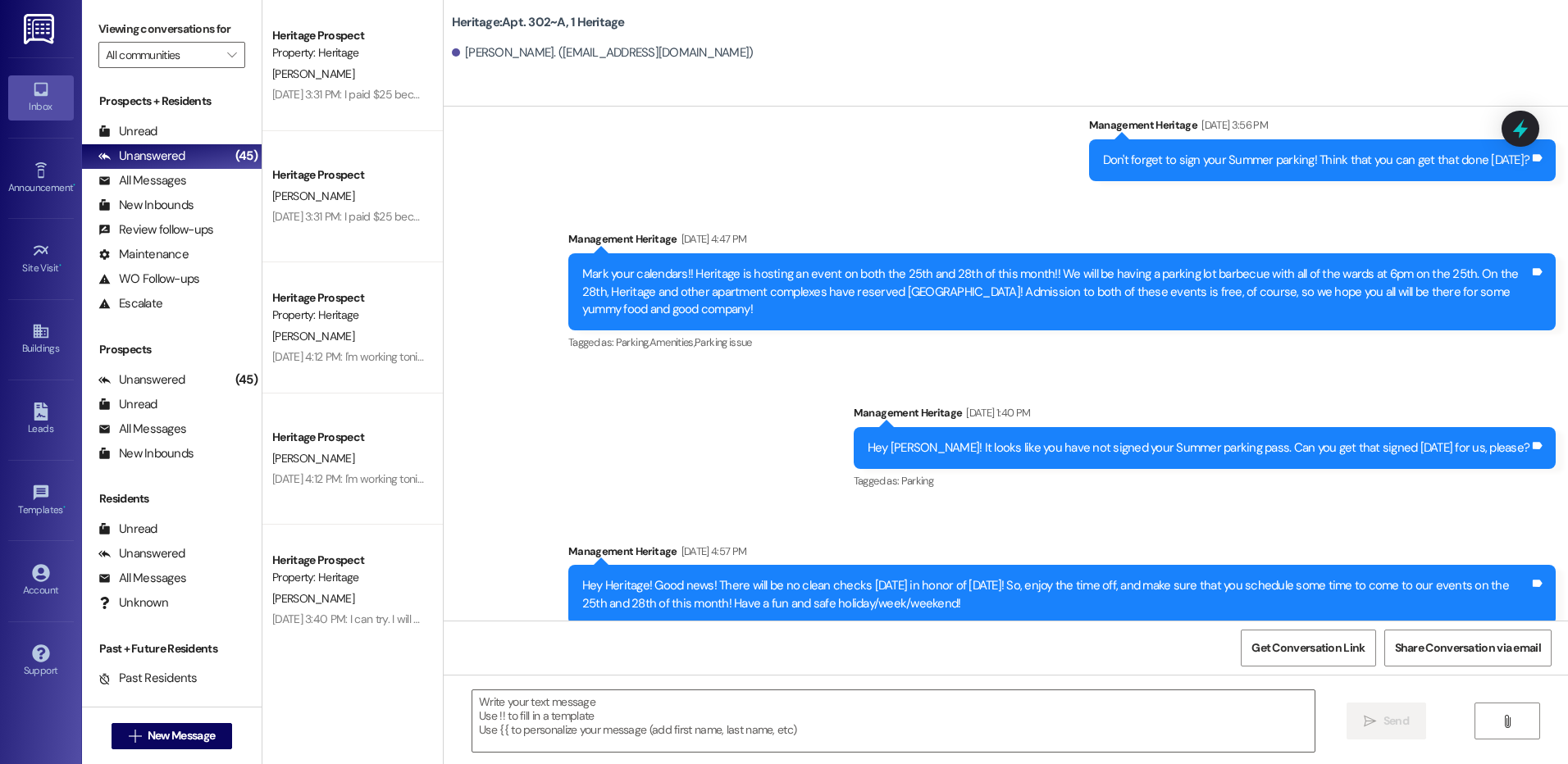
scroll to position [4367, 0]
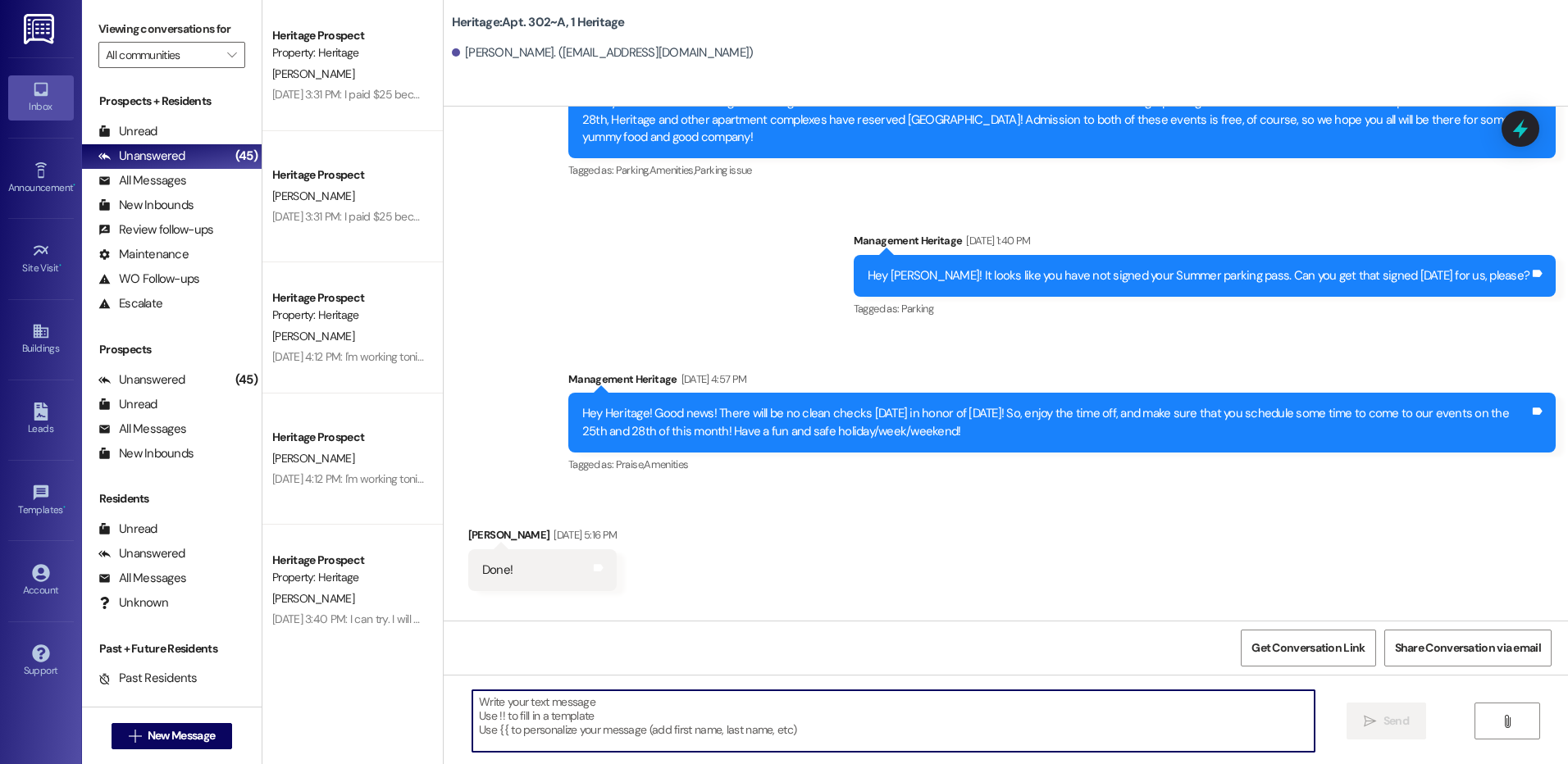
click at [541, 735] on textarea at bounding box center [892, 721] width 841 height 62
paste textarea "Hey Gabriel! This is Paige with Heritage Apartments. Your payment plan is ready…"
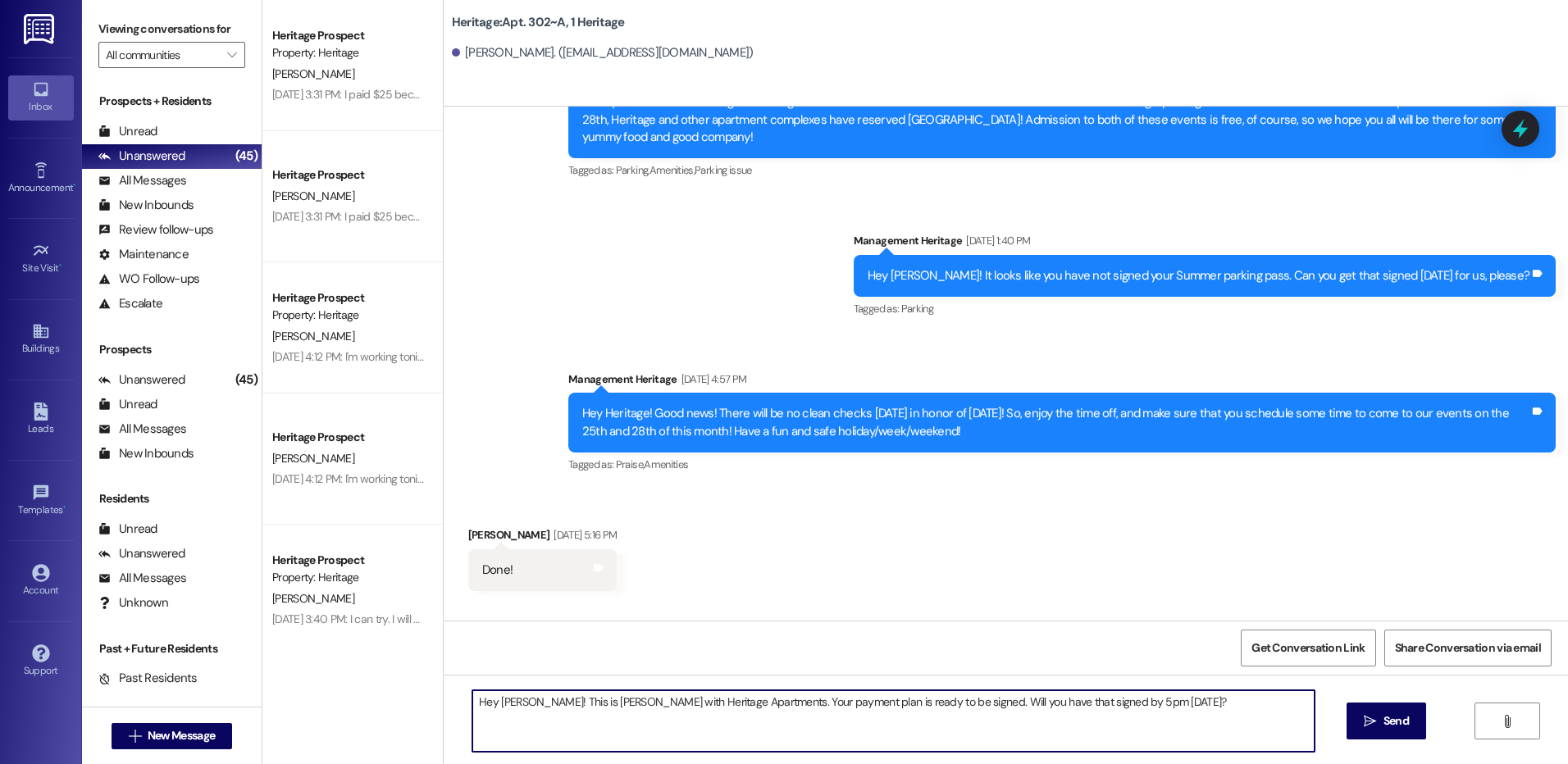
click at [502, 713] on textarea "Hey Gabriel! This is Paige with Heritage Apartments. Your payment plan is ready…" at bounding box center [892, 721] width 841 height 62
type textarea "Hey Tarissa! This is Paige with Heritage Apartments. Your payment plan is ready…"
click at [1397, 726] on span "Send" at bounding box center [1395, 721] width 25 height 17
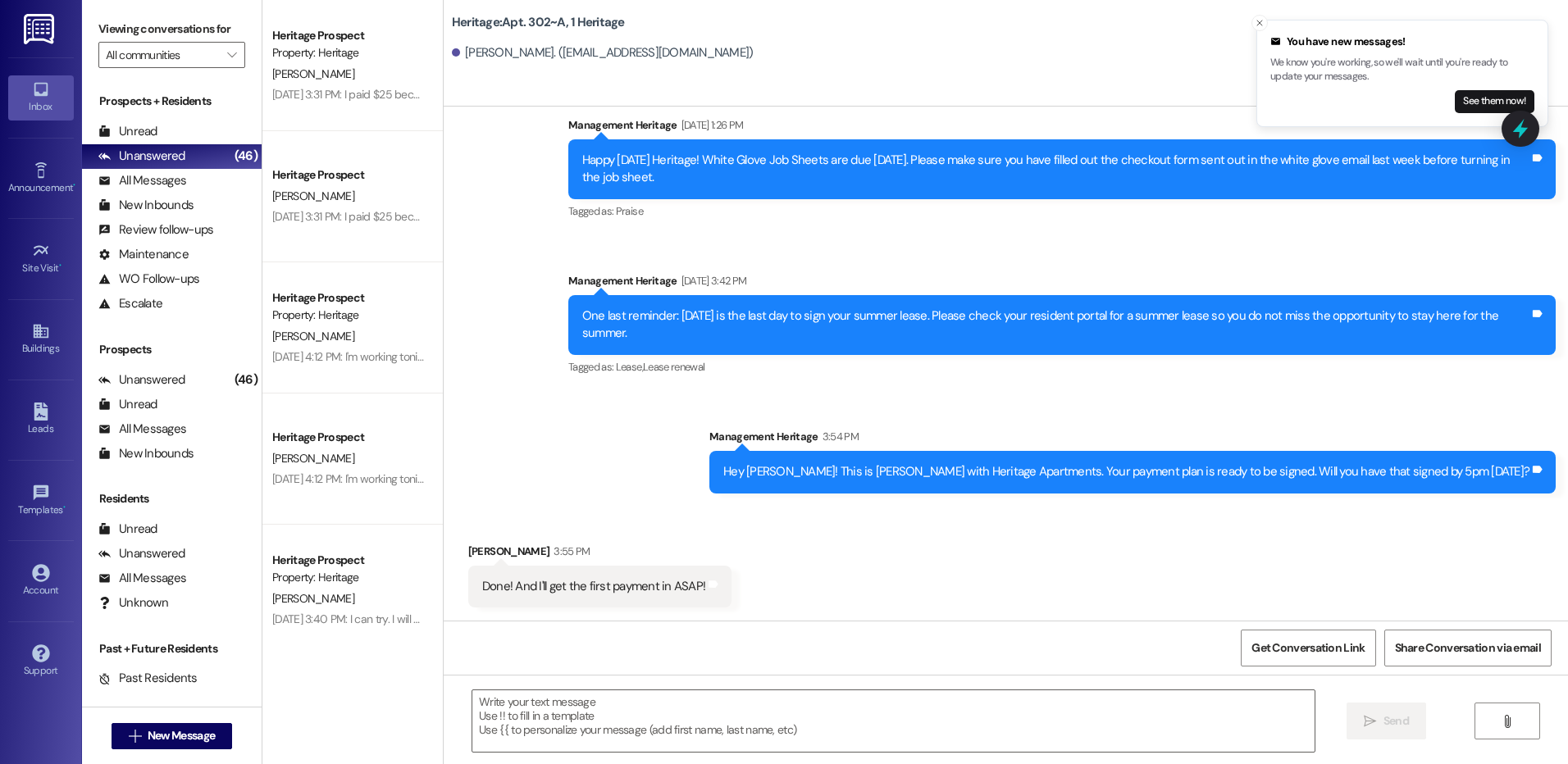
scroll to position [6563, 0]
click at [593, 718] on textarea at bounding box center [892, 721] width 841 height 62
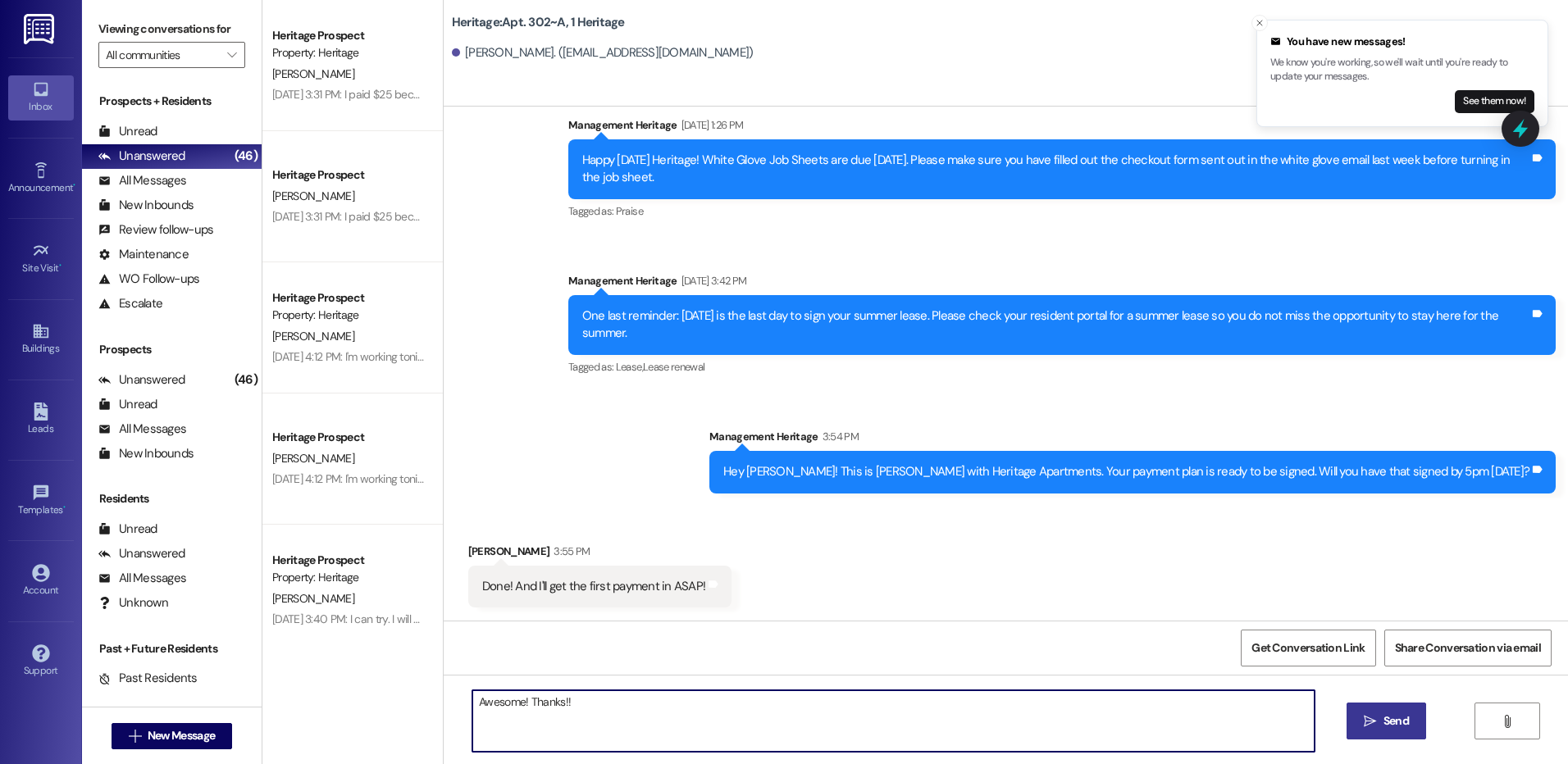
type textarea "Awesome! Thanks!!"
click at [1406, 720] on span "Send" at bounding box center [1395, 721] width 25 height 17
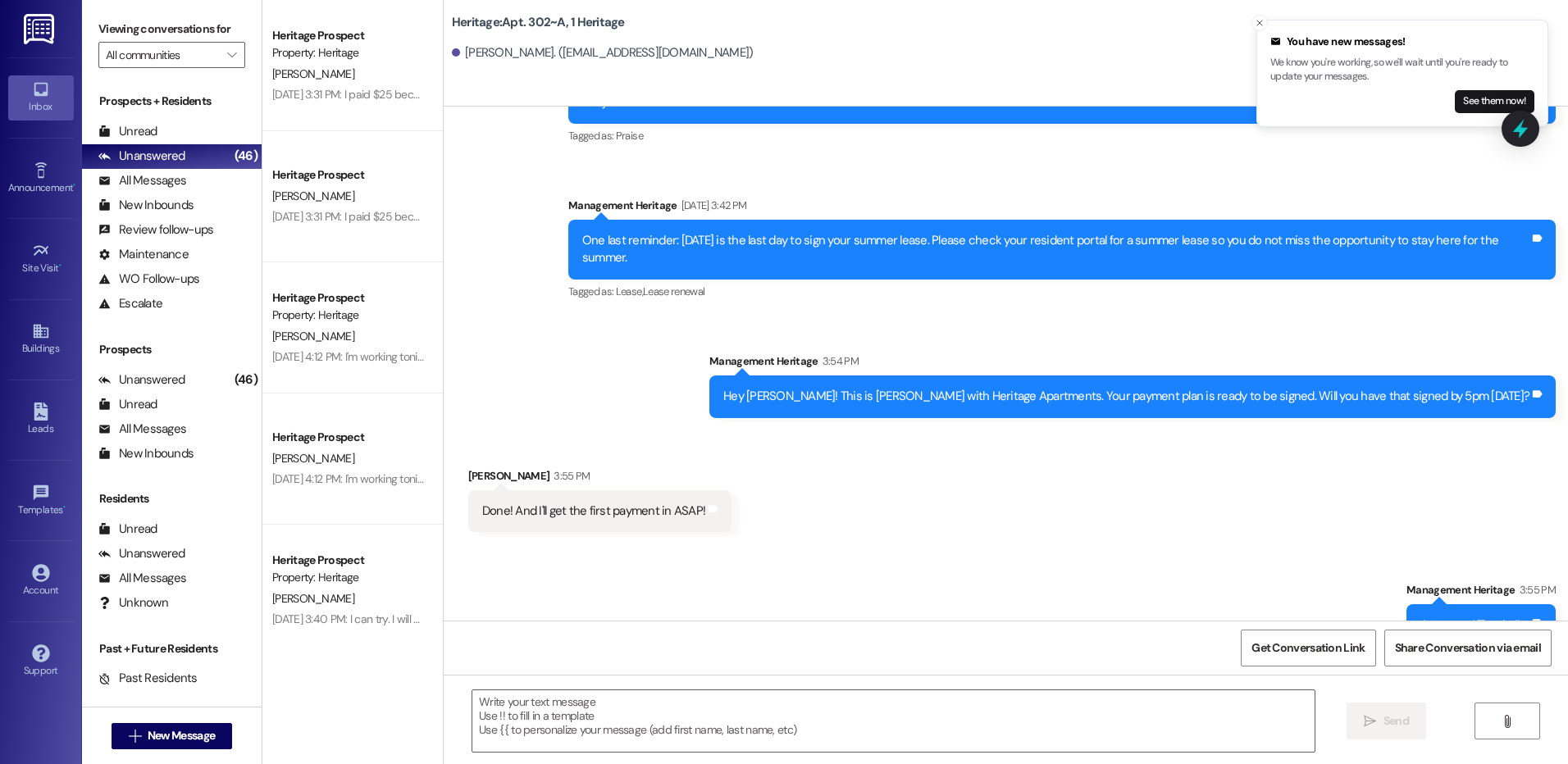
scroll to position [6677, 0]
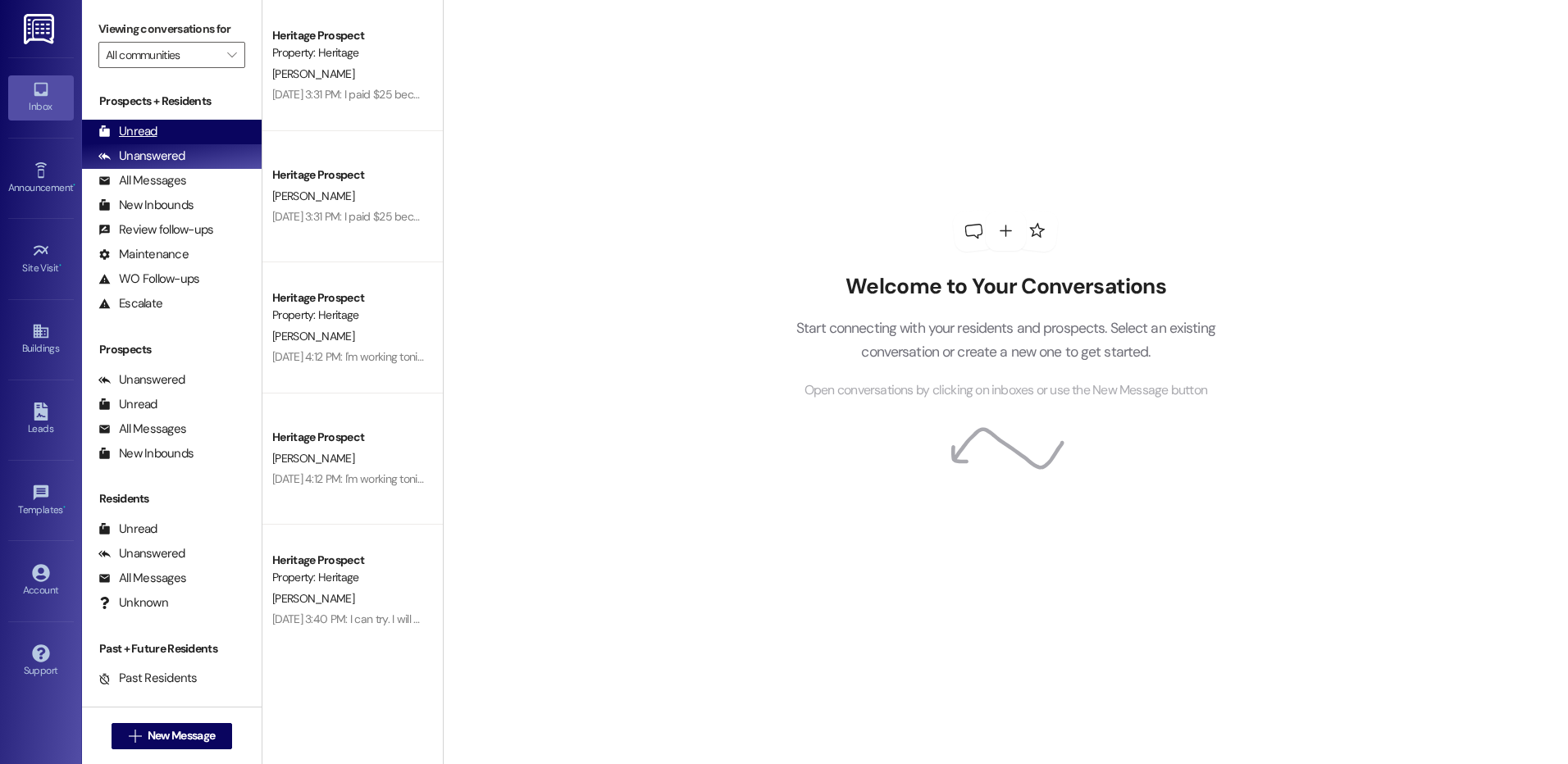
click at [180, 127] on div "Unread (0)" at bounding box center [171, 132] width 180 height 24
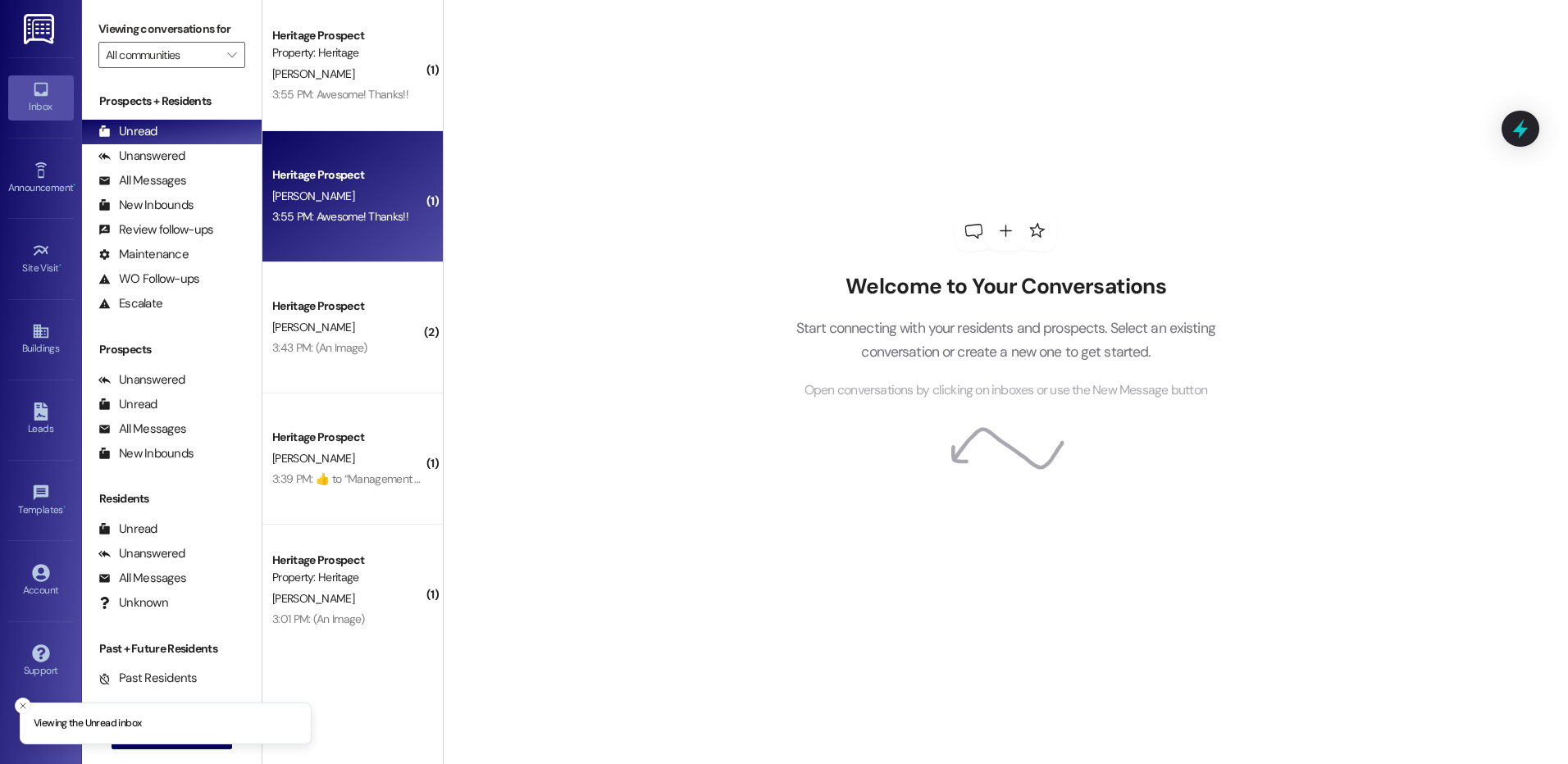
click at [344, 217] on div "3:55 PM: Awesome! Thanks!! 3:55 PM: Awesome! Thanks!!" at bounding box center [340, 216] width 136 height 15
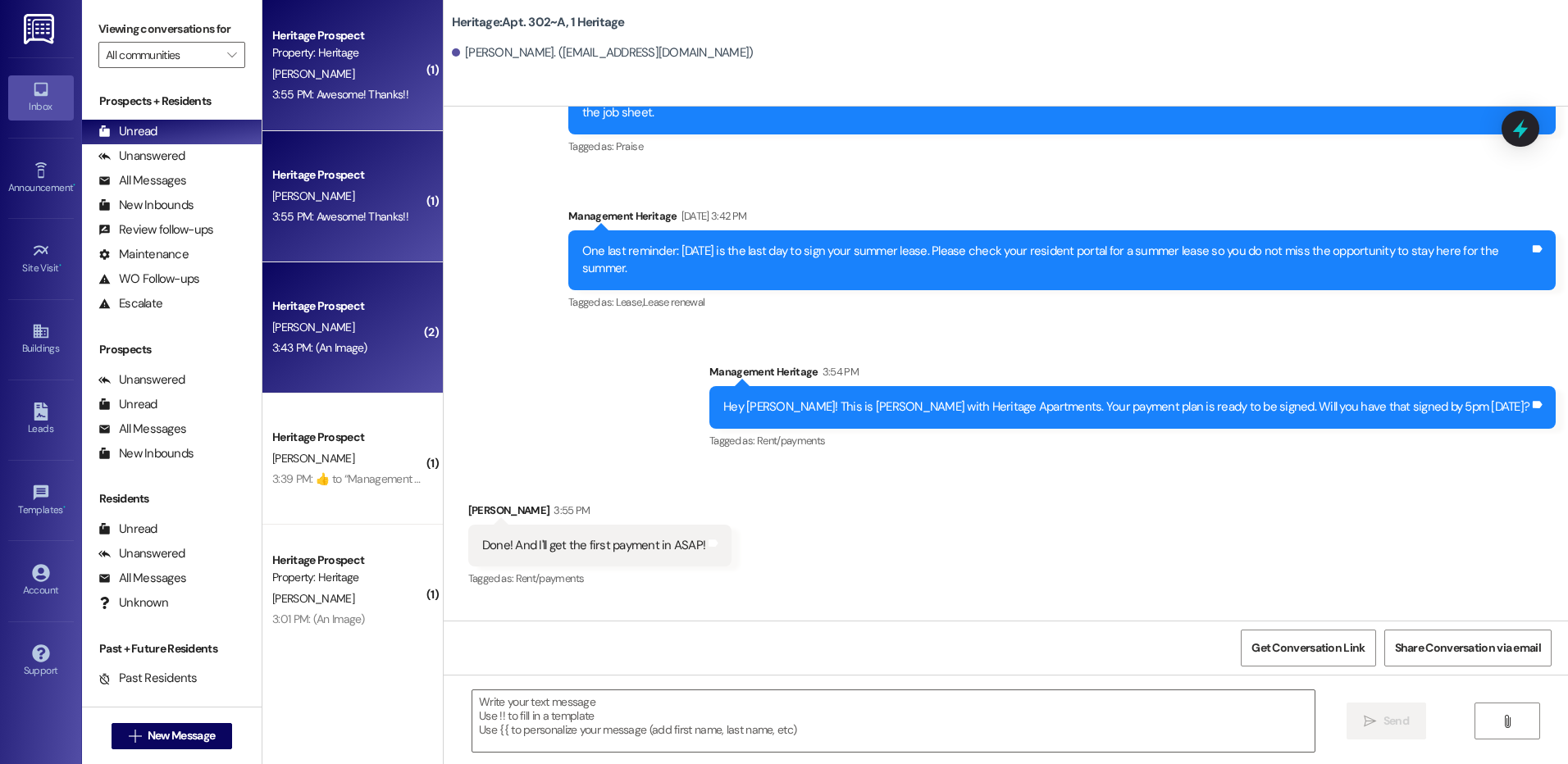
click at [364, 342] on div "3:43 PM: (An Image) 3:43 PM: (An Image)" at bounding box center [348, 348] width 155 height 21
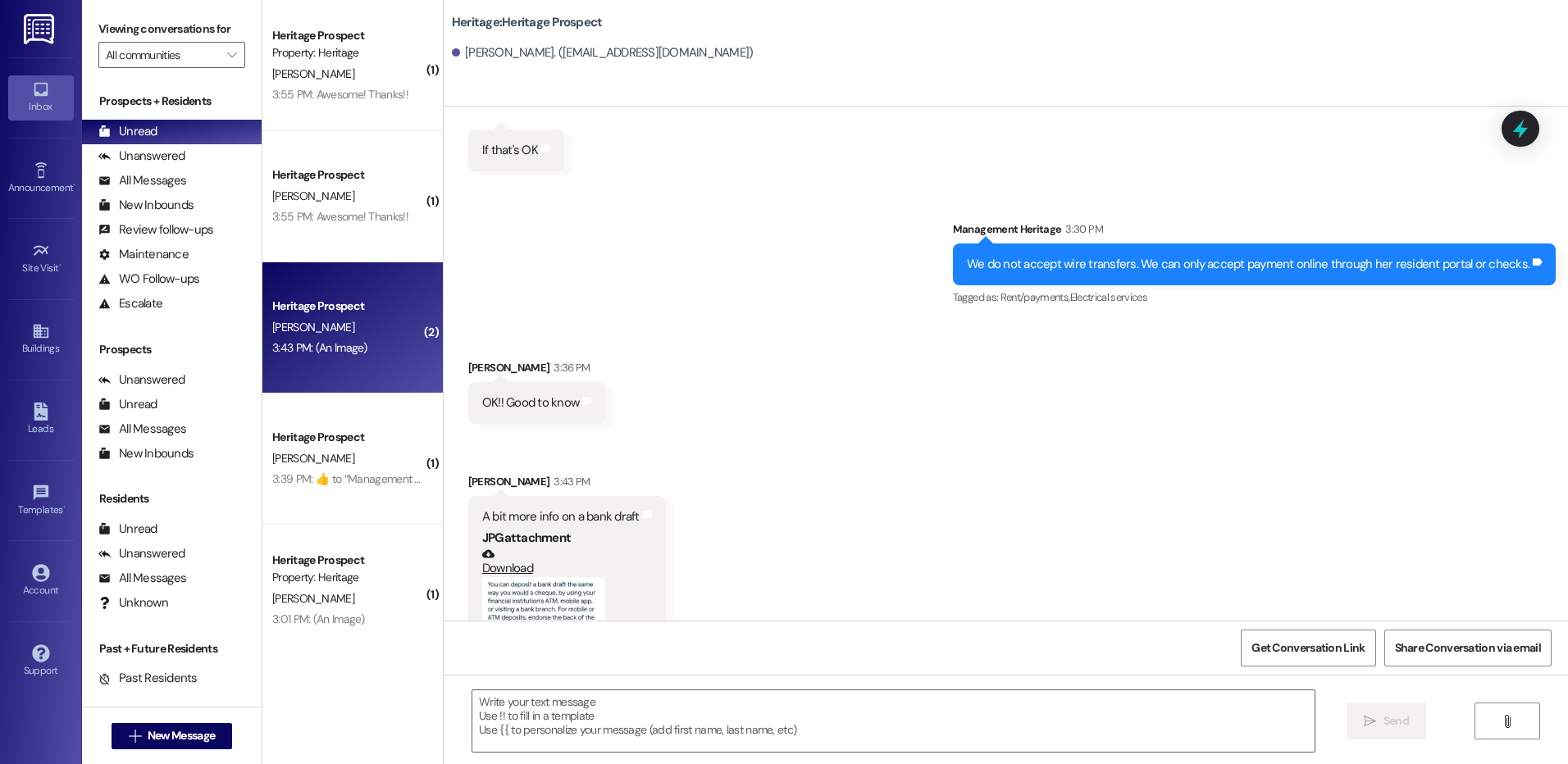
scroll to position [2392, 0]
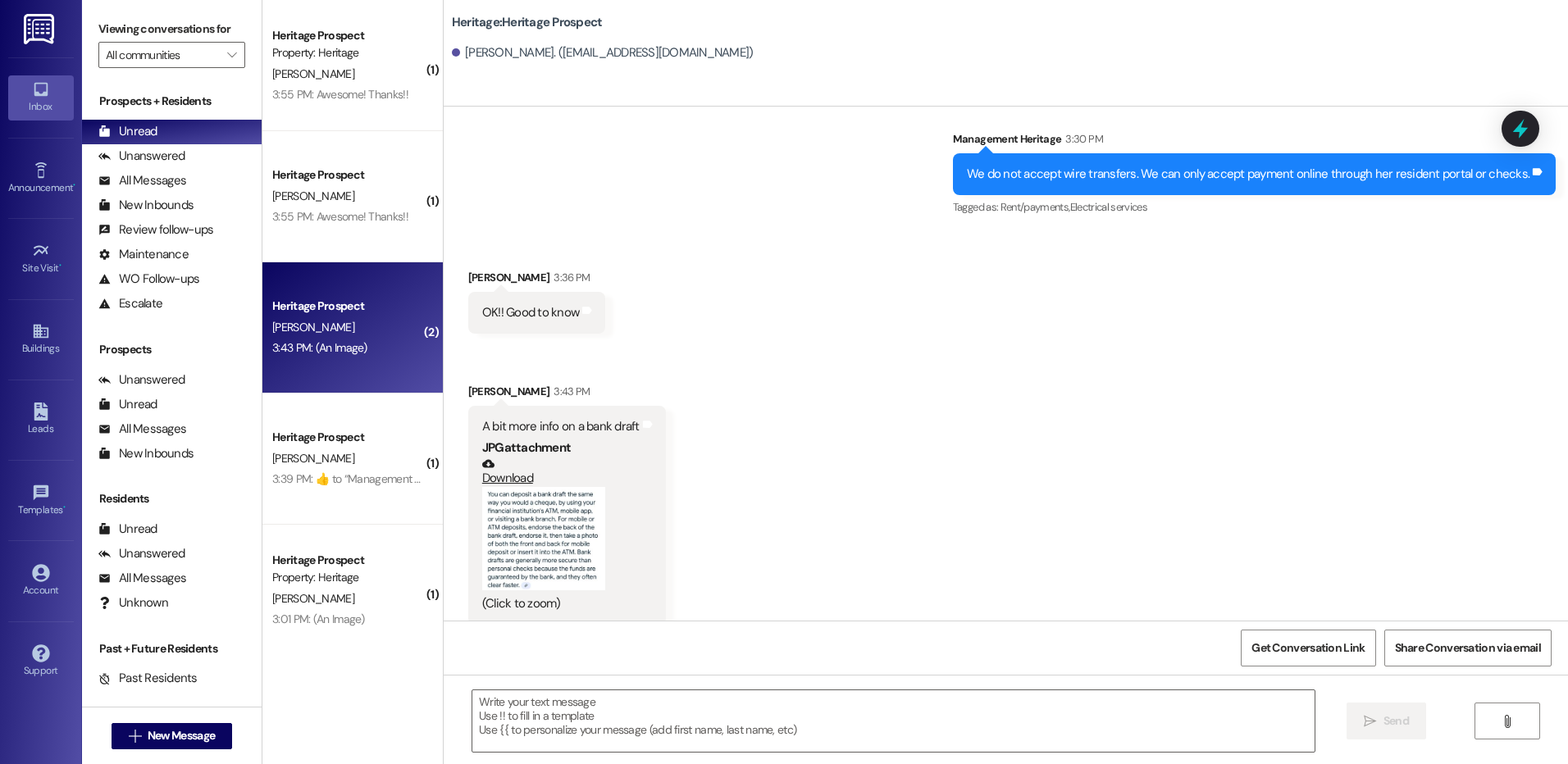
click at [541, 503] on button "Zoom image" at bounding box center [544, 538] width 123 height 102
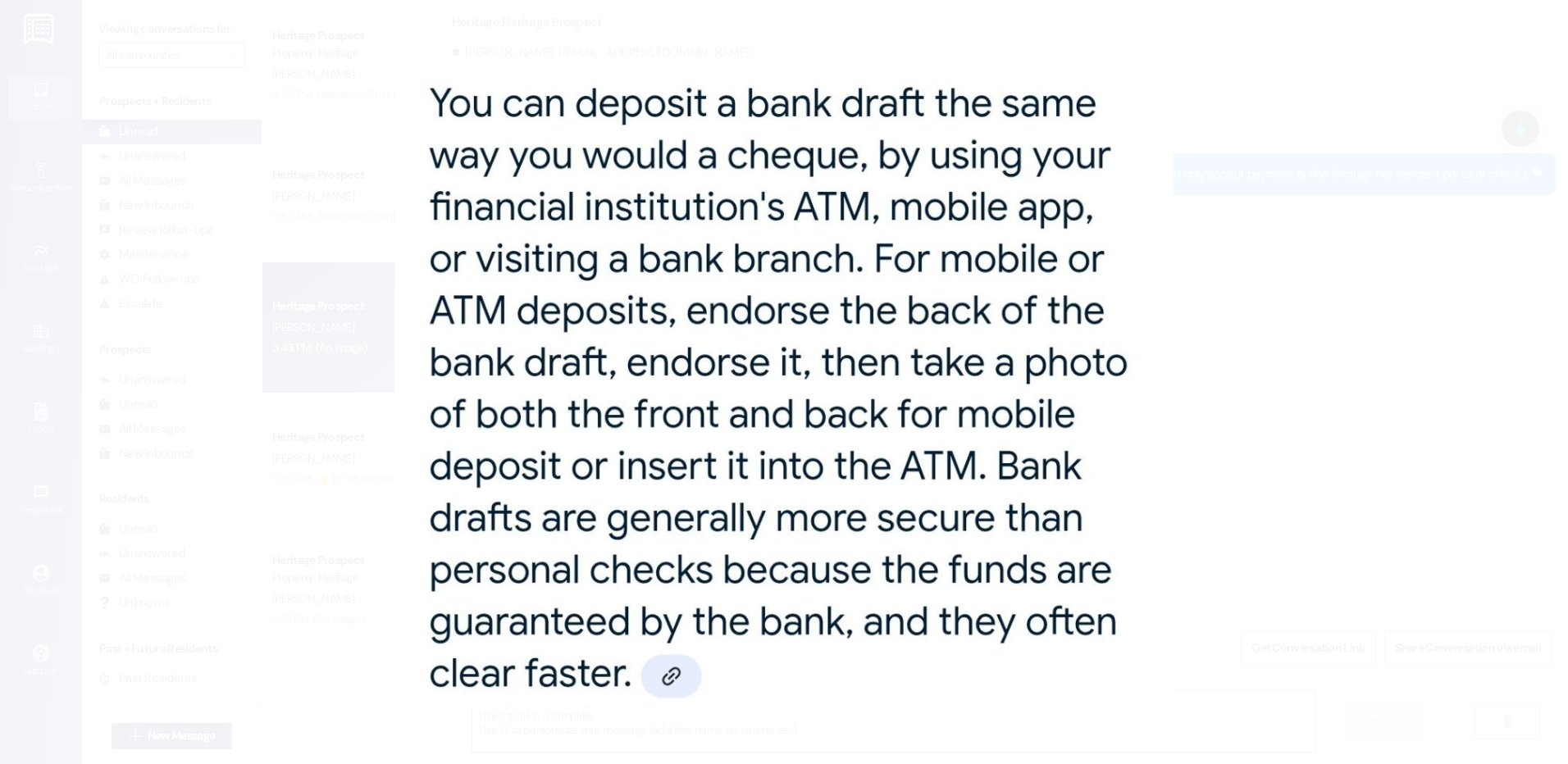
click at [1185, 266] on button "Unzoom image" at bounding box center [784, 382] width 1568 height 764
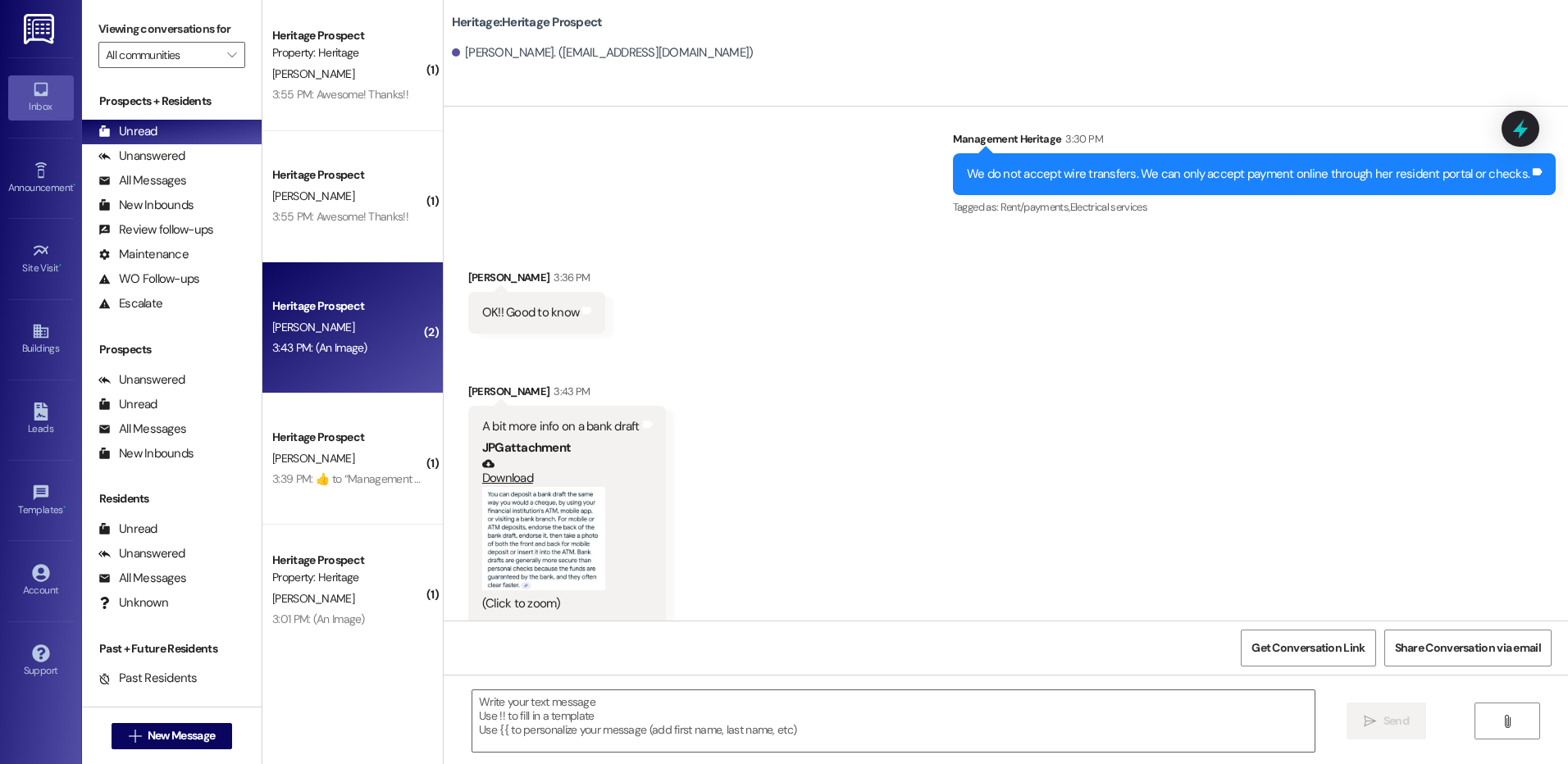
click at [570, 512] on button "Zoom image" at bounding box center [544, 538] width 123 height 102
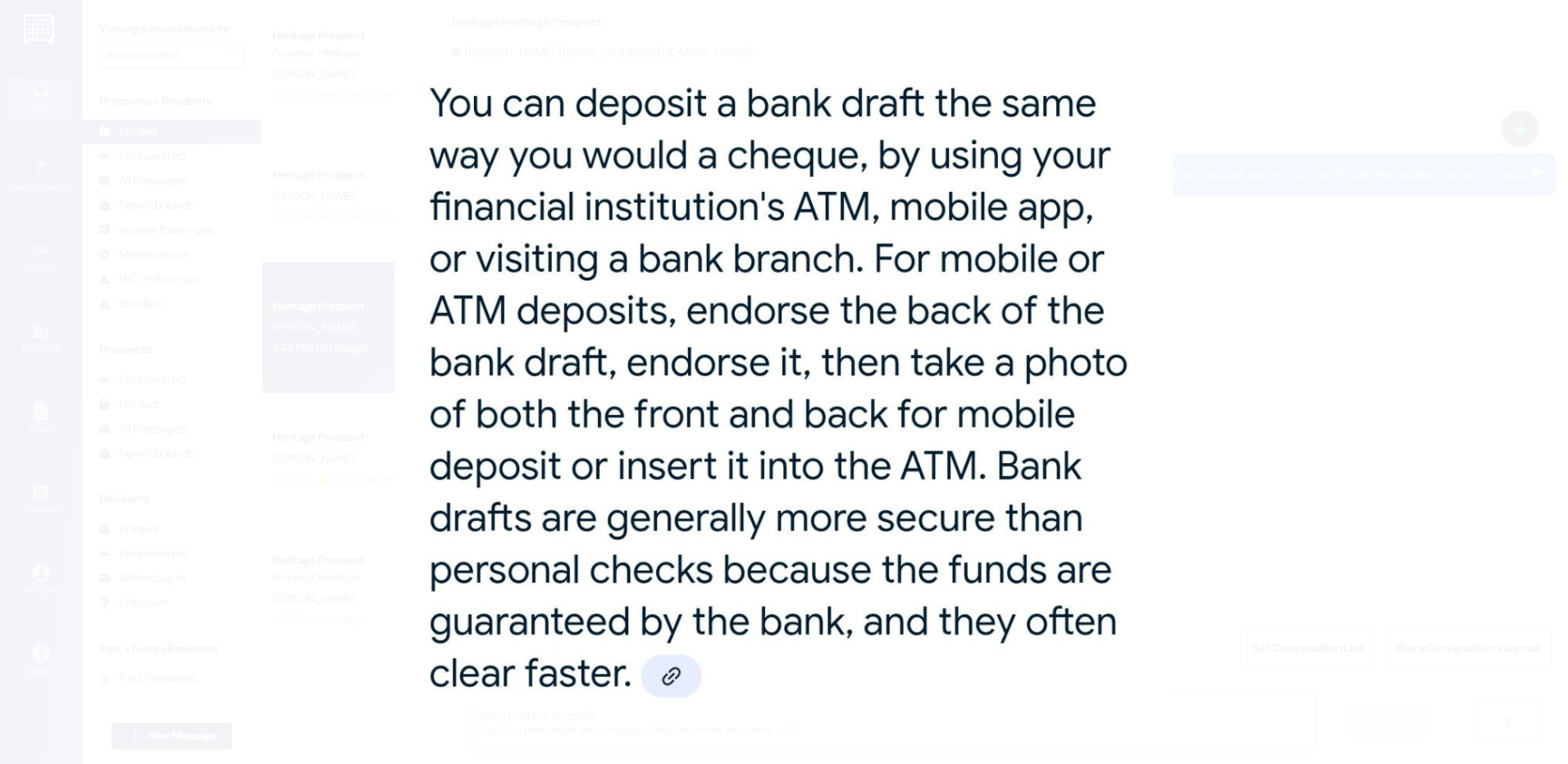
click at [1151, 467] on button "Unzoom image" at bounding box center [784, 382] width 1568 height 764
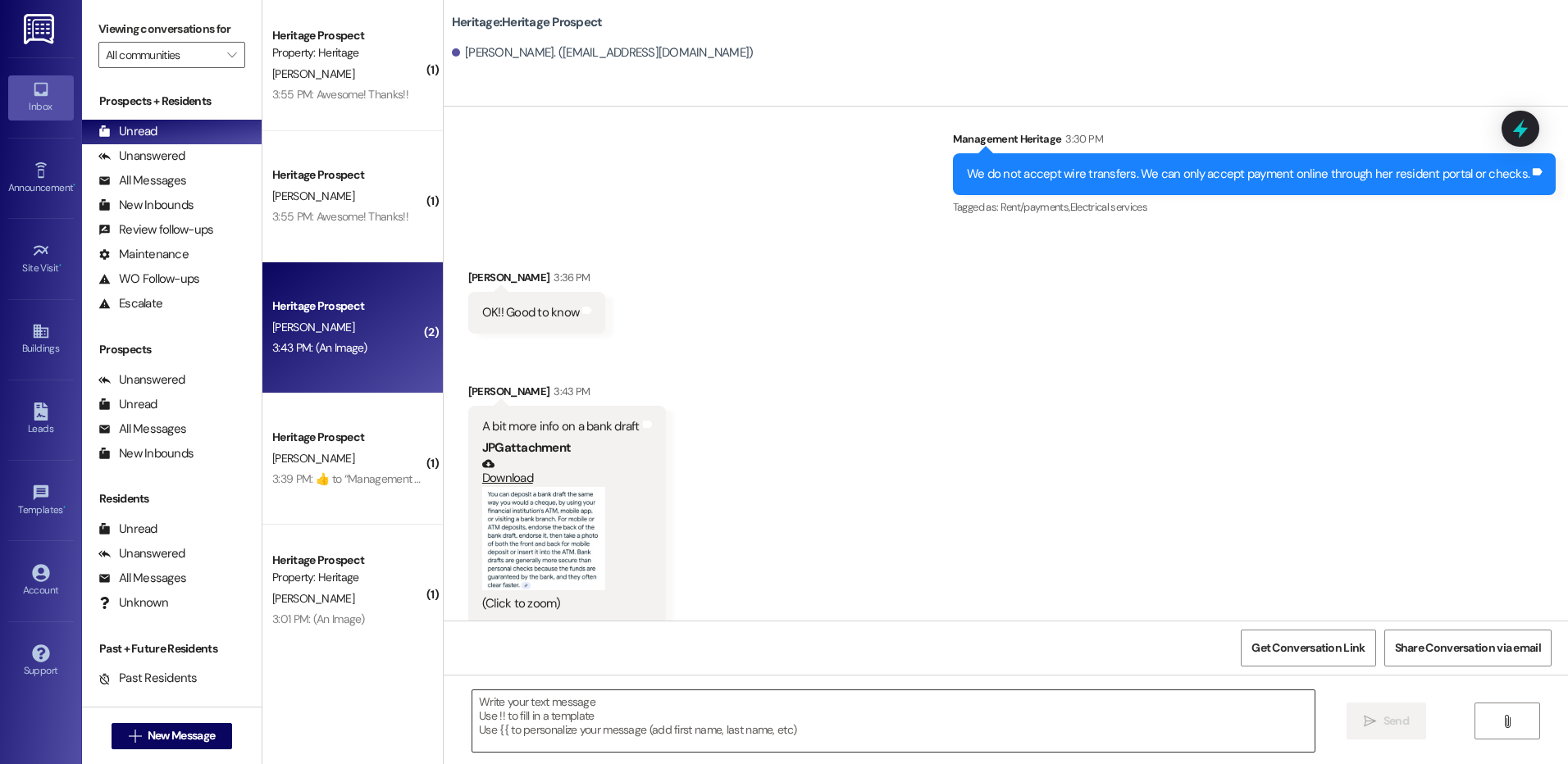
click at [588, 723] on textarea at bounding box center [892, 721] width 841 height 62
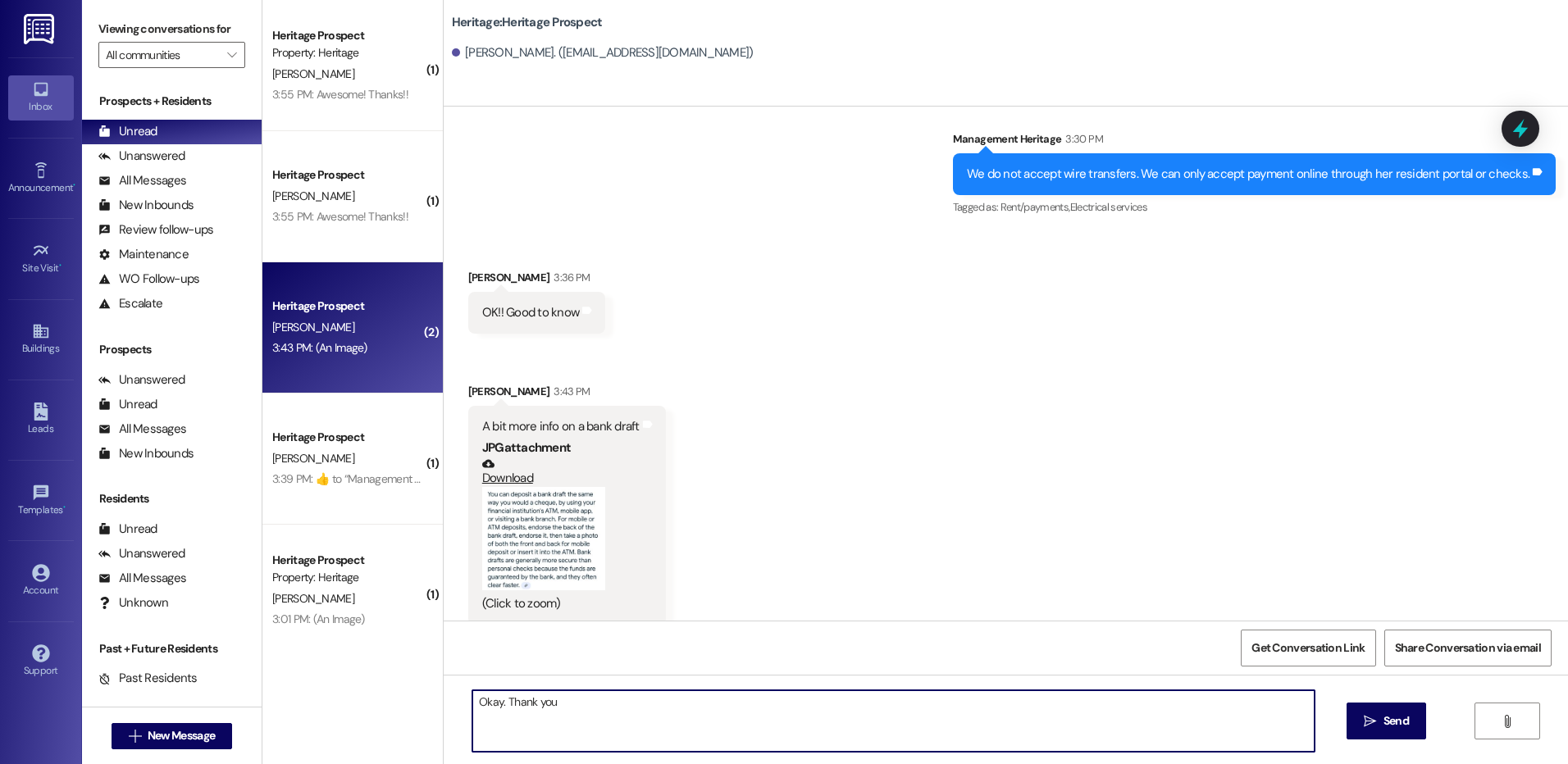
type textarea "Okay. Thank you."
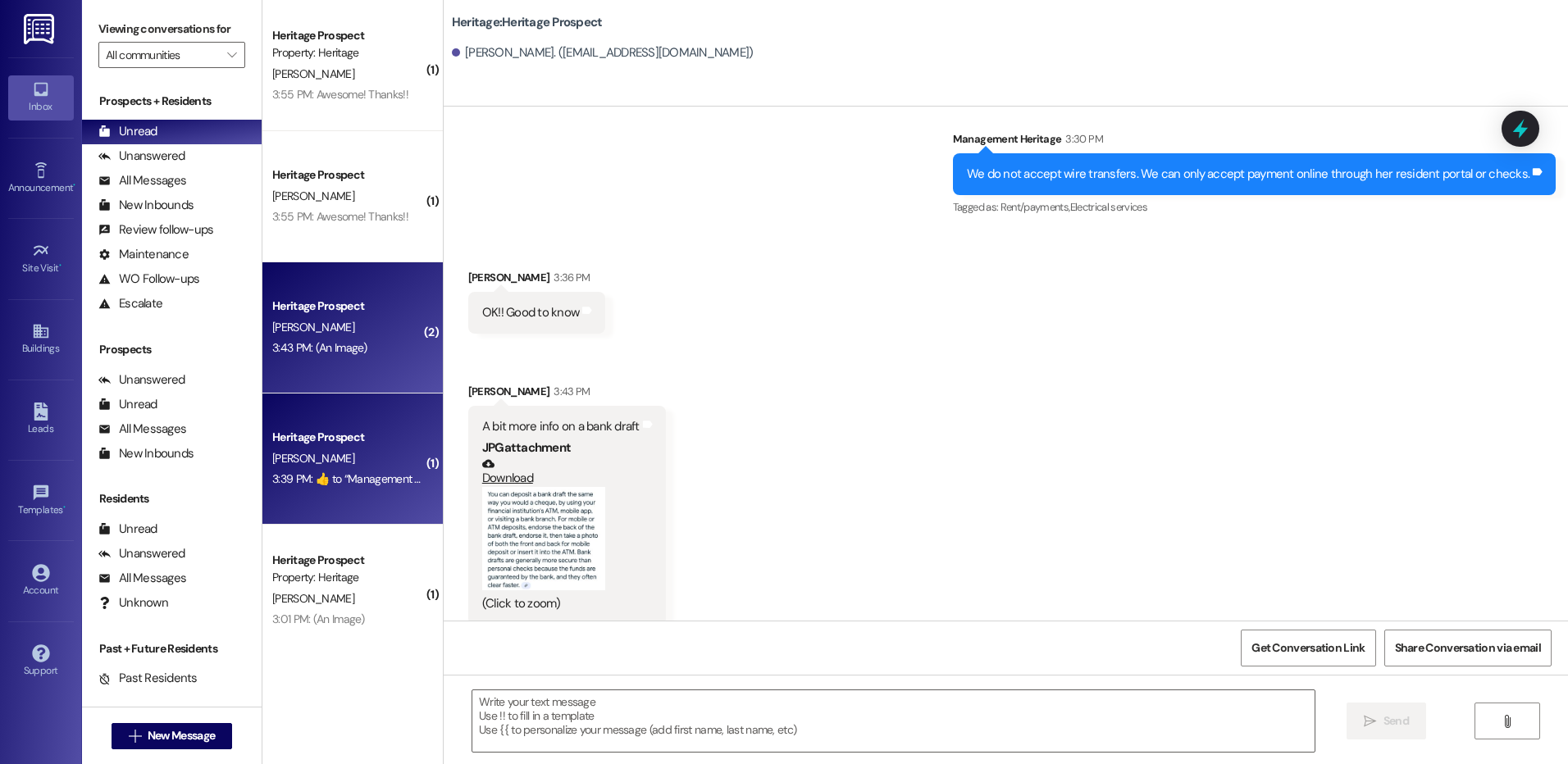
click at [346, 437] on div "Heritage Prospect" at bounding box center [348, 437] width 152 height 17
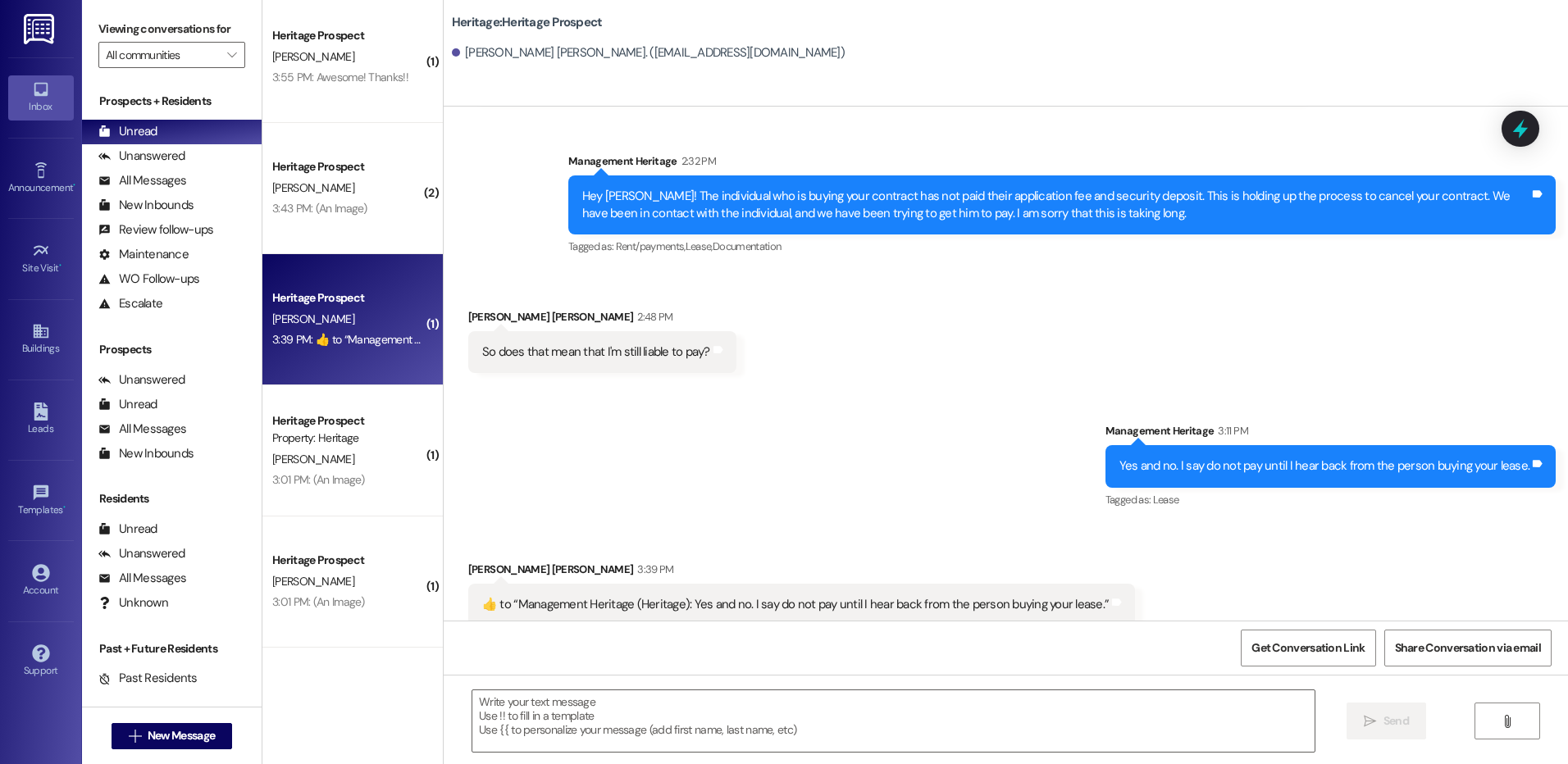
scroll to position [1701, 0]
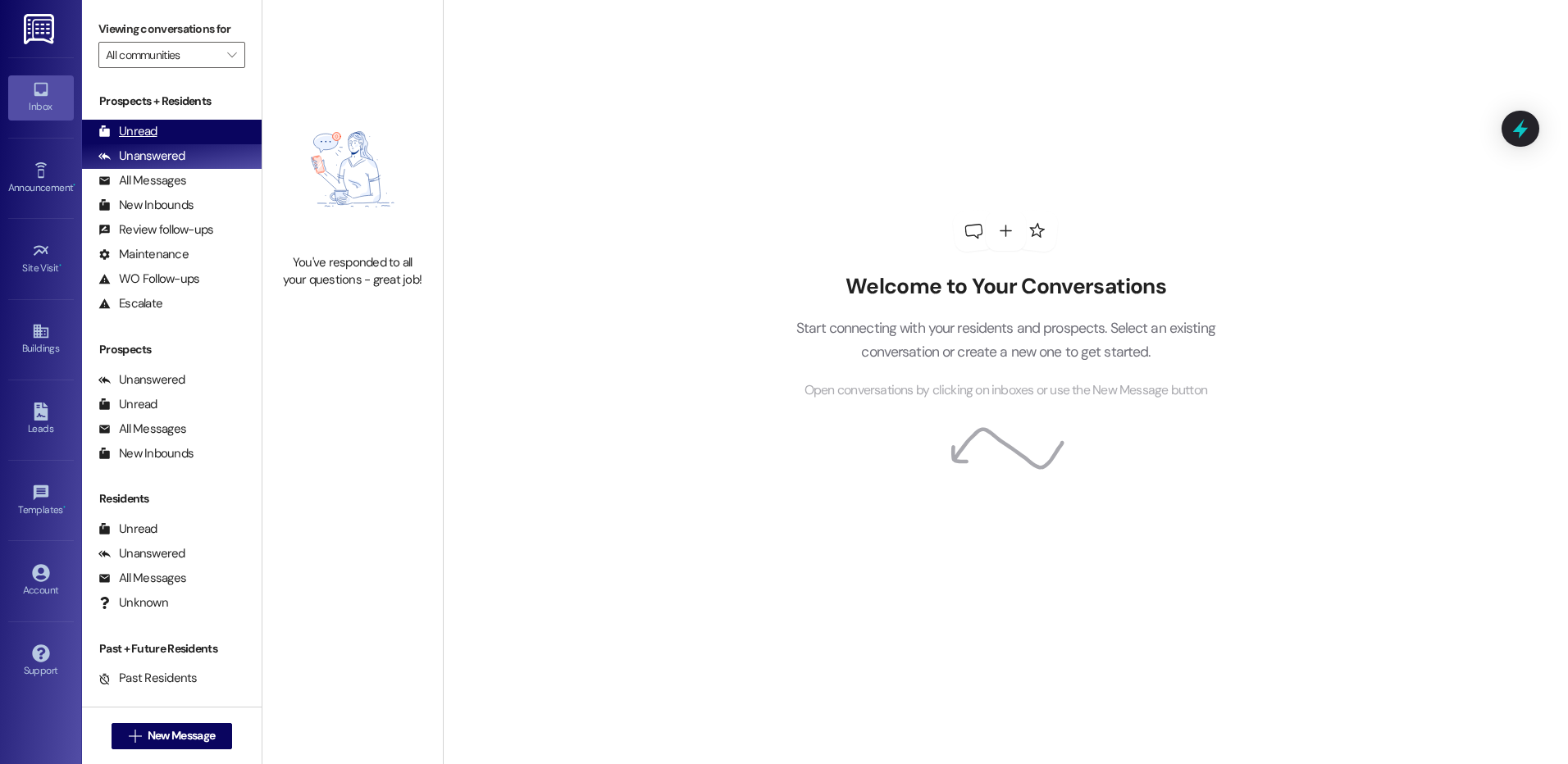
click at [139, 133] on div "Unread" at bounding box center [128, 132] width 59 height 17
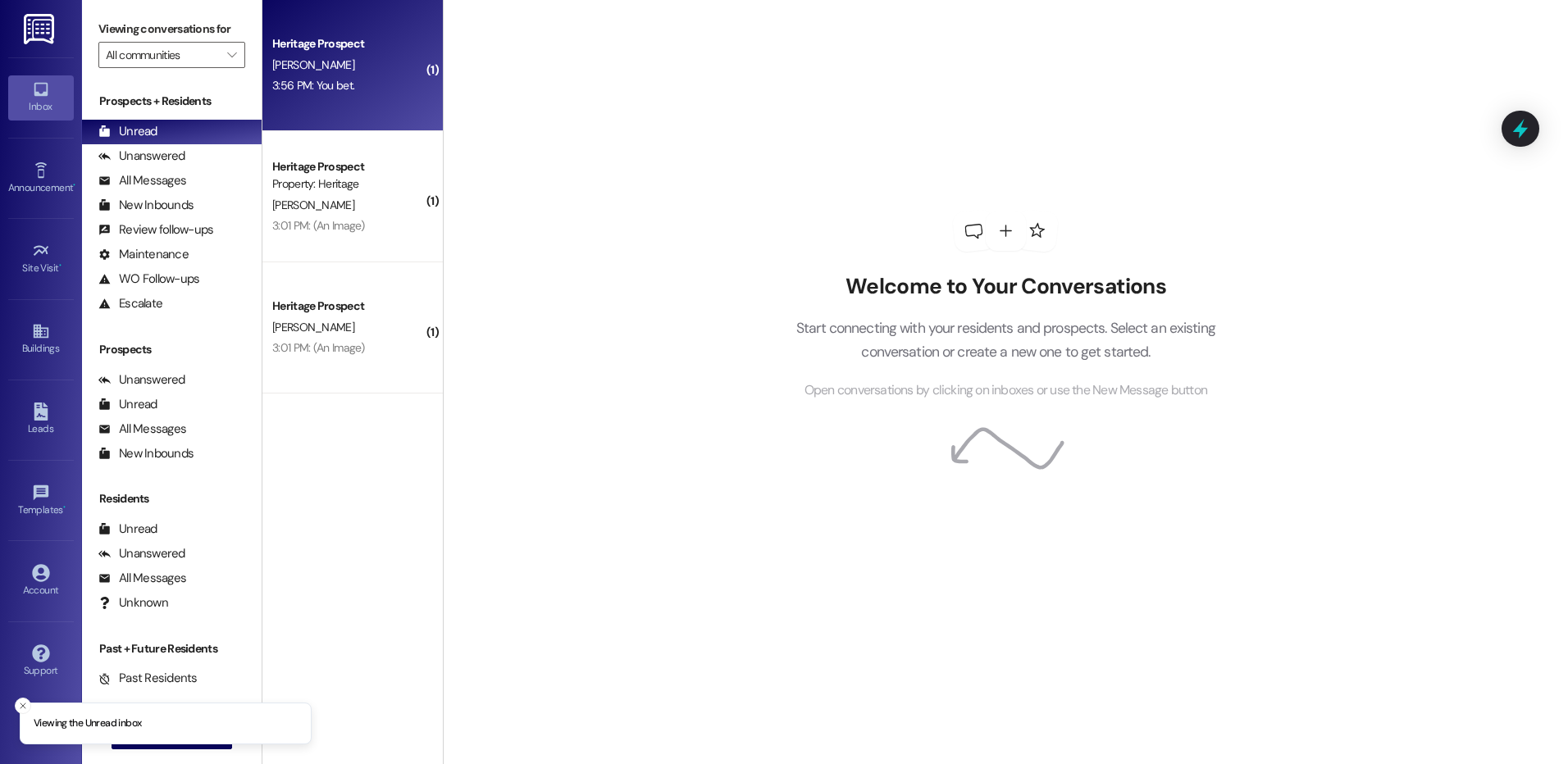
click at [326, 51] on div "Heritage Prospect" at bounding box center [348, 44] width 152 height 17
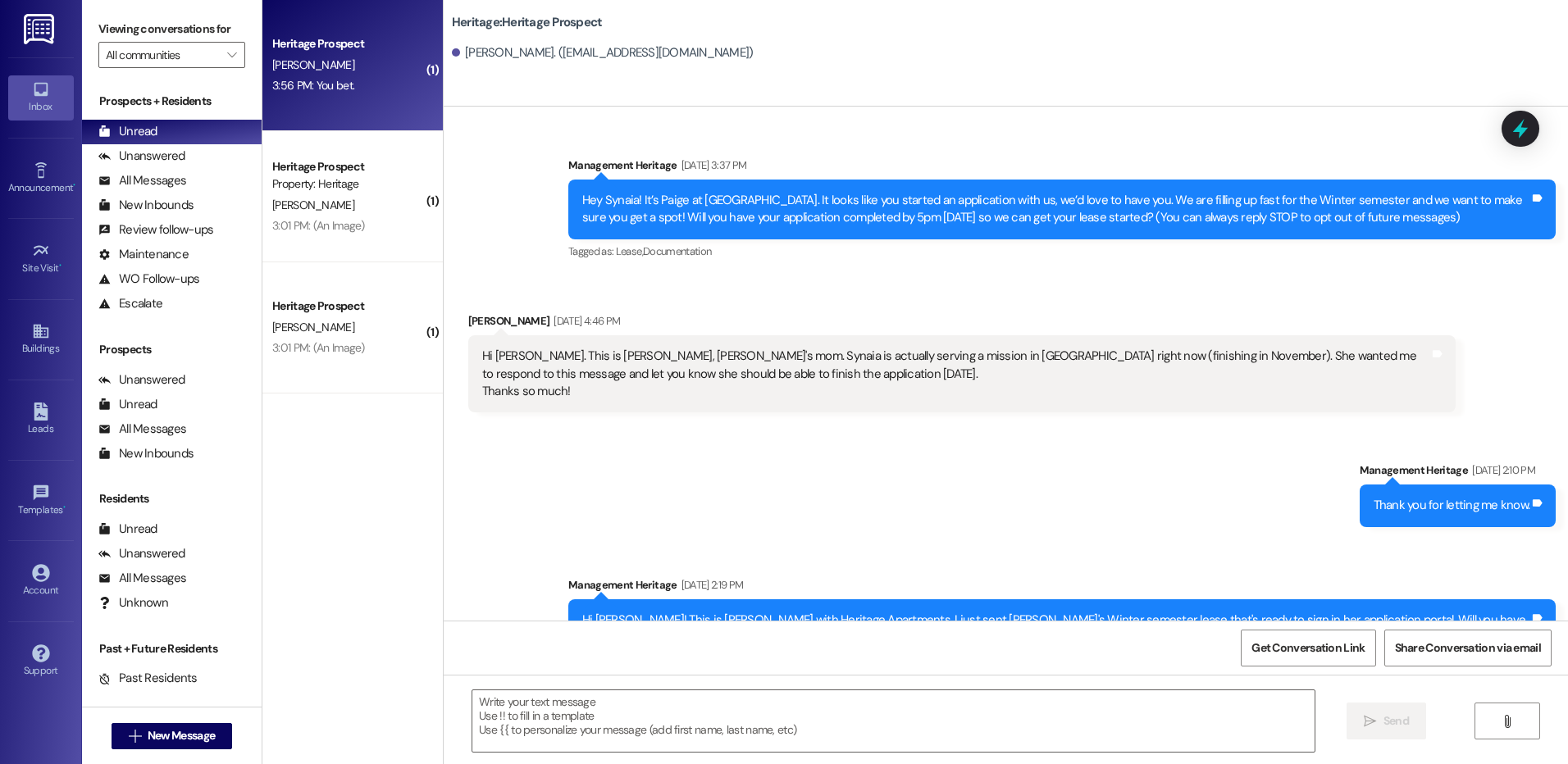
scroll to position [2621, 0]
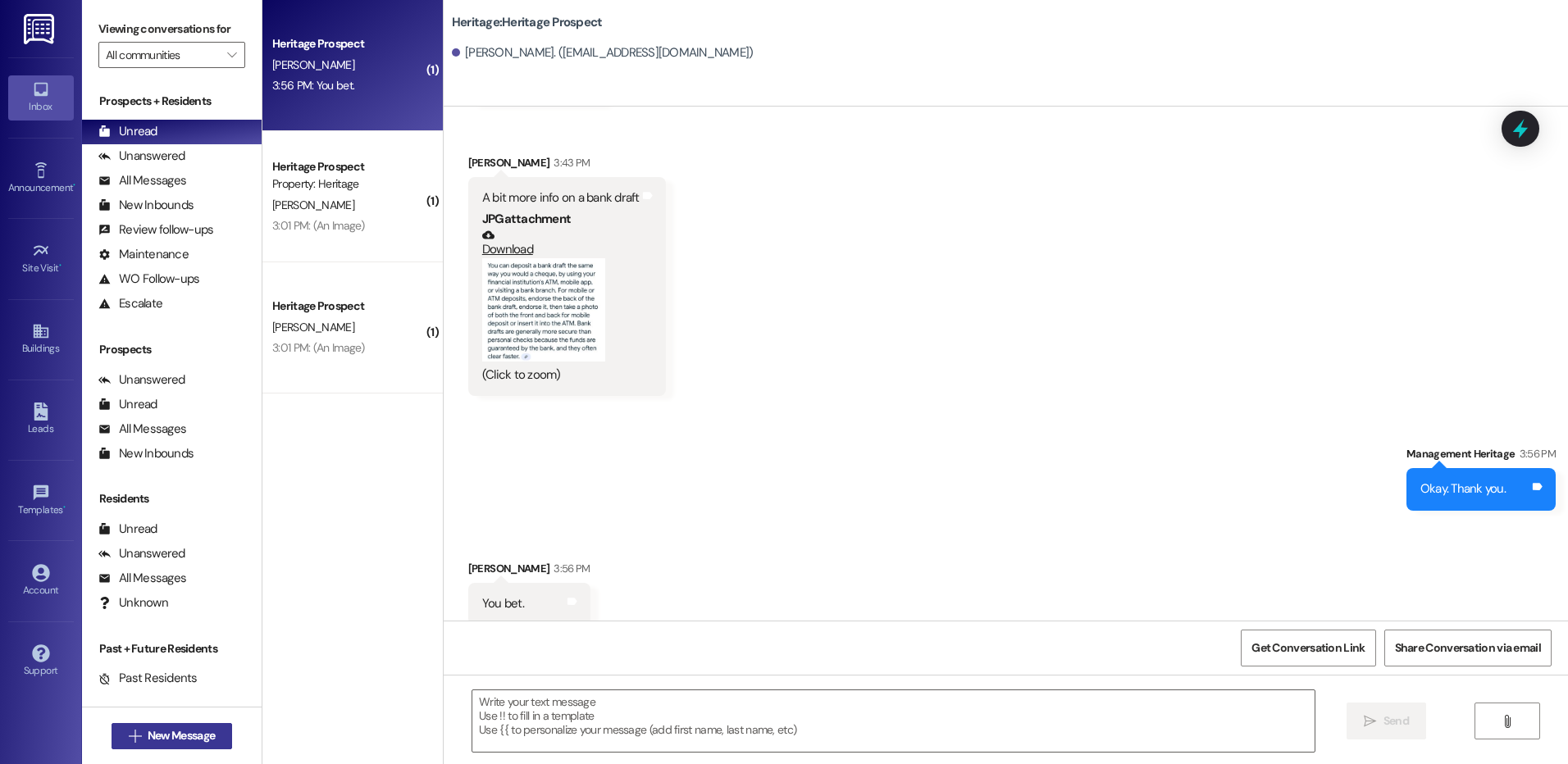
click at [165, 735] on span "New Message" at bounding box center [180, 735] width 67 height 17
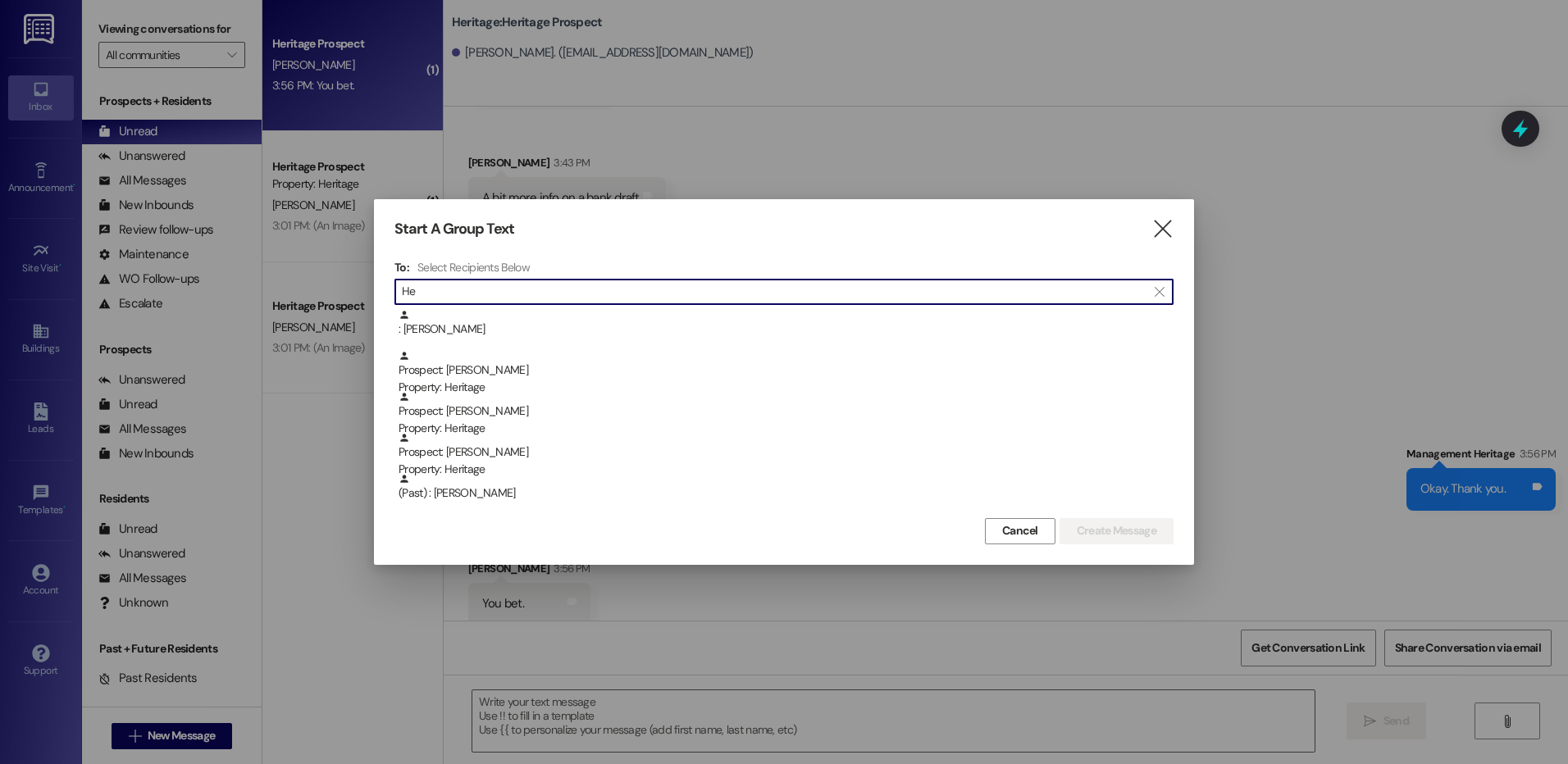
type input "H"
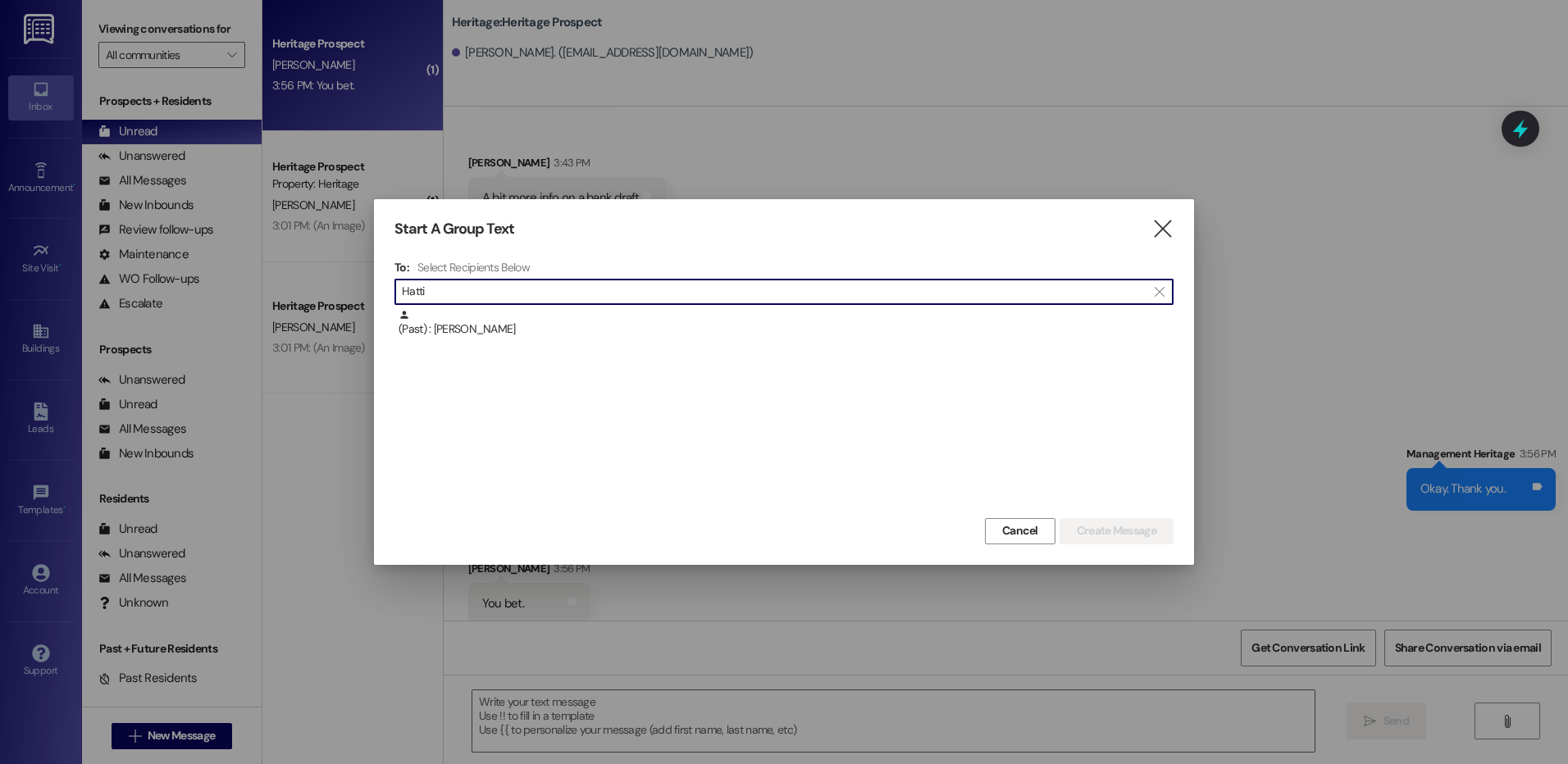
click at [795, 296] on input "Hatti" at bounding box center [774, 291] width 745 height 23
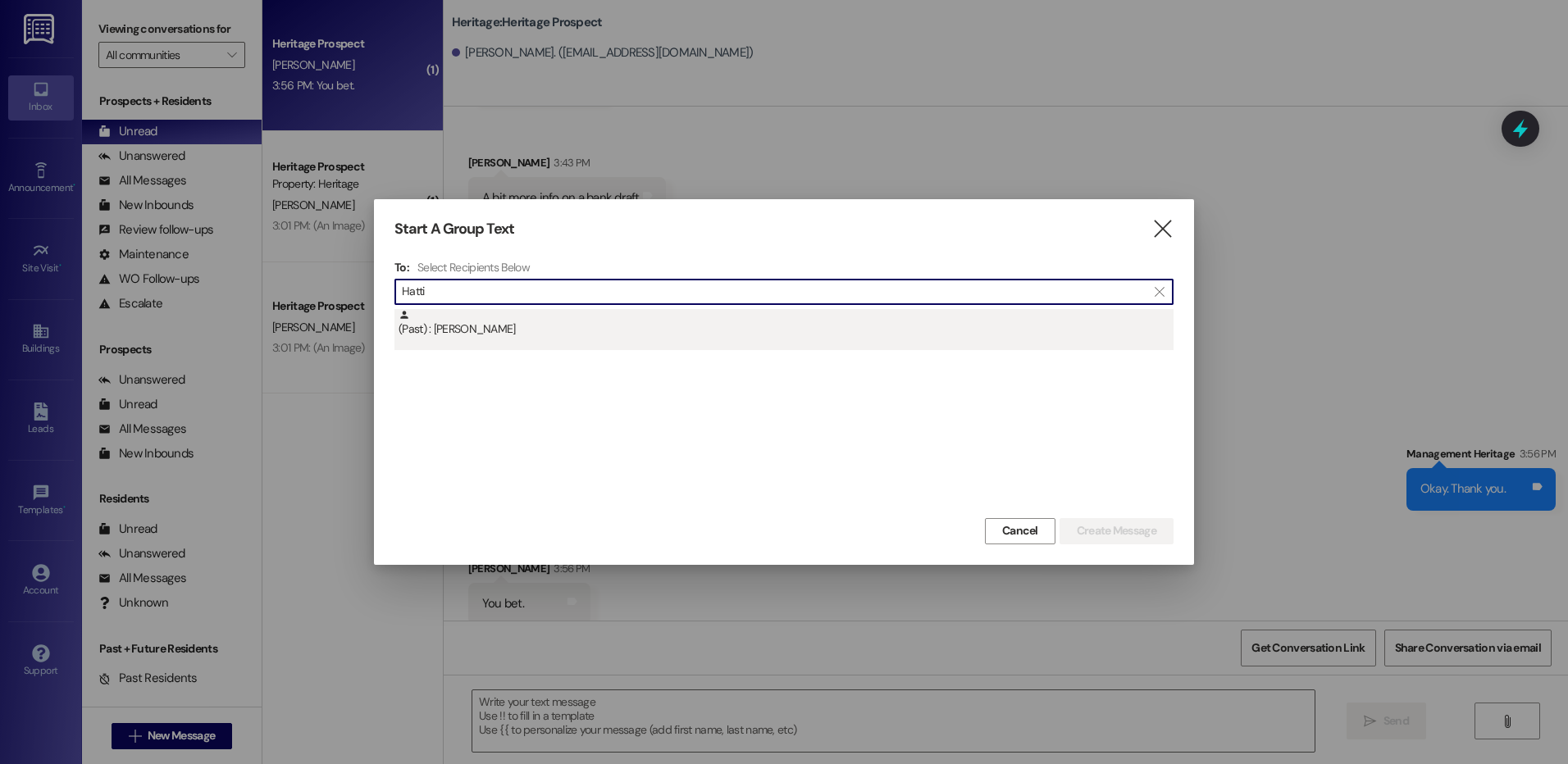
type input "Hatti"
click at [823, 326] on div "(Past) : Hattie Mattson" at bounding box center [785, 323] width 775 height 29
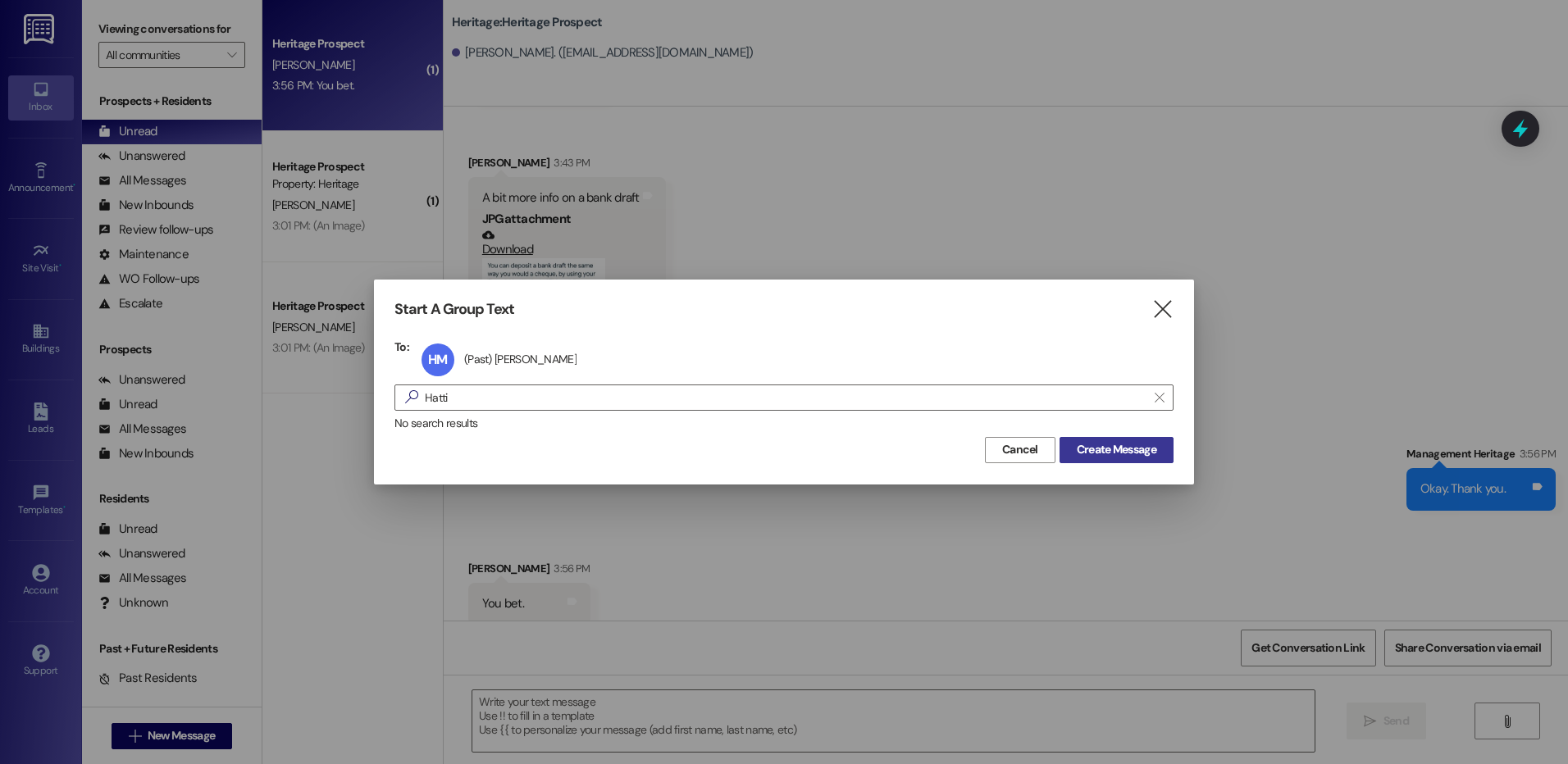
click at [1141, 441] on span "Create Message" at bounding box center [1117, 449] width 80 height 17
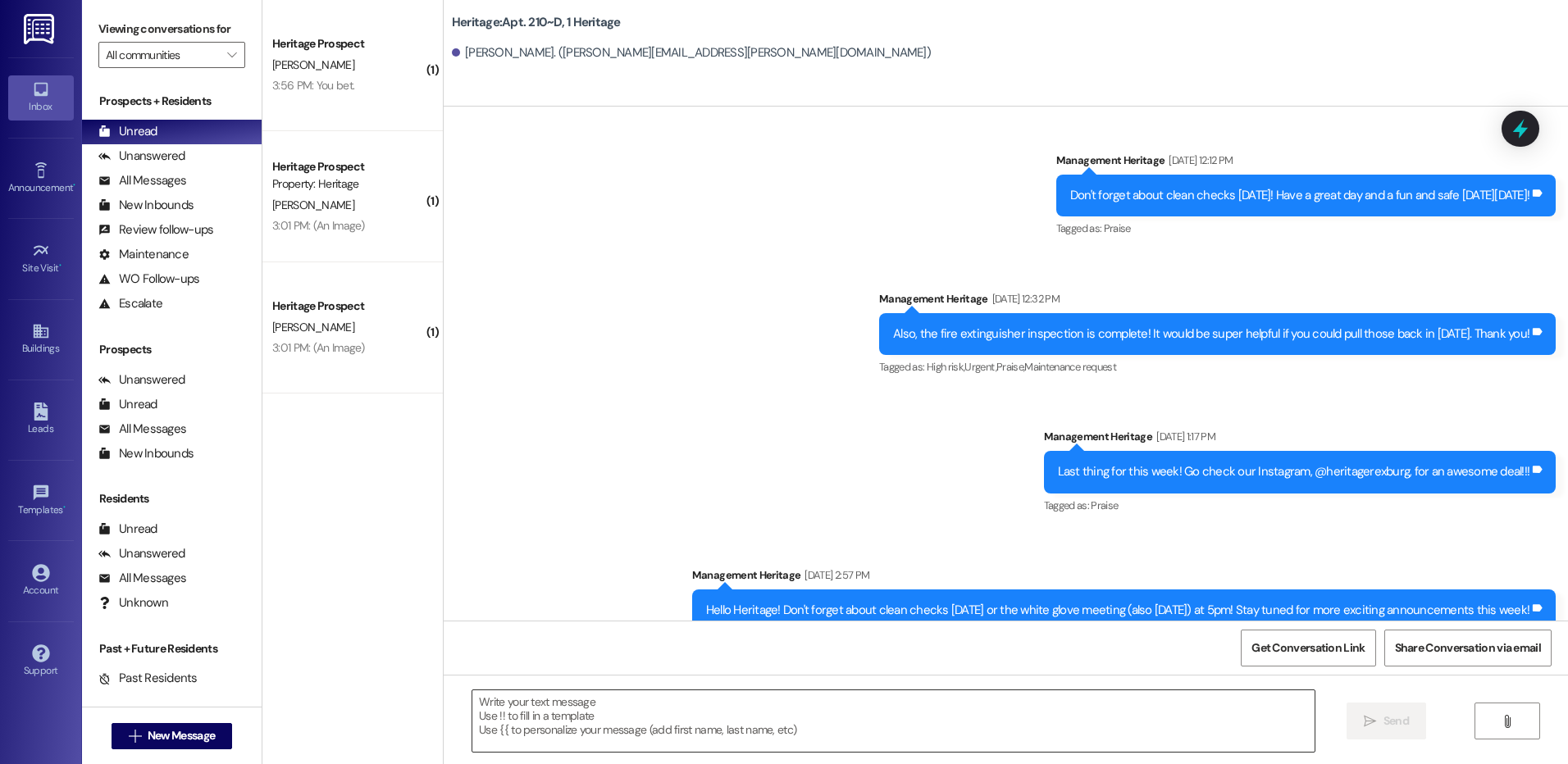
scroll to position [2620, 0]
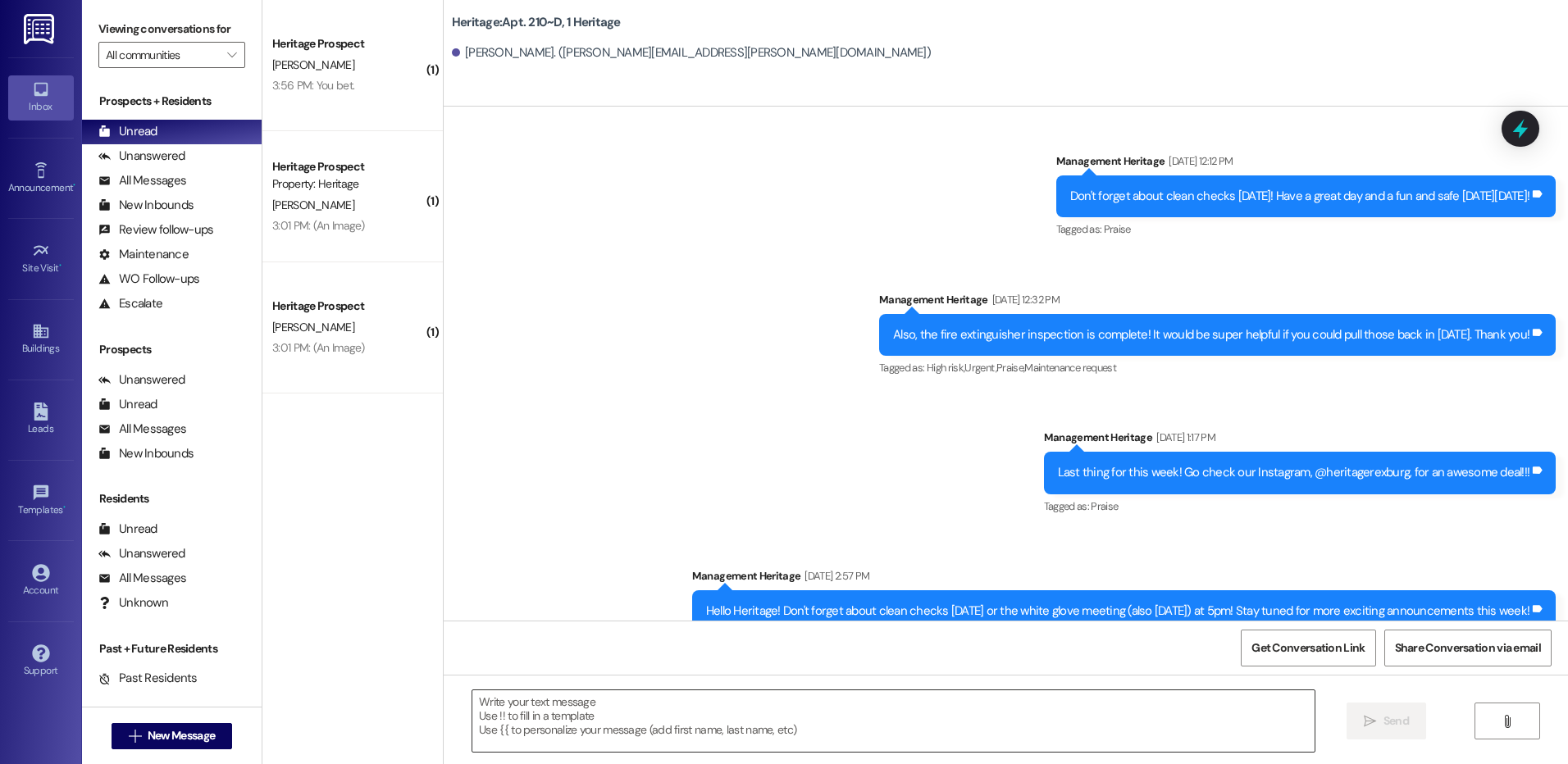
click at [577, 738] on textarea at bounding box center [892, 721] width 841 height 62
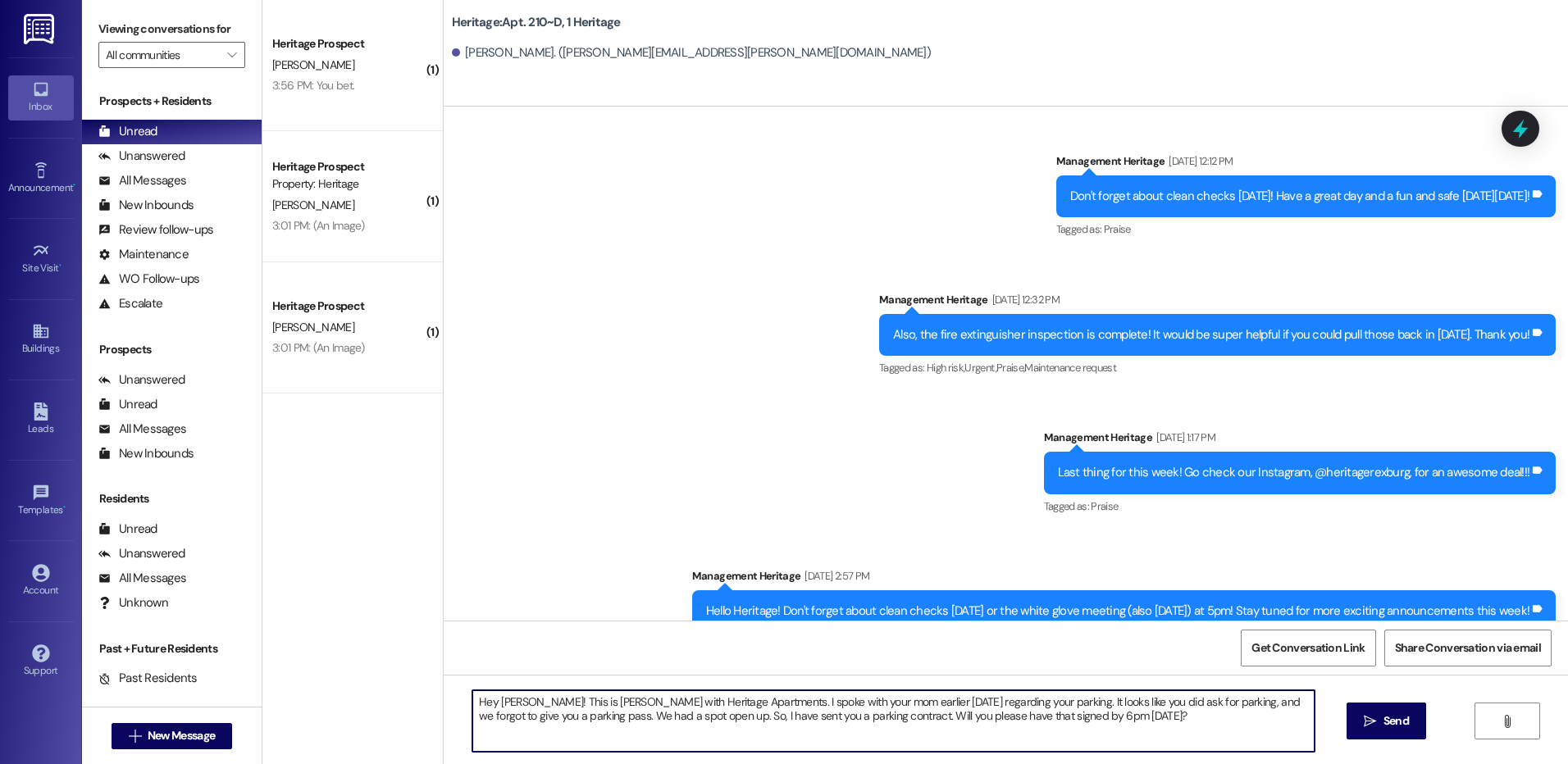
click at [1151, 727] on textarea "Hey Hattie! This is Paige with Heritage Apartments. I spoke with your mom earli…" at bounding box center [892, 721] width 841 height 62
type textarea "Hey Hattie! This is Paige with Heritage Apartments. I spoke with your mom earli…"
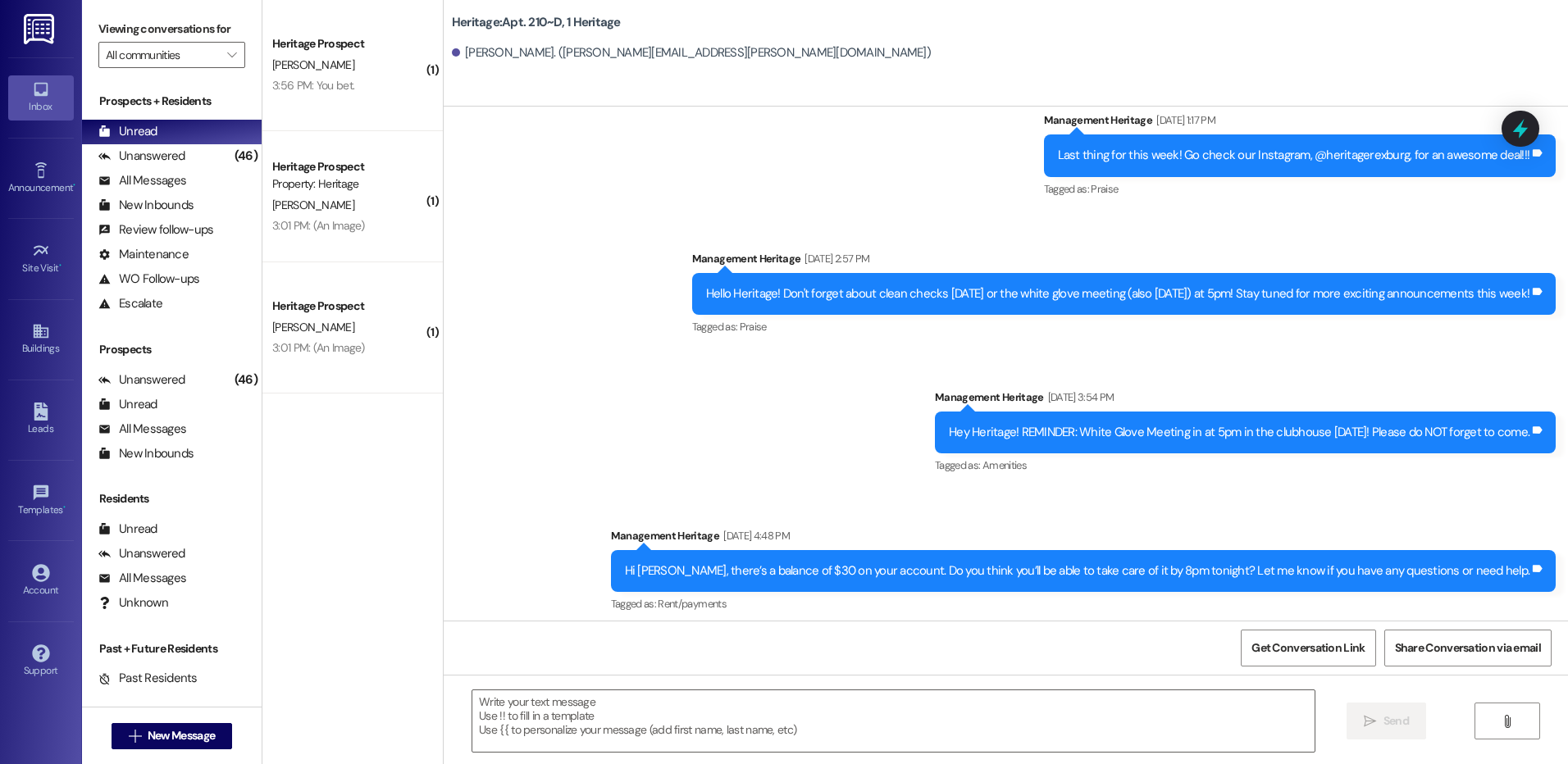
scroll to position [3077, 0]
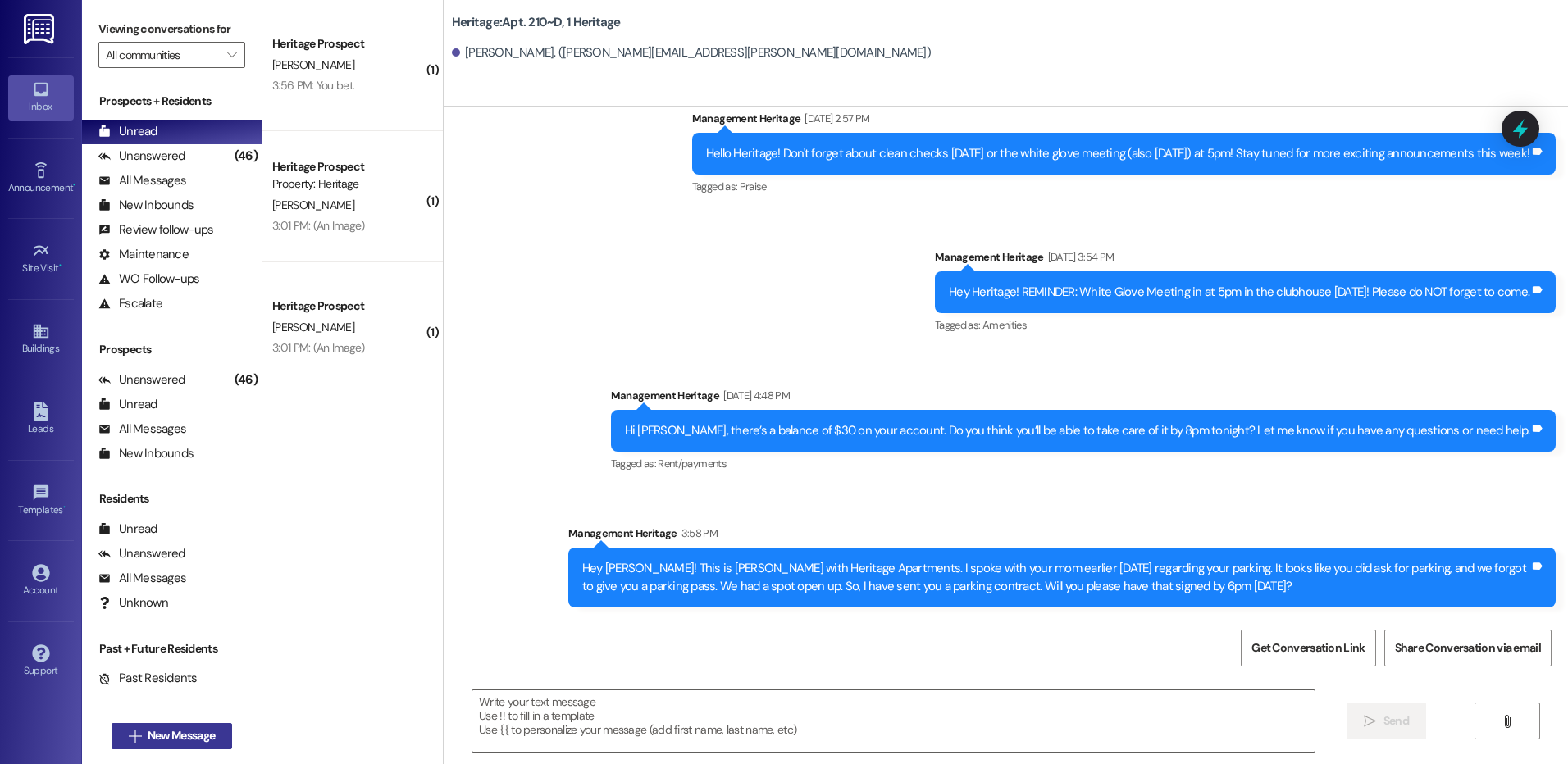
click at [187, 730] on span "New Message" at bounding box center [180, 735] width 67 height 17
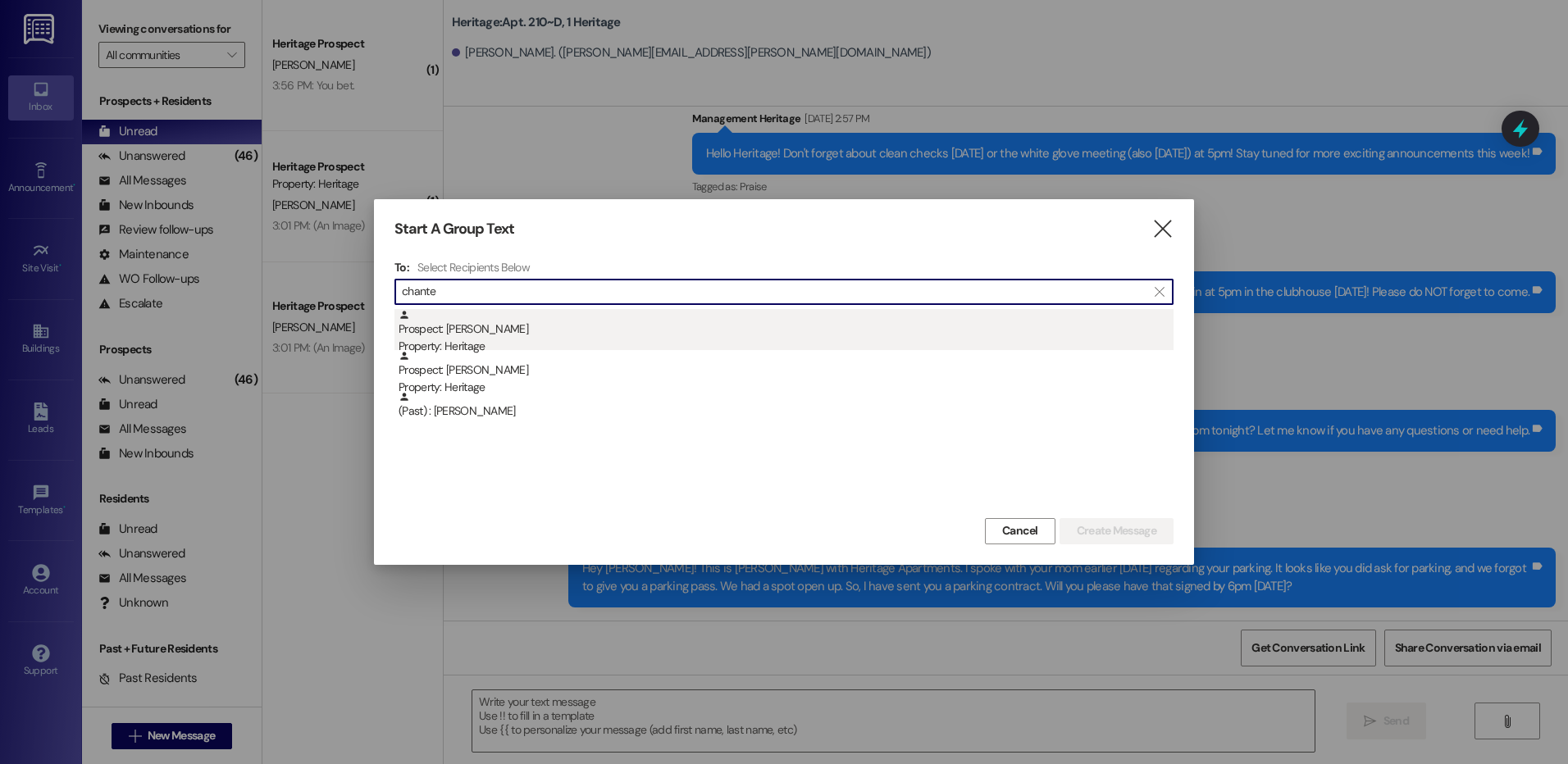
type input "chante"
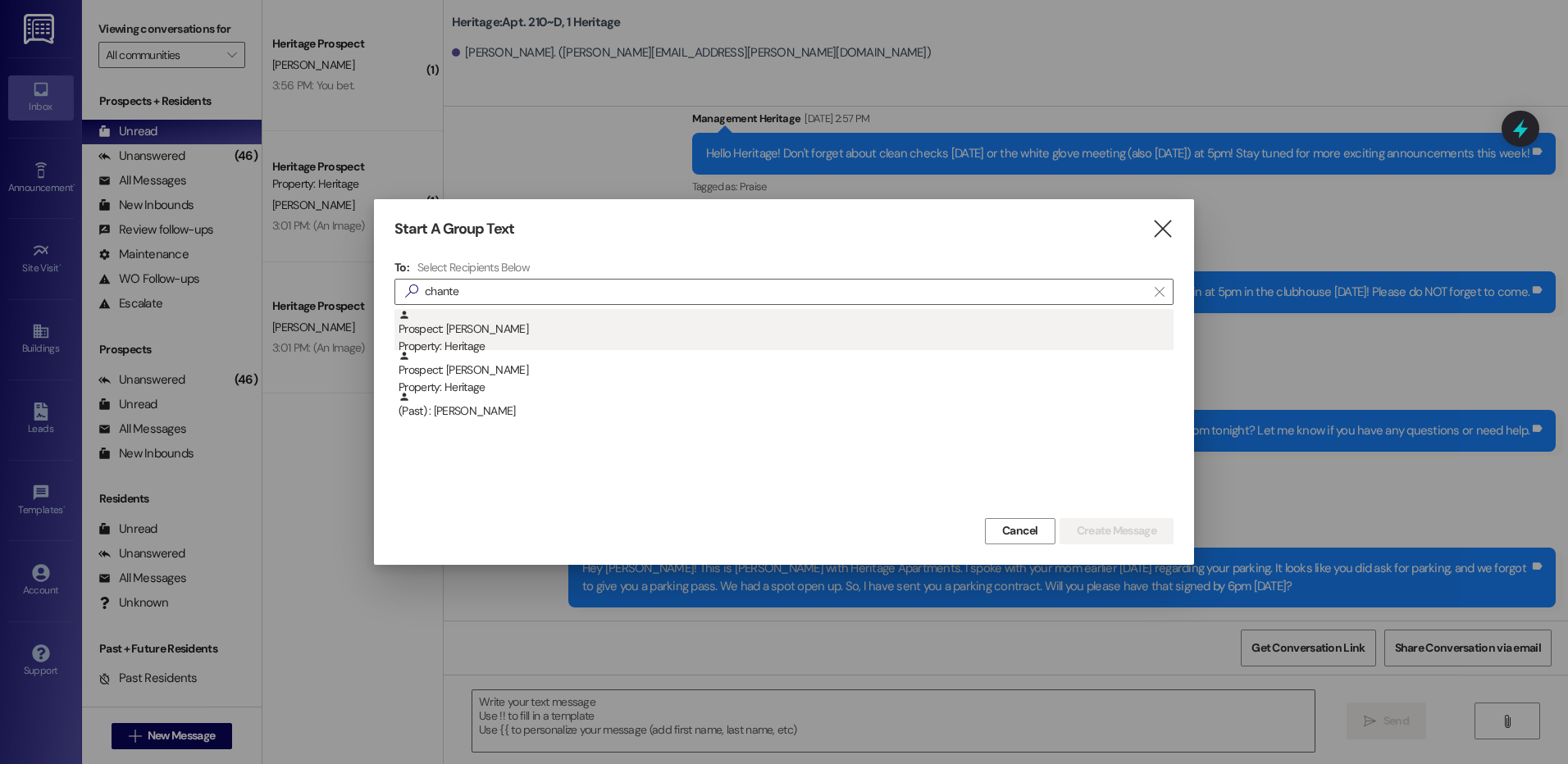
click at [884, 325] on div "Prospect: CHANTELLE SHELDON Property: Heritage" at bounding box center [785, 332] width 775 height 47
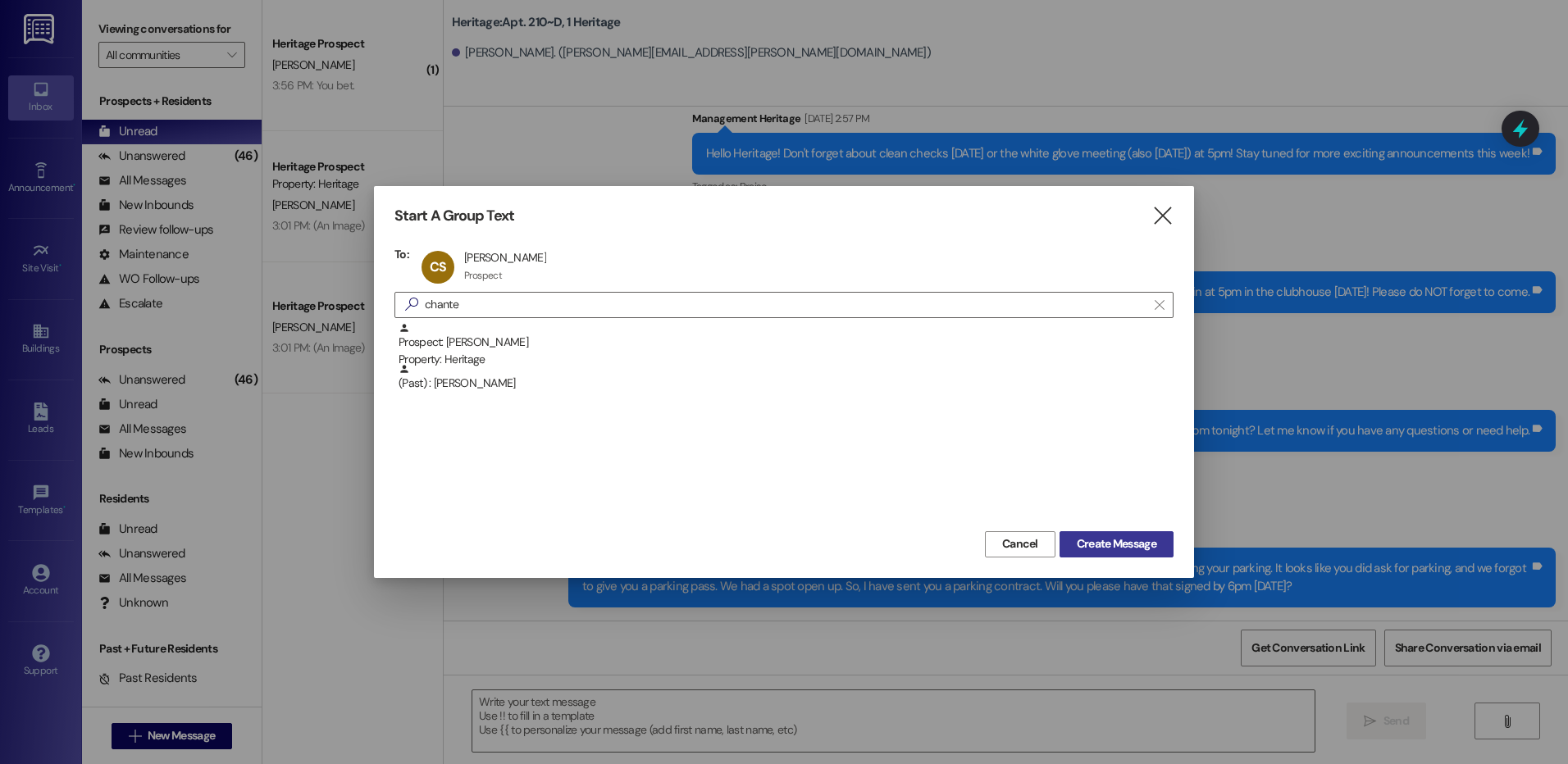
click at [1119, 544] on span "Create Message" at bounding box center [1117, 544] width 80 height 17
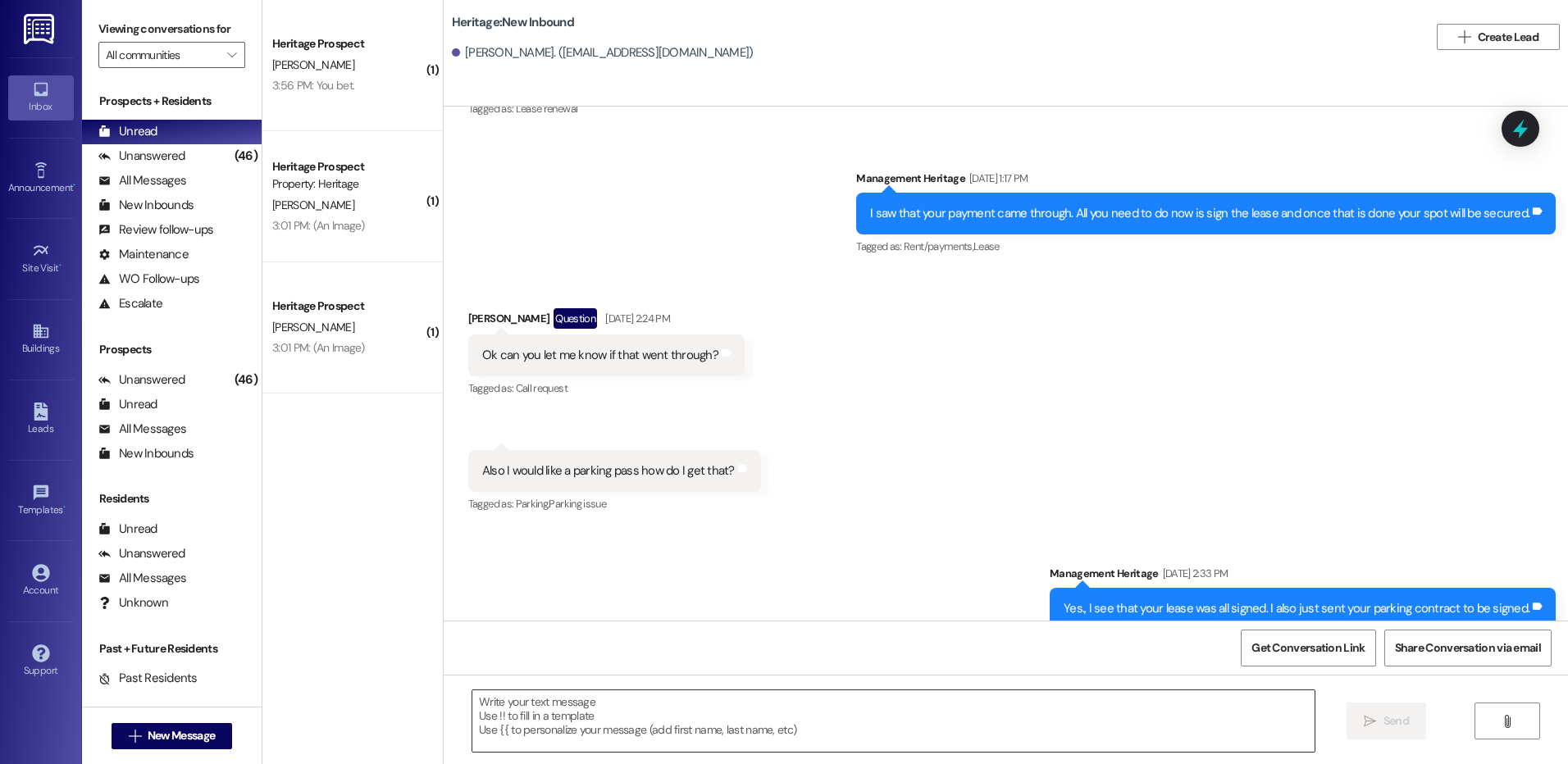
click at [607, 717] on textarea at bounding box center [892, 721] width 841 height 62
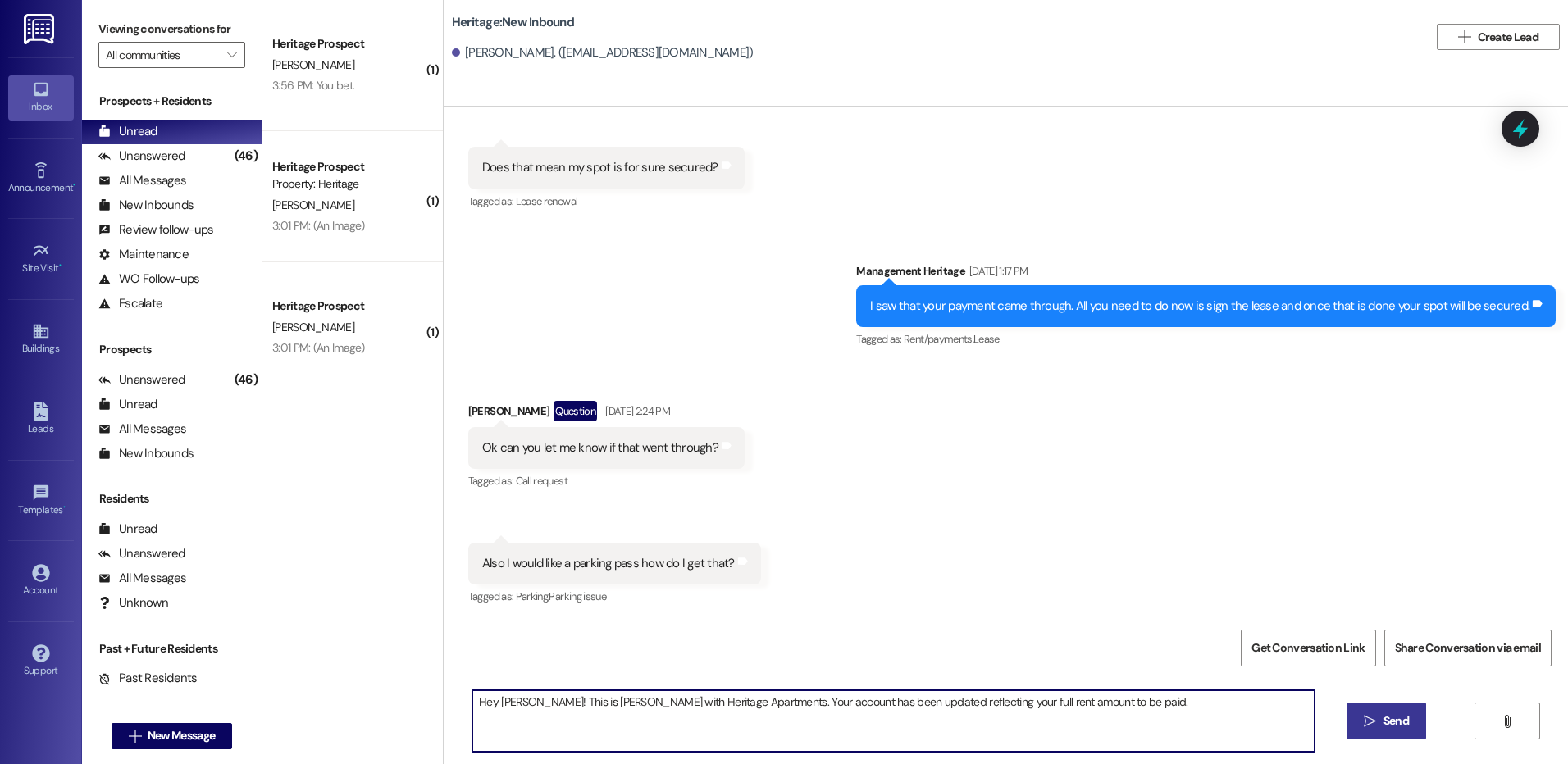
type textarea "Hey Chantelle! This is Paige with Heritage Apartments. Your account has been up…"
click at [1391, 710] on button " Send" at bounding box center [1386, 721] width 80 height 37
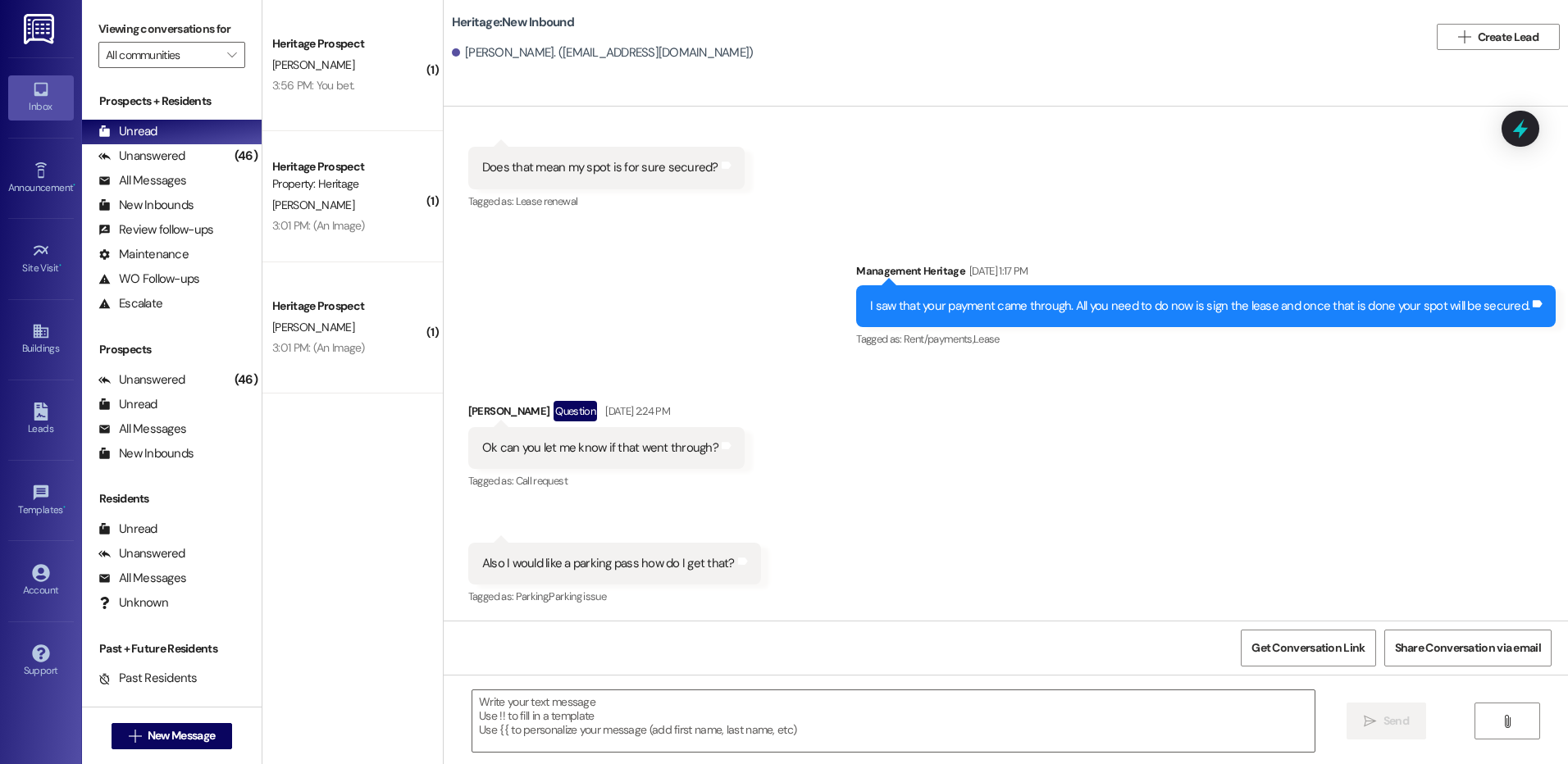
click at [185, 718] on div " New Message" at bounding box center [172, 735] width 121 height 41
click at [183, 735] on span "New Message" at bounding box center [180, 735] width 67 height 17
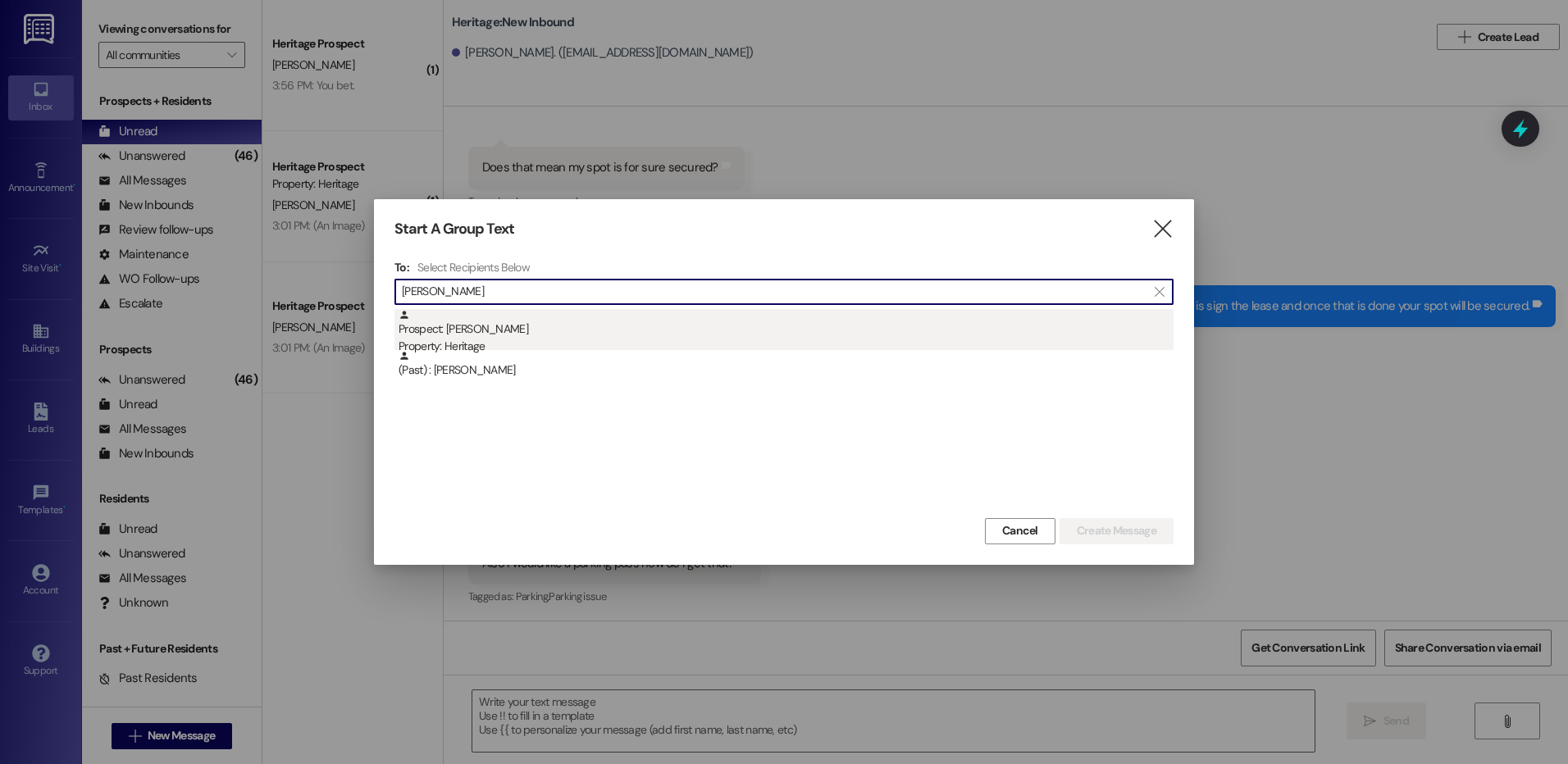
type input "isaac tho"
click at [633, 345] on div "Property: Heritage" at bounding box center [785, 346] width 775 height 17
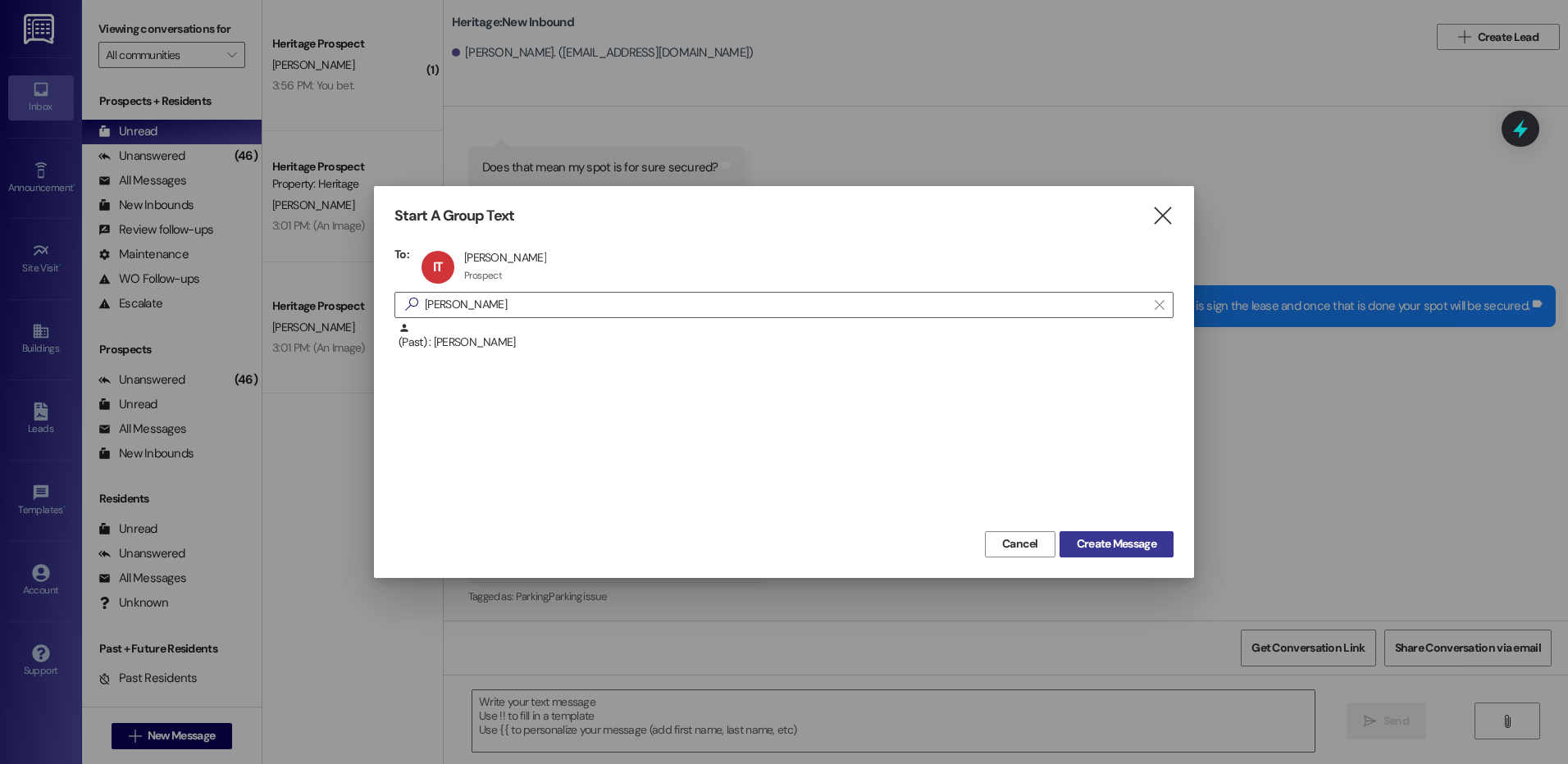
click at [1080, 547] on span "Create Message" at bounding box center [1117, 544] width 80 height 17
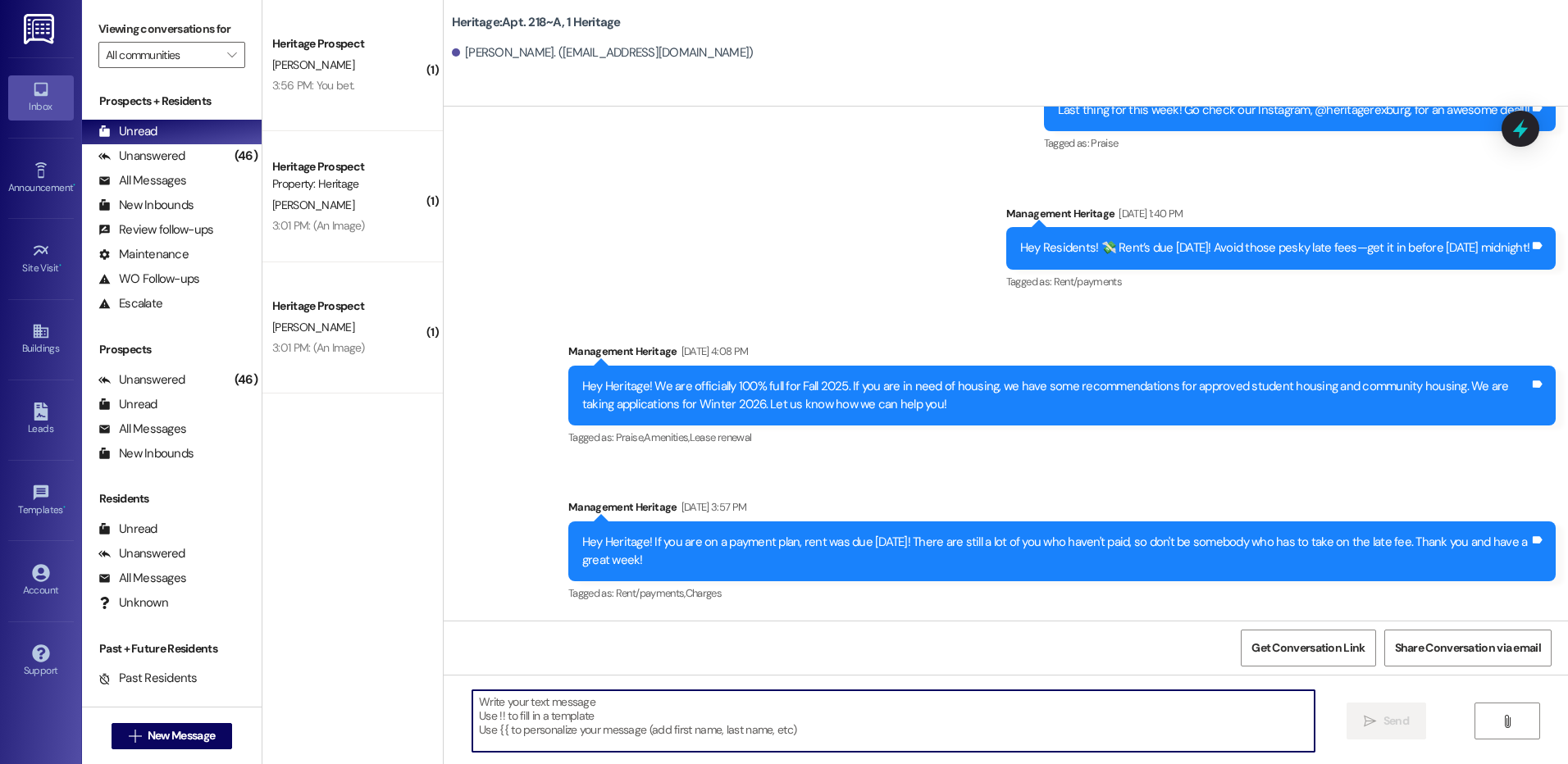
click at [577, 718] on textarea at bounding box center [892, 721] width 841 height 62
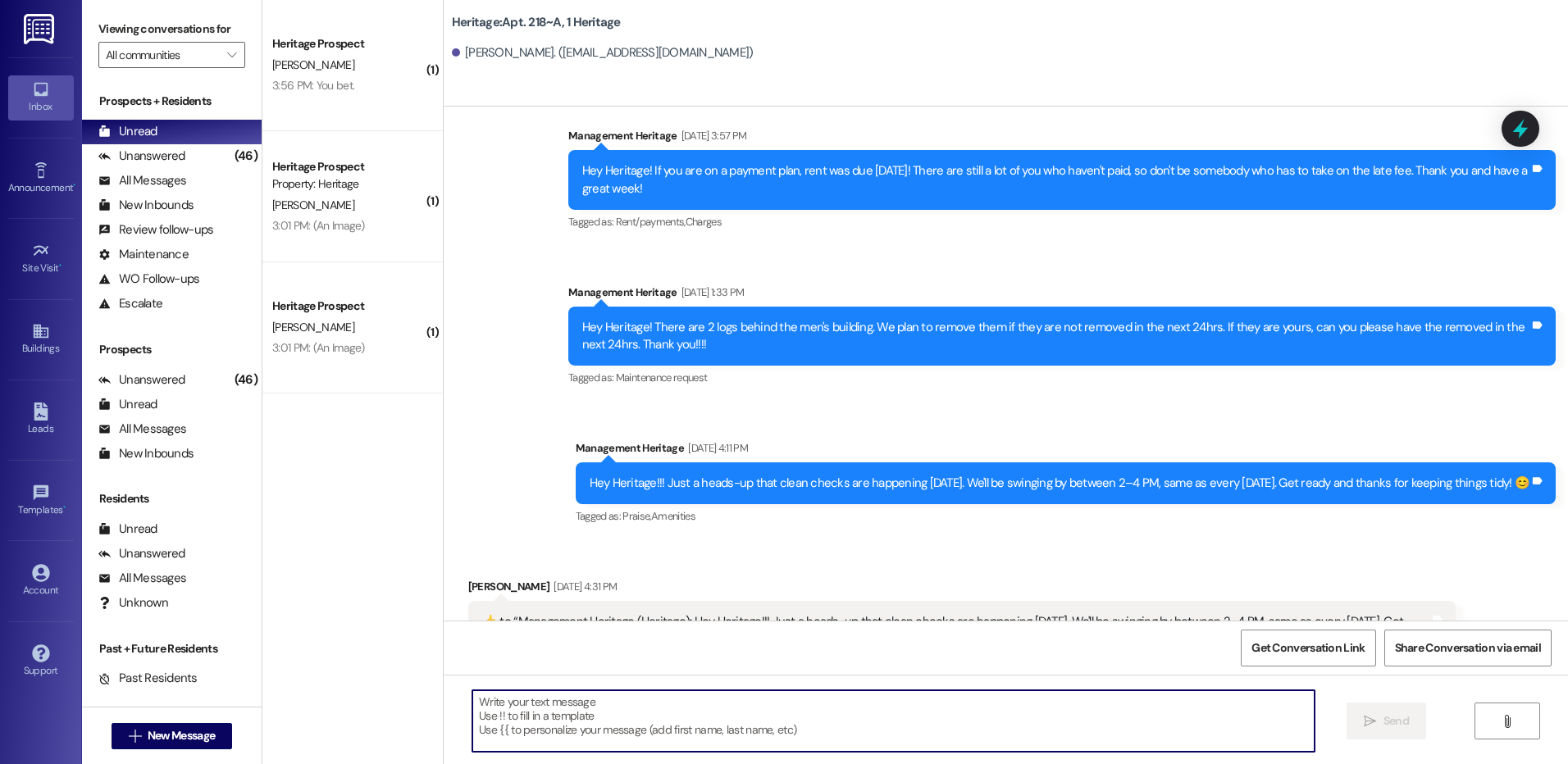
scroll to position [5176, 0]
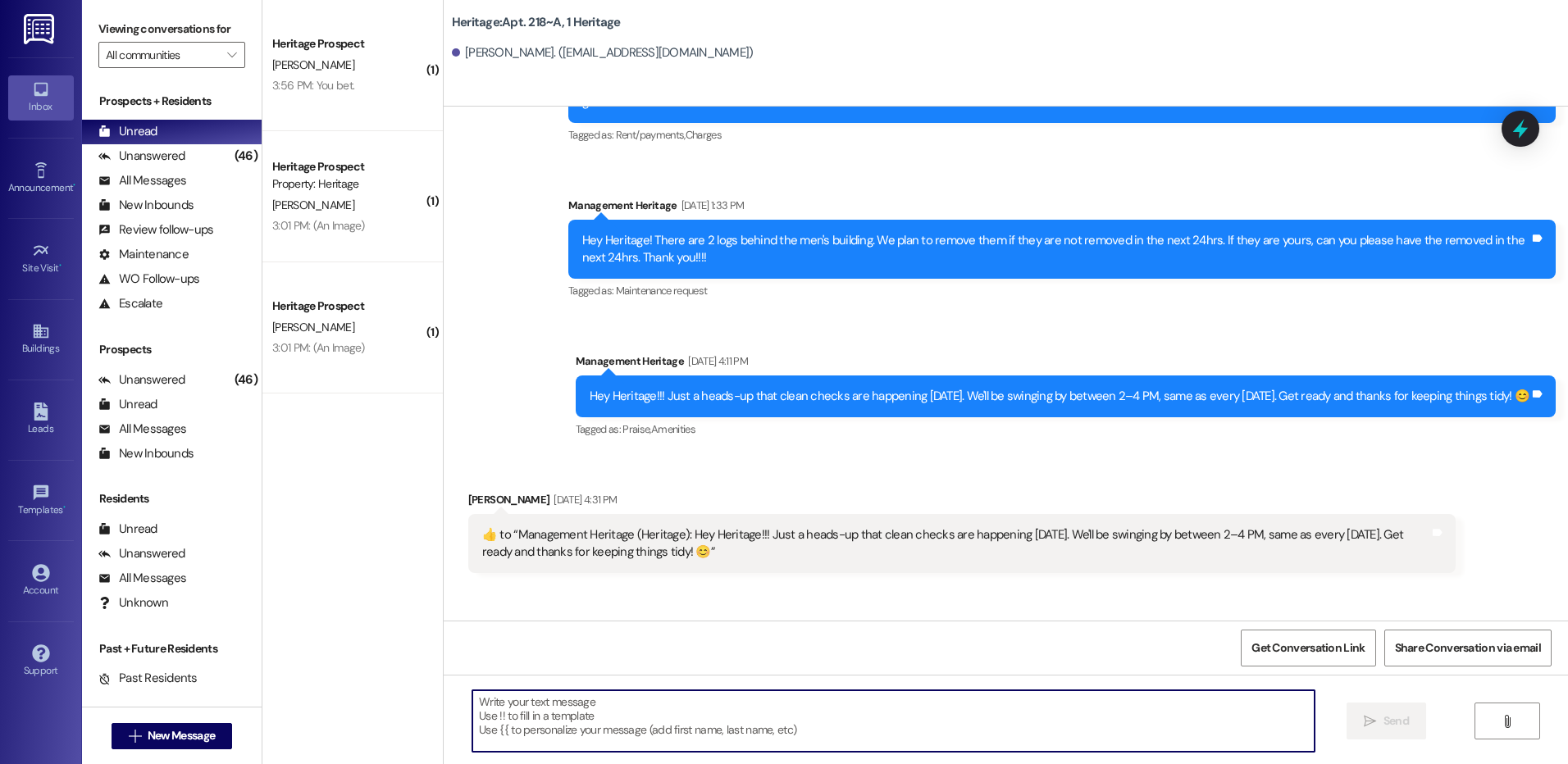
paste textarea "Hey Gabriel! This is Paige with Heritage Apartments. Your payment plan is ready…"
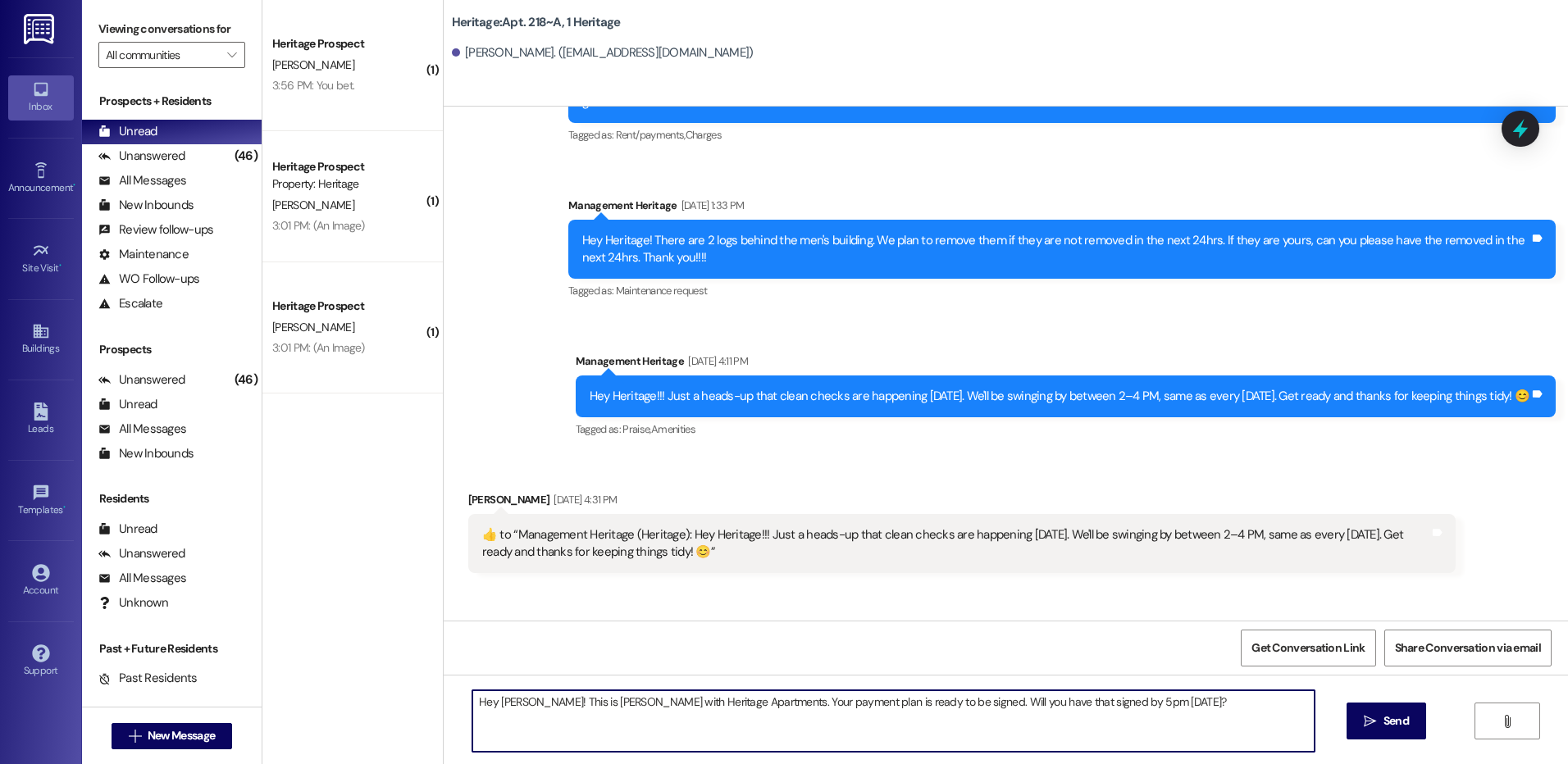
click at [503, 696] on textarea "Hey Gabriel! This is Paige with Heritage Apartments. Your payment plan is ready…" at bounding box center [892, 721] width 841 height 62
click at [491, 733] on textarea "Hey Isaac! This is Paige with Heritage Apartments. Your payment plan is ready t…" at bounding box center [892, 721] width 841 height 62
click at [508, 731] on textarea "Hey Isaac! This is Paige with Heritage Apartments. Your payment plan is ready t…" at bounding box center [892, 721] width 841 height 62
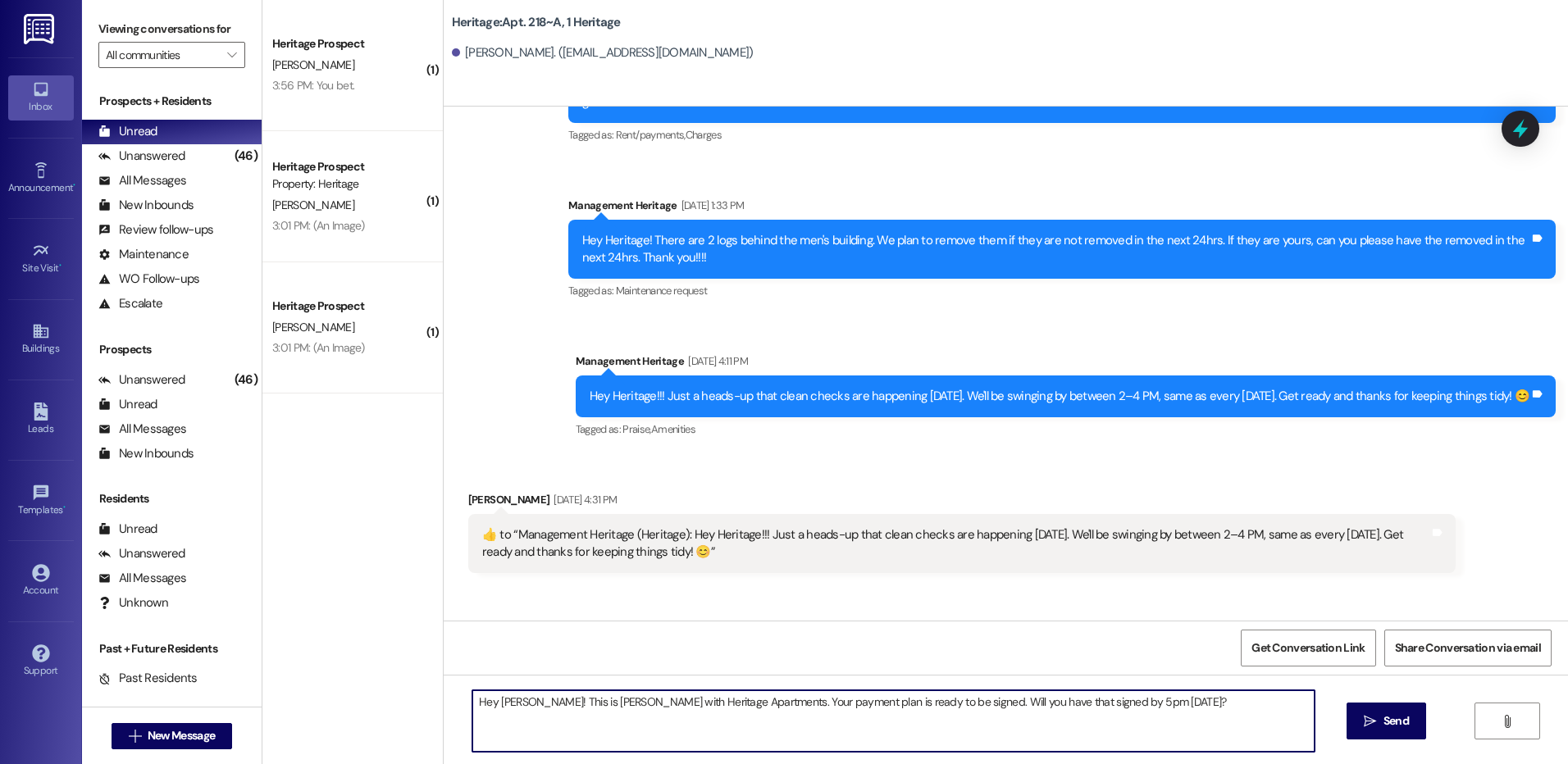
click at [508, 731] on textarea "Hey Isaac! This is Paige with Heritage Apartments. Your payment plan is ready t…" at bounding box center [892, 721] width 841 height 62
click at [1054, 710] on textarea "Hey Isaac! This is Paige with Heritage Apartments. Your payment plan is ready t…" at bounding box center [892, 721] width 841 height 62
click at [1033, 707] on textarea "Hey Isaac! This is Paige with Heritage Apartments. Your payment plan is ready t…" at bounding box center [892, 721] width 841 height 62
type textarea "Hey Isaac! This is Paige with Heritage Apartments. Your payment plan is ready t…"
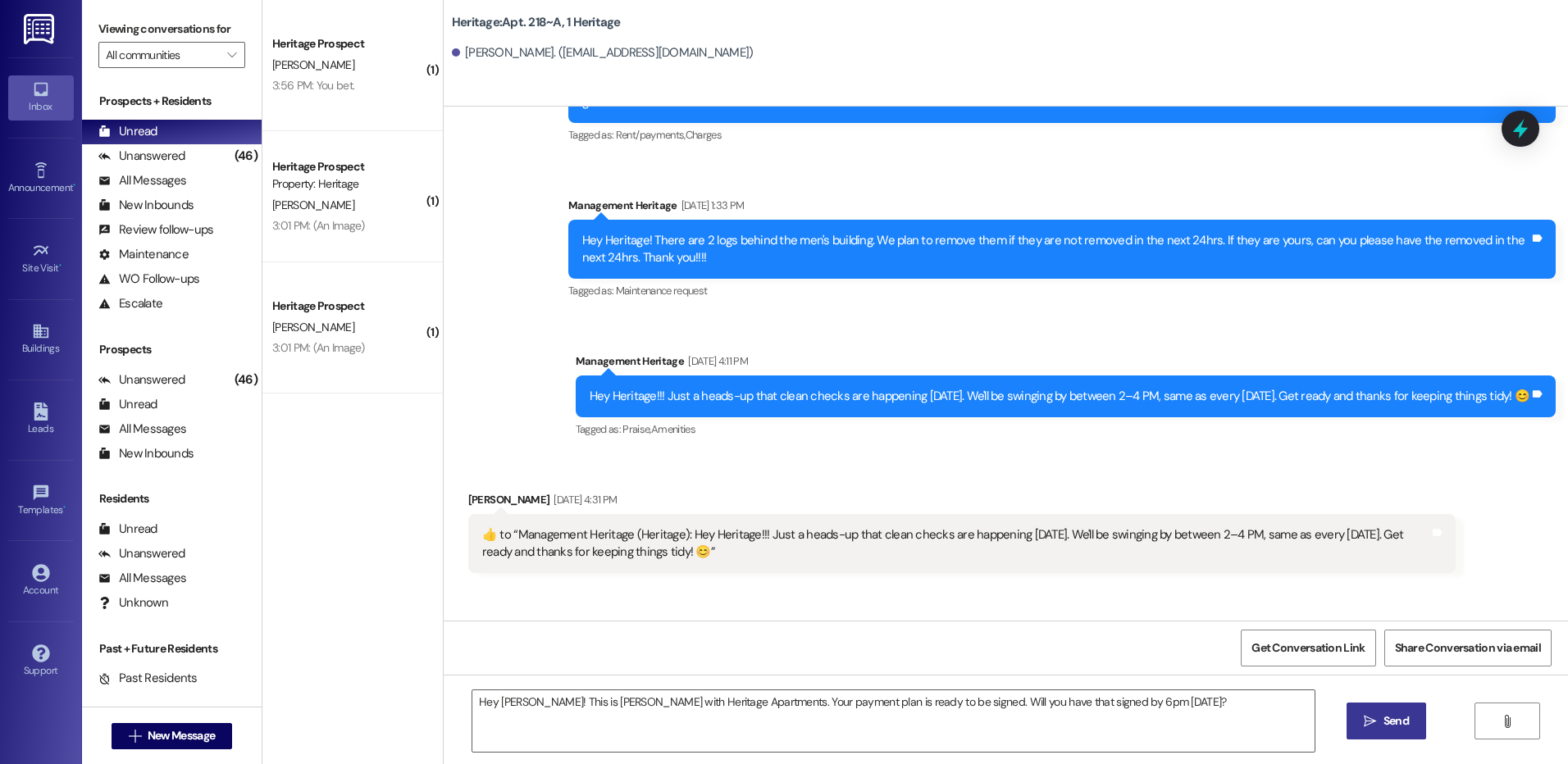
click at [1388, 728] on span "Send" at bounding box center [1395, 721] width 25 height 17
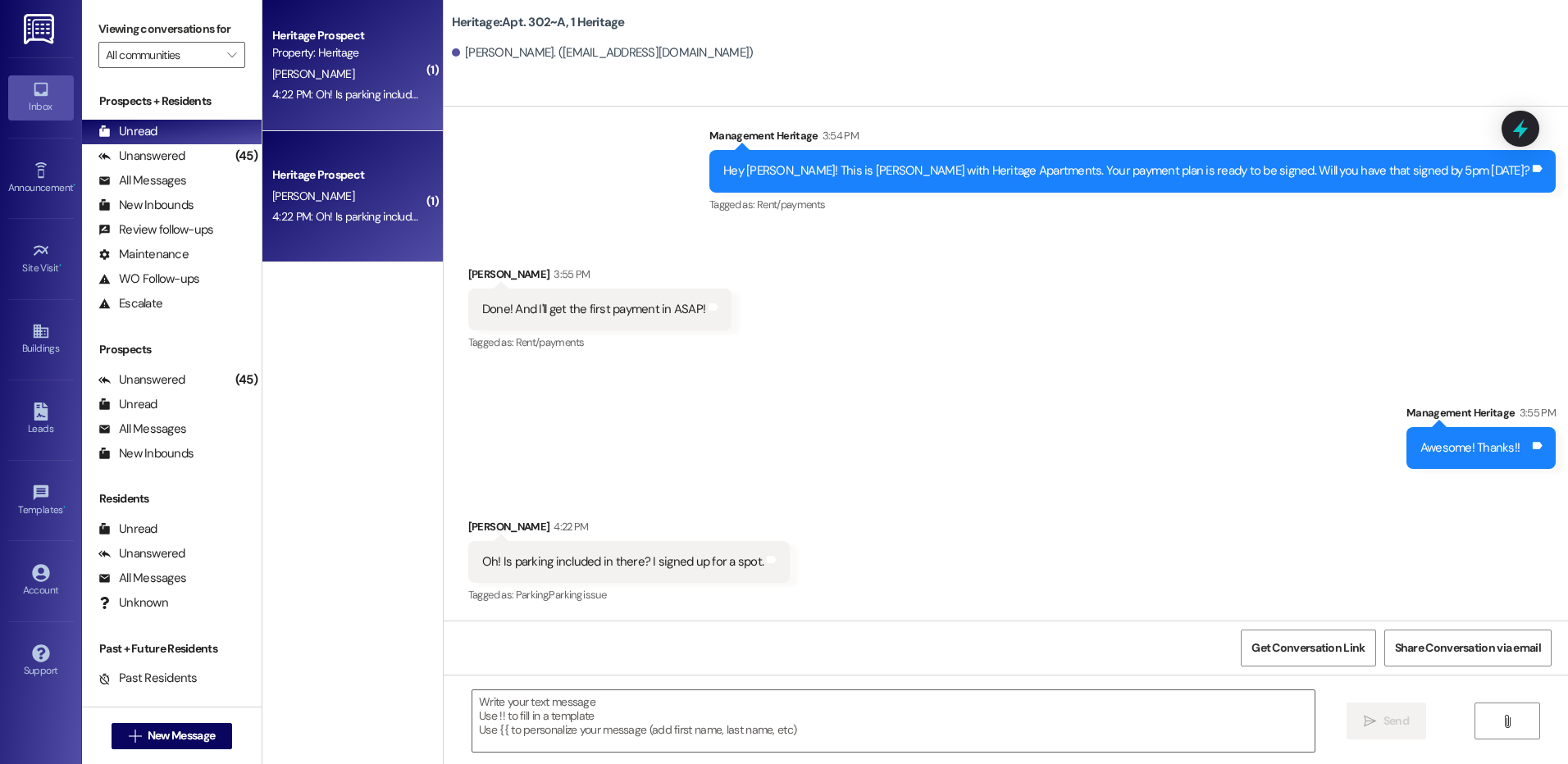
scroll to position [6864, 0]
click at [609, 715] on textarea at bounding box center [892, 721] width 841 height 62
click at [574, 708] on textarea at bounding box center [892, 721] width 841 height 62
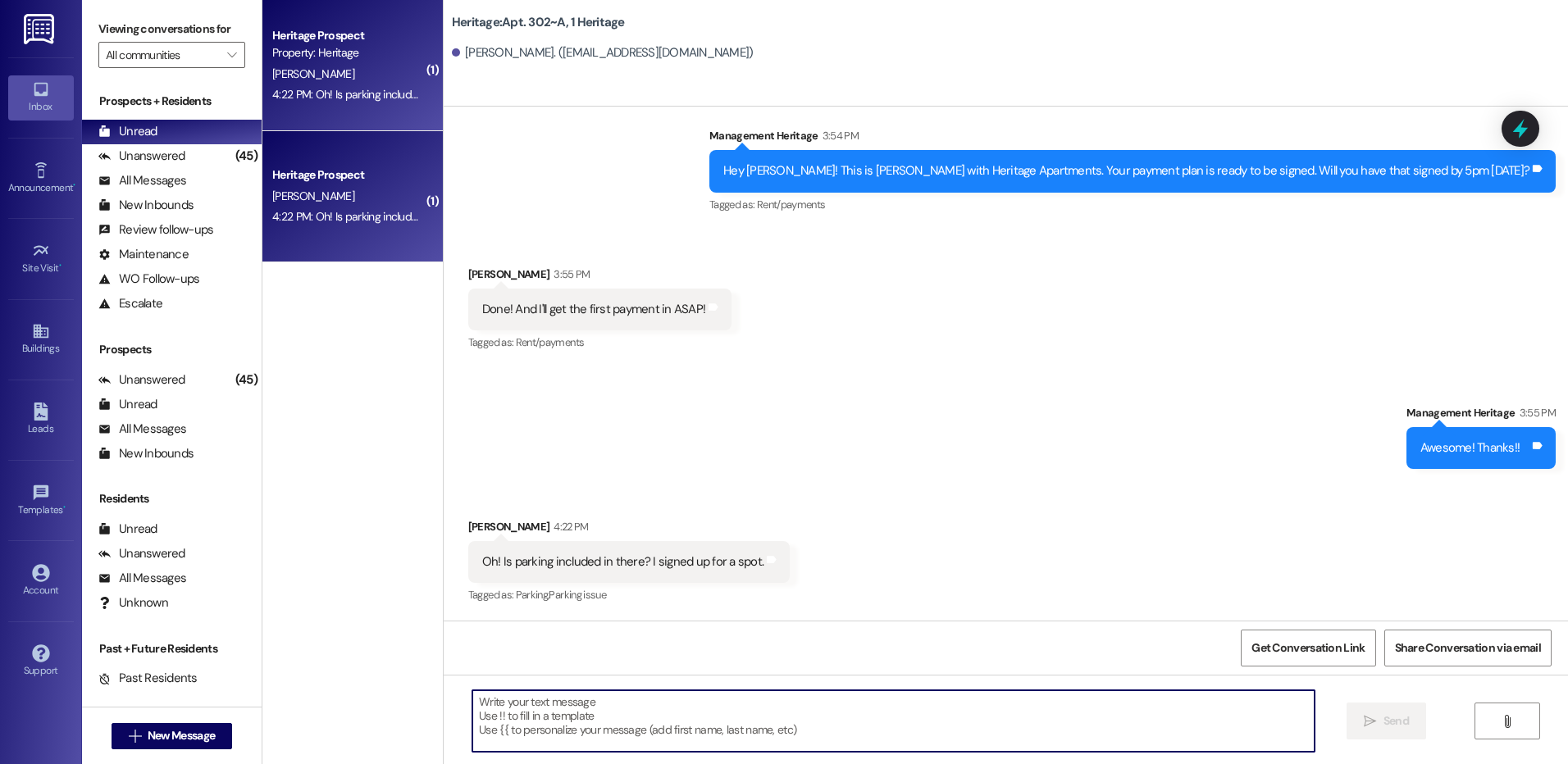
scroll to position [6863, 0]
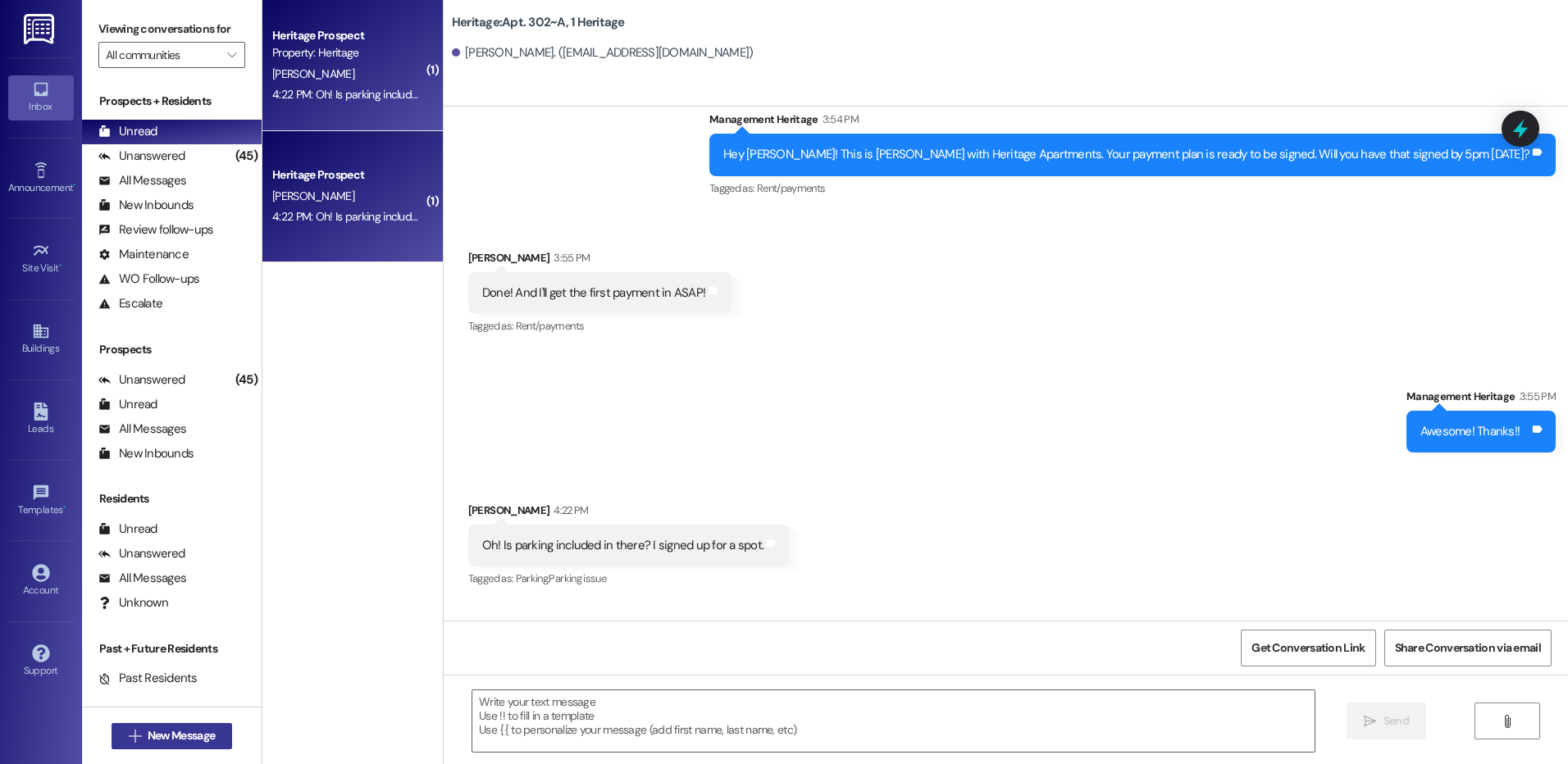
click at [170, 743] on span "New Message" at bounding box center [180, 735] width 67 height 17
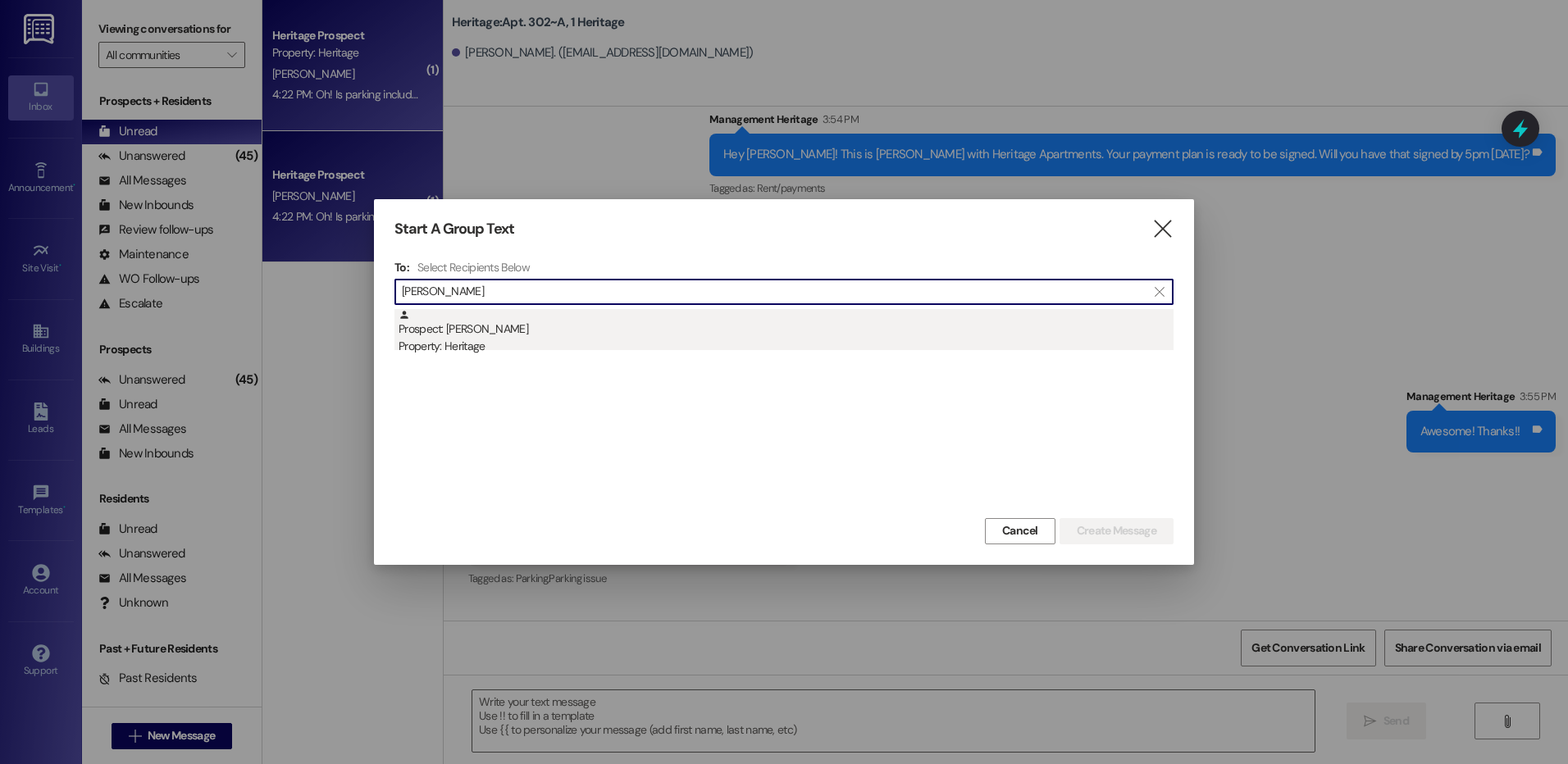
type input "eliza blac"
click at [957, 319] on div "Prospect: Eliza Black Property: Heritage" at bounding box center [785, 332] width 775 height 47
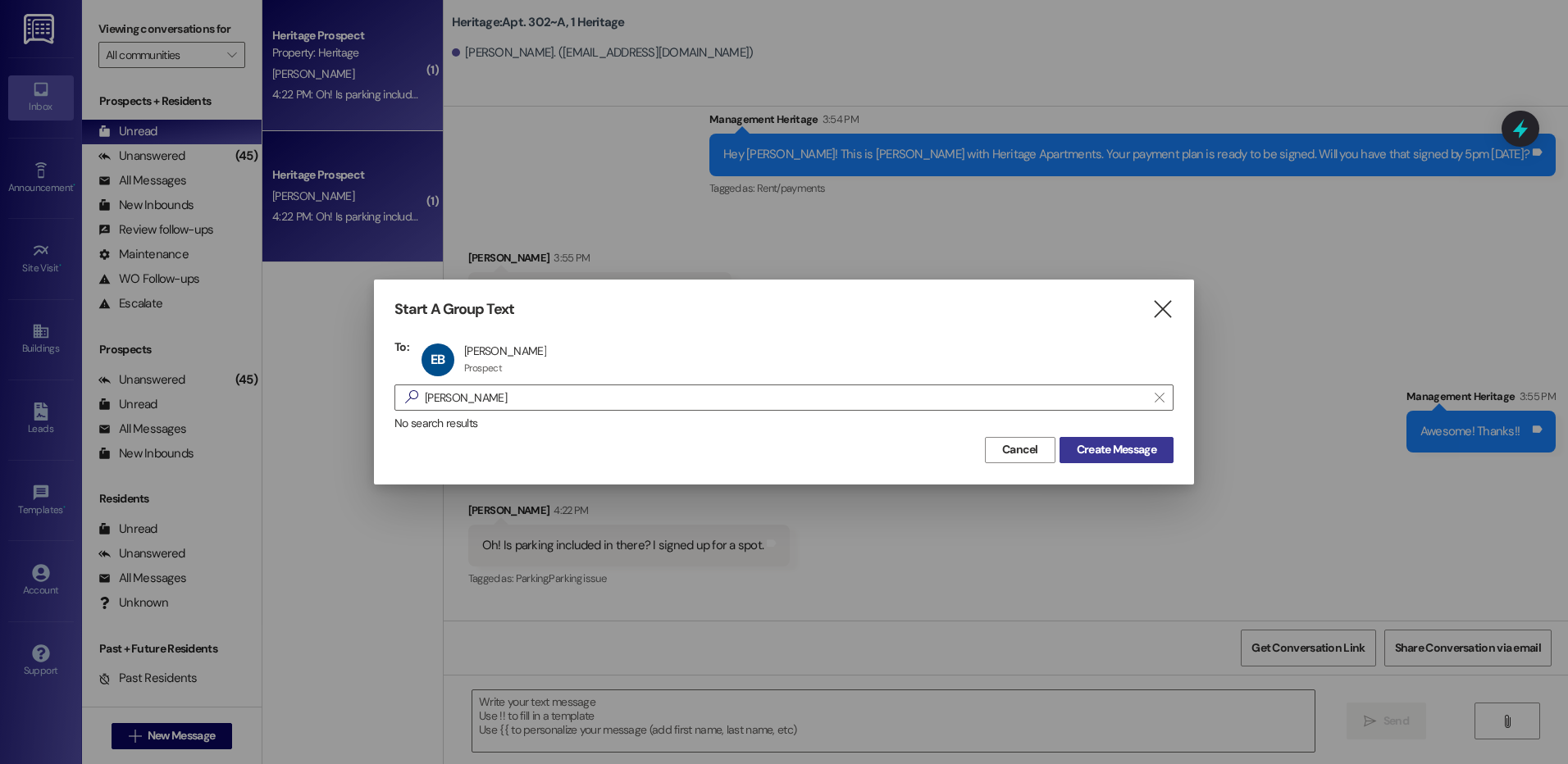
click at [1101, 458] on span "Create Message" at bounding box center [1117, 449] width 80 height 17
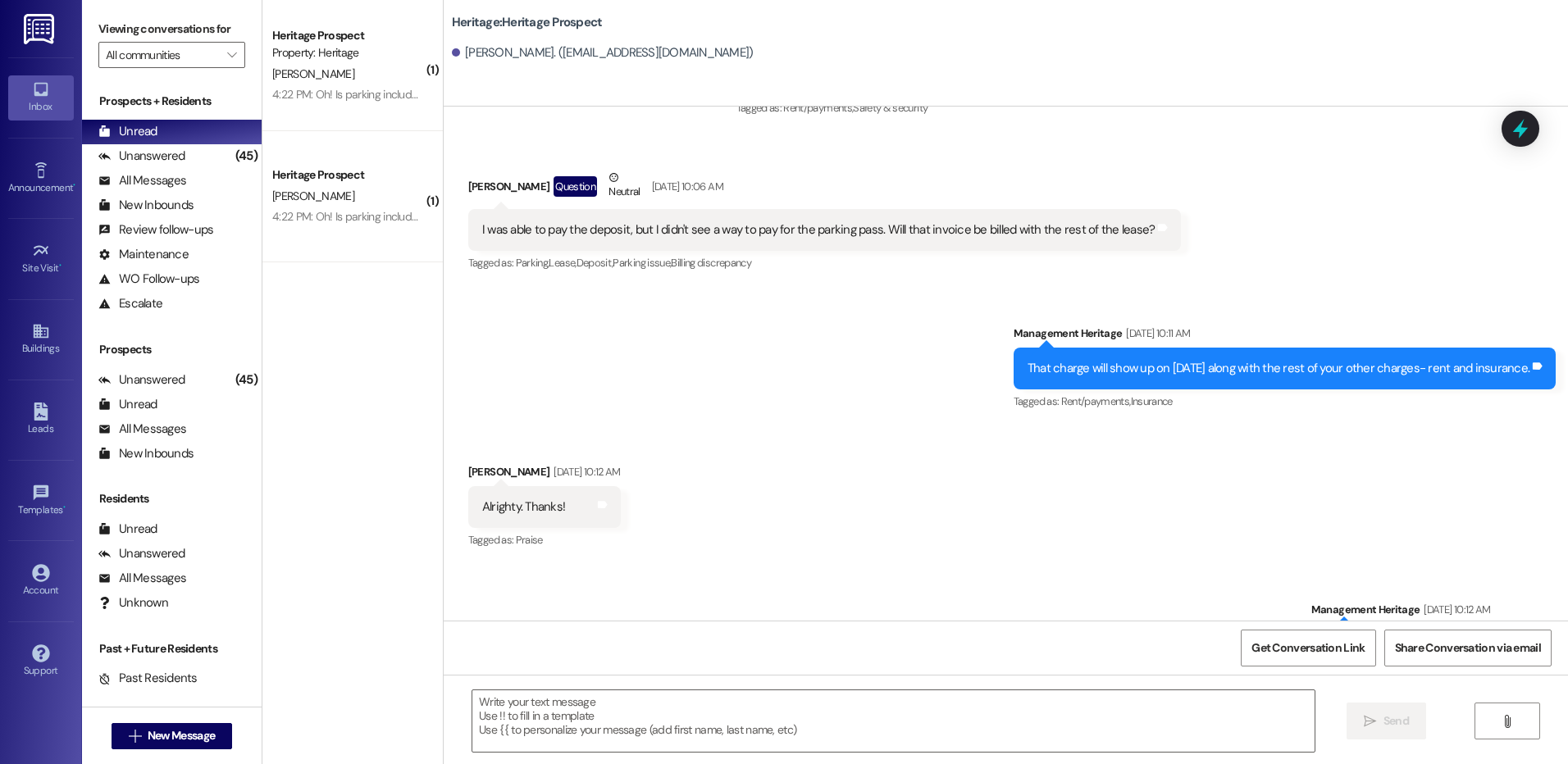
scroll to position [811, 0]
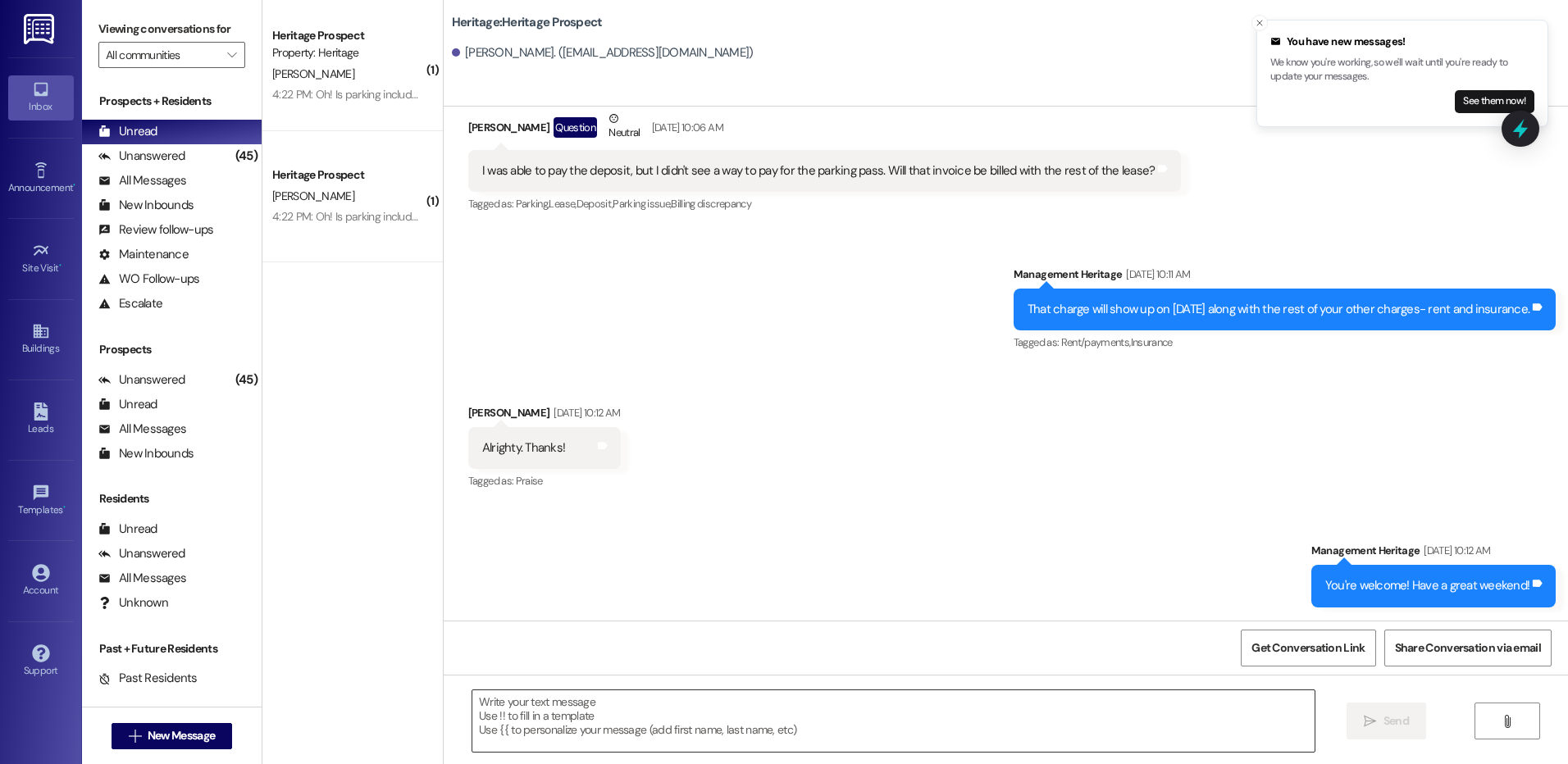
click at [550, 703] on textarea at bounding box center [892, 721] width 841 height 62
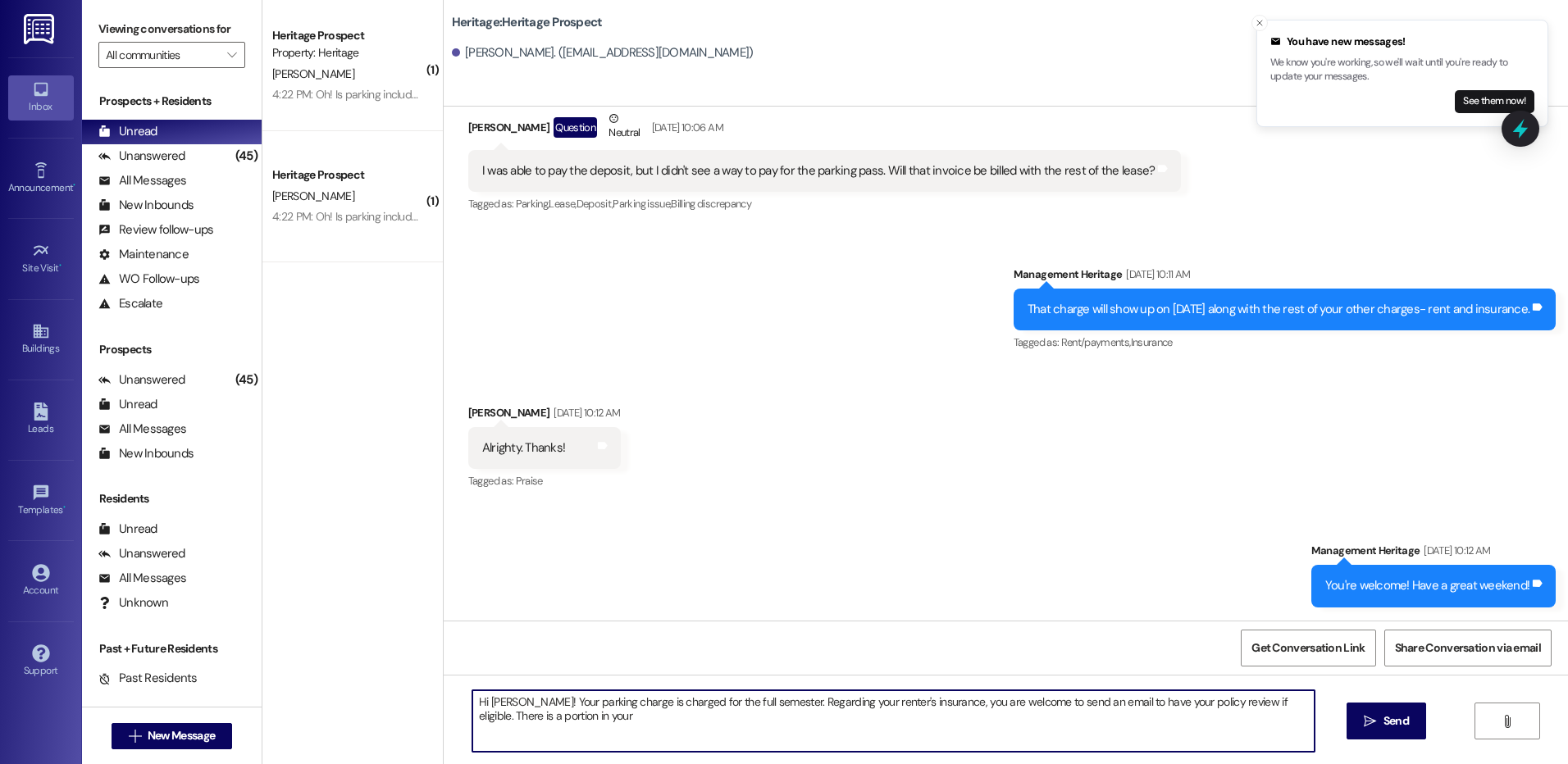
click at [788, 722] on textarea "Hi Eliza! Your parking charge is charged for the full semester. Regarding your …" at bounding box center [892, 721] width 841 height 62
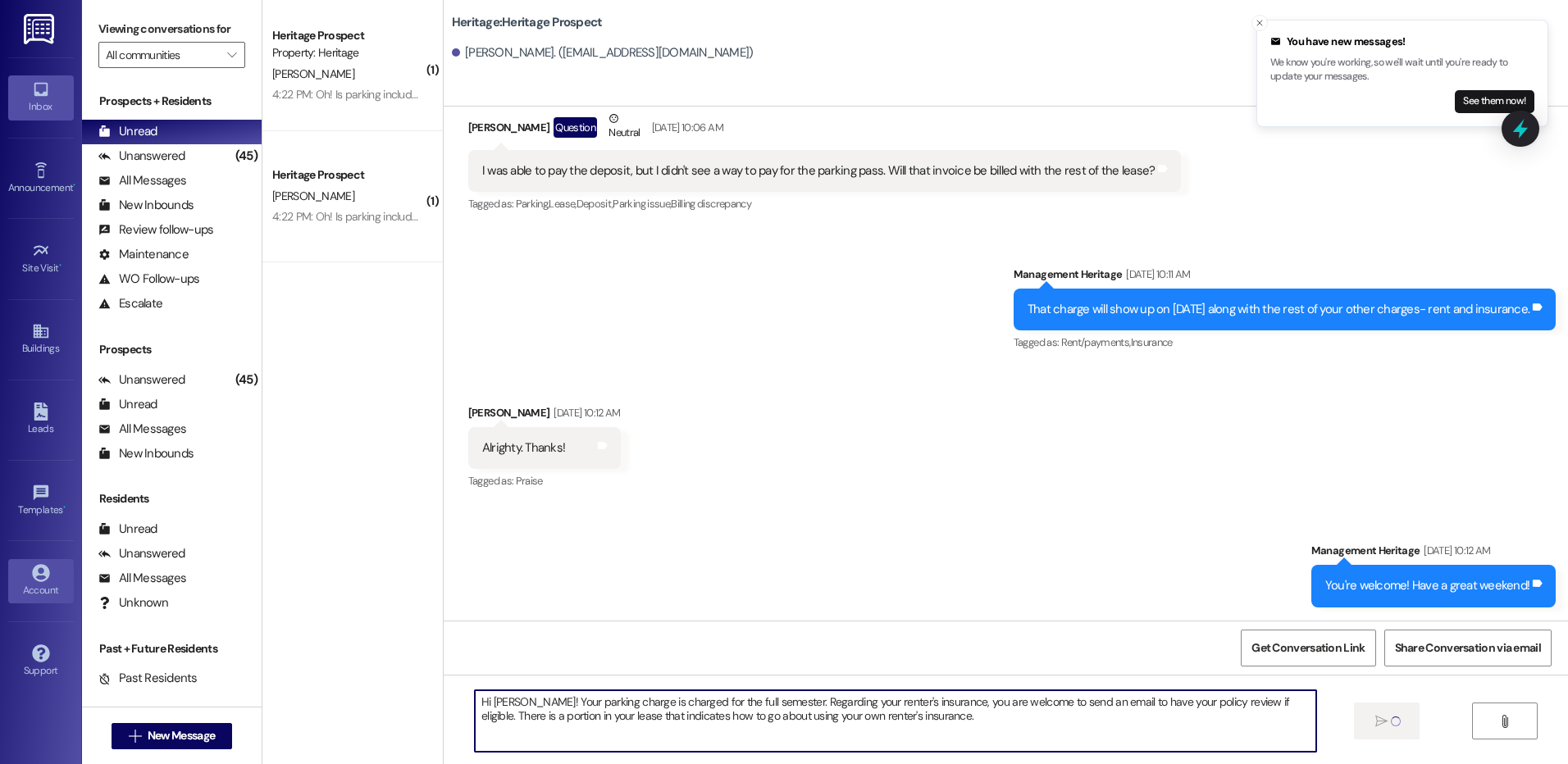
type textarea "Hi Eliza! Your parking charge is charged for the full semester. Regarding your …"
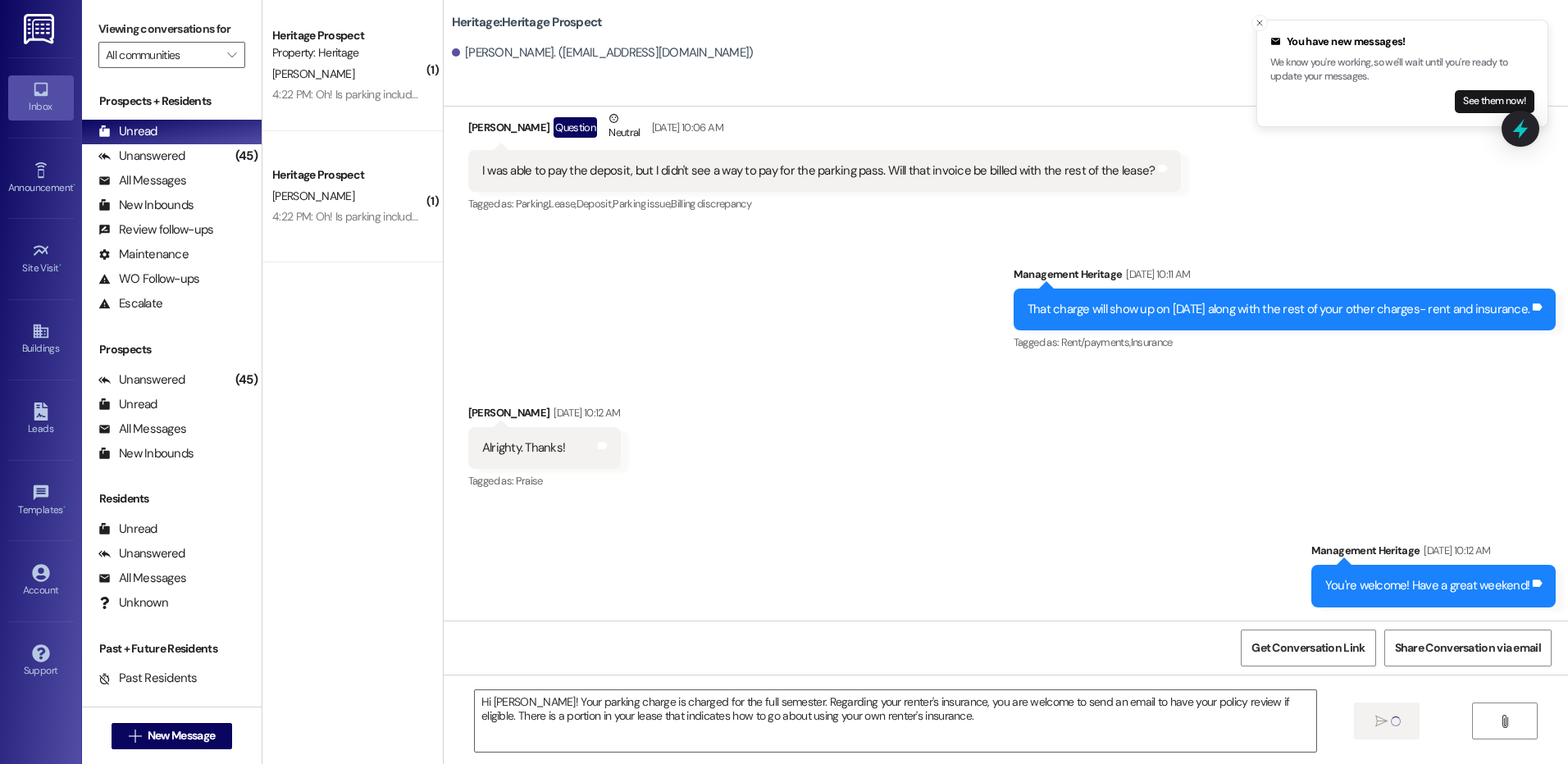
click at [1011, 754] on div "Hi Eliza! Your parking charge is charged for the full semester. Regarding your …" at bounding box center [1005, 736] width 1124 height 123
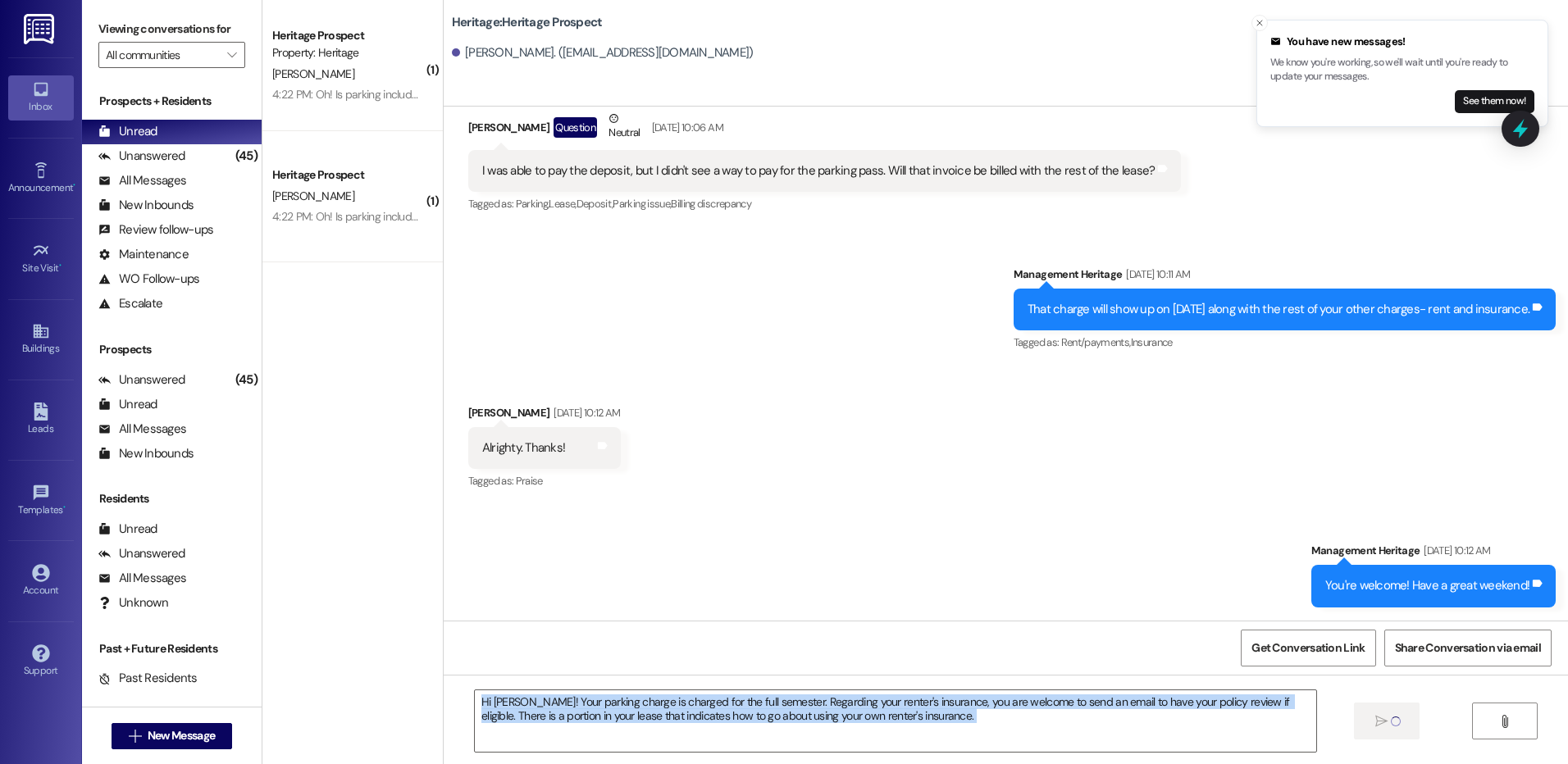
click at [1011, 754] on div "Hi Eliza! Your parking charge is charged for the full semester. Regarding your …" at bounding box center [1005, 736] width 1124 height 123
copy div "Hi Eliza! Your parking charge is charged for the full semester. Regarding your …"
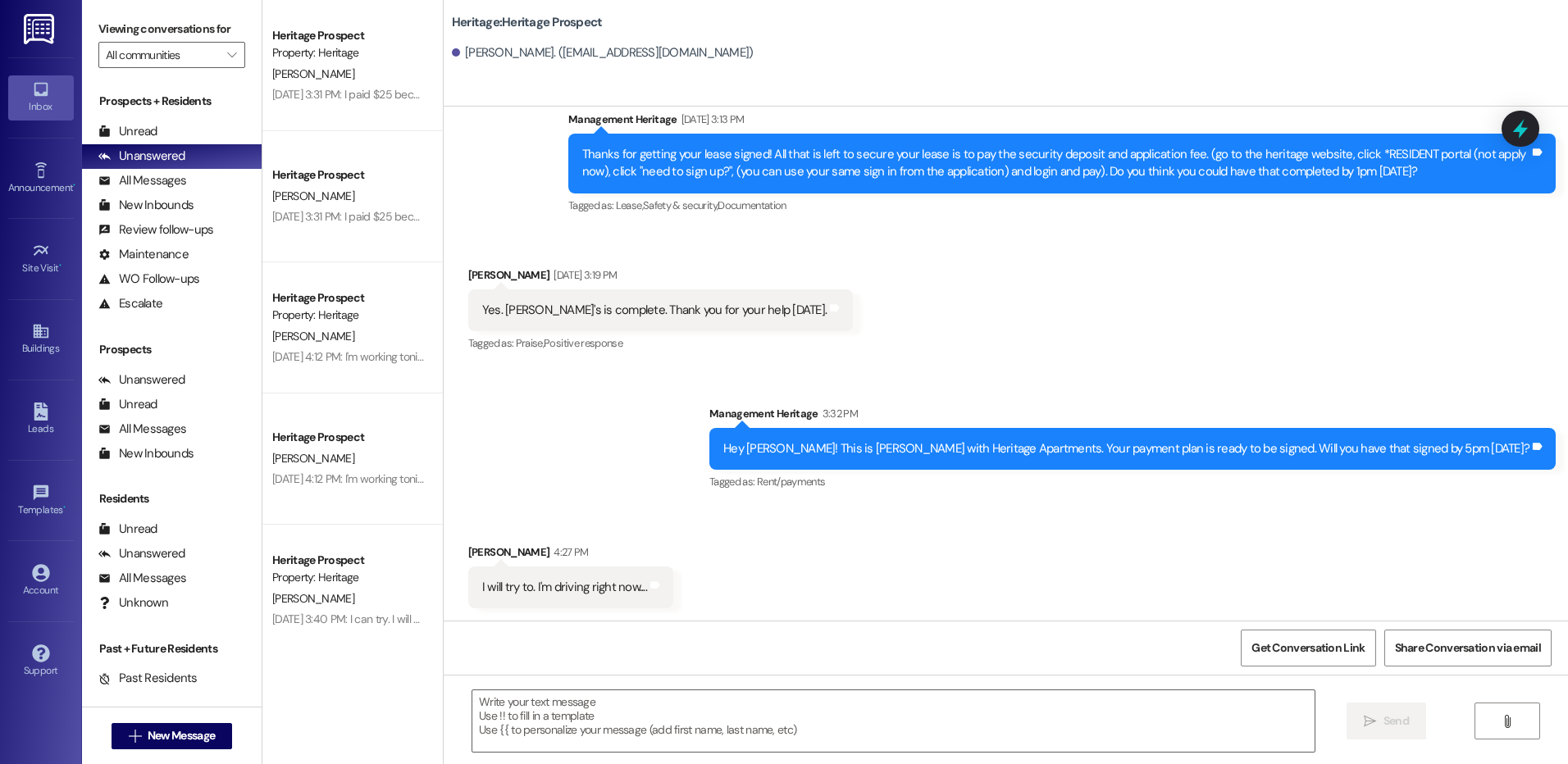
scroll to position [349, 0]
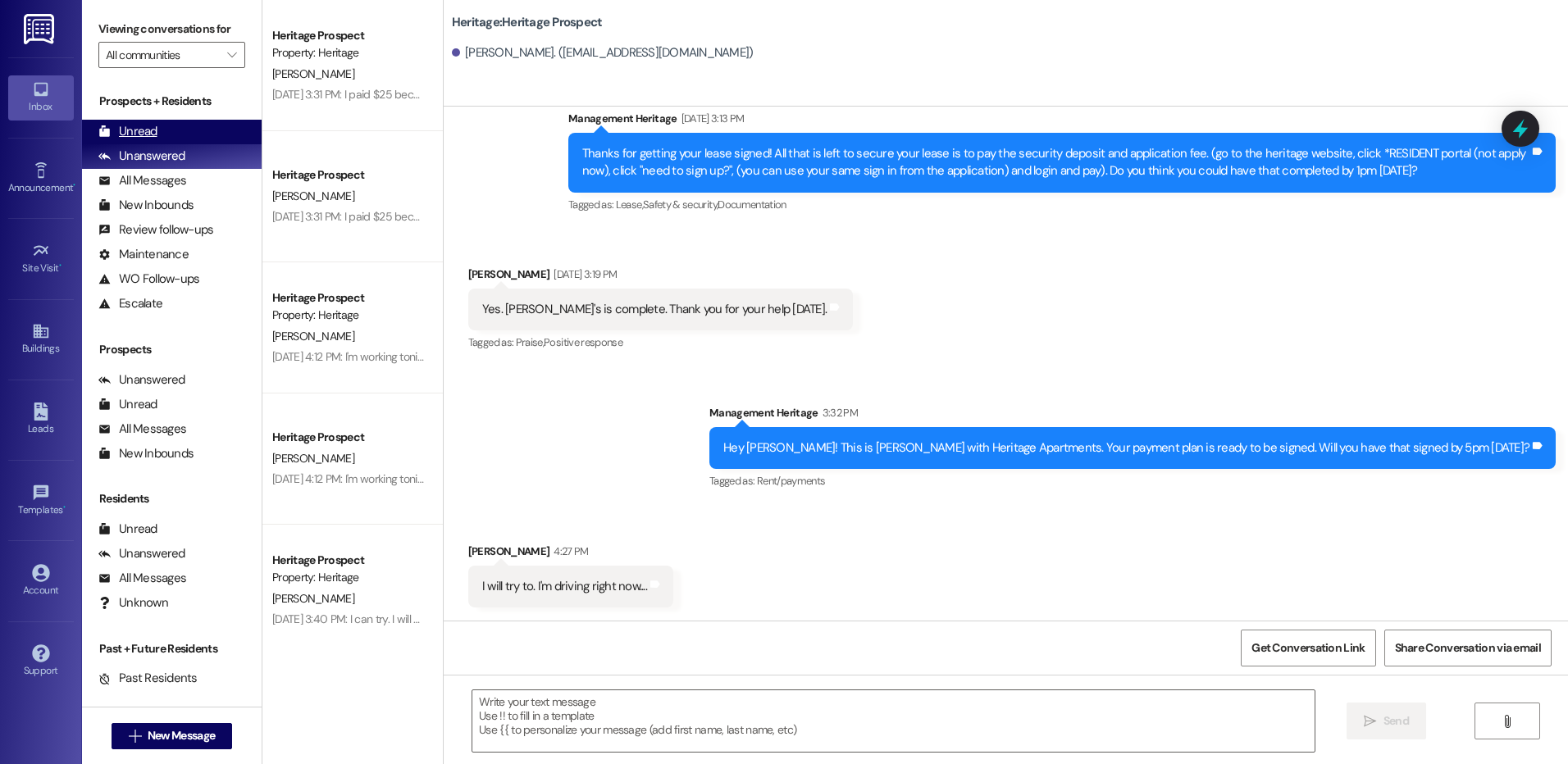
click at [195, 122] on div "Unread (0)" at bounding box center [171, 132] width 180 height 24
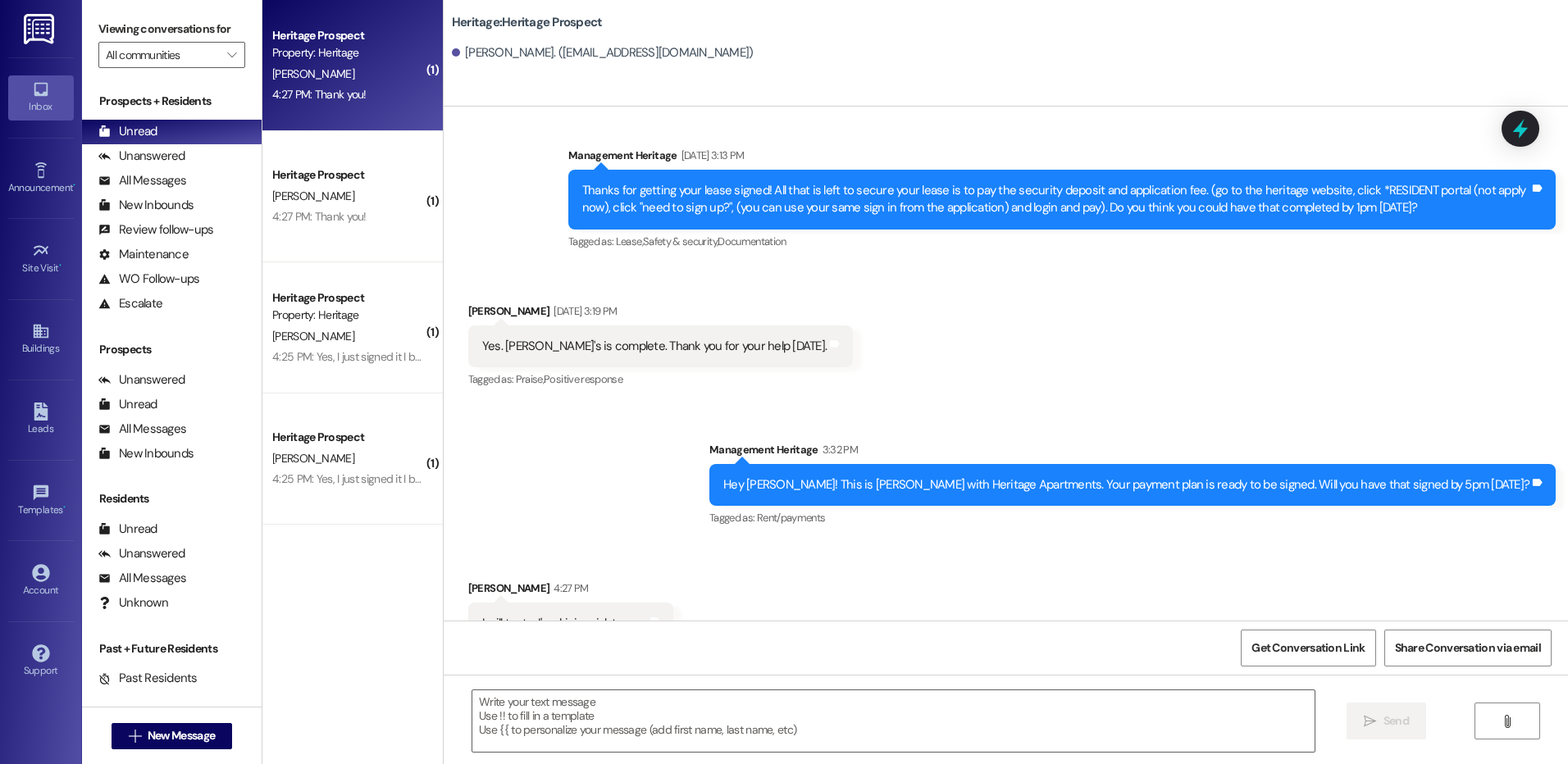
scroll to position [349, 0]
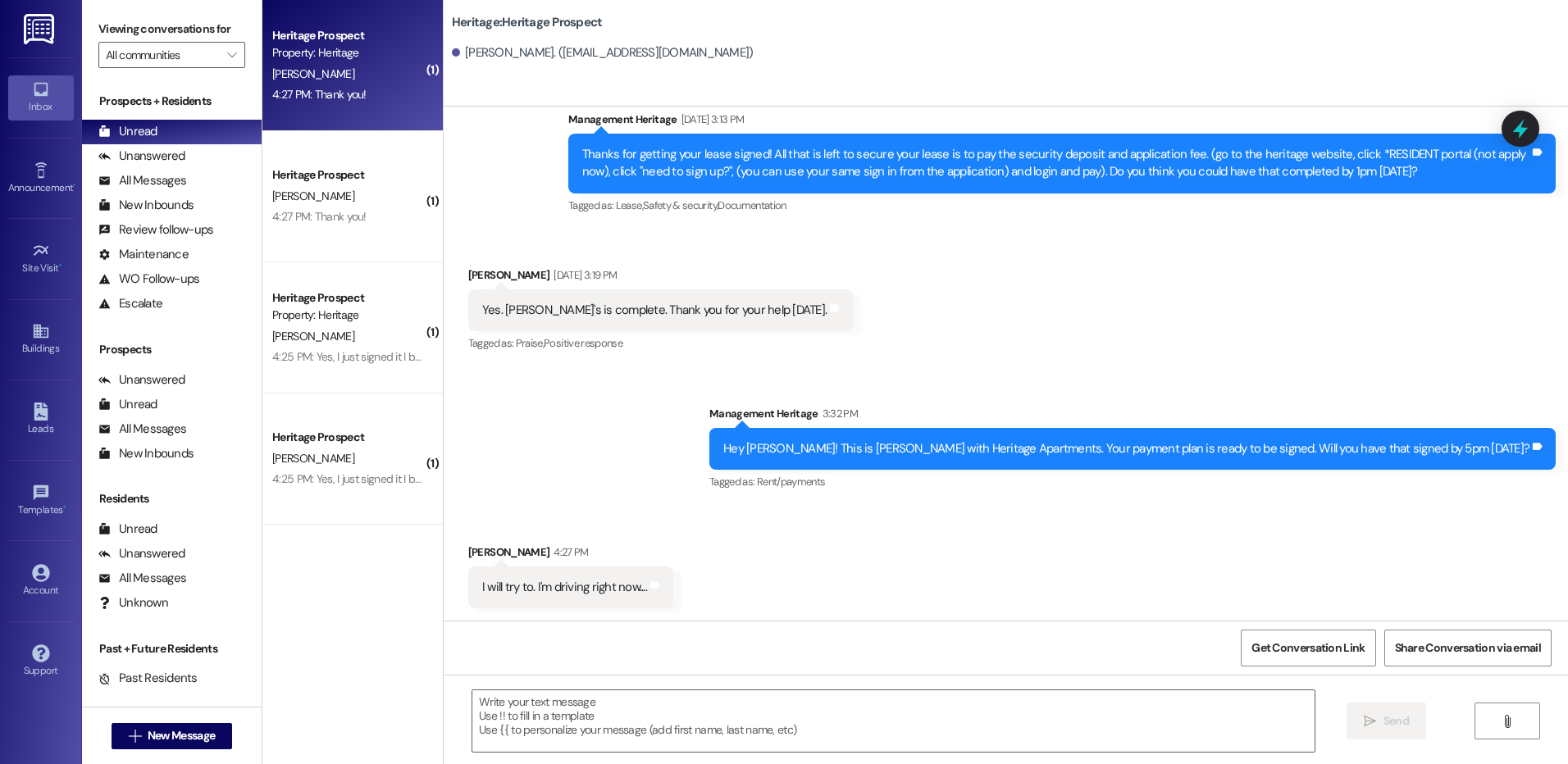
click at [396, 62] on div "Heritage Prospect Property: Heritage" at bounding box center [348, 44] width 155 height 38
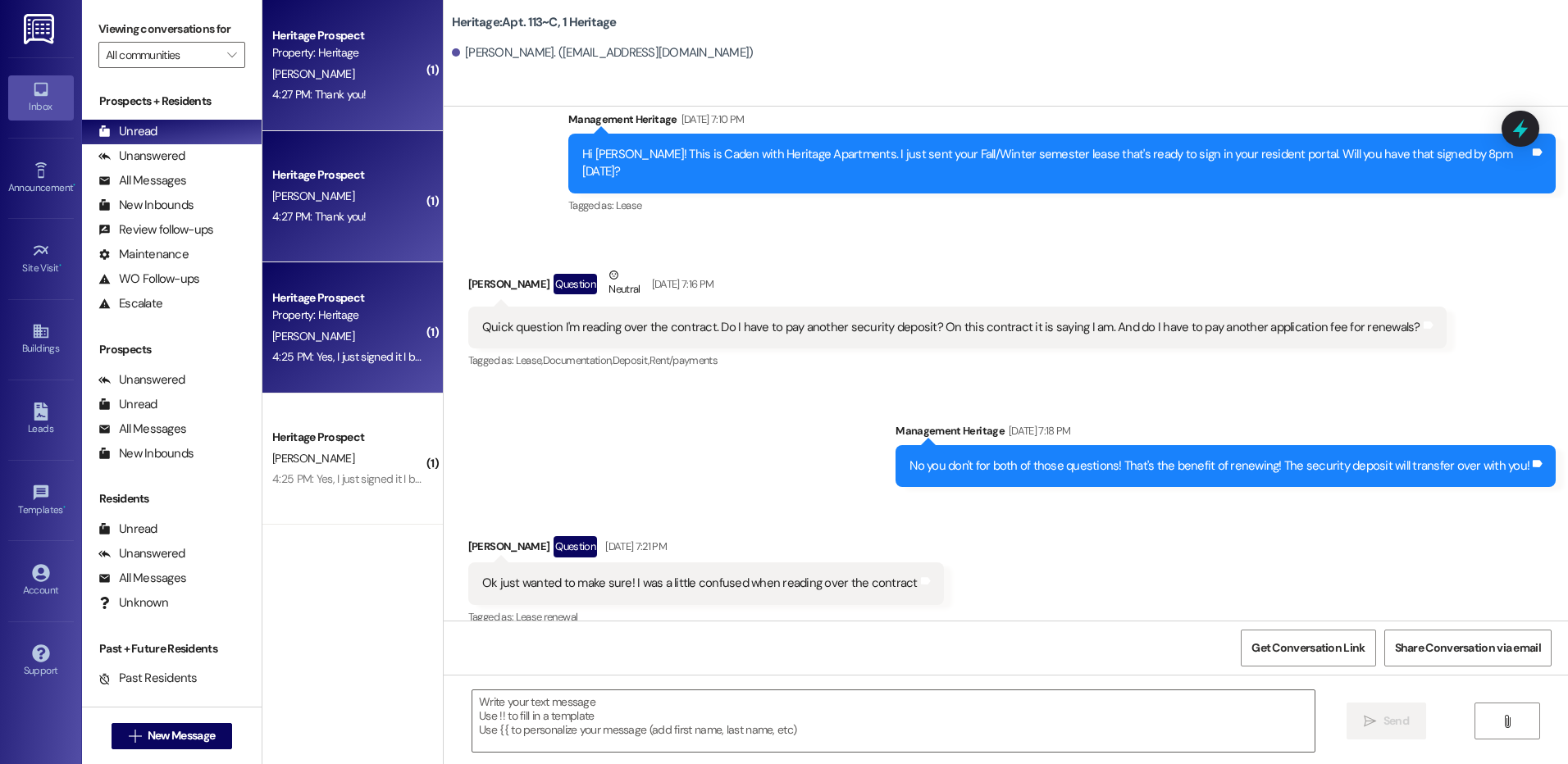
scroll to position [7866, 0]
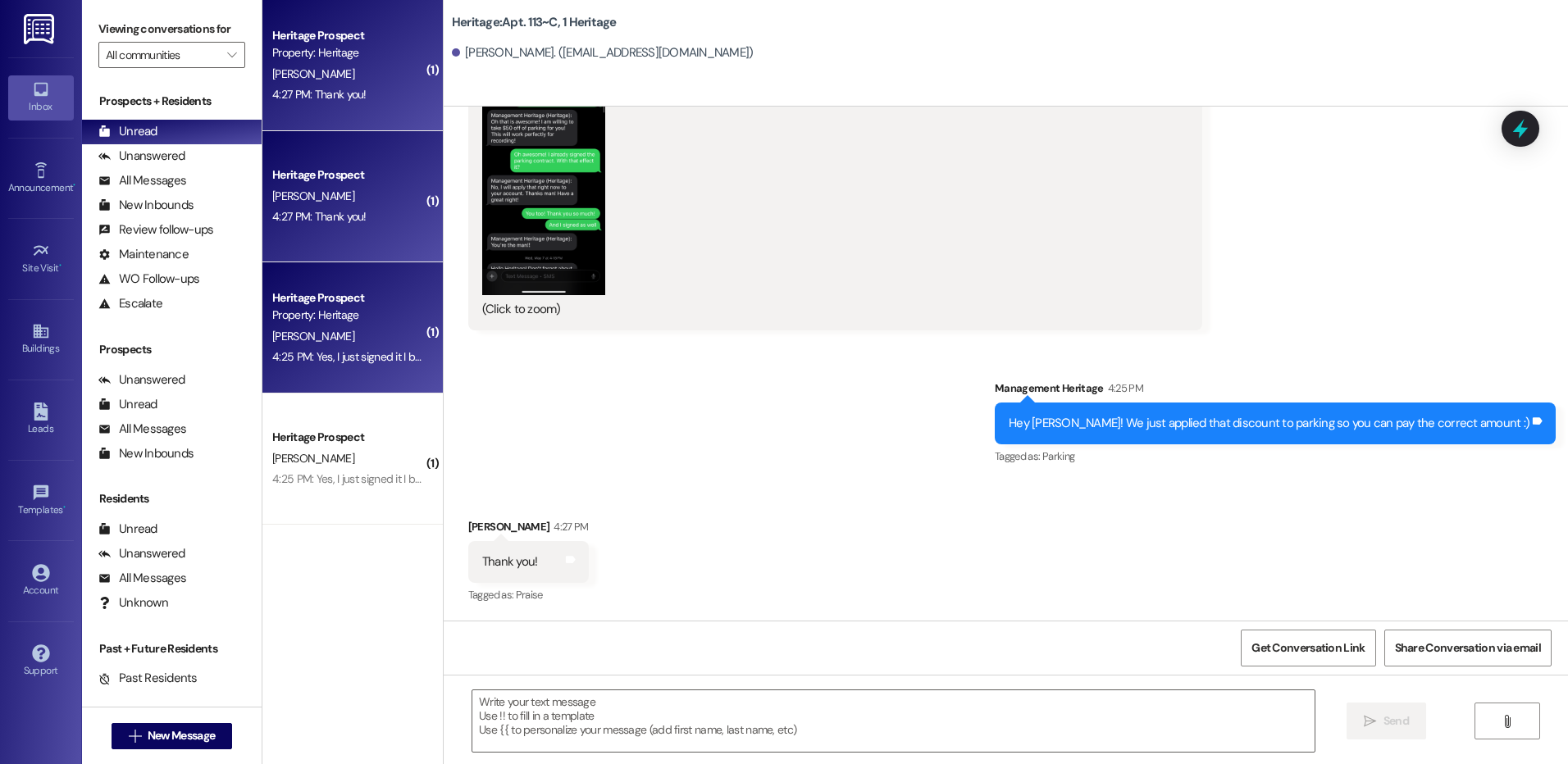
click at [337, 368] on div "Heritage Prospect Property: Heritage [PERSON_NAME] 4:25 PM: Yes, I just signed …" at bounding box center [352, 327] width 180 height 131
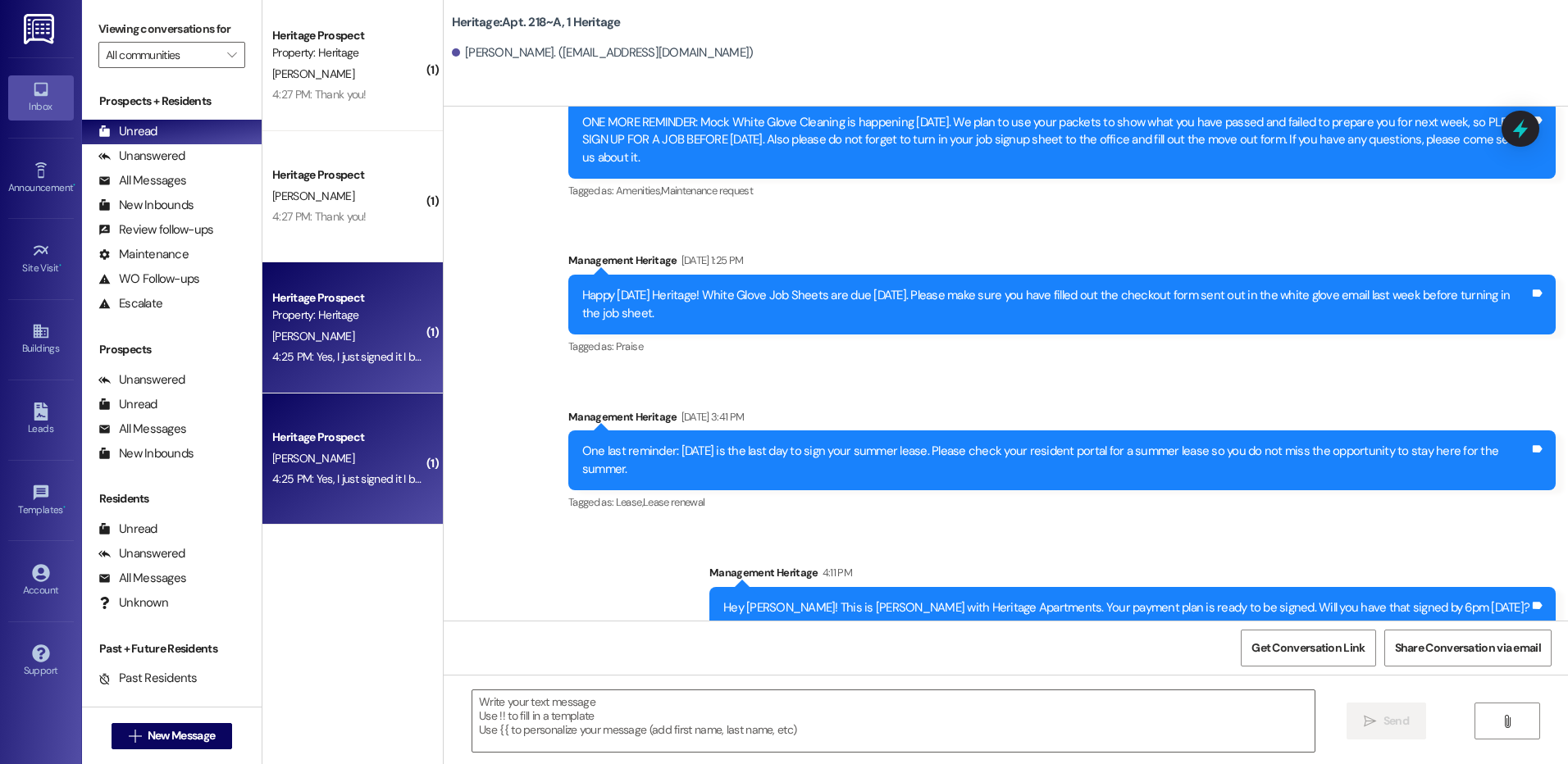
scroll to position [8085, 0]
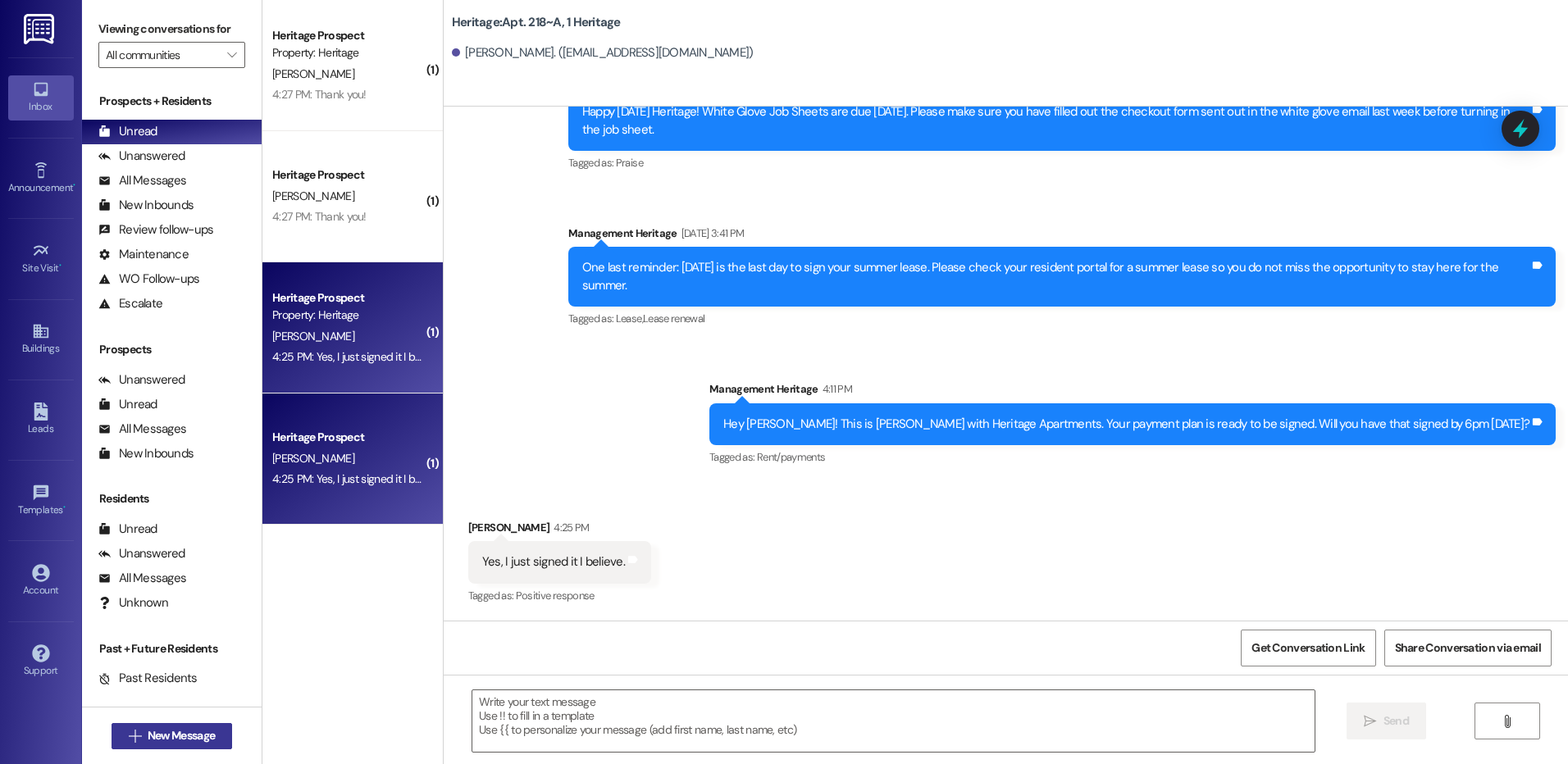
click at [158, 728] on span "New Message" at bounding box center [180, 735] width 67 height 17
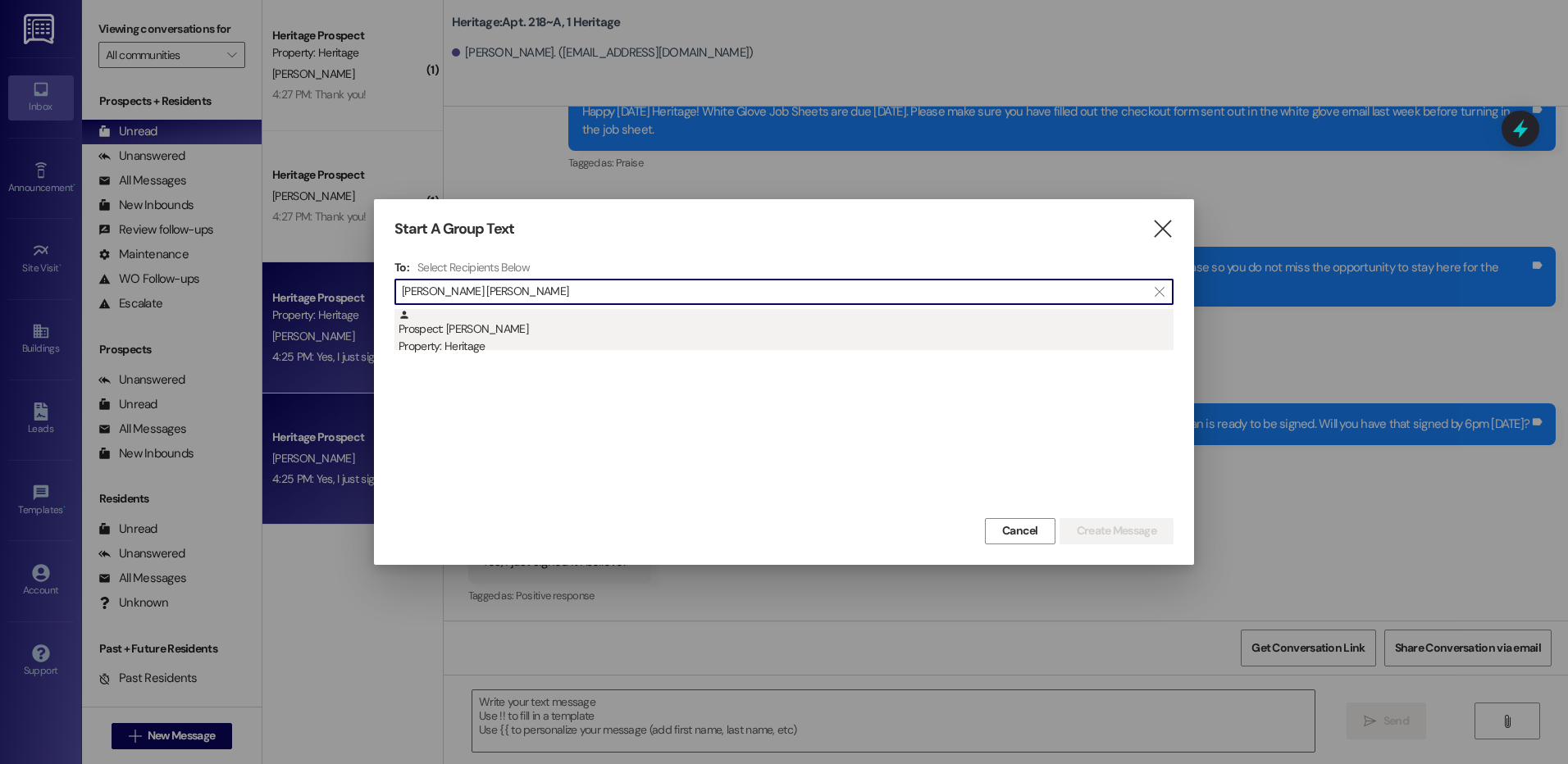
type input "[PERSON_NAME] [PERSON_NAME]"
click at [611, 328] on div "Prospect: [PERSON_NAME] Property: Heritage" at bounding box center [785, 332] width 775 height 47
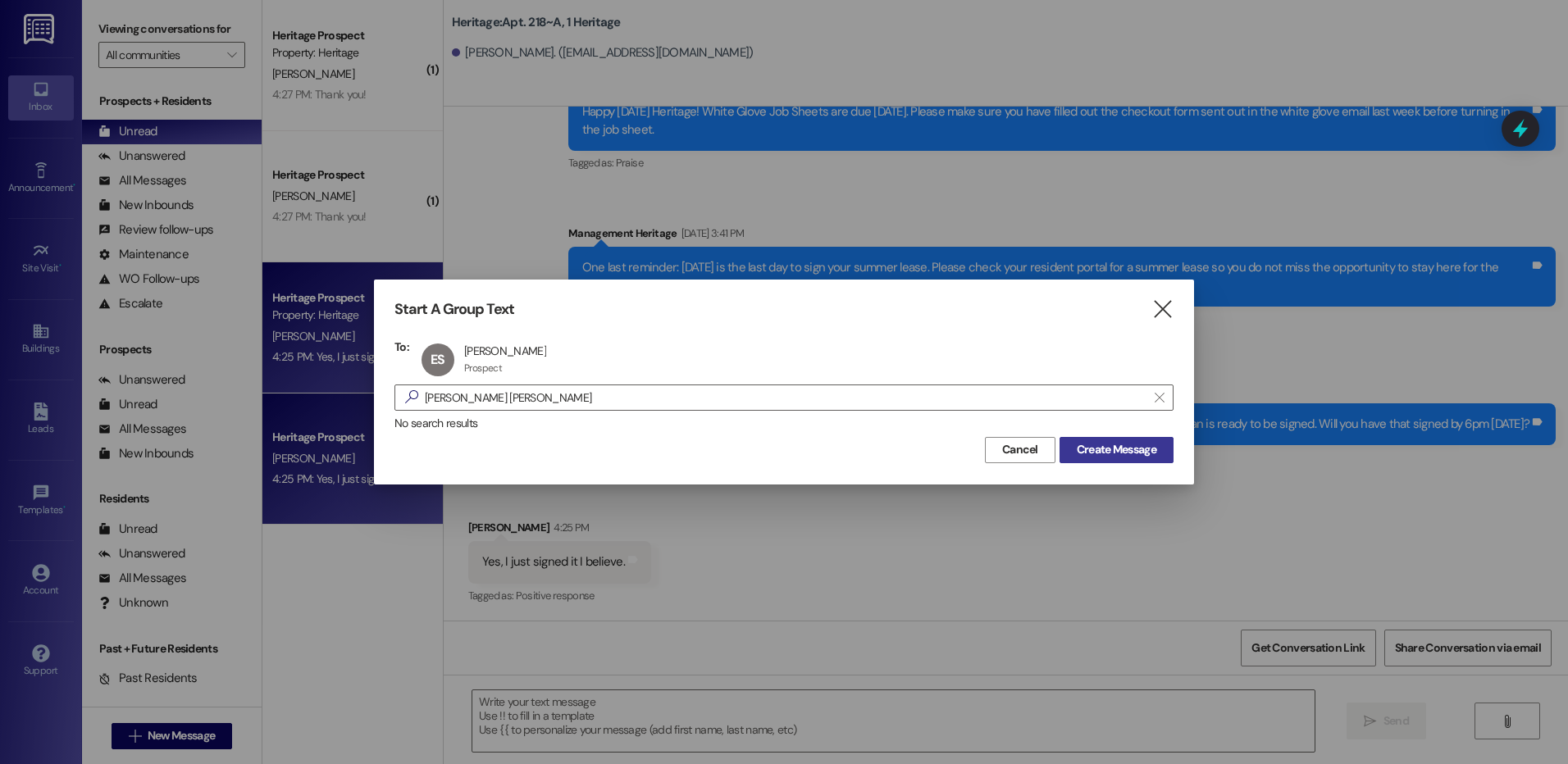
click at [1090, 447] on span "Create Message" at bounding box center [1117, 449] width 80 height 17
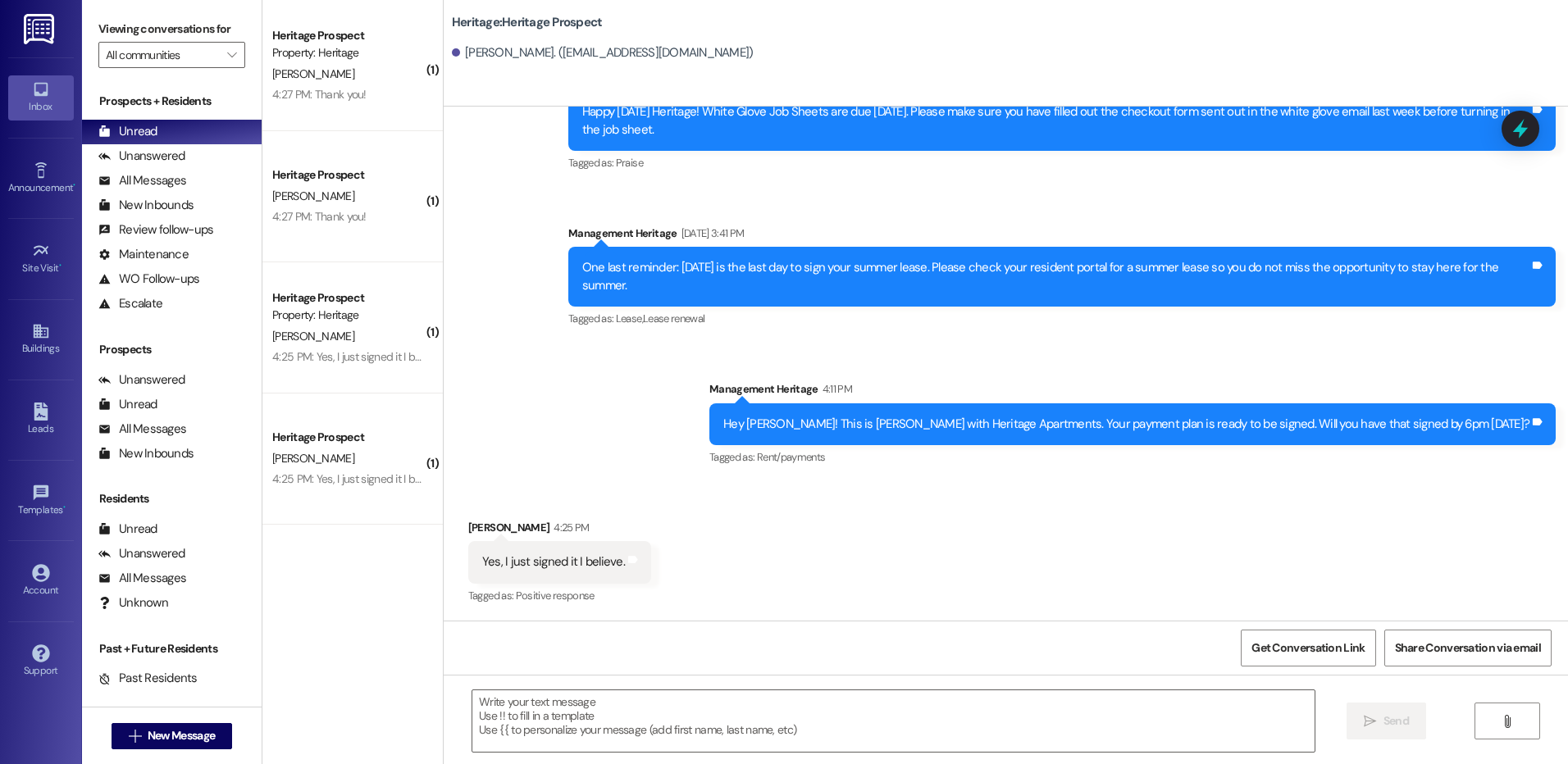
scroll to position [0, 0]
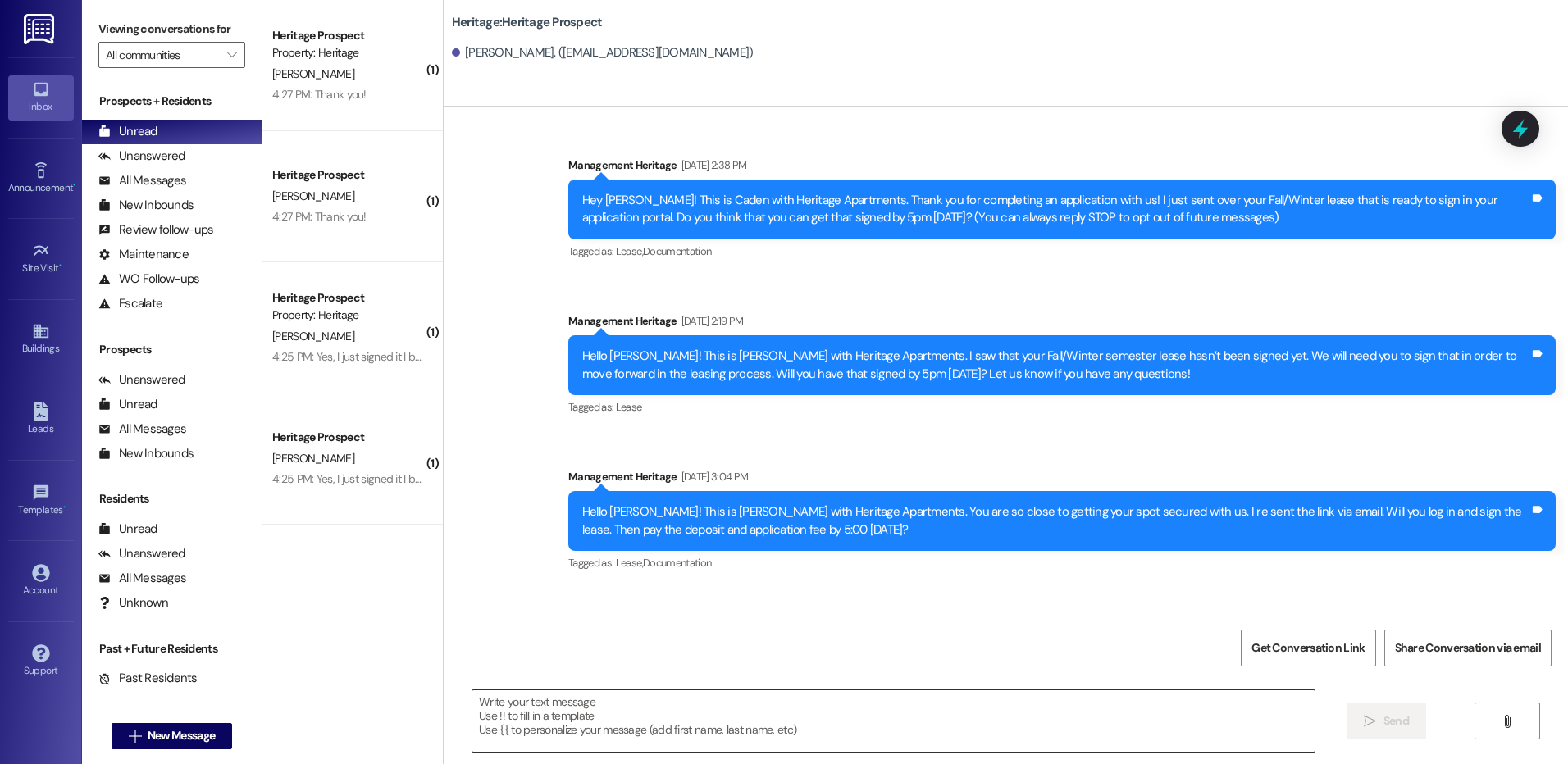
click at [620, 750] on textarea at bounding box center [892, 721] width 841 height 62
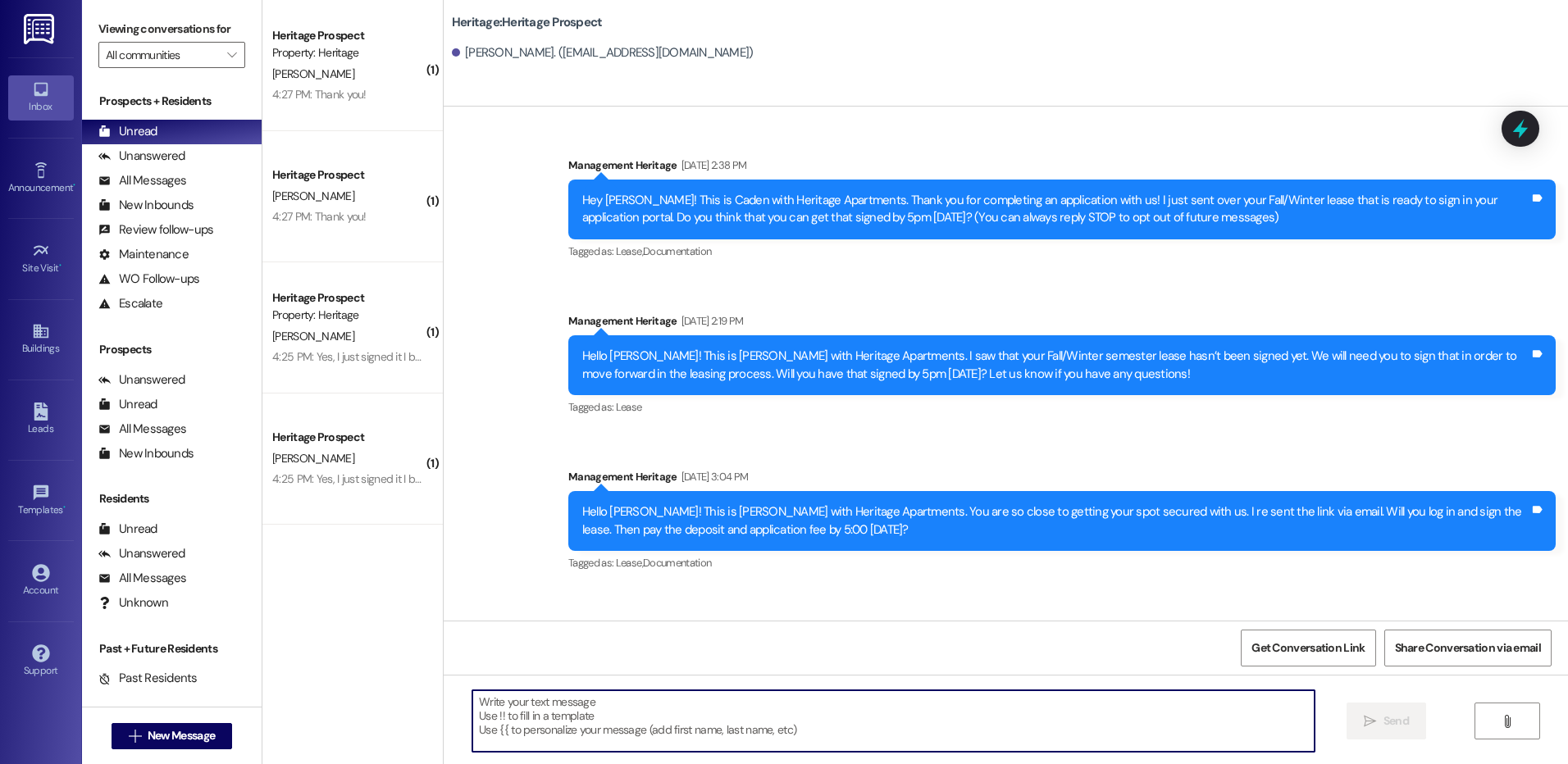
click at [623, 727] on textarea at bounding box center [892, 721] width 841 height 62
paste textarea "Hi [PERSON_NAME]! Your parking charge is charged for the full semester. Regardi…"
type textarea "Hi [PERSON_NAME]! Your parking charge is charged for the full semester. Regardi…"
click at [185, 726] on button " New Message" at bounding box center [172, 735] width 121 height 26
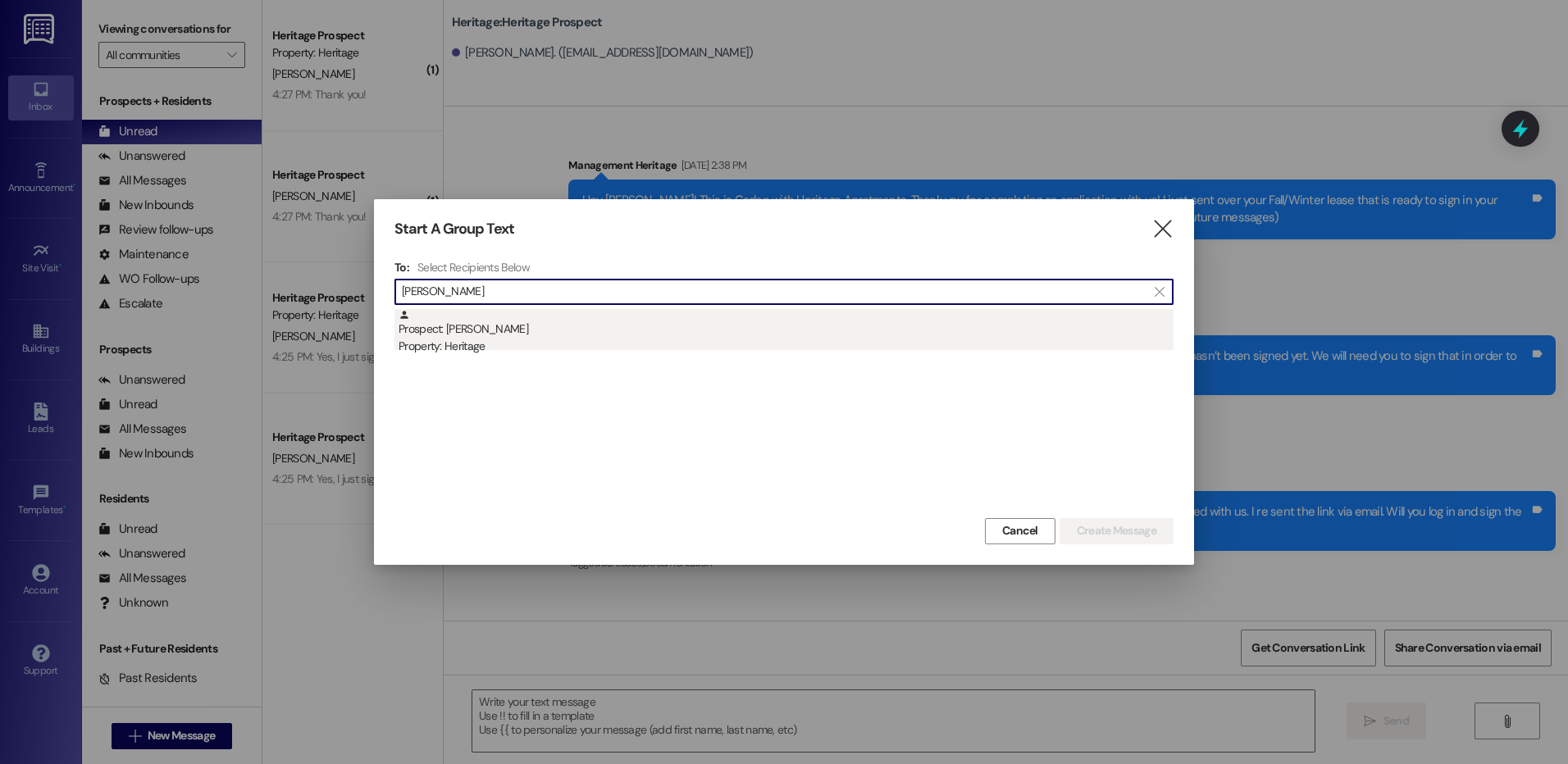
type input "[PERSON_NAME]"
click at [1062, 349] on div "Property: Heritage" at bounding box center [785, 346] width 775 height 17
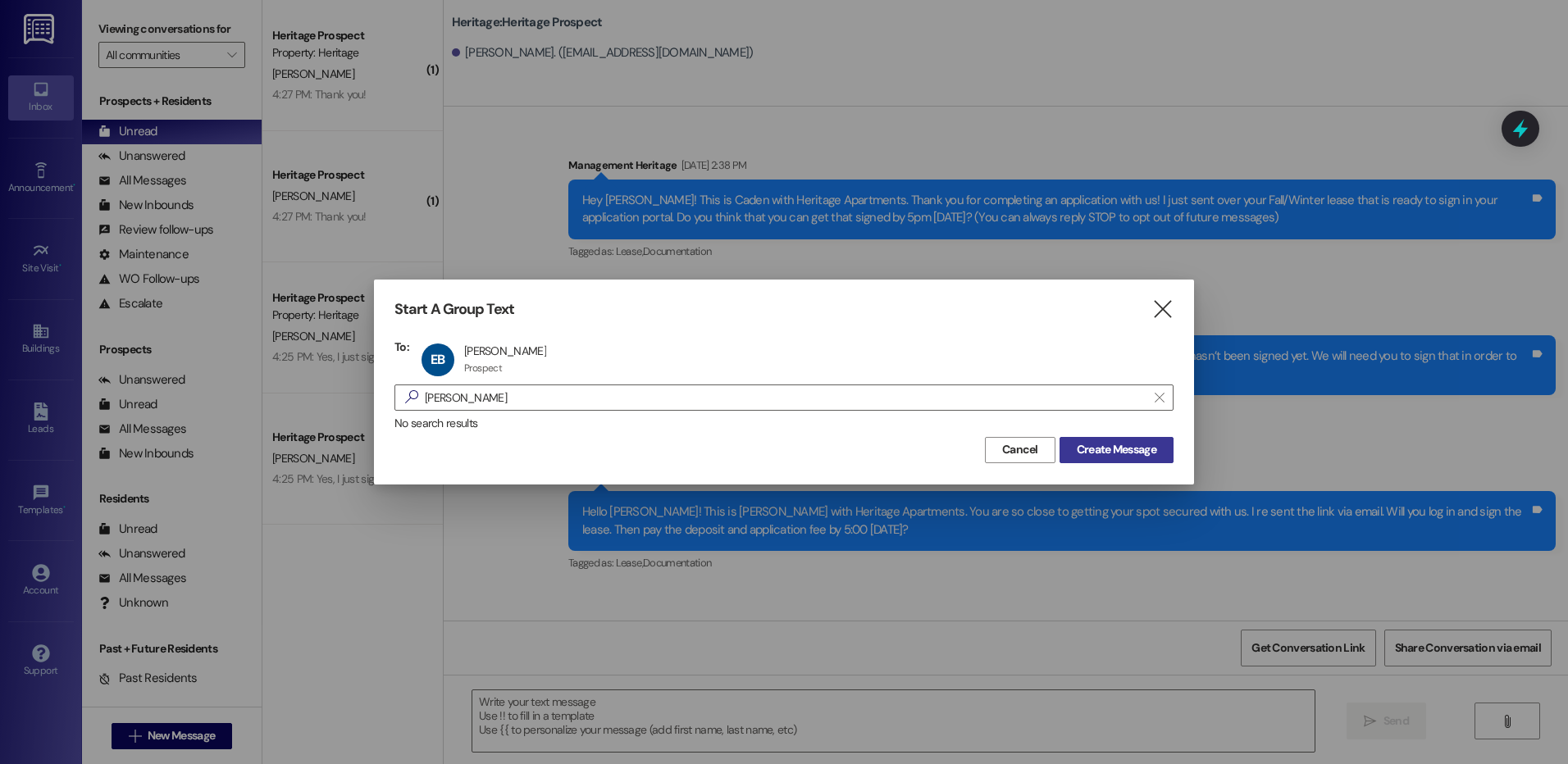
click at [1145, 460] on button "Create Message" at bounding box center [1116, 450] width 114 height 26
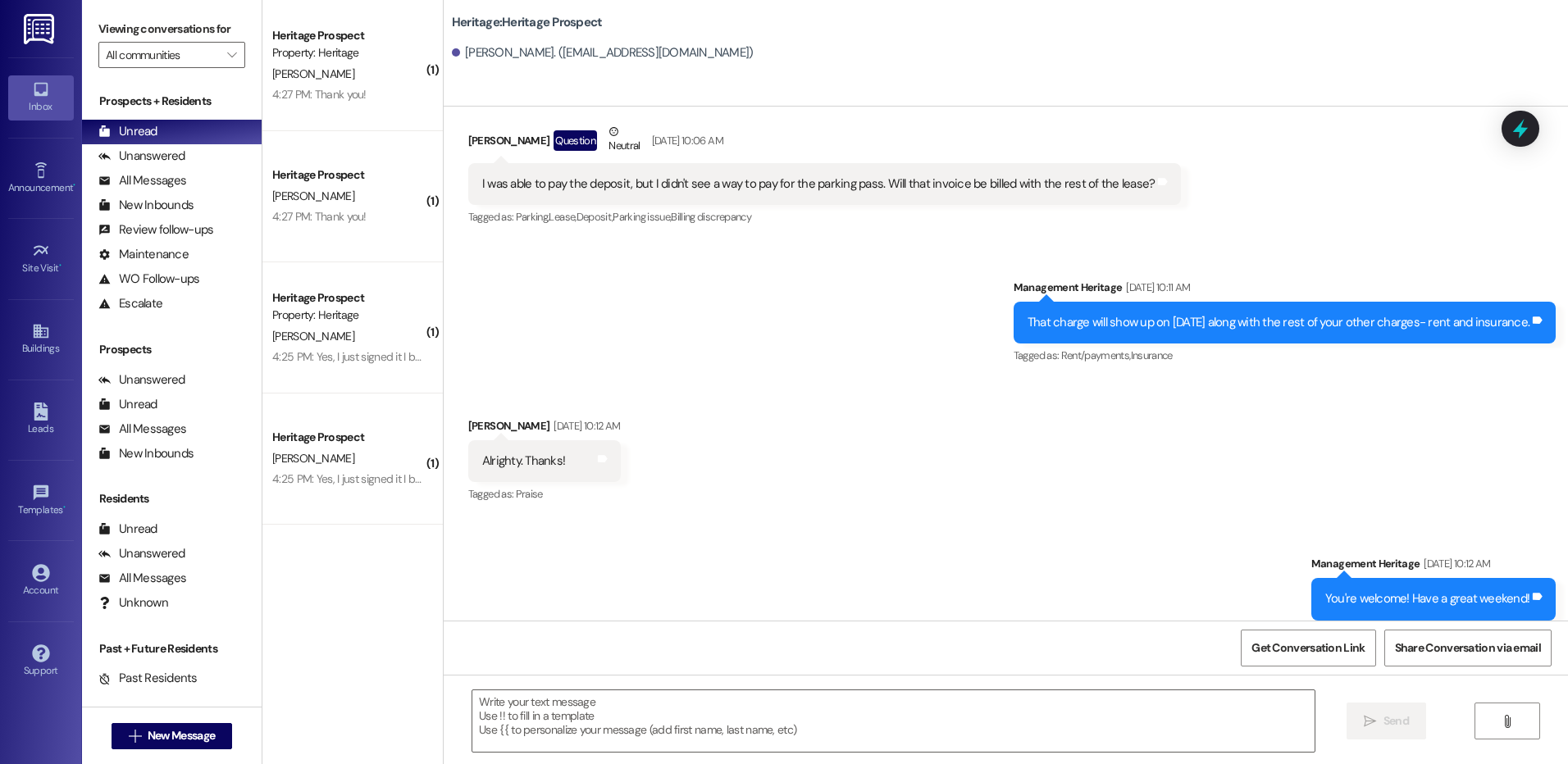
scroll to position [811, 0]
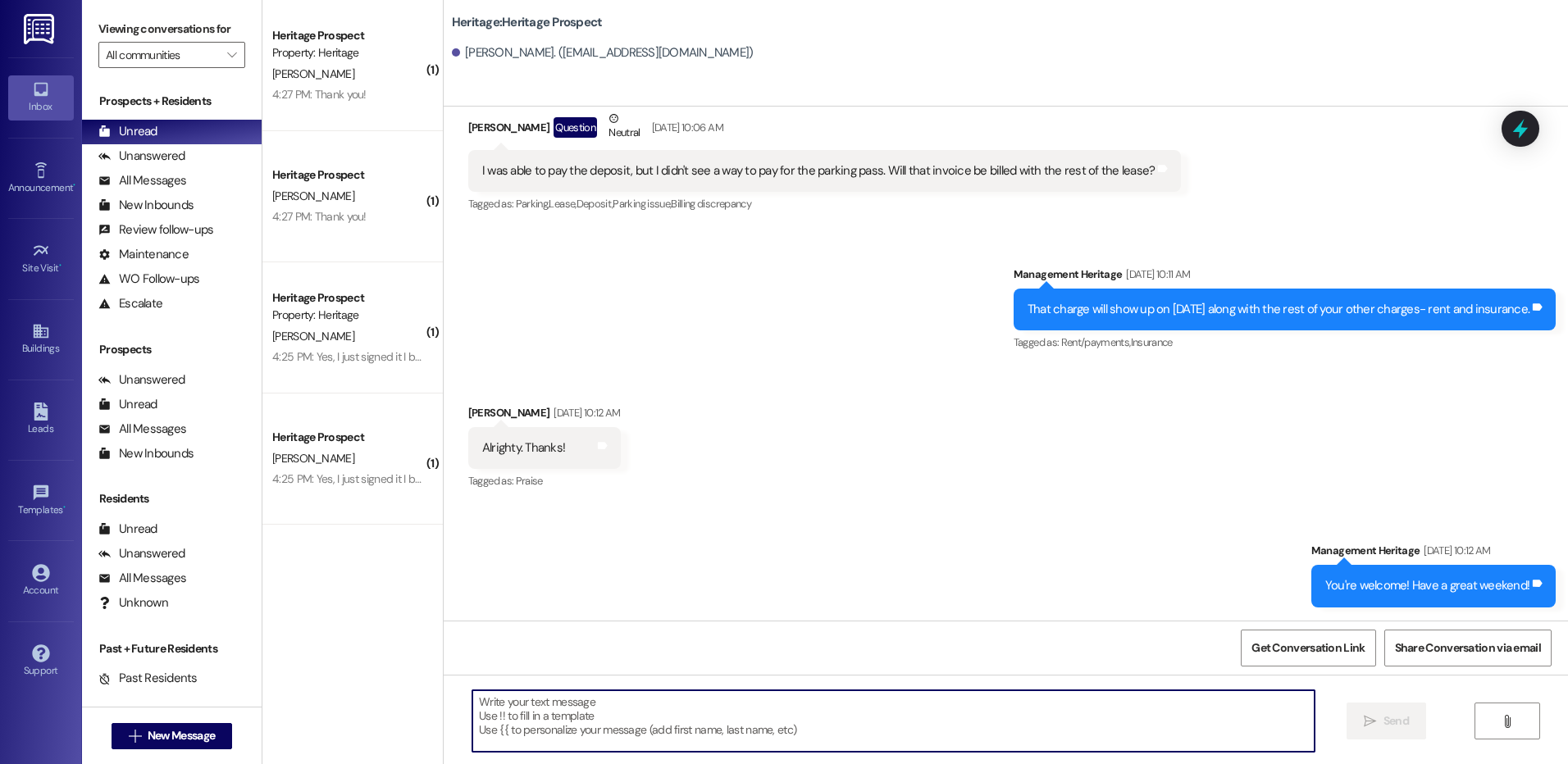
click at [674, 712] on textarea at bounding box center [892, 721] width 841 height 62
paste textarea "Hi [PERSON_NAME]! Your parking charge is charged for the full semester. Regardi…"
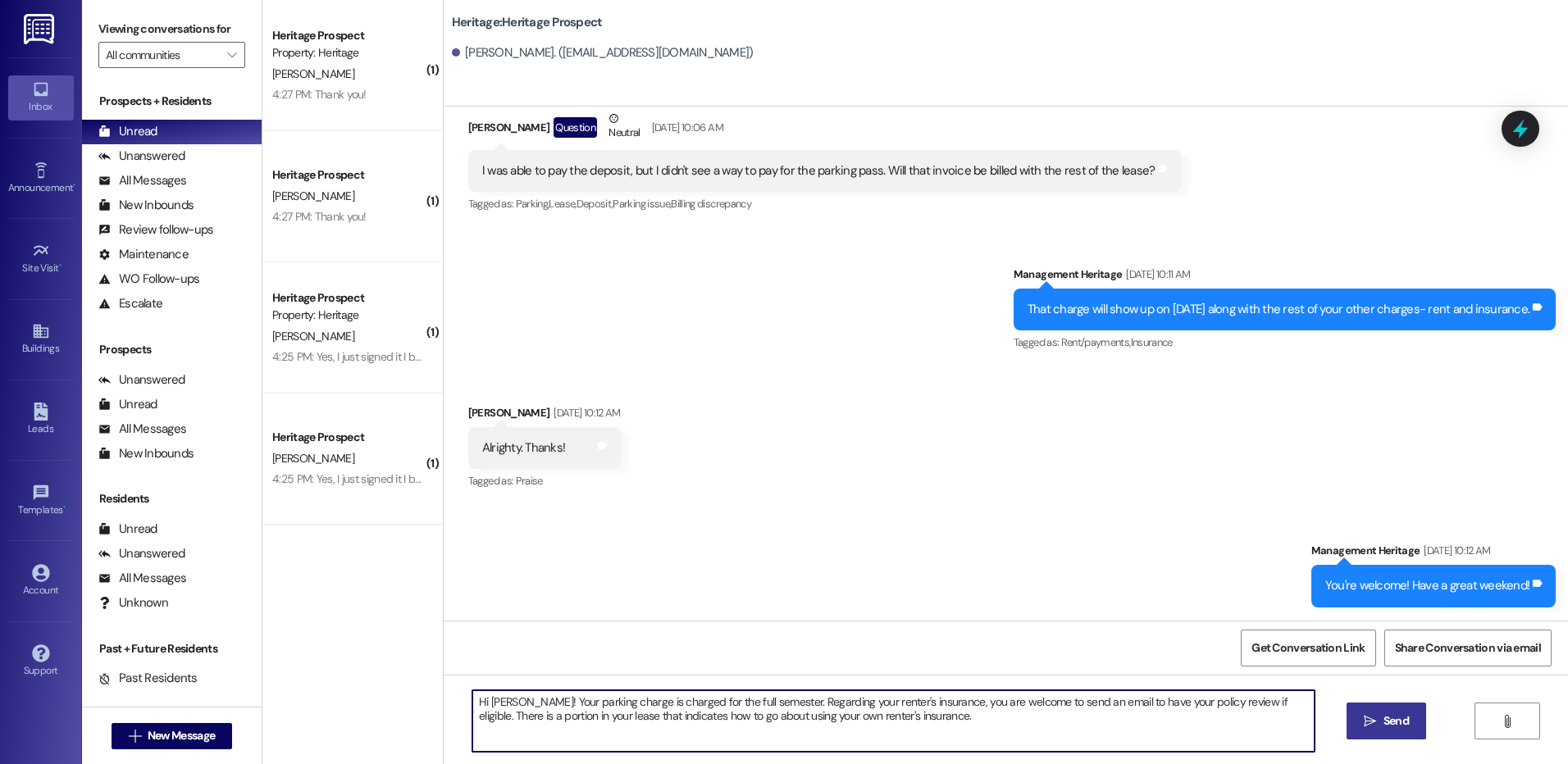
type textarea "Hi [PERSON_NAME]! Your parking charge is charged for the full semester. Regardi…"
click at [1404, 713] on span "Send" at bounding box center [1395, 721] width 25 height 17
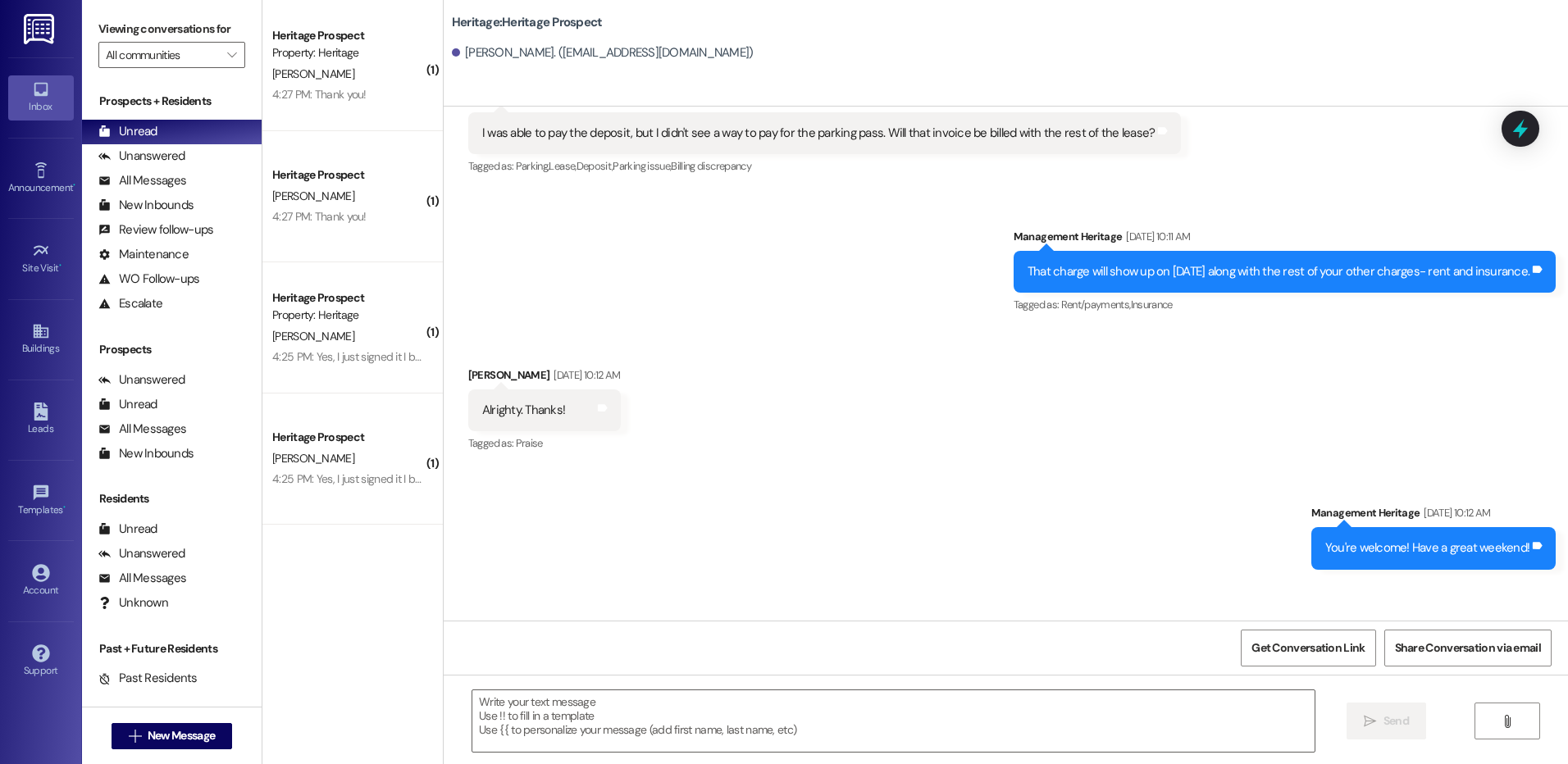
scroll to position [943, 0]
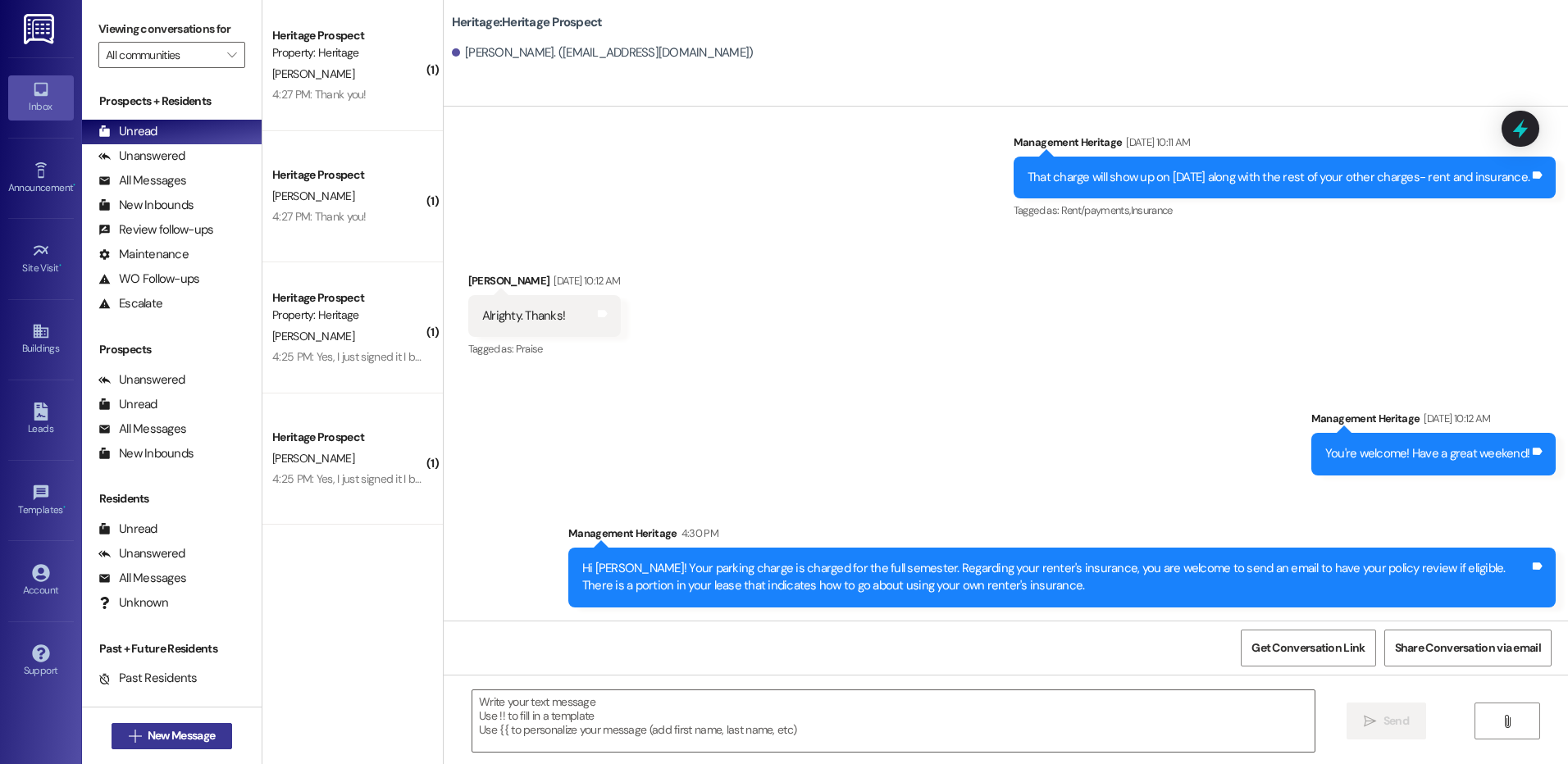
click at [196, 737] on span "New Message" at bounding box center [180, 735] width 67 height 17
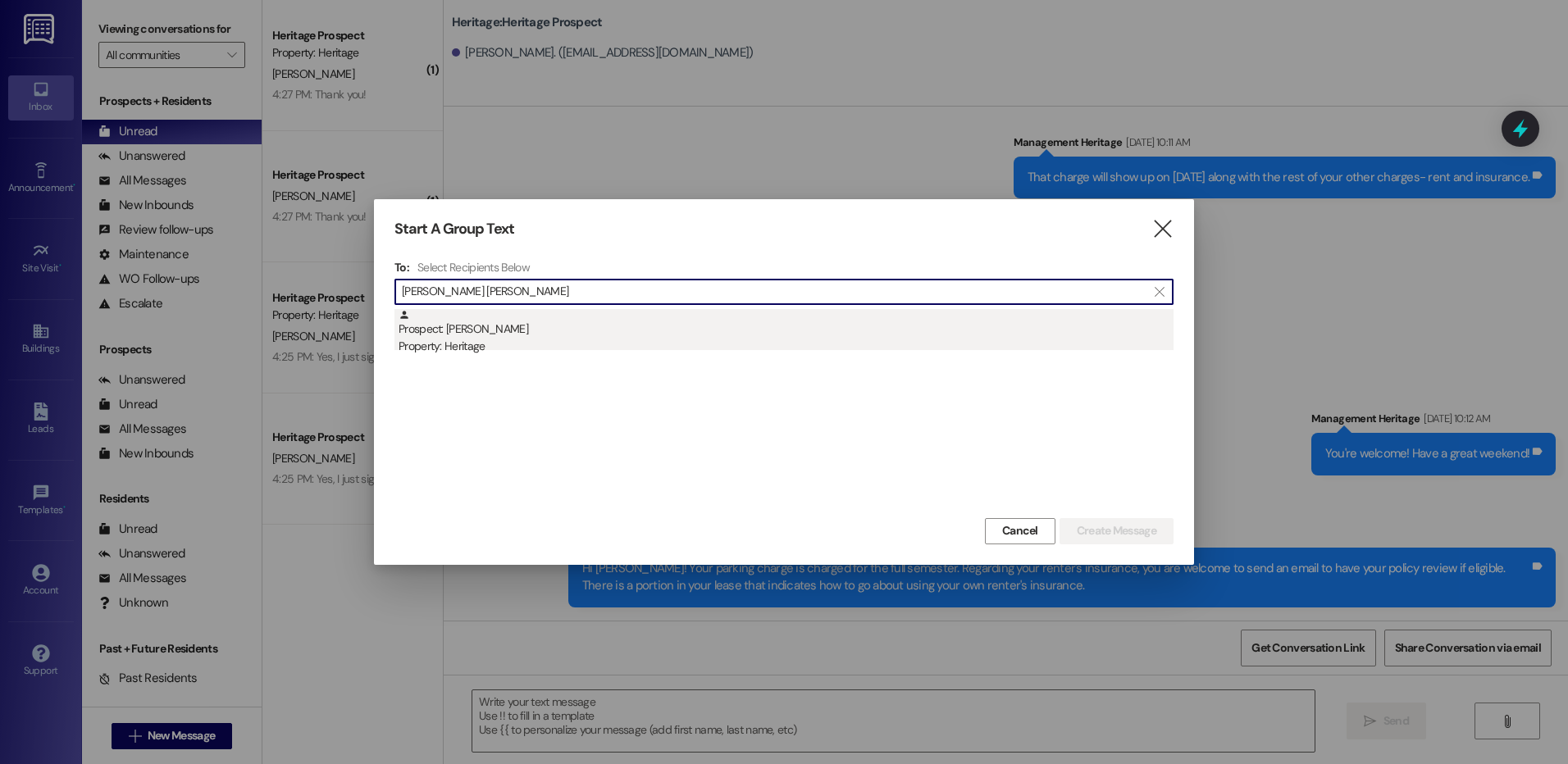
type input "[PERSON_NAME] [PERSON_NAME]"
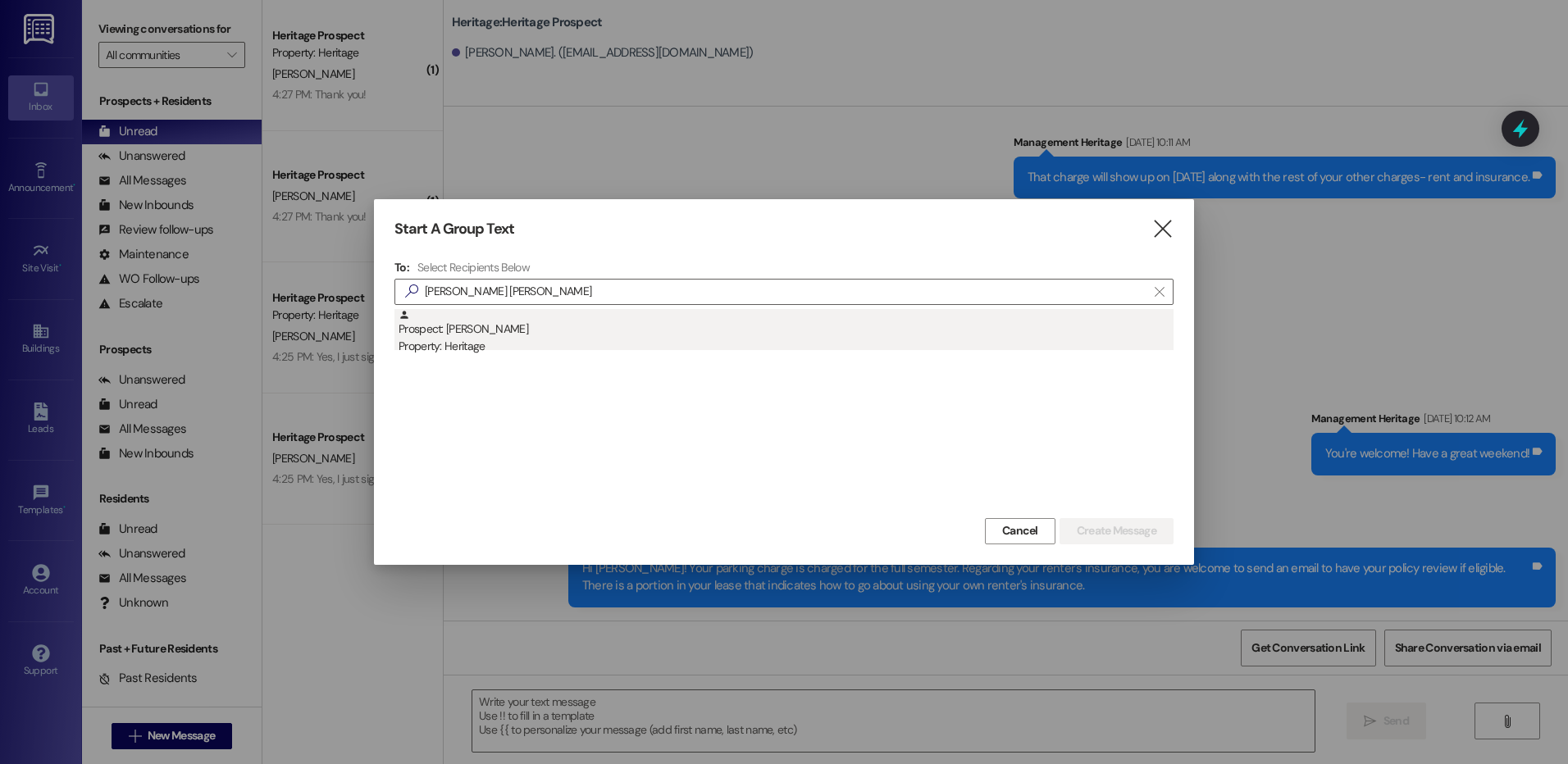
click at [591, 343] on div "Property: Heritage" at bounding box center [785, 346] width 775 height 17
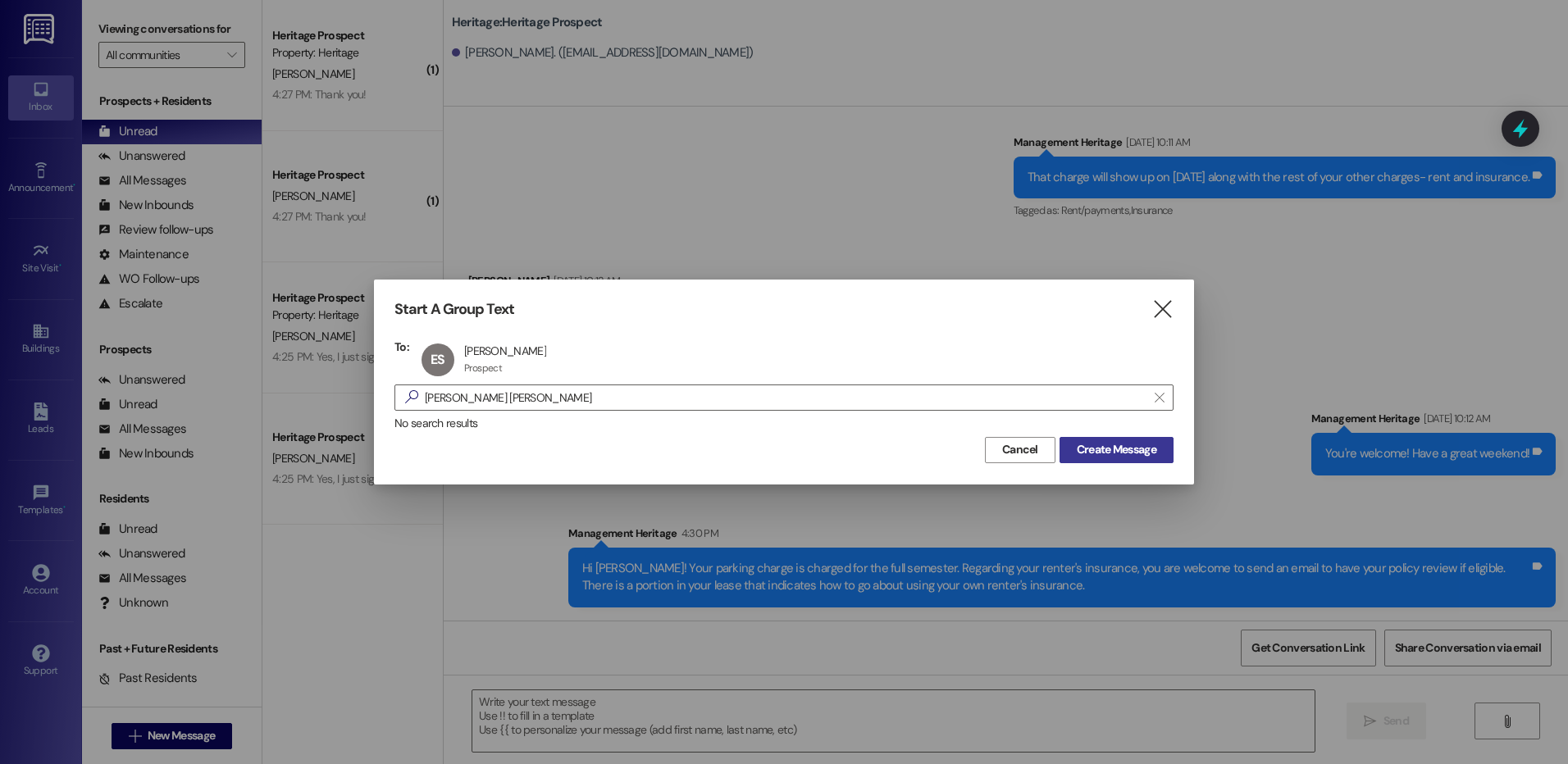
click at [1088, 453] on span "Create Message" at bounding box center [1117, 449] width 80 height 17
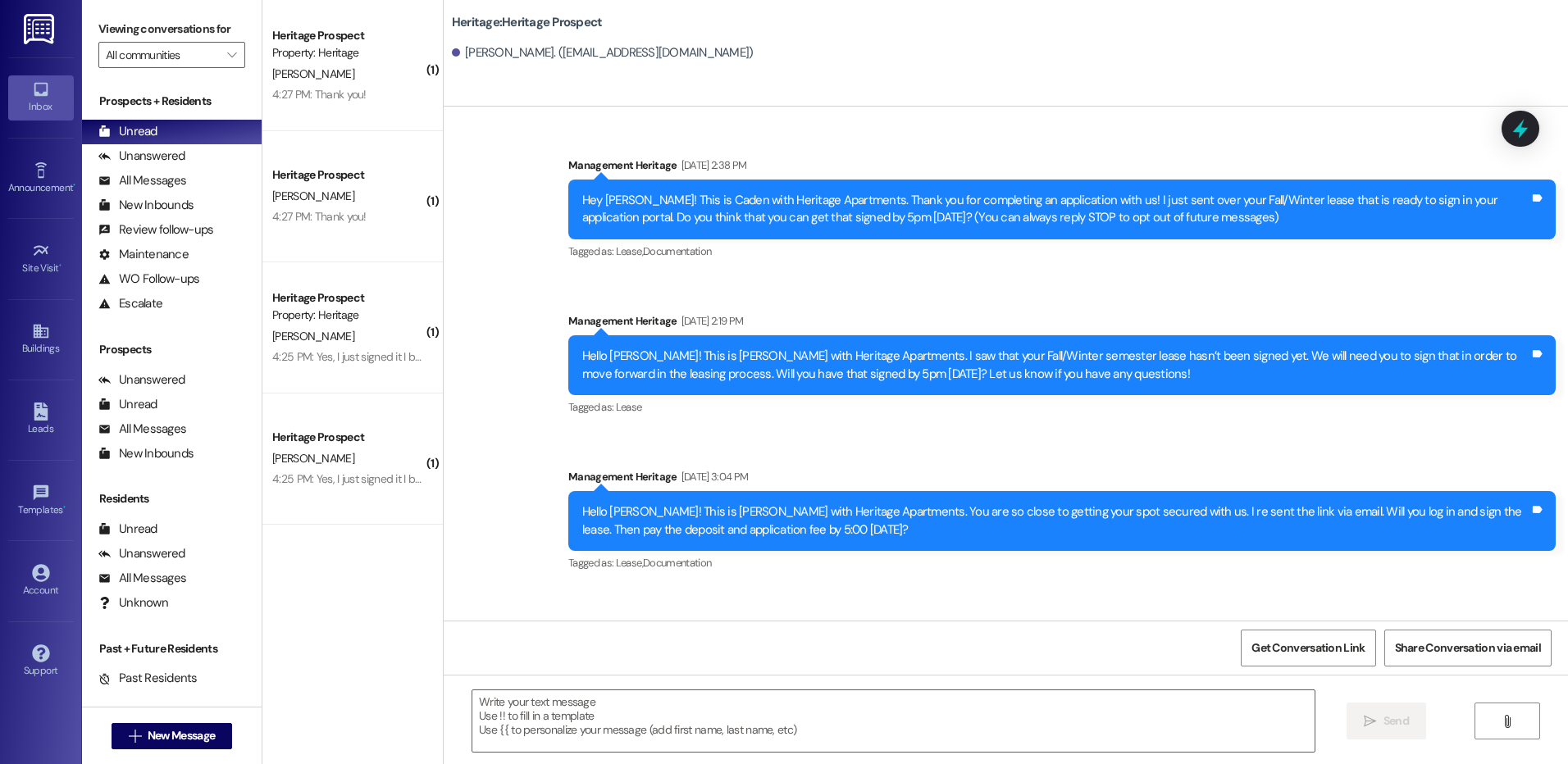
scroll to position [0, 0]
click at [668, 719] on textarea at bounding box center [892, 721] width 841 height 62
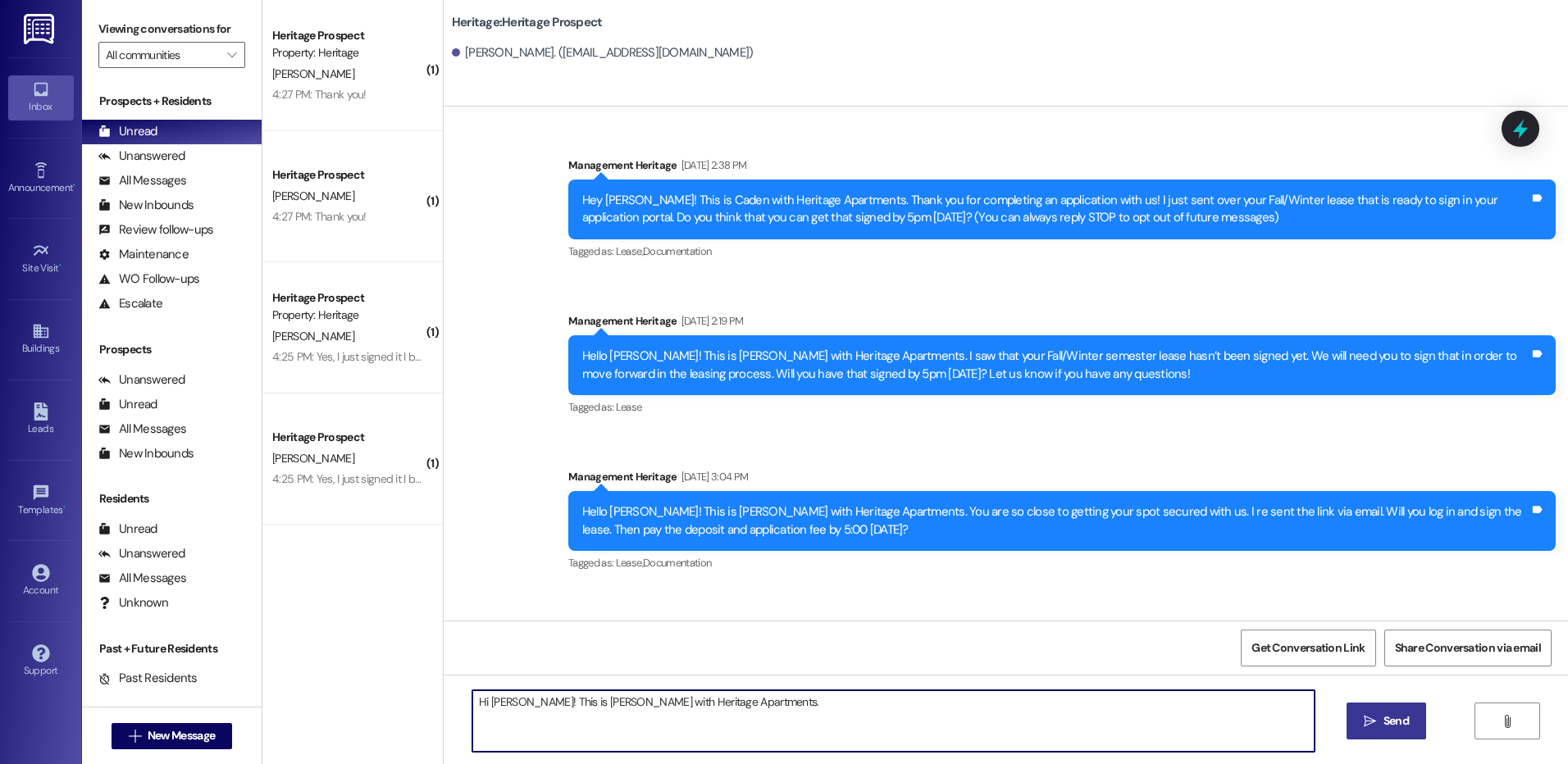
click at [720, 704] on textarea "Hi Emma! This is Paige with Heritage Apartments." at bounding box center [892, 721] width 841 height 62
type textarea "Hi Emma! This is Paige with Heritage Apartments. The charge of $1,576.00 is cha…"
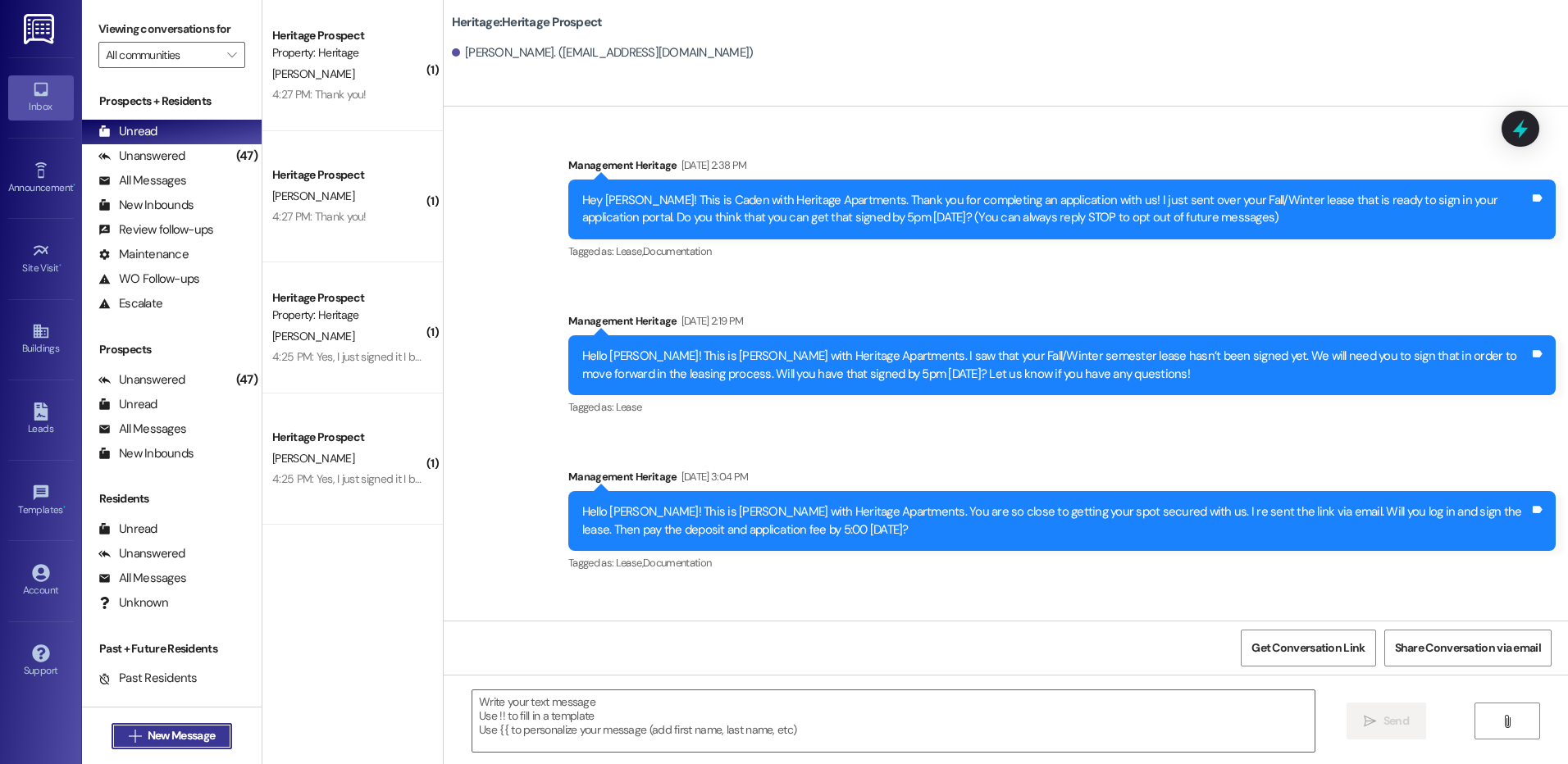
click at [156, 741] on span "New Message" at bounding box center [180, 735] width 67 height 17
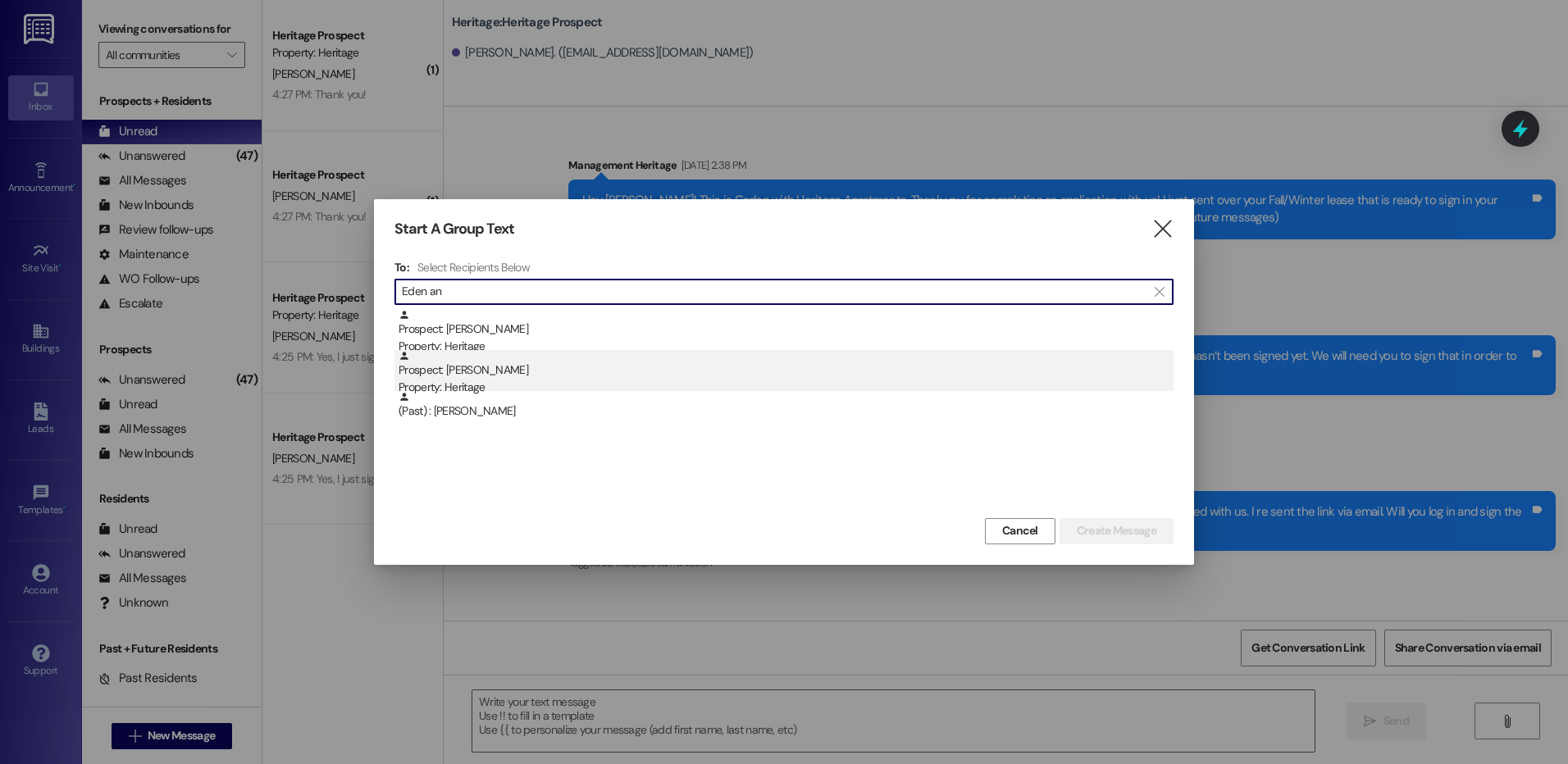
type input "Eden an"
click at [521, 358] on div "Prospect: Eden Andersen Property: Heritage" at bounding box center [785, 373] width 775 height 47
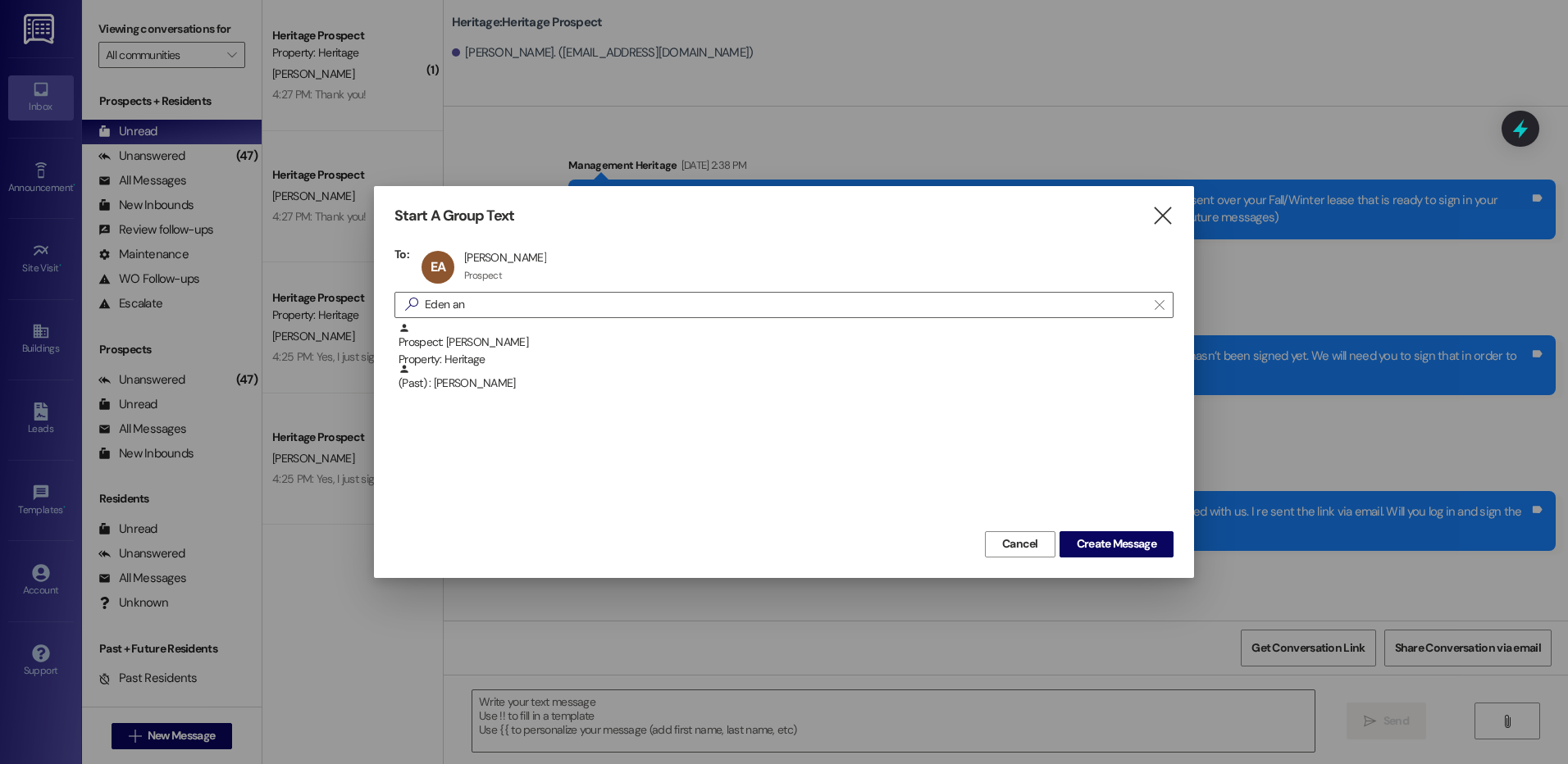
click at [1077, 525] on div "Prospect: Eden Beerman Property: Heritage (Past) : Jade Denman" at bounding box center [784, 424] width 779 height 205
click at [1092, 548] on span "Create Message" at bounding box center [1117, 544] width 80 height 17
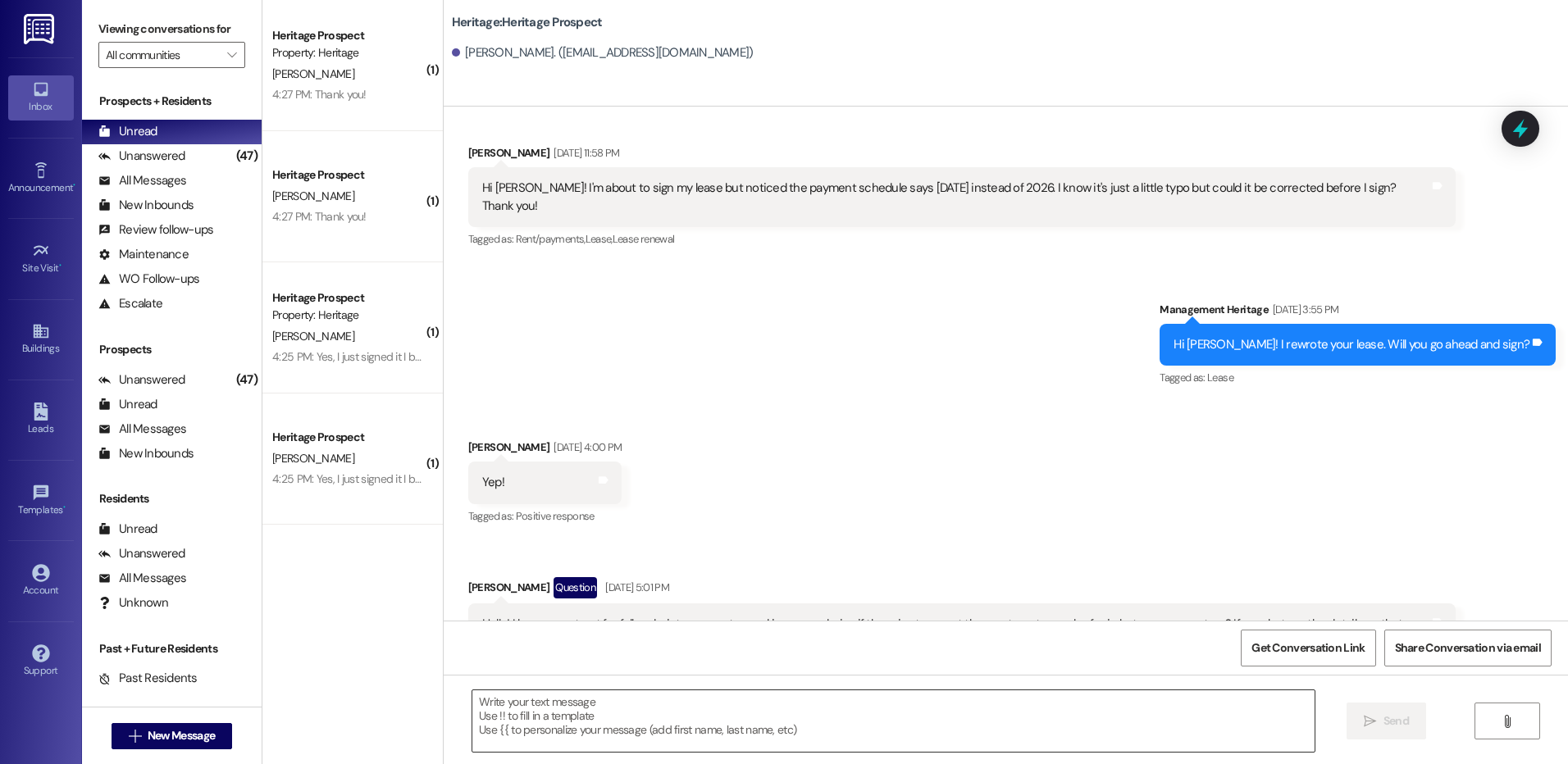
click at [573, 734] on textarea at bounding box center [892, 721] width 841 height 62
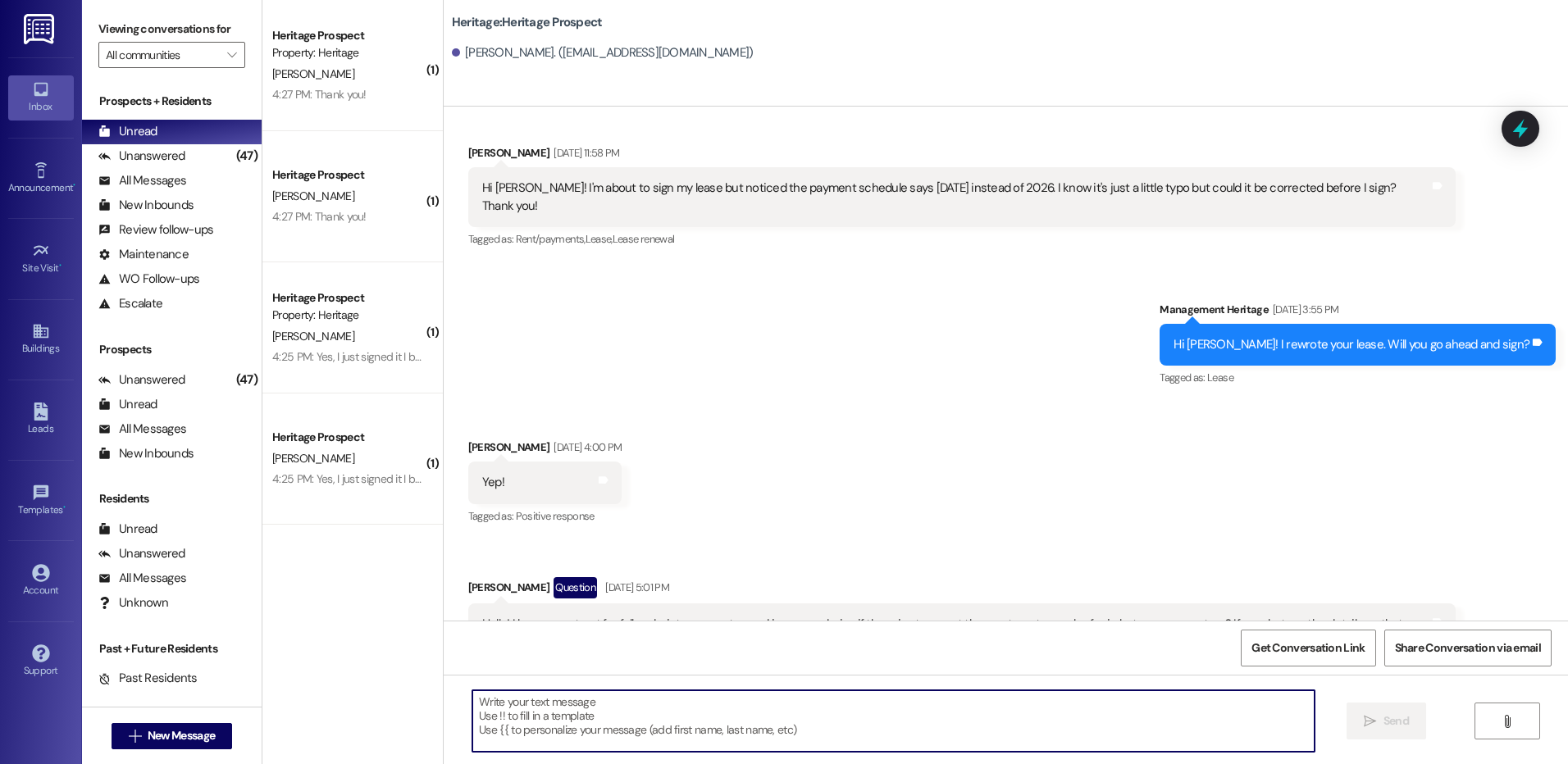
scroll to position [558, 0]
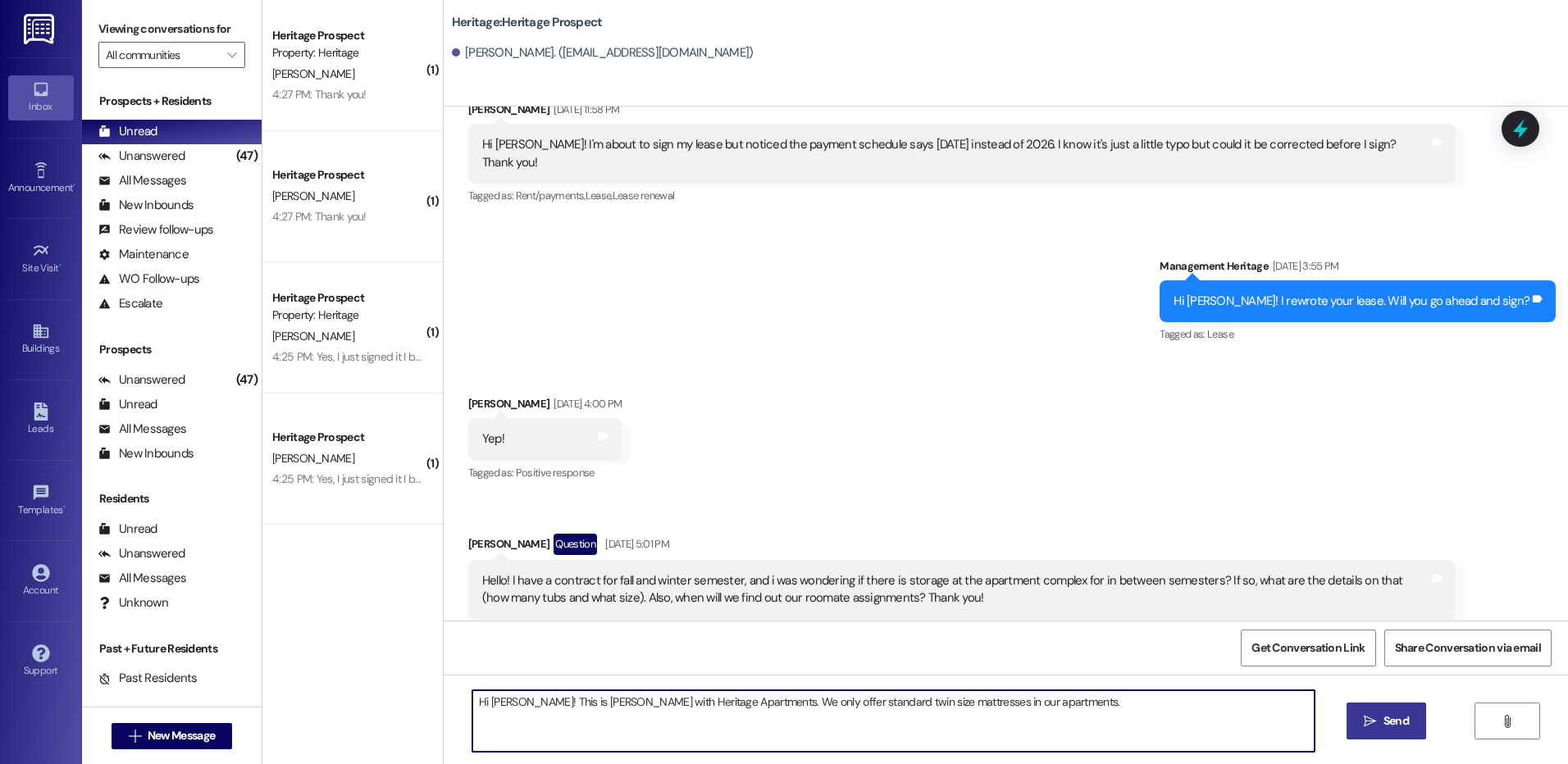
type textarea "Hi [PERSON_NAME]! This is [PERSON_NAME] with Heritage Apartments. We only offer…"
click at [1348, 721] on button " Send" at bounding box center [1386, 721] width 80 height 37
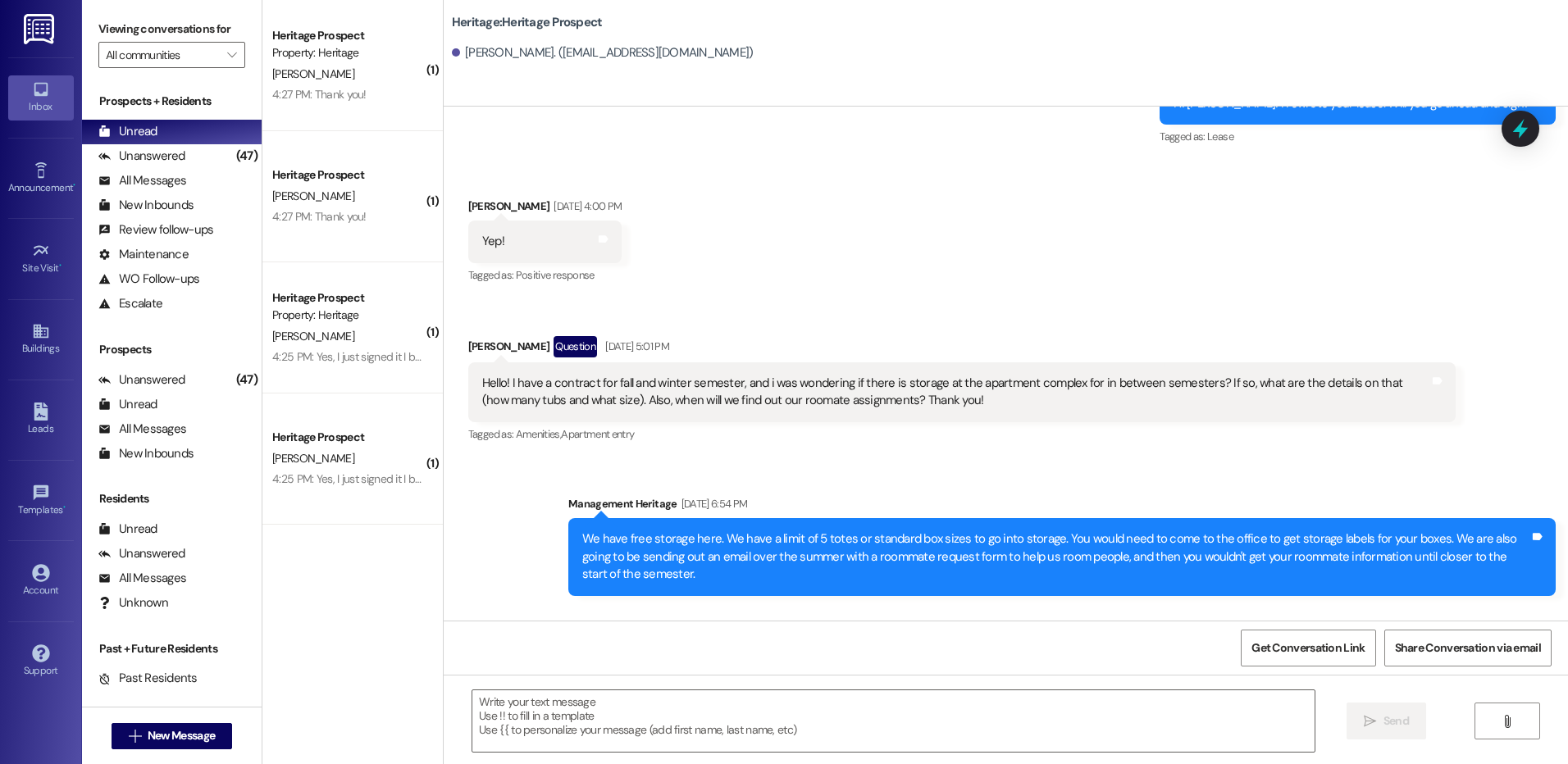
scroll to position [937, 0]
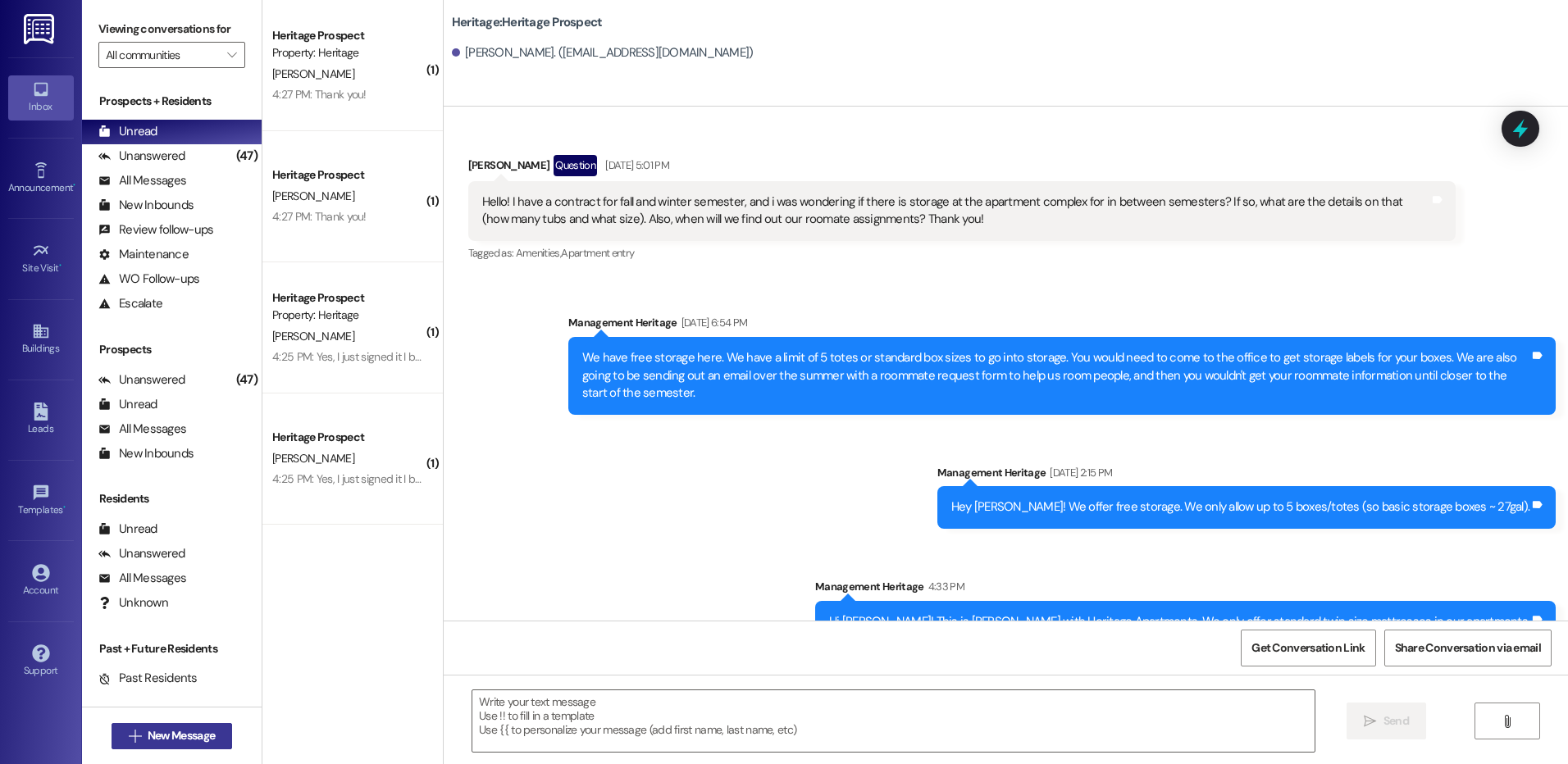
click at [214, 740] on button " New Message" at bounding box center [172, 735] width 121 height 26
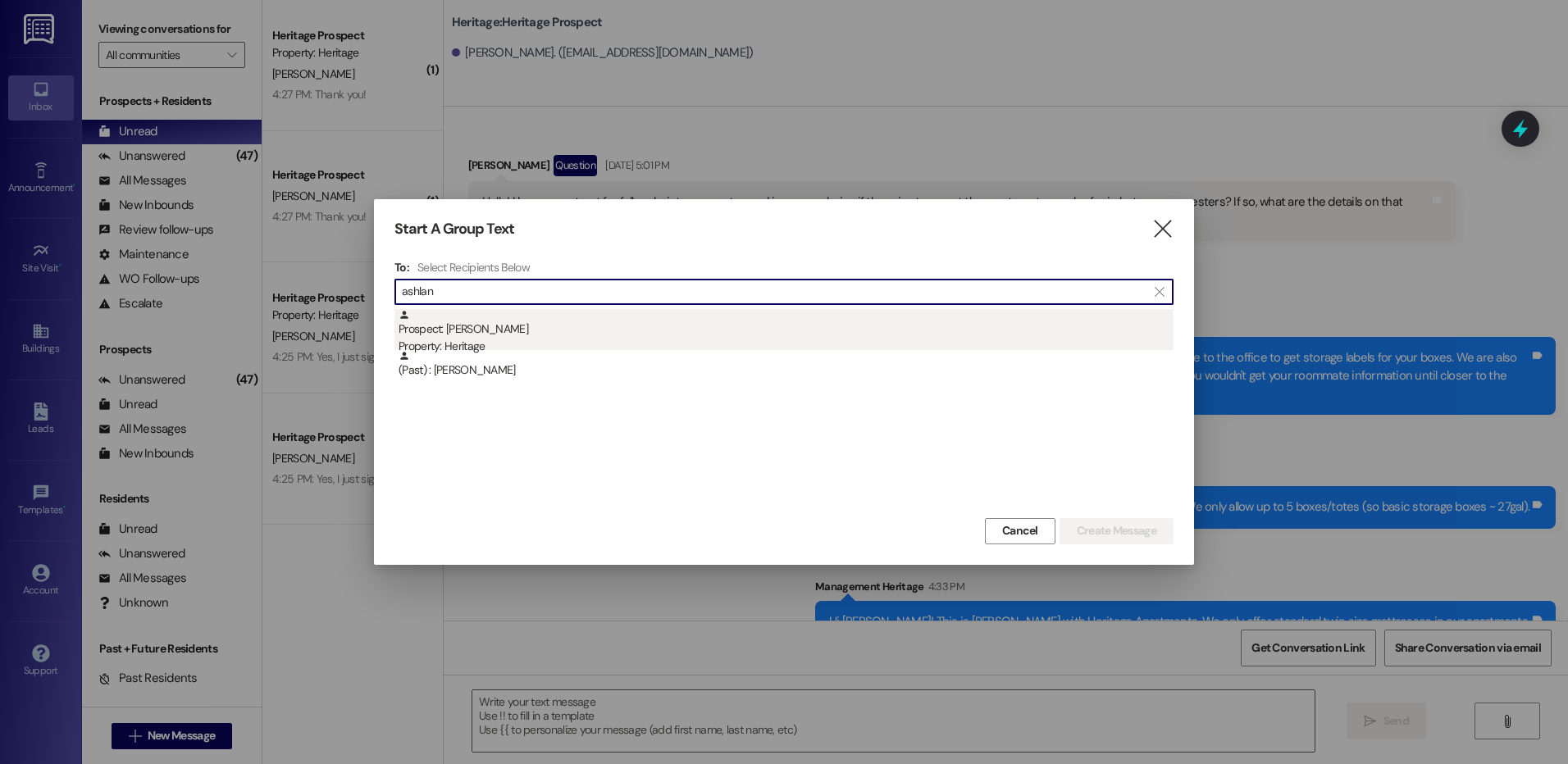
type input "ashlan"
click at [534, 342] on div "Property: Heritage" at bounding box center [785, 346] width 775 height 17
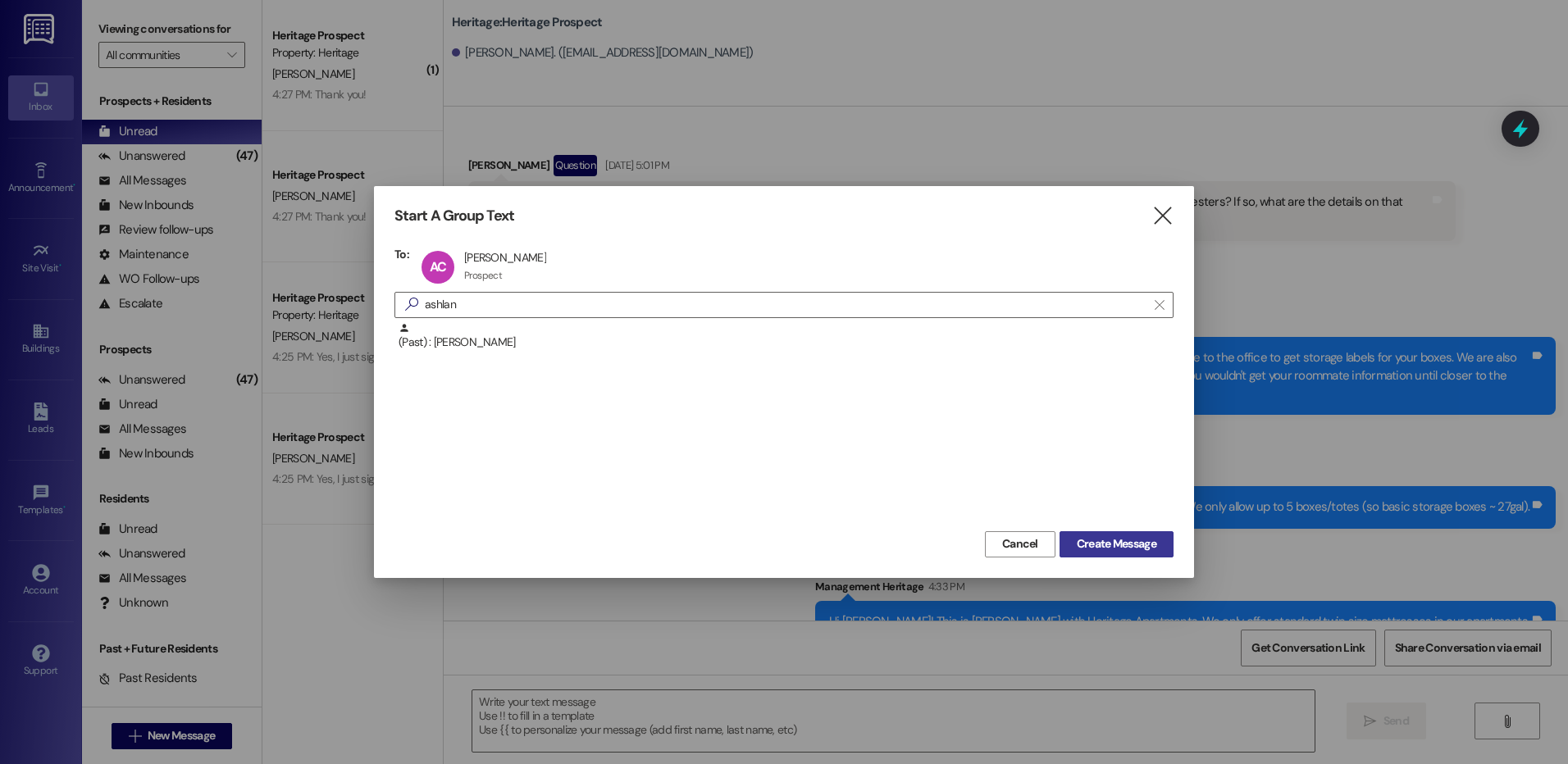
click at [1119, 534] on button "Create Message" at bounding box center [1116, 544] width 114 height 26
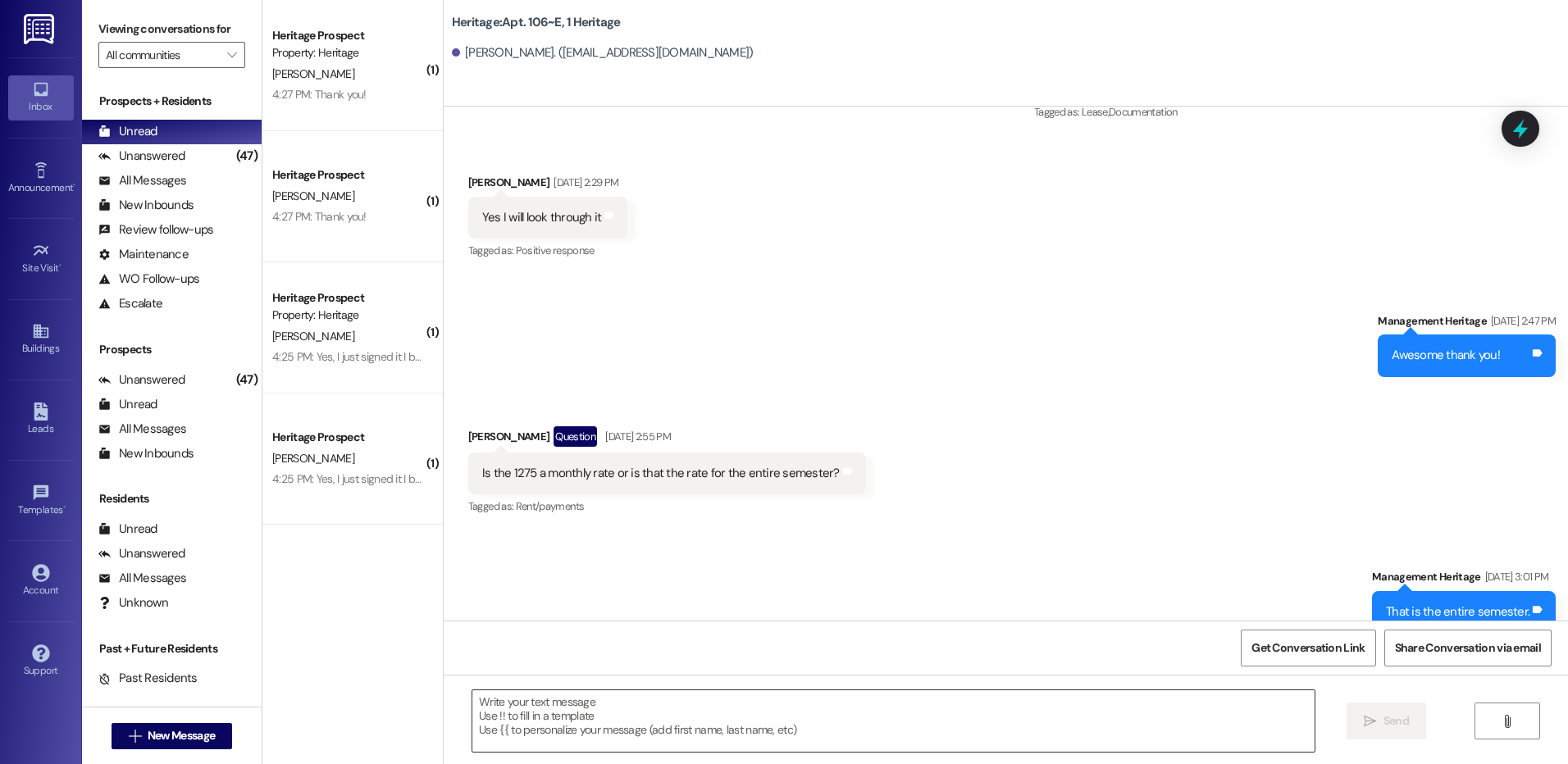
click at [721, 728] on textarea at bounding box center [892, 721] width 841 height 62
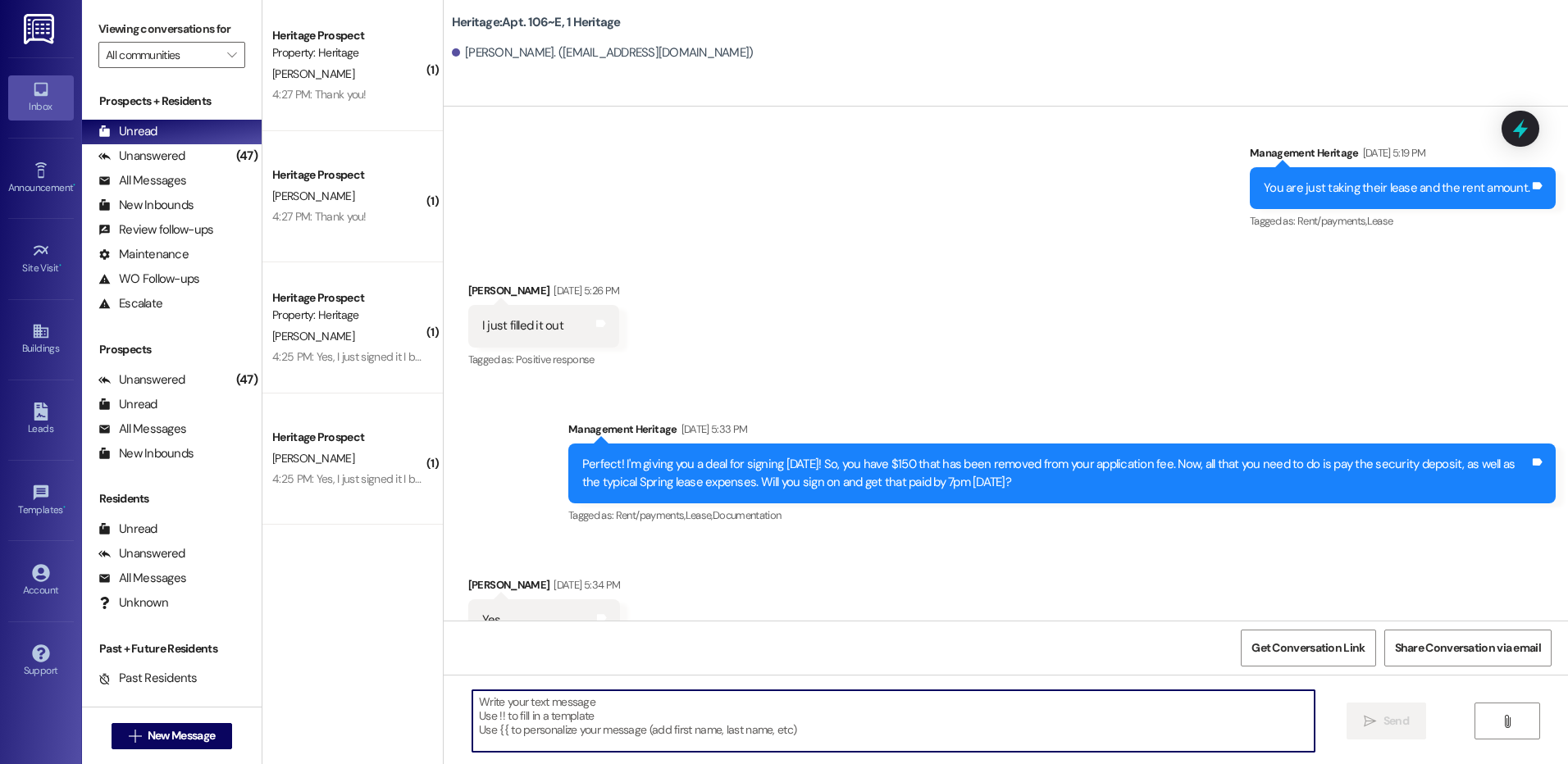
scroll to position [3005, 0]
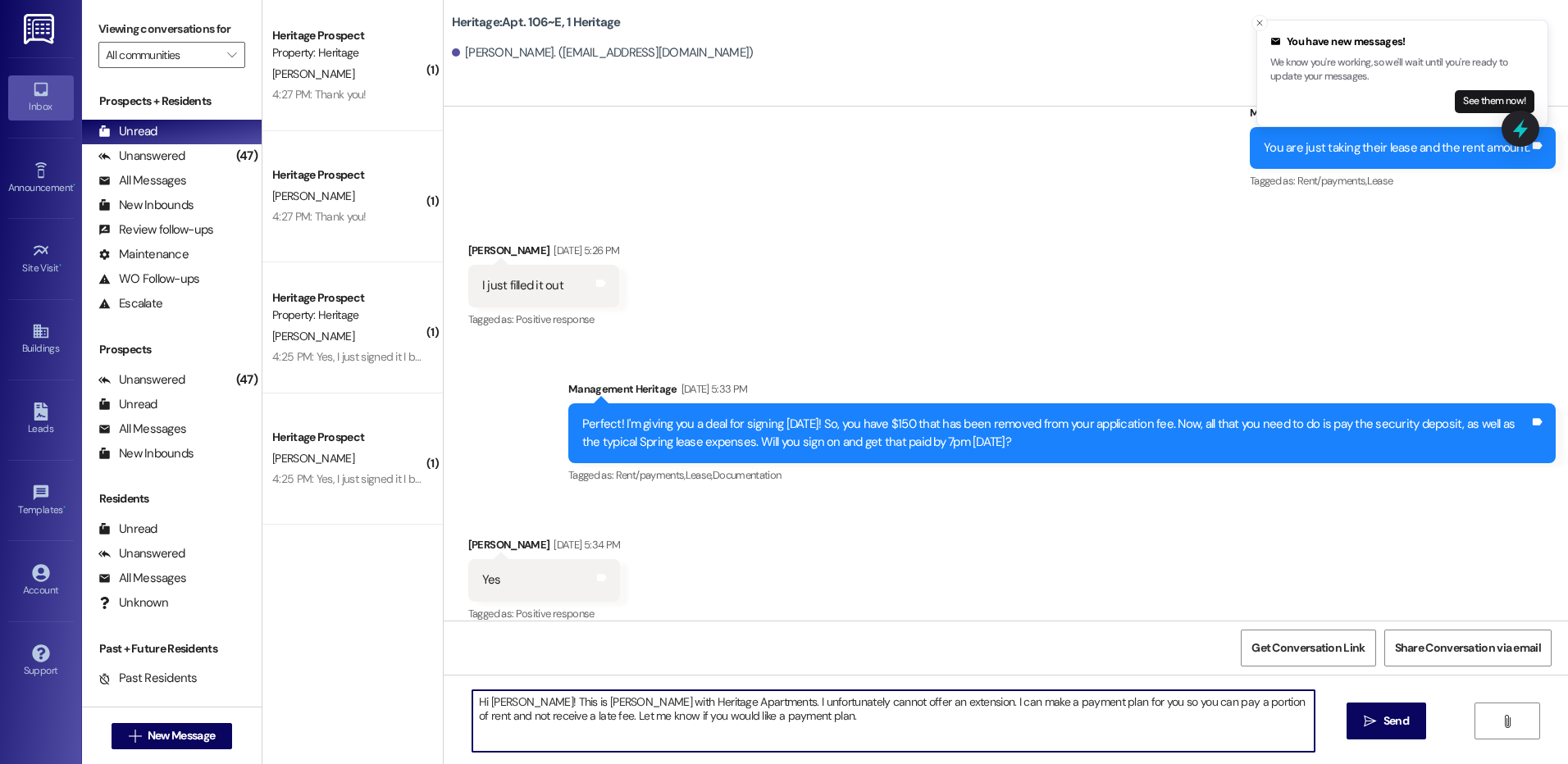
type textarea "Hi Ashlan! This is Paige with Heritage Apartments. I unfortunately cannot offer…"
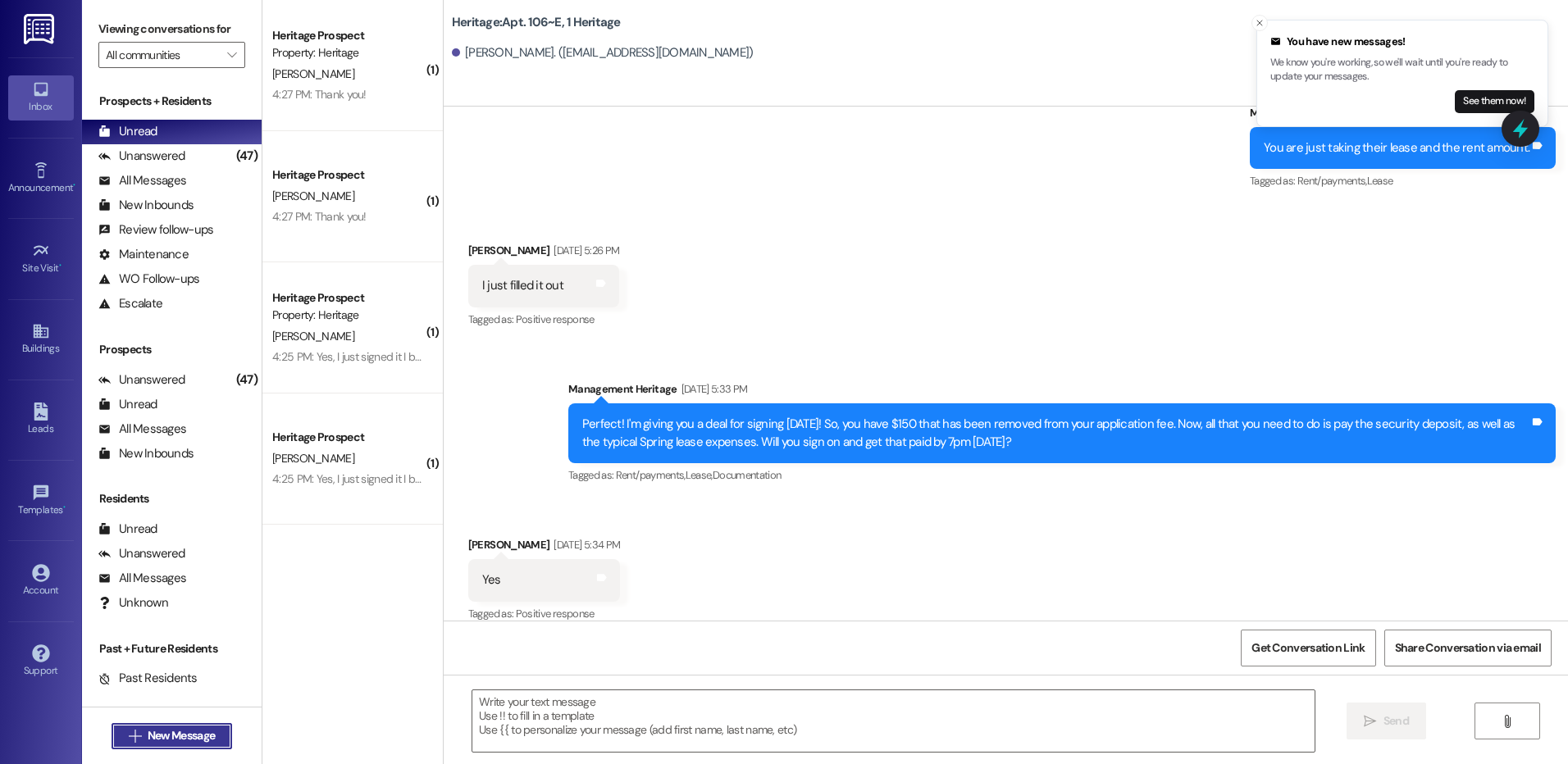
click at [166, 729] on span "New Message" at bounding box center [180, 735] width 67 height 17
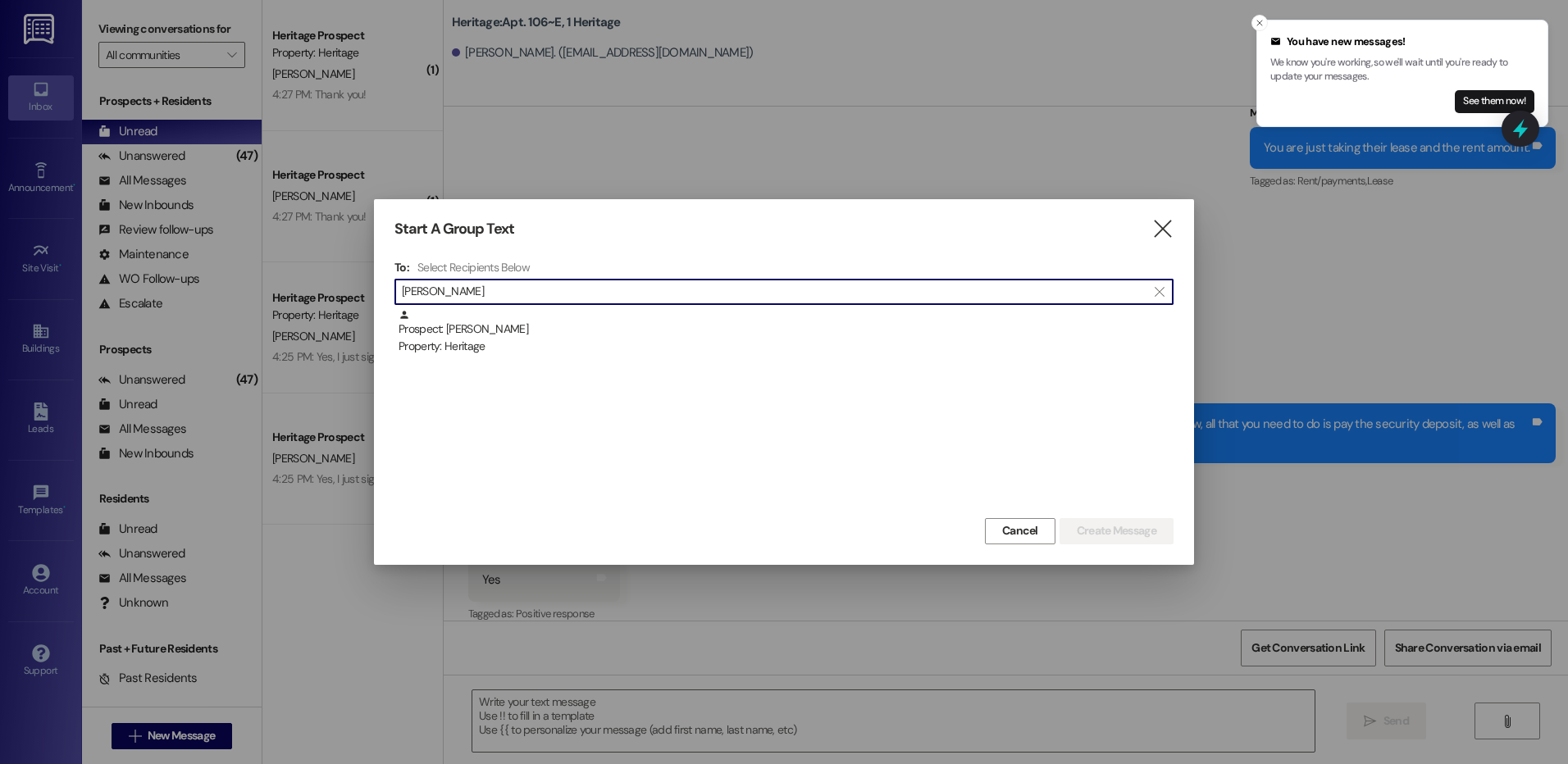
type input "mindy"
click at [542, 323] on div "Prospect: Mindy Johnson Property: Heritage" at bounding box center [785, 332] width 775 height 47
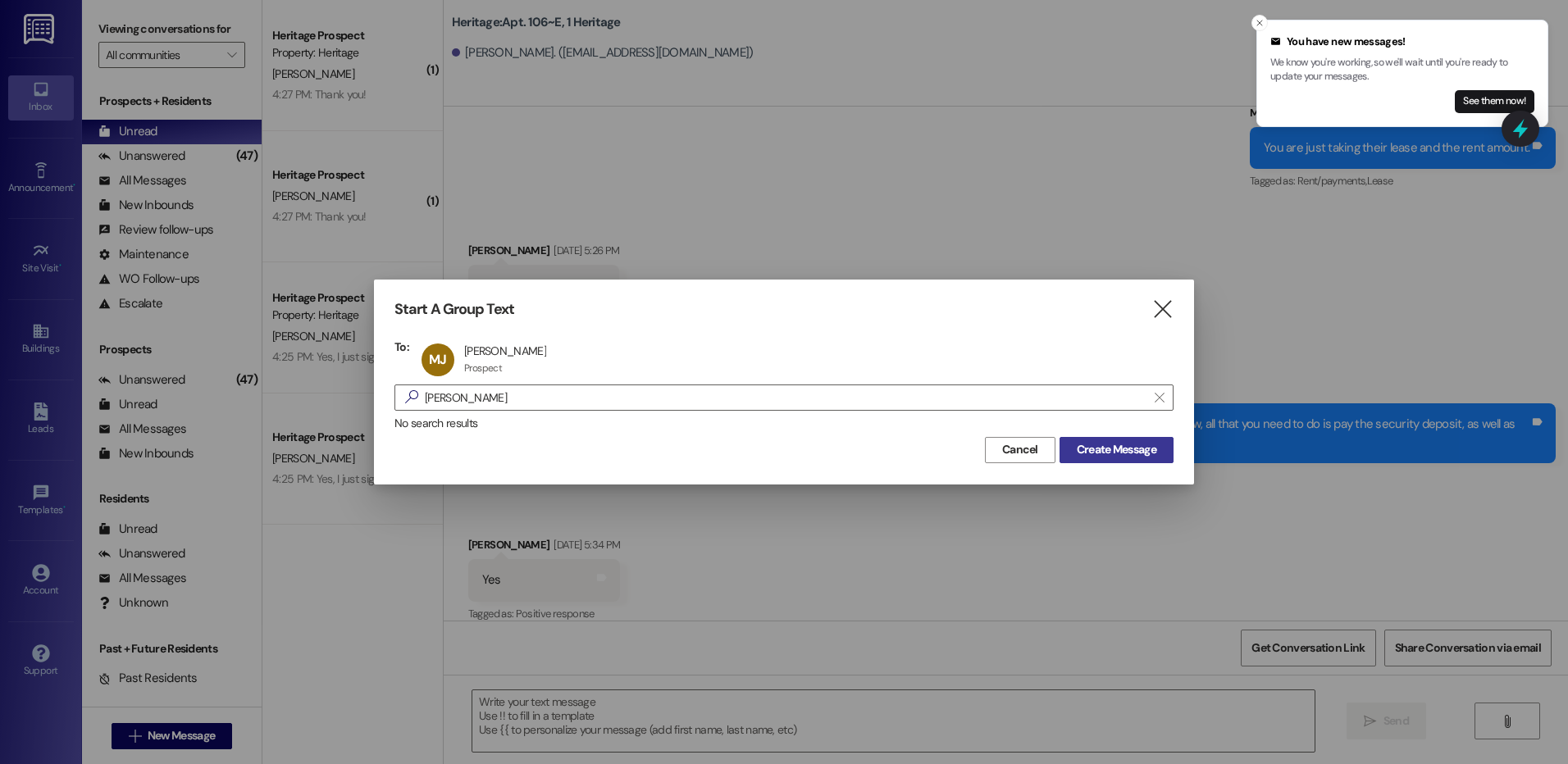
click at [1144, 456] on span "Create Message" at bounding box center [1117, 449] width 80 height 17
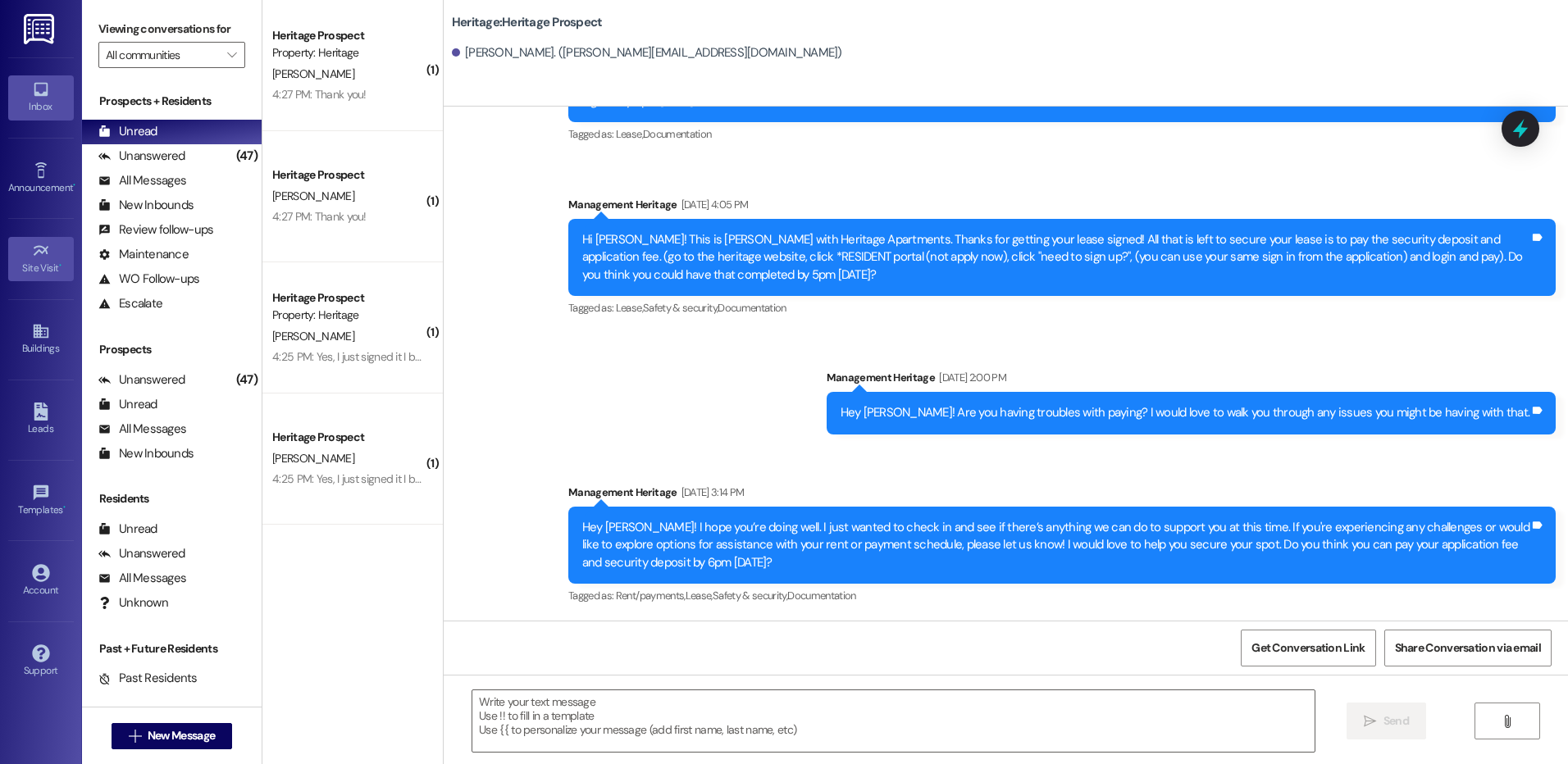
scroll to position [273, 0]
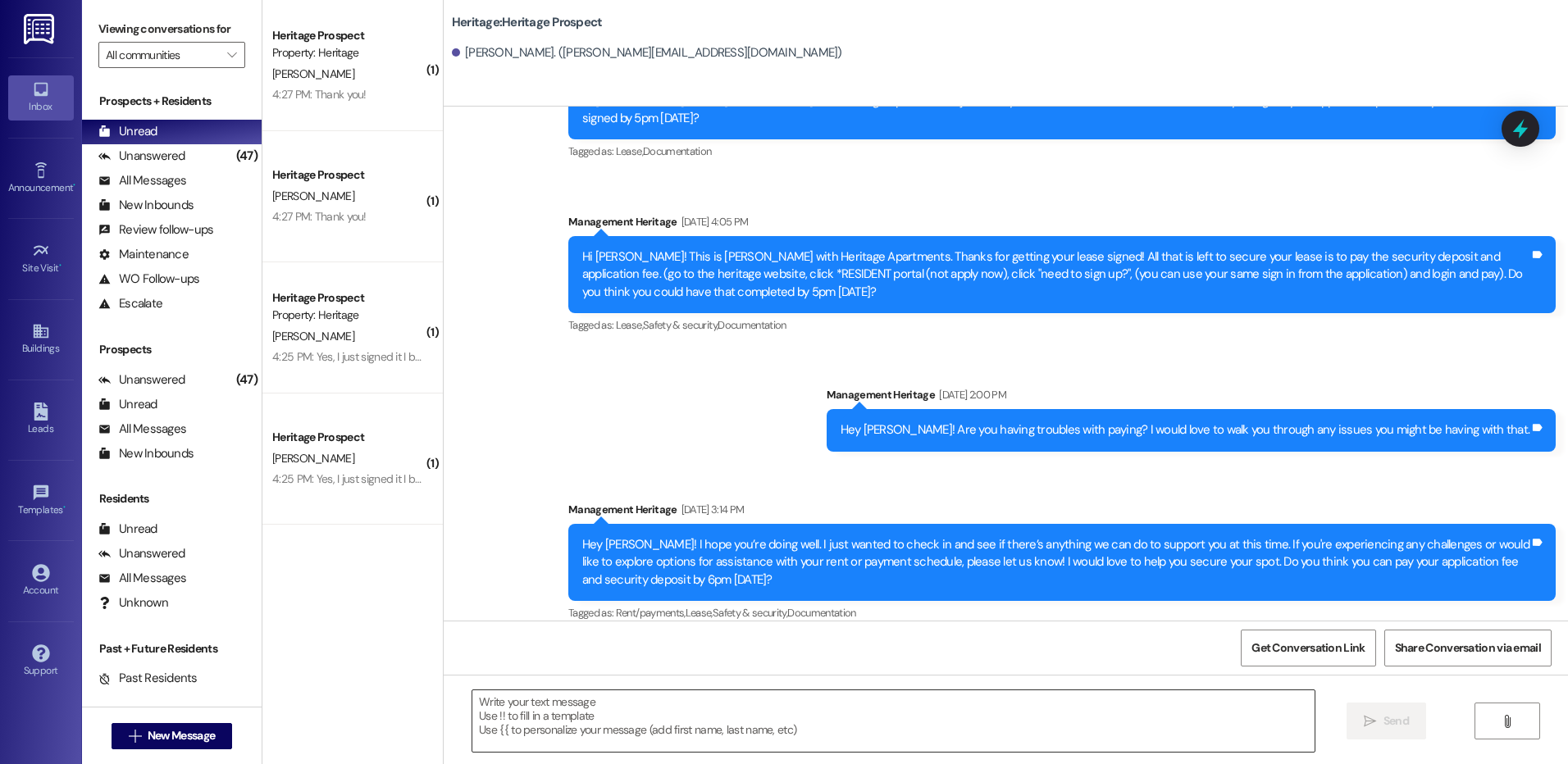
click at [718, 745] on textarea at bounding box center [892, 721] width 841 height 62
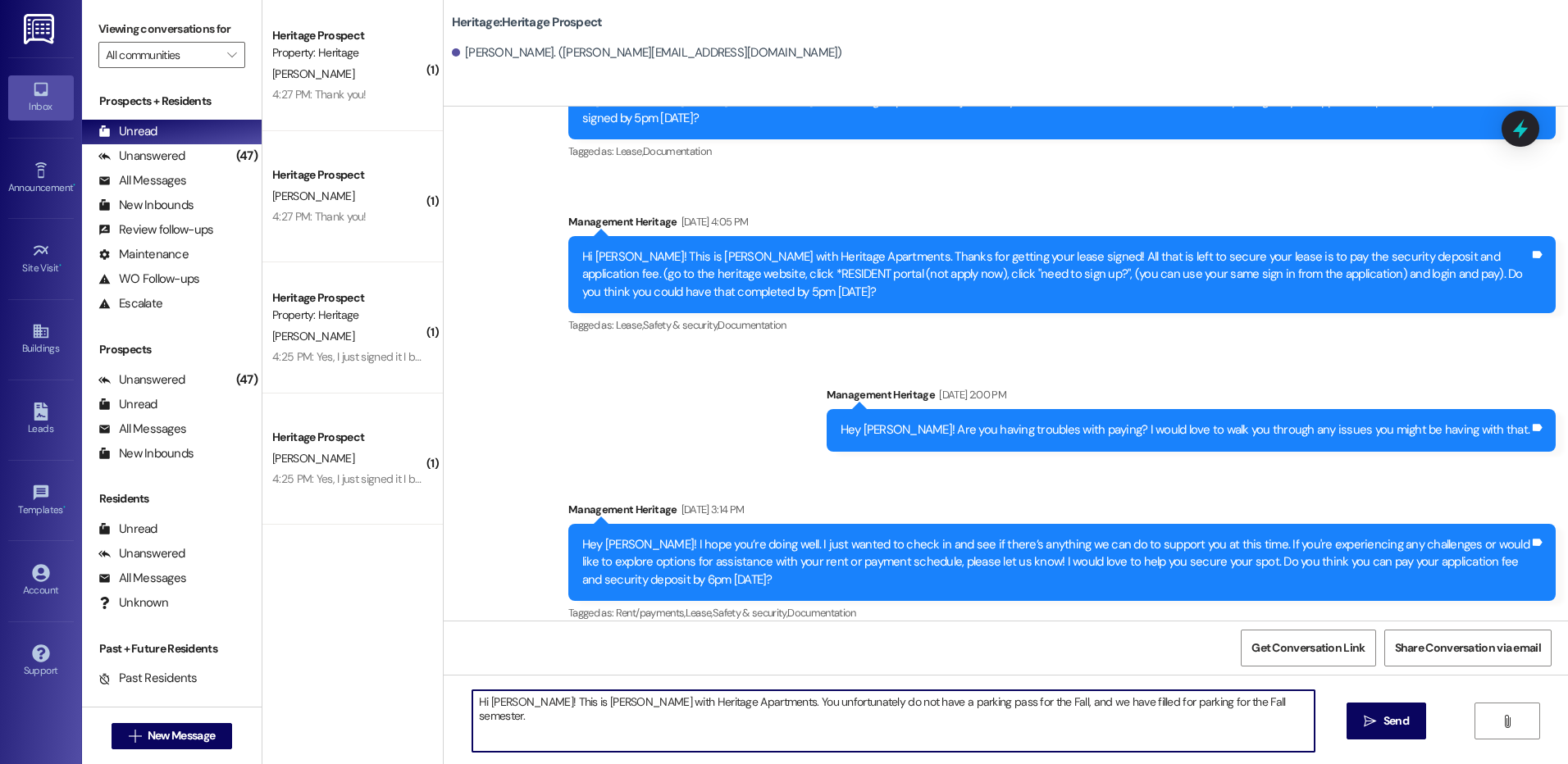
click at [1243, 695] on textarea "Hi Mindy! This is Paige with Heritage Apartments. You unfortunately do not have…" at bounding box center [892, 721] width 841 height 62
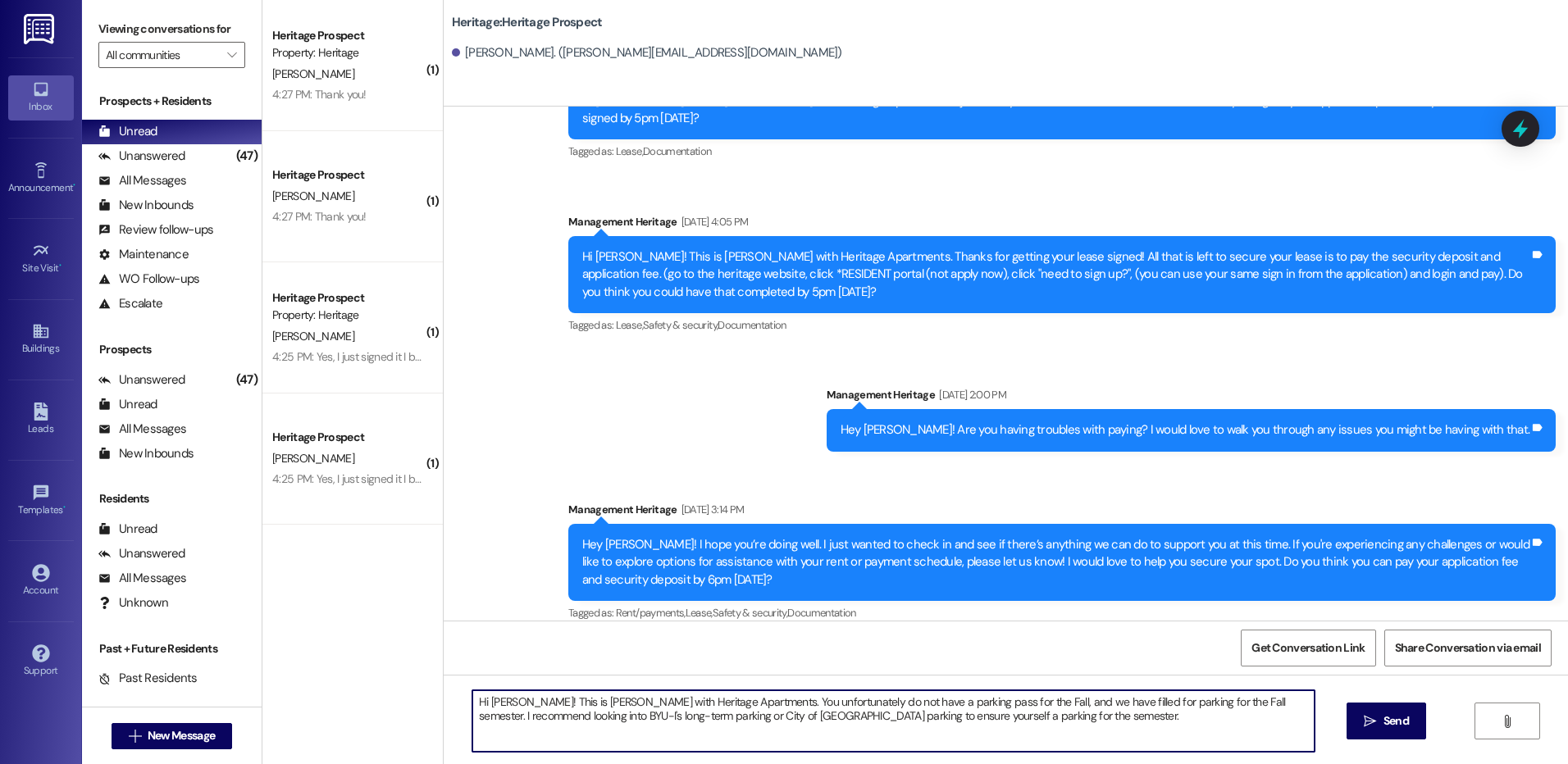
type textarea "Hi [PERSON_NAME]! This is [PERSON_NAME] with Heritage Apartments. You unfortuna…"
click at [1383, 716] on span "Send" at bounding box center [1395, 721] width 25 height 17
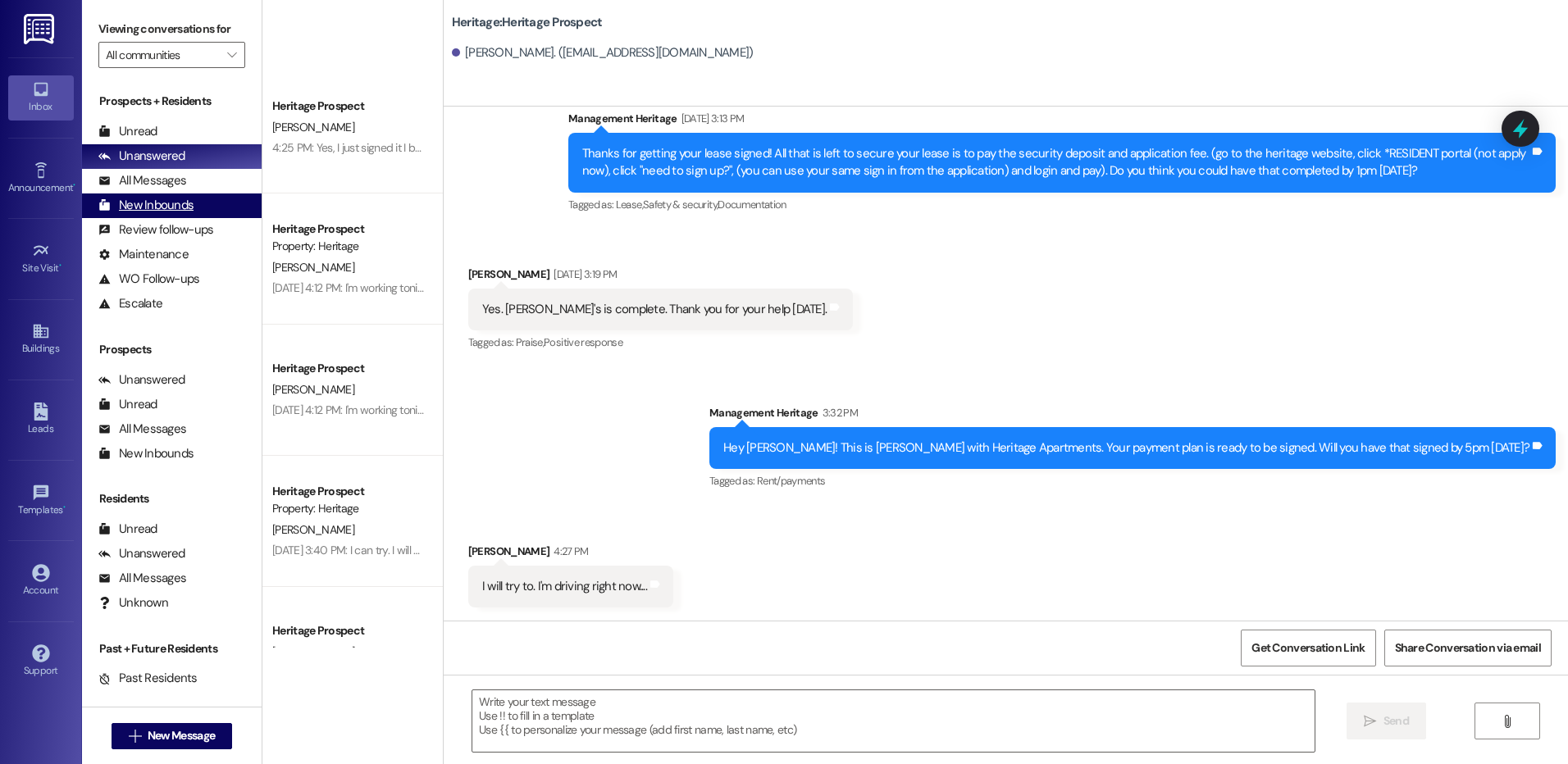
scroll to position [573, 0]
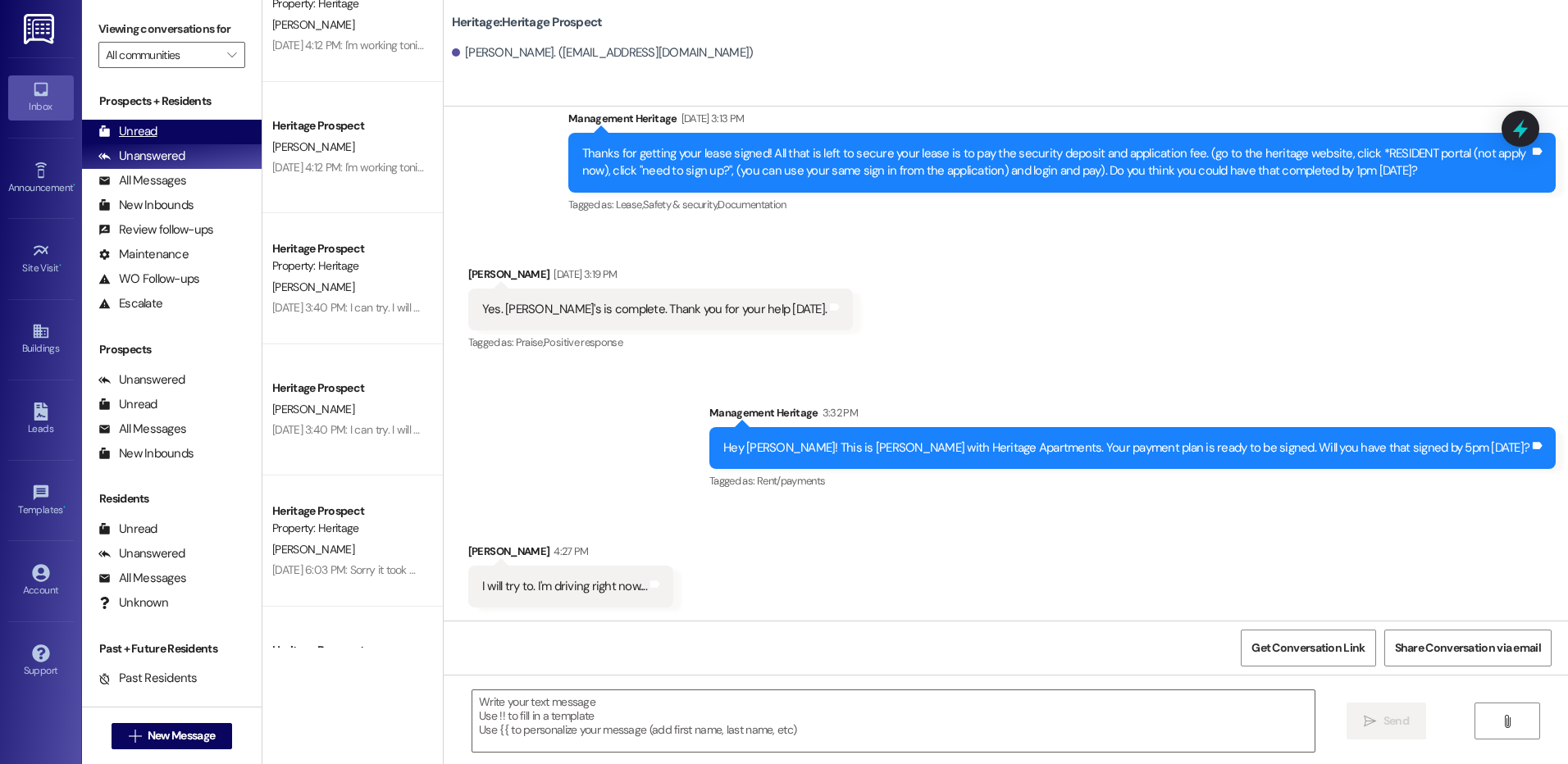
click at [171, 137] on div "Unread (0)" at bounding box center [171, 132] width 180 height 24
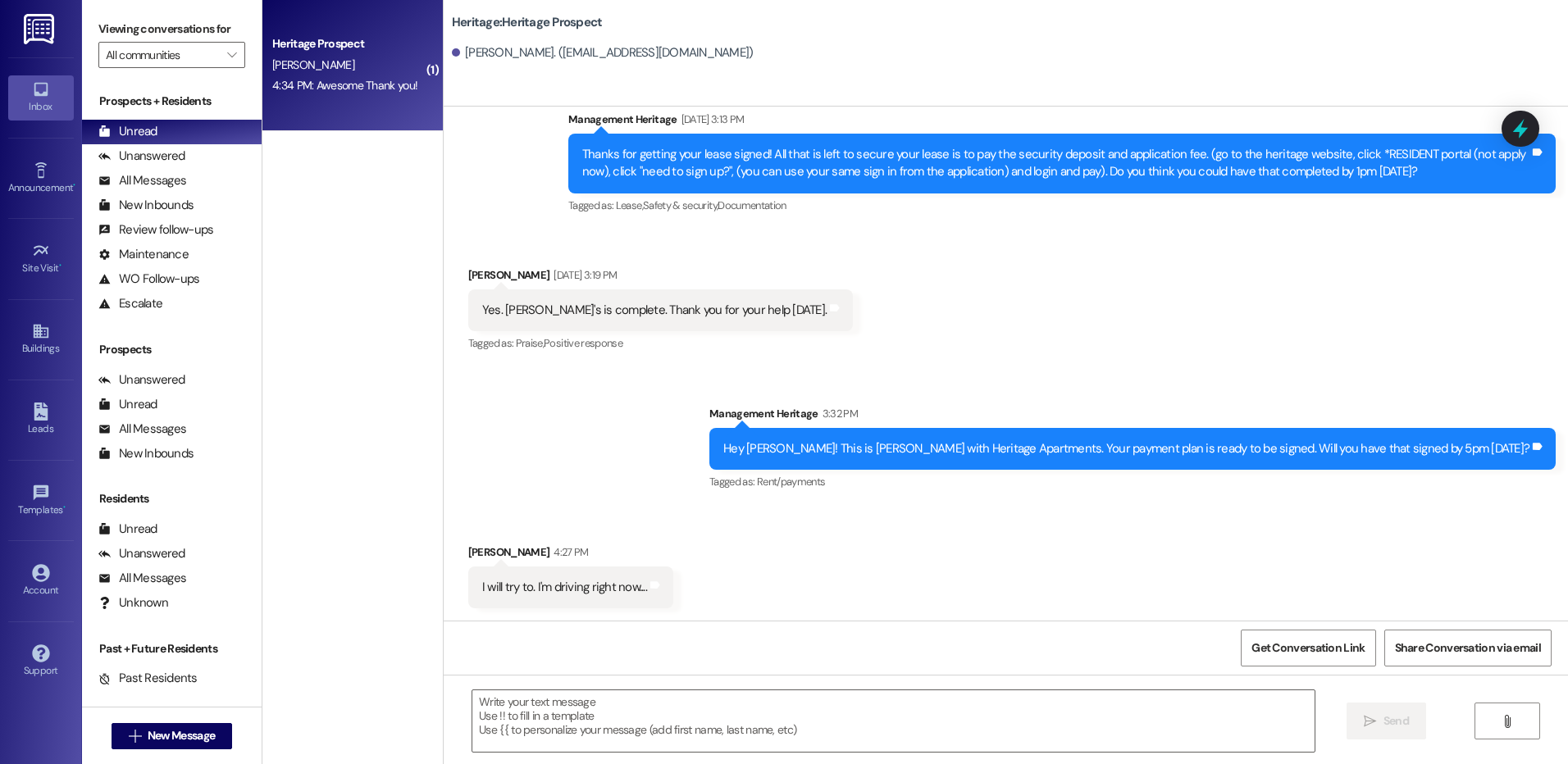
click at [338, 91] on div "4:34 PM: Awesome Thank you! 4:34 PM: Awesome Thank you!" at bounding box center [344, 85] width 145 height 15
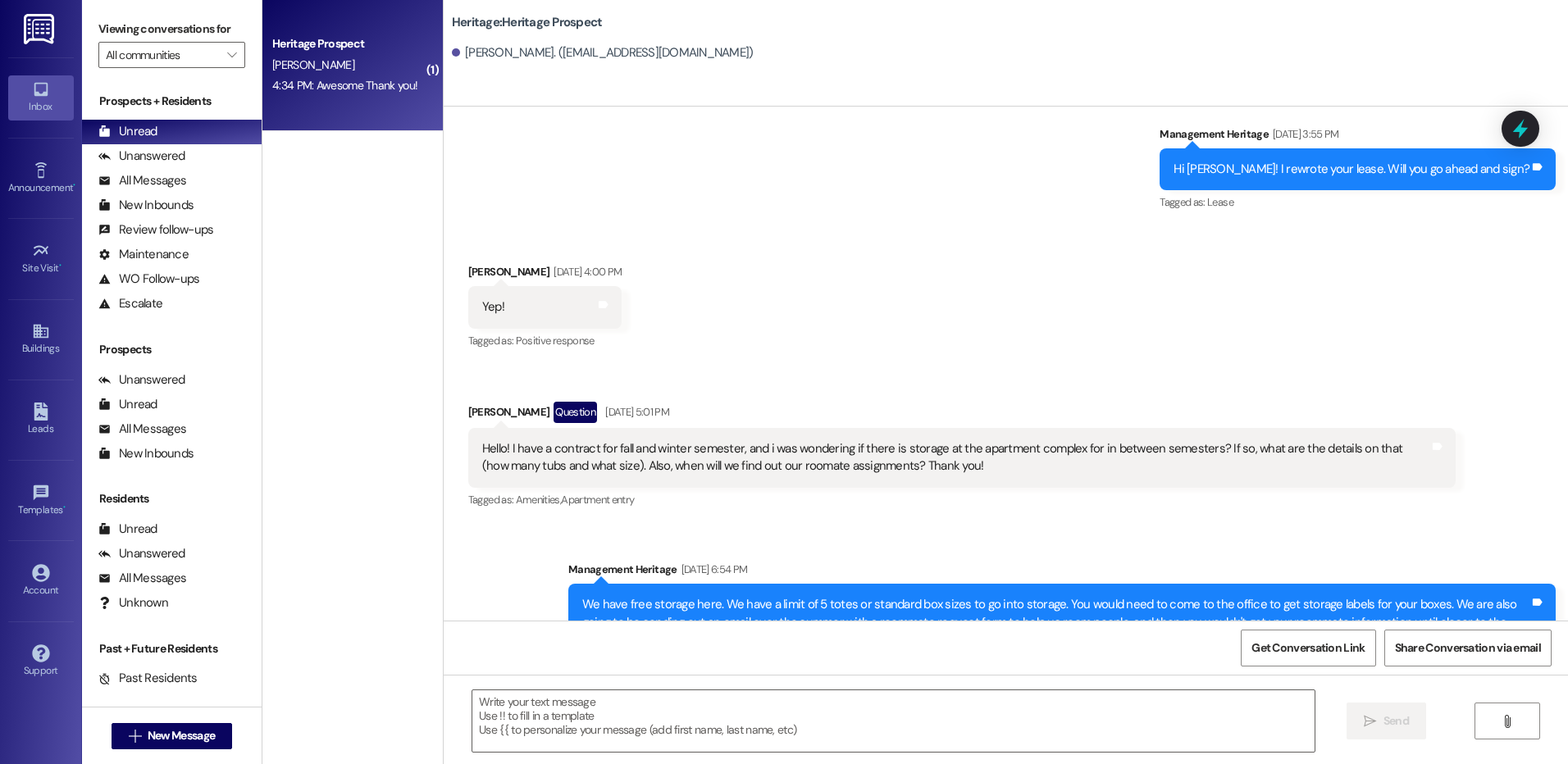
scroll to position [395, 0]
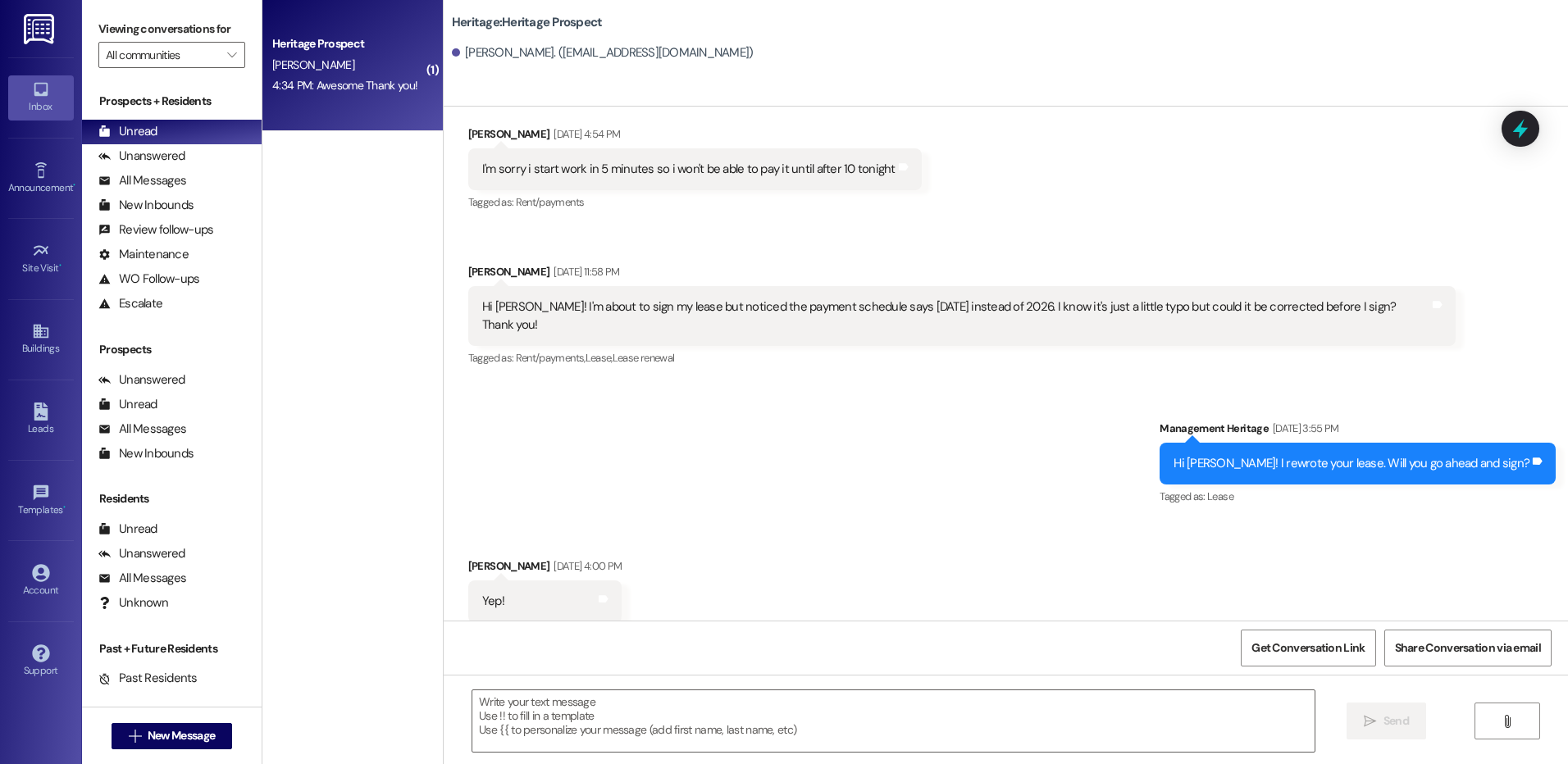
click at [171, 715] on div " New Message" at bounding box center [172, 735] width 121 height 41
click at [171, 724] on button " New Message" at bounding box center [172, 735] width 121 height 26
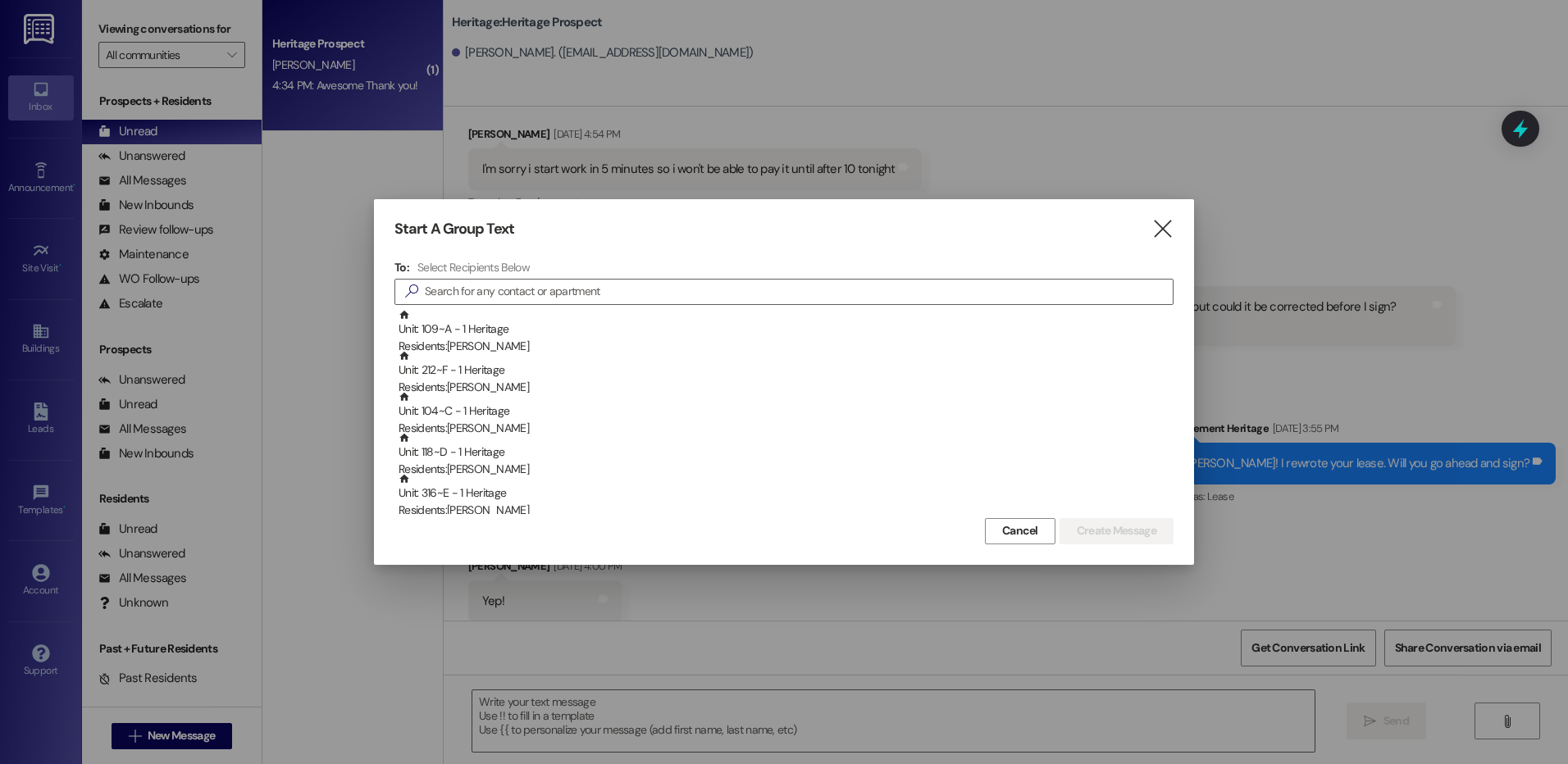
click at [1151, 228] on icon "" at bounding box center [1163, 229] width 23 height 17
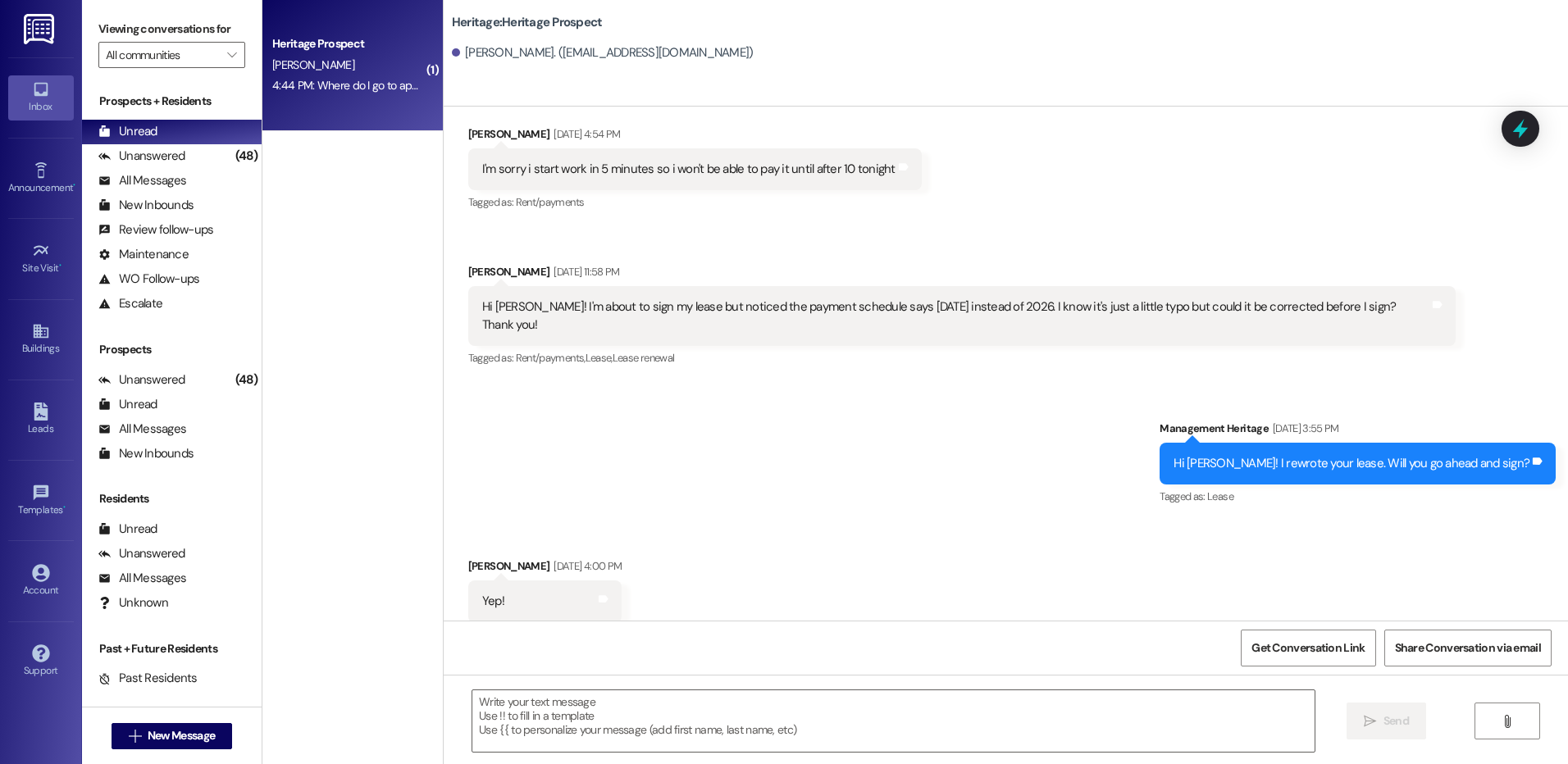
click at [318, 98] on div "Heritage Prospect [PERSON_NAME] 4:44 PM: Where do I go to apply for parking pas…" at bounding box center [352, 65] width 180 height 131
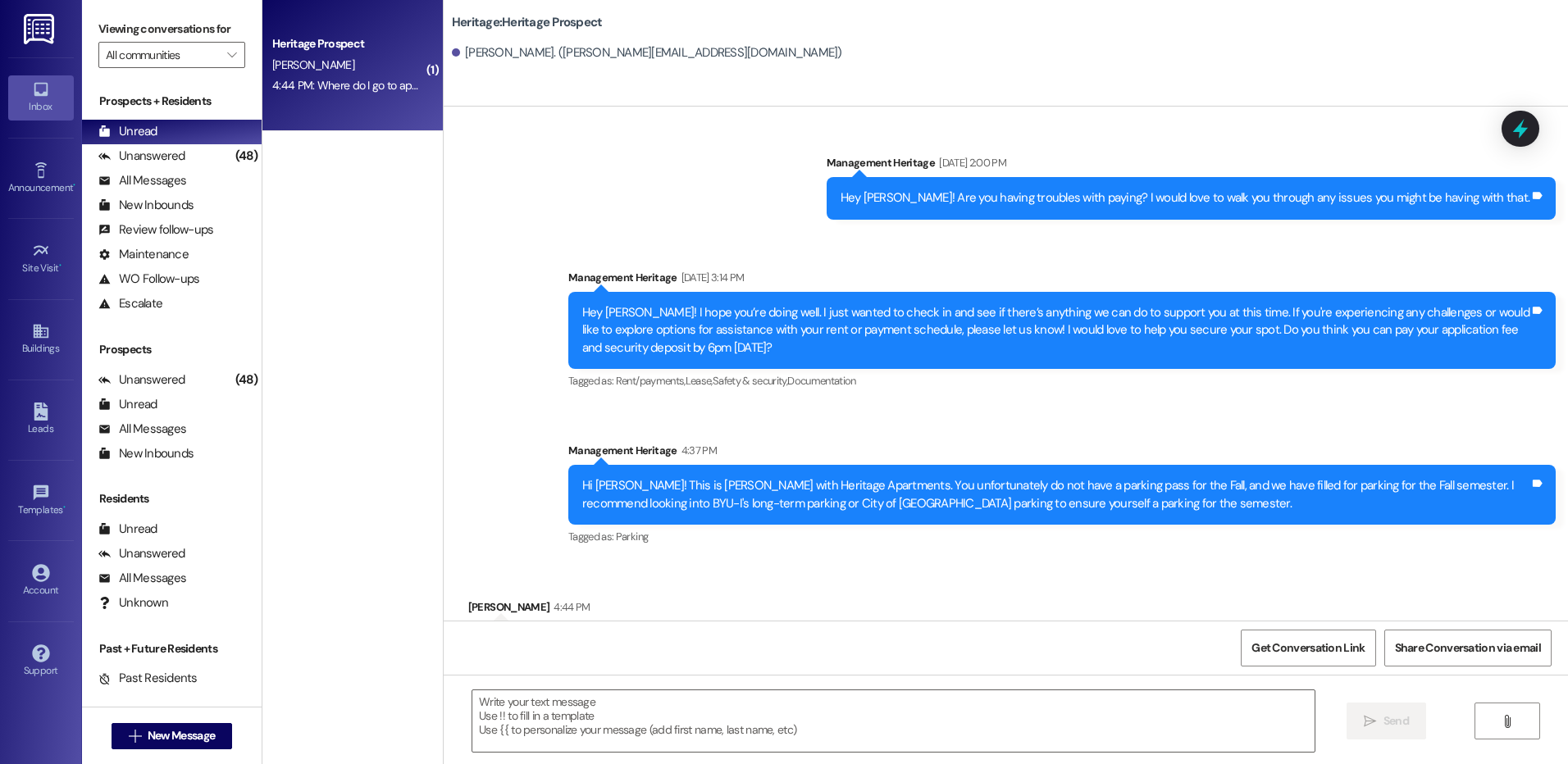
scroll to position [560, 0]
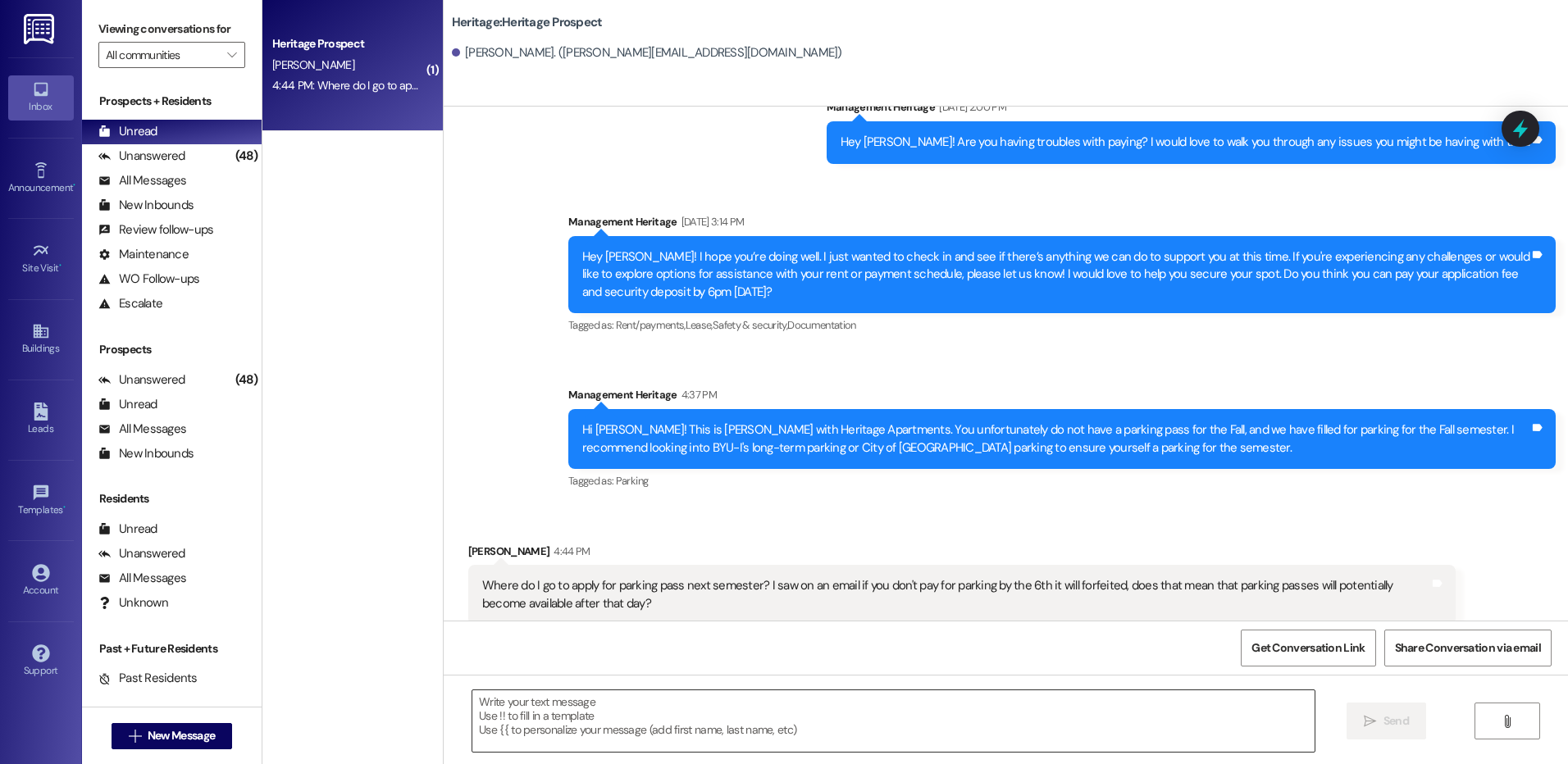
click at [722, 717] on textarea at bounding box center [892, 721] width 841 height 62
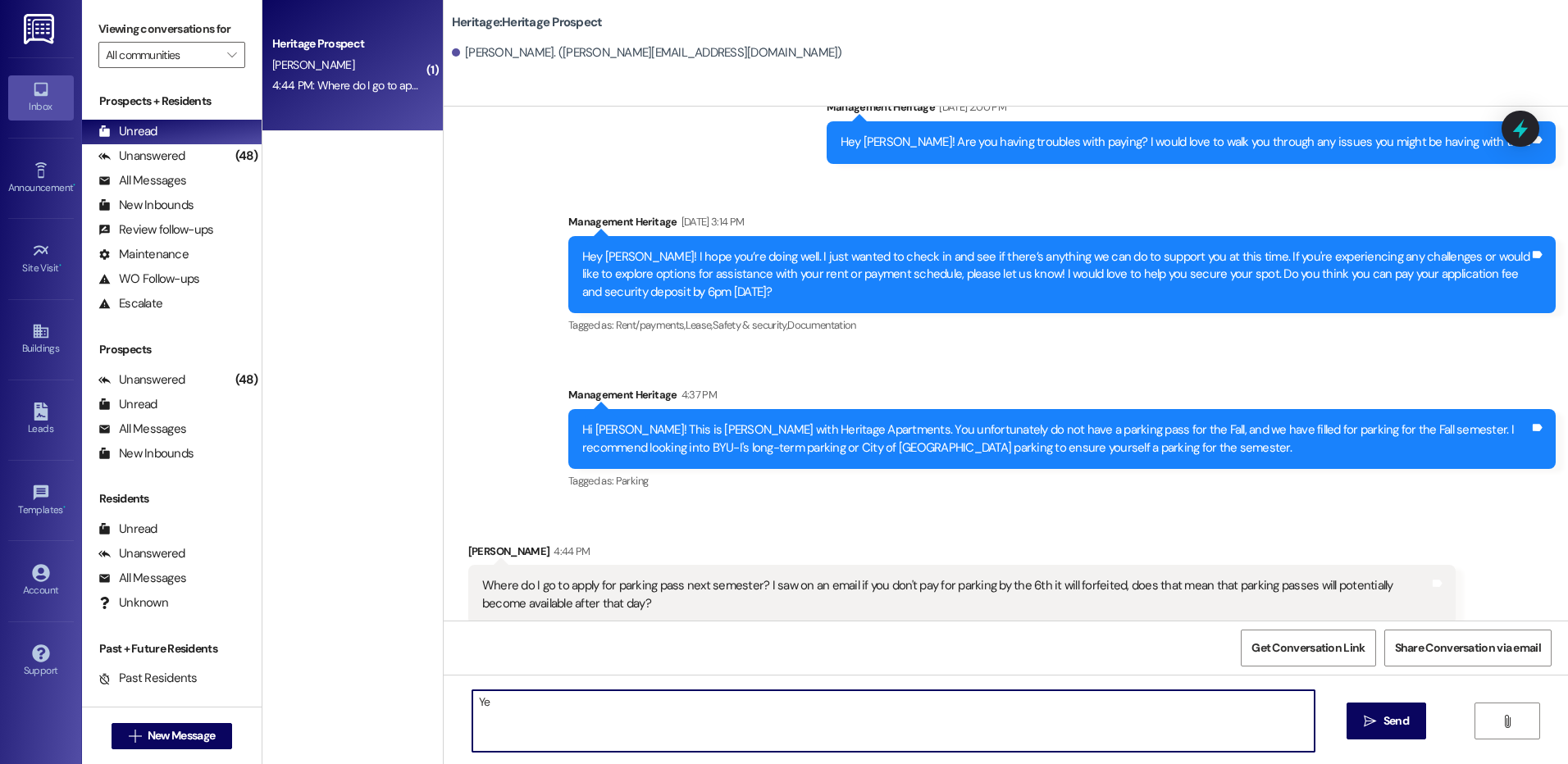
type textarea "Y"
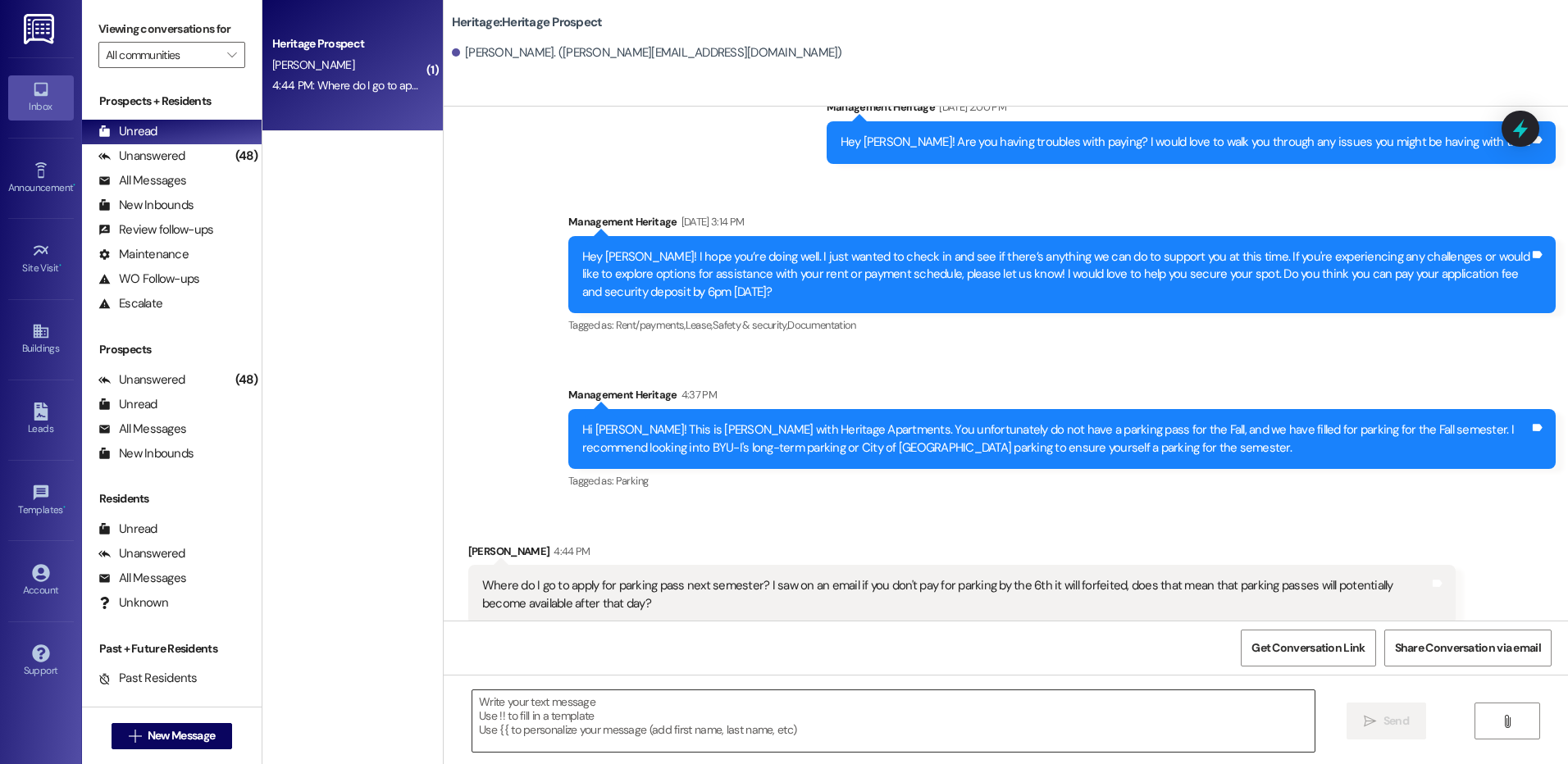
click at [491, 722] on textarea at bounding box center [892, 721] width 841 height 62
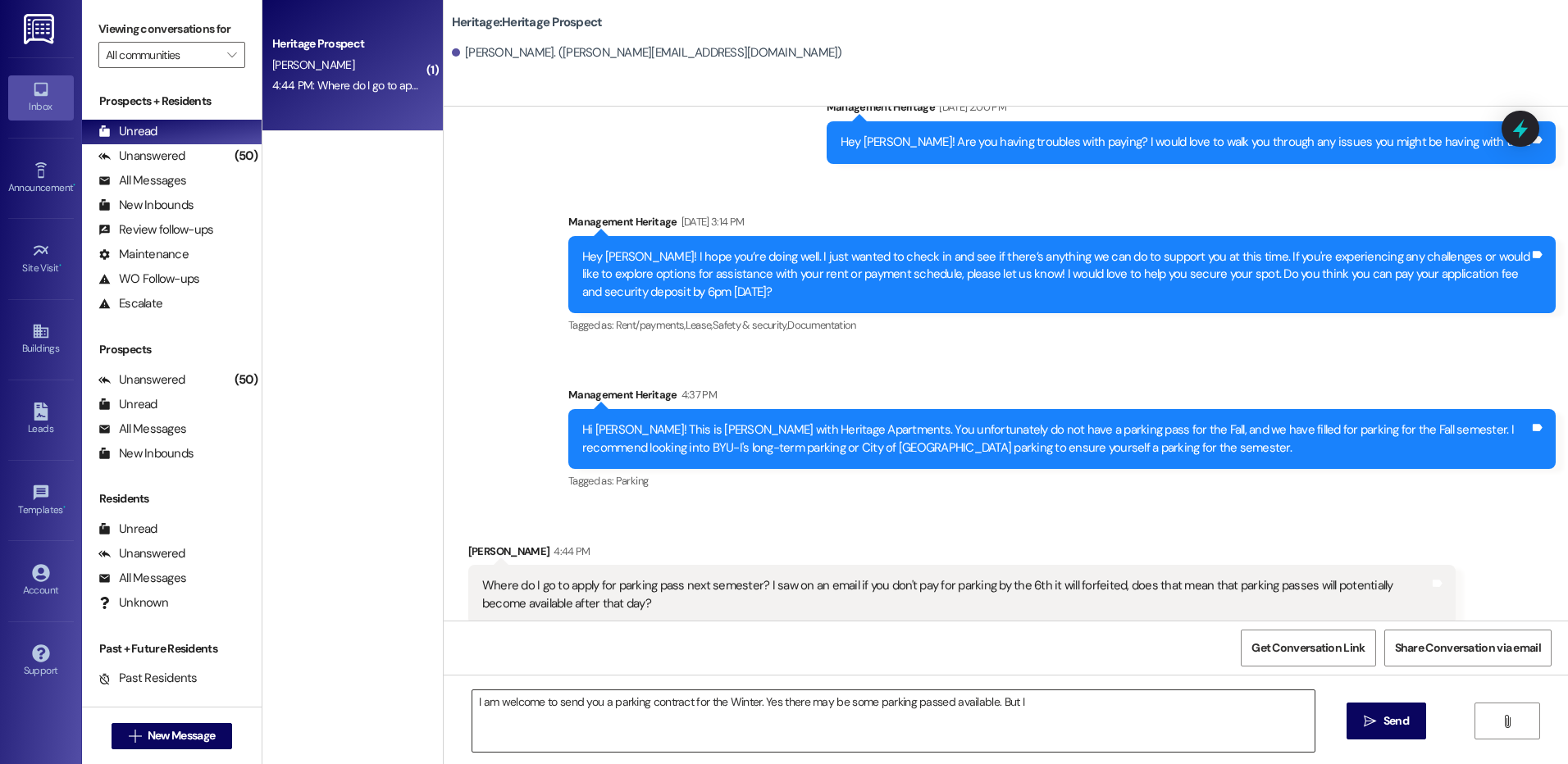
click at [1012, 693] on textarea "I am welcome to send you a parking contract for the Winter. Yes there may be so…" at bounding box center [892, 721] width 841 height 62
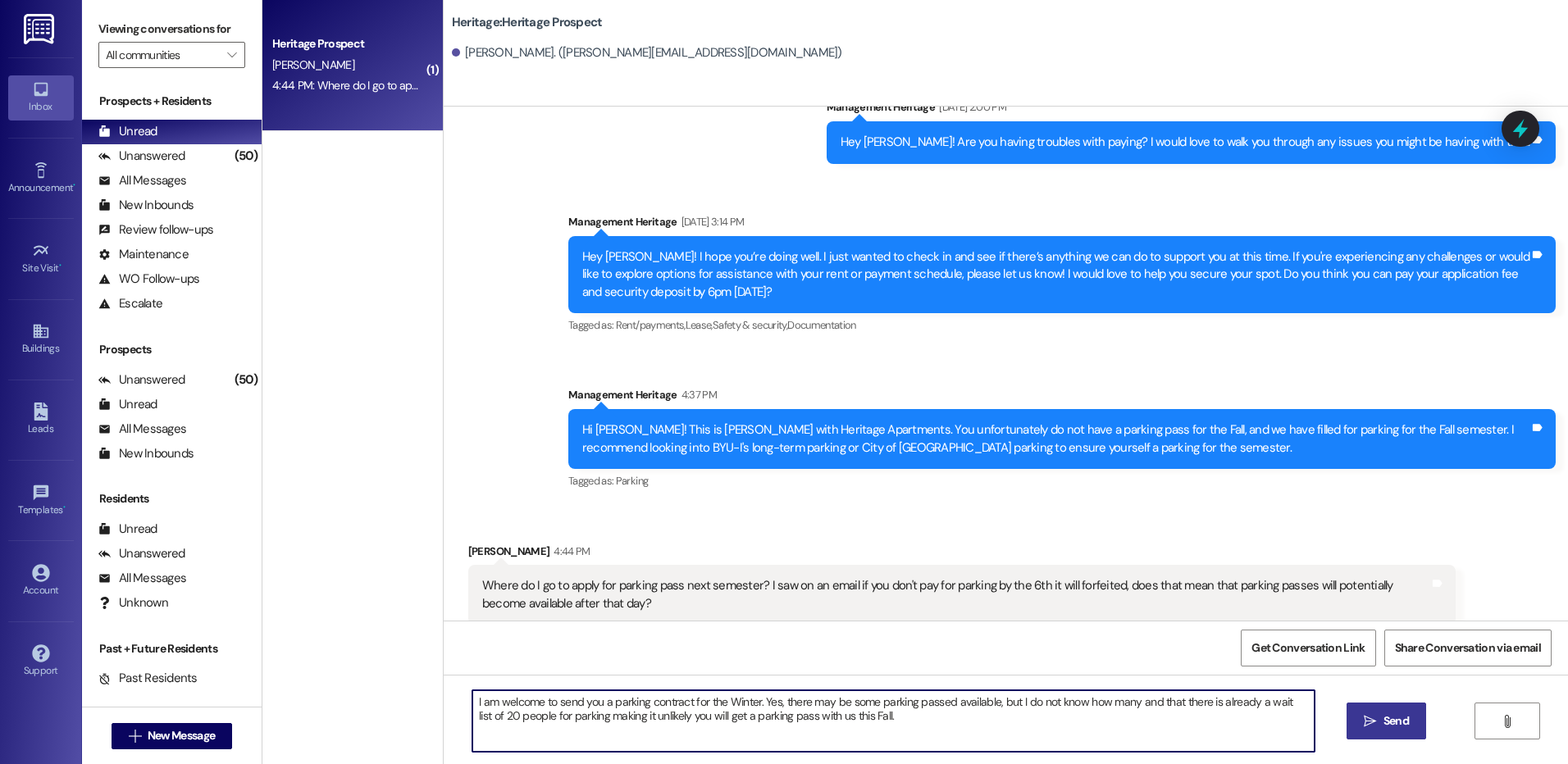
type textarea "I am welcome to send you a parking contract for the Winter. Yes, there may be s…"
click at [1380, 719] on span "Send" at bounding box center [1395, 721] width 32 height 17
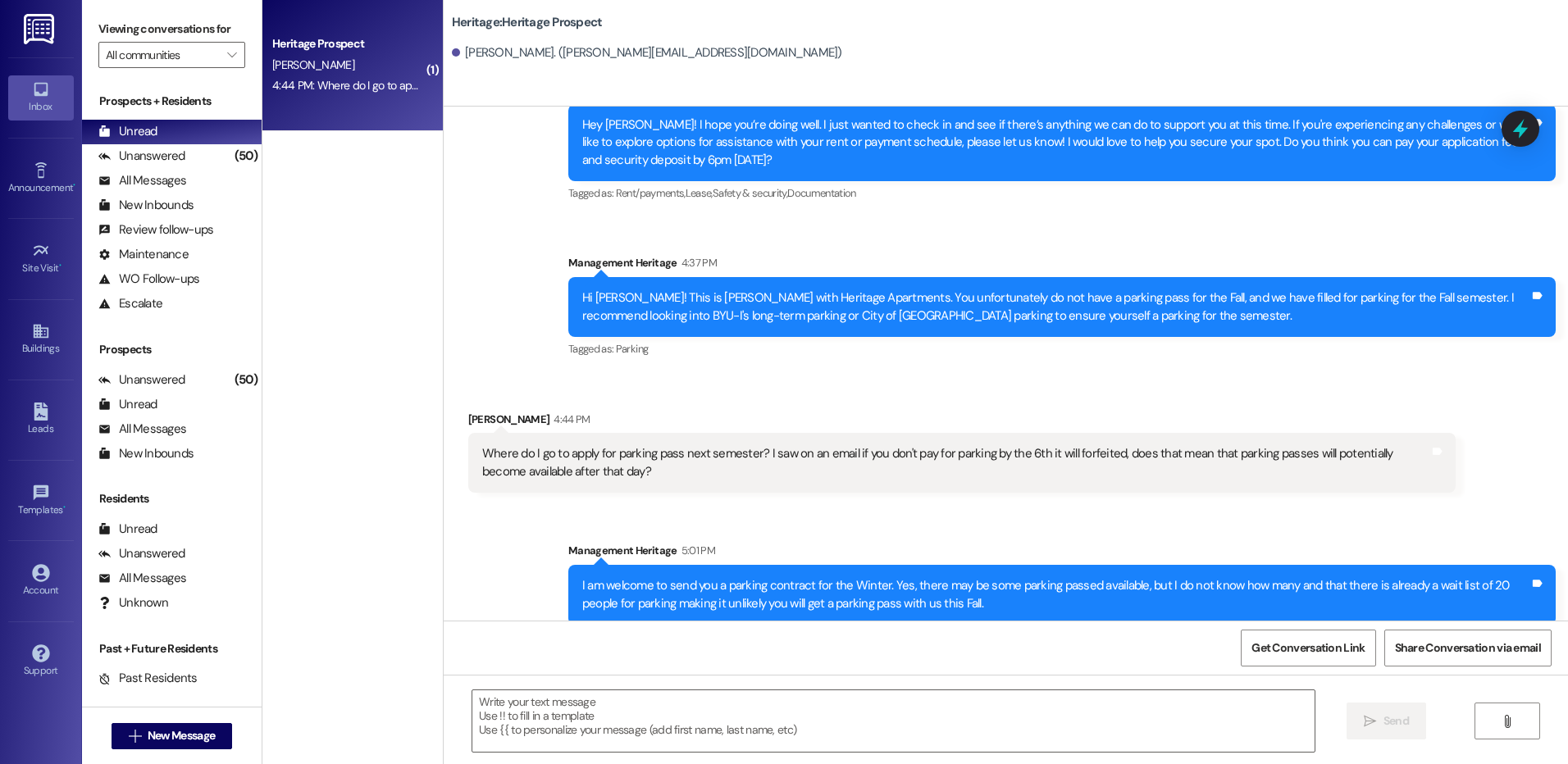
scroll to position [766, 0]
